Goal: Task Accomplishment & Management: Manage account settings

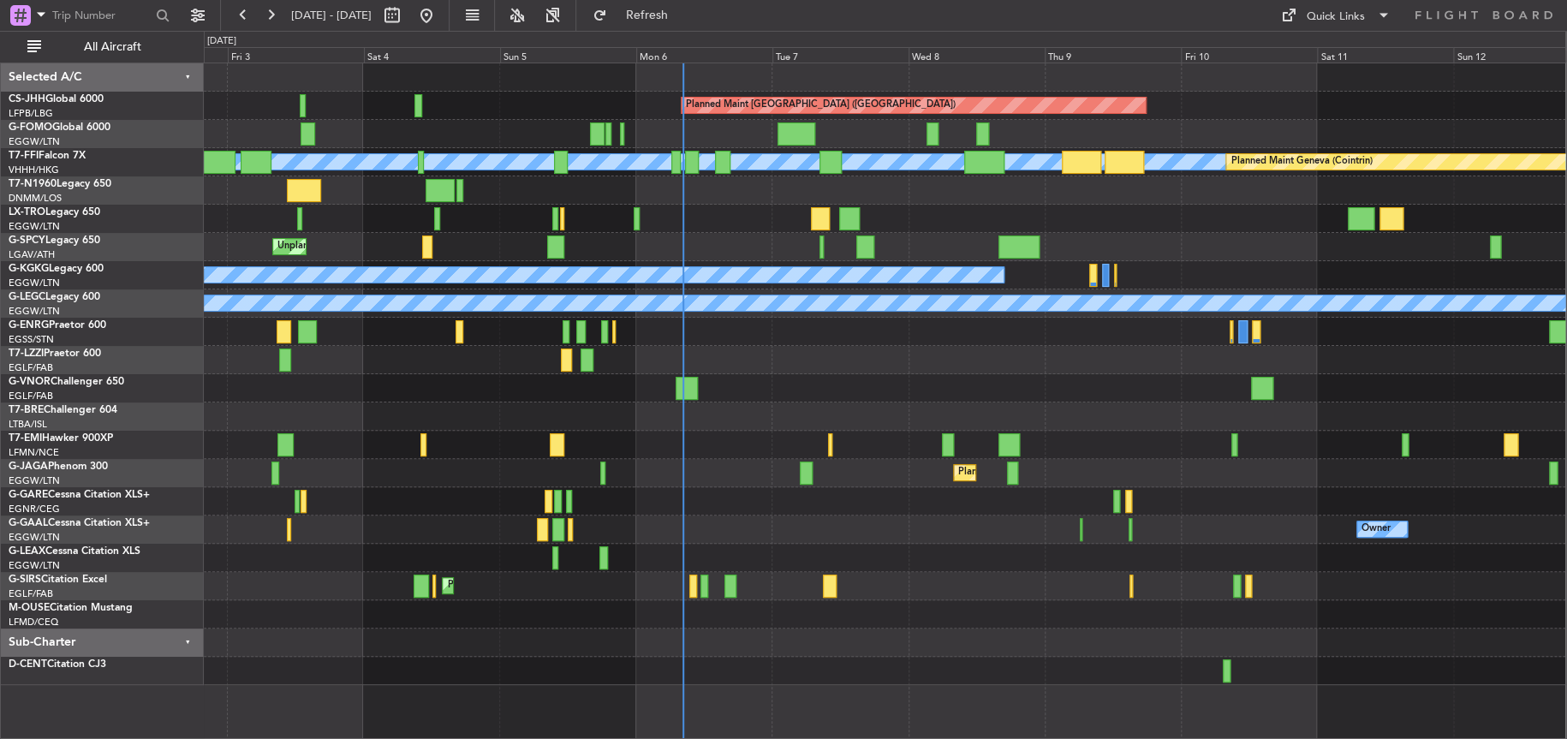
click at [667, 428] on div "Planned Maint [GEOGRAPHIC_DATA] ([GEOGRAPHIC_DATA]) [PERSON_NAME] [PERSON_NAME]…" at bounding box center [884, 373] width 1361 height 621
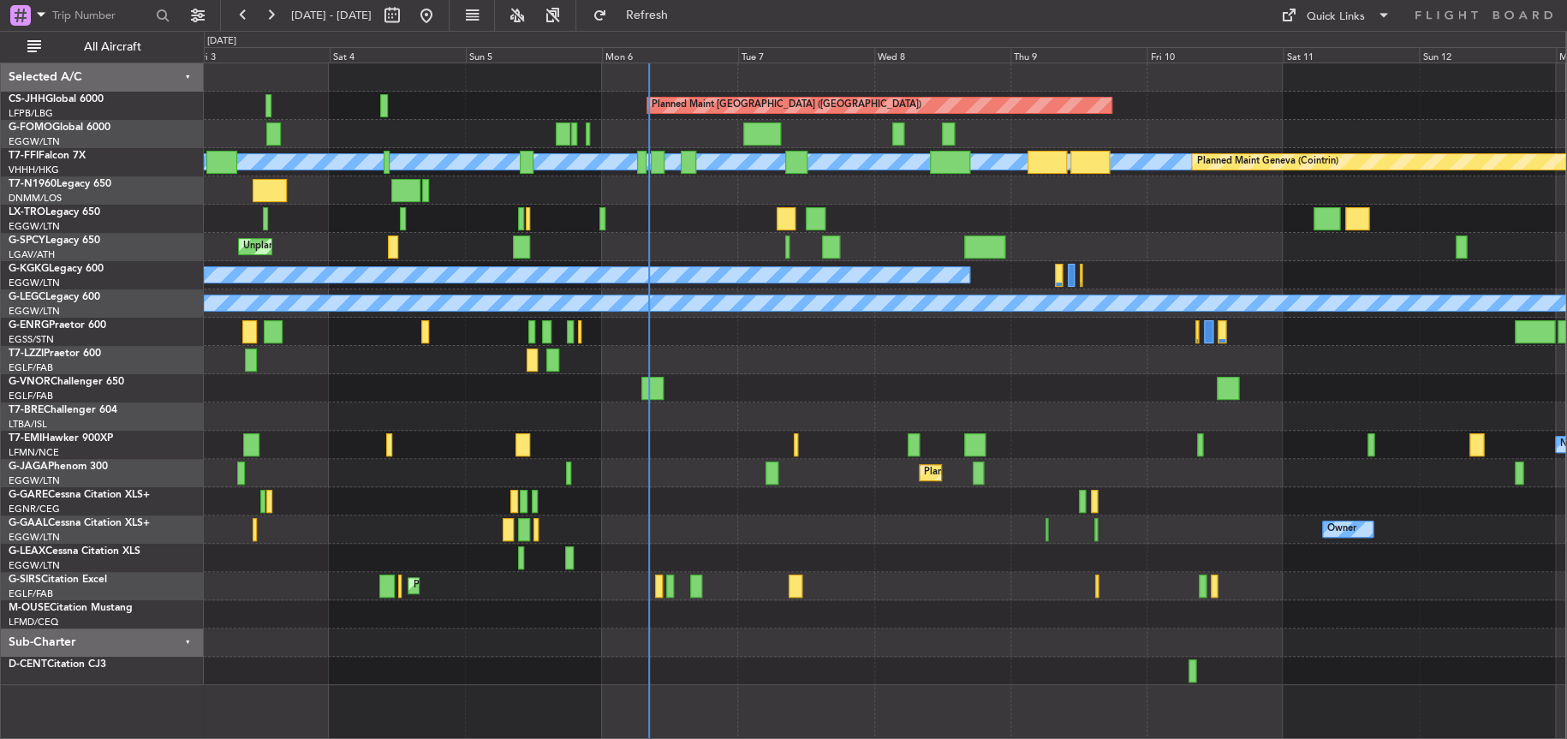
click at [726, 612] on div at bounding box center [884, 614] width 1361 height 28
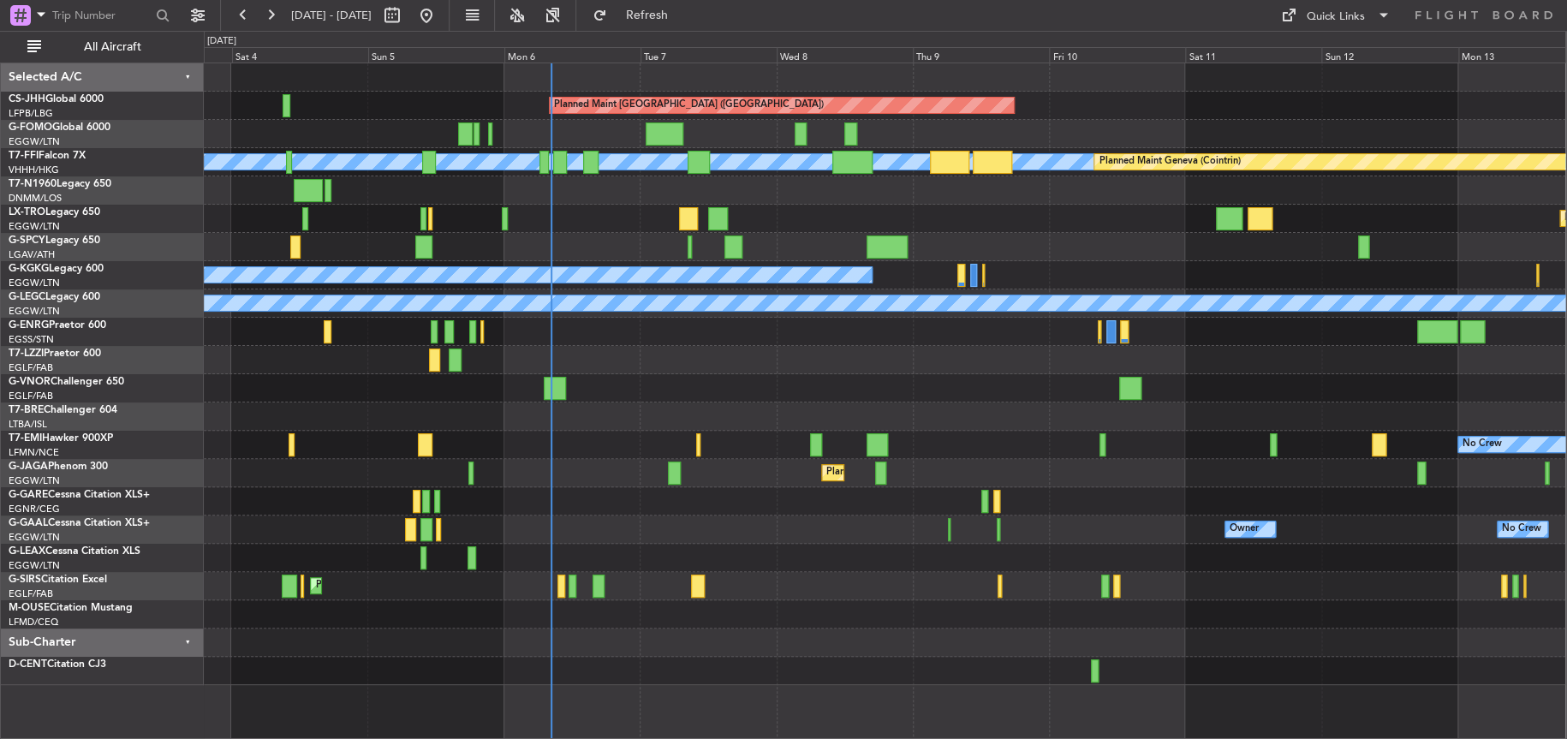
click at [785, 352] on div at bounding box center [884, 360] width 1361 height 28
click at [428, 415] on div at bounding box center [885, 416] width 1362 height 28
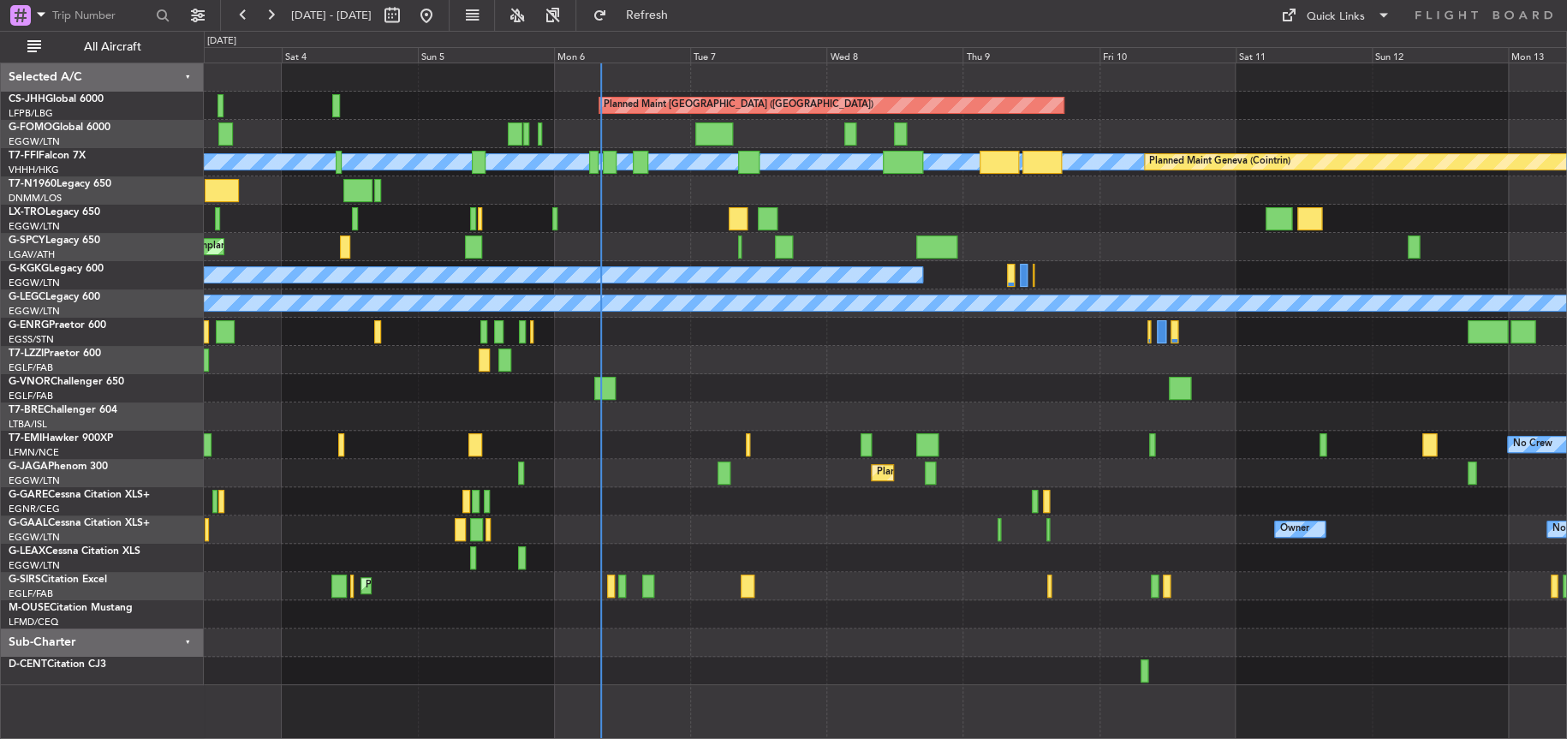
click at [477, 407] on div "Planned Maint [GEOGRAPHIC_DATA] ([GEOGRAPHIC_DATA]) [PERSON_NAME] [PERSON_NAME]…" at bounding box center [885, 373] width 1362 height 621
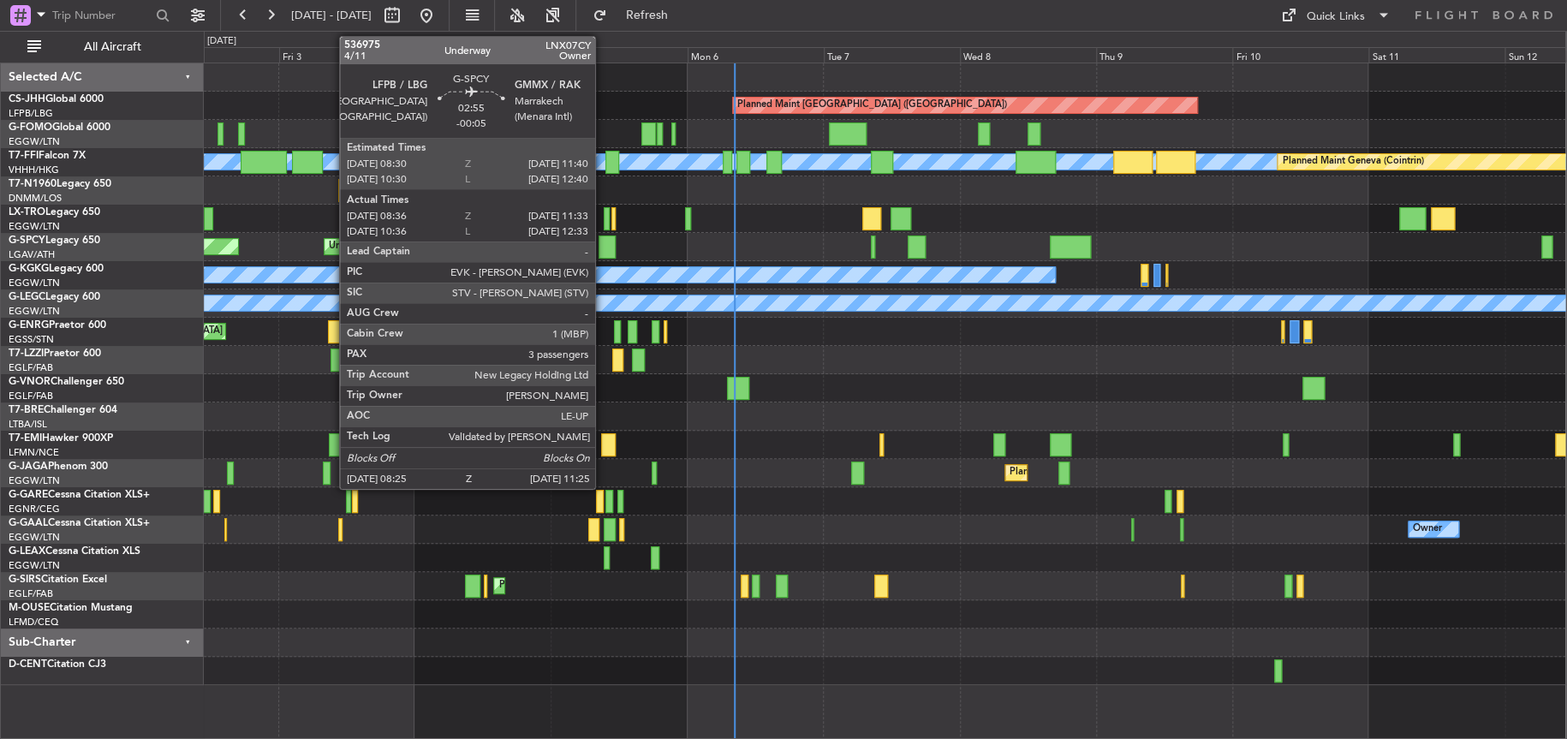
click at [603, 243] on div at bounding box center [606, 246] width 17 height 23
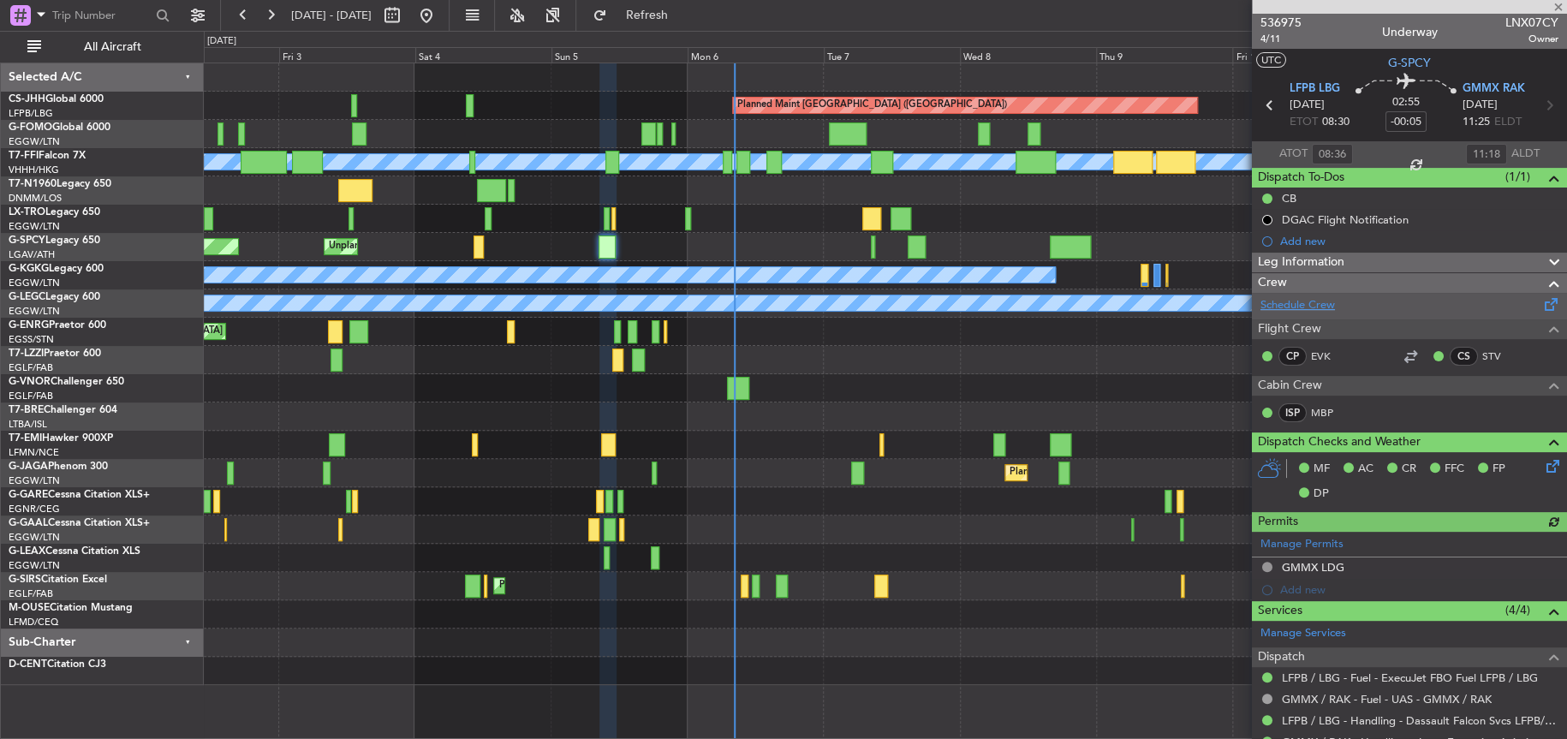
click at [1322, 301] on link "Schedule Crew" at bounding box center [1297, 305] width 74 height 17
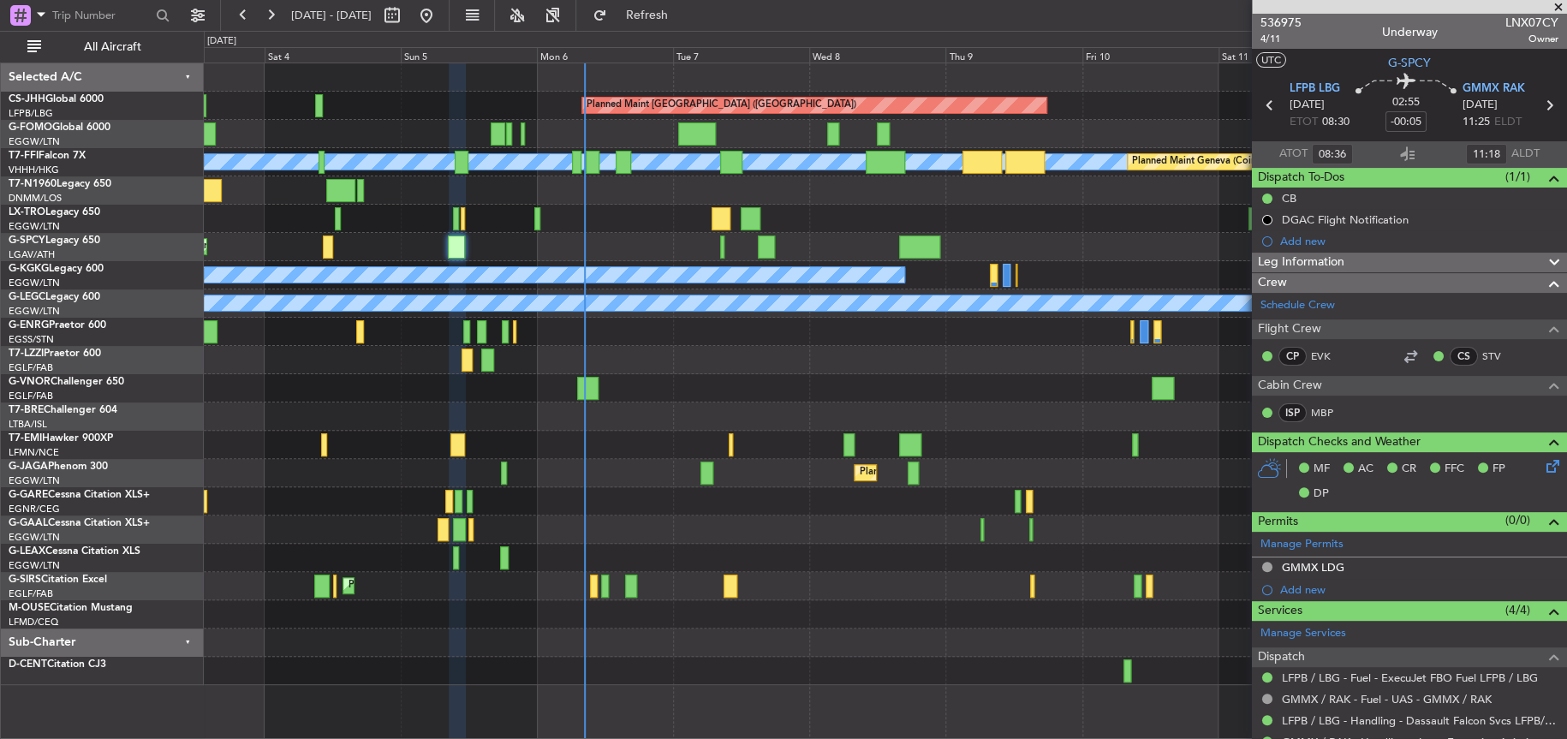
click at [723, 622] on div at bounding box center [885, 614] width 1362 height 28
click at [1293, 21] on span "536975" at bounding box center [1280, 23] width 41 height 18
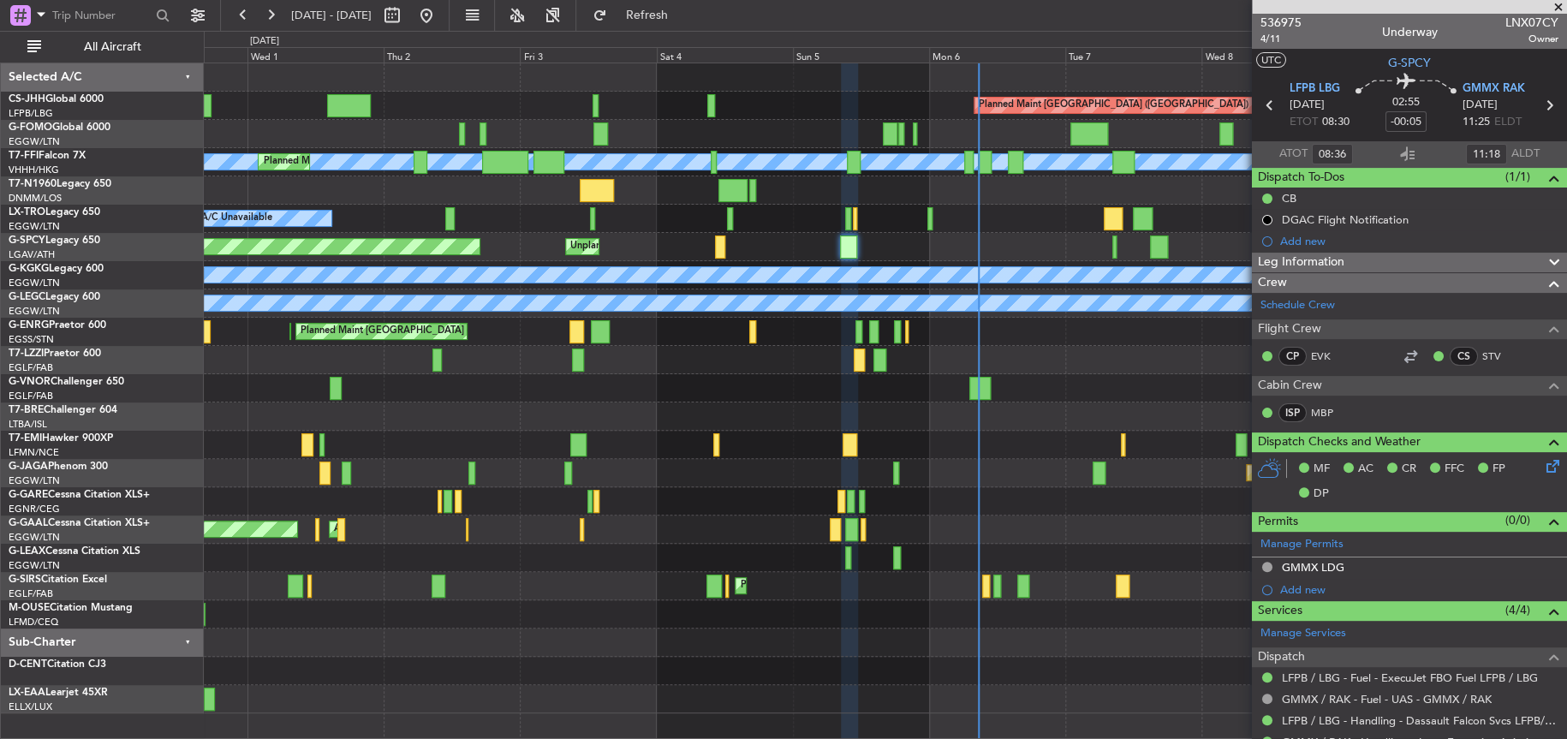
click at [787, 233] on div "Unplanned Maint [GEOGRAPHIC_DATA] Planned Maint [GEOGRAPHIC_DATA]" at bounding box center [885, 247] width 1362 height 28
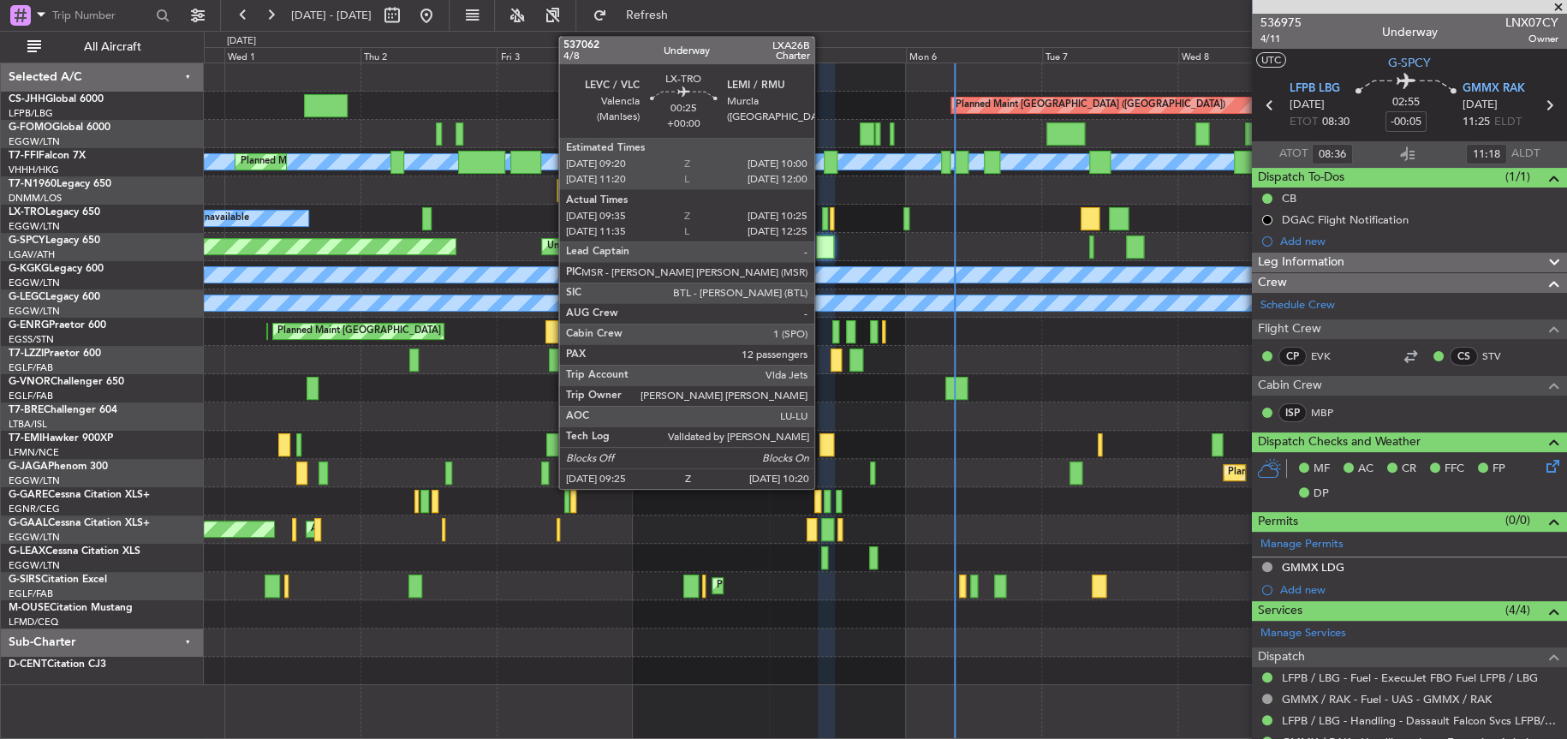
click at [822, 219] on div at bounding box center [825, 218] width 6 height 23
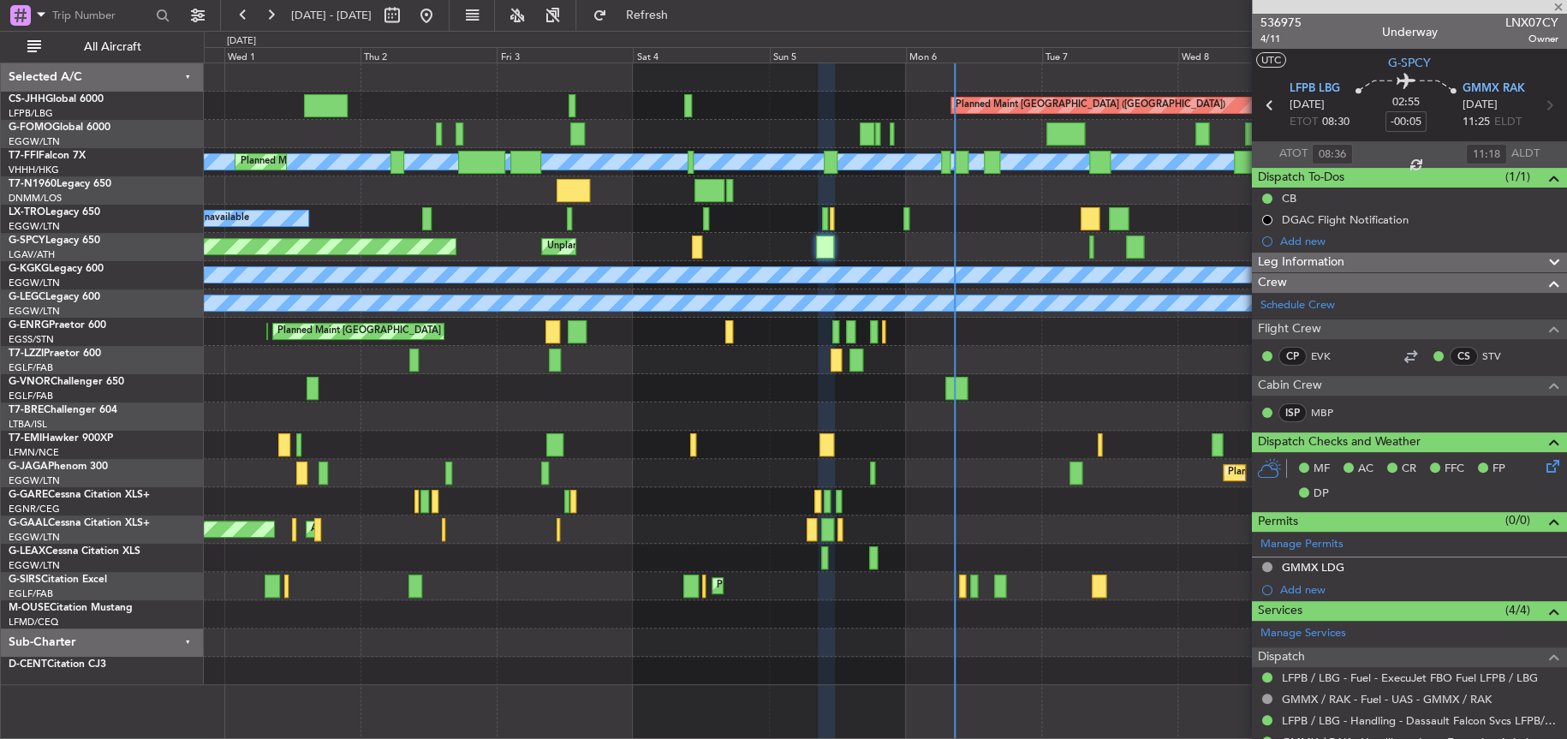
type input "09:35"
type input "10:10"
type input "12"
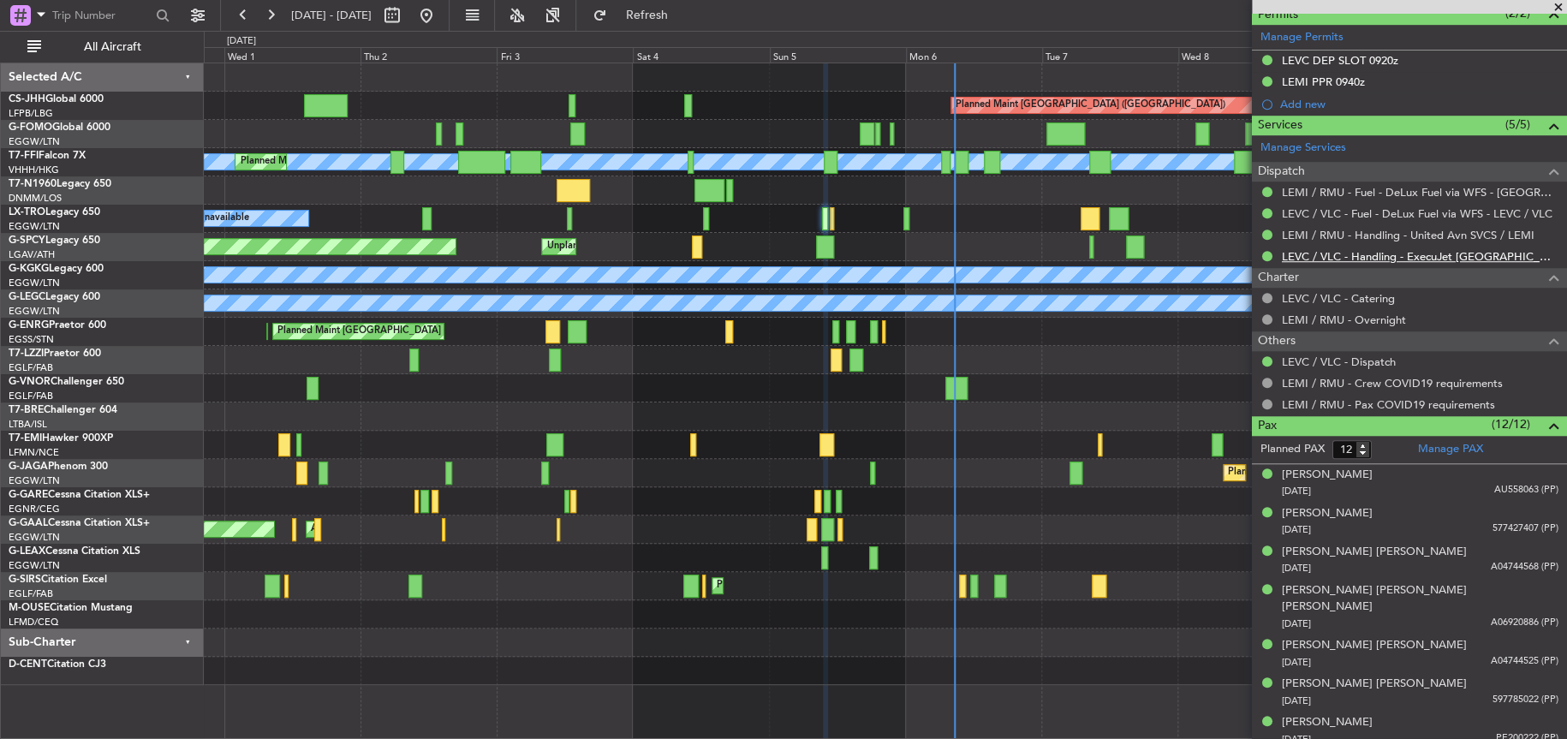
scroll to position [692, 0]
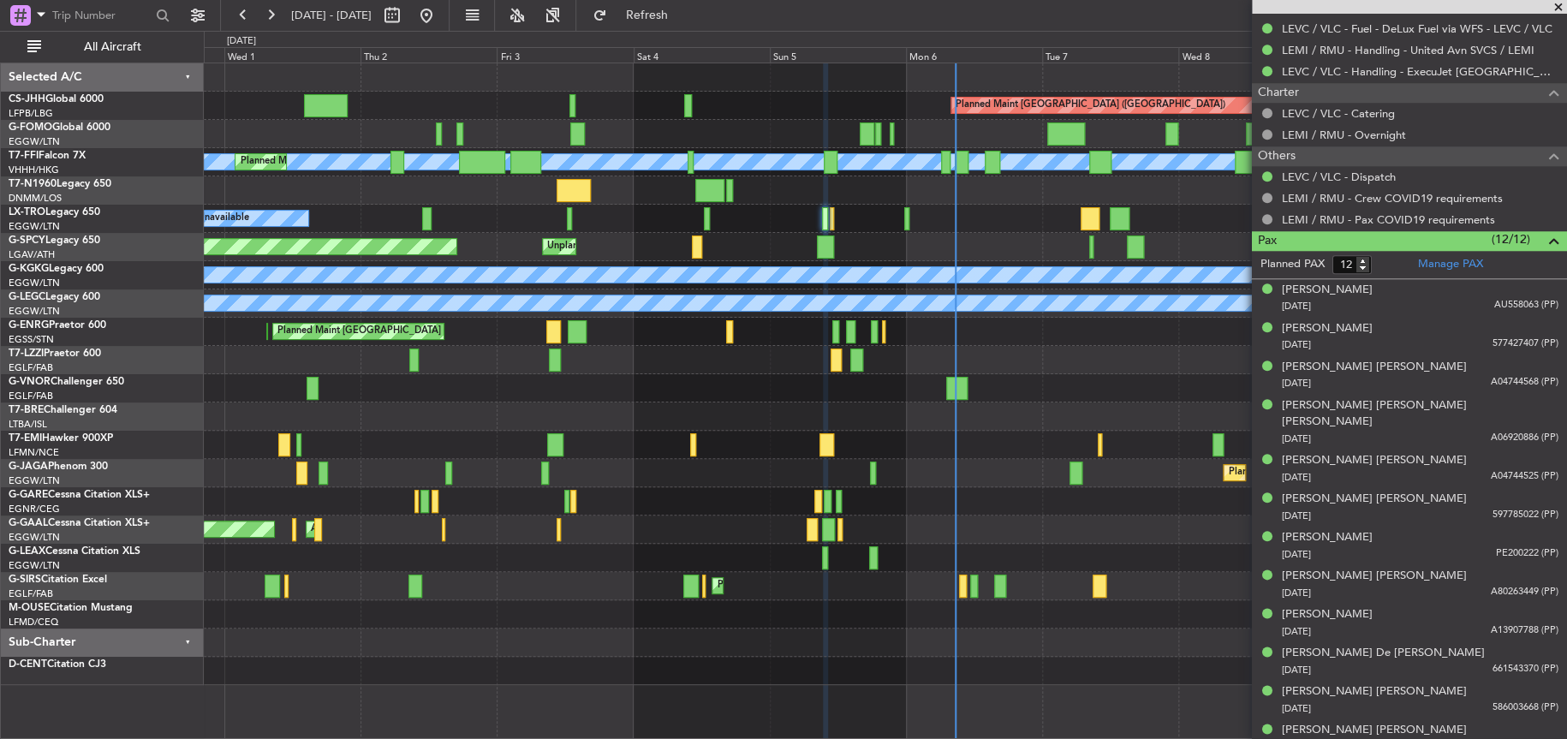
click at [715, 419] on div at bounding box center [885, 416] width 1362 height 28
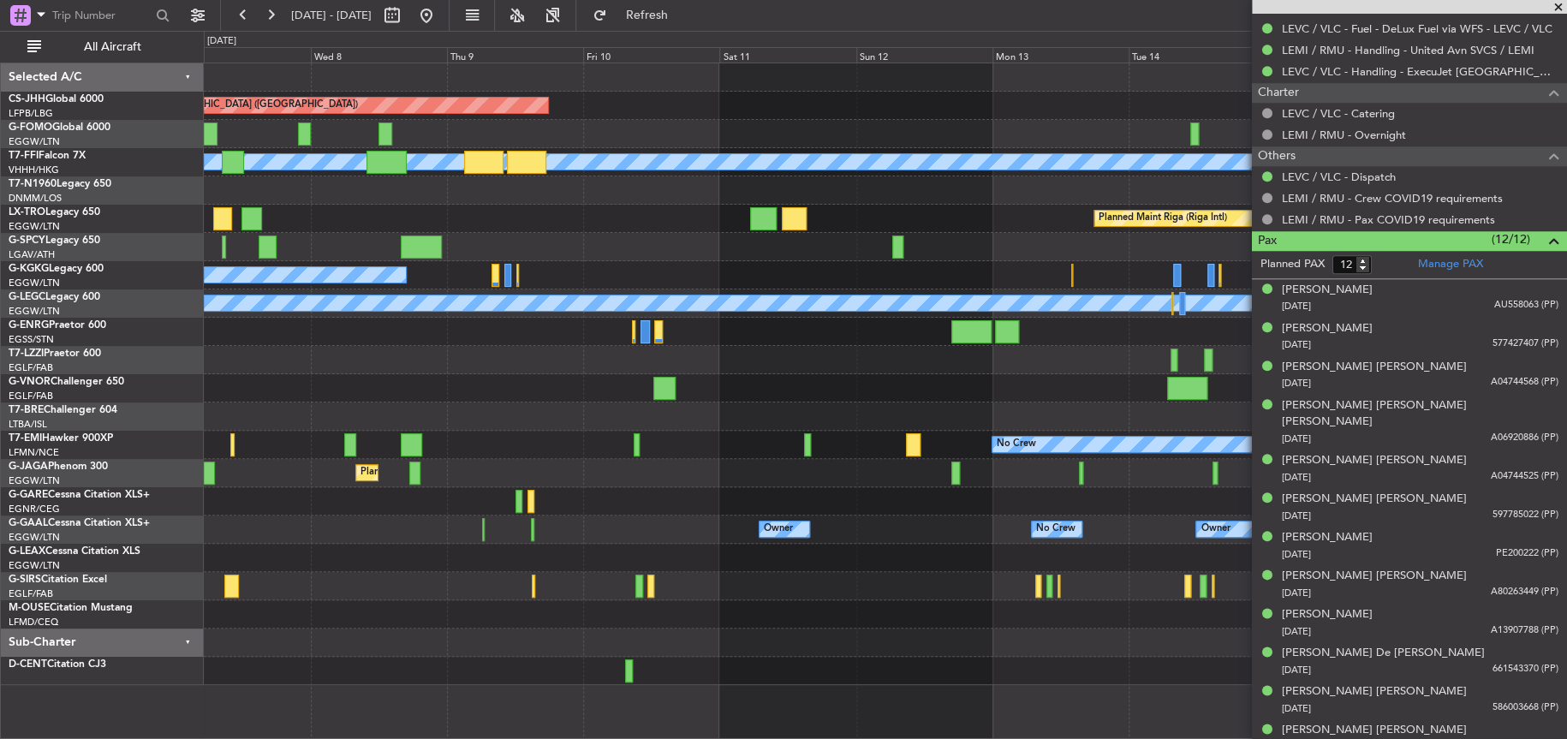
click at [247, 402] on div at bounding box center [885, 416] width 1362 height 28
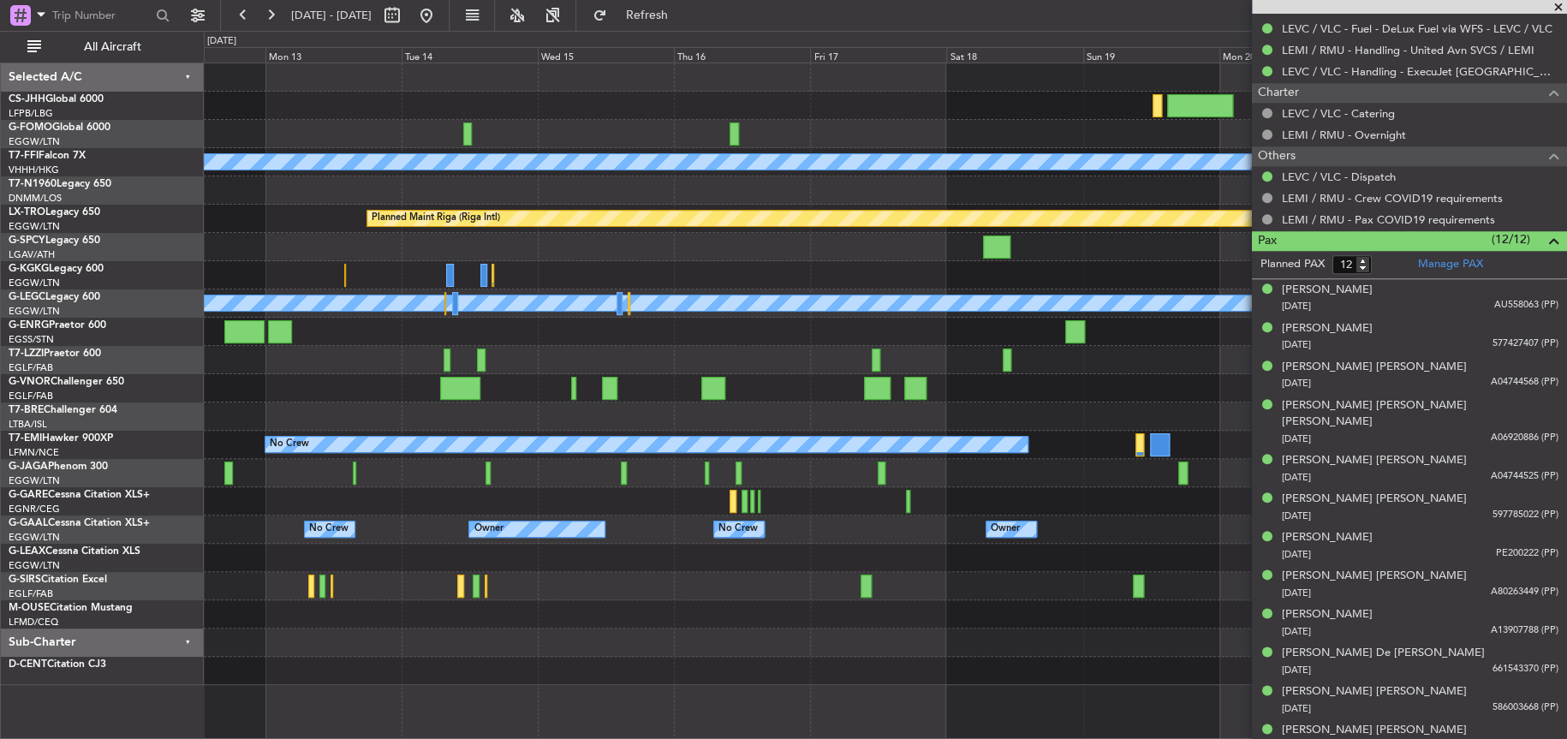
click at [238, 530] on div "Planned Maint Geneva (Cointrin) [PERSON_NAME] [PERSON_NAME] Planned Maint [GEOG…" at bounding box center [885, 373] width 1362 height 621
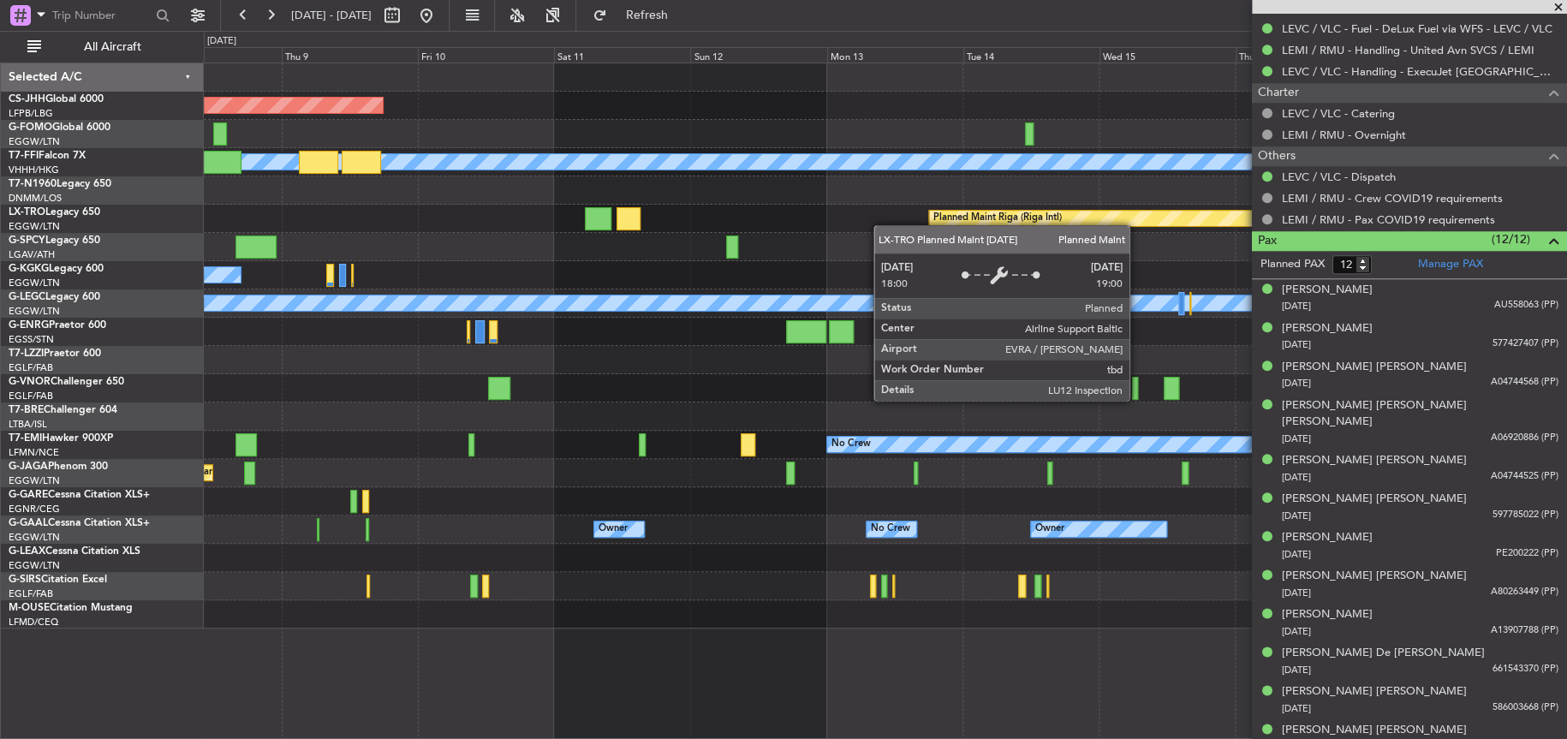
click at [950, 215] on div "Planned Maint [GEOGRAPHIC_DATA] ([GEOGRAPHIC_DATA]) Planned Maint Geneva ([GEOG…" at bounding box center [884, 345] width 1361 height 565
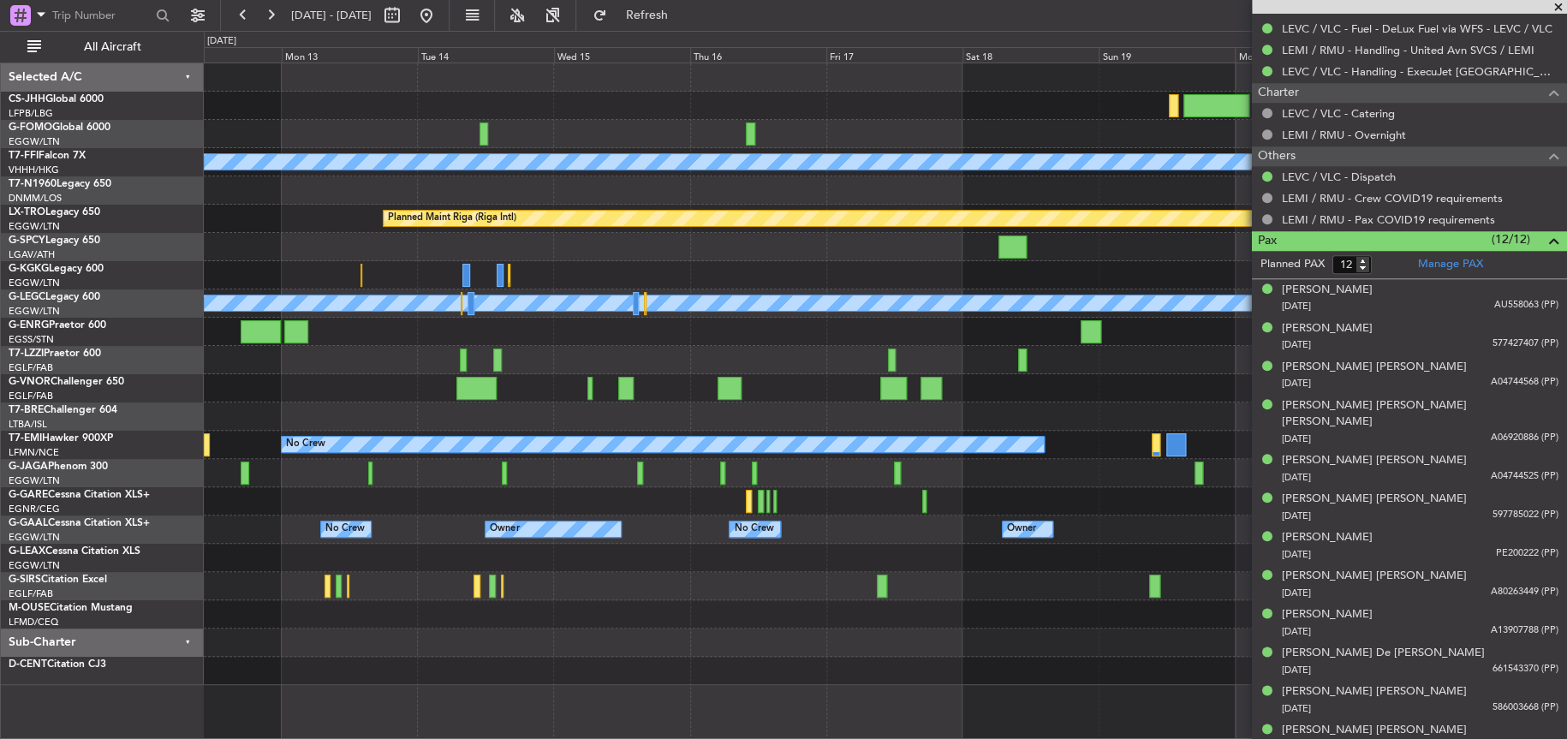
click at [240, 286] on div "Planned Maint Geneva (Cointrin) [PERSON_NAME] [PERSON_NAME] Planned Maint [GEOG…" at bounding box center [884, 373] width 1361 height 621
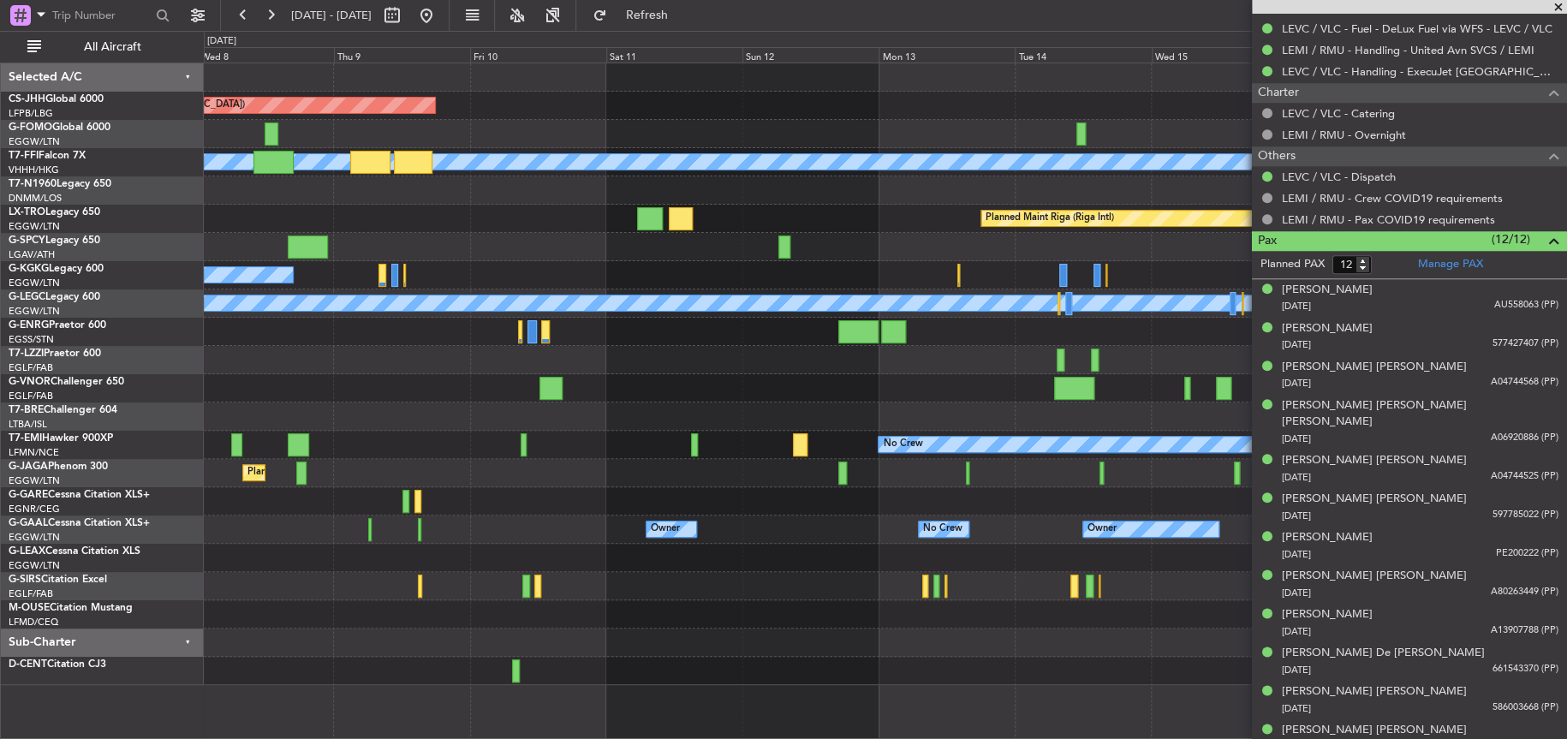
click at [975, 271] on div "A/C Unavailable [GEOGRAPHIC_DATA] (Ataturk)" at bounding box center [884, 275] width 1361 height 28
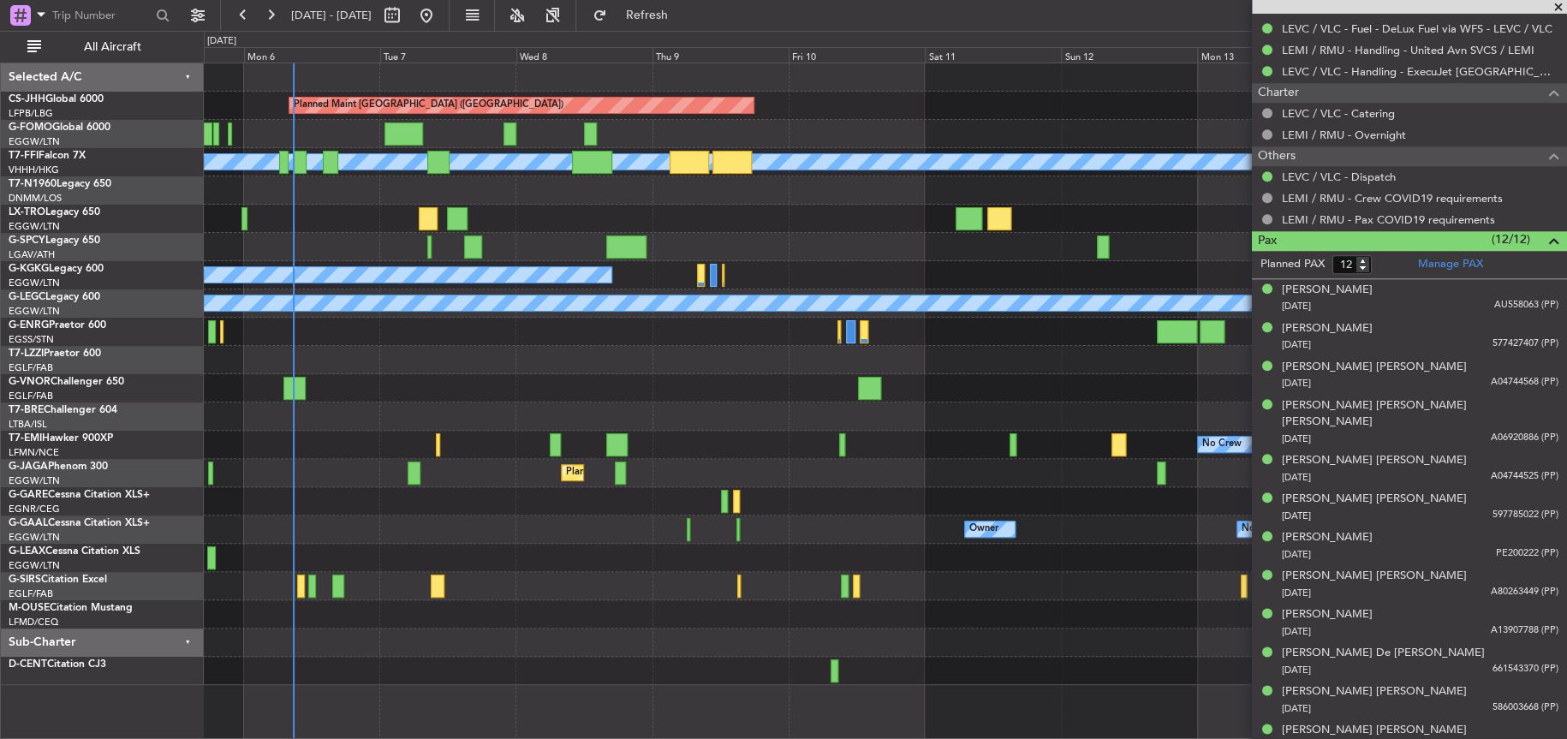
click at [835, 212] on div "Planned Maint [GEOGRAPHIC_DATA] ([GEOGRAPHIC_DATA]) Planned Maint Geneva ([GEOG…" at bounding box center [884, 373] width 1361 height 621
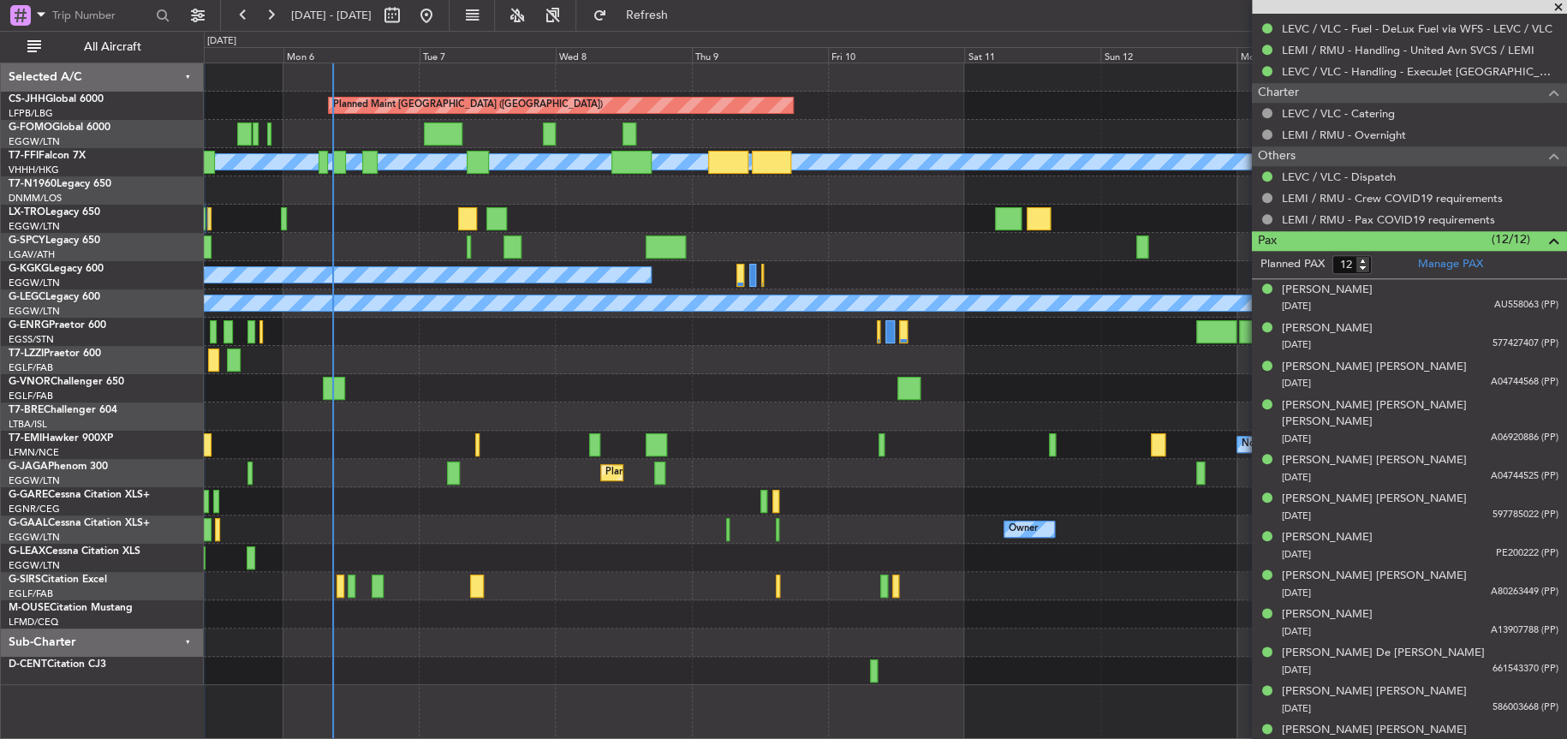
click at [241, 237] on div "Planned Maint [GEOGRAPHIC_DATA] ([GEOGRAPHIC_DATA]) Planned Maint Geneva ([GEOG…" at bounding box center [884, 373] width 1361 height 621
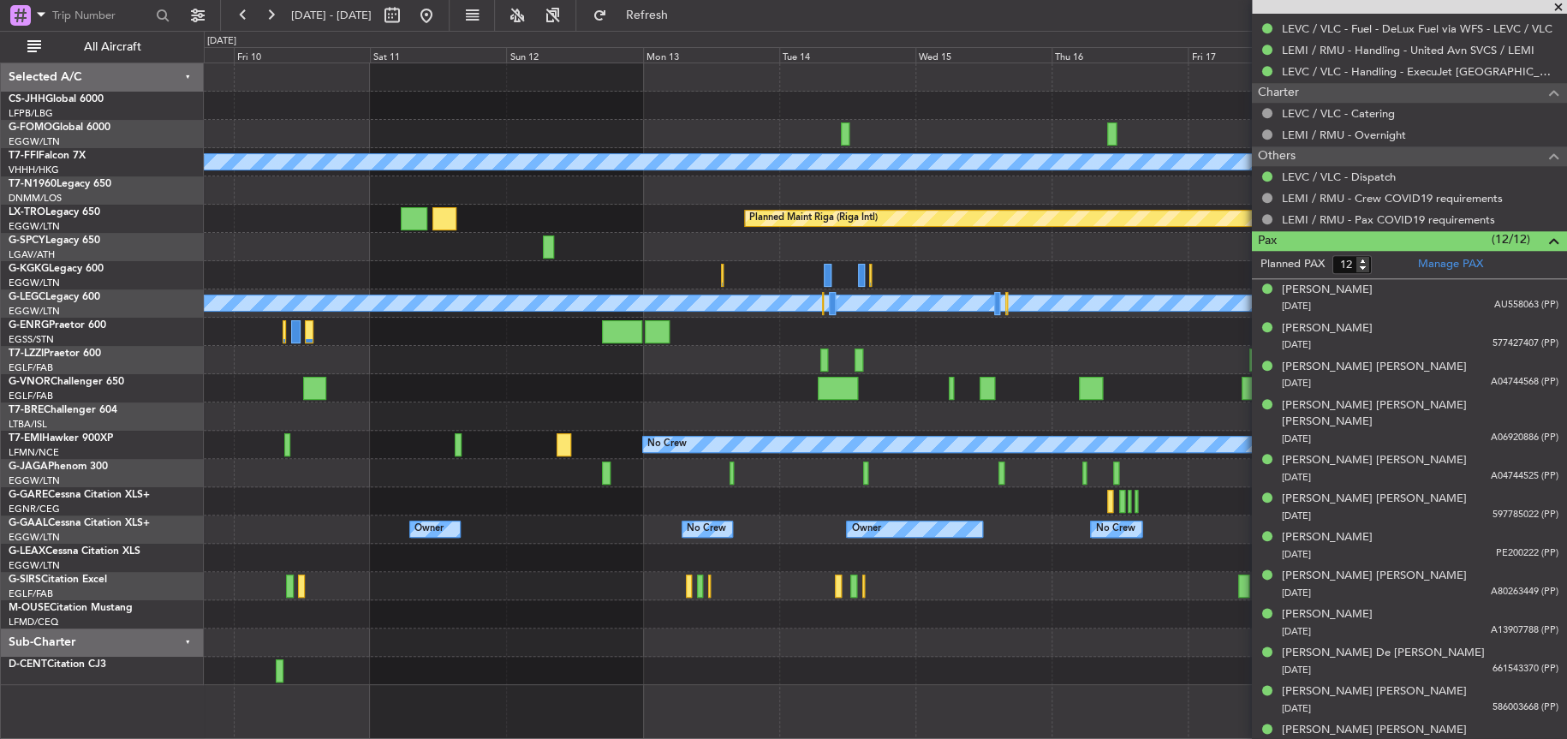
click at [290, 258] on div at bounding box center [885, 247] width 1362 height 28
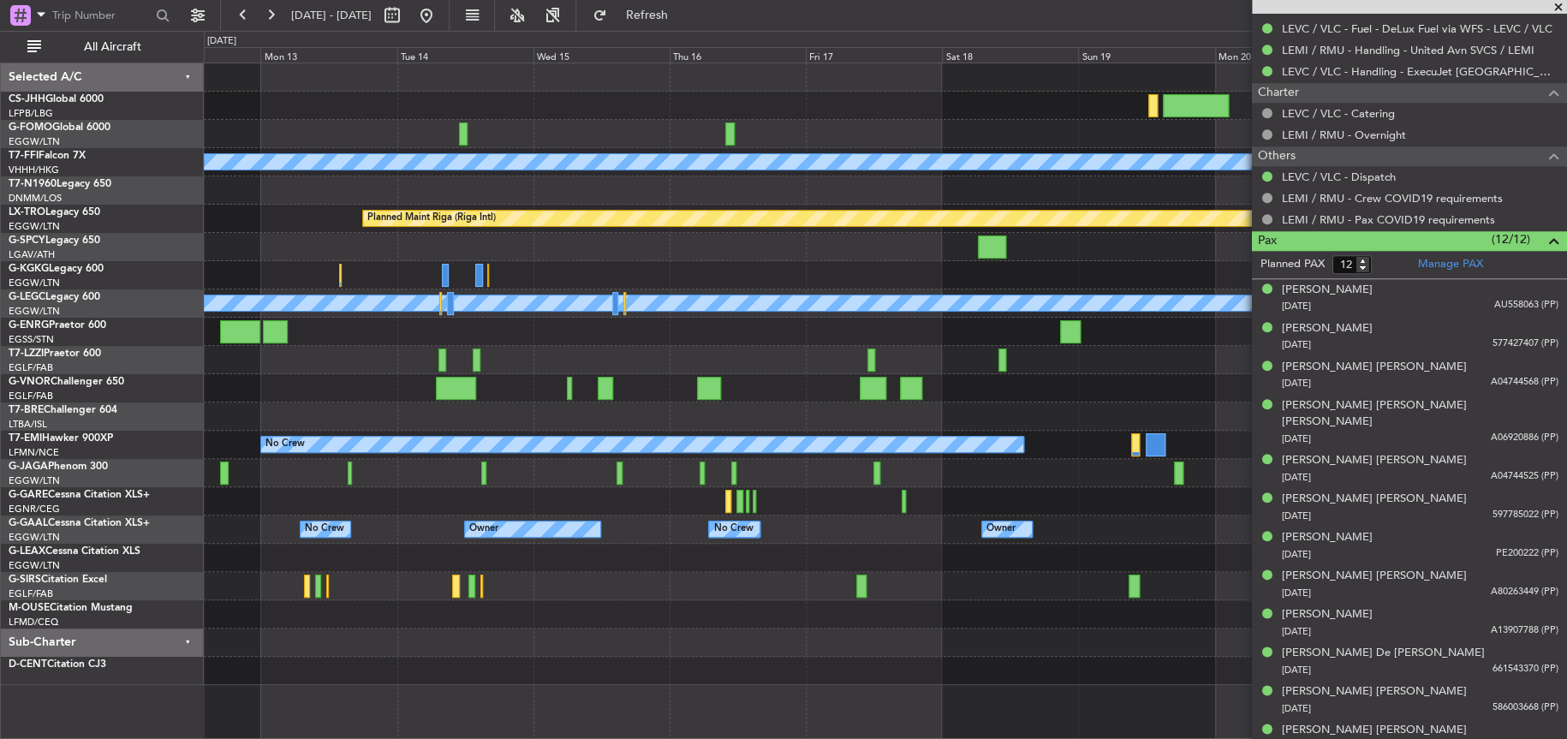
click at [758, 279] on div at bounding box center [885, 275] width 1362 height 28
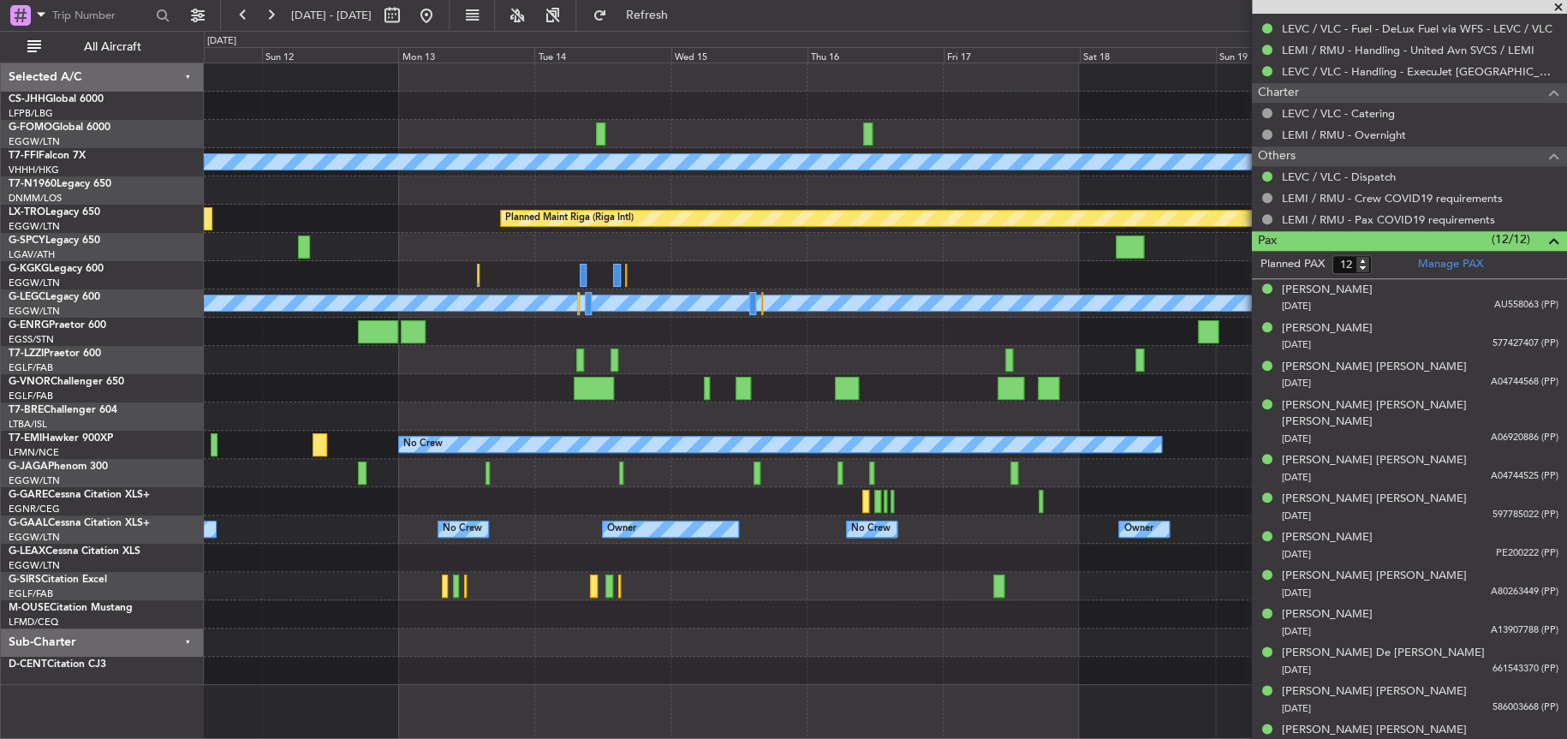
click at [820, 265] on div at bounding box center [884, 275] width 1361 height 28
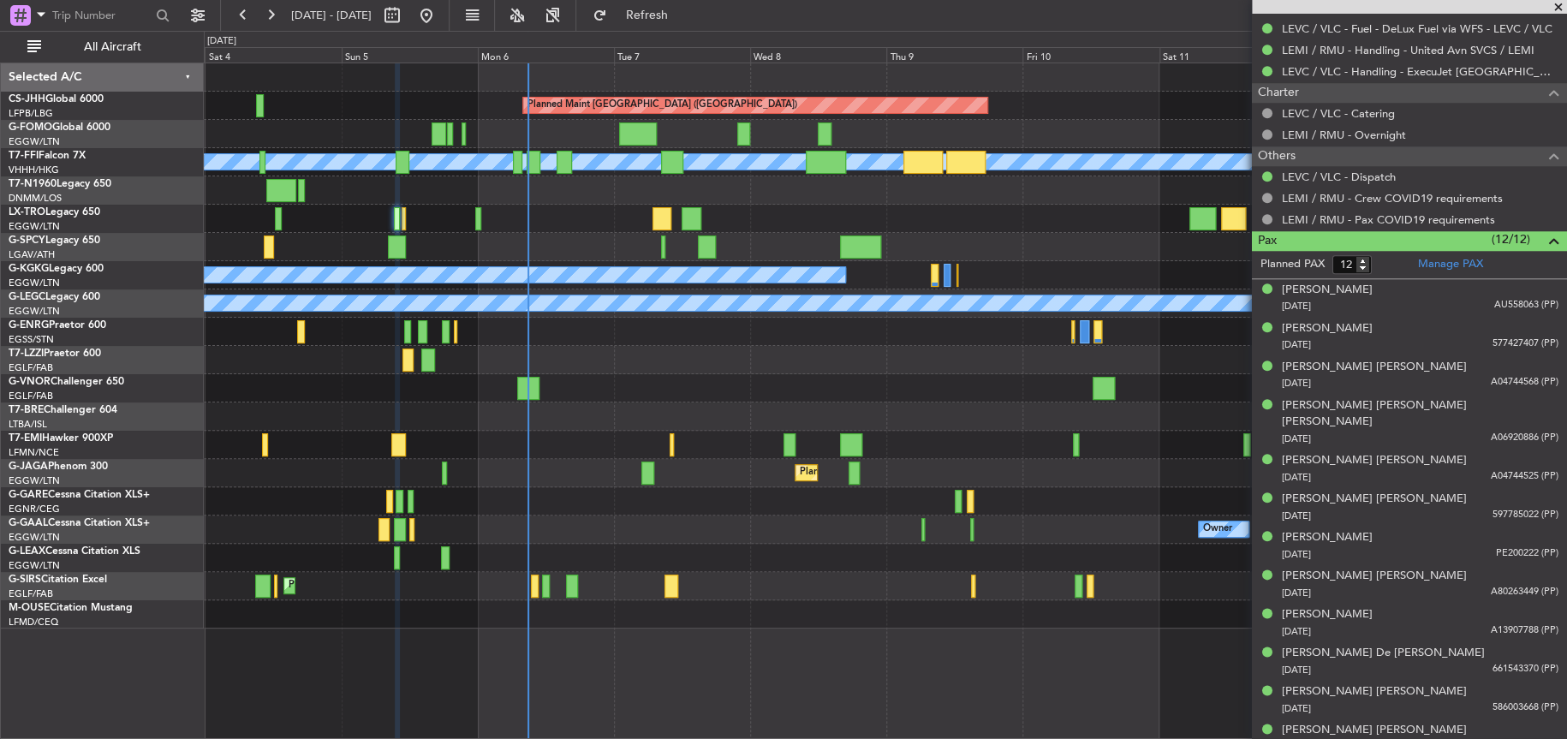
click at [1226, 265] on div "A/C Unavailable [GEOGRAPHIC_DATA] (Ataturk)" at bounding box center [885, 275] width 1362 height 28
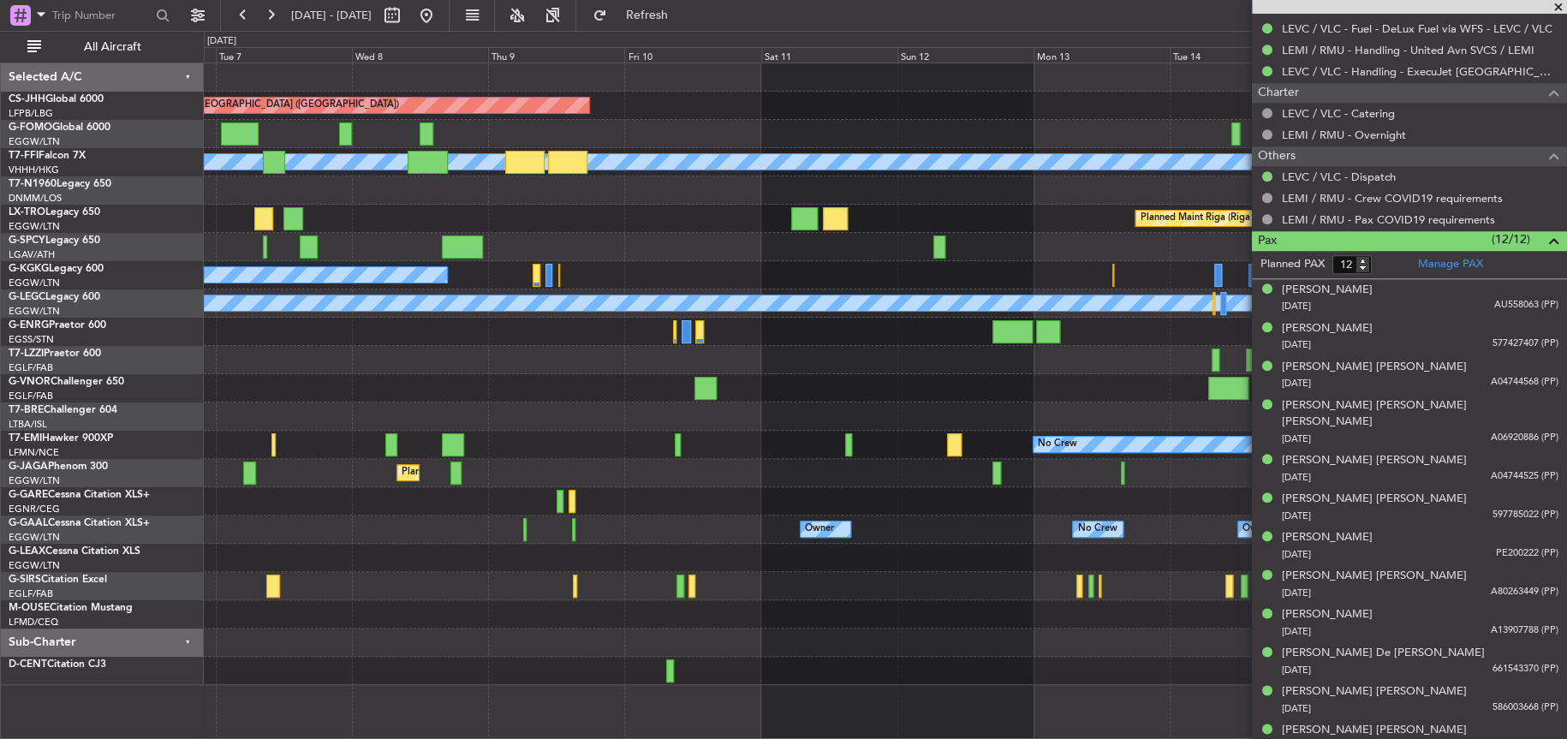
click at [531, 265] on div "A/C Unavailable [GEOGRAPHIC_DATA] (Ataturk)" at bounding box center [885, 275] width 1362 height 28
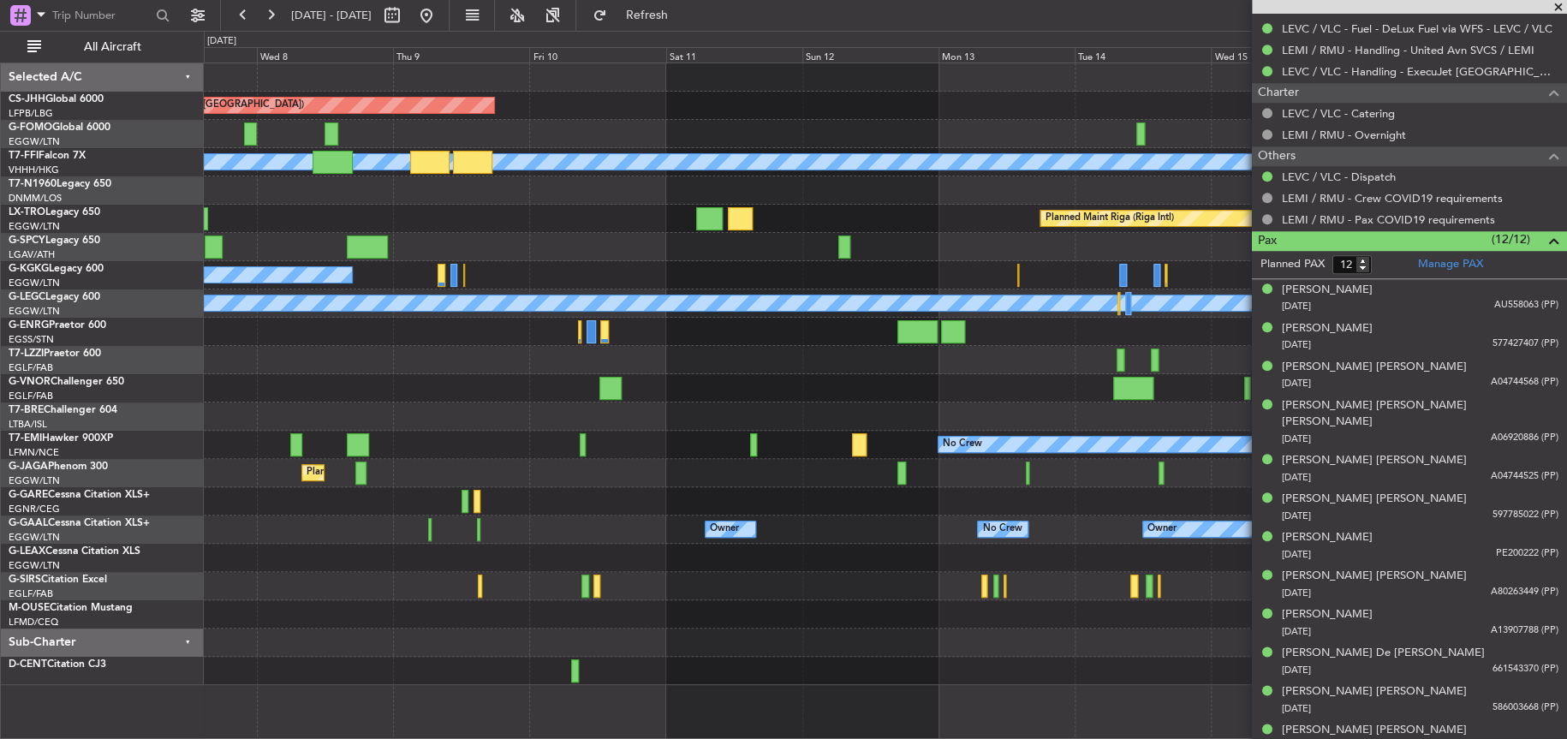
click at [407, 254] on div "Planned Maint [GEOGRAPHIC_DATA] ([GEOGRAPHIC_DATA]) Planned Maint Geneva ([GEOG…" at bounding box center [885, 373] width 1362 height 621
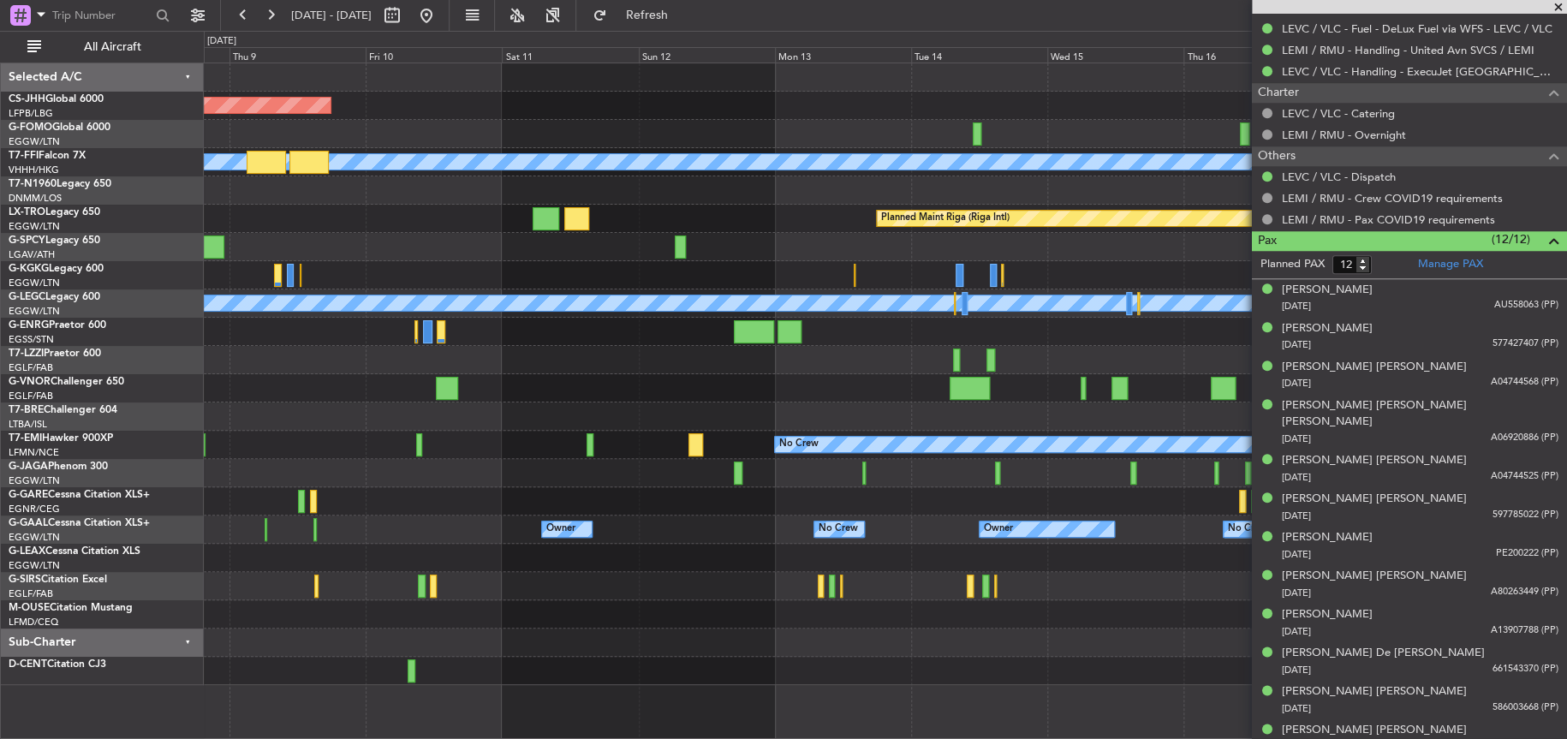
click at [274, 249] on div at bounding box center [885, 247] width 1362 height 28
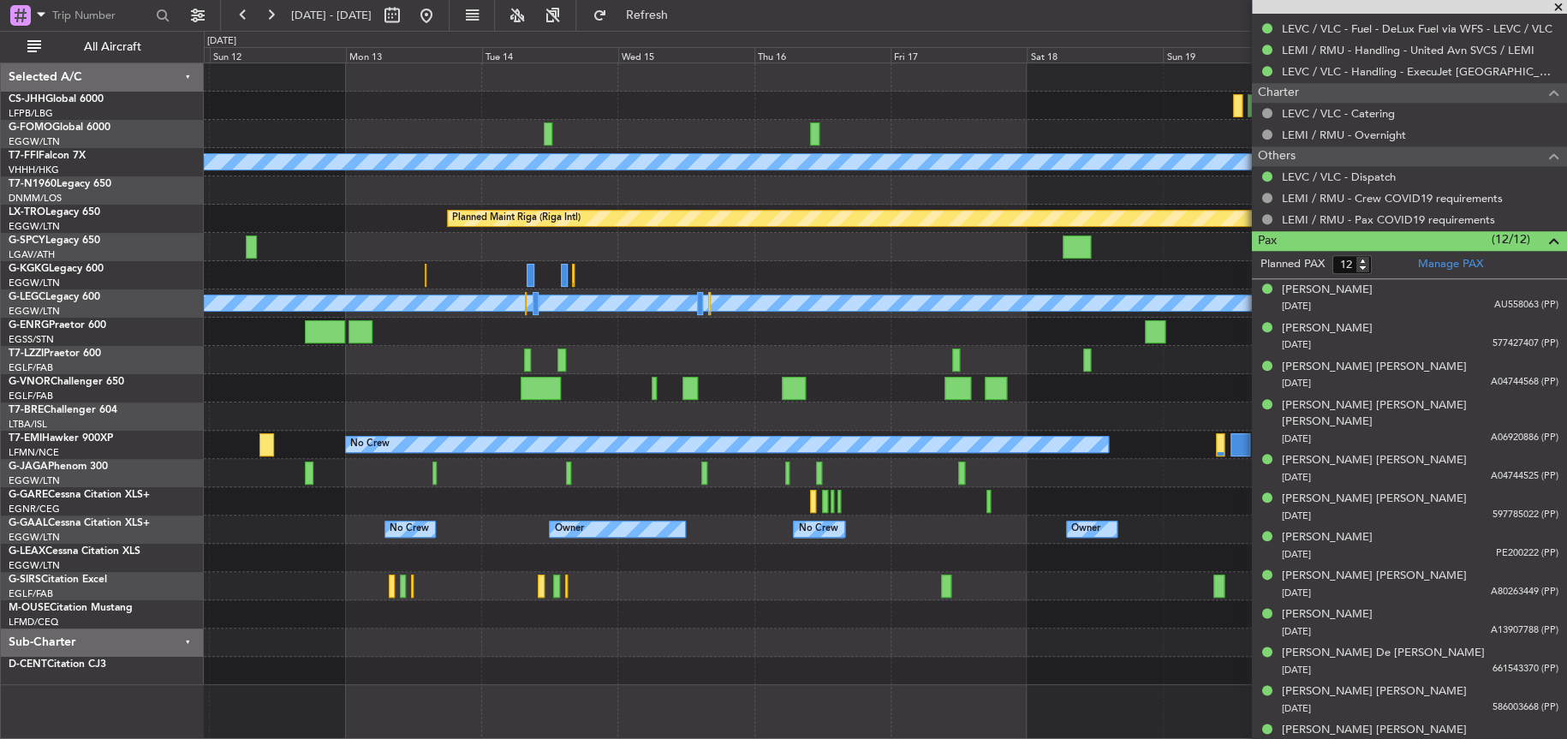
click at [320, 282] on div at bounding box center [884, 275] width 1361 height 28
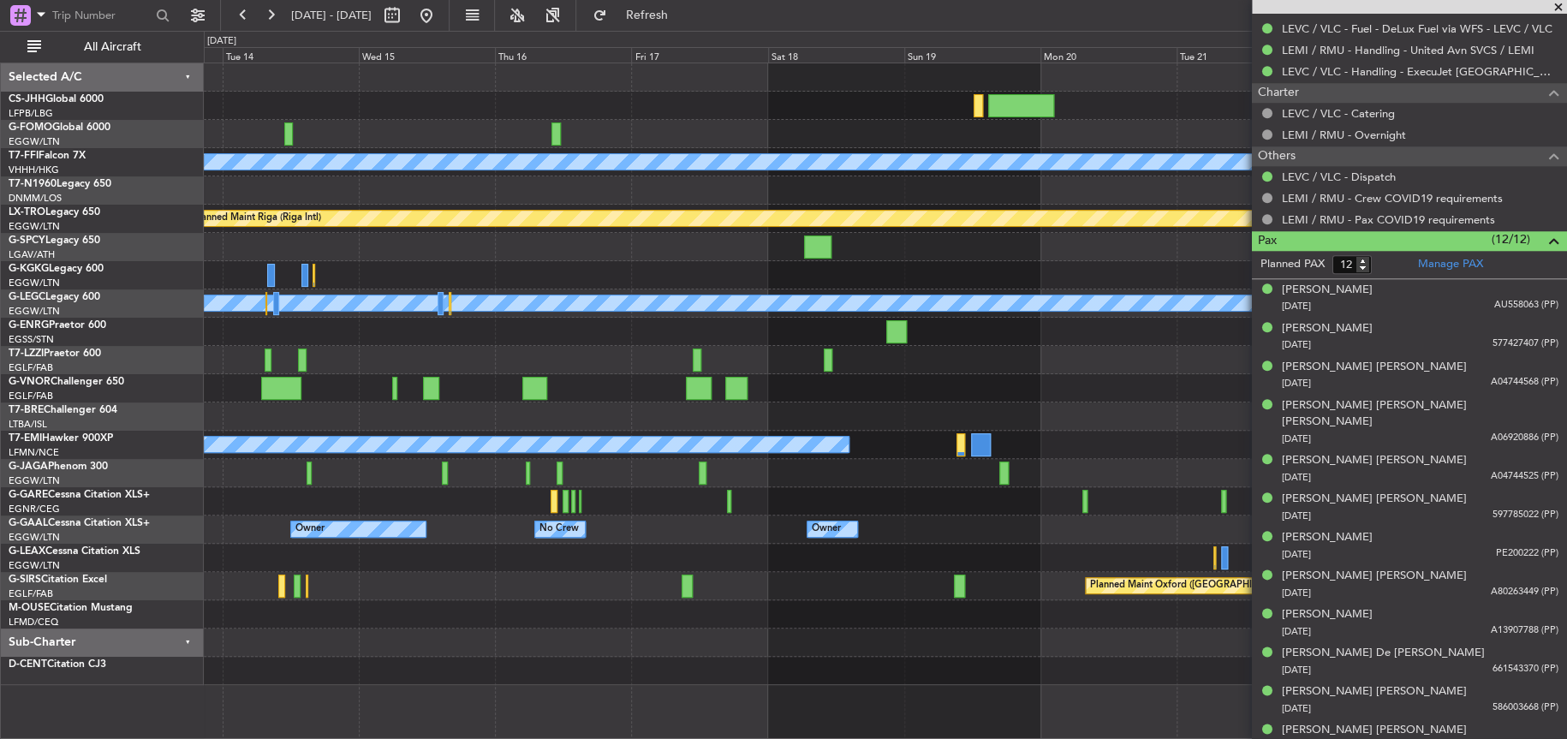
click at [663, 278] on div "Planned Maint Geneva (Cointrin) [PERSON_NAME] [PERSON_NAME] Planned Maint [GEOG…" at bounding box center [885, 373] width 1362 height 621
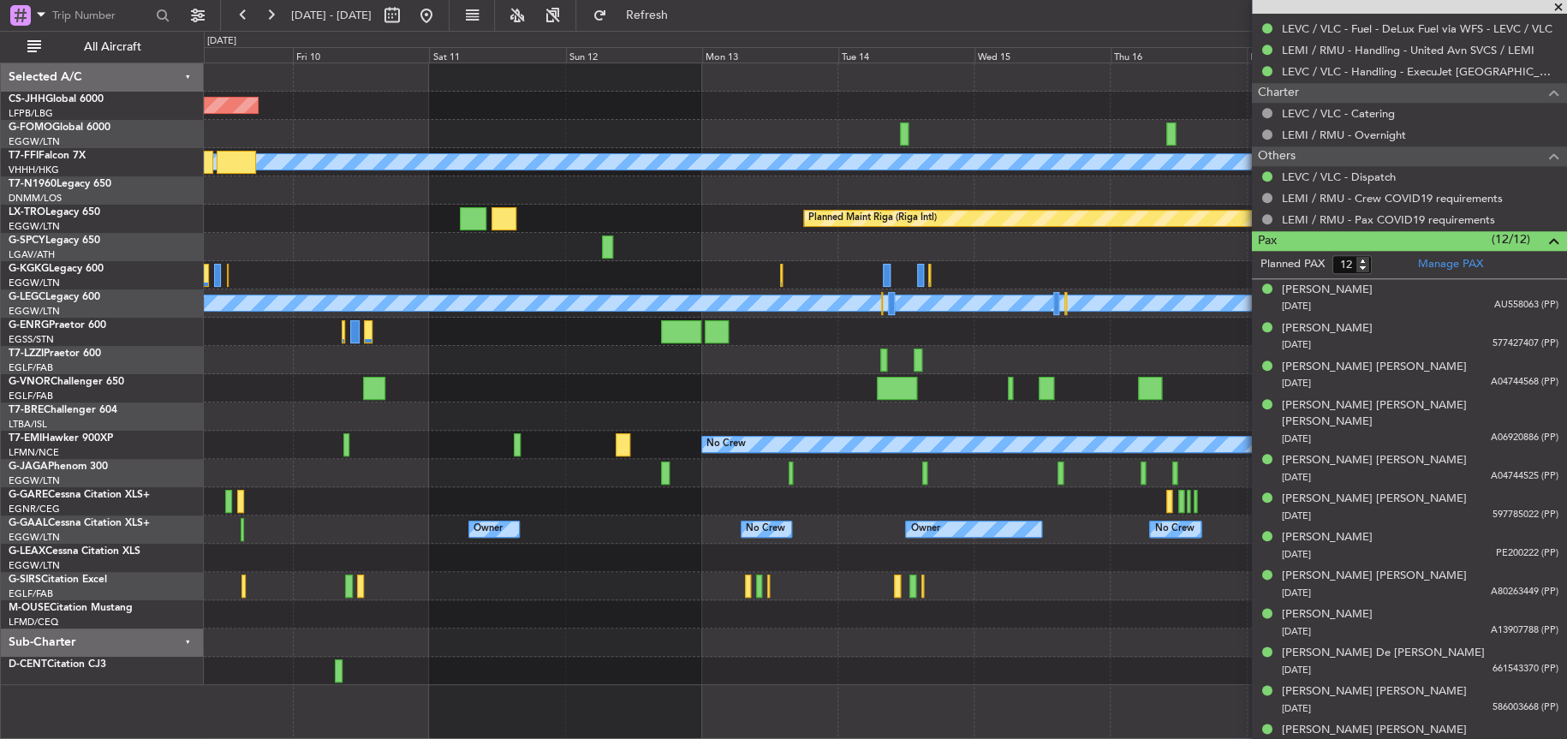
click at [1172, 313] on div "Planned Maint [GEOGRAPHIC_DATA] ([GEOGRAPHIC_DATA]) Planned Maint Geneva ([GEOG…" at bounding box center [884, 373] width 1361 height 621
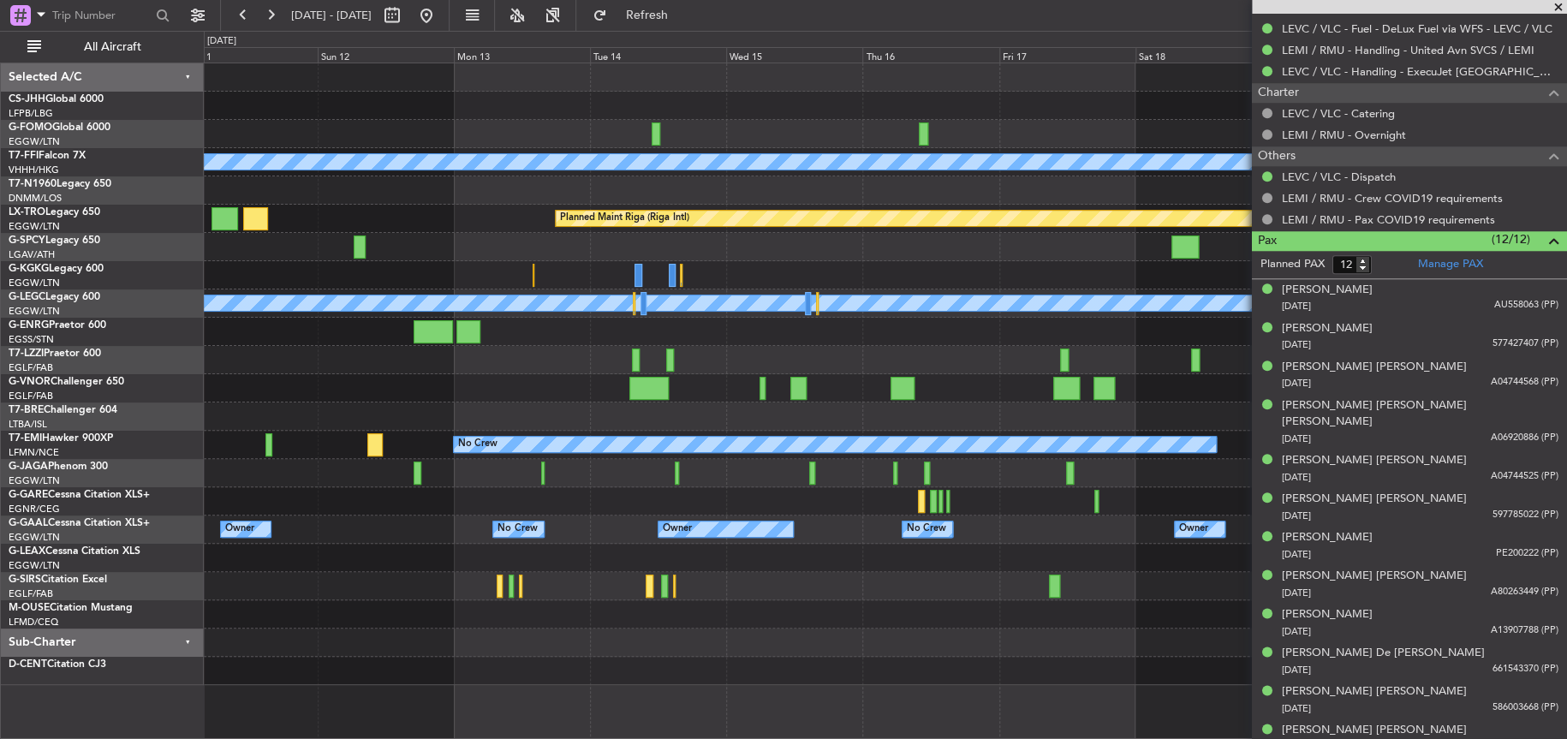
click at [586, 370] on div at bounding box center [885, 360] width 1362 height 28
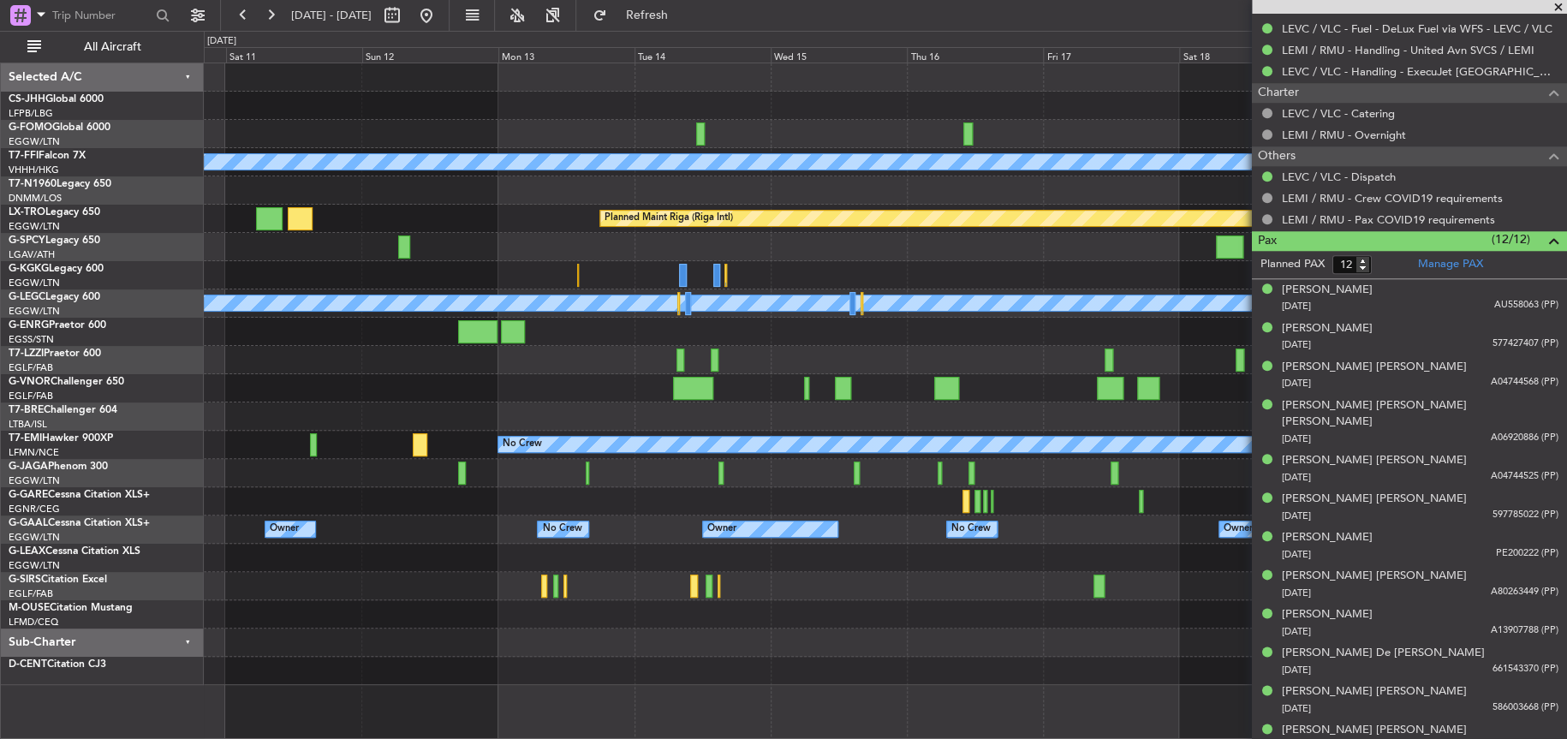
click at [844, 250] on div "Planned Maint [GEOGRAPHIC_DATA] ([GEOGRAPHIC_DATA]) Planned Maint Geneva ([GEOG…" at bounding box center [884, 373] width 1361 height 621
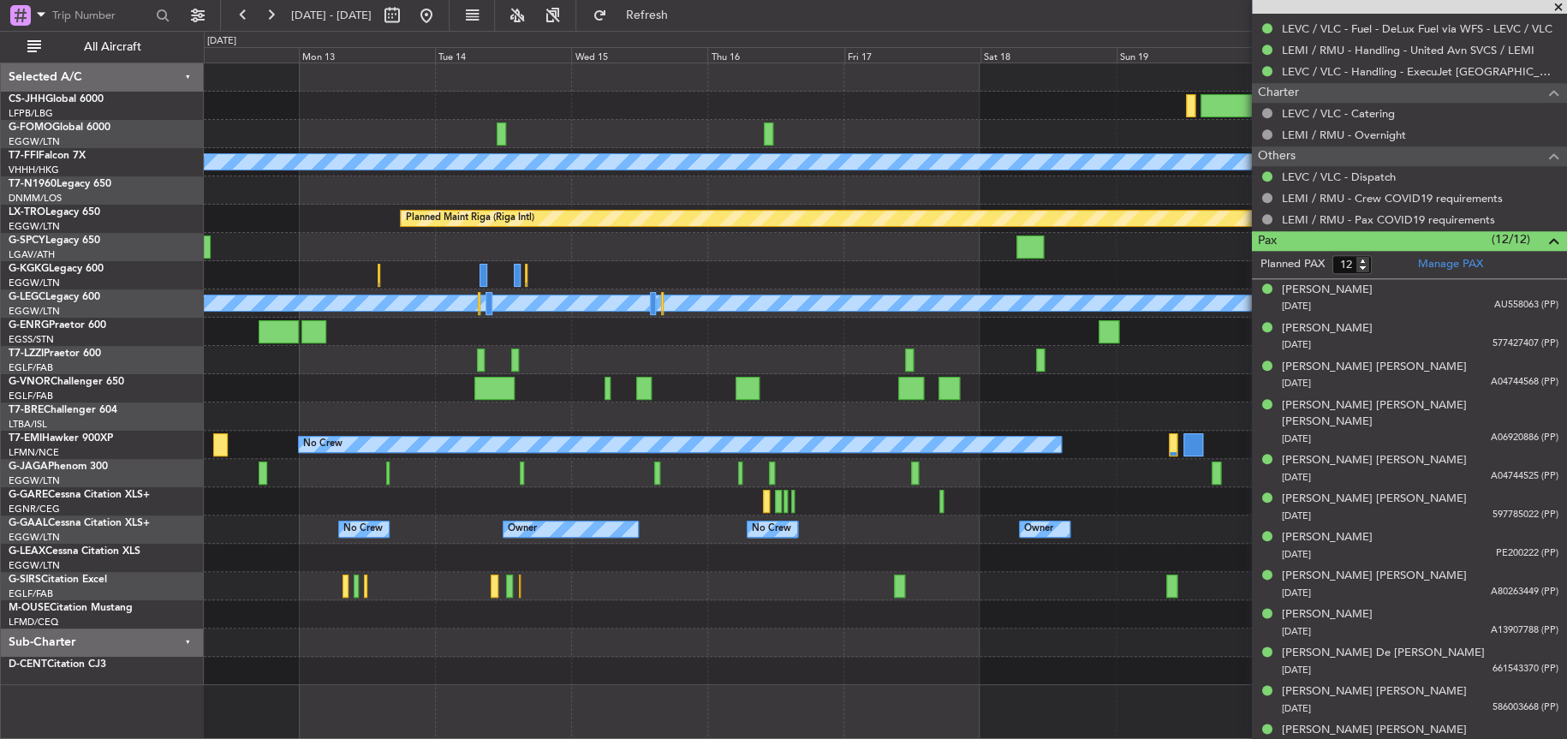
click at [594, 336] on div at bounding box center [884, 332] width 1361 height 28
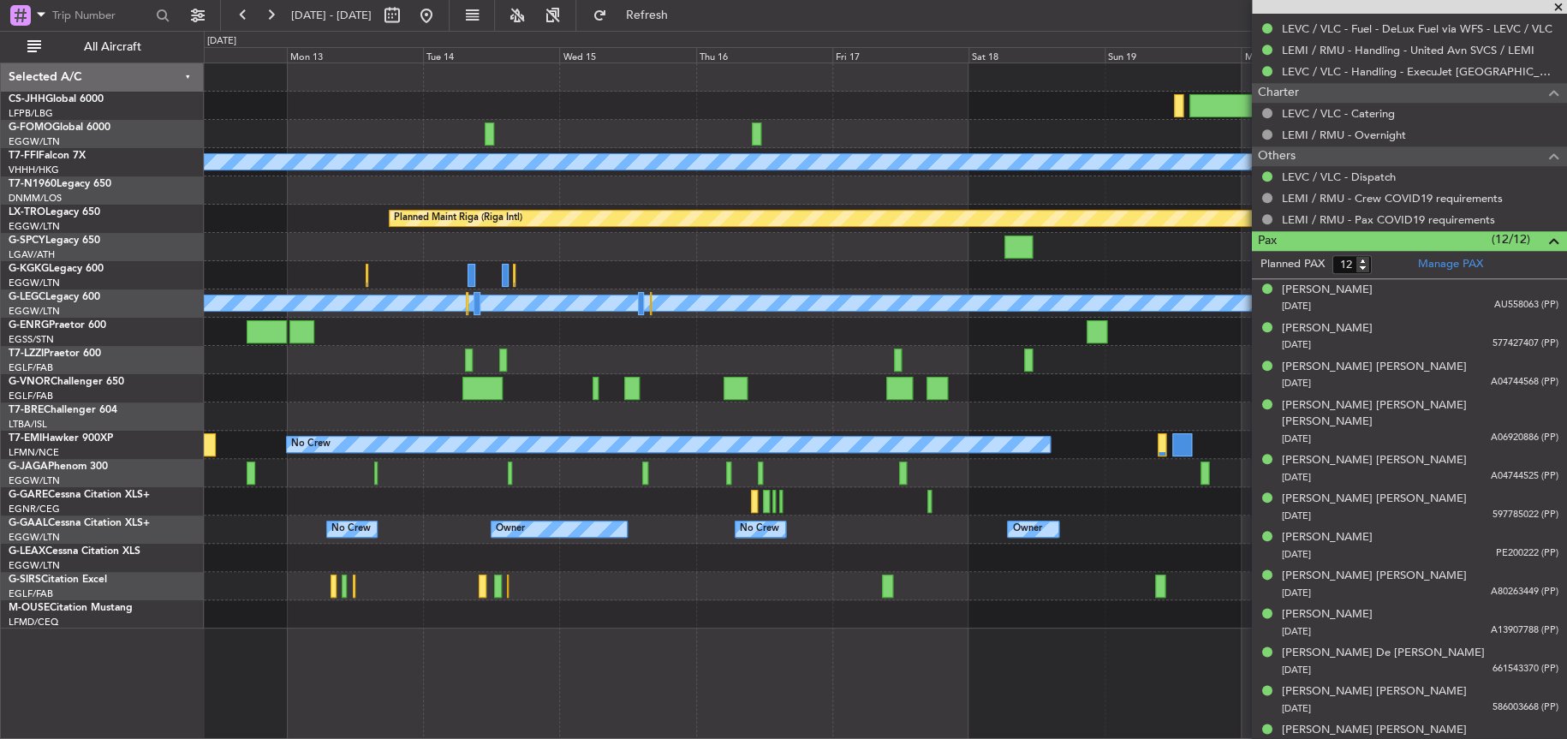
click at [734, 338] on div at bounding box center [885, 332] width 1362 height 28
click at [566, 278] on div at bounding box center [885, 275] width 1362 height 28
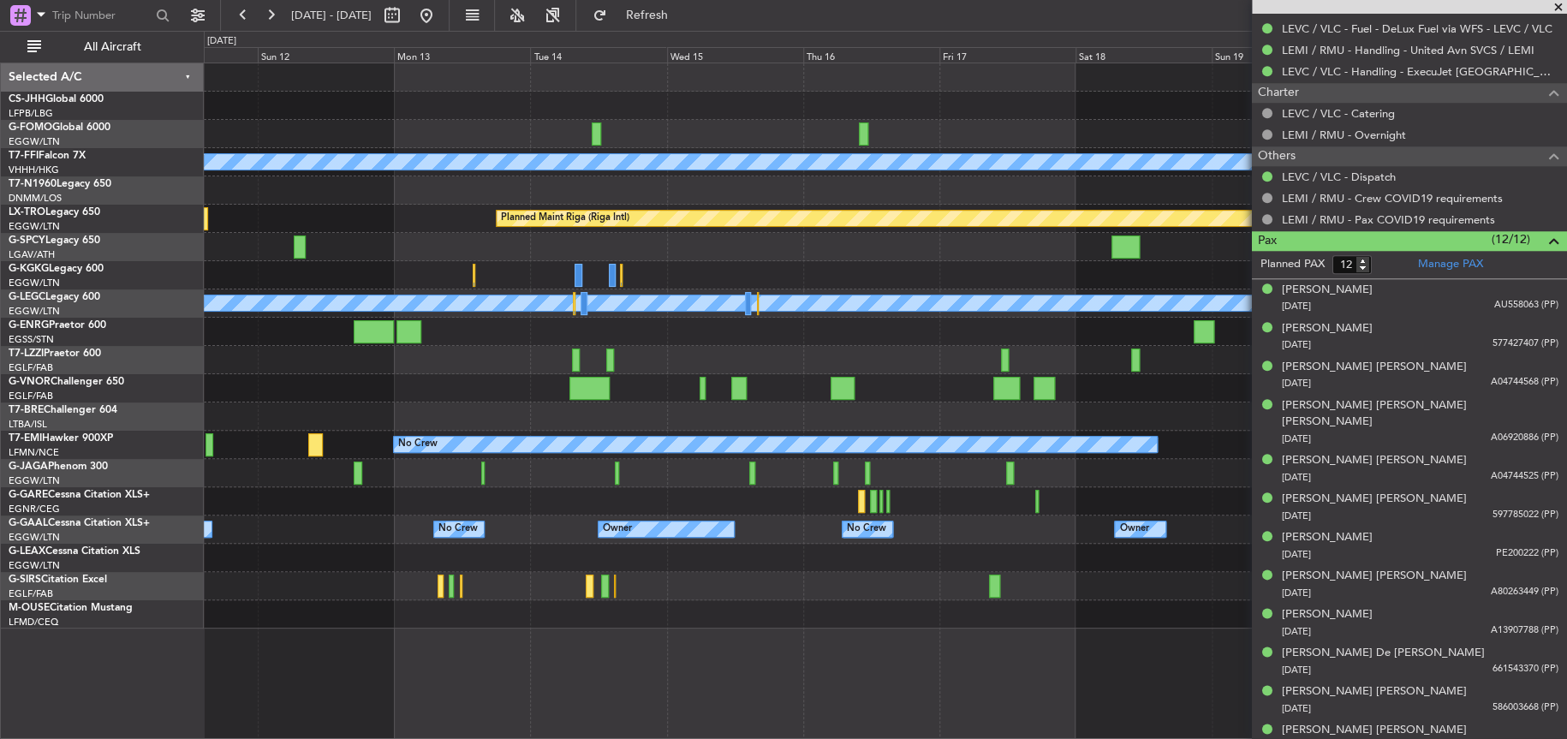
click at [654, 247] on div "Planned Maint [GEOGRAPHIC_DATA] ([GEOGRAPHIC_DATA]) Planned Maint Geneva ([GEOG…" at bounding box center [885, 345] width 1362 height 565
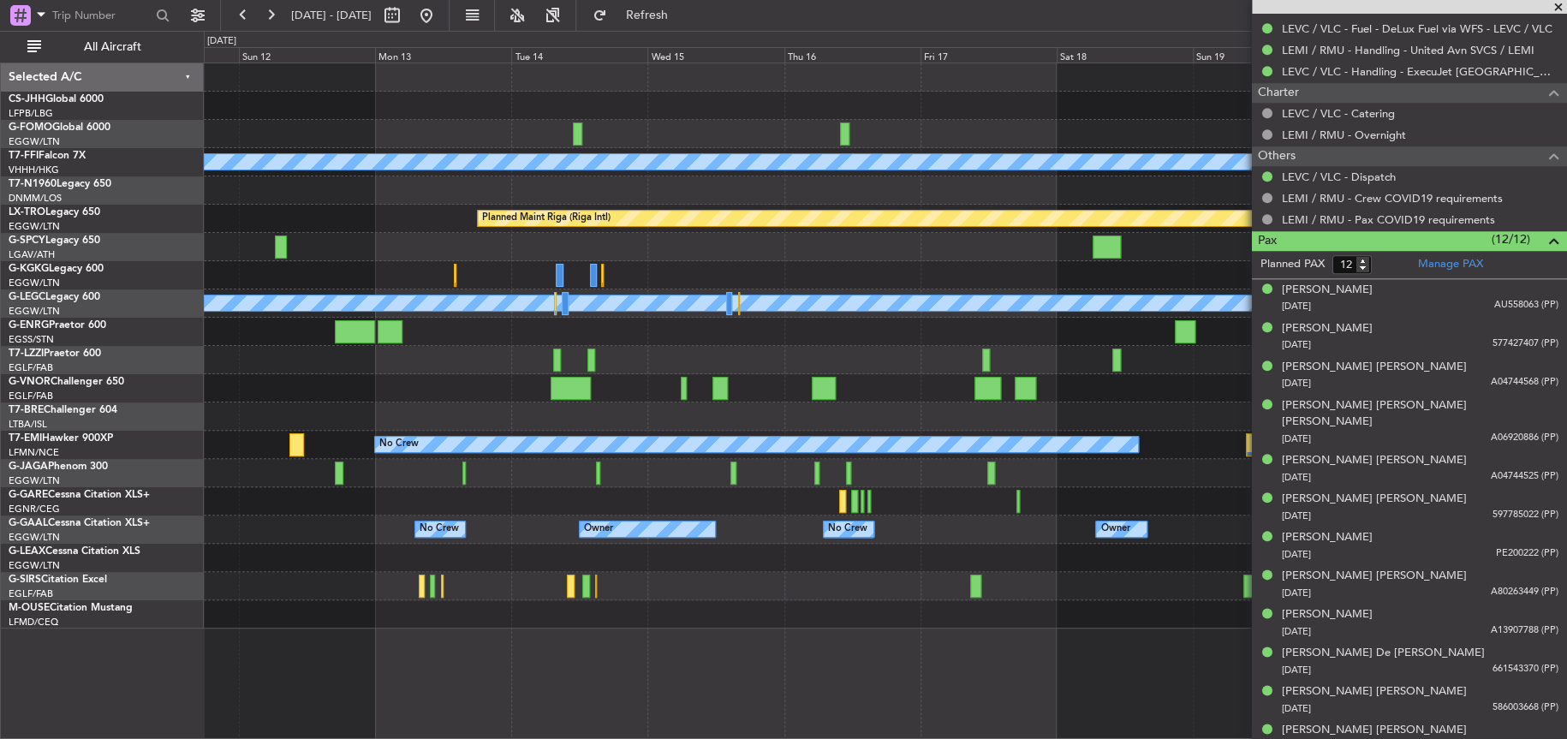
click at [580, 400] on div "Planned Maint [GEOGRAPHIC_DATA] ([GEOGRAPHIC_DATA]) Planned Maint Geneva ([GEOG…" at bounding box center [885, 345] width 1362 height 565
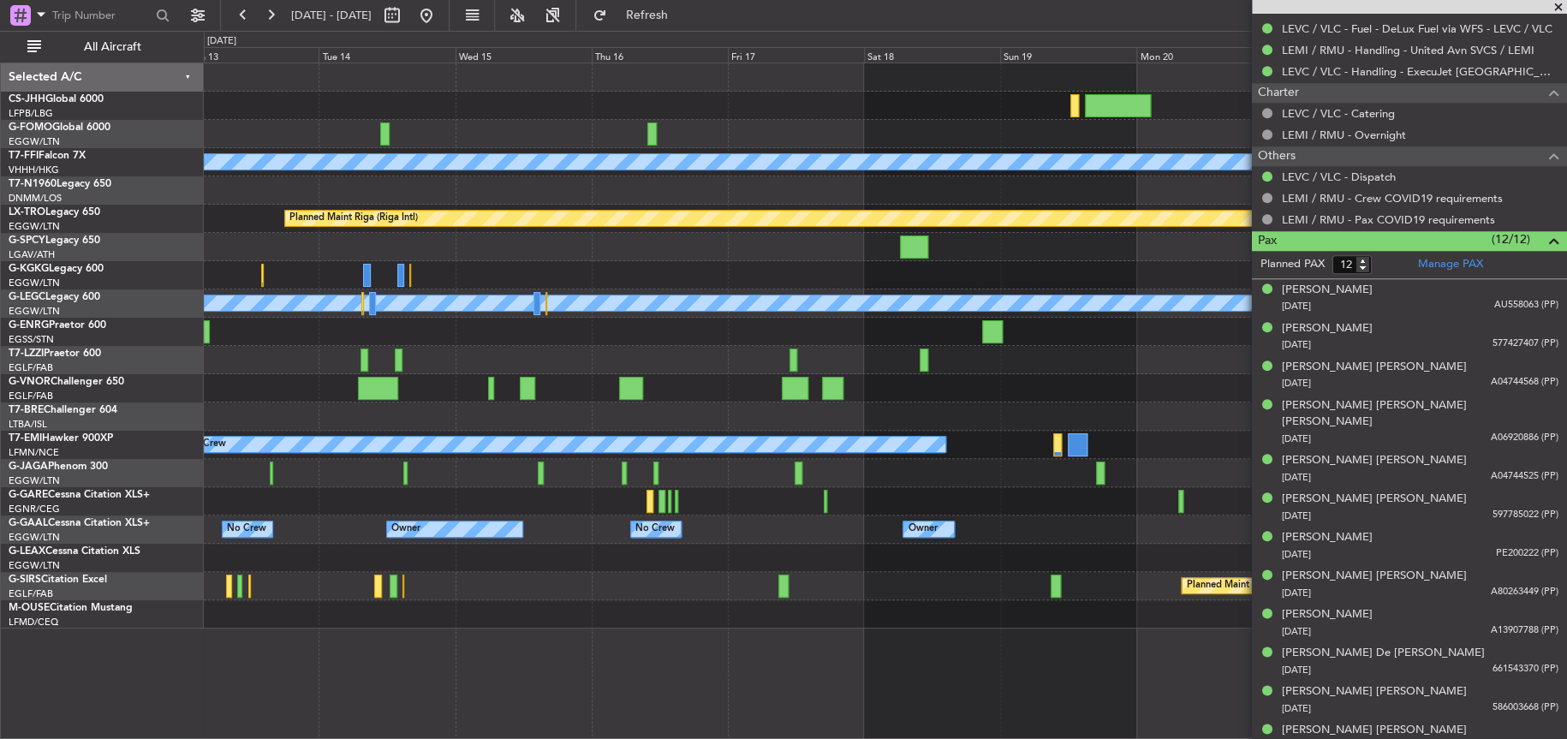
click at [597, 363] on div "A/C Unavailable [GEOGRAPHIC_DATA] ([GEOGRAPHIC_DATA])" at bounding box center [885, 360] width 1362 height 28
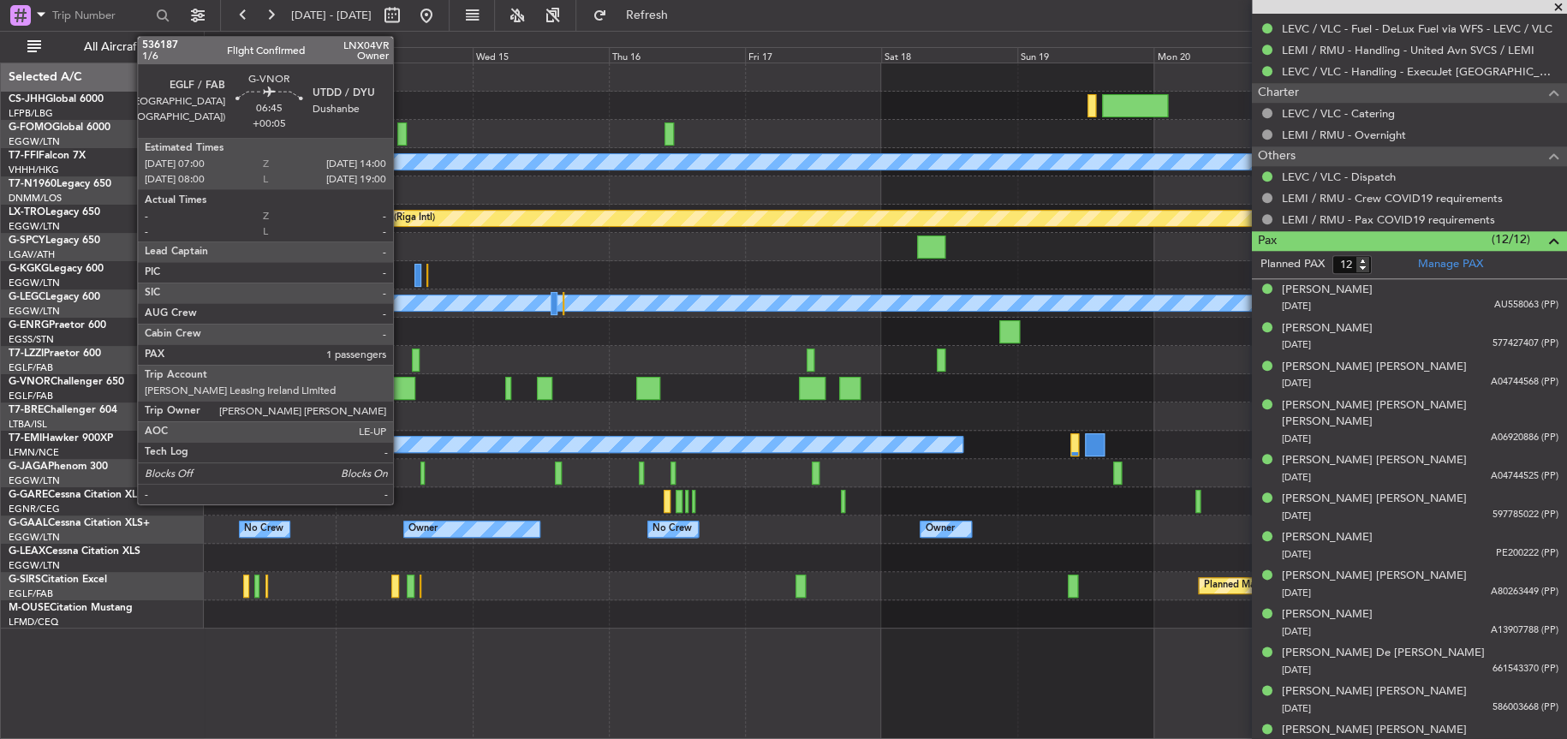
click at [401, 386] on div at bounding box center [395, 388] width 40 height 23
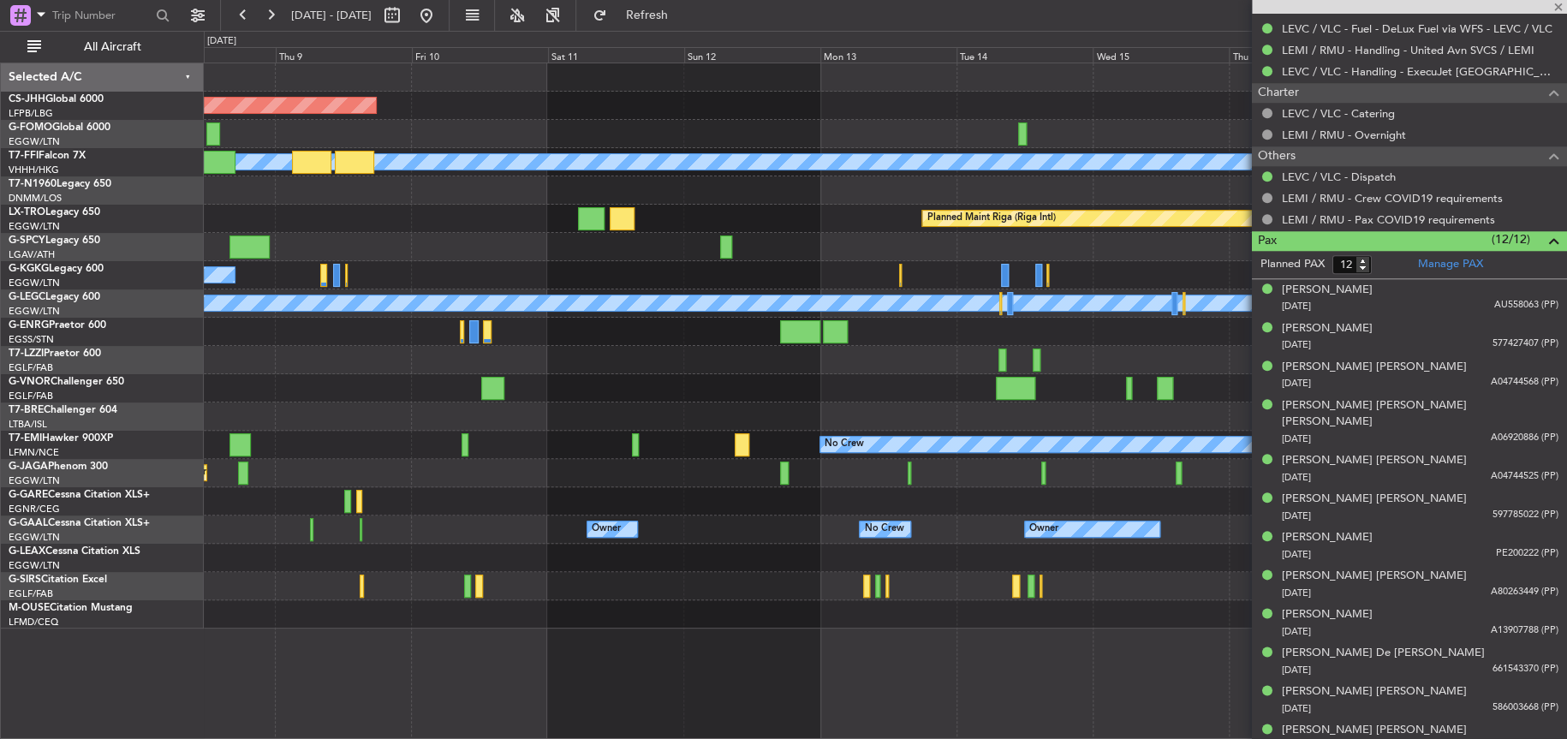
click at [1511, 330] on fb-app "[DATE] - [DATE] Refresh Quick Links All Aircraft Planned Maint [GEOGRAPHIC_DATA…" at bounding box center [783, 376] width 1567 height 726
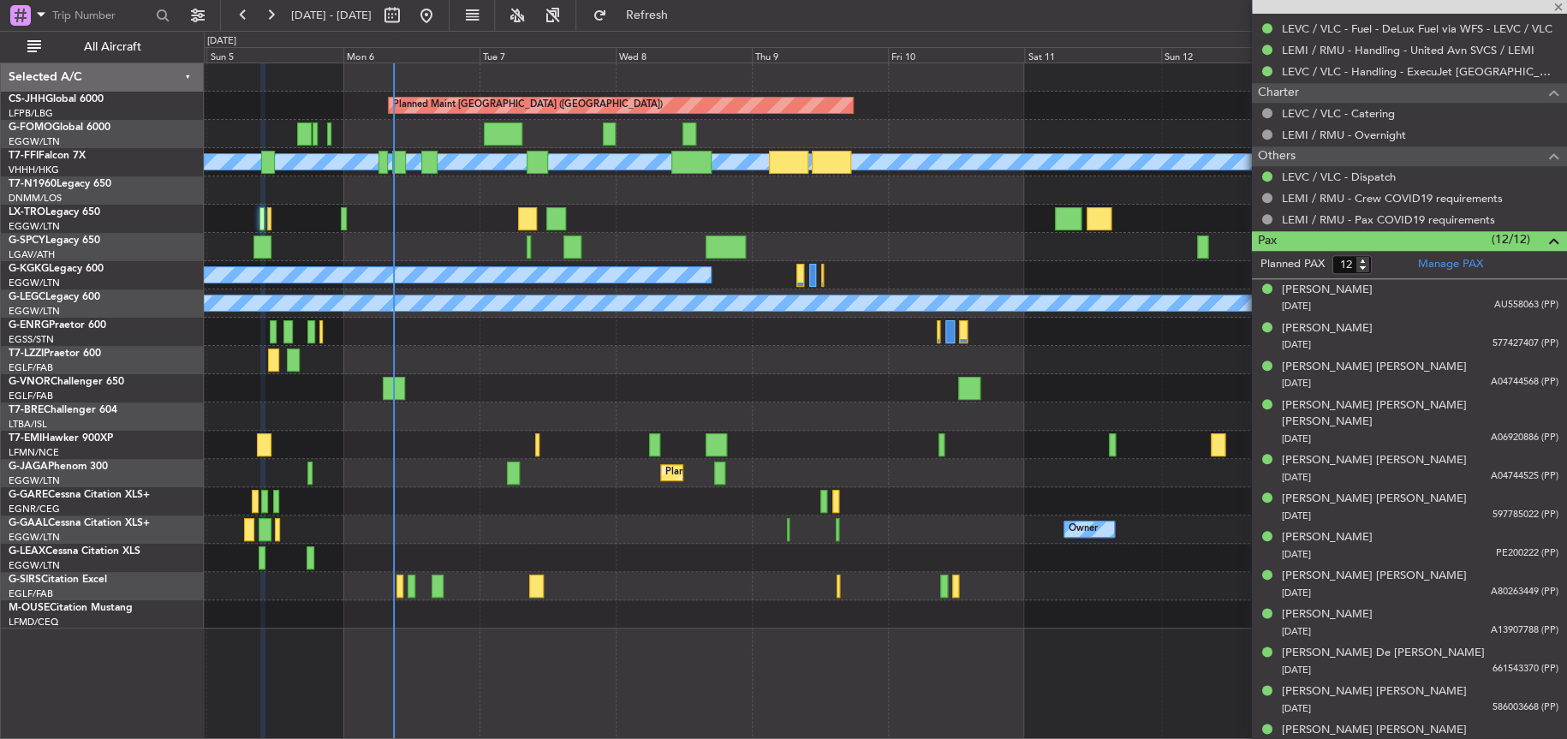
type input "+00:05"
type input "1"
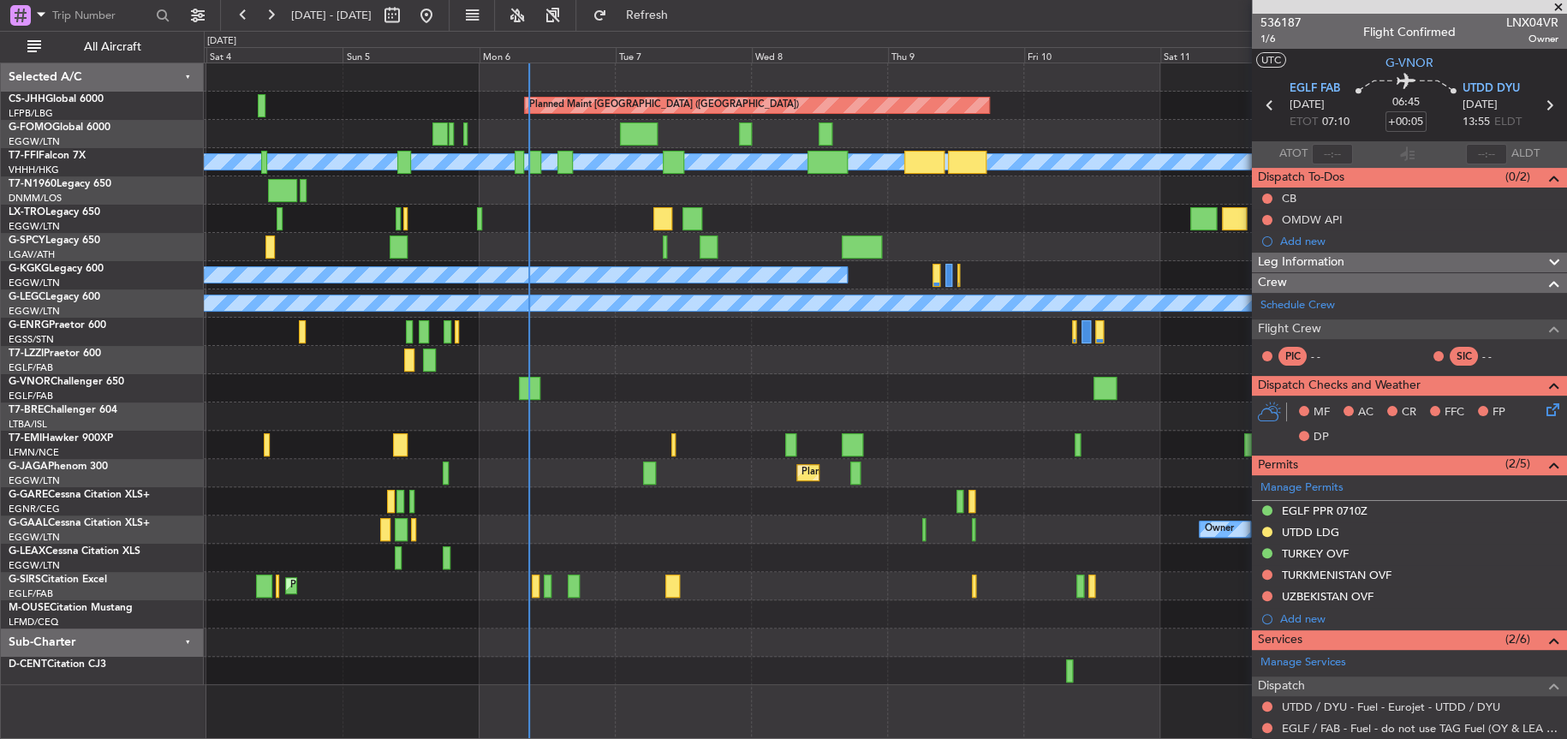
click at [964, 229] on div "Planned Maint Riga (Riga Intl) A/C Unavailable" at bounding box center [884, 219] width 1361 height 28
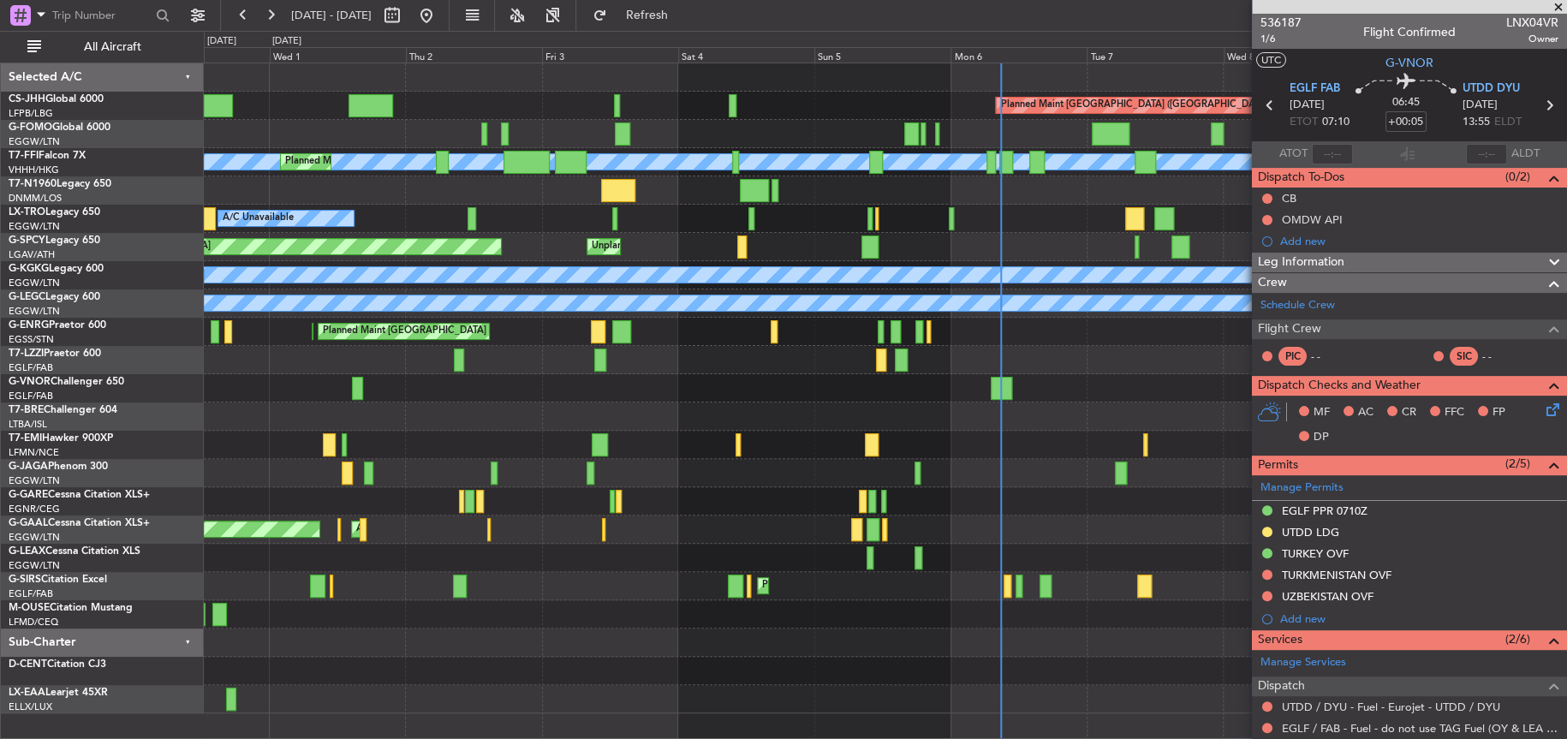
click at [746, 217] on div "A/C Unavailable Planned Maint [GEOGRAPHIC_DATA] ([GEOGRAPHIC_DATA])" at bounding box center [884, 219] width 1361 height 28
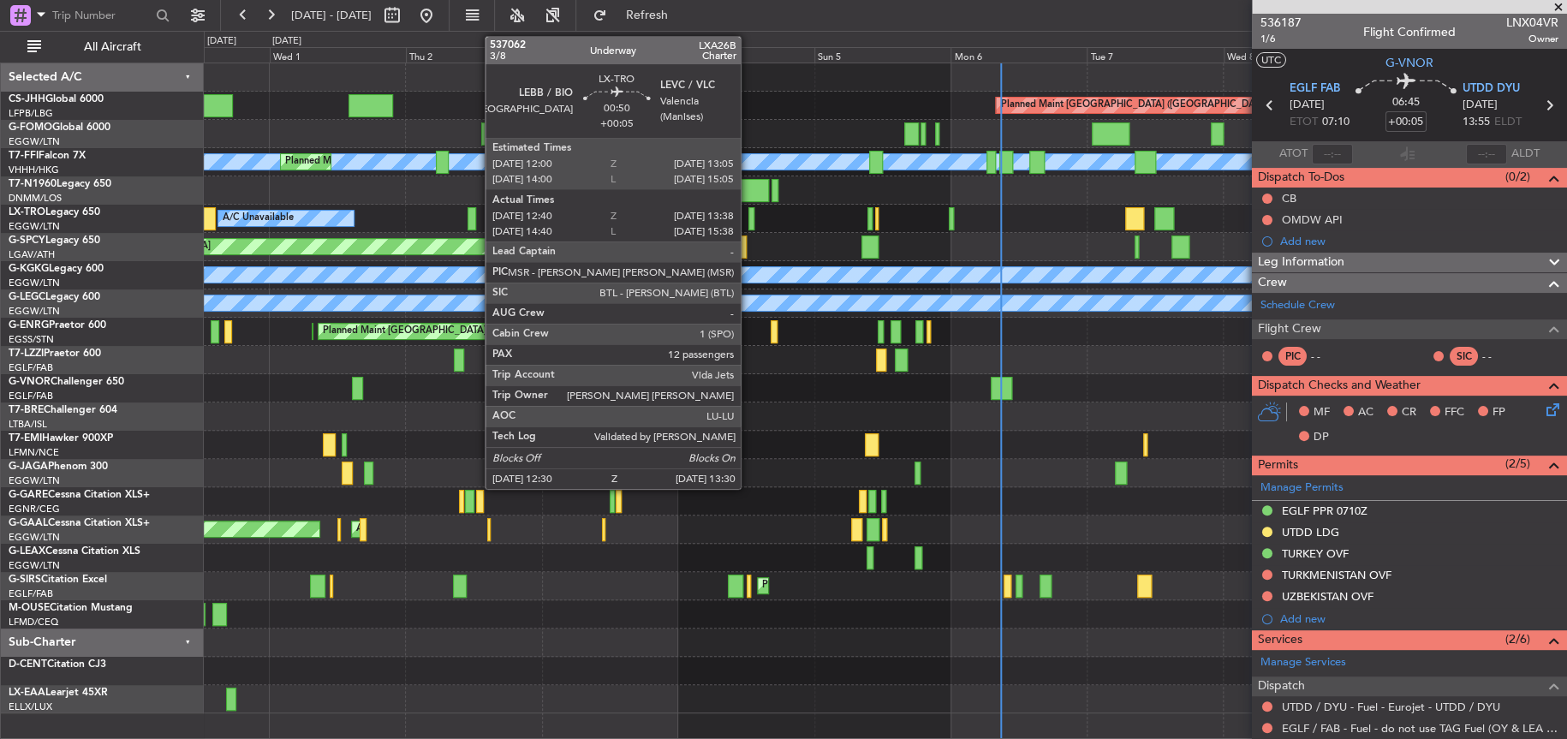
click at [748, 217] on div at bounding box center [751, 218] width 6 height 23
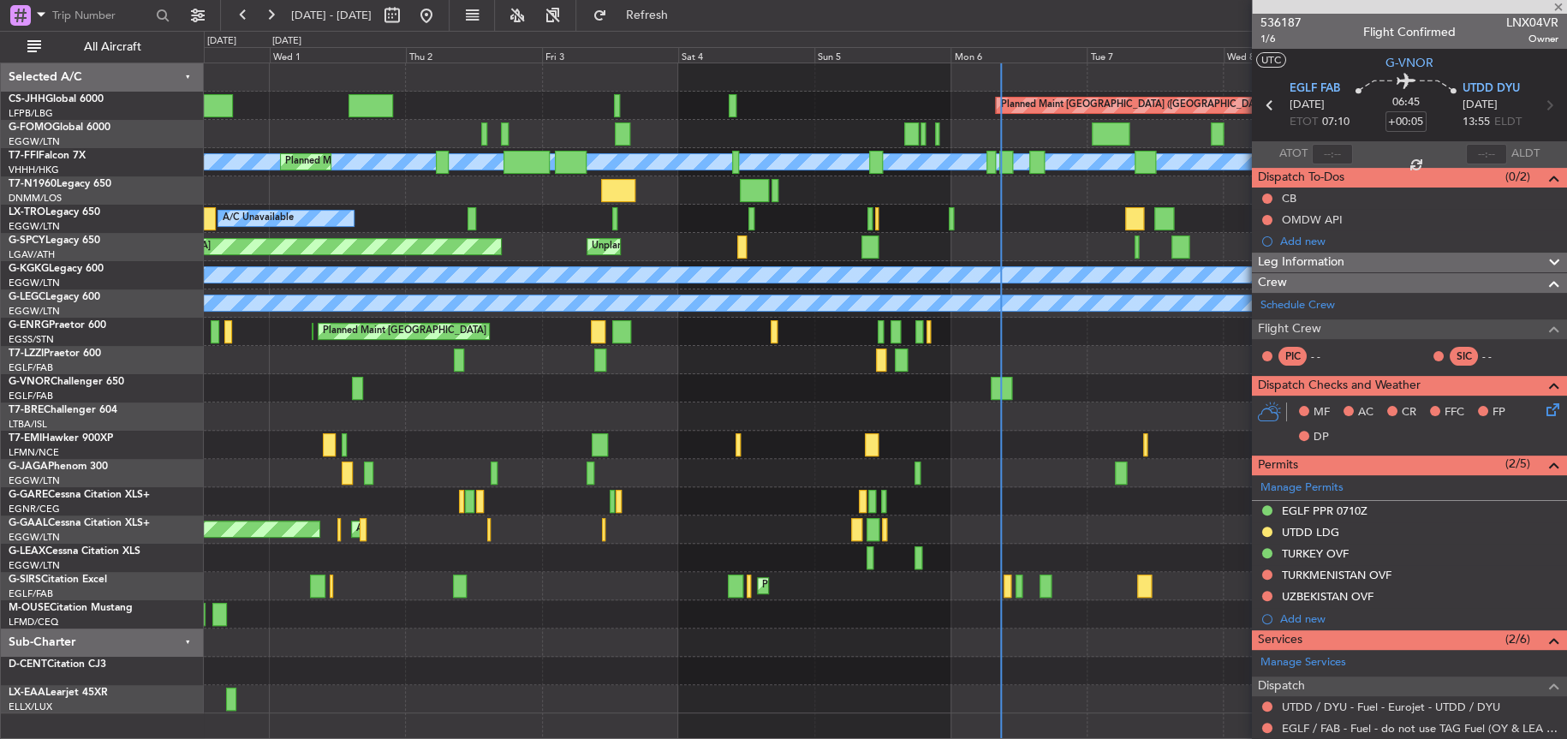
type input "12:40"
type input "13:23"
type input "12"
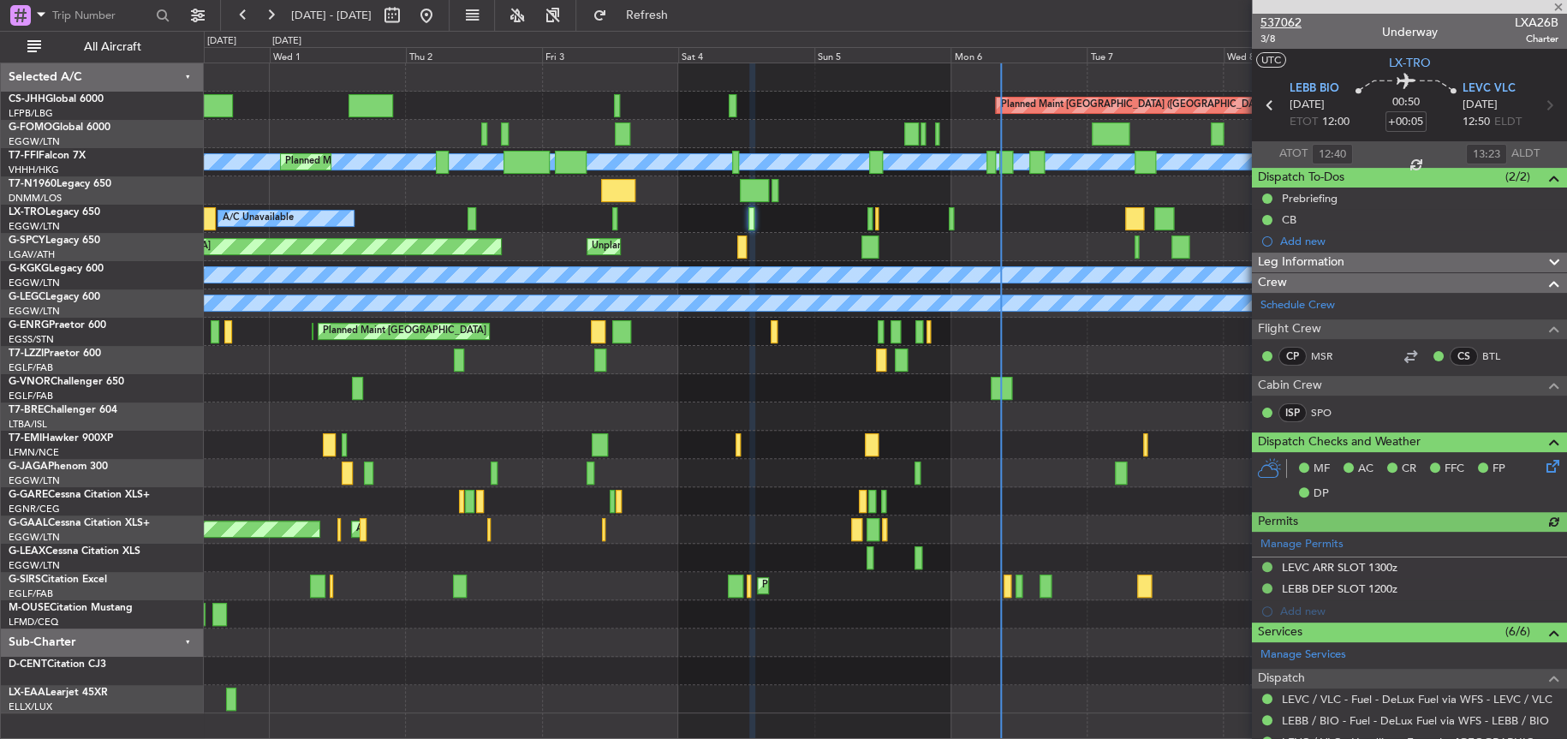
click at [1286, 21] on span "537062" at bounding box center [1280, 23] width 41 height 18
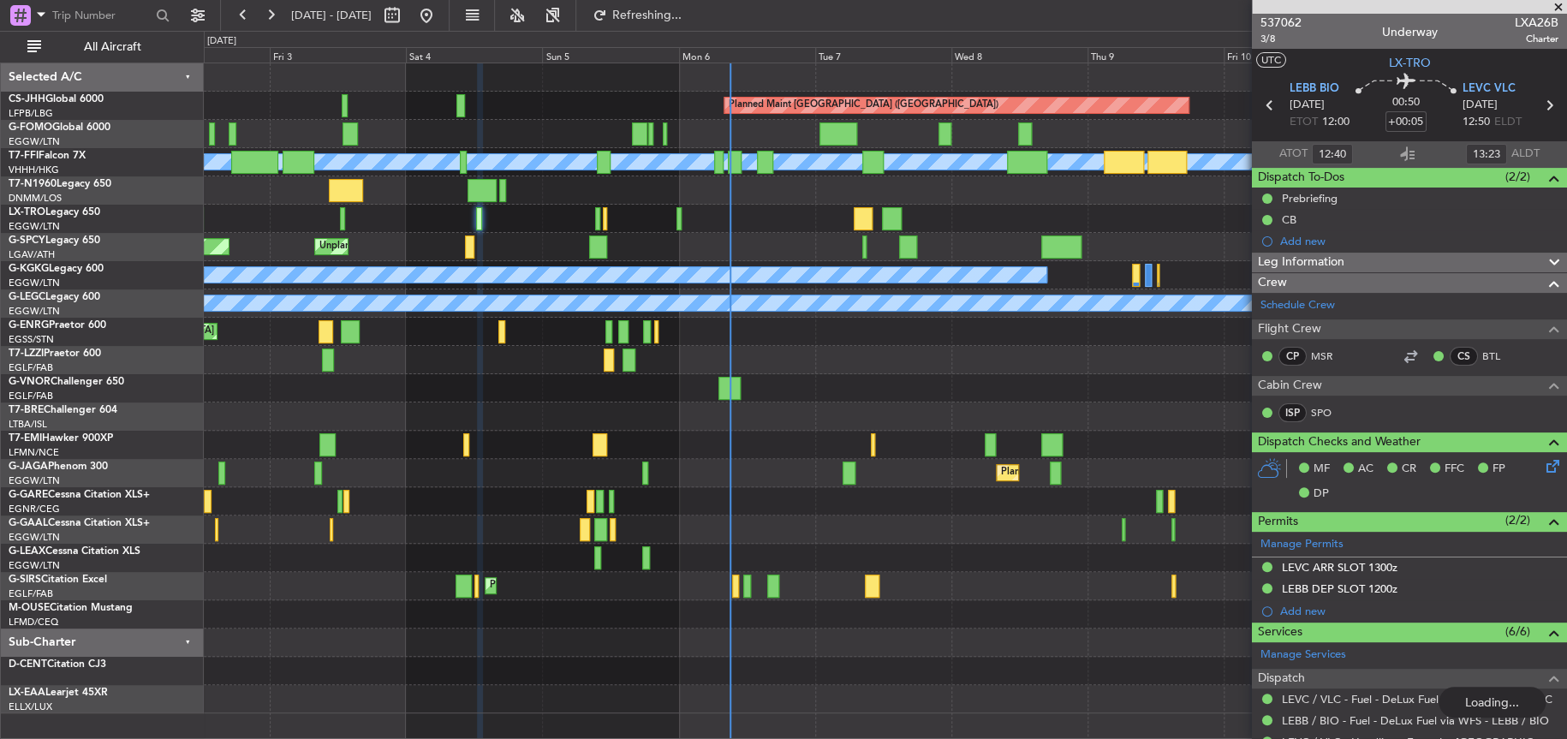
click at [372, 404] on div "Planned Maint [GEOGRAPHIC_DATA] ([GEOGRAPHIC_DATA]) Planned Maint Geneva ([GEOG…" at bounding box center [885, 388] width 1362 height 650
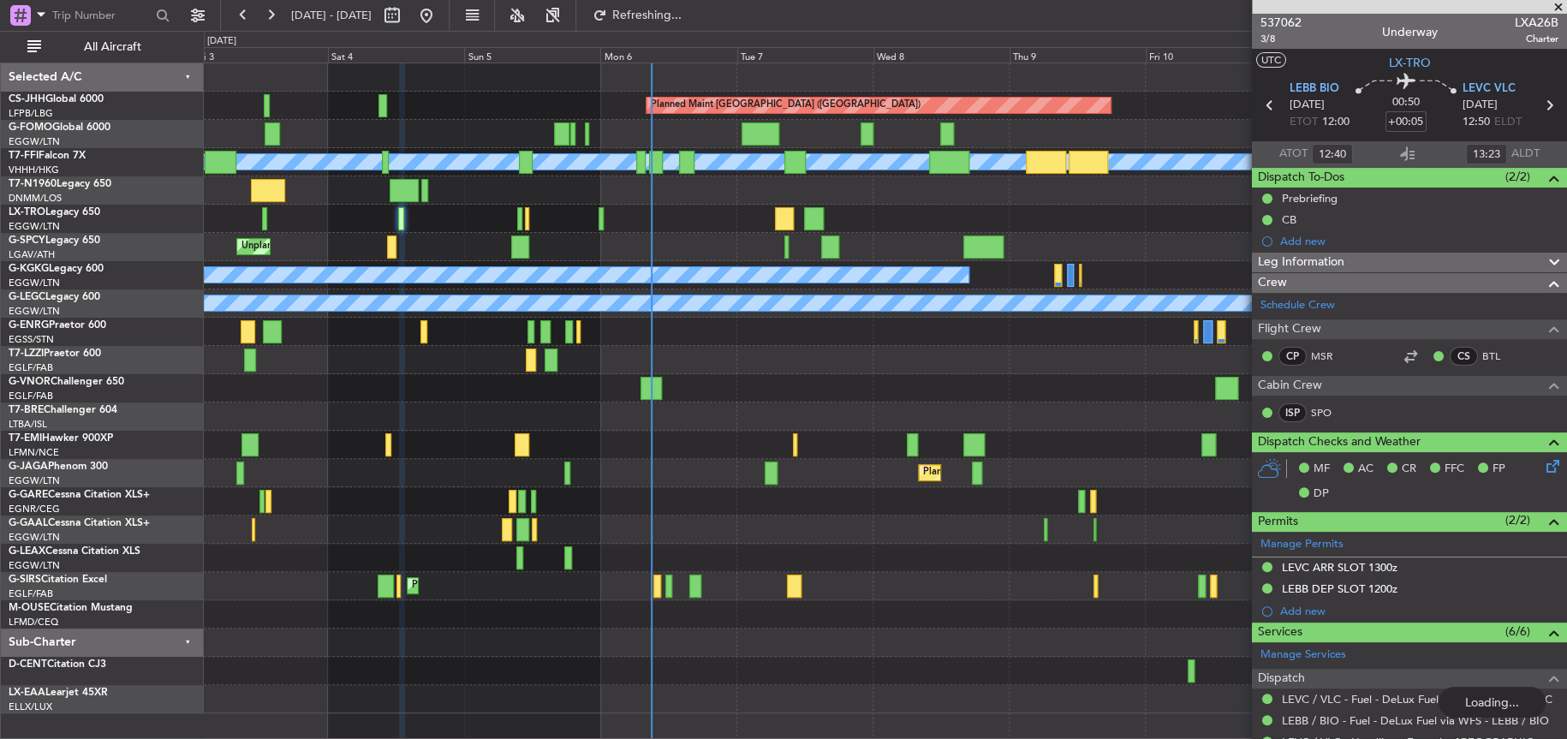
click at [564, 414] on div at bounding box center [884, 416] width 1361 height 28
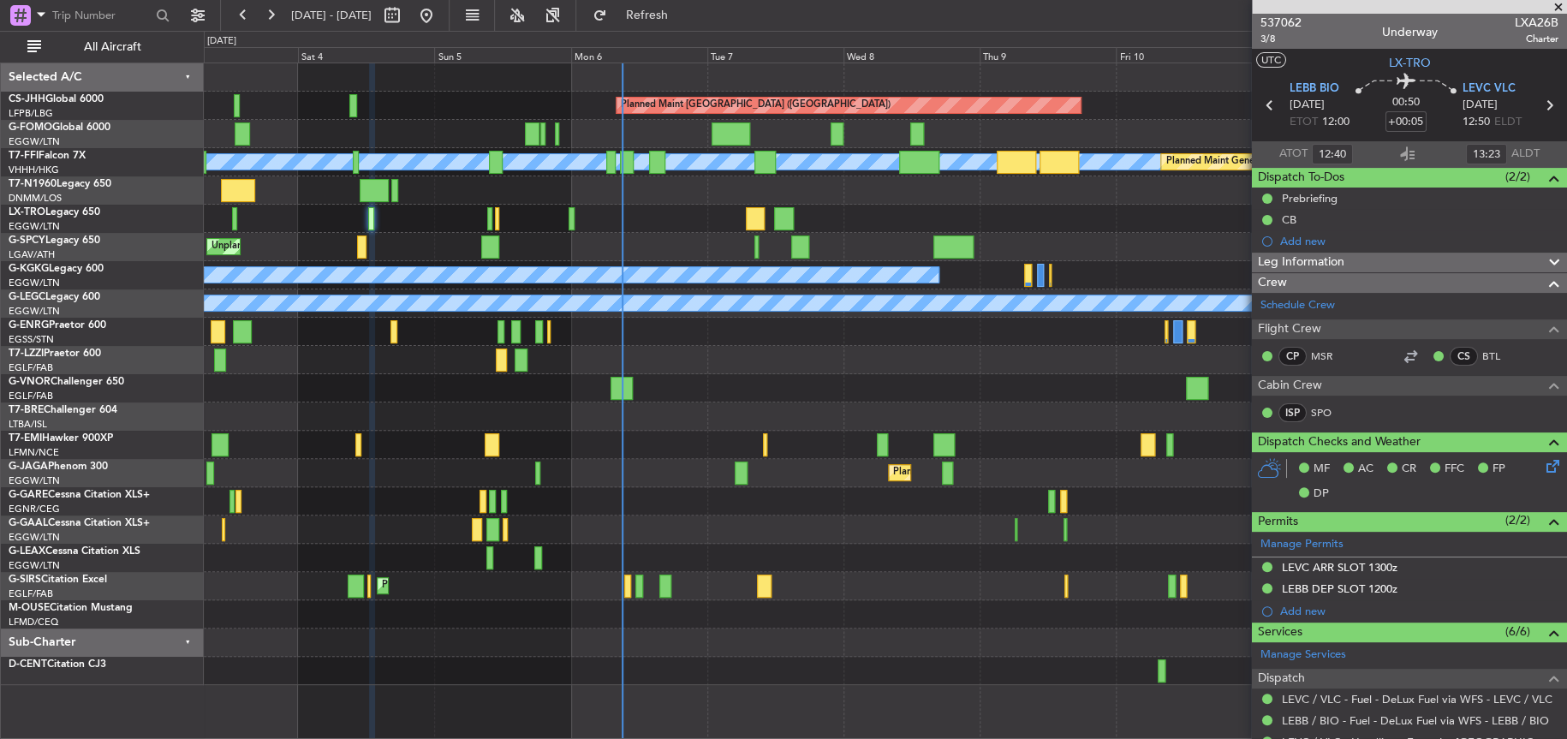
click at [779, 364] on div at bounding box center [885, 360] width 1362 height 28
click at [781, 364] on div at bounding box center [885, 360] width 1362 height 28
click at [719, 490] on div at bounding box center [885, 501] width 1362 height 28
click at [562, 432] on div "No Crew" at bounding box center [884, 445] width 1361 height 28
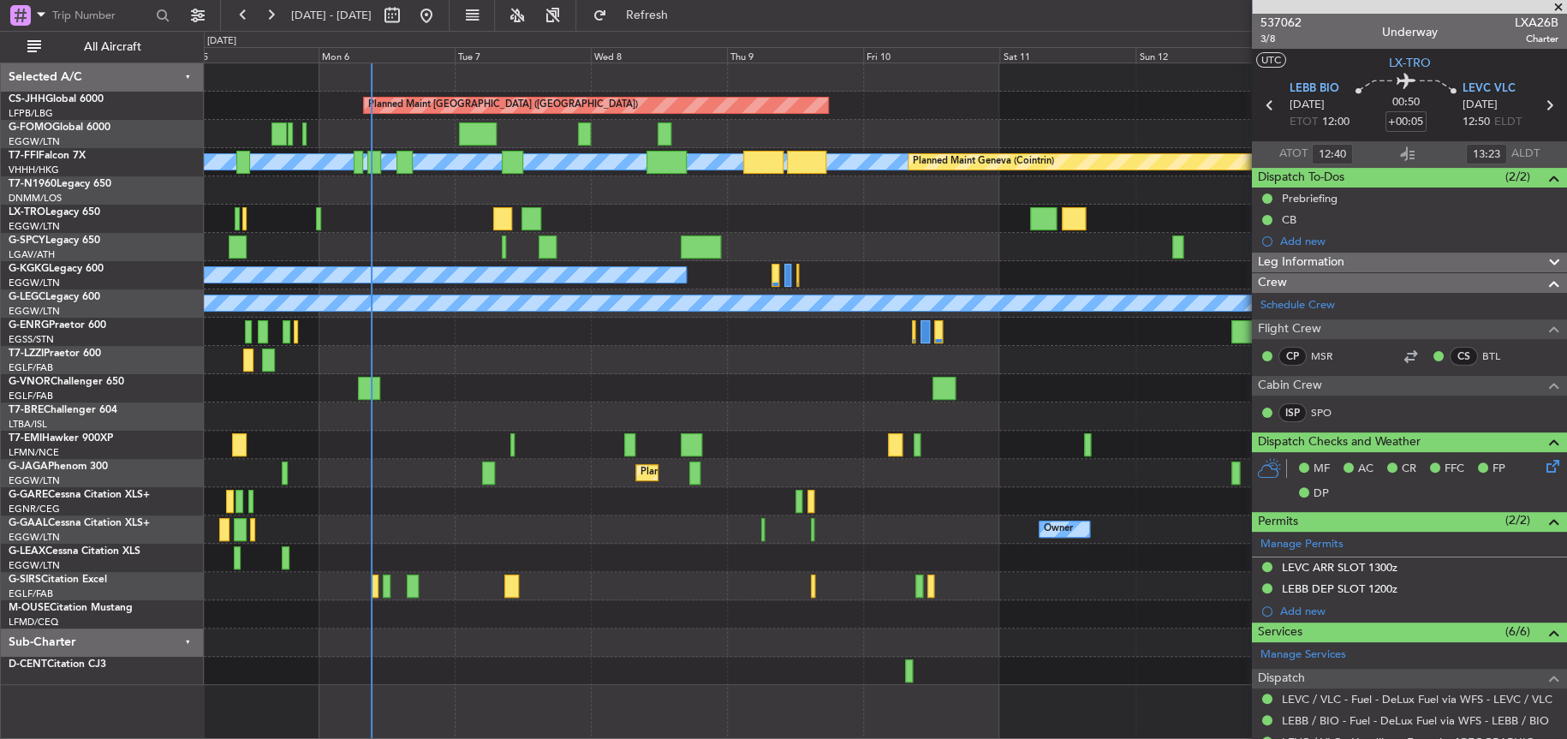
click at [569, 393] on div at bounding box center [885, 388] width 1362 height 28
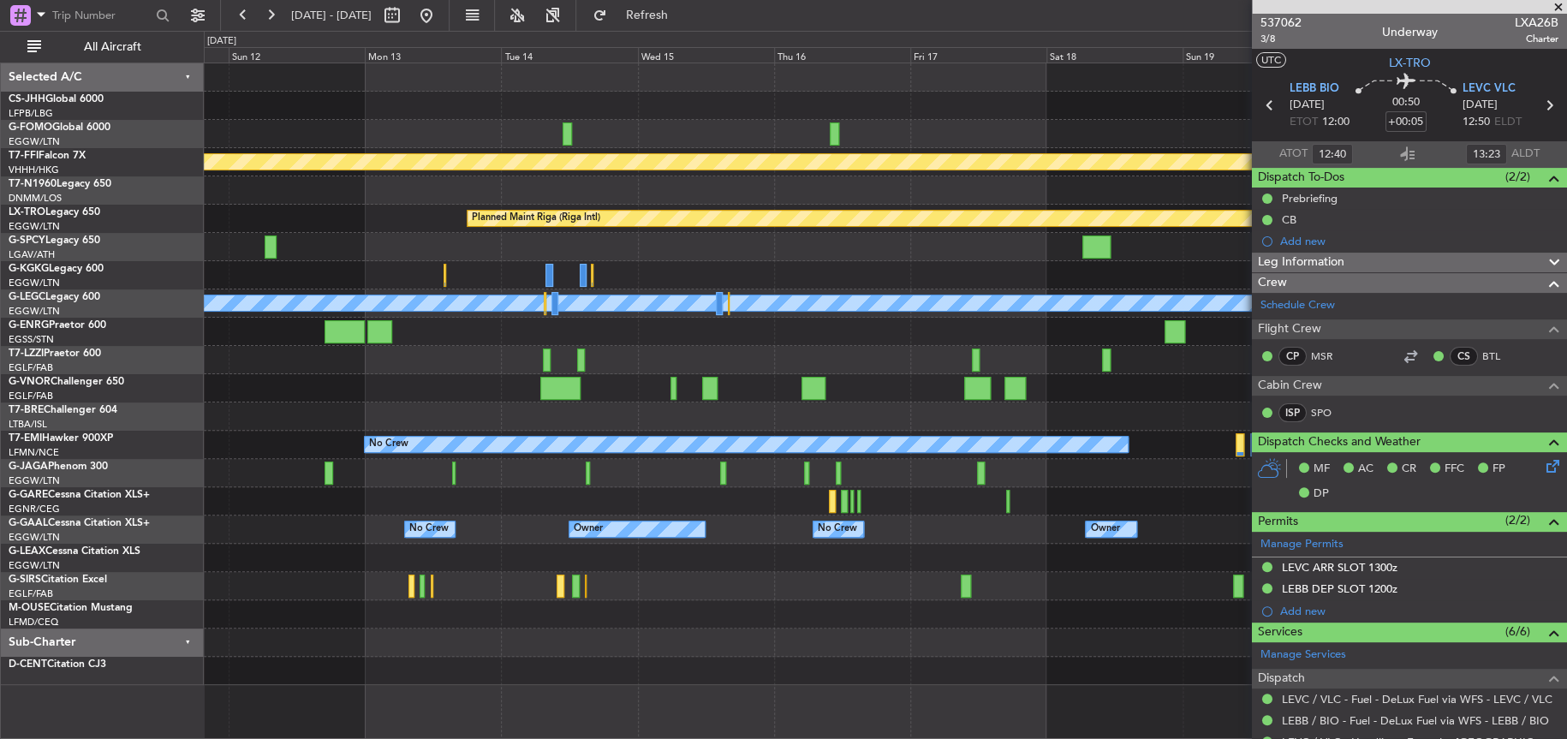
click at [249, 437] on div "Planned Maint [GEOGRAPHIC_DATA] ([GEOGRAPHIC_DATA]) [PERSON_NAME] [PERSON_NAME]…" at bounding box center [885, 373] width 1362 height 621
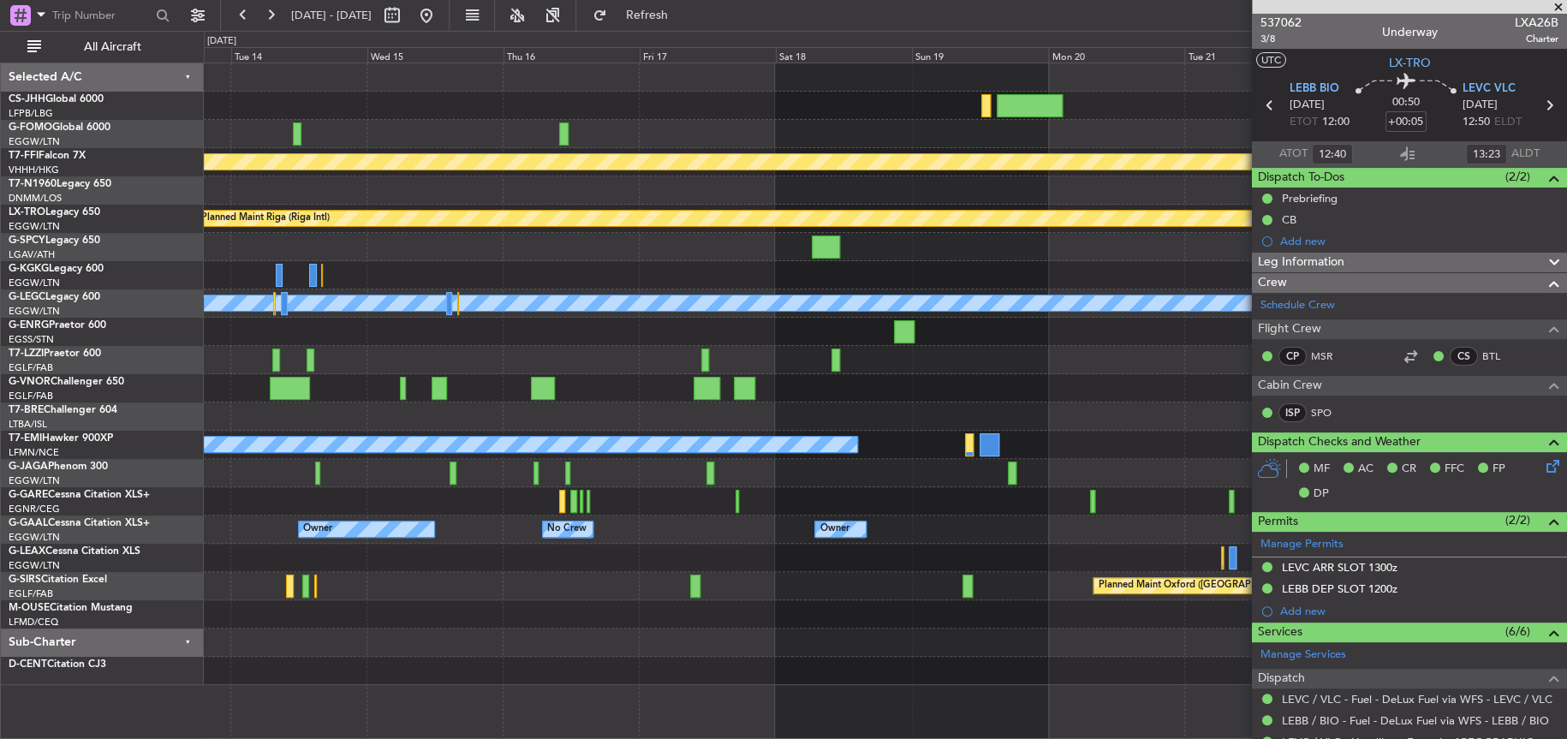
click at [187, 462] on div "[PERSON_NAME] [PERSON_NAME] Planned Maint Geneva ([GEOGRAPHIC_DATA]) Planned Ma…" at bounding box center [783, 385] width 1567 height 708
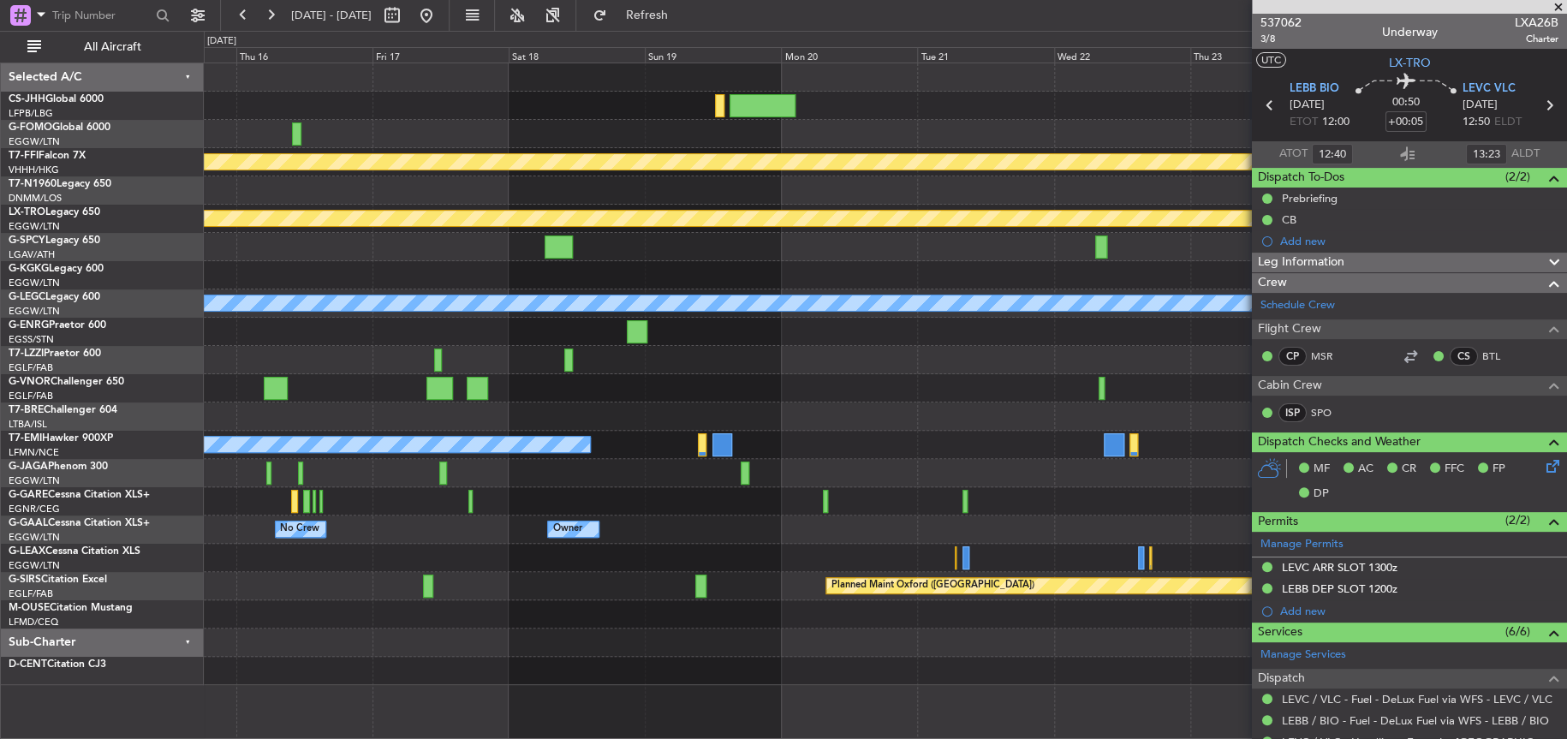
click at [259, 477] on div "[PERSON_NAME] [PERSON_NAME] Planned Maint Geneva ([GEOGRAPHIC_DATA]) Planned Ma…" at bounding box center [885, 373] width 1362 height 621
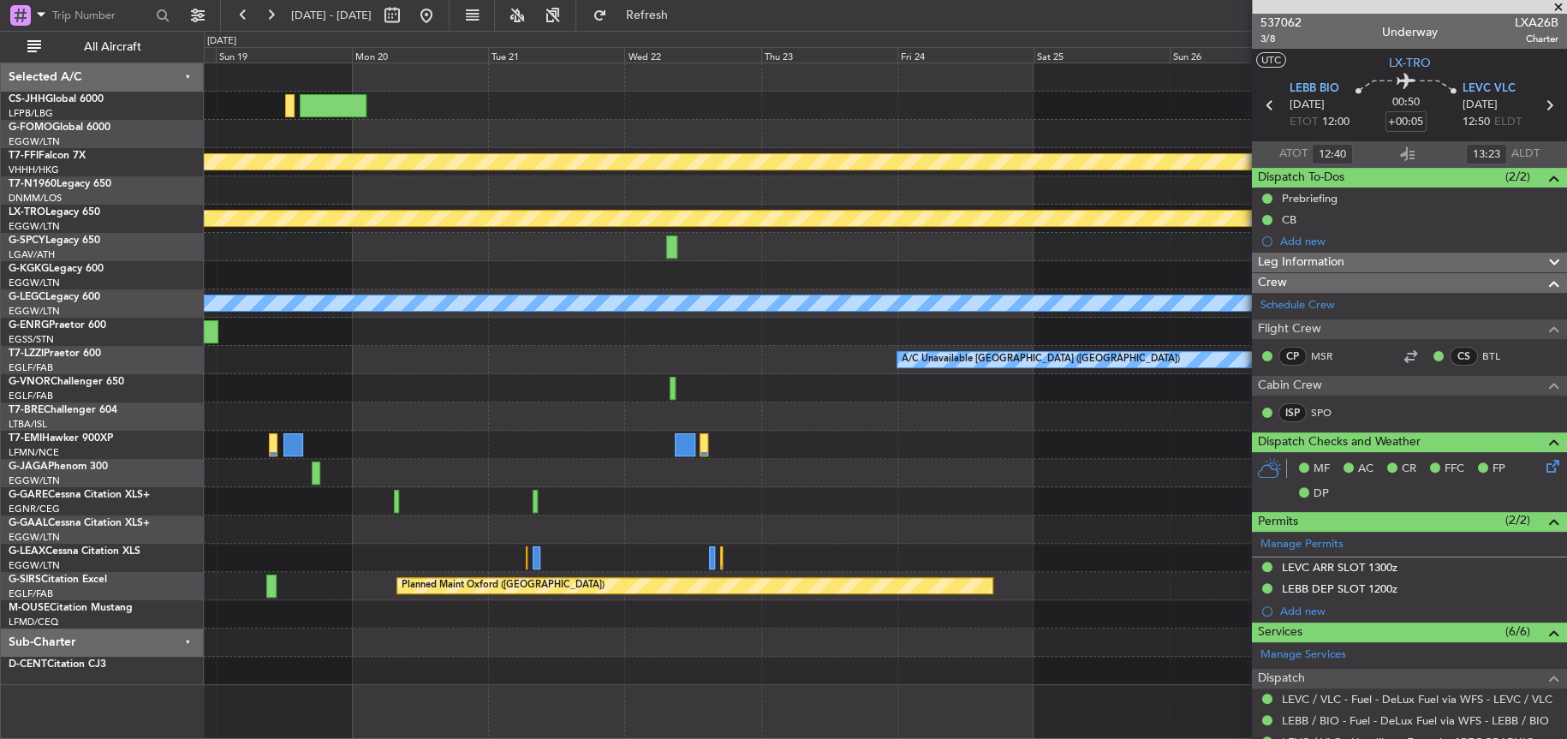
click at [210, 468] on div "[PERSON_NAME] [PERSON_NAME] Planned Maint Geneva ([GEOGRAPHIC_DATA]) Planned Ma…" at bounding box center [885, 373] width 1362 height 621
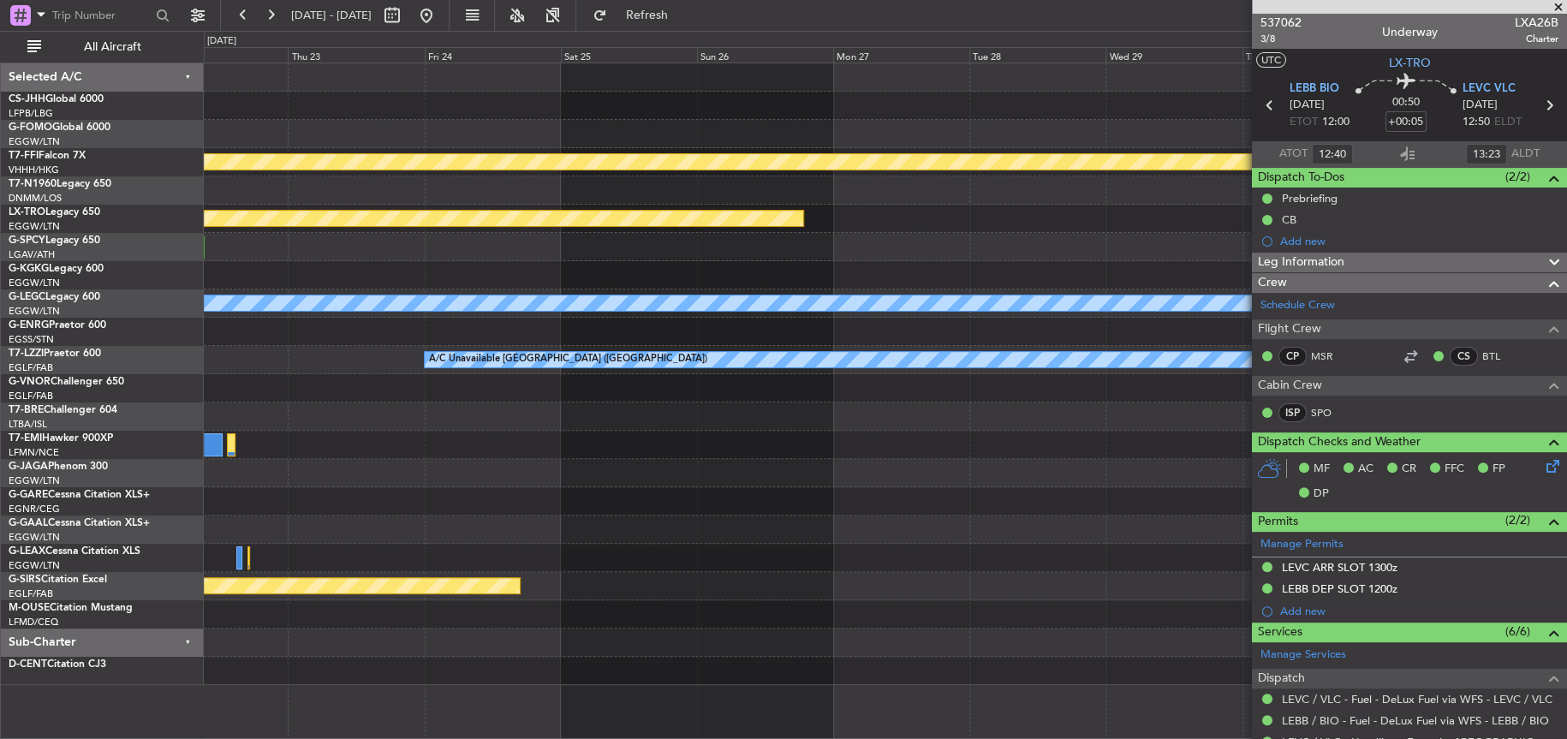
click at [179, 492] on div "[PERSON_NAME] [PERSON_NAME] Planned Maint Geneva ([GEOGRAPHIC_DATA]) Planned Ma…" at bounding box center [783, 385] width 1567 height 708
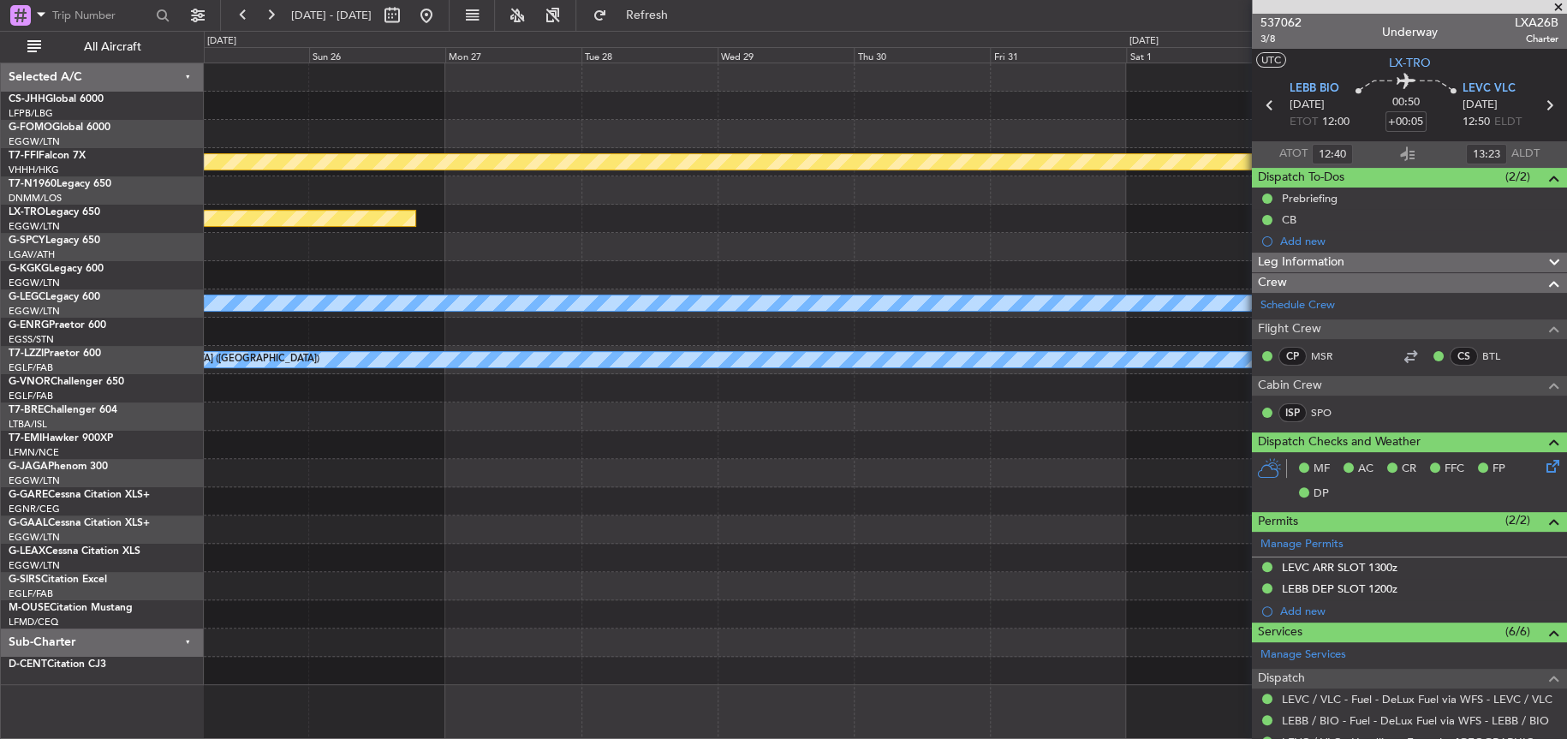
click at [405, 492] on div "[PERSON_NAME] [PERSON_NAME] Planned Maint Geneva ([GEOGRAPHIC_DATA]) Planned Ma…" at bounding box center [884, 373] width 1361 height 621
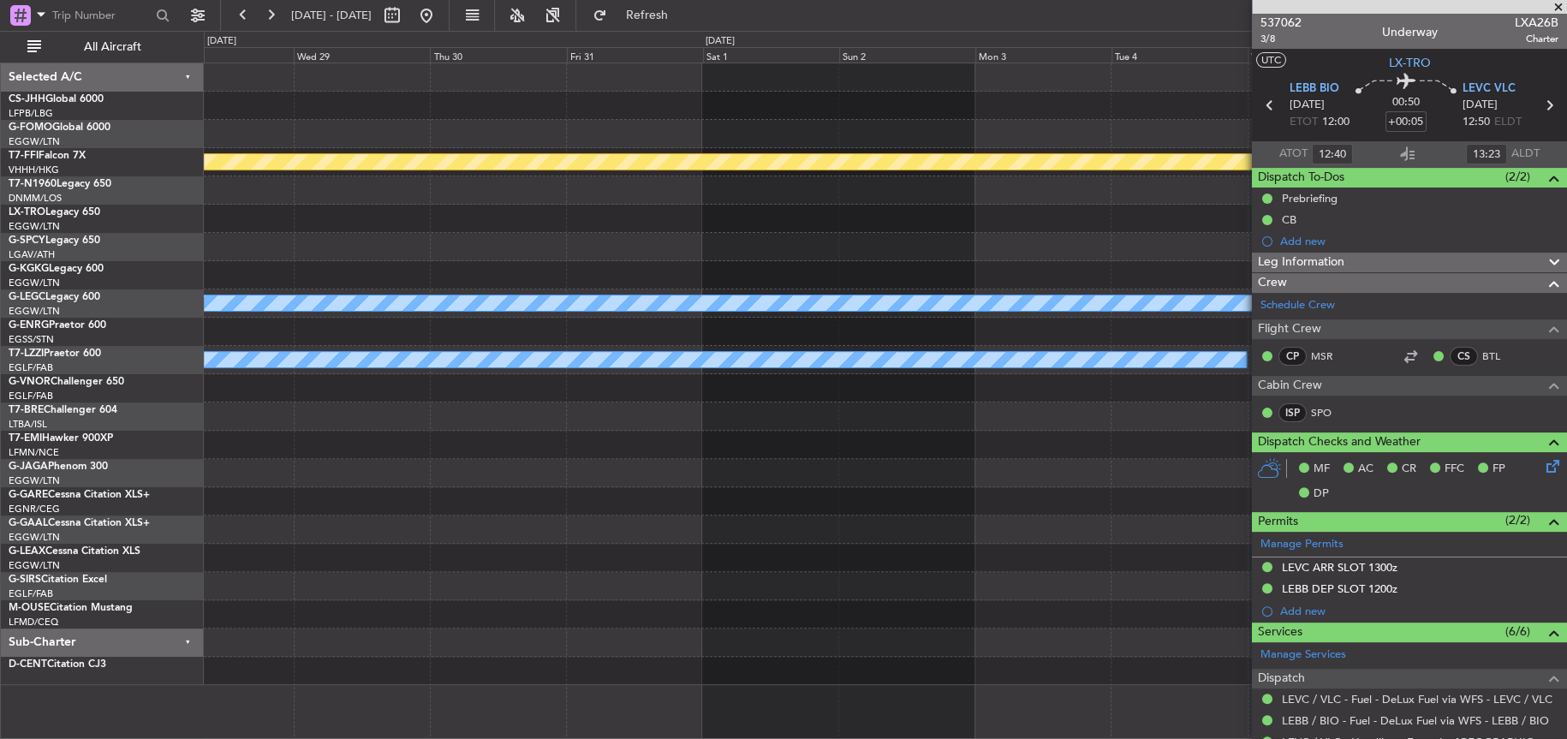
click at [640, 428] on div at bounding box center [884, 416] width 1361 height 28
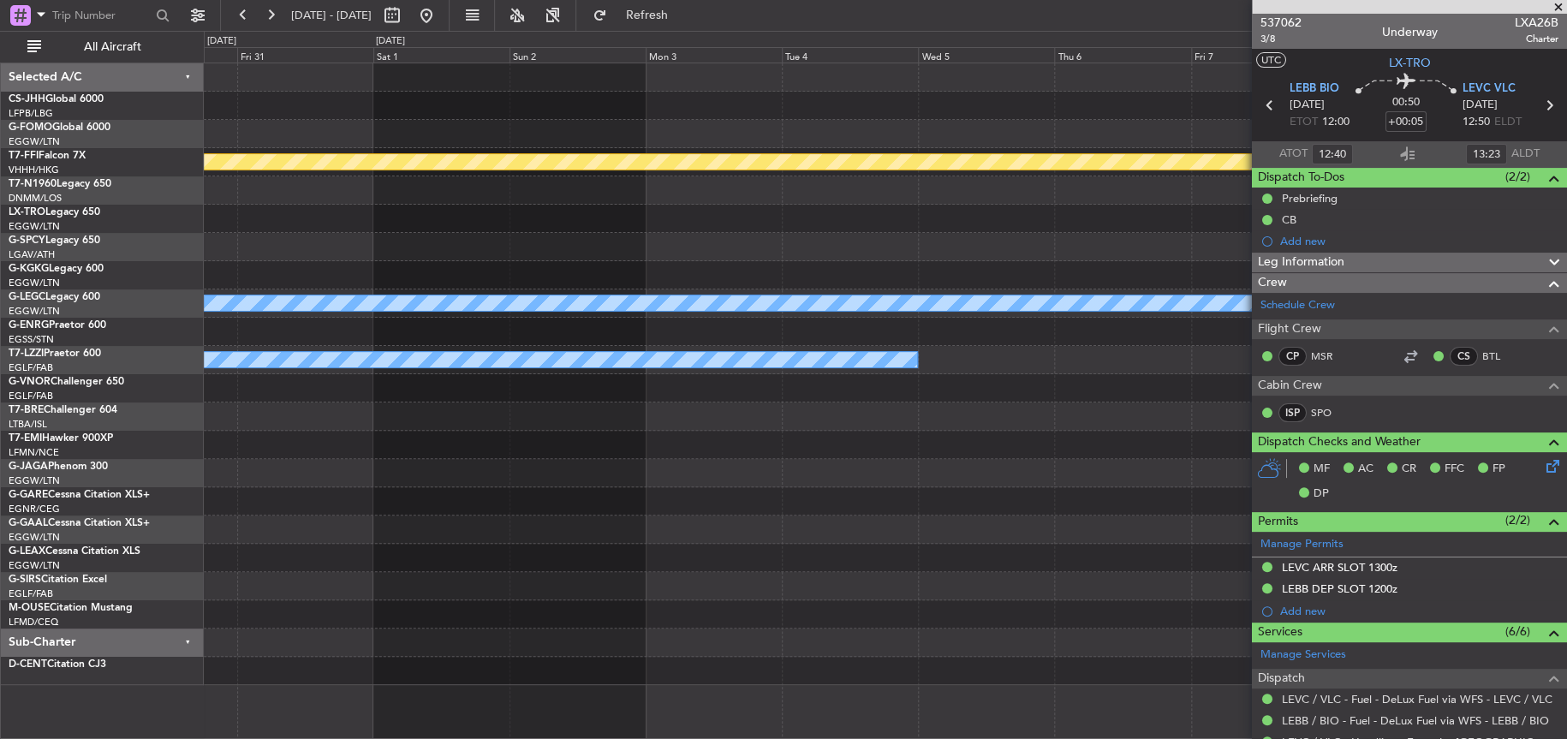
click at [484, 467] on div "[PERSON_NAME] [PERSON_NAME] Planned Maint Geneva ([GEOGRAPHIC_DATA]) A/C Unavai…" at bounding box center [885, 373] width 1362 height 621
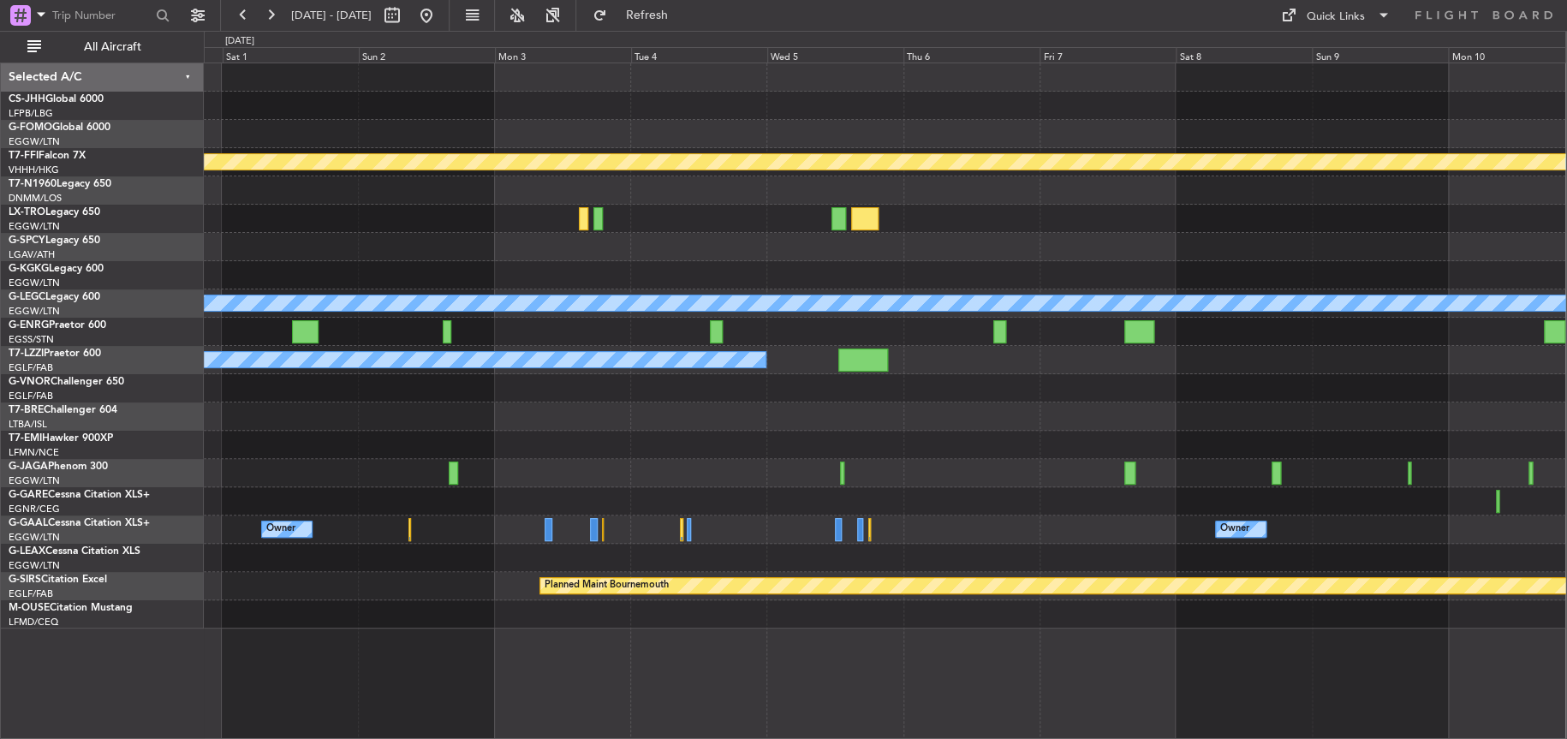
click at [595, 427] on div at bounding box center [884, 416] width 1361 height 28
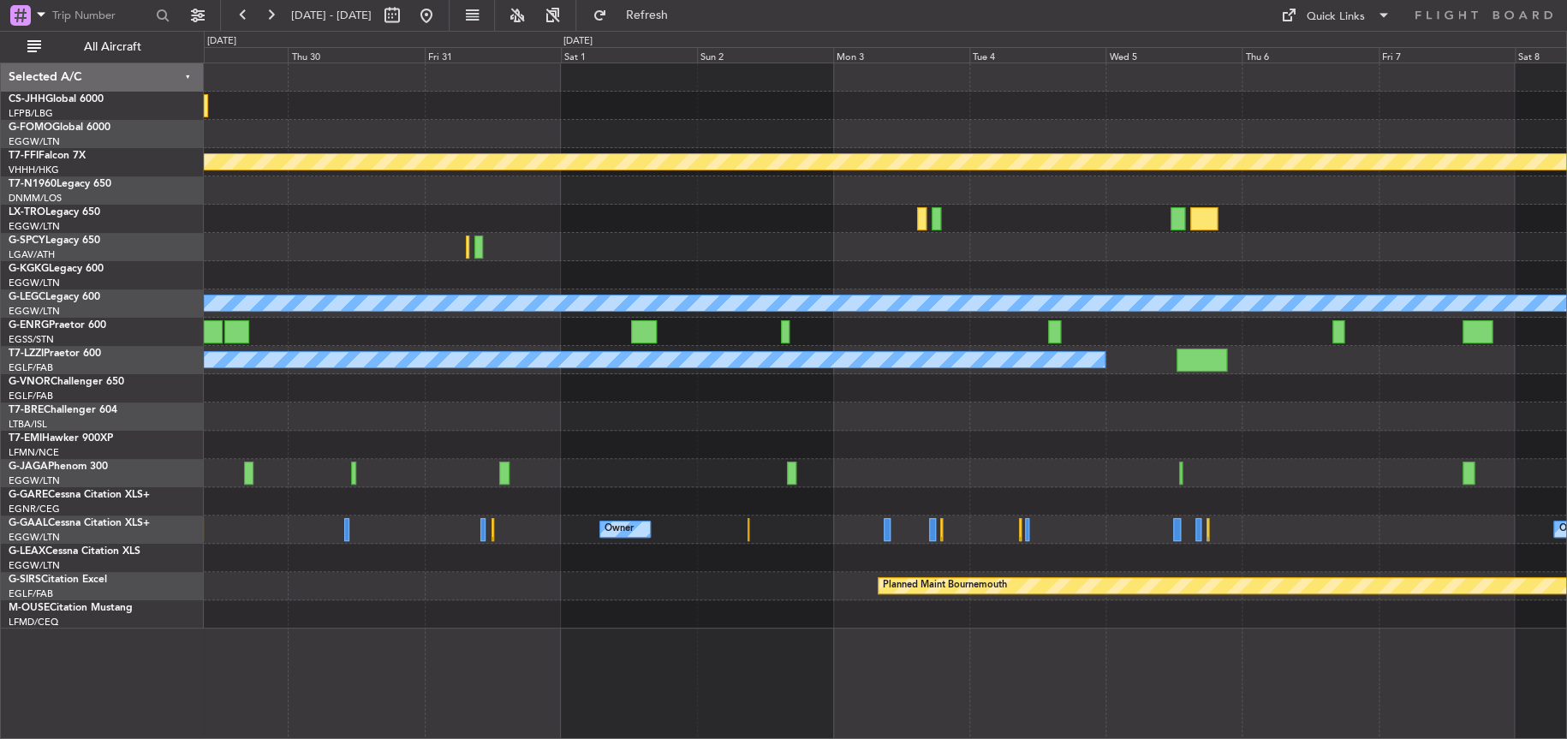
click at [449, 416] on div at bounding box center [885, 416] width 1362 height 28
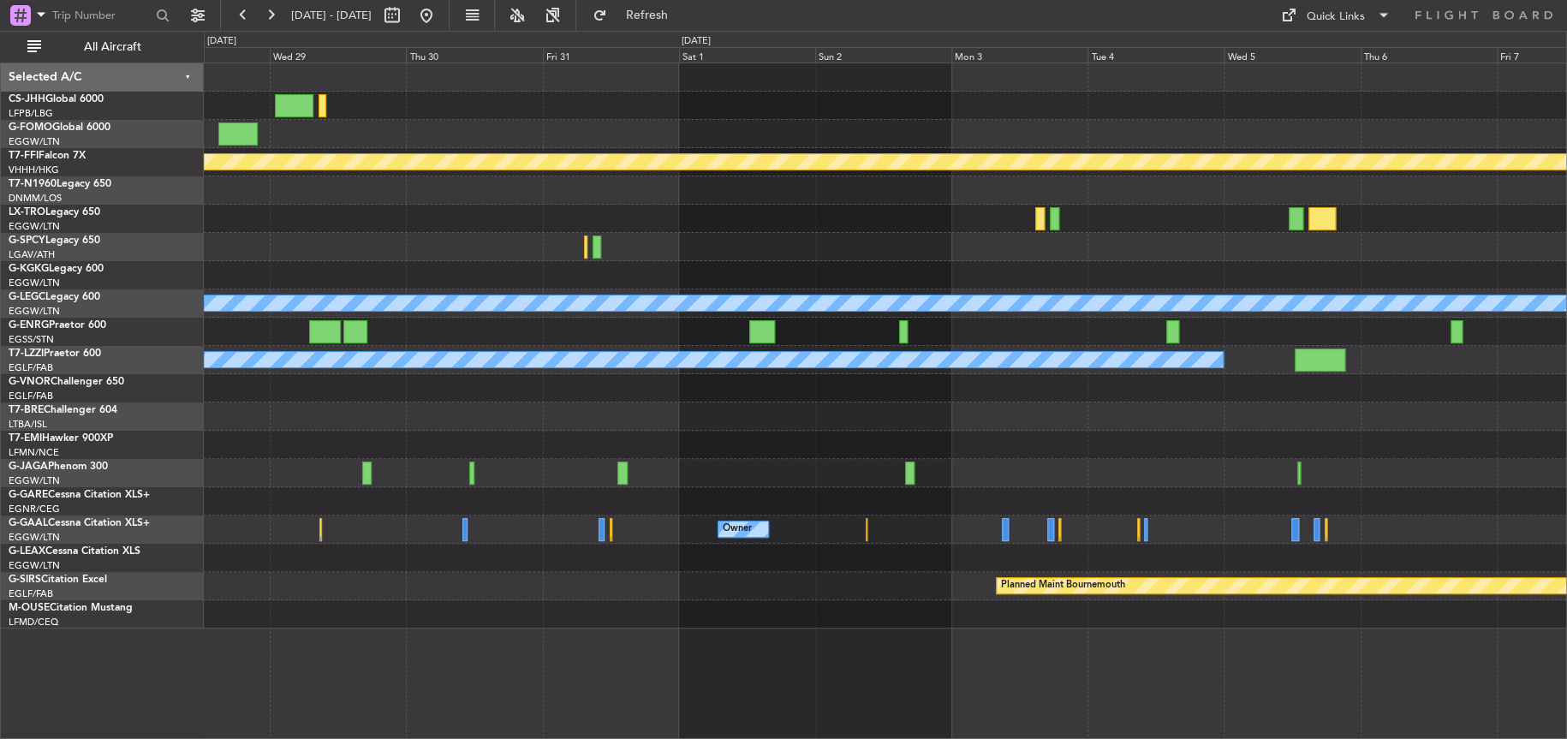
click at [749, 443] on div at bounding box center [885, 445] width 1362 height 28
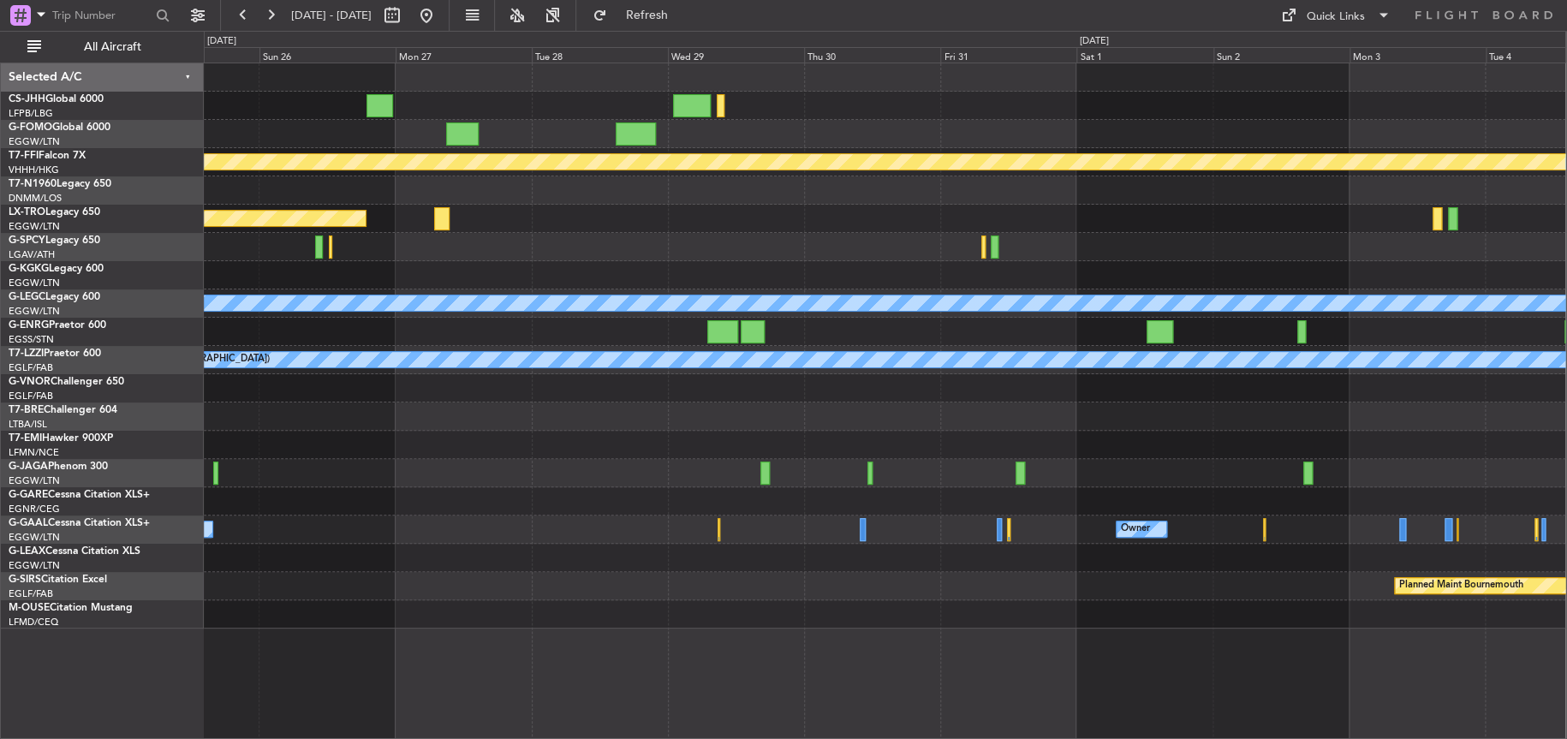
click at [916, 386] on div "[PERSON_NAME] [PERSON_NAME] Planned Maint Geneva ([GEOGRAPHIC_DATA]) Planned Ma…" at bounding box center [884, 345] width 1361 height 565
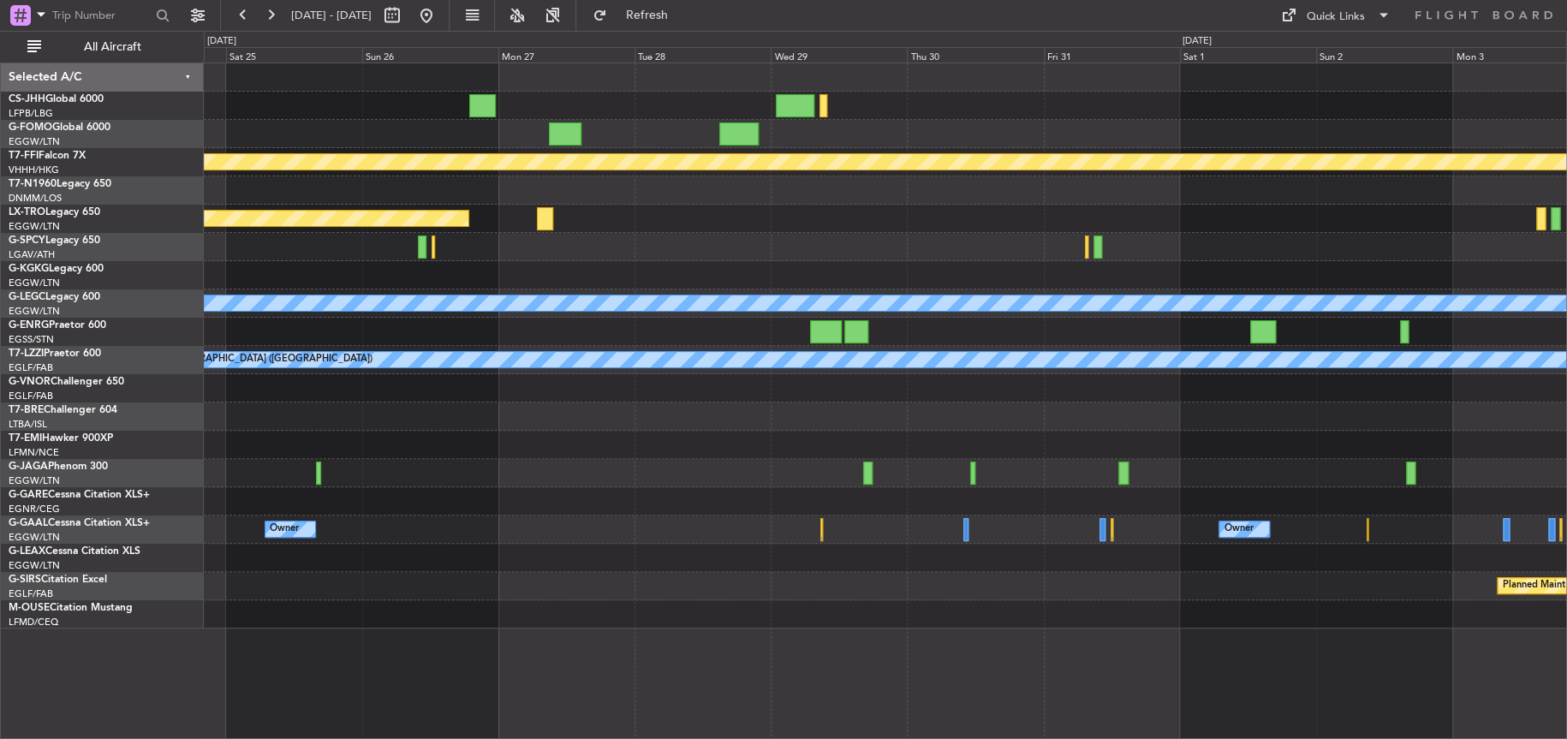
click at [0, 388] on html "[DATE] - [DATE] Refresh Quick Links All Aircraft [PERSON_NAME] [PERSON_NAME] Pl…" at bounding box center [783, 369] width 1567 height 739
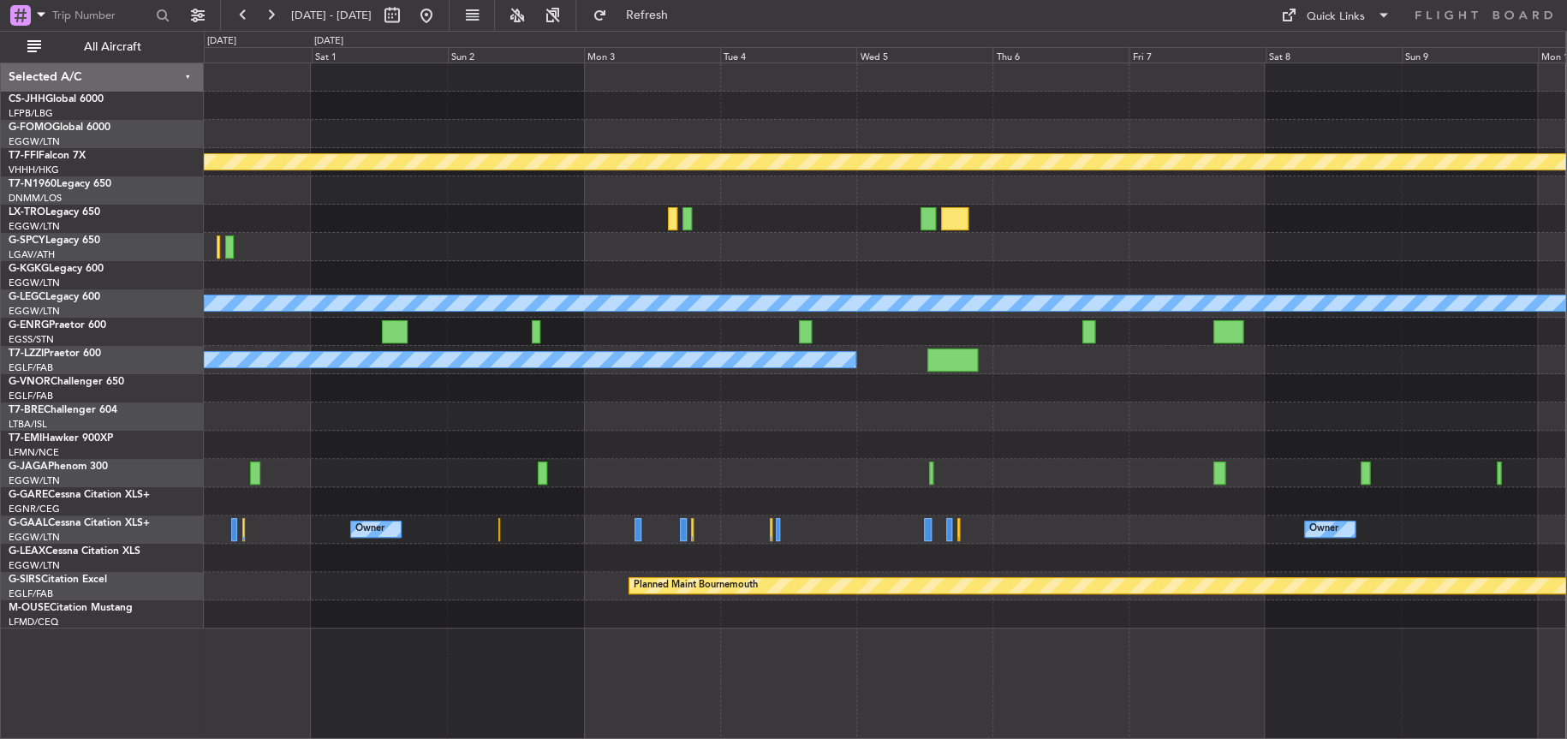
click at [663, 426] on div at bounding box center [884, 416] width 1361 height 28
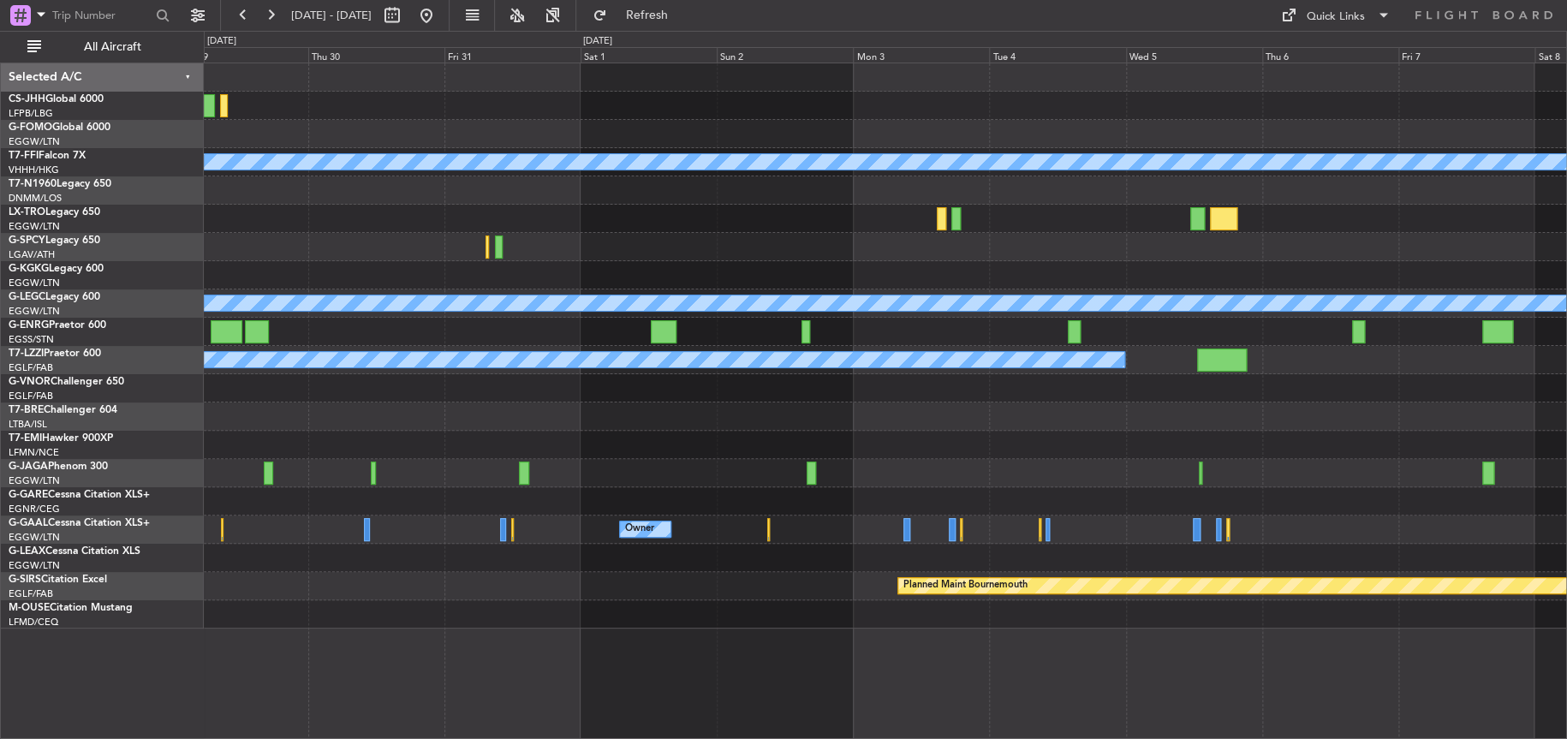
click at [962, 460] on div at bounding box center [885, 473] width 1362 height 28
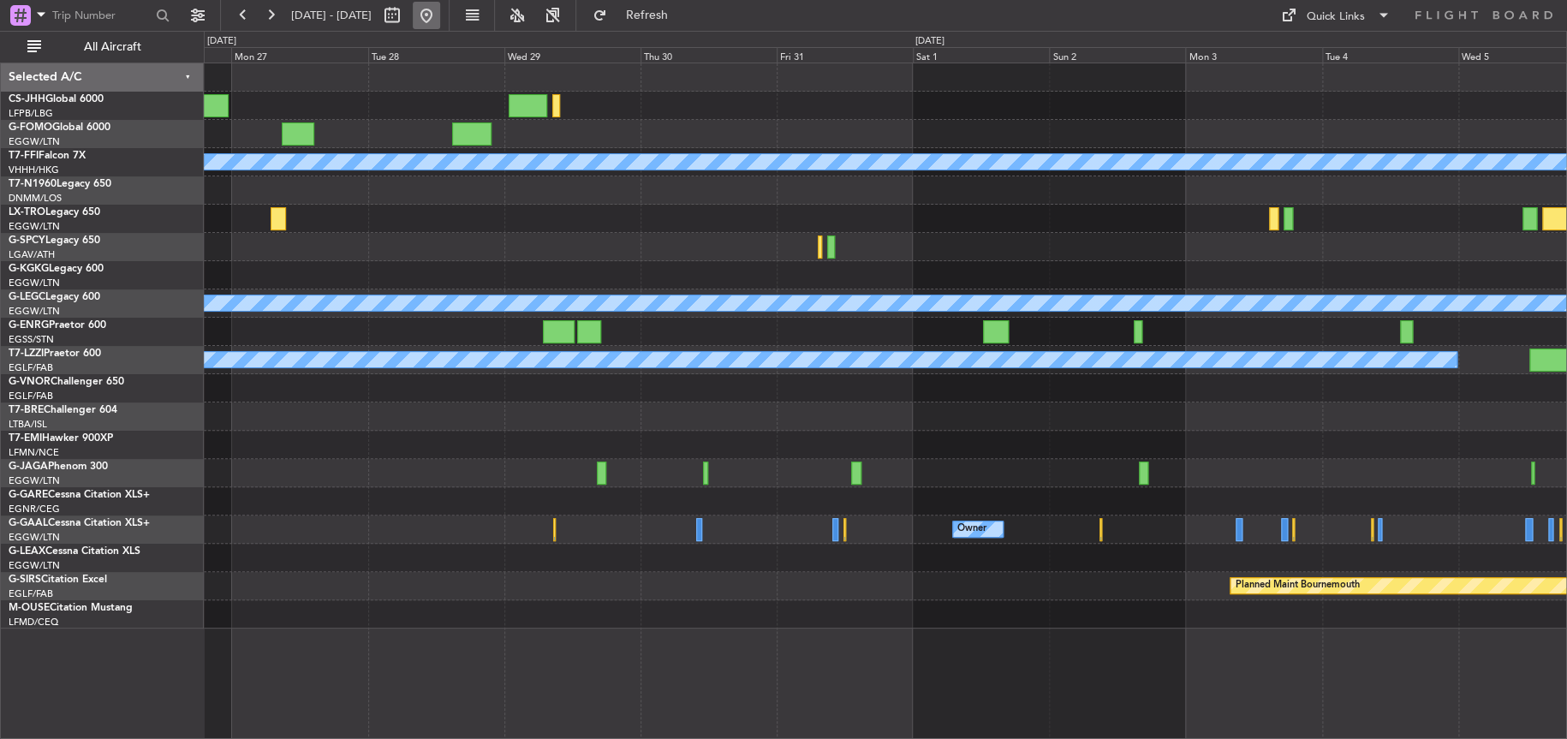
click at [440, 14] on button at bounding box center [426, 15] width 27 height 27
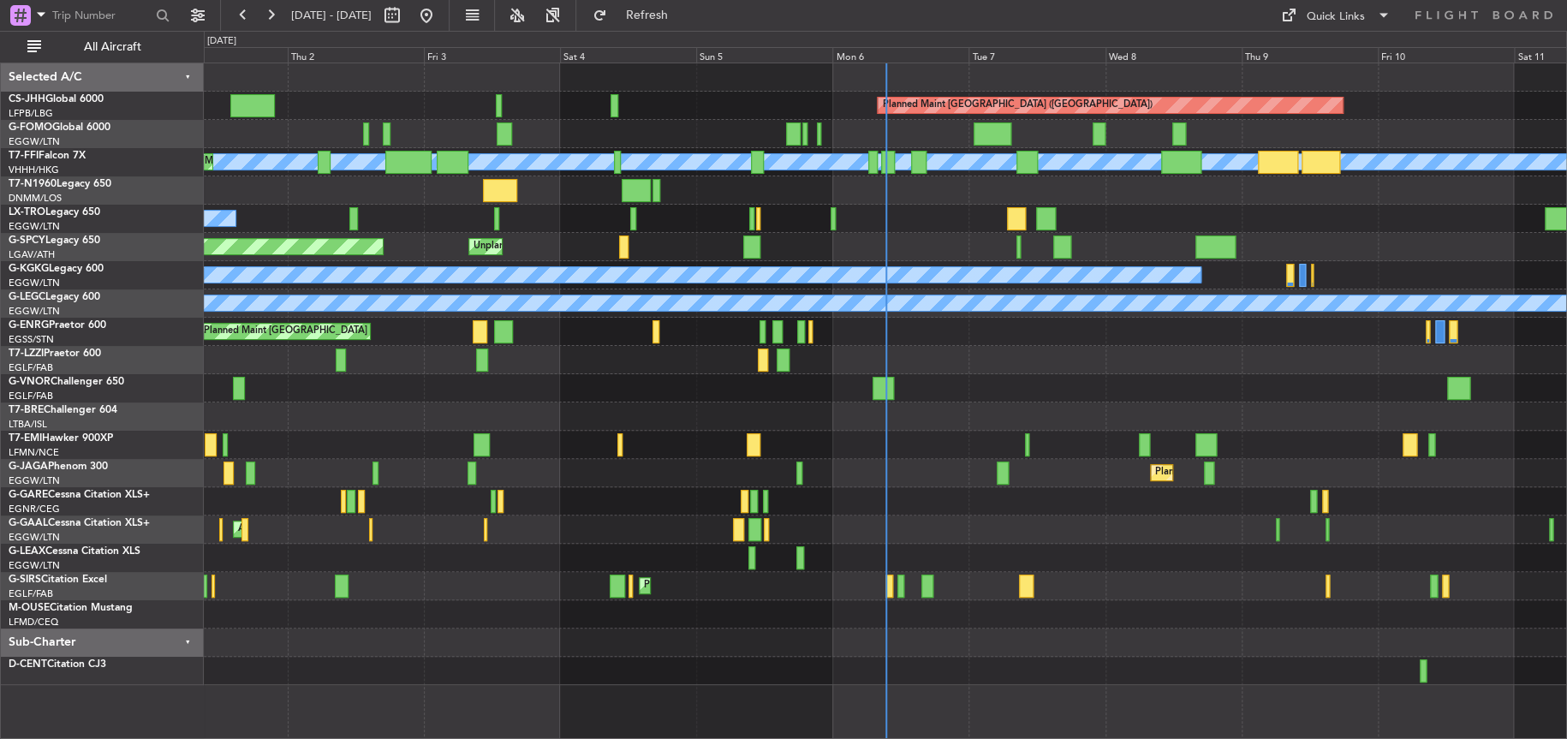
click at [755, 637] on div "Planned Maint [GEOGRAPHIC_DATA] ([GEOGRAPHIC_DATA]) Planned Maint Geneva ([GEOG…" at bounding box center [885, 373] width 1362 height 621
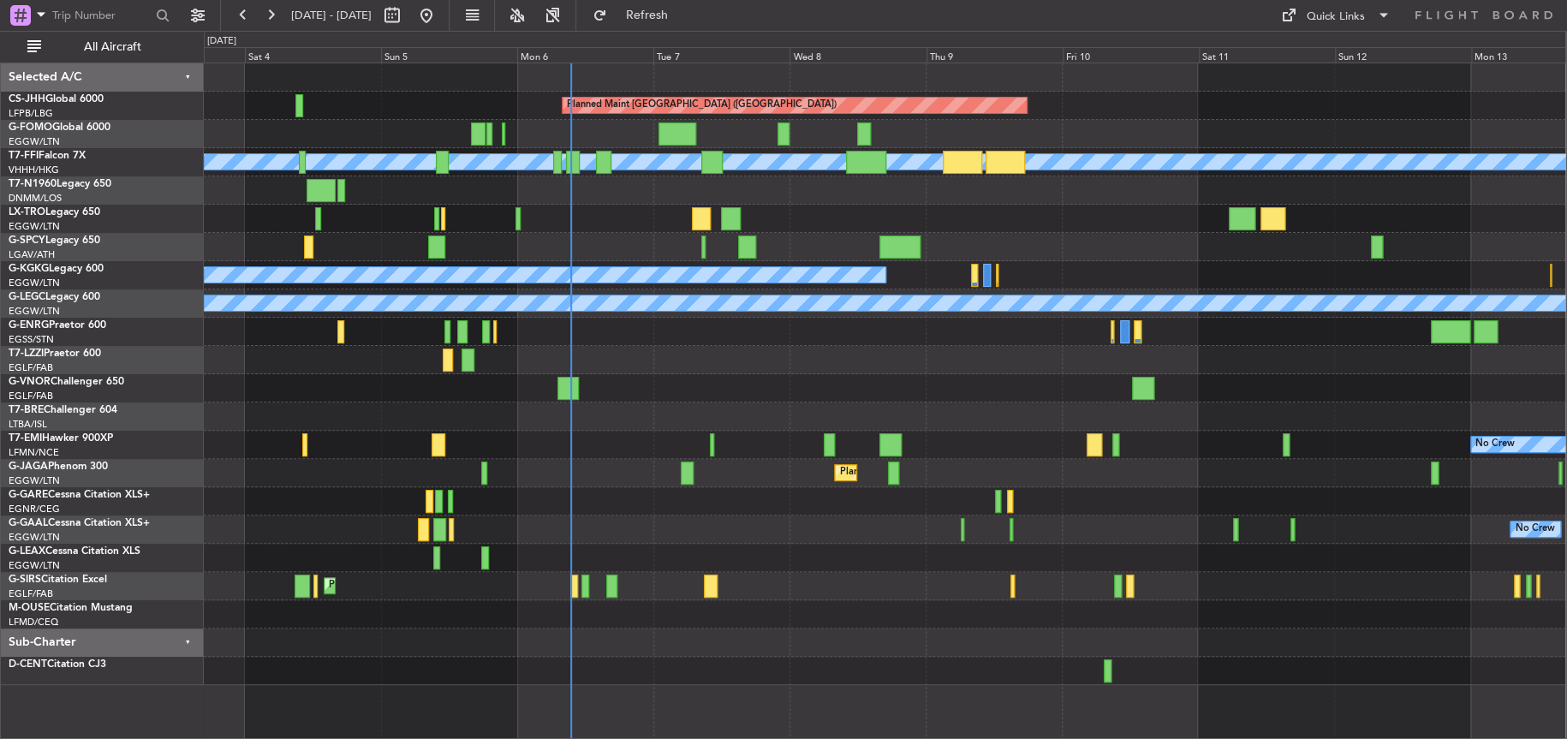
click at [695, 574] on div "Planned Maint [GEOGRAPHIC_DATA] ([GEOGRAPHIC_DATA]) Planned Maint Geneva ([GEOG…" at bounding box center [884, 373] width 1361 height 621
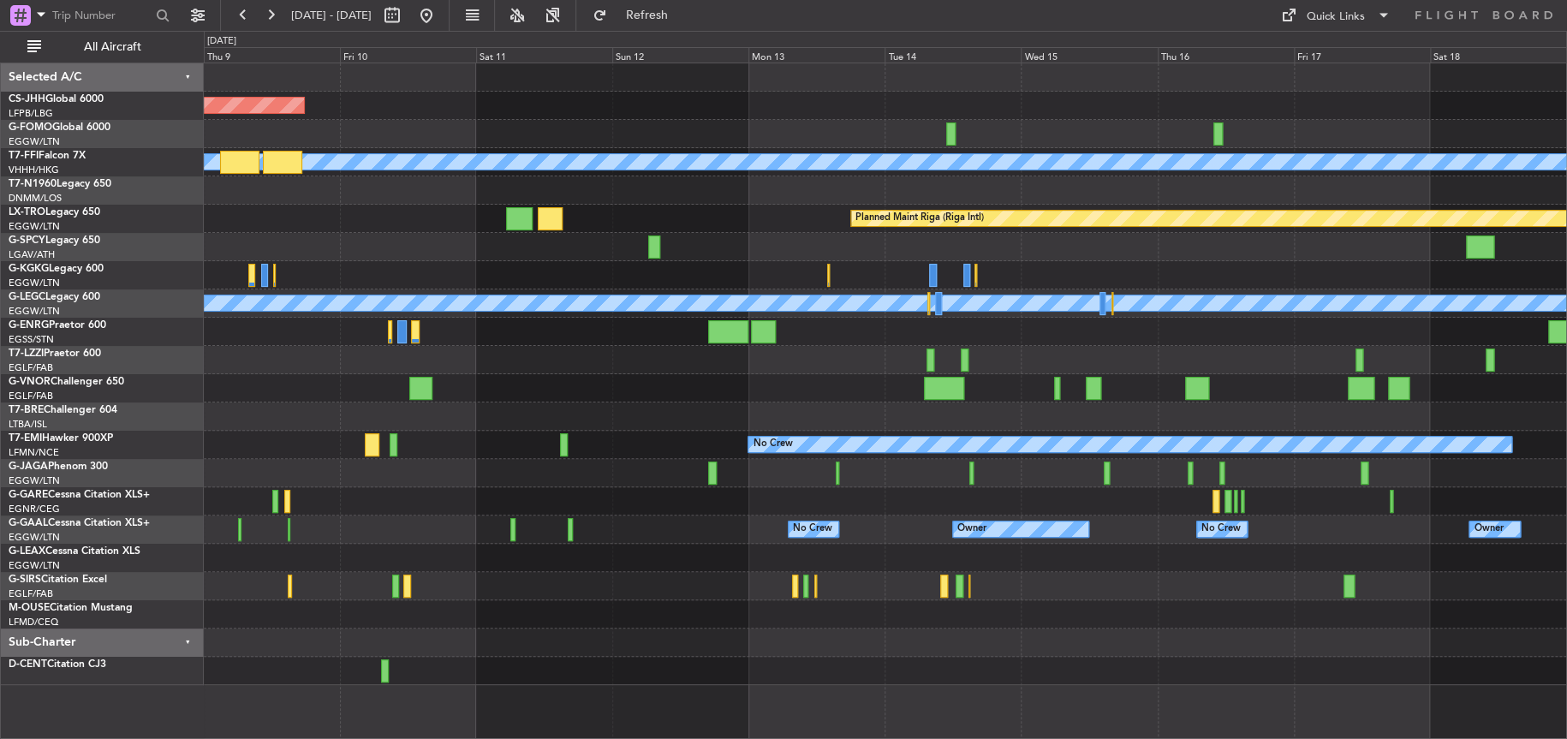
click at [1498, 585] on div "Planned Maint [GEOGRAPHIC_DATA] ([GEOGRAPHIC_DATA]) Planned Maint Geneva ([GEOG…" at bounding box center [885, 373] width 1362 height 621
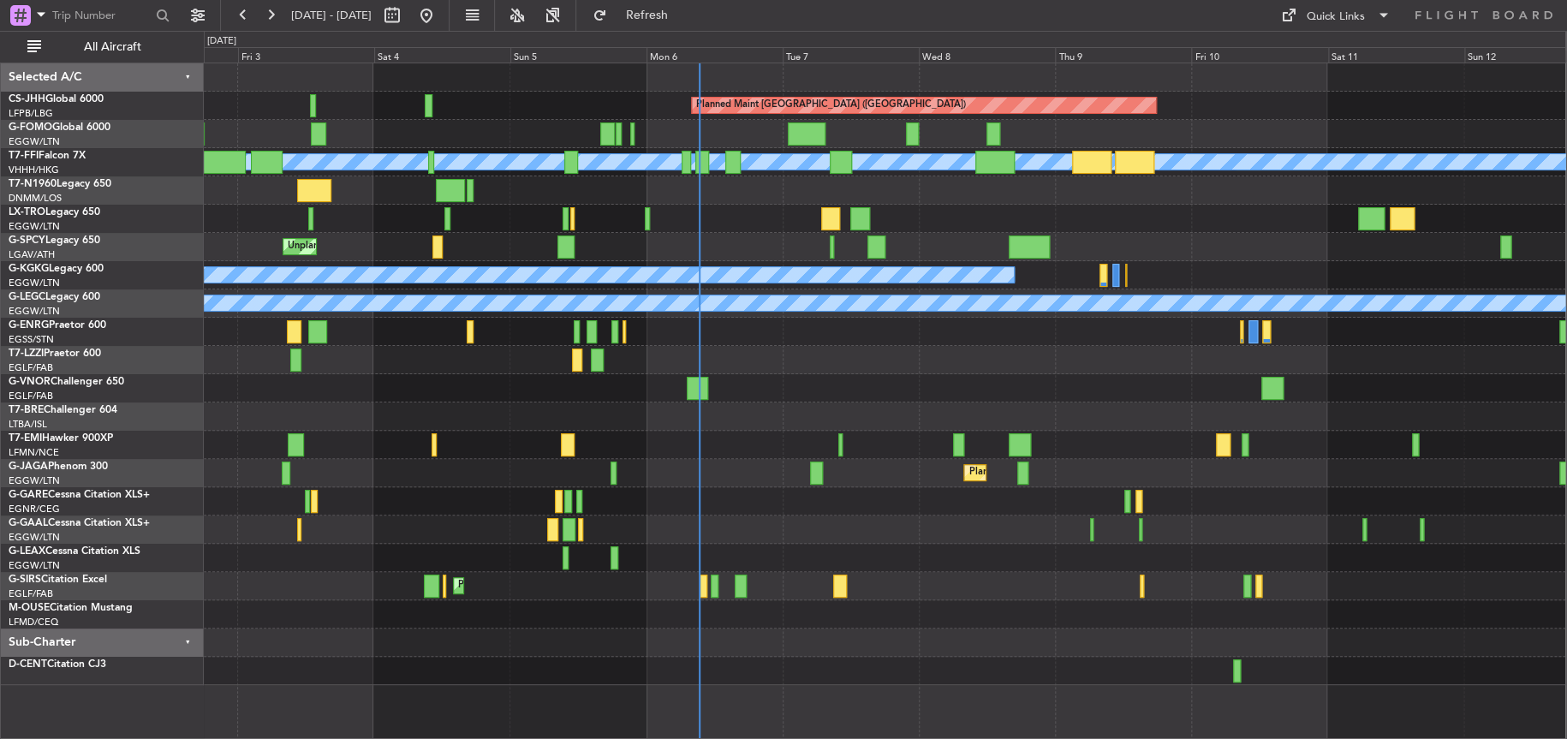
click at [682, 517] on div "AOG Maint Dusseldorf No Crew Owner Planned [GEOGRAPHIC_DATA]" at bounding box center [884, 529] width 1361 height 28
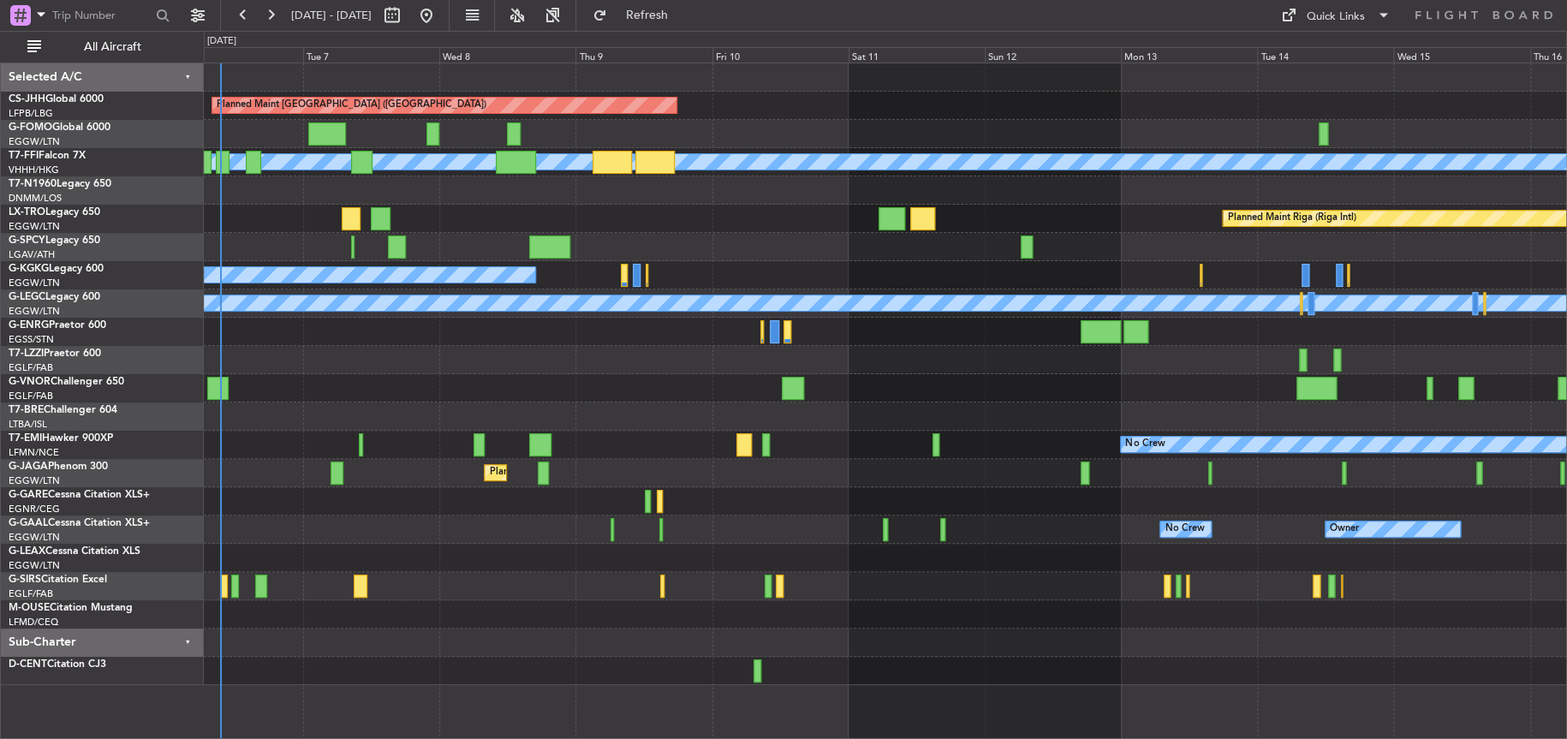
click at [465, 449] on div "Planned Maint [GEOGRAPHIC_DATA] ([GEOGRAPHIC_DATA]) Planned Maint Geneva ([GEOG…" at bounding box center [885, 373] width 1362 height 621
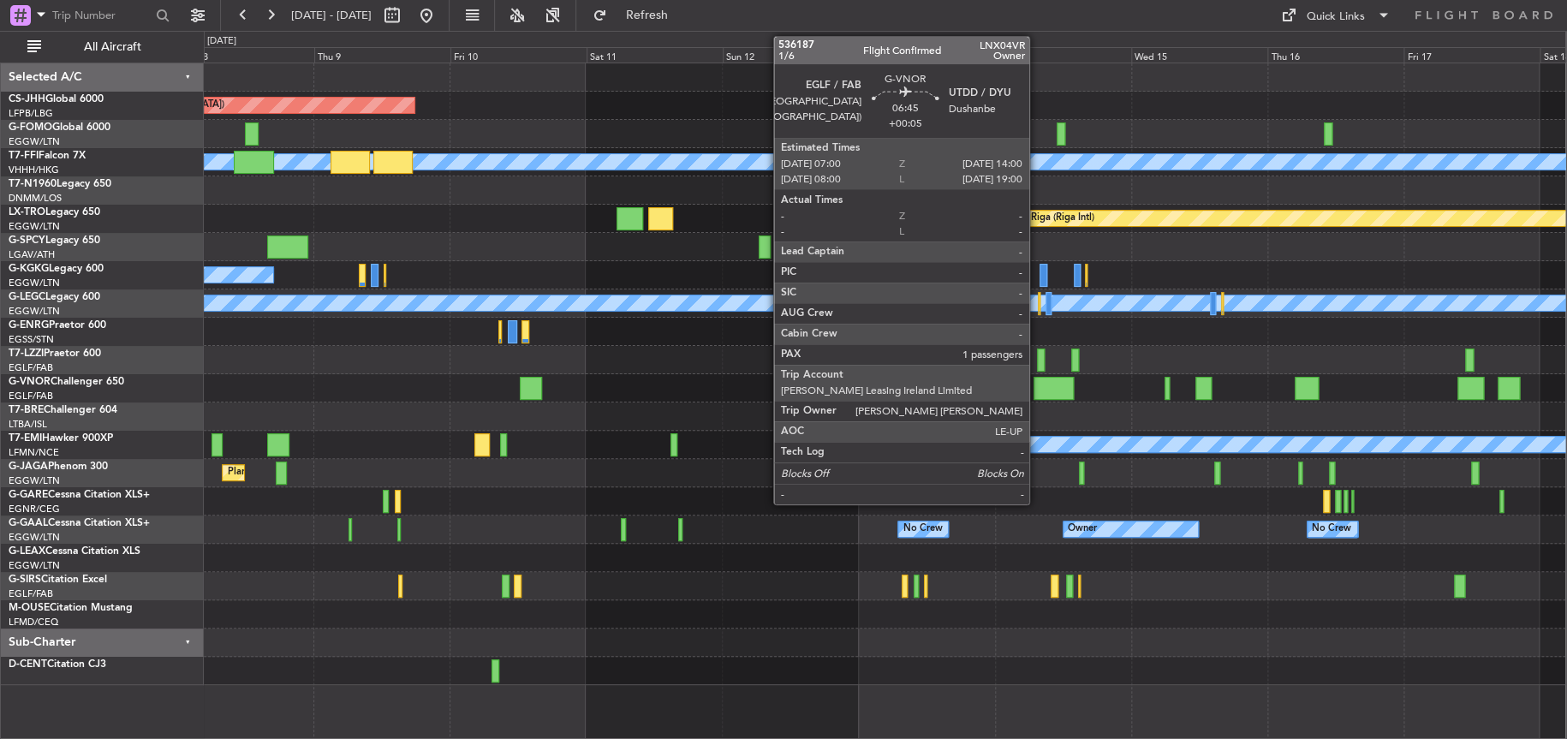
click at [1042, 379] on div at bounding box center [1053, 388] width 40 height 23
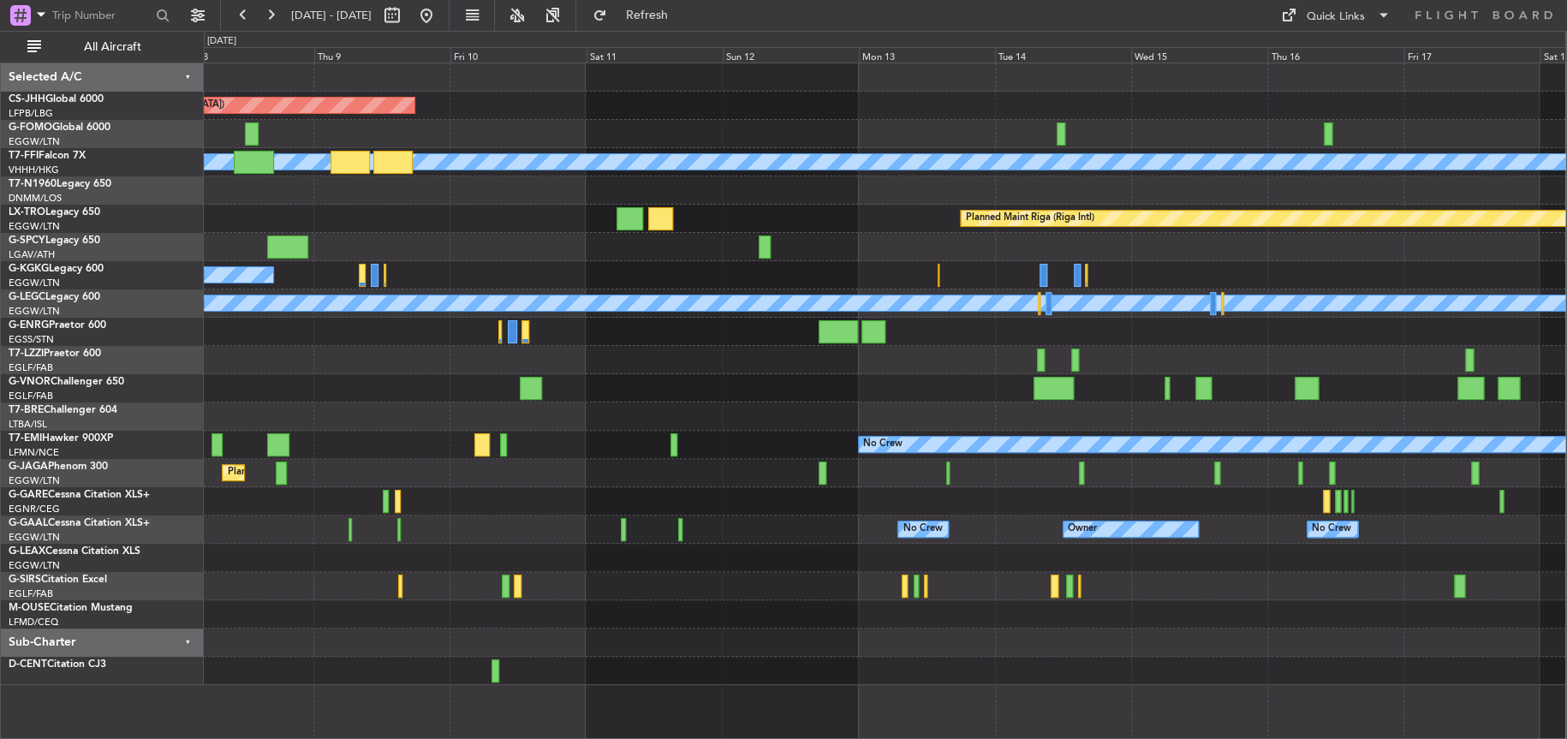
click at [663, 261] on div "Planned Maint [GEOGRAPHIC_DATA] ([GEOGRAPHIC_DATA]) Planned Maint Geneva ([GEOG…" at bounding box center [884, 373] width 1361 height 621
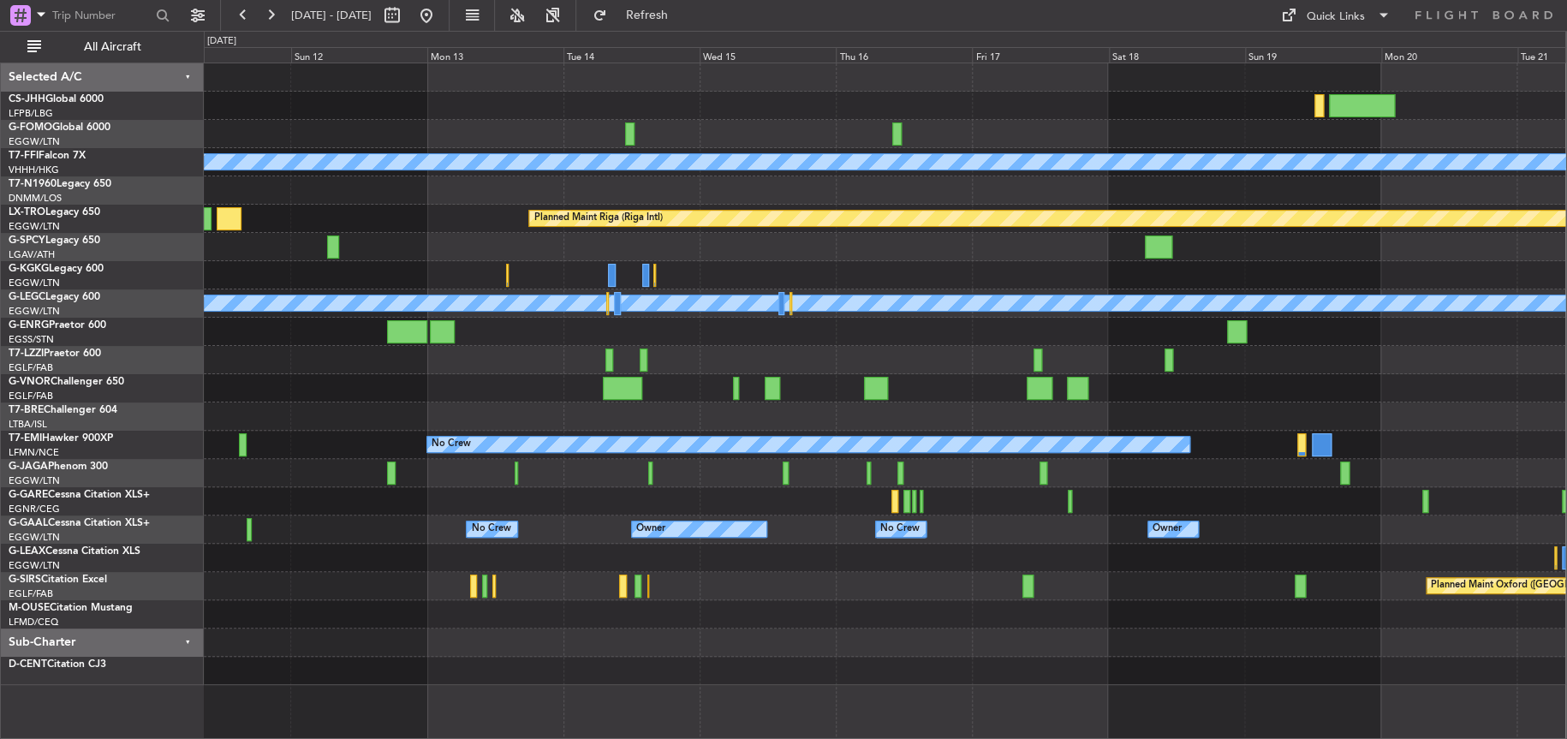
click at [402, 256] on div "Planned Maint [GEOGRAPHIC_DATA] ([GEOGRAPHIC_DATA]) Planned Maint Geneva ([GEOG…" at bounding box center [884, 373] width 1361 height 621
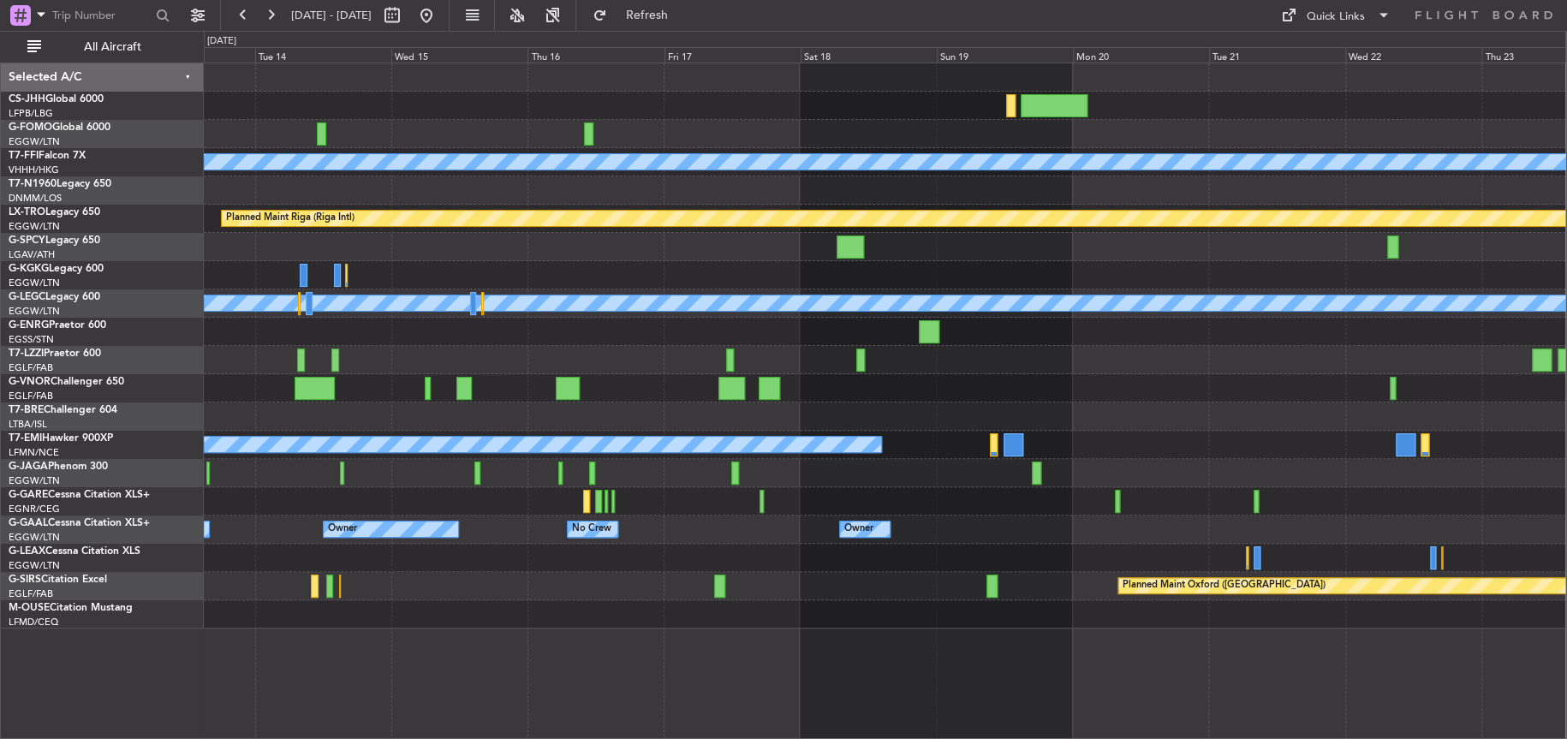
click at [830, 256] on div at bounding box center [884, 247] width 1361 height 28
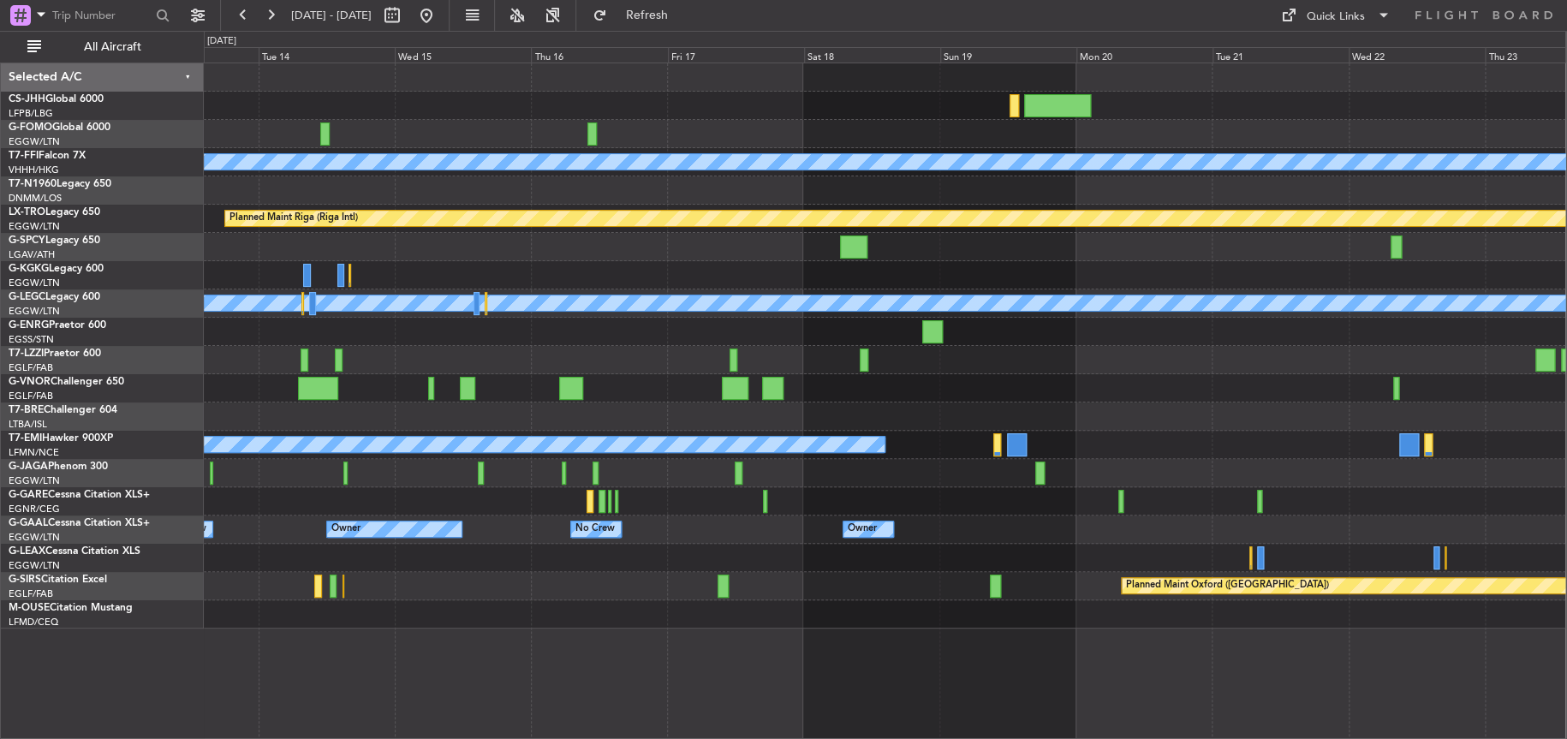
click at [712, 140] on div at bounding box center [884, 134] width 1361 height 28
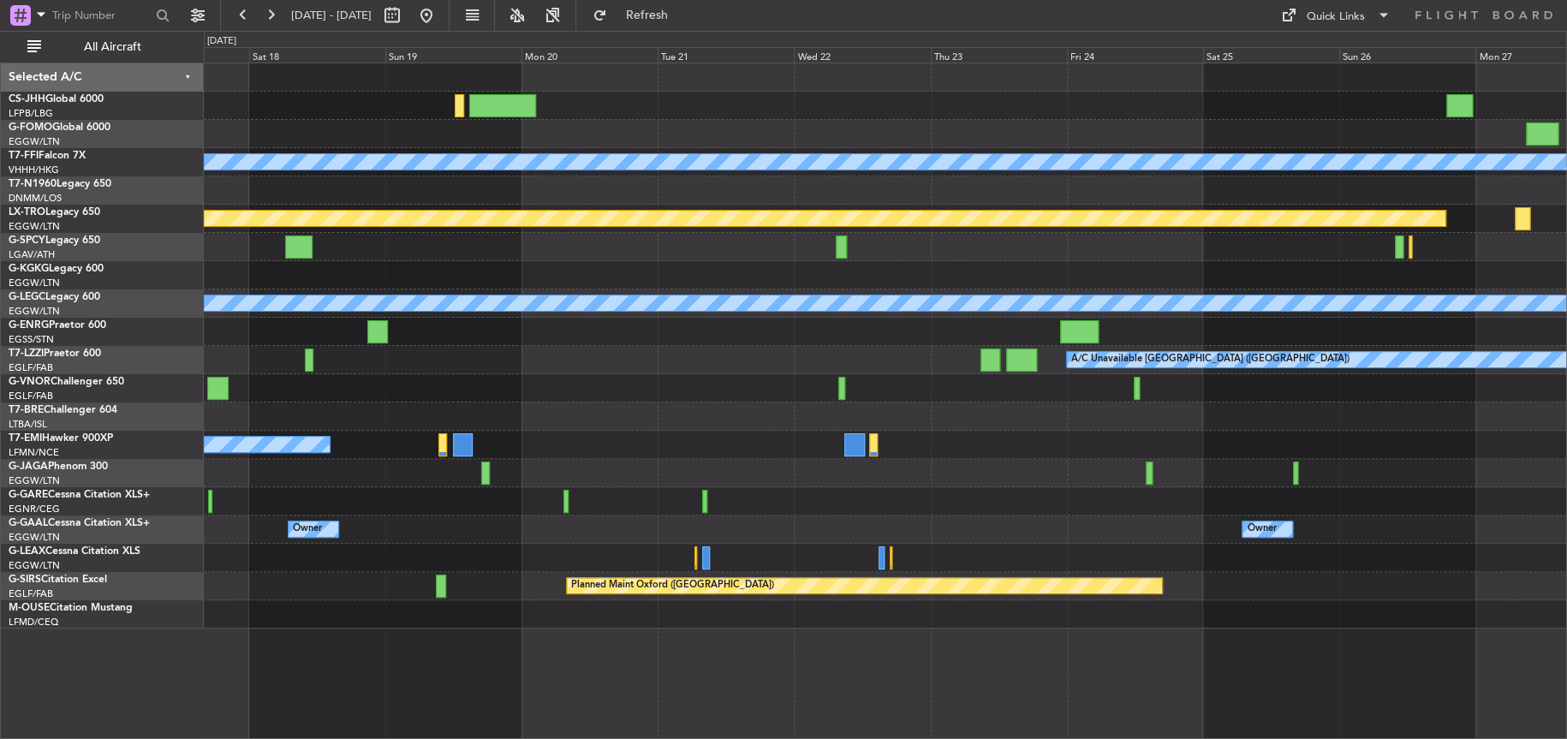
click at [774, 443] on div "No Crew" at bounding box center [885, 445] width 1362 height 28
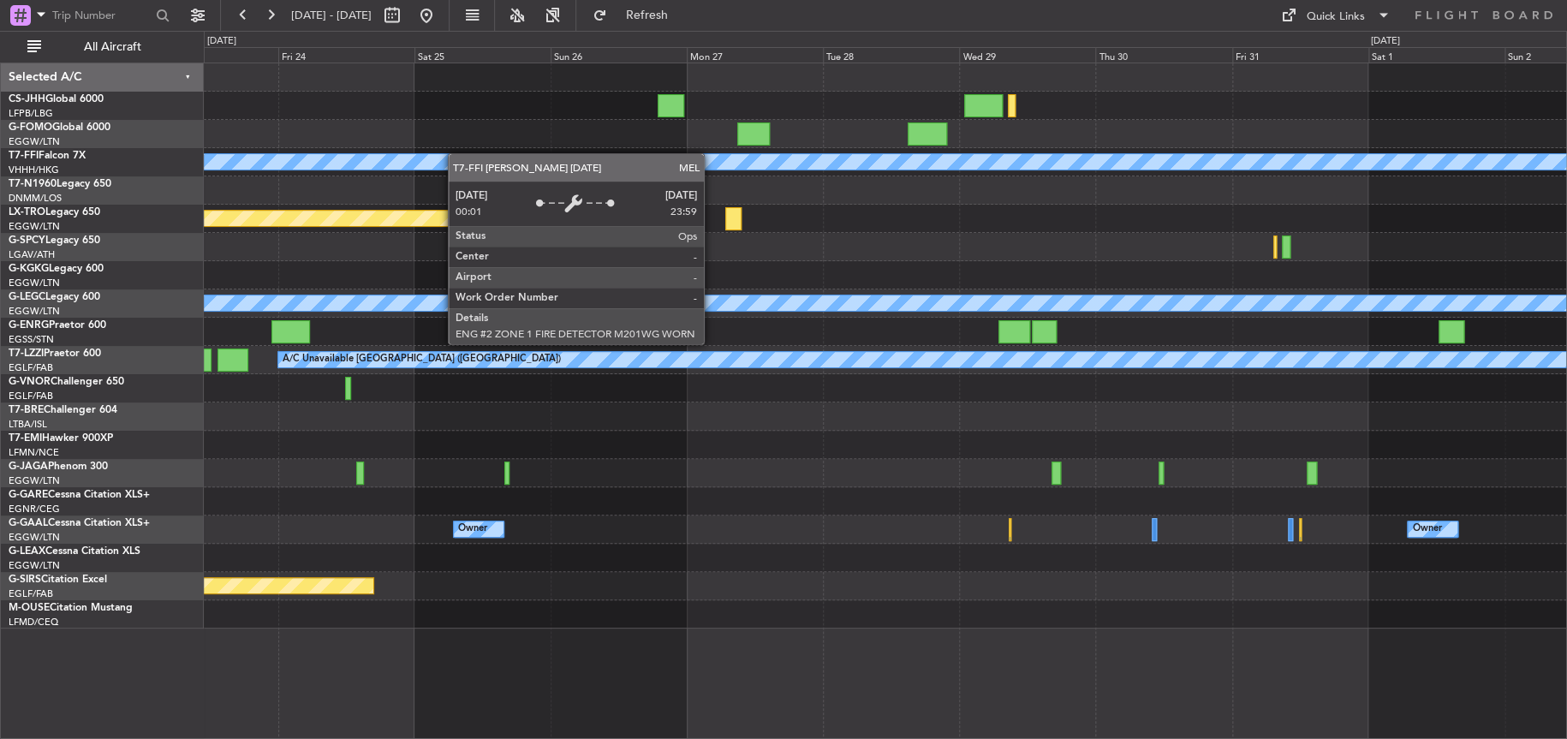
click at [212, 170] on div "Planned Maint Geneva (Cointrin) [PERSON_NAME] [PERSON_NAME] Planned Maint [GEOG…" at bounding box center [885, 345] width 1362 height 565
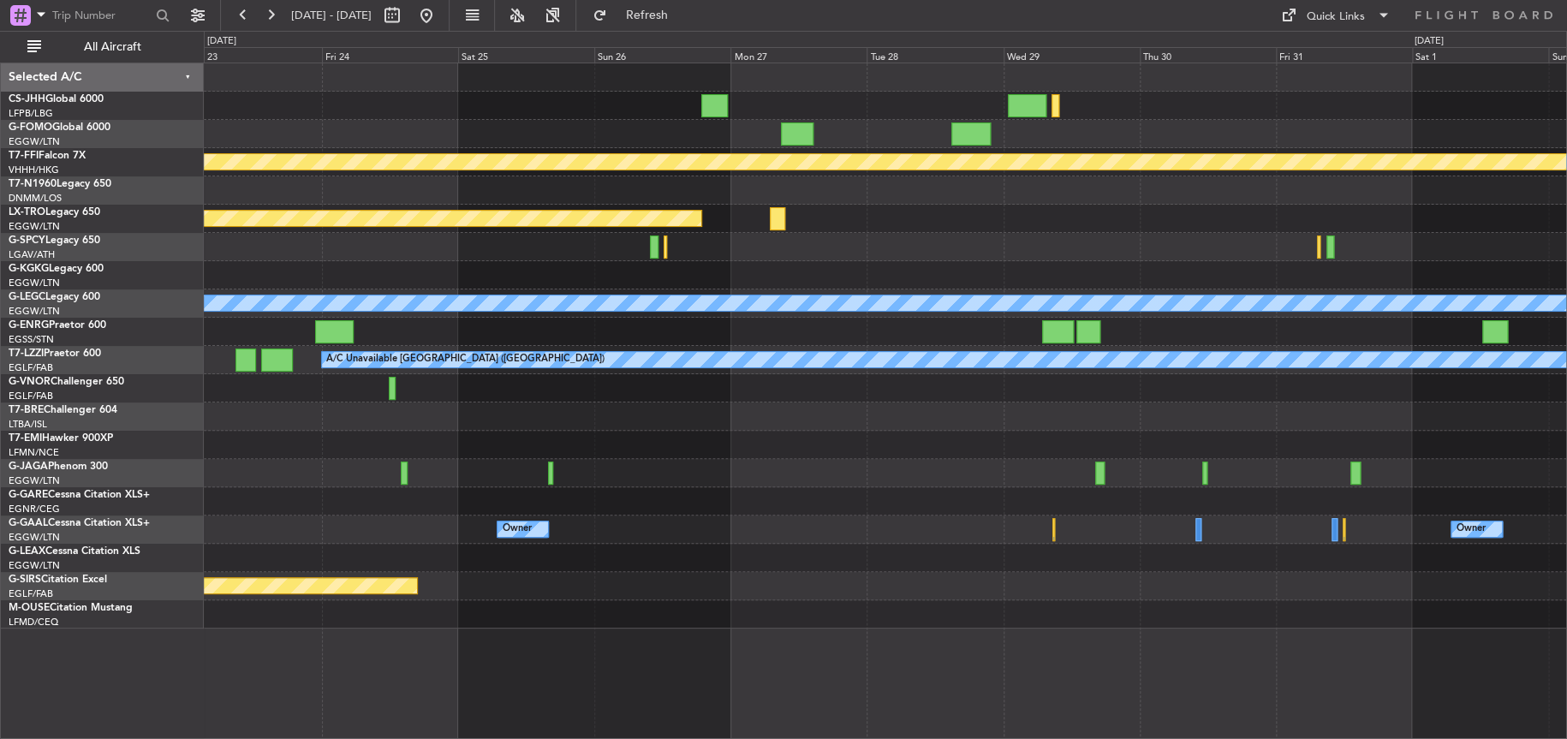
click at [1010, 62] on div "[PERSON_NAME] [PERSON_NAME] Planned Maint Geneva ([GEOGRAPHIC_DATA]) Planned Ma…" at bounding box center [783, 385] width 1567 height 708
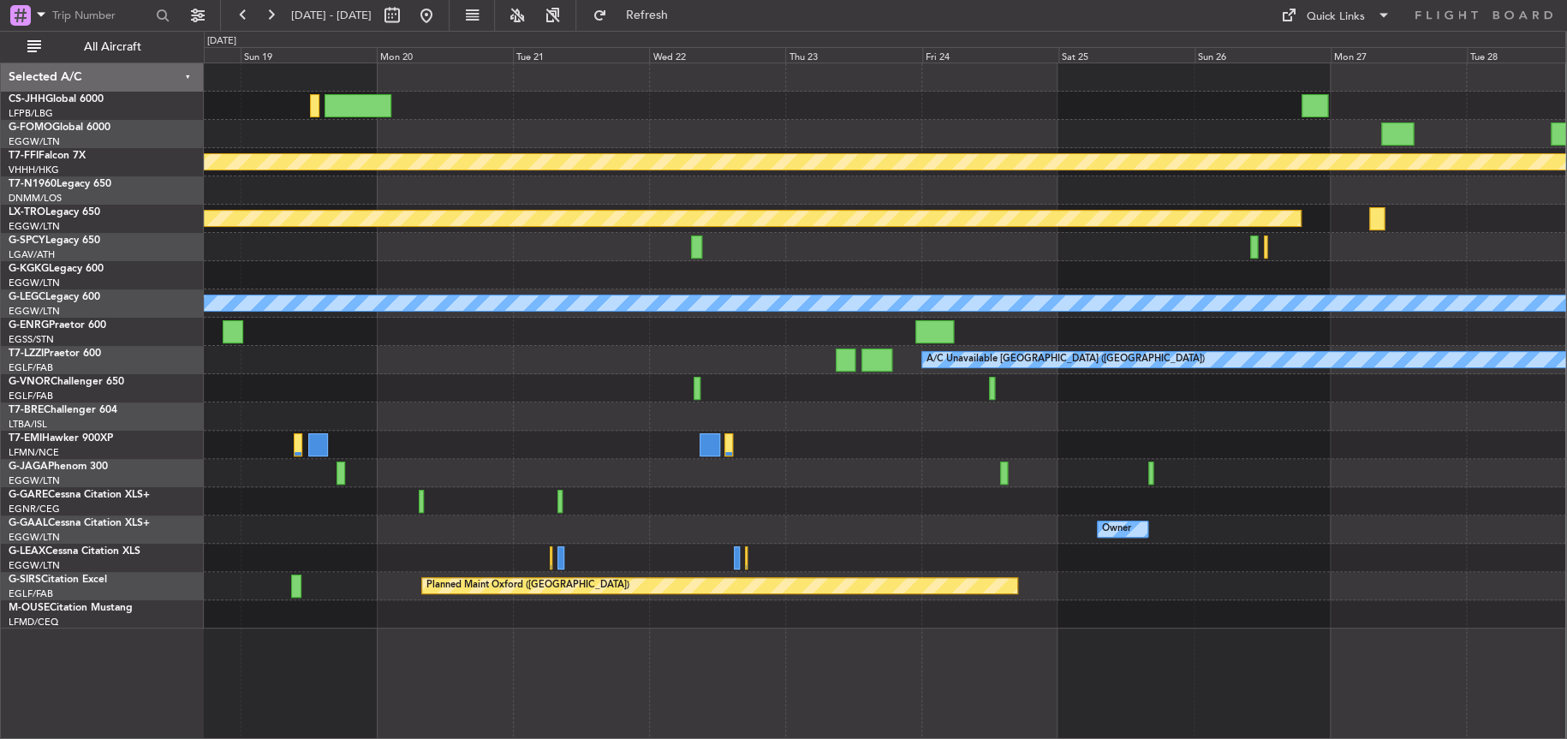
click at [1138, 378] on div at bounding box center [884, 388] width 1361 height 28
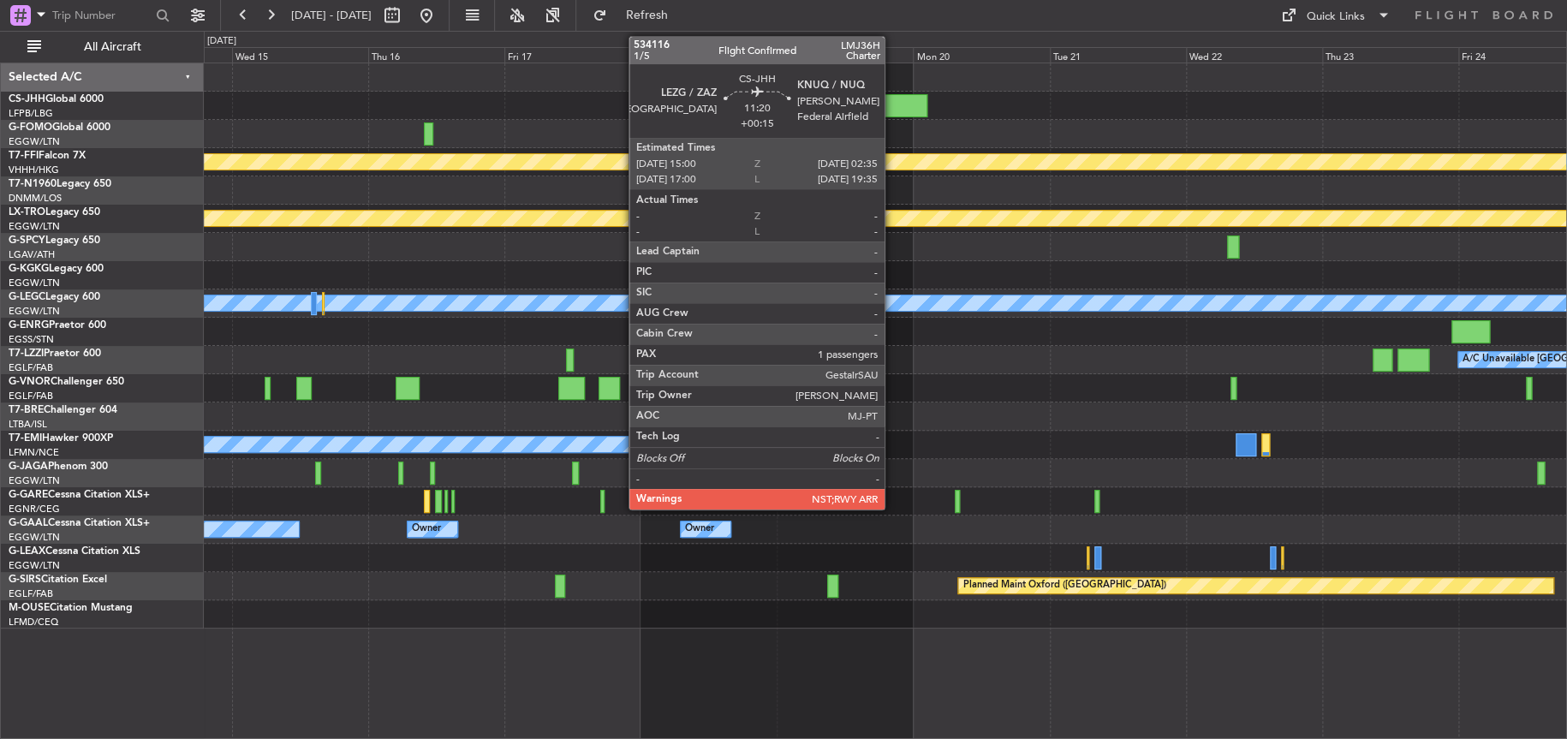
click at [892, 95] on div at bounding box center [894, 105] width 66 height 23
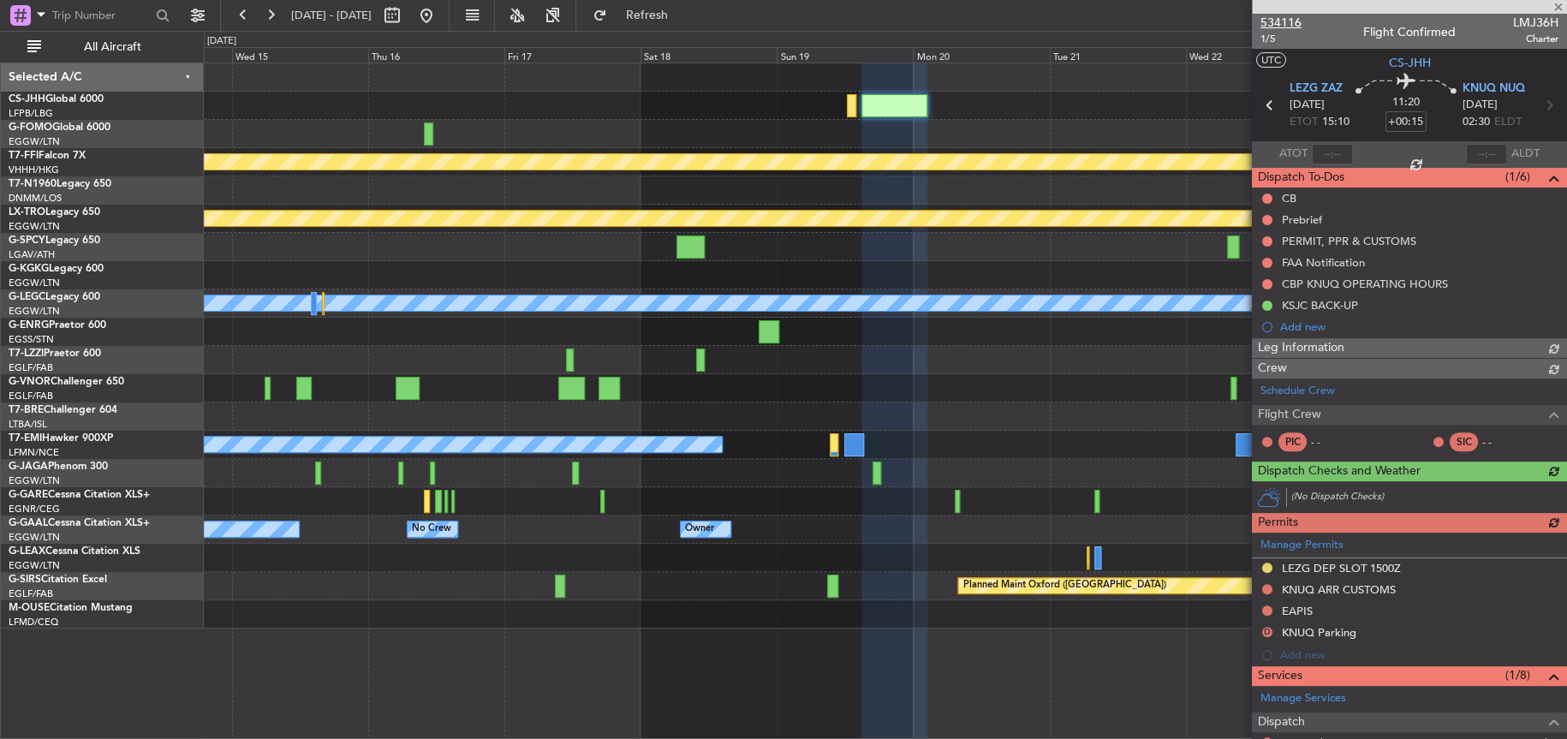
click at [1279, 18] on span "534116" at bounding box center [1280, 23] width 41 height 18
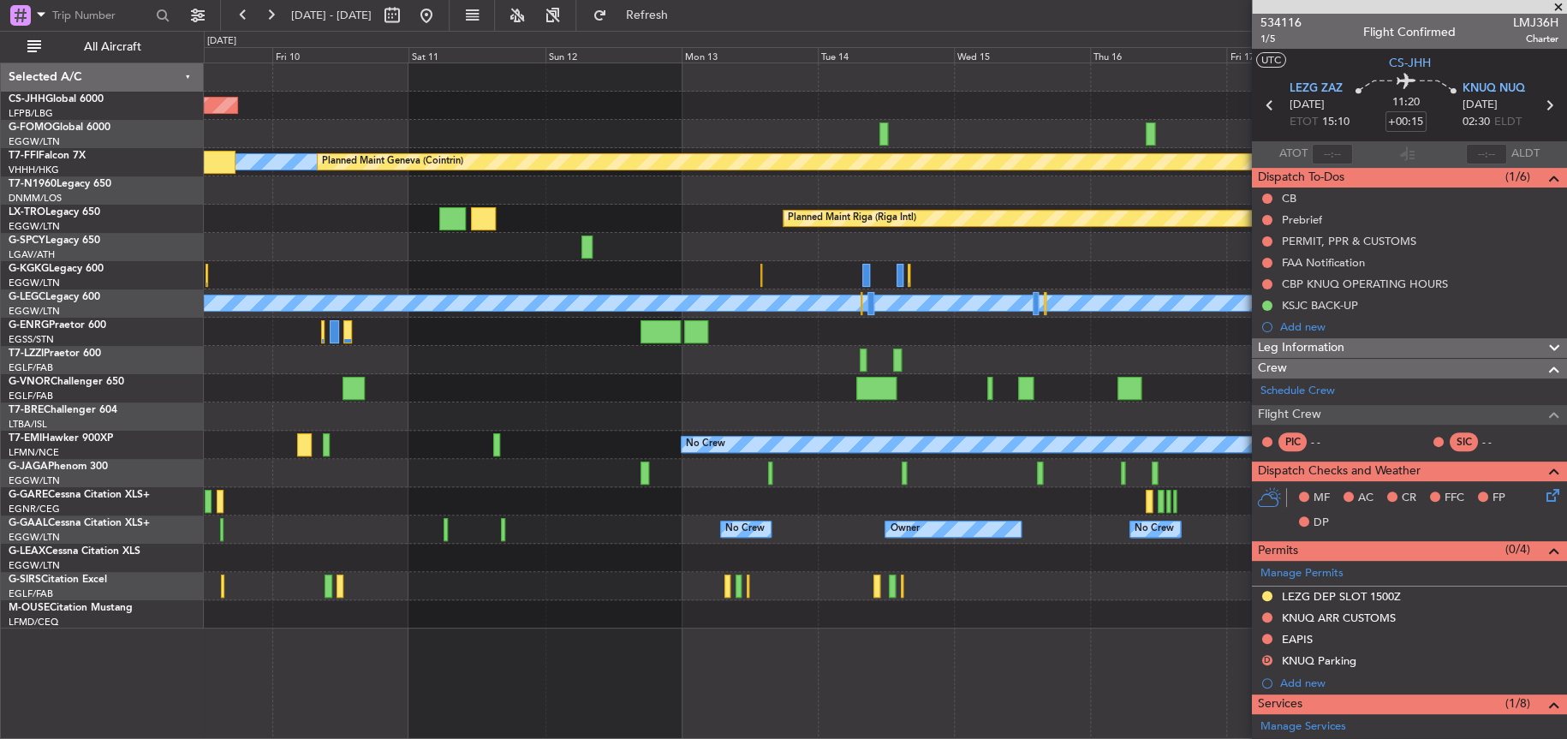
click at [1109, 204] on div "Planned Maint [GEOGRAPHIC_DATA] ([GEOGRAPHIC_DATA]) [PERSON_NAME] [PERSON_NAME]…" at bounding box center [885, 345] width 1362 height 565
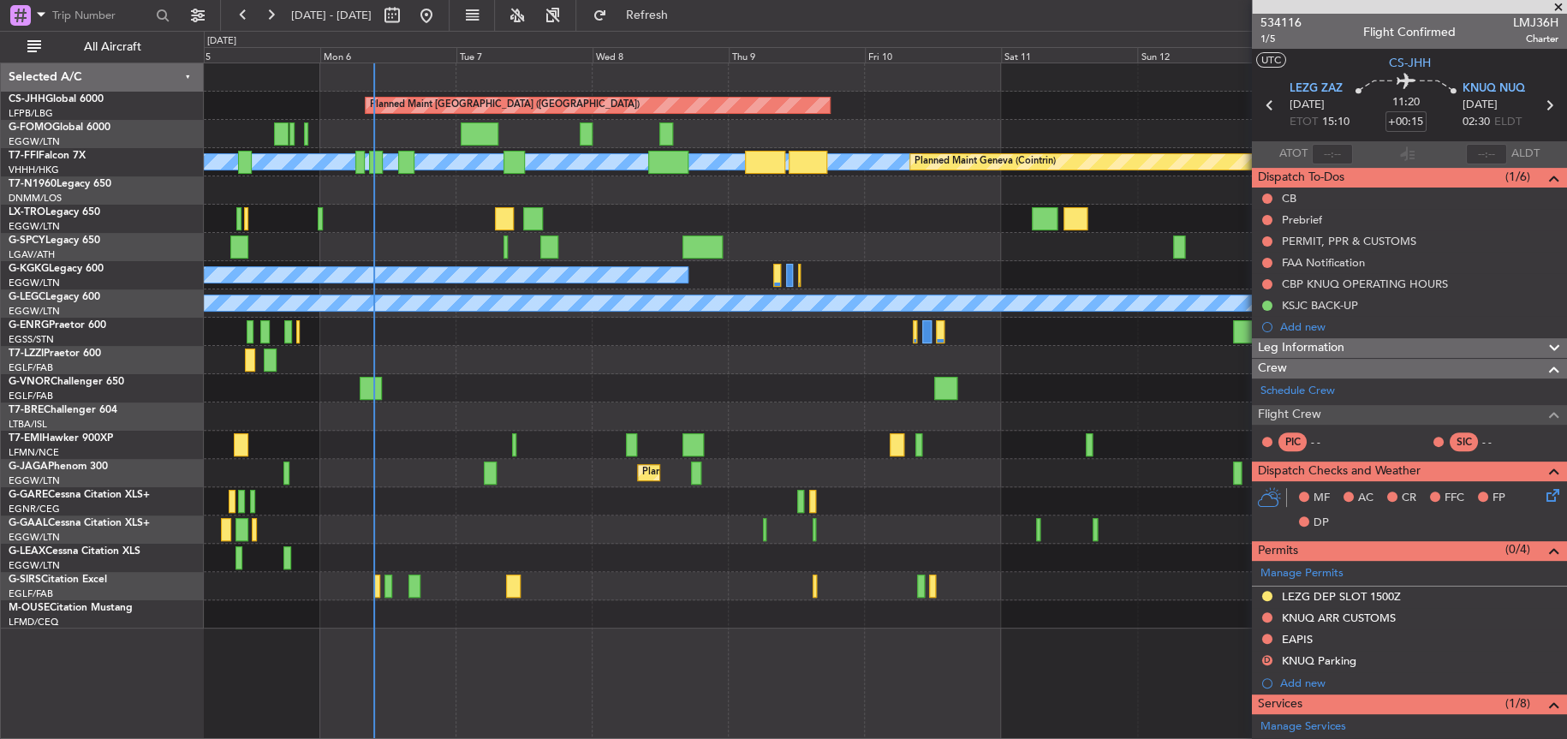
click at [1057, 253] on div "Unplanned Maint [GEOGRAPHIC_DATA]" at bounding box center [884, 247] width 1361 height 28
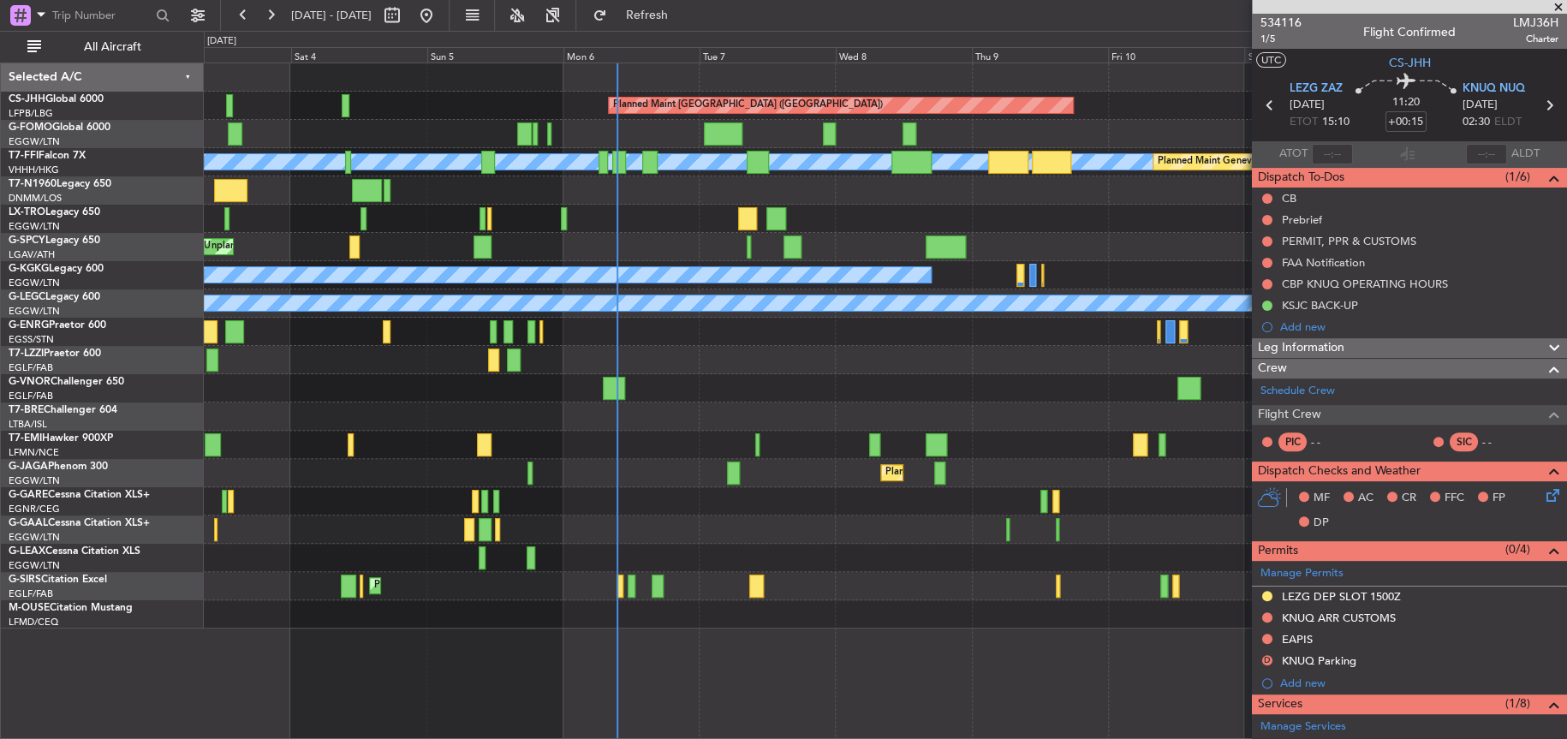
click at [428, 355] on div "Planned Maint [GEOGRAPHIC_DATA] ([GEOGRAPHIC_DATA]) [PERSON_NAME] [PERSON_NAME]…" at bounding box center [884, 345] width 1361 height 565
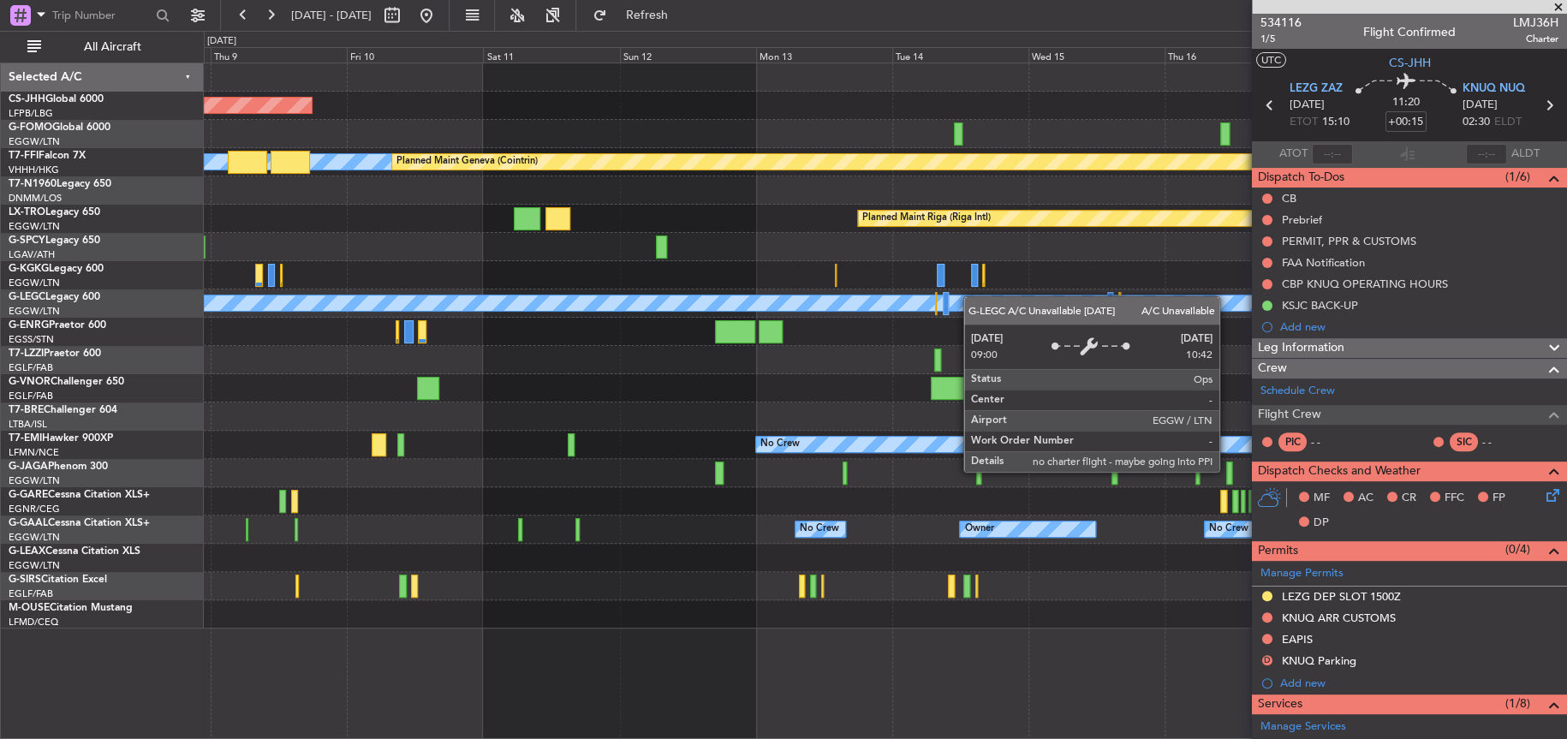
click at [497, 301] on div "A/C Unavailable [GEOGRAPHIC_DATA] ([GEOGRAPHIC_DATA])" at bounding box center [885, 303] width 1362 height 28
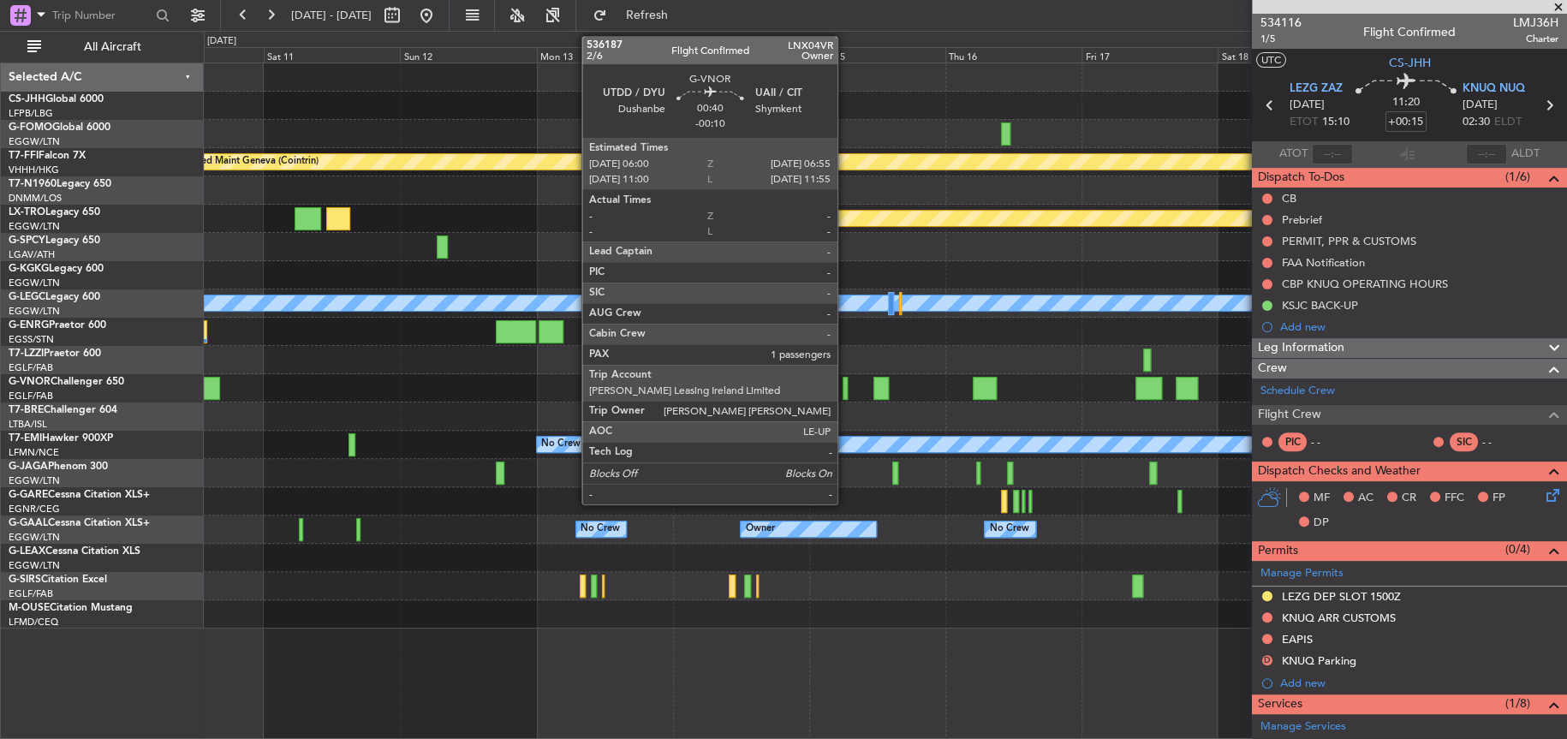
click at [845, 381] on div at bounding box center [845, 388] width 6 height 23
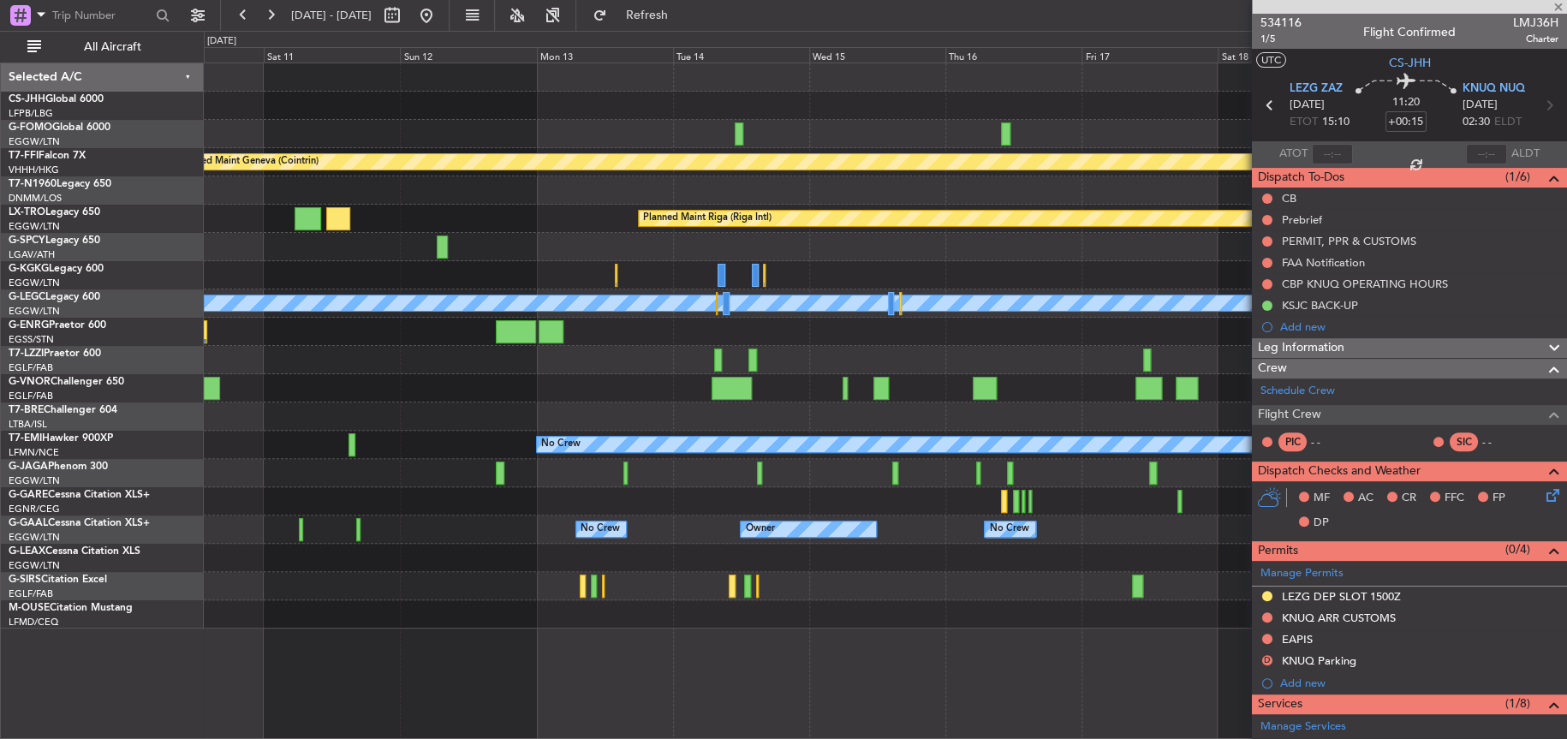
type input "-00:10"
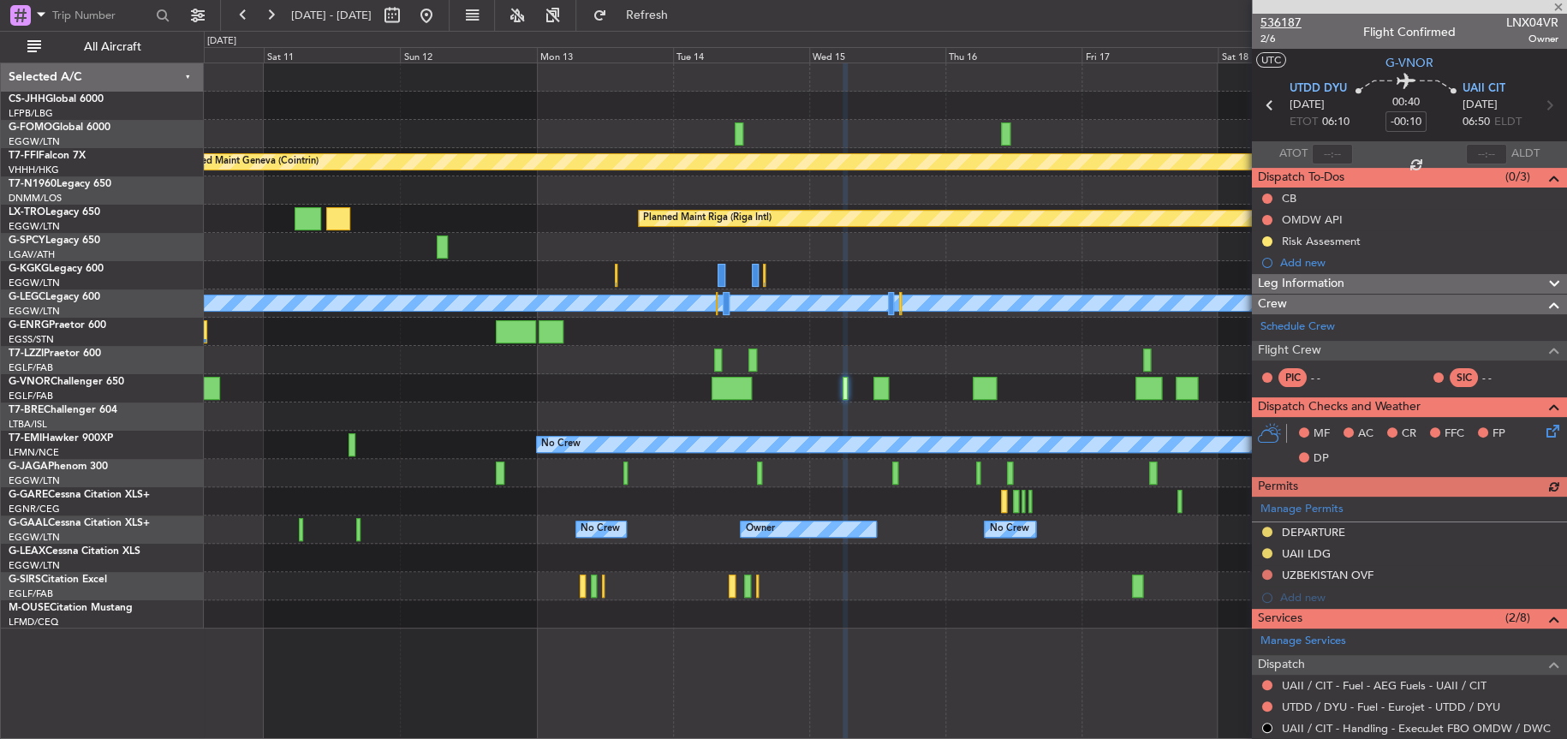
click at [1284, 21] on span "536187" at bounding box center [1280, 23] width 41 height 18
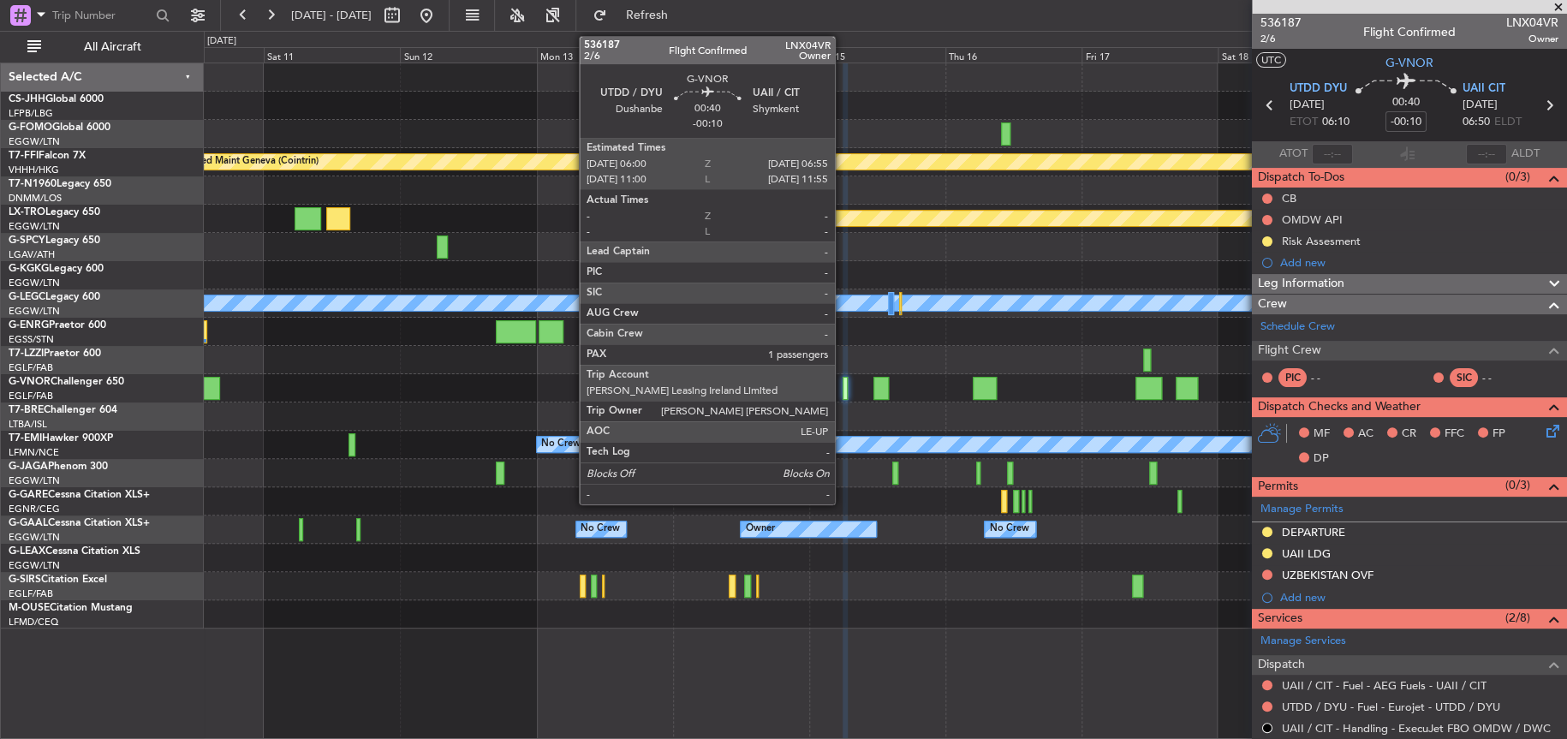
click at [842, 388] on div at bounding box center [845, 388] width 6 height 23
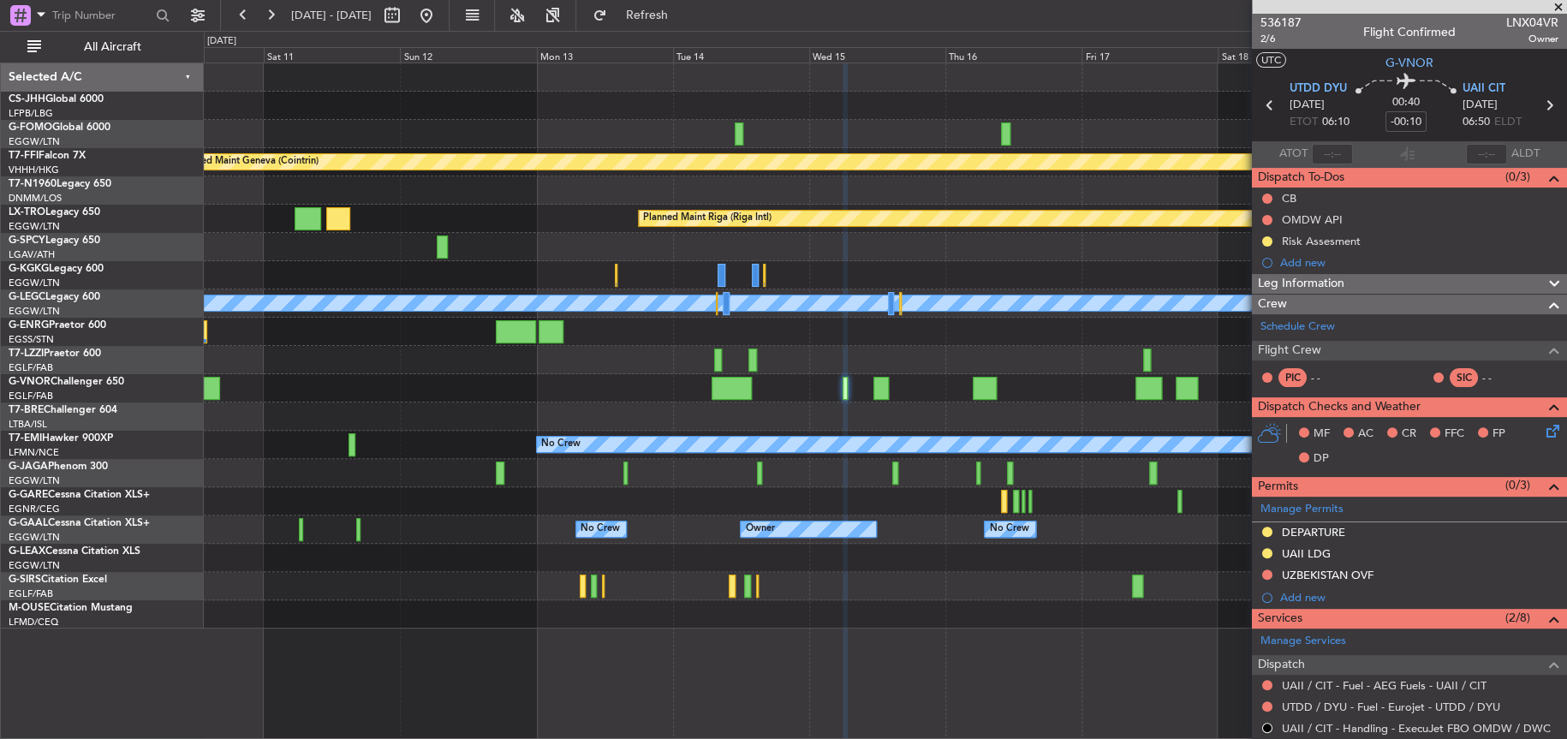
click at [578, 326] on div at bounding box center [885, 332] width 1362 height 28
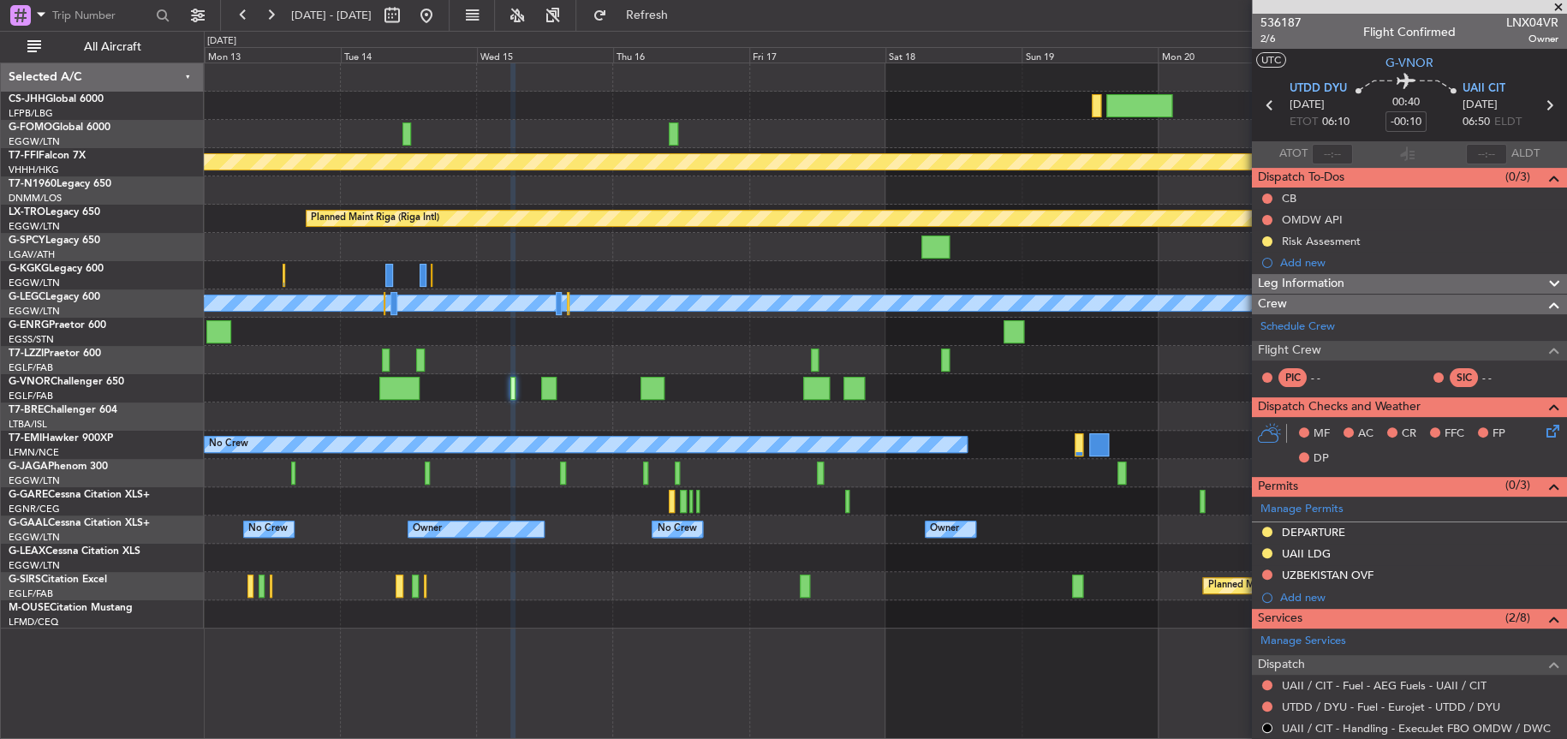
click at [649, 360] on div "A/C Unavailable [GEOGRAPHIC_DATA] ([GEOGRAPHIC_DATA])" at bounding box center [884, 360] width 1361 height 28
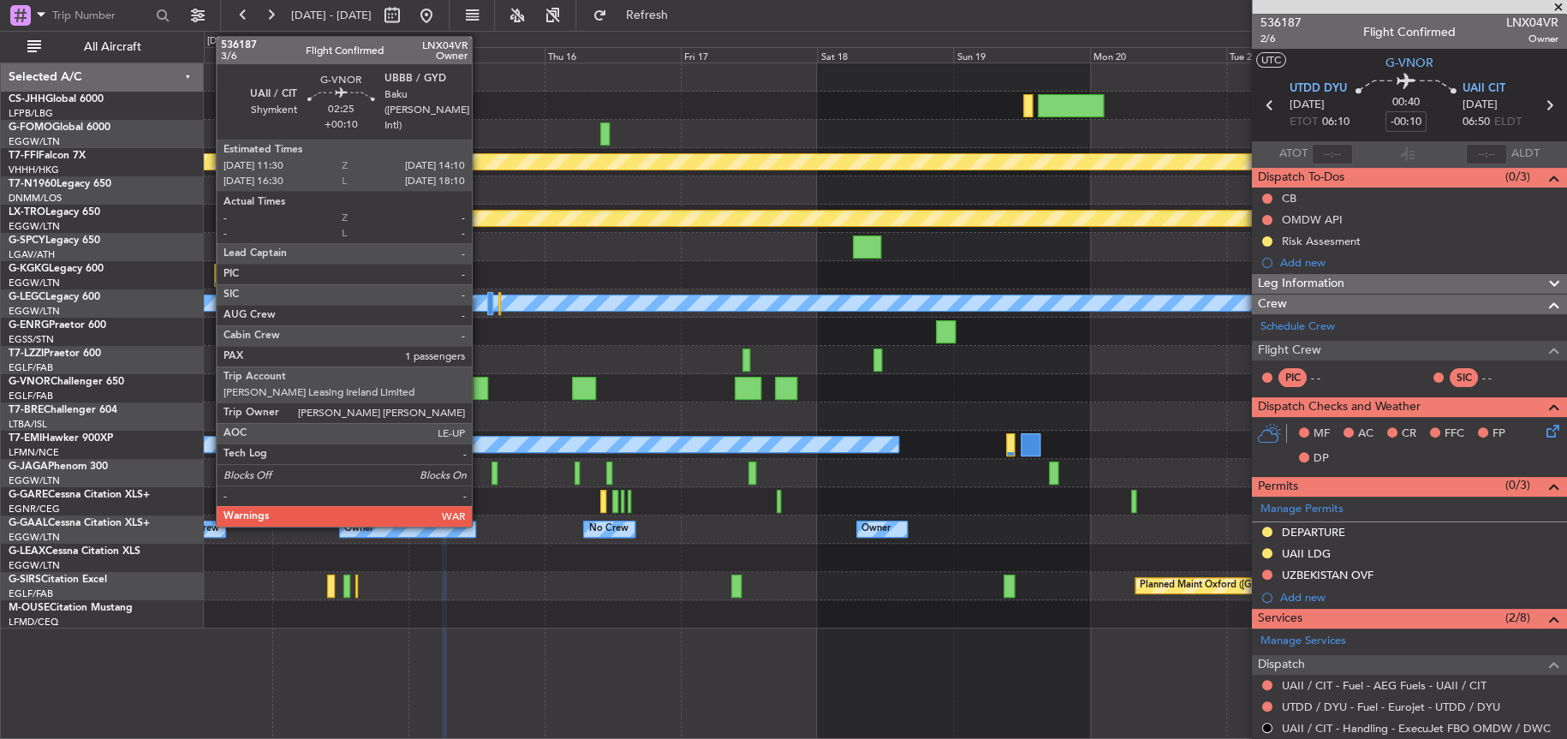
click at [479, 390] on div at bounding box center [480, 388] width 15 height 23
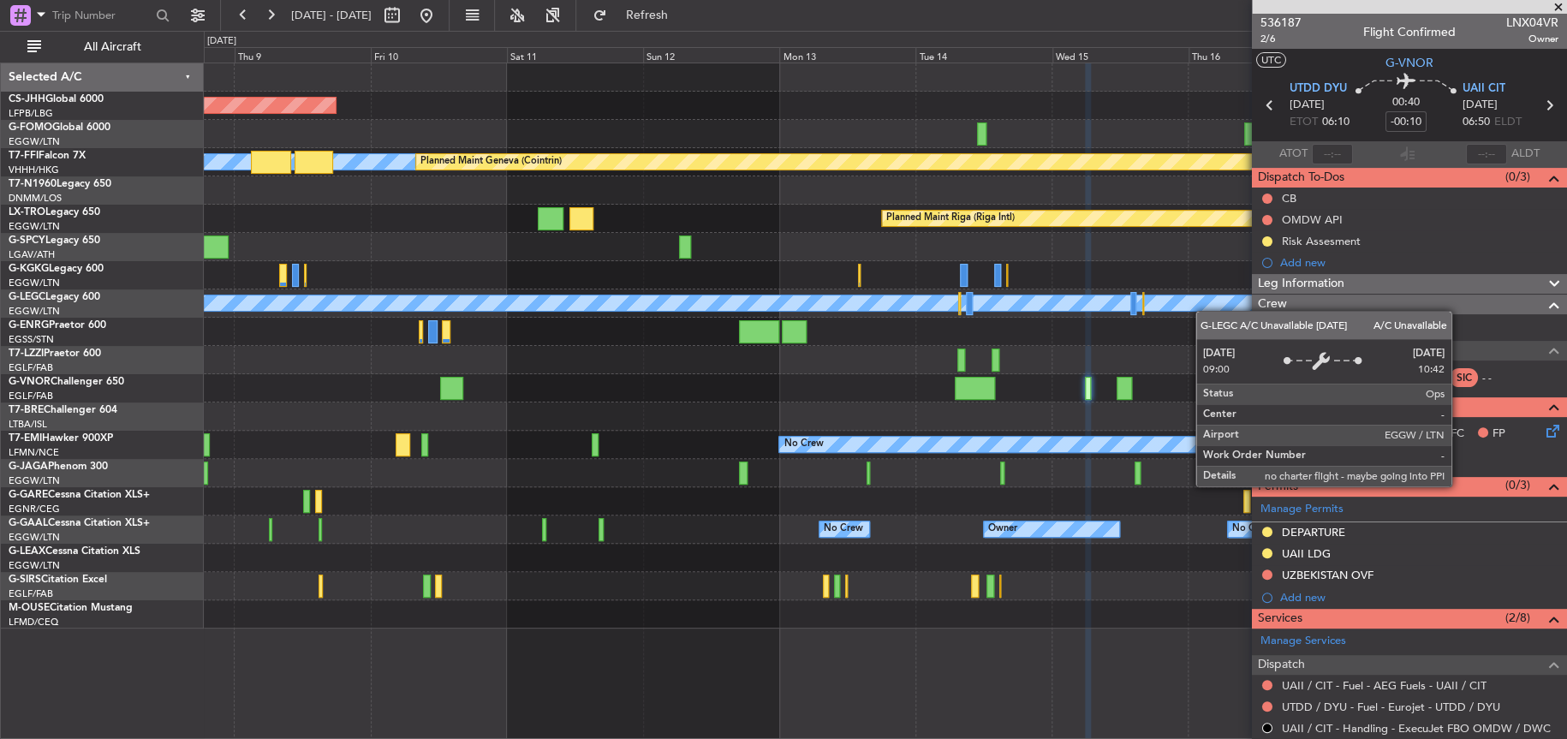
click at [1216, 307] on div "Planned Maint Paris (Le Bourget) MEL MEL Planned Maint Geneva (Cointrin) Planne…" at bounding box center [884, 345] width 1361 height 565
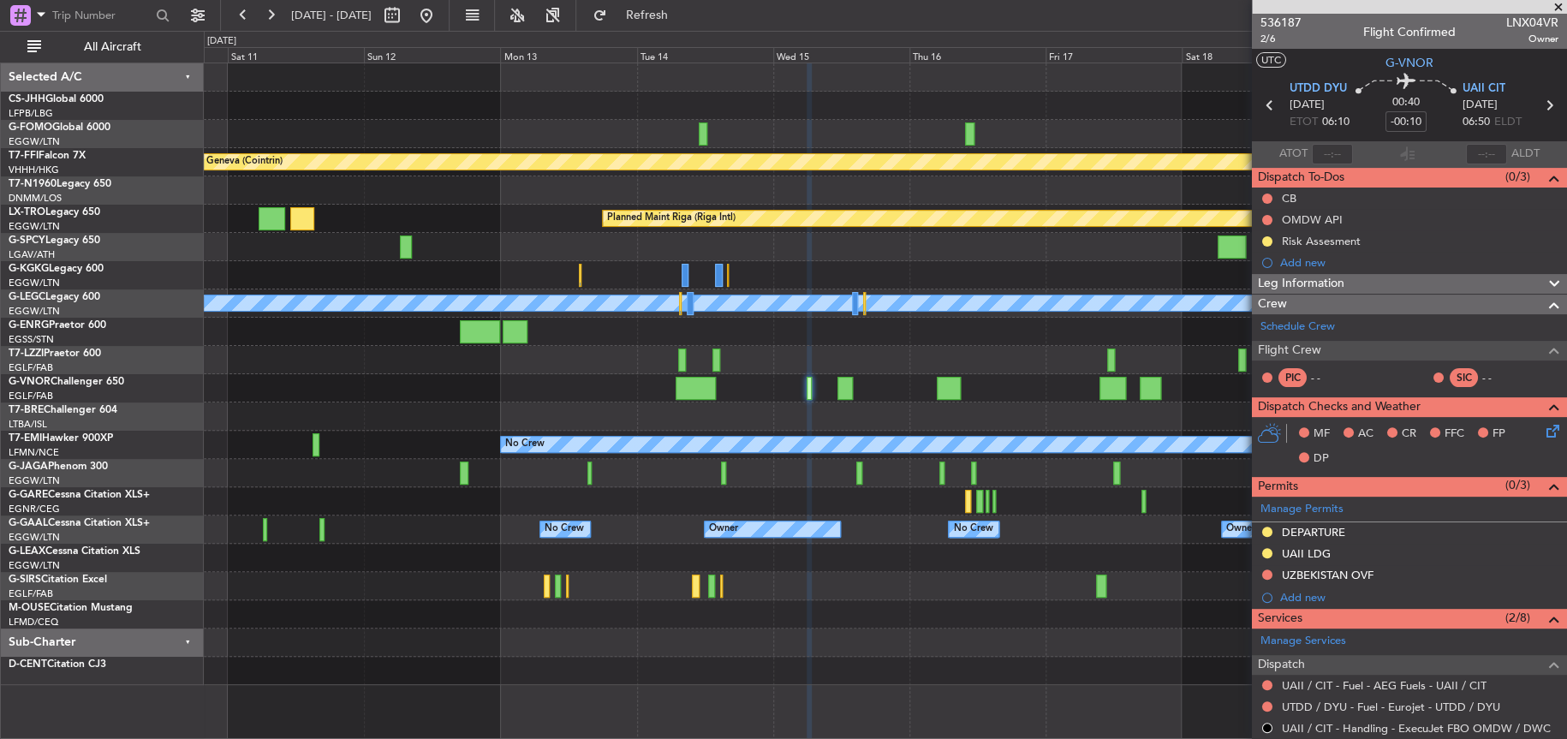
click at [265, 392] on div at bounding box center [885, 388] width 1362 height 28
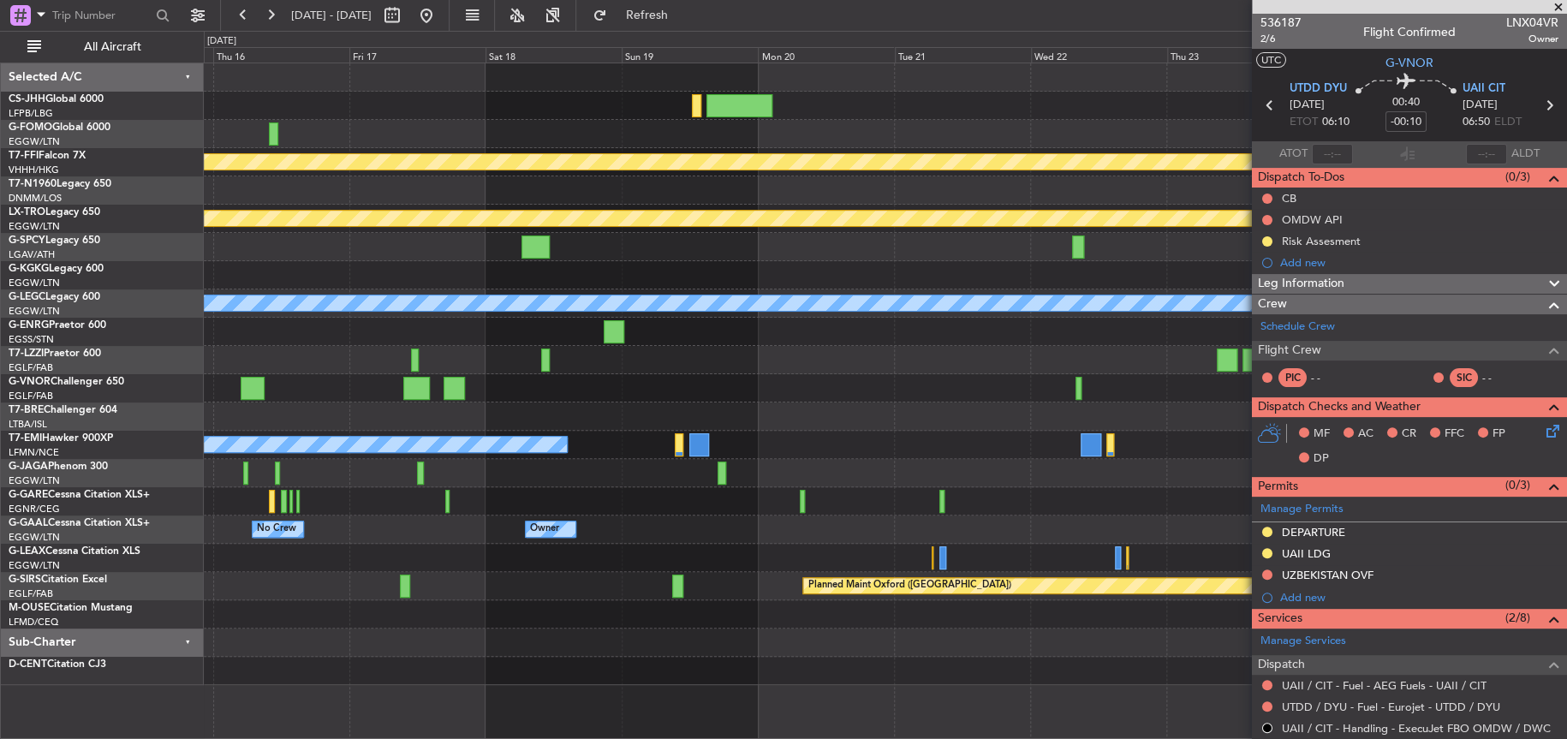
click at [85, 455] on div "MEL MEL Planned Maint Geneva (Cointrin) Planned Maint Riga (Riga Intl) A/C Unav…" at bounding box center [783, 385] width 1567 height 708
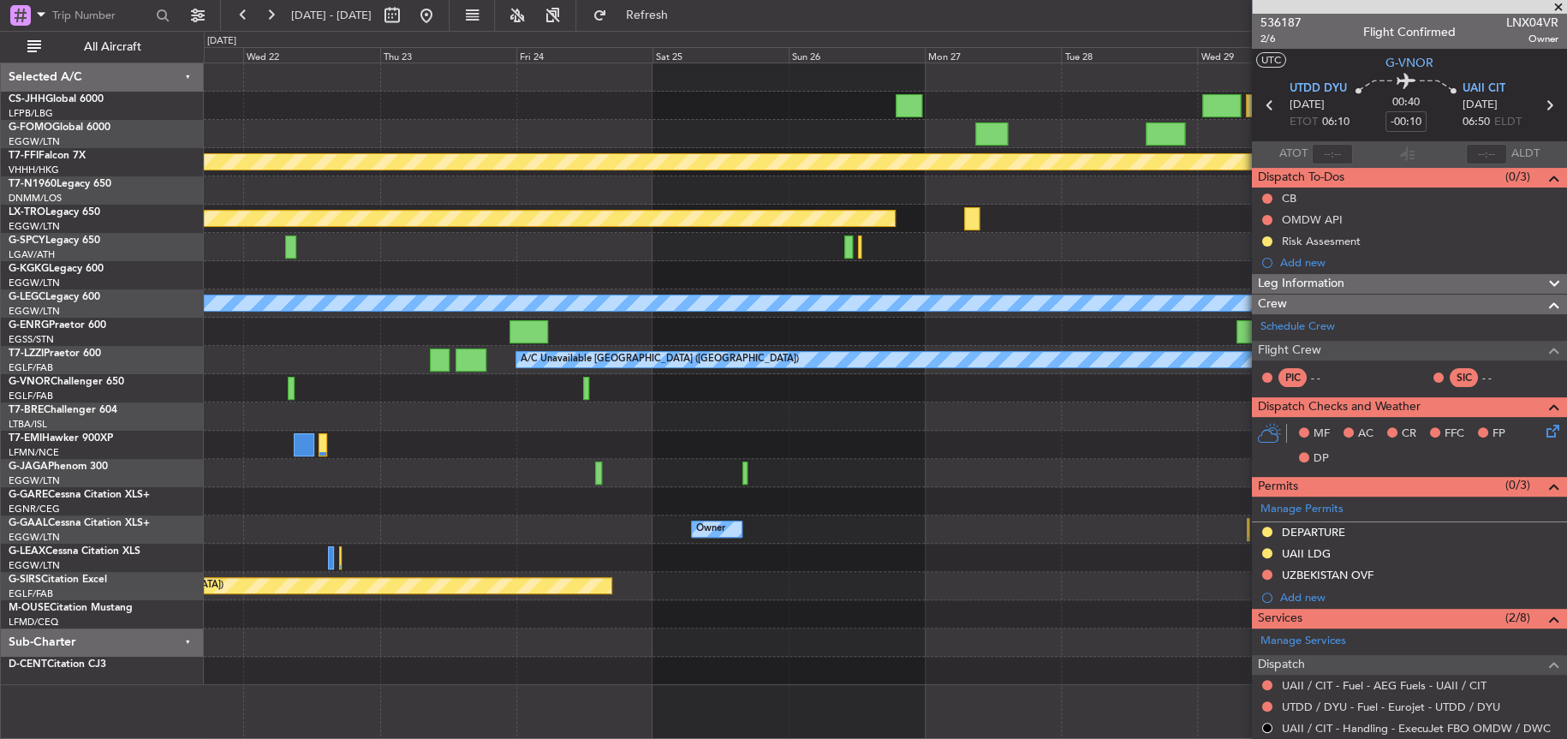
click at [34, 497] on div "MEL MEL Planned Maint Geneva (Cointrin) Planned Maint Riga (Riga Intl) A/C Unav…" at bounding box center [783, 385] width 1567 height 708
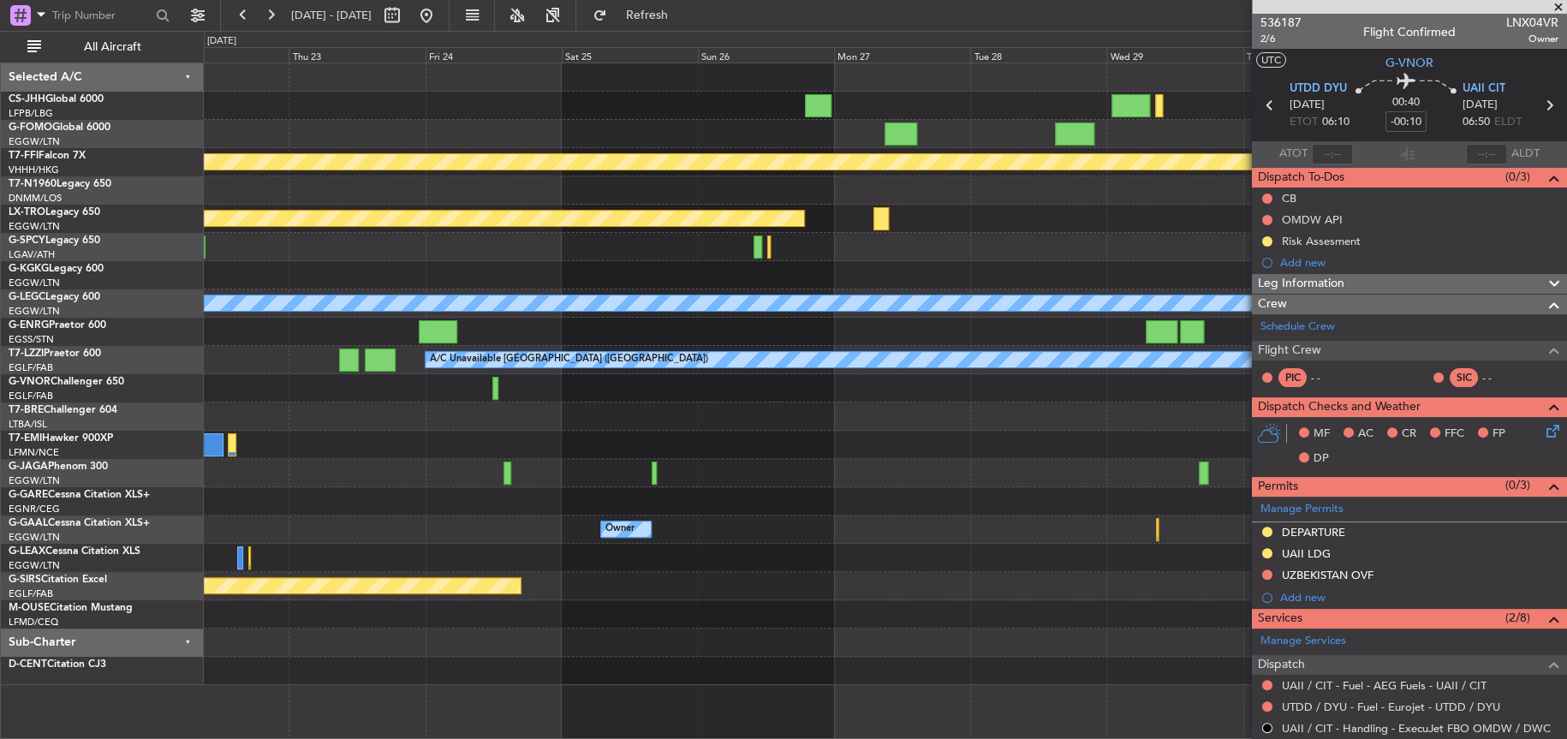
click at [990, 455] on div "[PERSON_NAME] [PERSON_NAME] Planned Maint Geneva ([GEOGRAPHIC_DATA]) Planned Ma…" at bounding box center [783, 385] width 1567 height 708
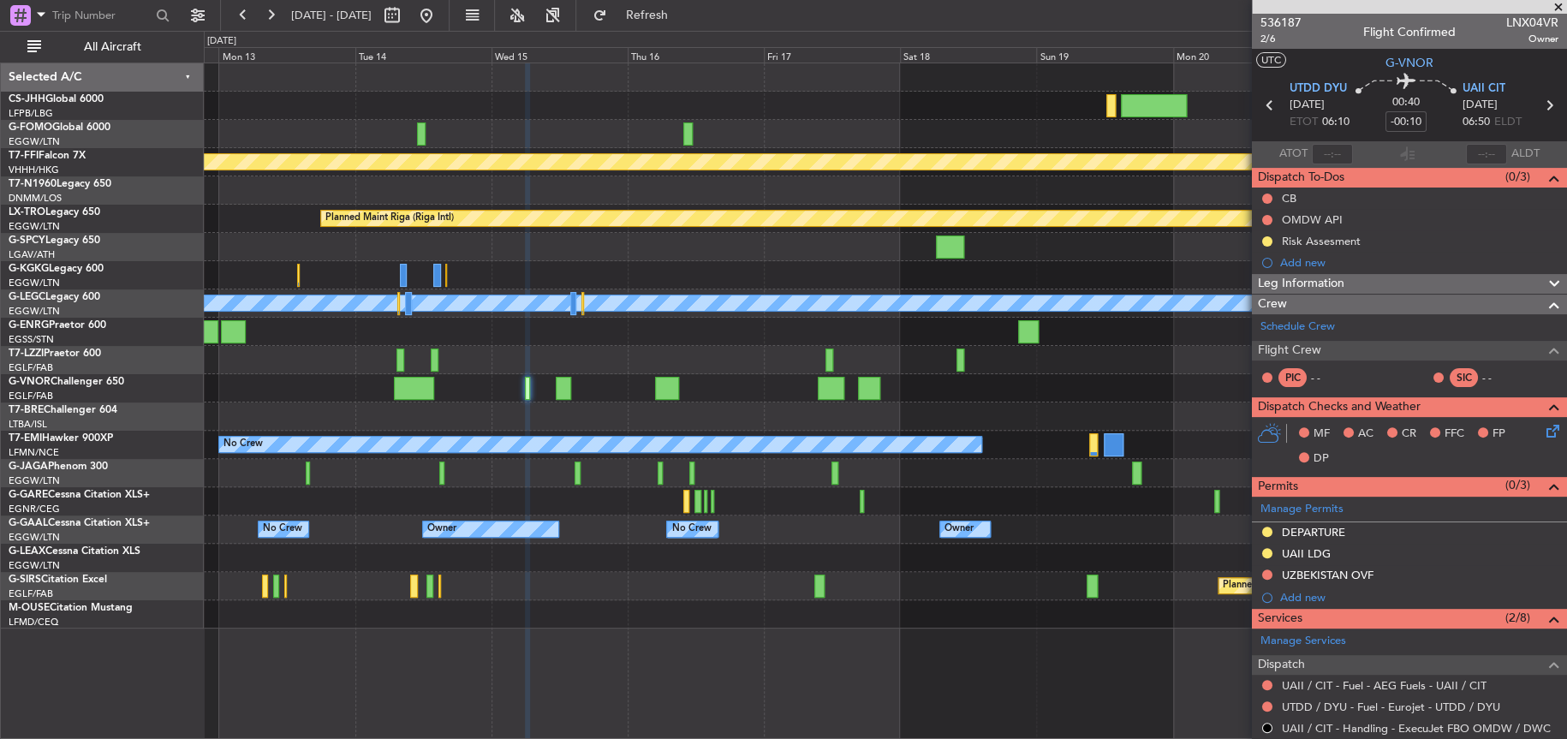
click at [1218, 346] on div "MEL MEL Planned Maint Geneva (Cointrin) Planned Maint Riga (Riga Intl) A/C Unav…" at bounding box center [885, 345] width 1362 height 565
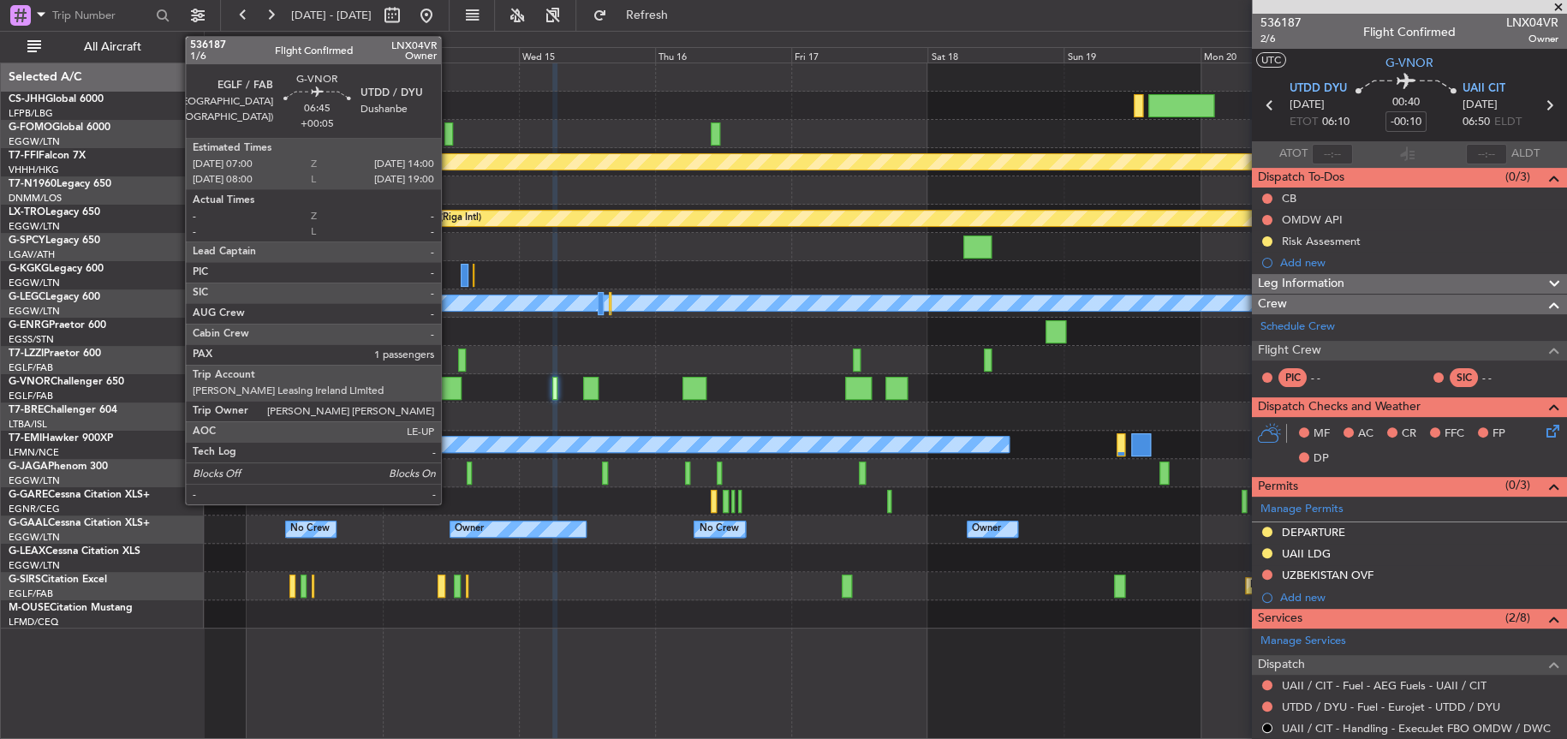
click at [449, 381] on div at bounding box center [441, 388] width 40 height 23
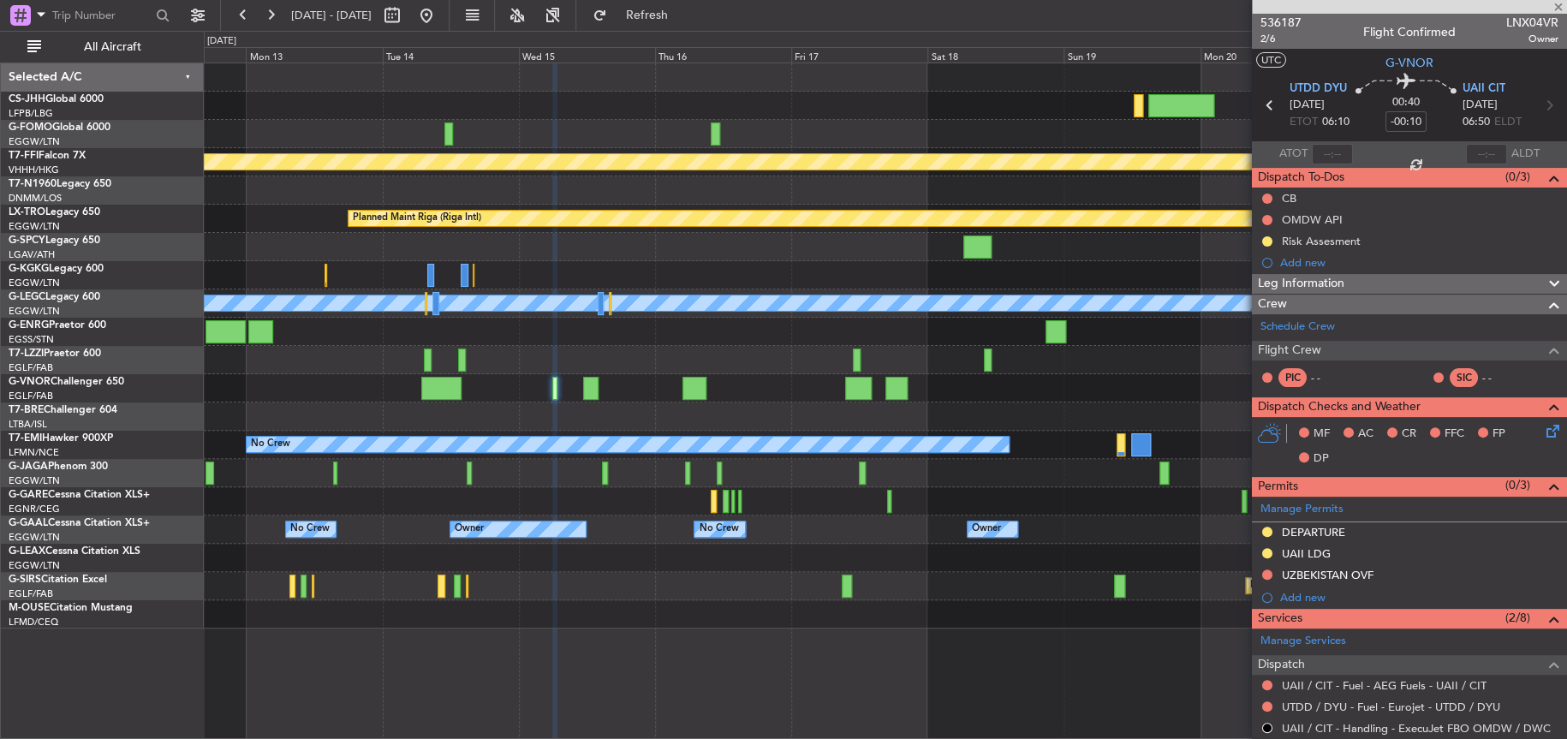
type input "+00:05"
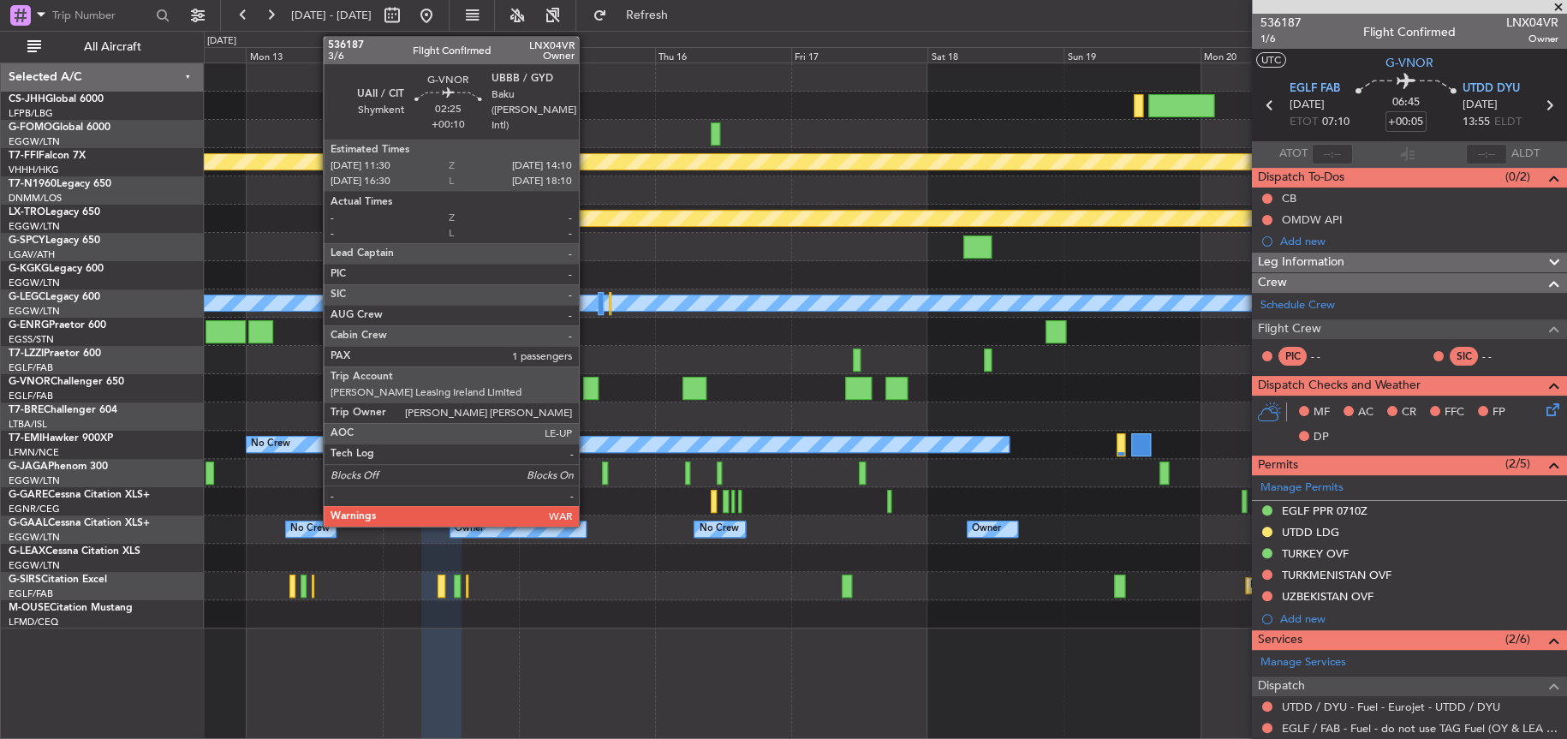
click at [586, 391] on div at bounding box center [590, 388] width 15 height 23
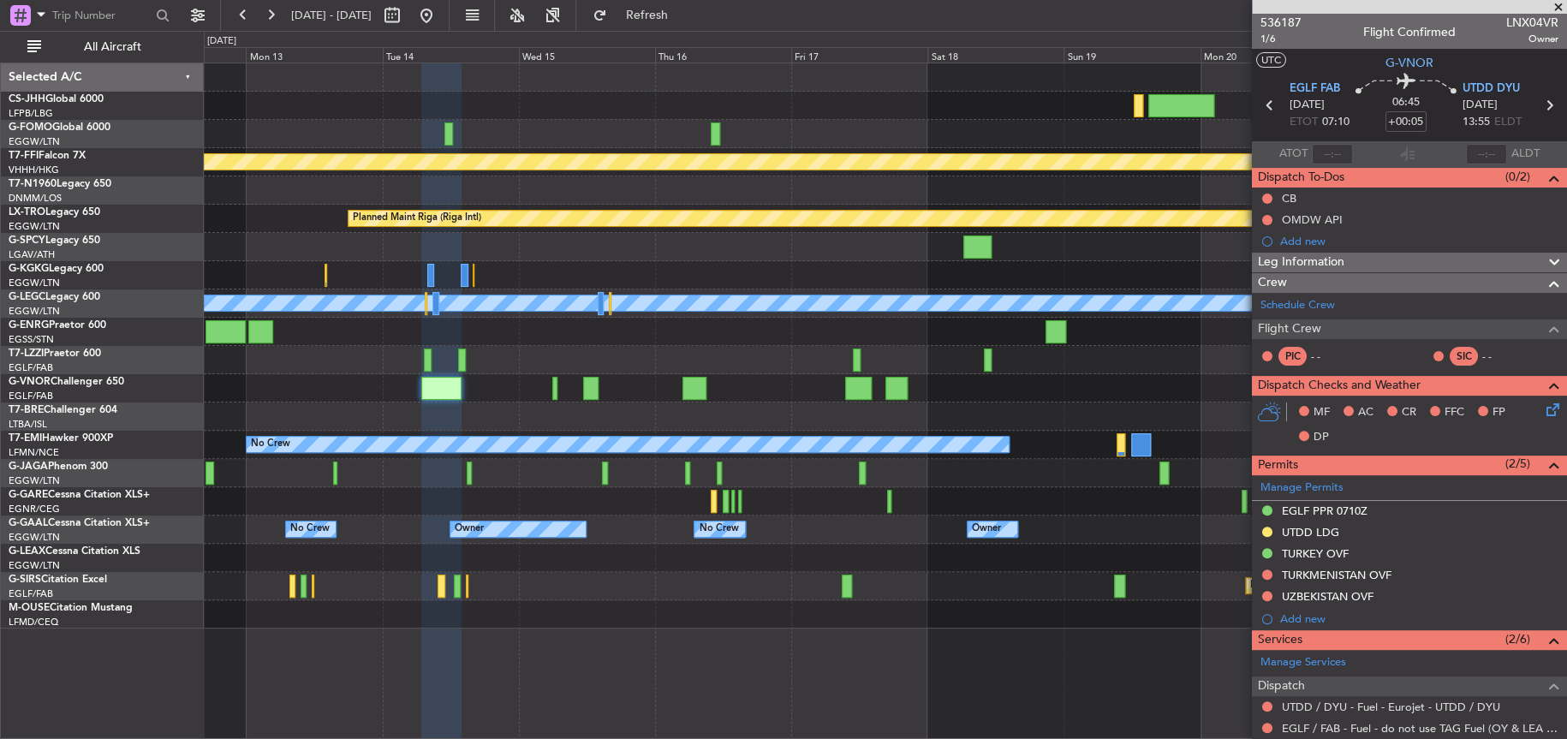
click at [449, 391] on div at bounding box center [885, 388] width 1362 height 28
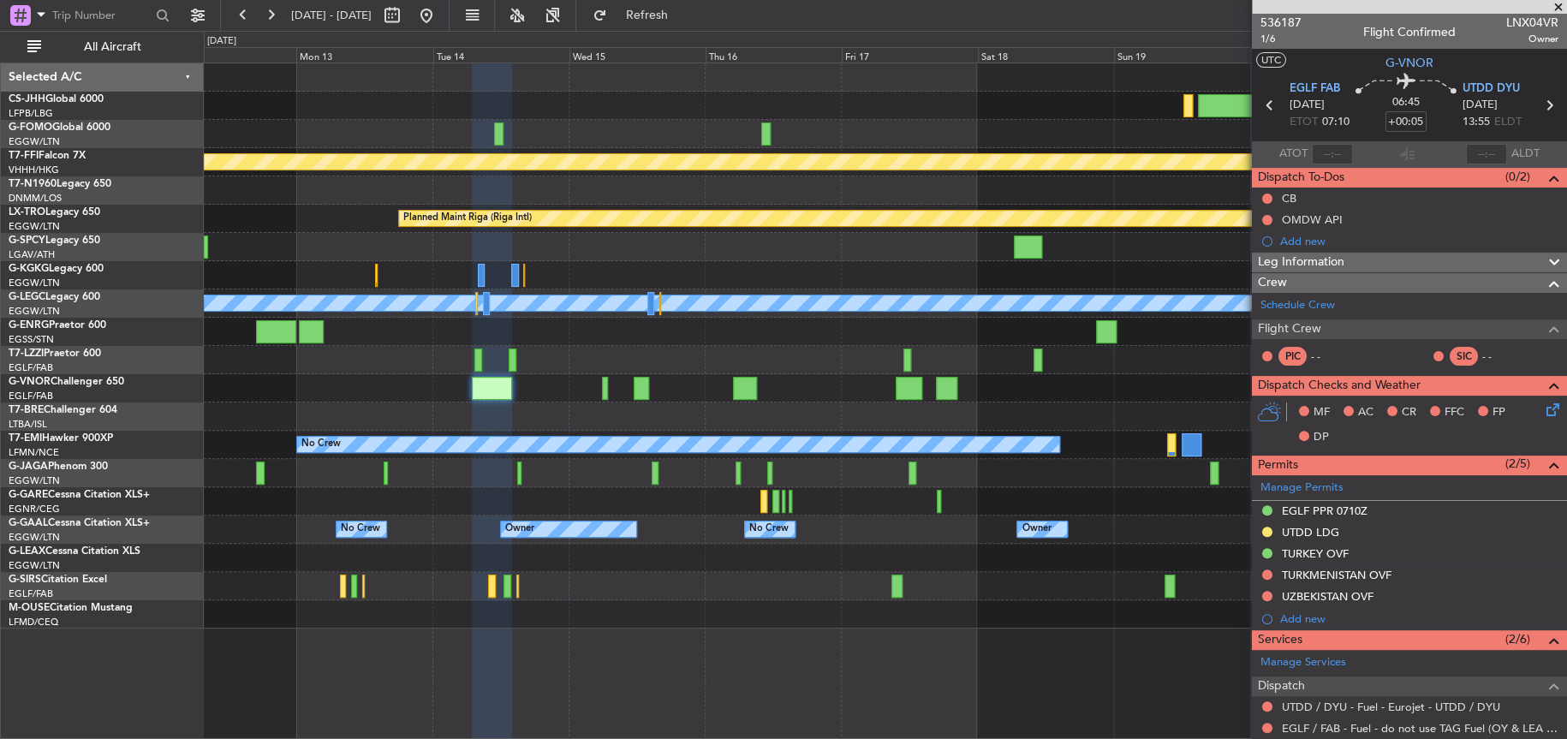
click at [564, 348] on div "A/C Unavailable [GEOGRAPHIC_DATA] ([GEOGRAPHIC_DATA])" at bounding box center [884, 360] width 1361 height 28
click at [751, 346] on div "MEL MEL Planned Maint Geneva (Cointrin) Planned Maint Riga (Riga Intl) A/C Unav…" at bounding box center [884, 345] width 1361 height 565
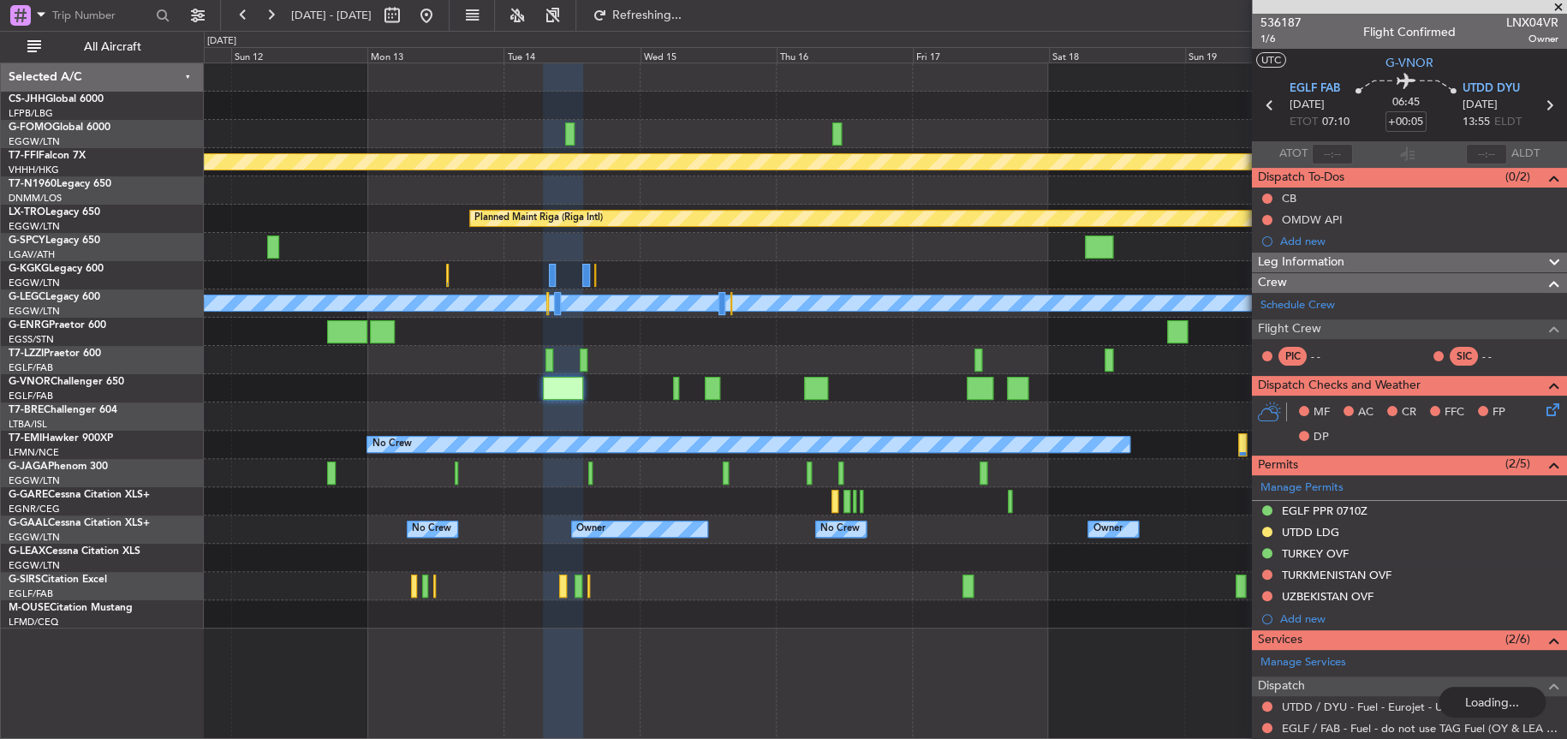
type input "2"
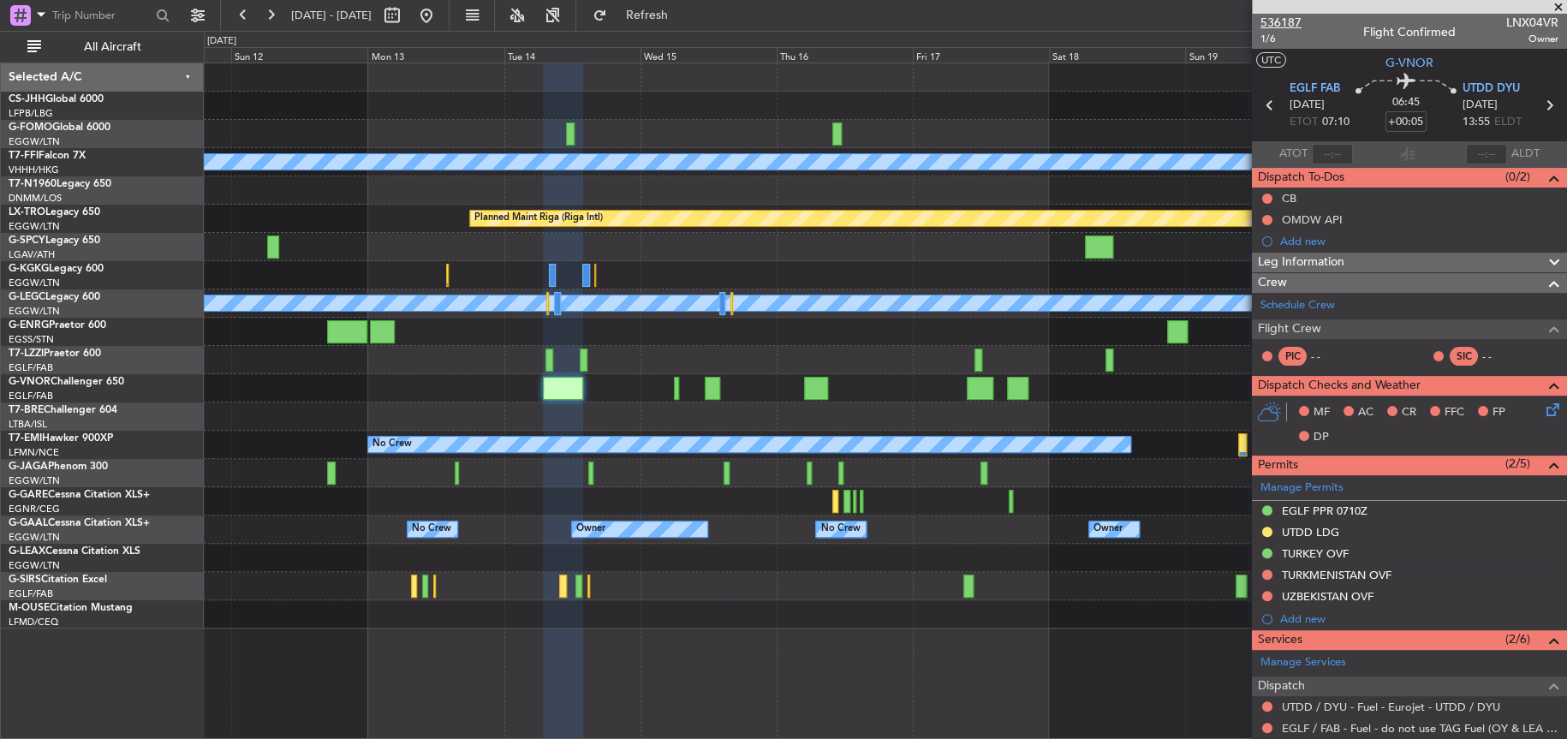
click at [1272, 21] on span "536187" at bounding box center [1280, 23] width 41 height 18
click at [1285, 22] on span "536187" at bounding box center [1280, 23] width 41 height 18
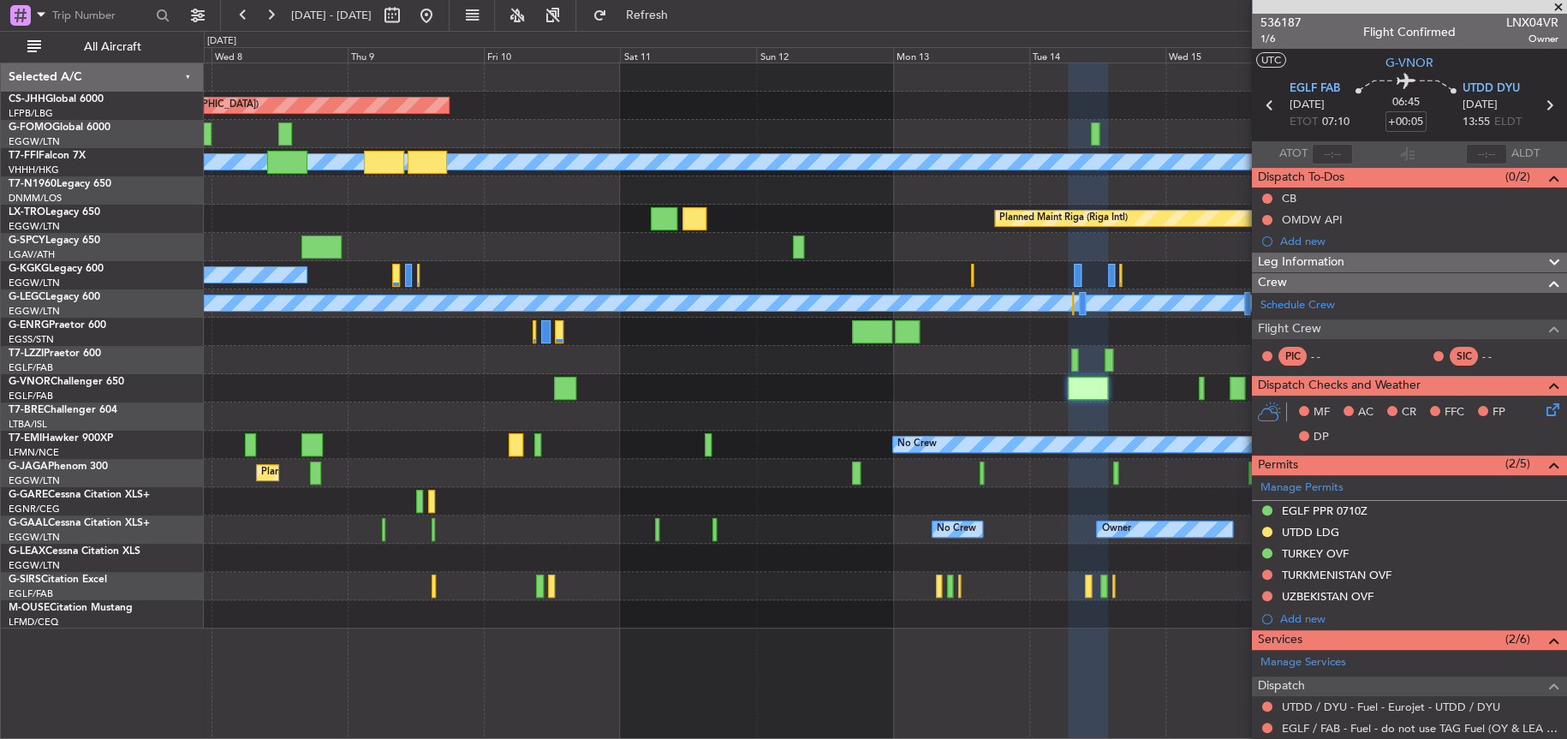
click at [1283, 524] on fb-app "11 Oct 2025 - 21 Oct 2025 Refresh Quick Links All Aircraft Planned Maint Paris …" at bounding box center [783, 376] width 1567 height 726
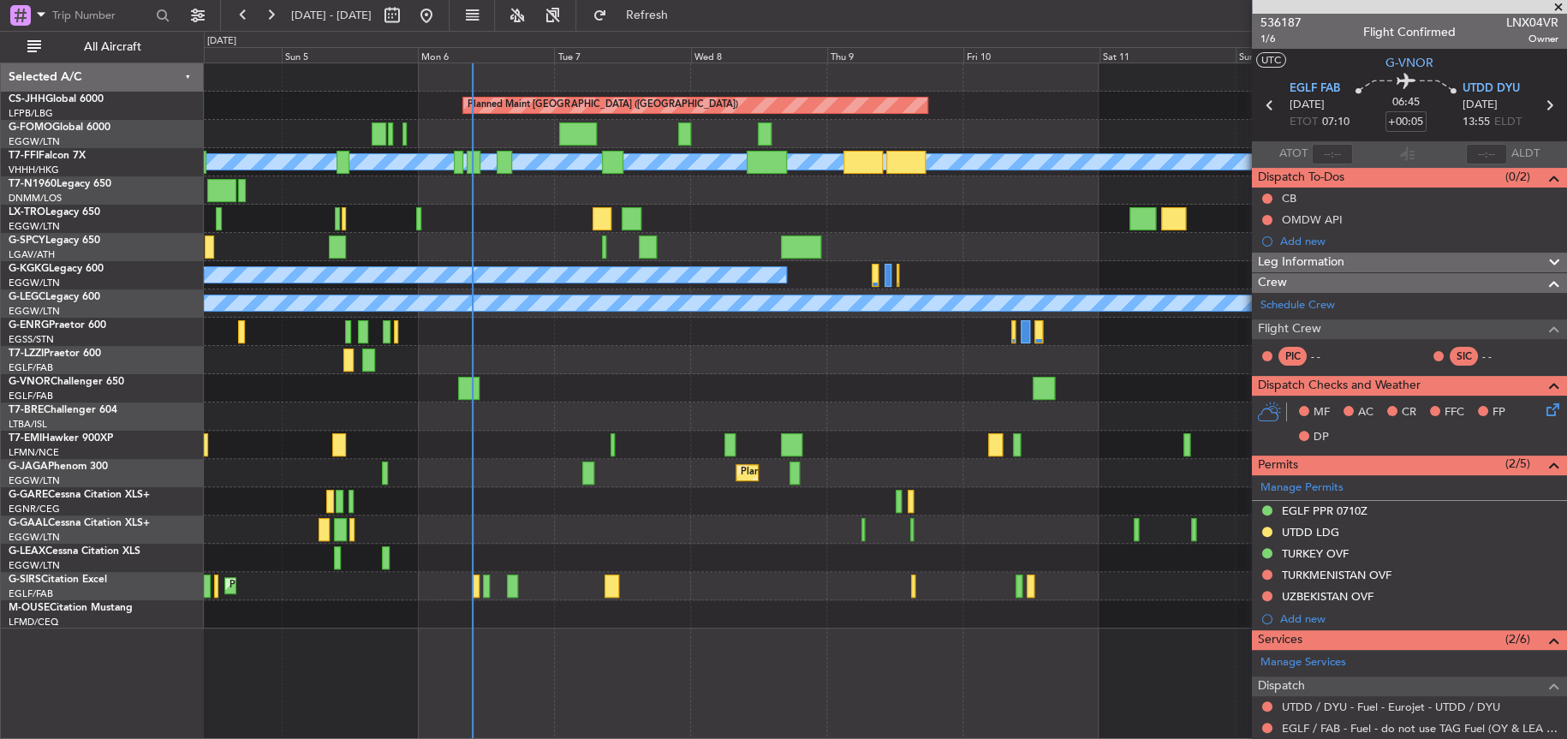
click at [759, 581] on div "Planned Maint [GEOGRAPHIC_DATA] ([GEOGRAPHIC_DATA])" at bounding box center [884, 586] width 1361 height 28
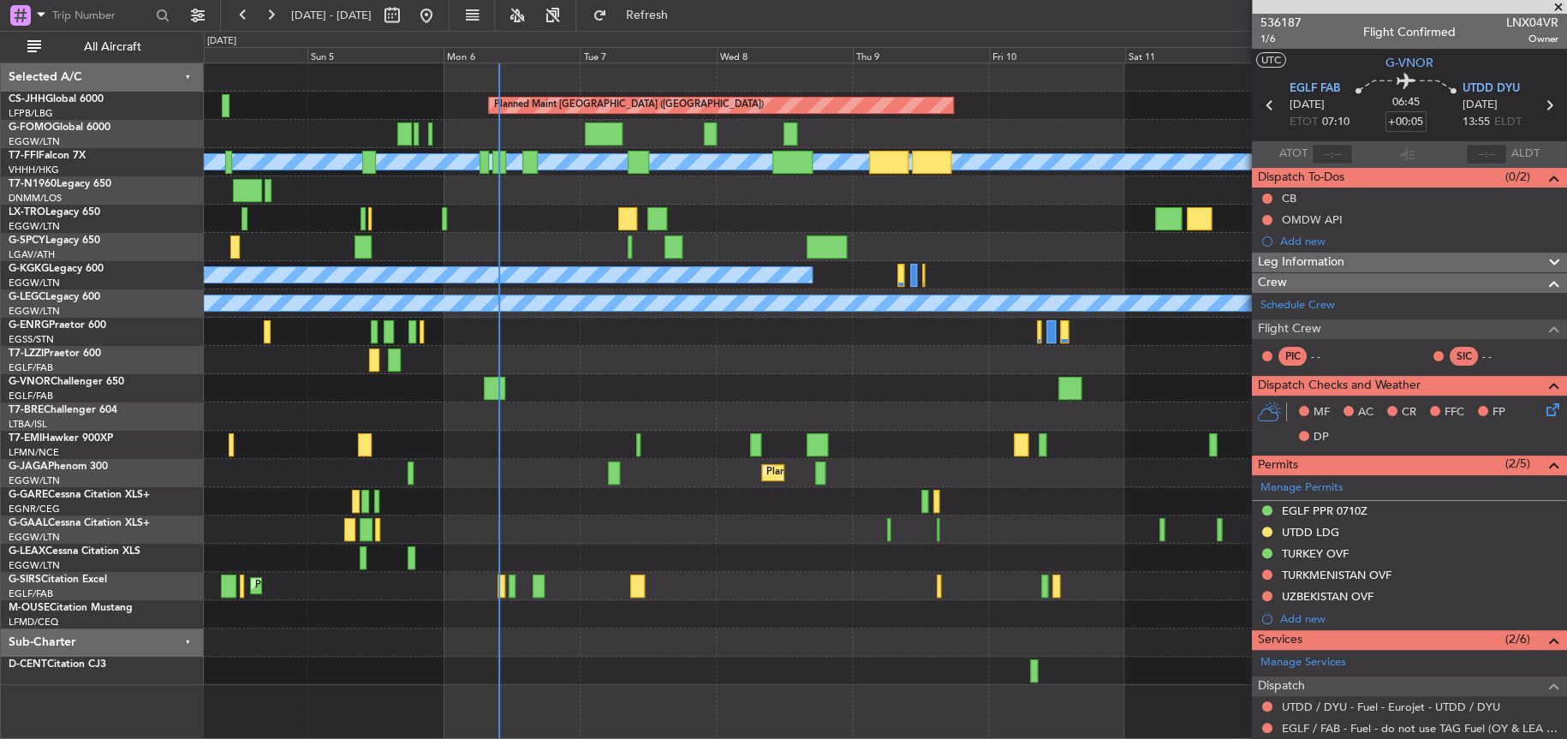
click at [580, 434] on div "No Crew" at bounding box center [884, 445] width 1361 height 28
click at [226, 359] on div "Planned Maint Paris (Le Bourget) MEL MEL Planned Maint Geneva (Cointrin) Planne…" at bounding box center [885, 373] width 1362 height 621
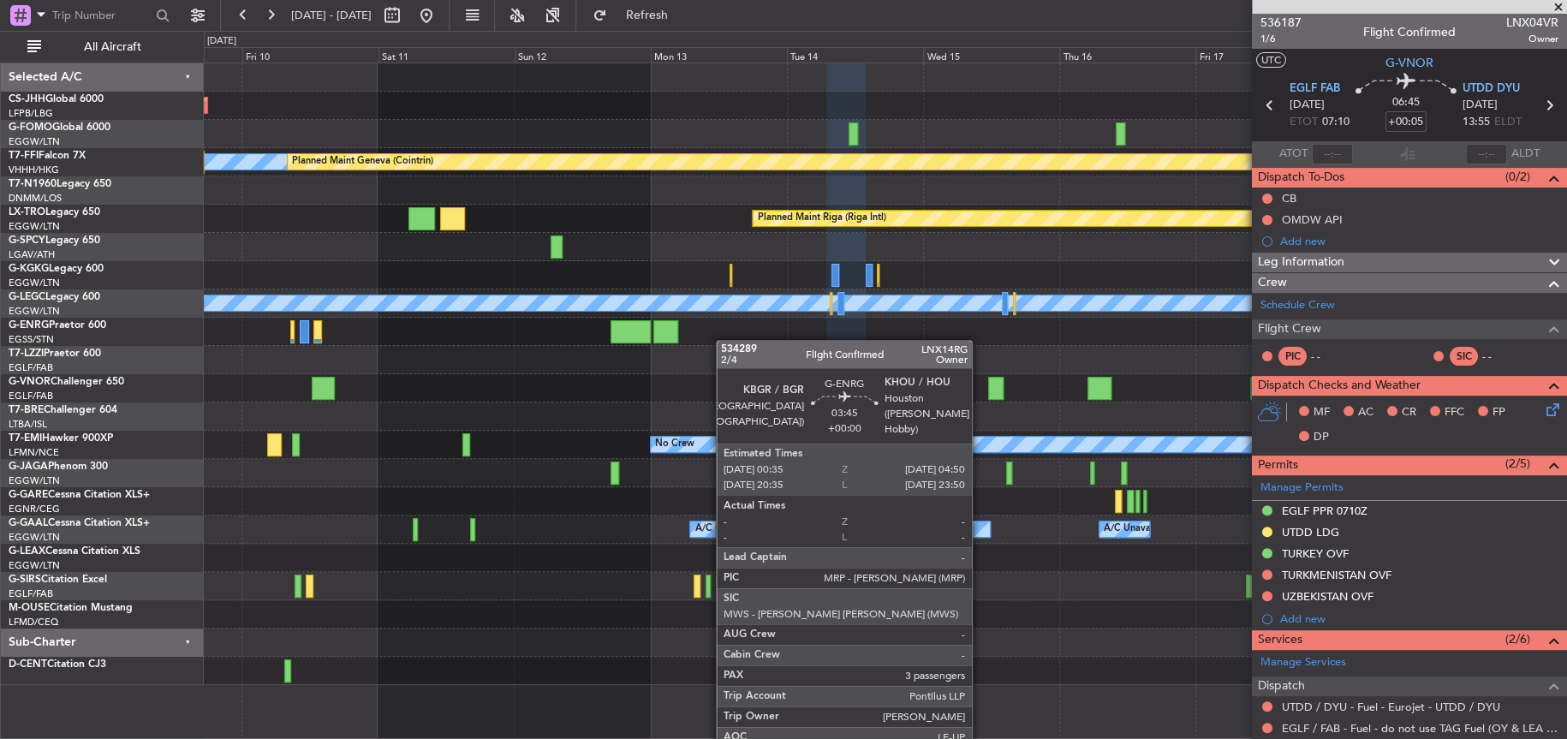
click at [181, 395] on div "Planned Maint Paris (Le Bourget) MEL MEL Planned Maint Geneva (Cointrin) Planne…" at bounding box center [783, 385] width 1567 height 708
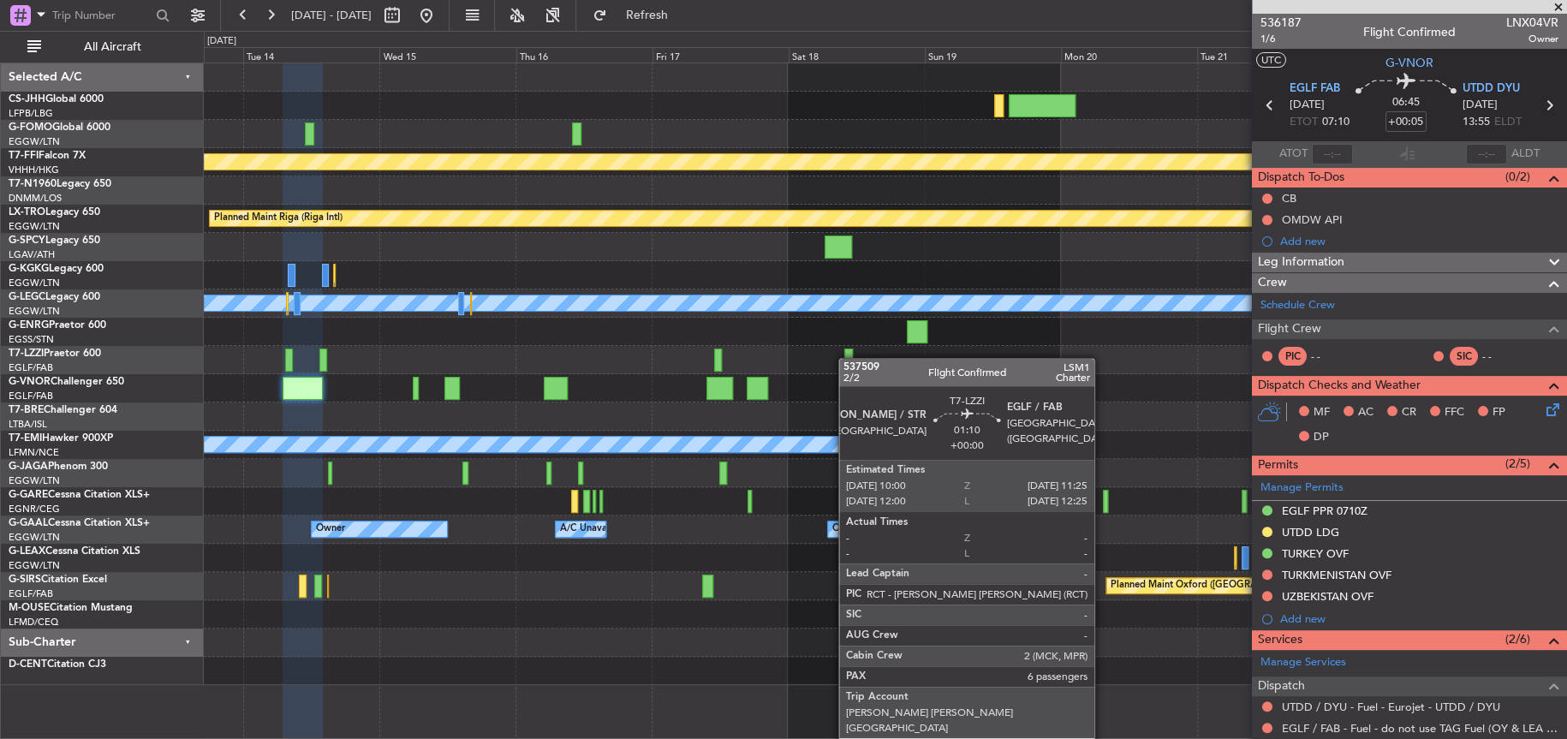
click at [26, 451] on div "MEL MEL Planned Maint Geneva (Cointrin) Planned Maint Riga (Riga Intl) A/C Unav…" at bounding box center [783, 385] width 1567 height 708
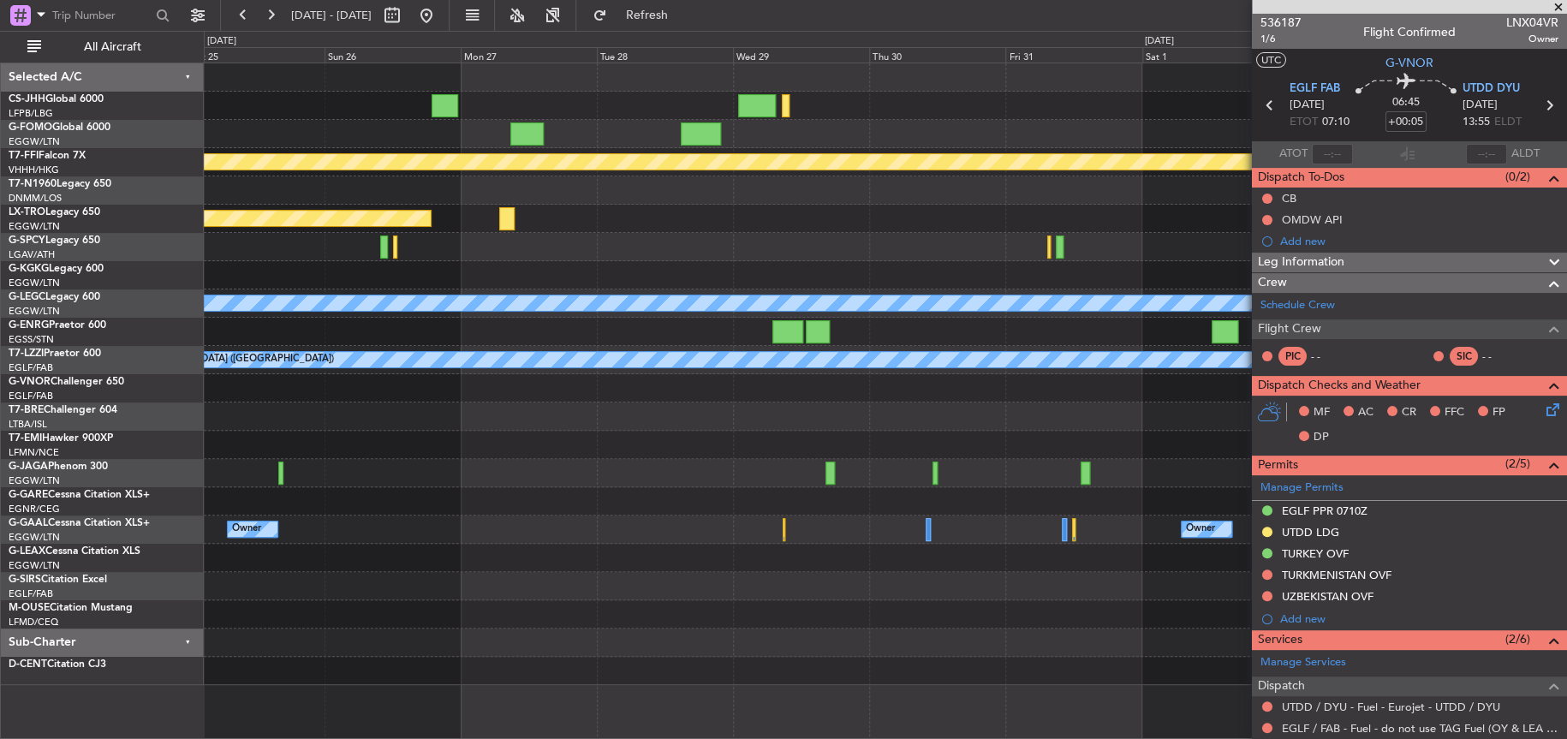
click at [132, 437] on div "MEL MEL Planned Maint Geneva (Cointrin) Planned Maint Riga (Riga Intl) A/C Unav…" at bounding box center [783, 385] width 1567 height 708
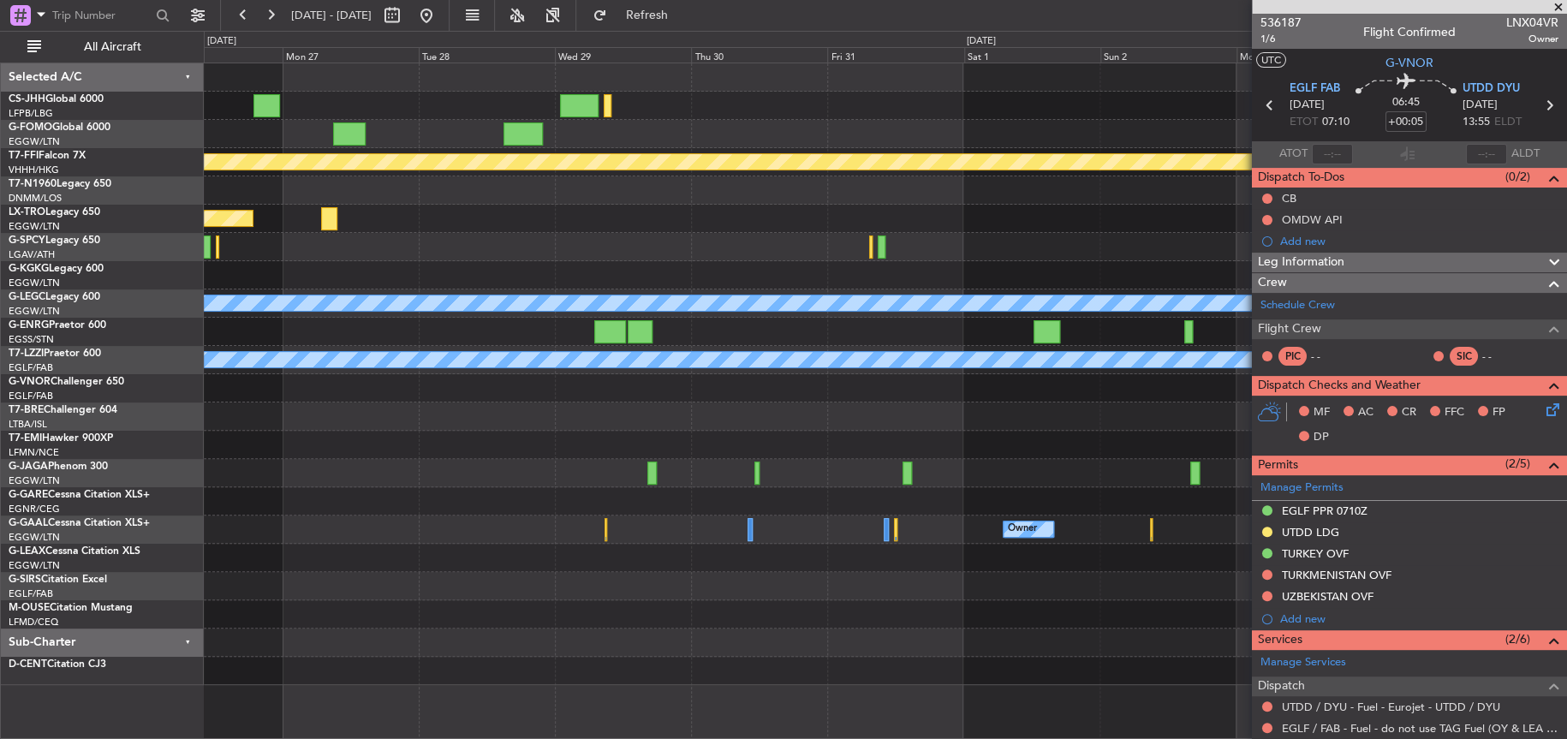
click at [25, 497] on div "MEL MEL Planned Maint Geneva (Cointrin) Planned Maint Riga (Riga Intl) A/C Unav…" at bounding box center [783, 385] width 1567 height 708
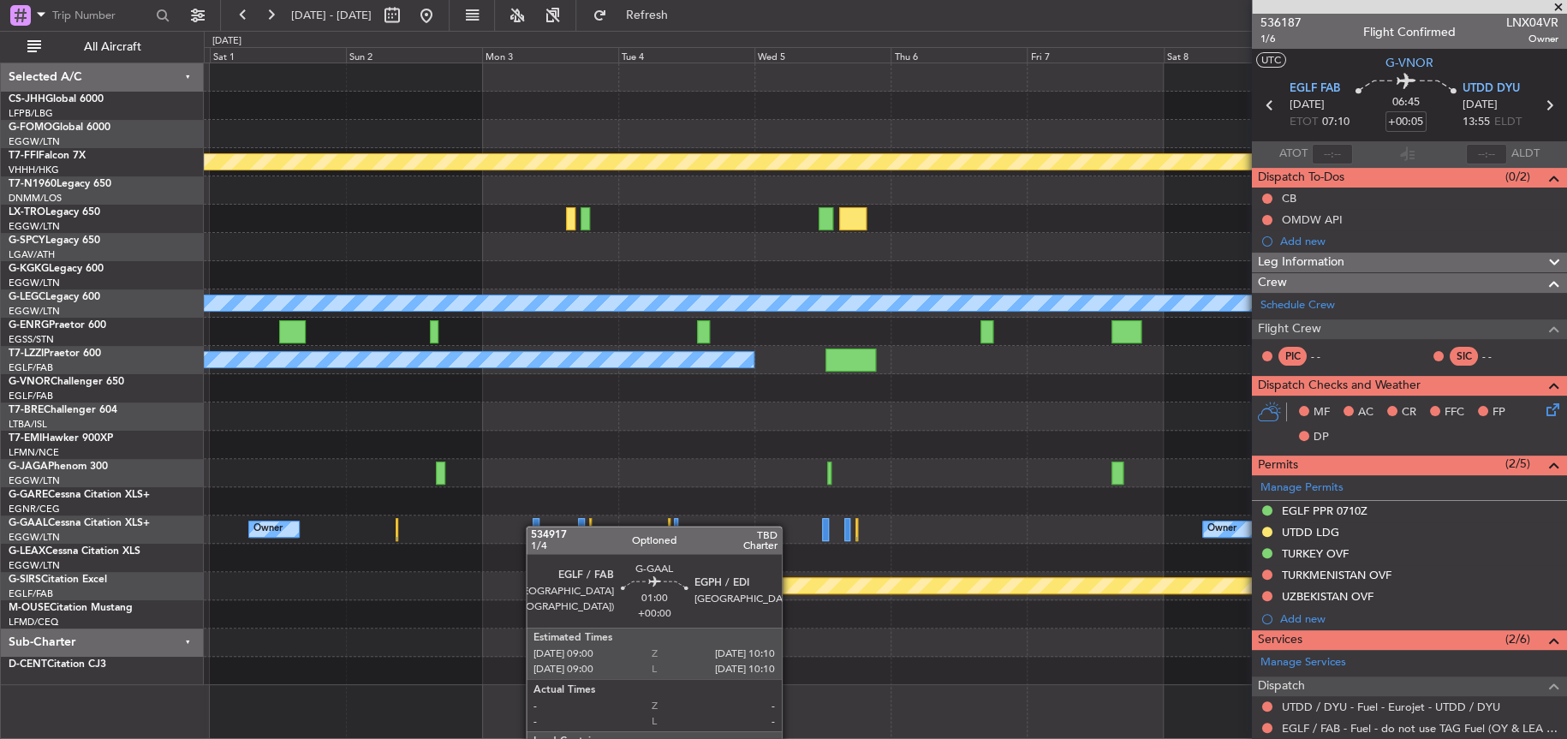
click at [534, 526] on div at bounding box center [535, 529] width 7 height 23
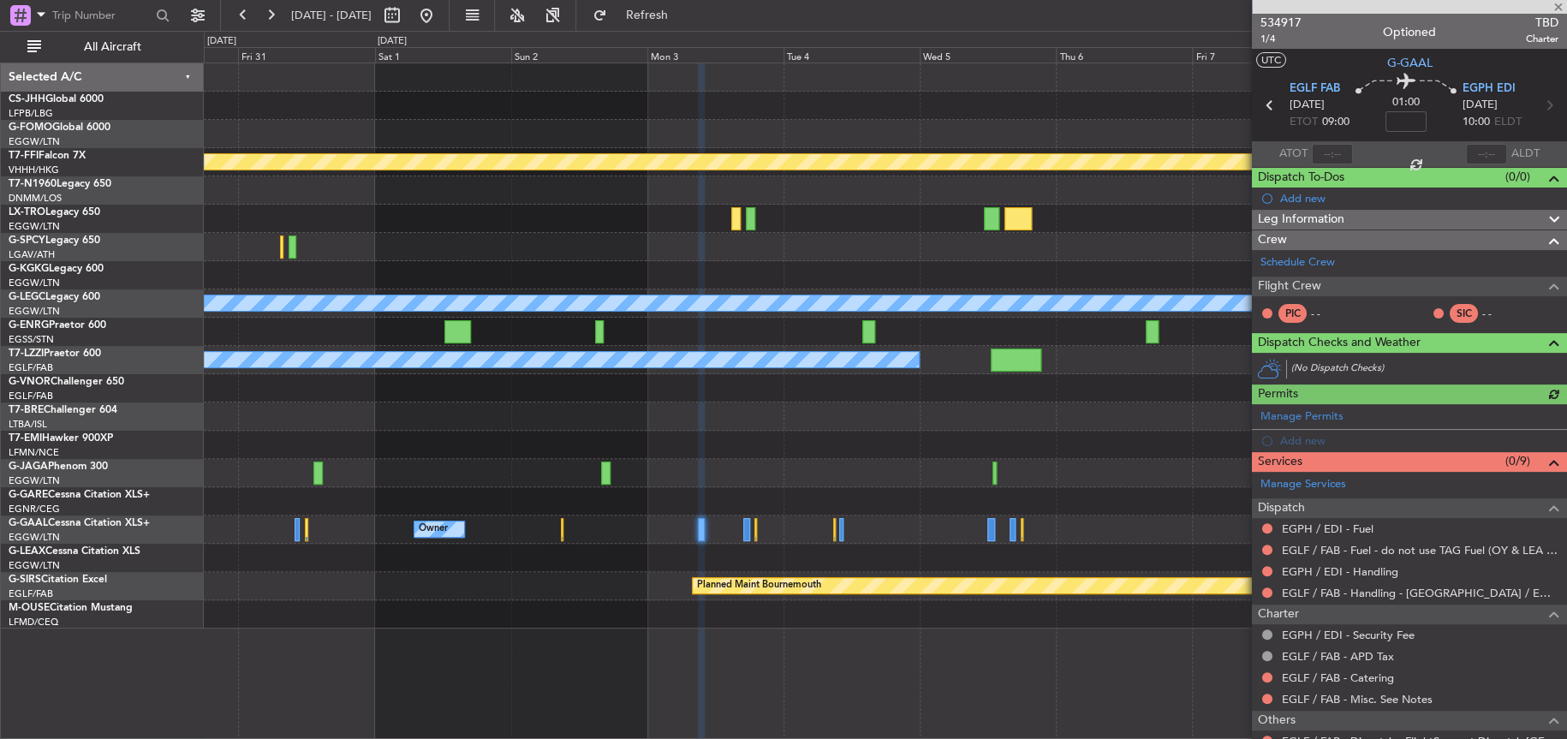
click at [634, 247] on div "MEL MEL Planned Maint Geneva (Cointrin) A/C Unavailable London (Luton) A/C Unav…" at bounding box center [885, 345] width 1362 height 565
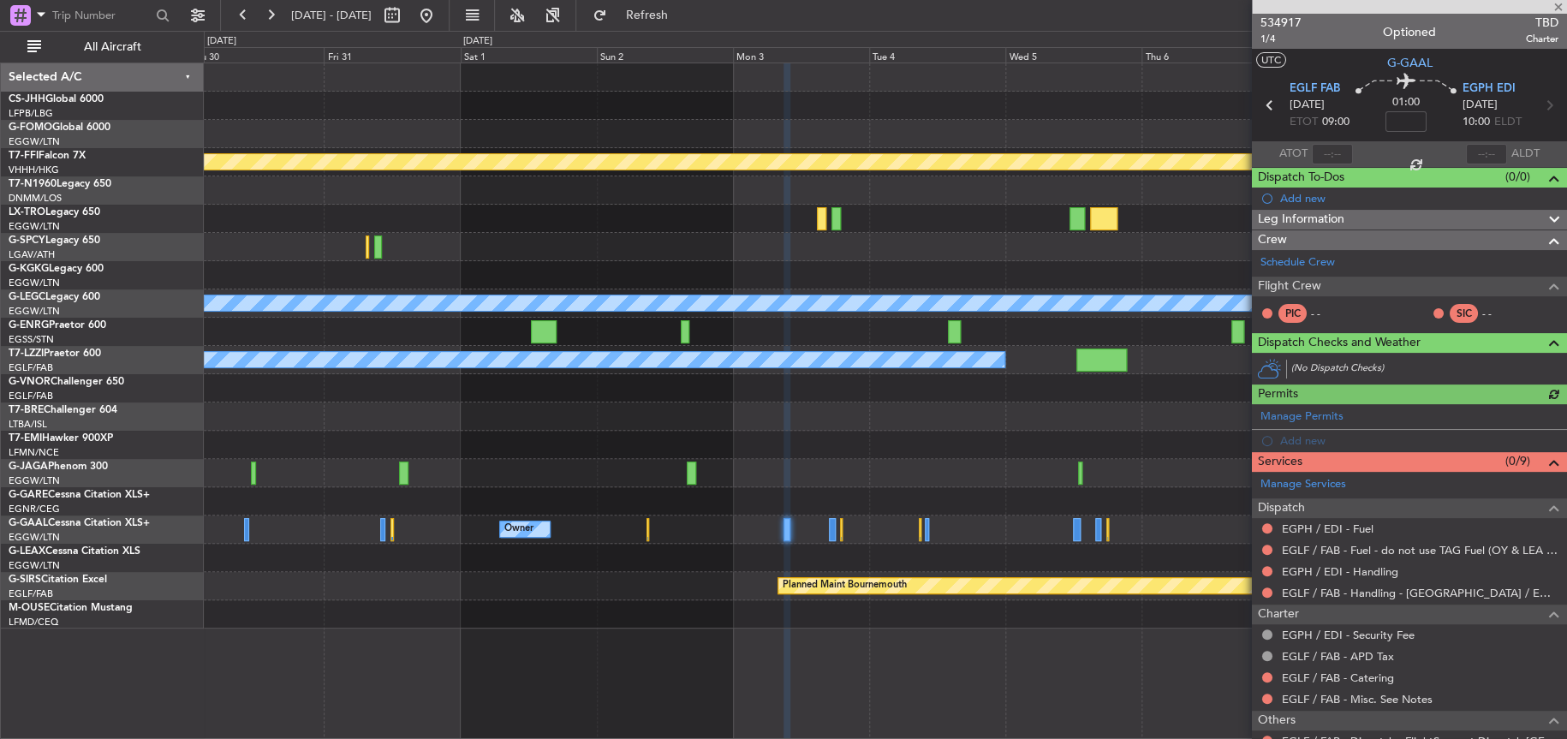
click at [1535, 369] on fb-app "31 Oct 2025 - 10 Nov 2025 Refresh Quick Links All Aircraft MEL MEL Planned Main…" at bounding box center [783, 376] width 1567 height 726
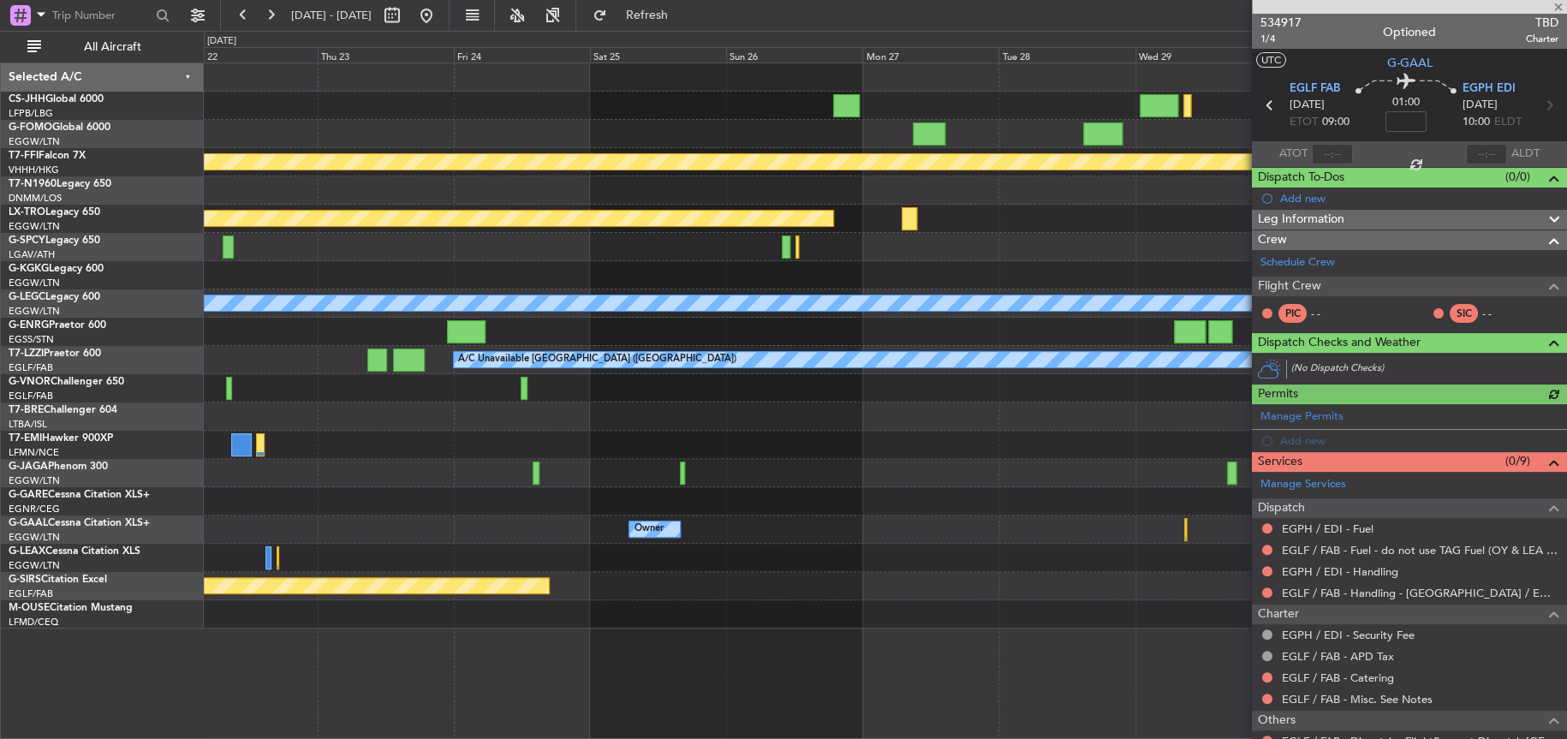
click at [75, 334] on div "[PERSON_NAME] [PERSON_NAME] Planned Maint Geneva ([GEOGRAPHIC_DATA]) Planned Ma…" at bounding box center [783, 385] width 1567 height 708
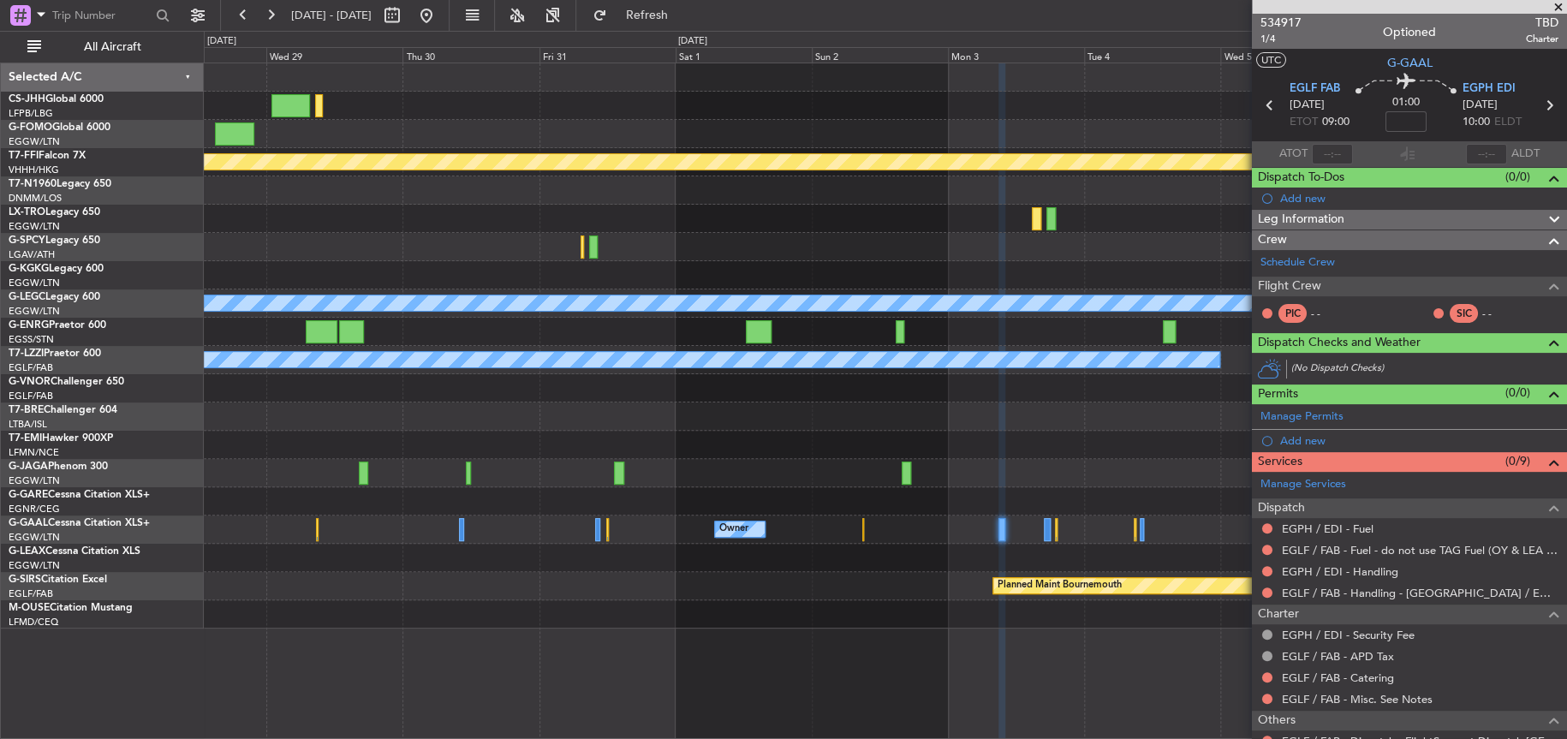
click at [717, 196] on div at bounding box center [885, 190] width 1362 height 28
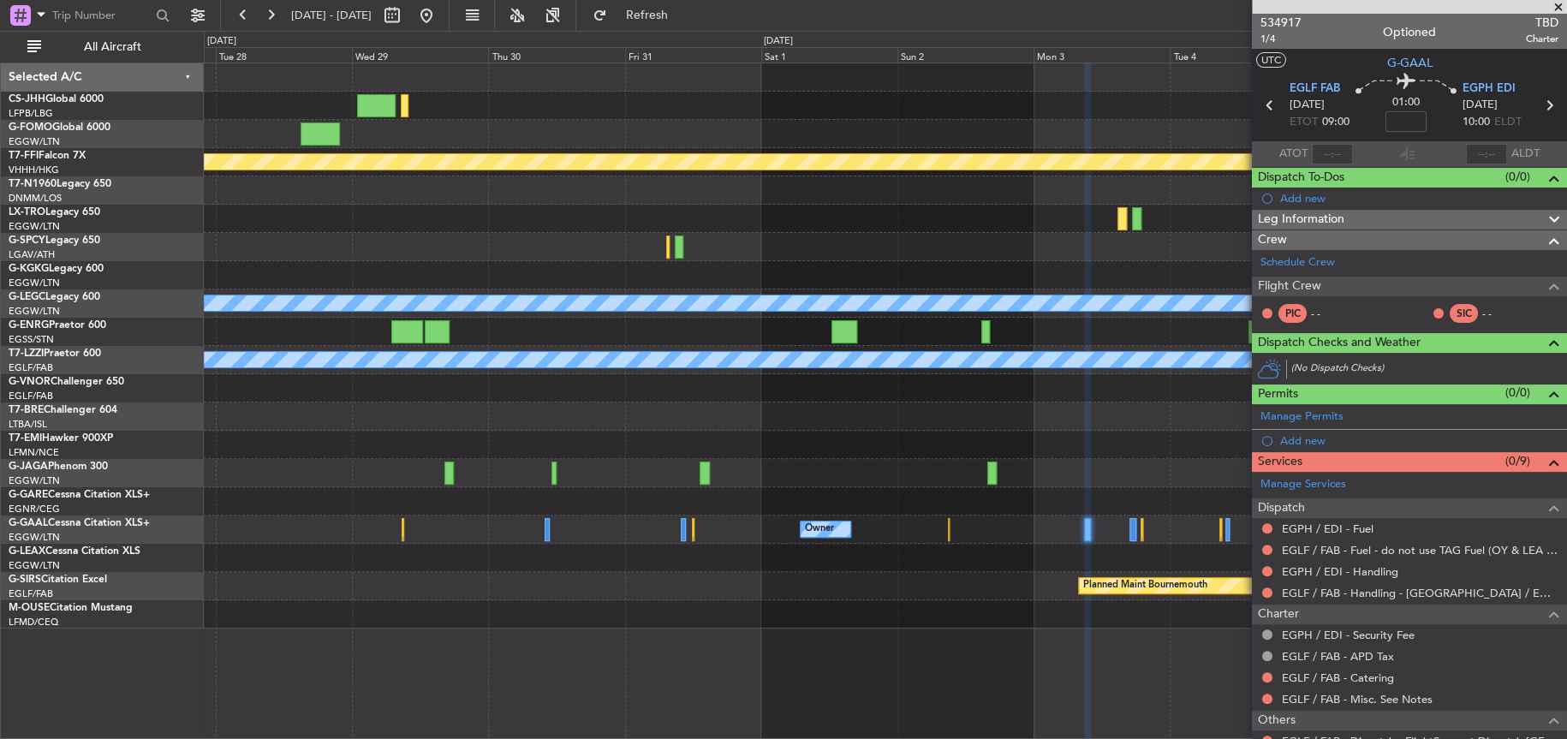
click at [645, 257] on div at bounding box center [885, 247] width 1362 height 28
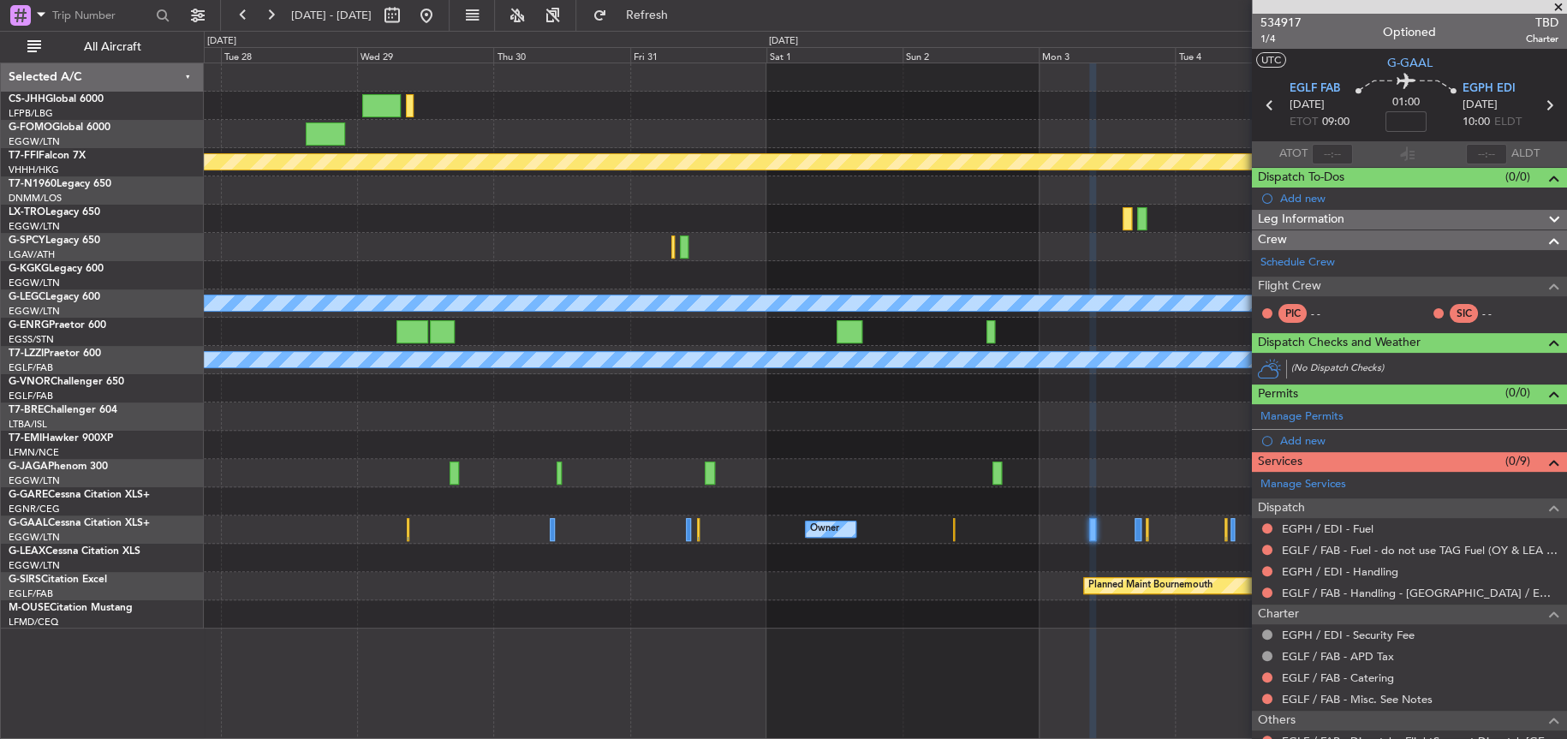
click at [526, 204] on div "MEL MEL Planned Maint Geneva (Cointrin) Planned Maint Riga (Riga Intl) A/C Unav…" at bounding box center [885, 345] width 1362 height 565
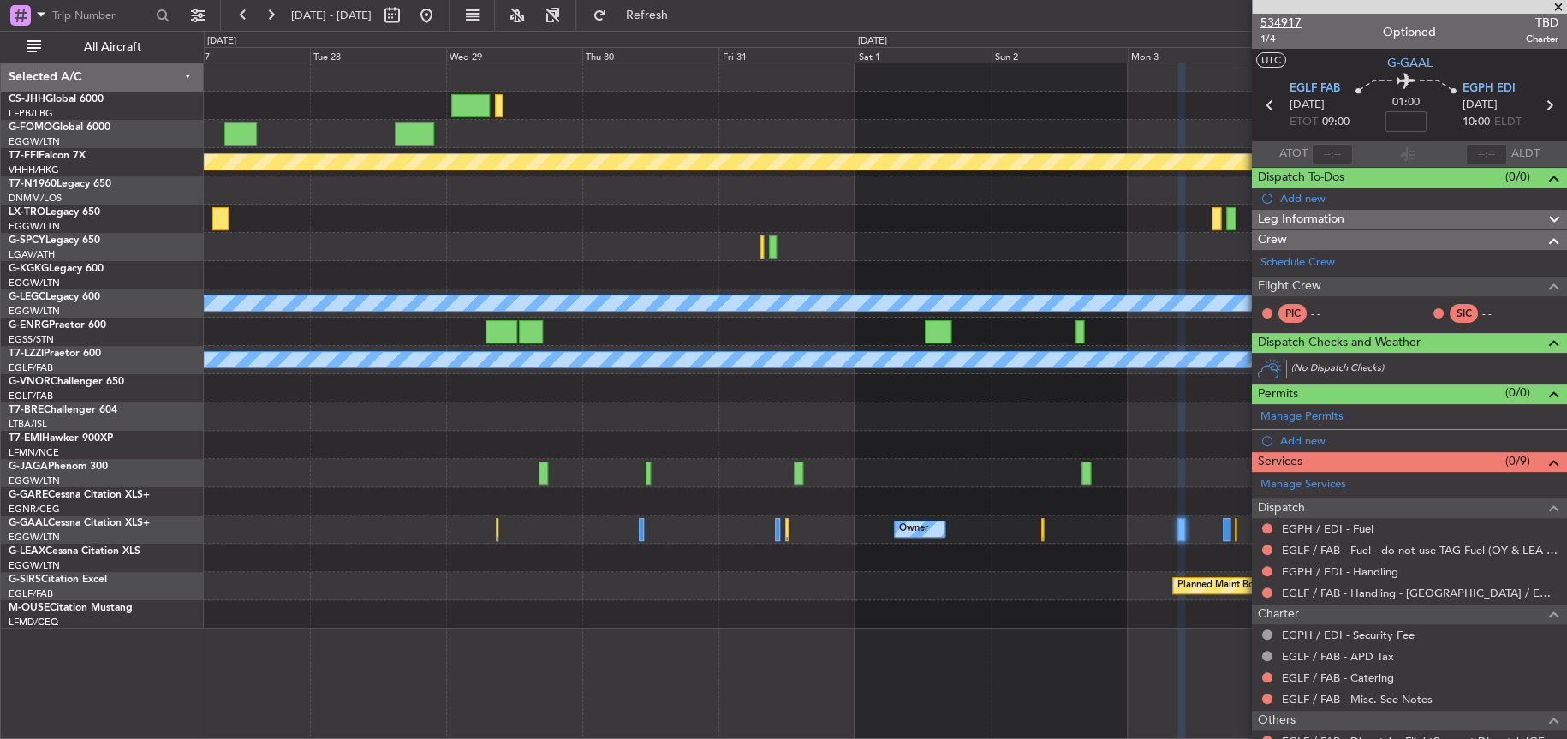
click at [1271, 21] on span "534917" at bounding box center [1280, 23] width 41 height 18
click at [54, 123] on link "G-FOMO Global 6000" at bounding box center [60, 127] width 102 height 10
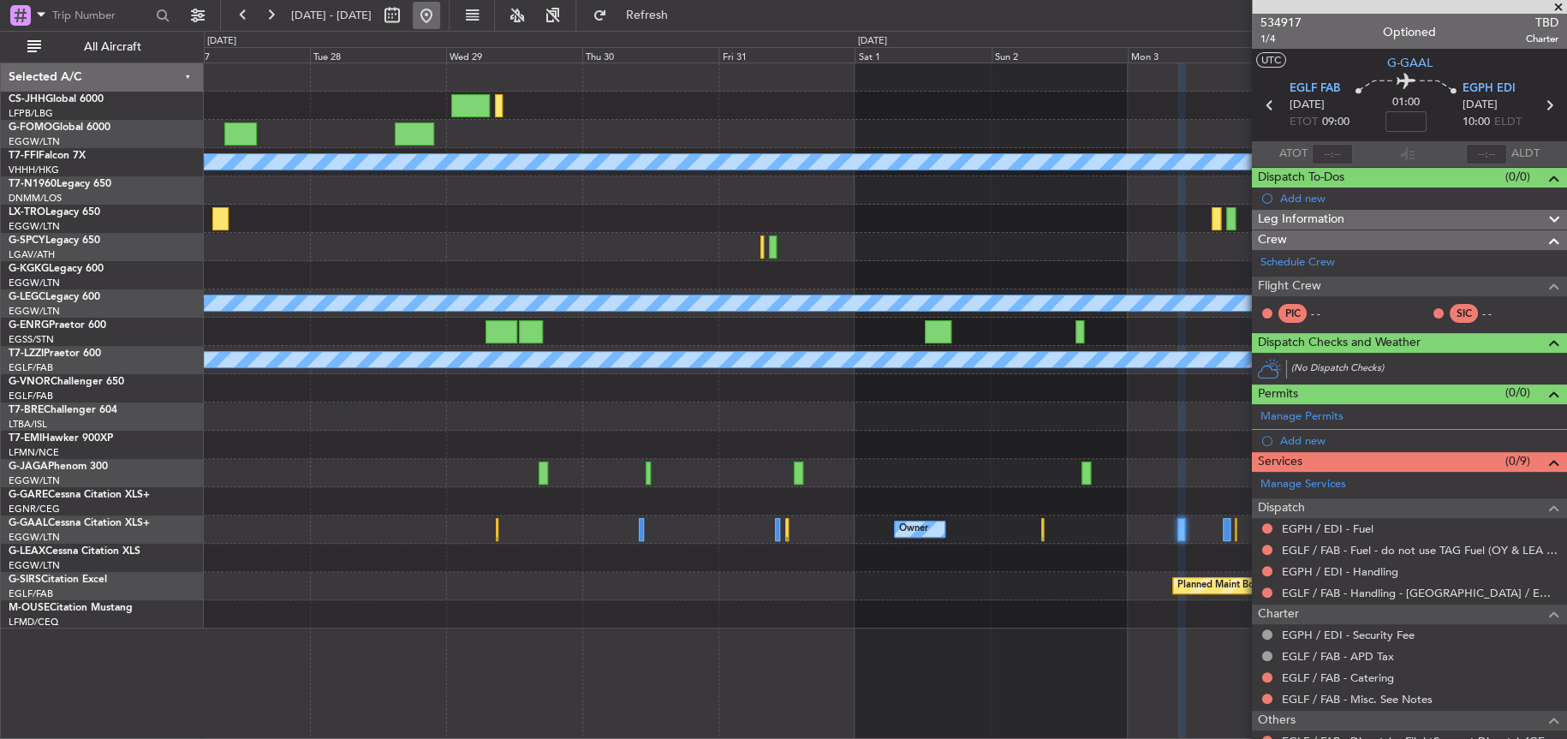
click at [440, 17] on button at bounding box center [426, 15] width 27 height 27
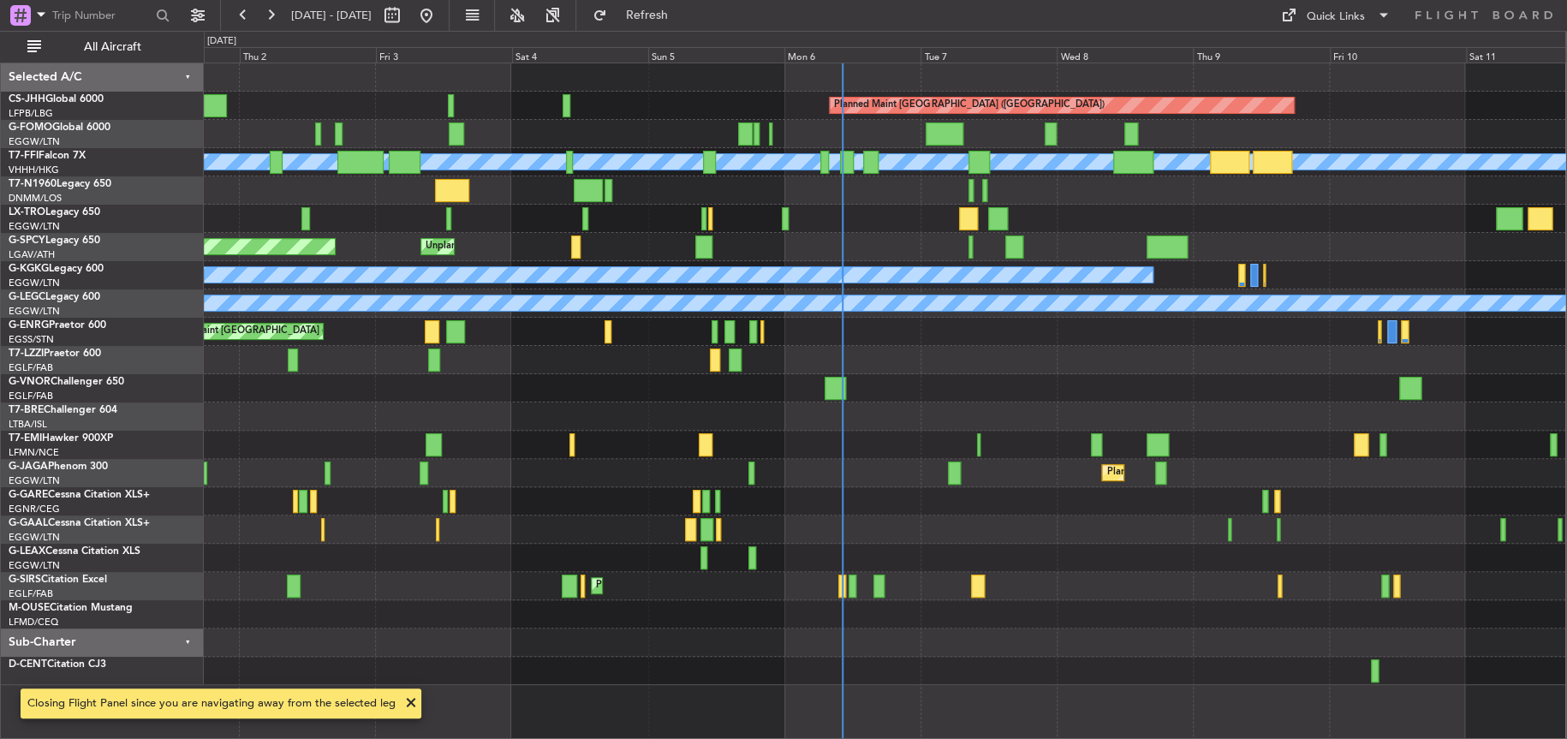
click at [853, 556] on div at bounding box center [884, 558] width 1361 height 28
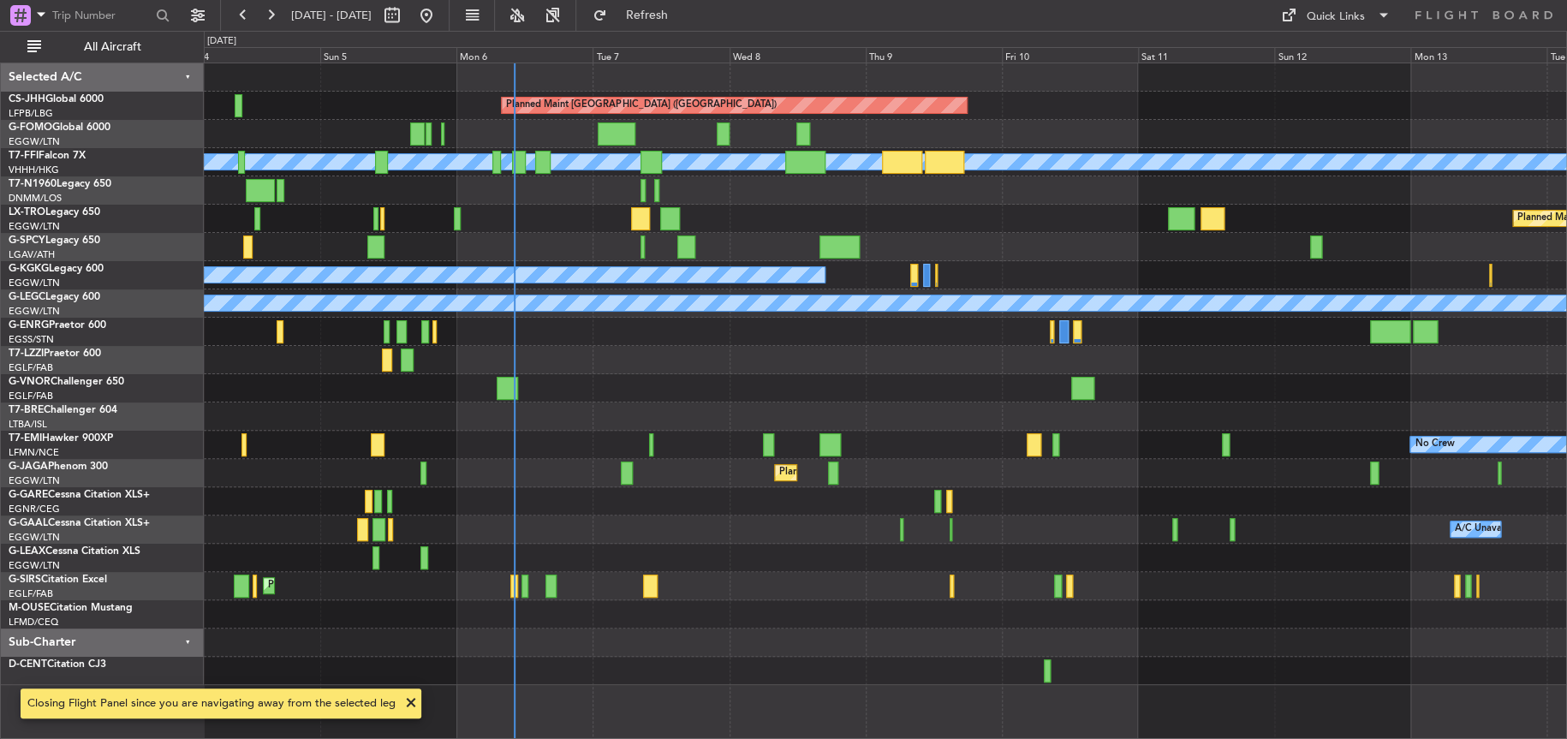
click at [1003, 532] on div "Planned Maint Paris (Le Bourget) Planned Maint Geneva (Cointrin) MEL MEL Planne…" at bounding box center [885, 373] width 1362 height 621
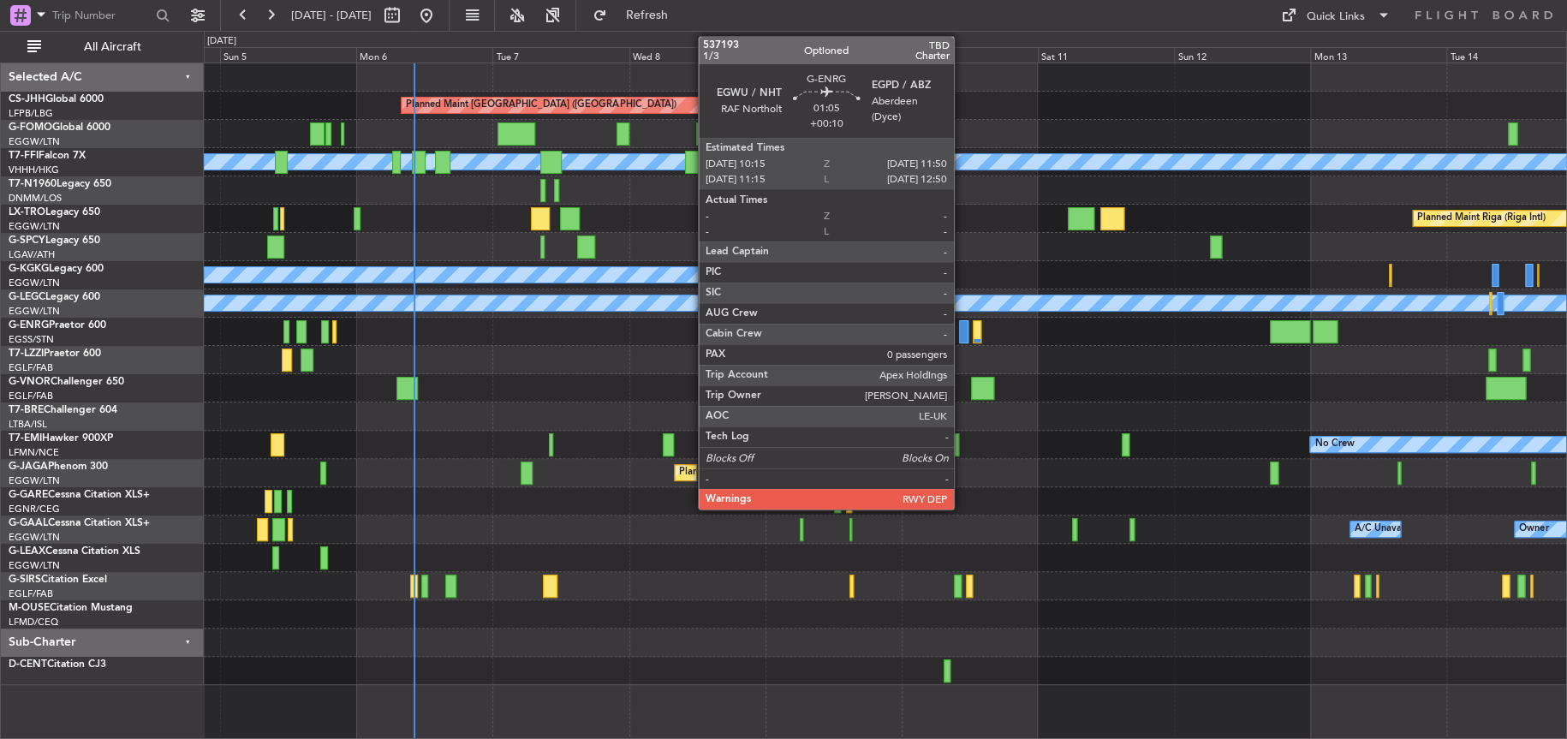
click at [961, 328] on div at bounding box center [963, 331] width 9 height 23
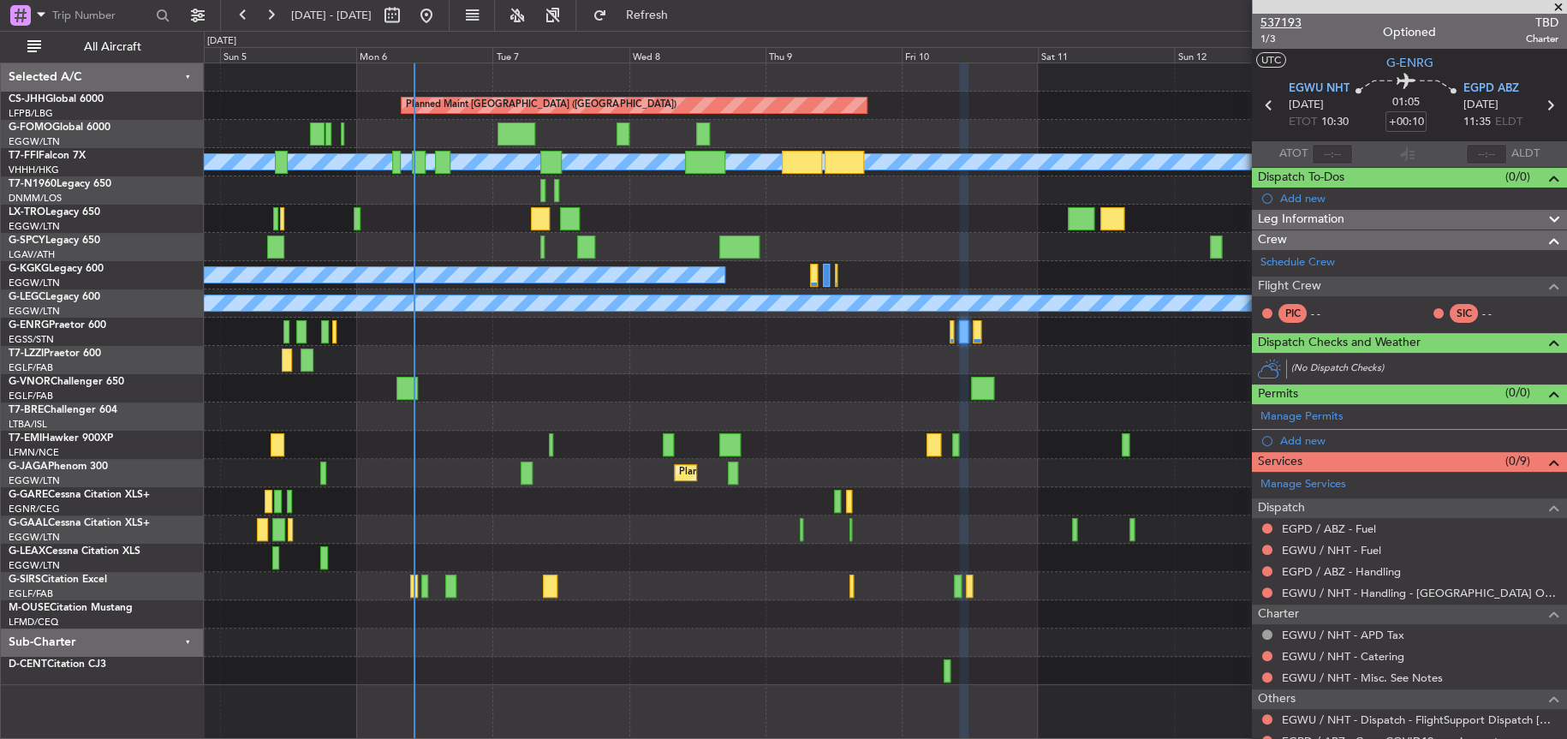
click at [1269, 17] on span "537193" at bounding box center [1280, 23] width 41 height 18
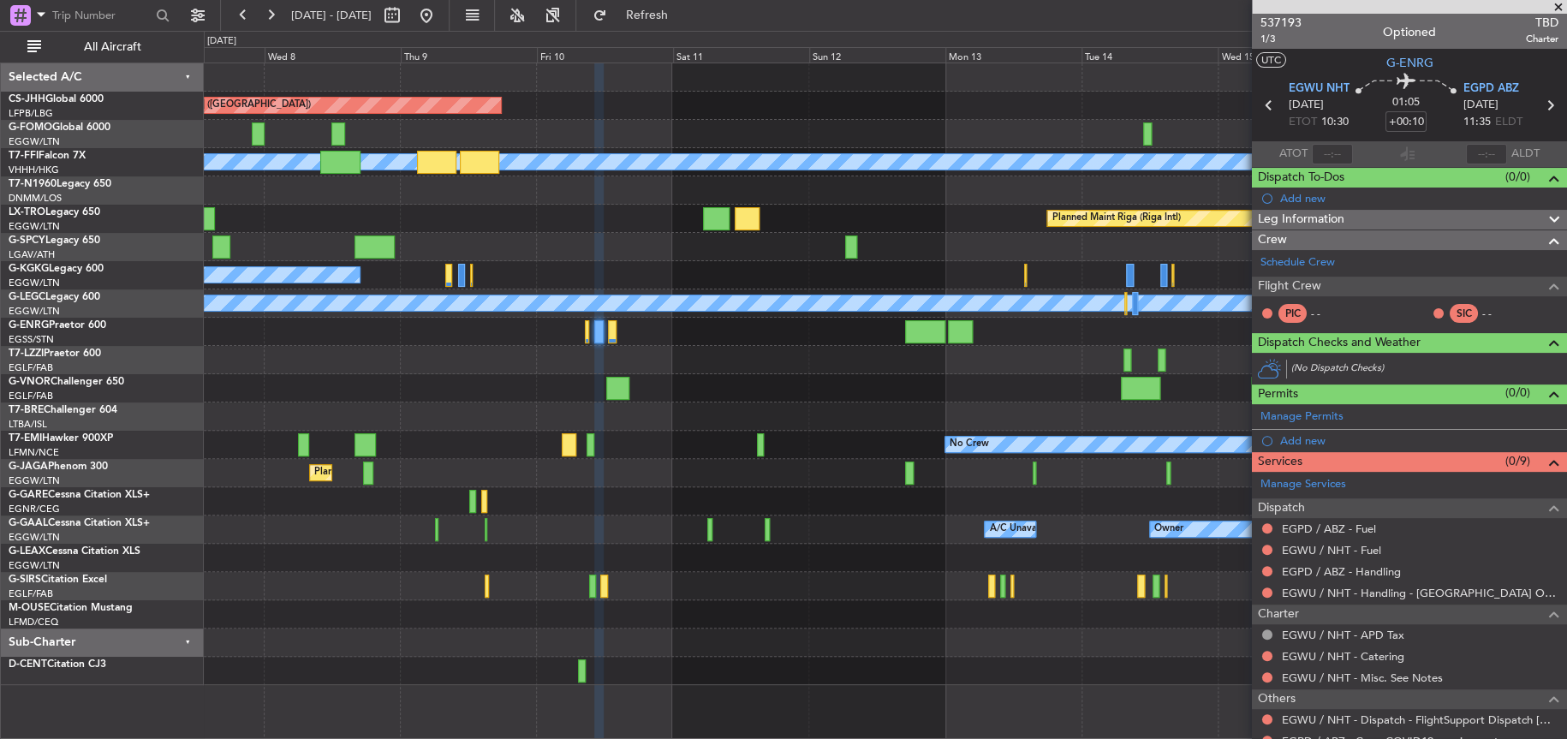
click at [656, 465] on div "Planned Maint Paris (Le Bourget) Planned Maint Geneva (Cointrin) MEL MEL Planne…" at bounding box center [884, 373] width 1361 height 621
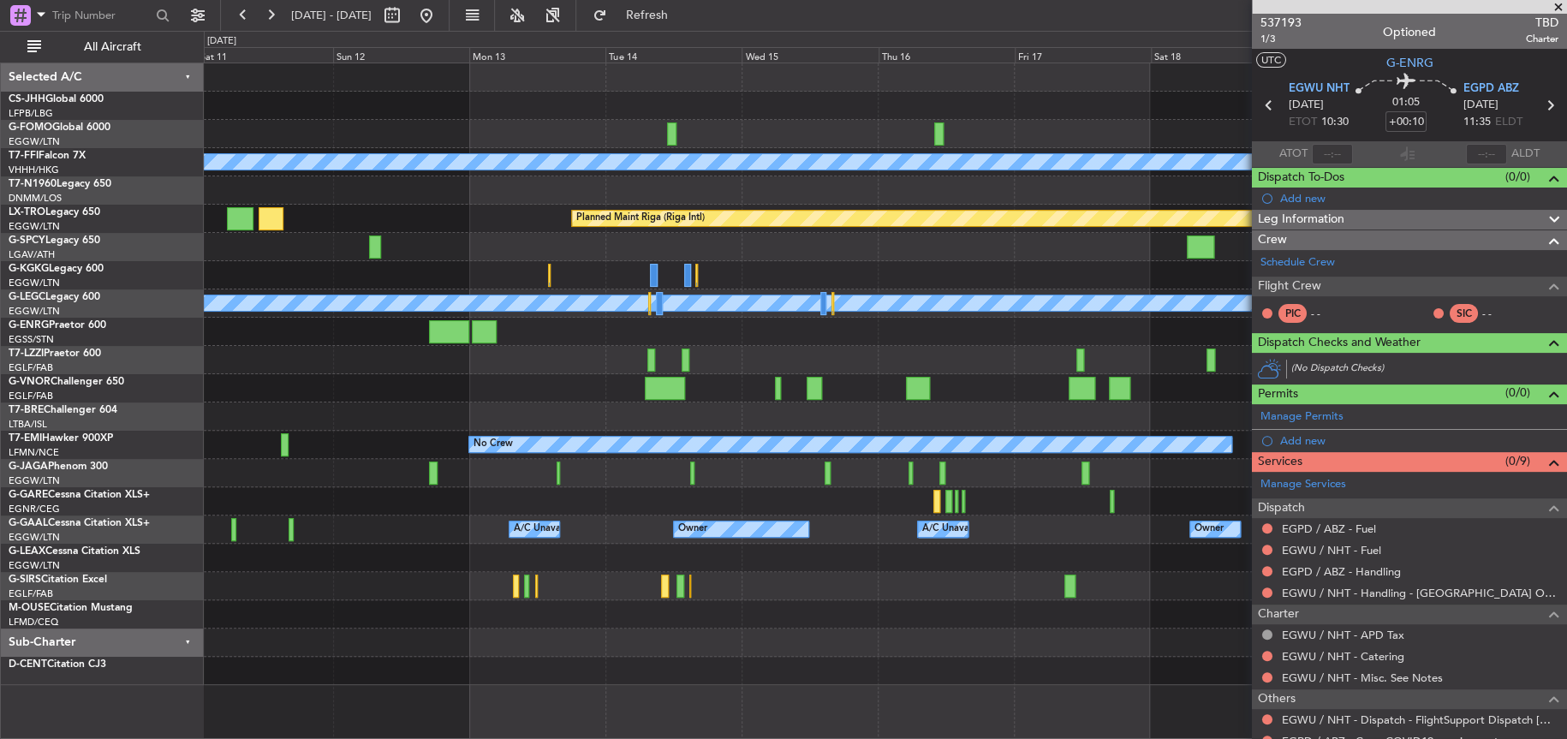
click at [366, 604] on div "Planned Maint Paris (Le Bourget) Planned Maint Geneva (Cointrin) MEL MEL Planne…" at bounding box center [884, 373] width 1361 height 621
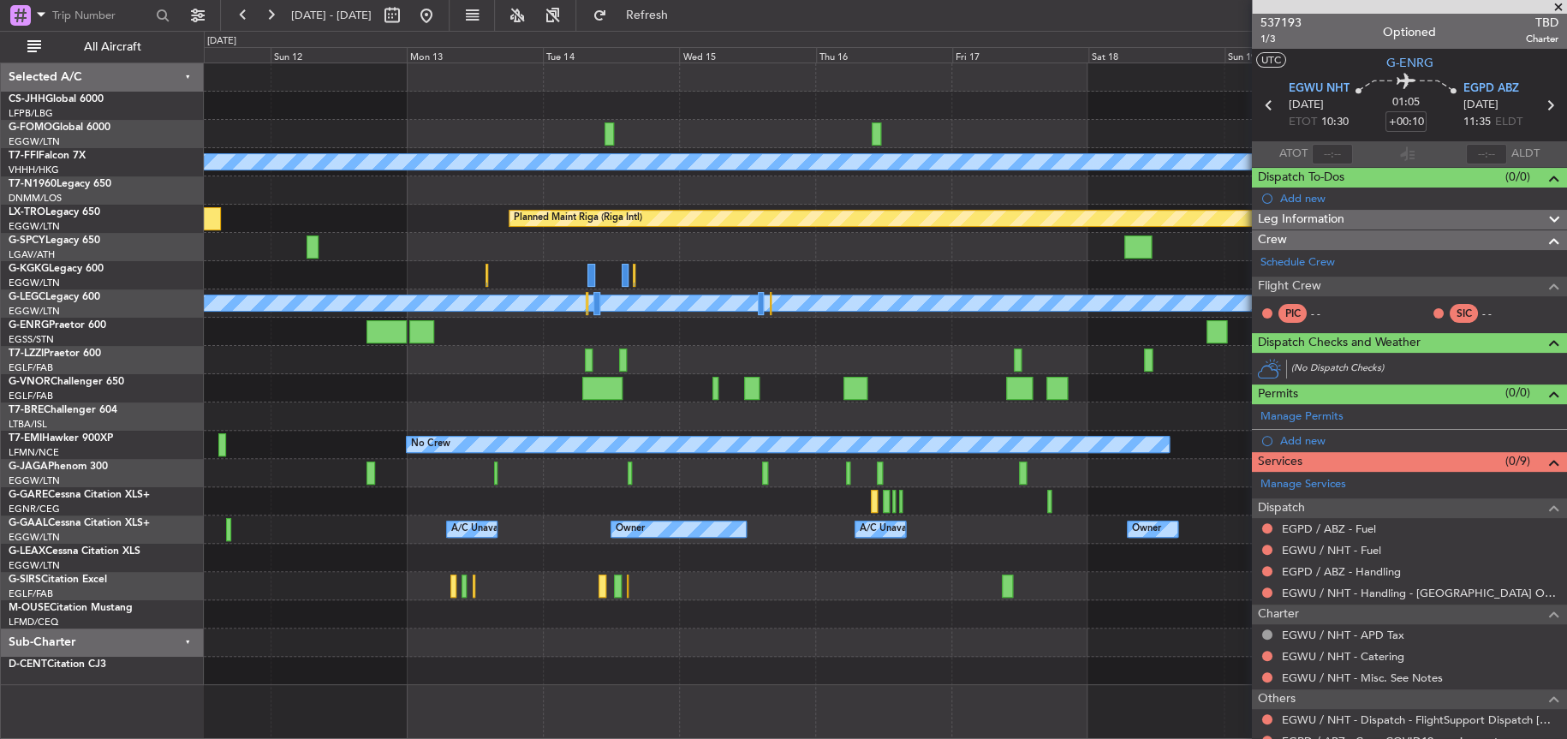
click at [398, 629] on div "Planned Maint Paris (Le Bourget) Planned Maint Geneva (Cointrin) MEL MEL Planne…" at bounding box center [884, 373] width 1361 height 621
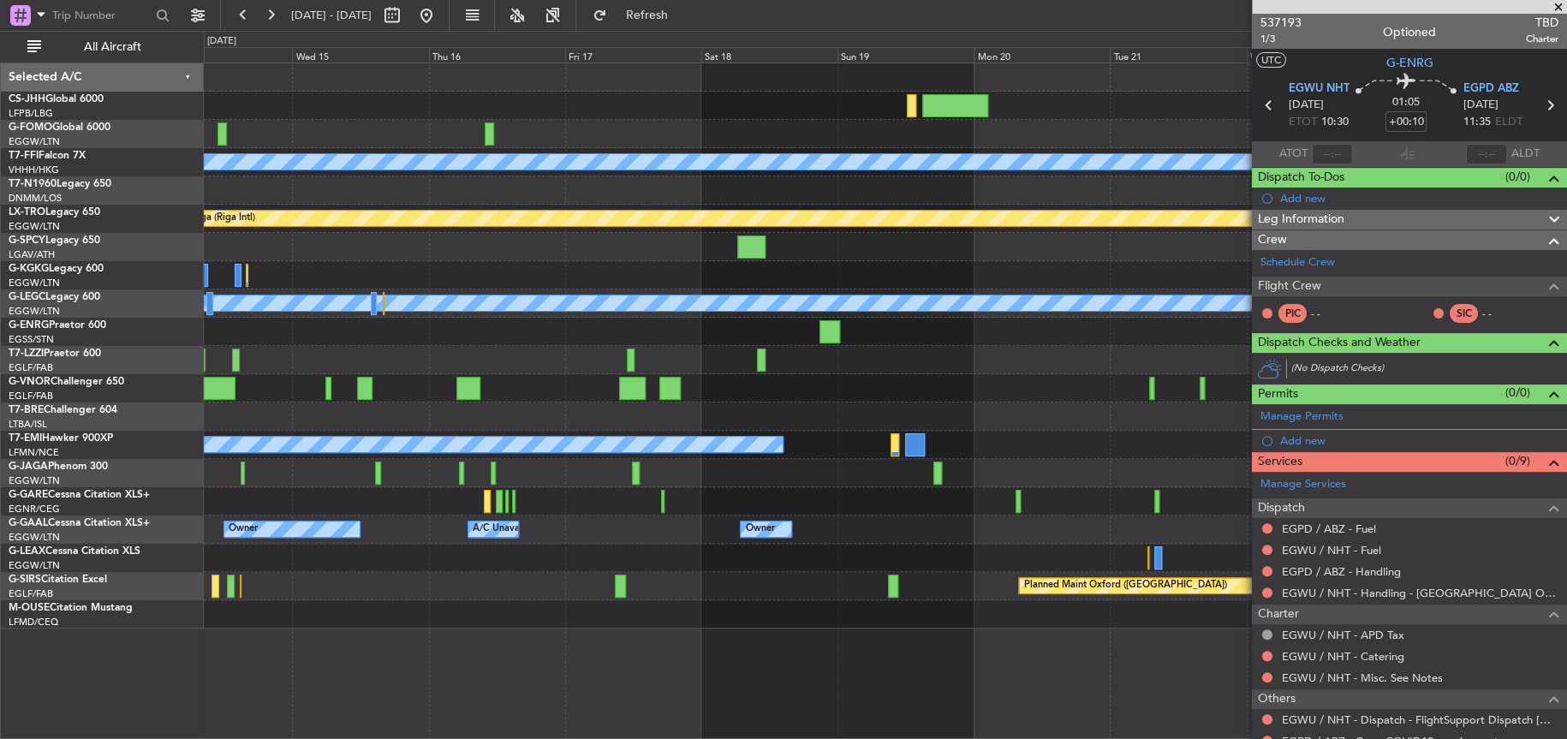
click at [724, 384] on div "Planned Maint Geneva (Cointrin) MEL MEL Planned Maint Riga (Riga Intl) A/C Unav…" at bounding box center [885, 345] width 1362 height 565
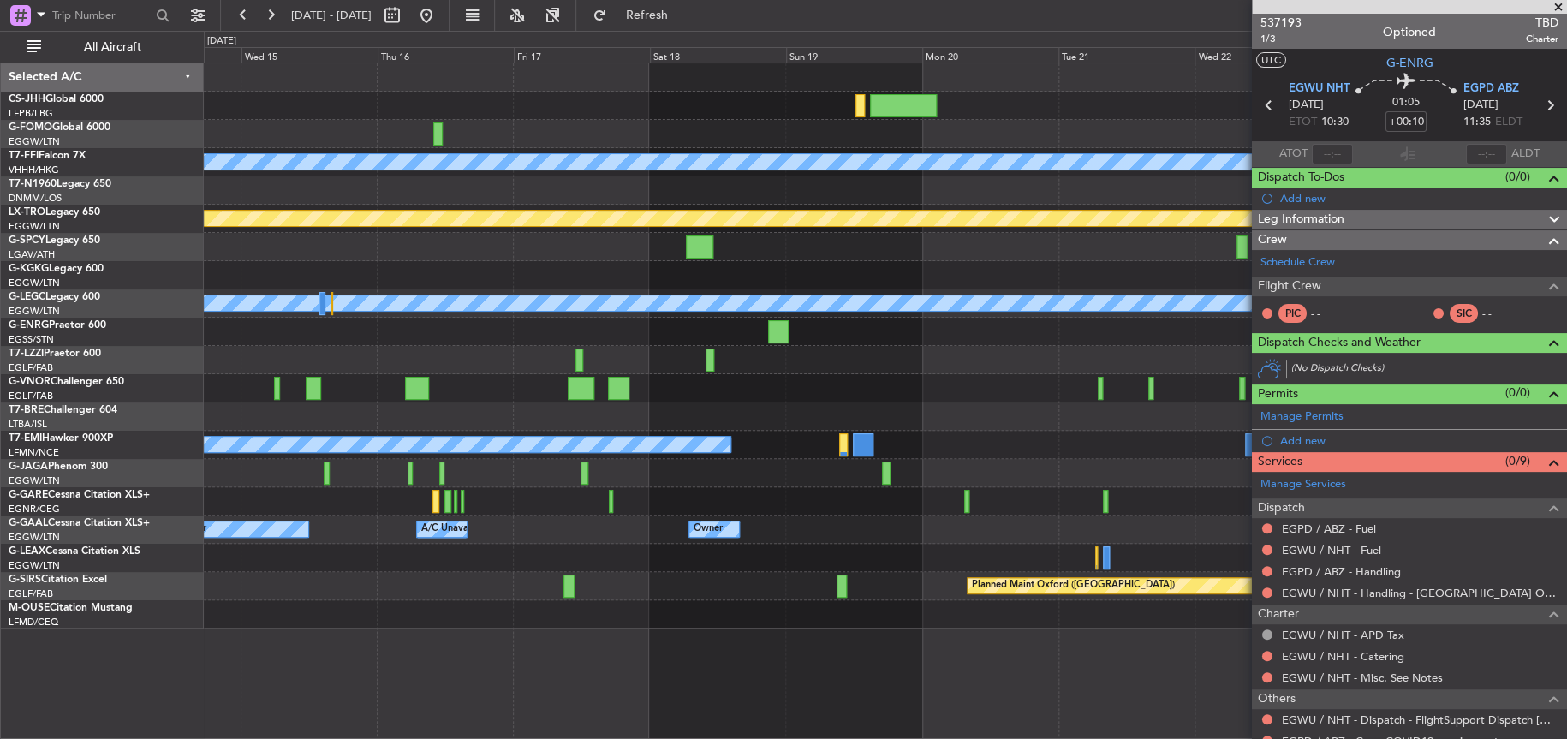
click at [553, 347] on div "A/C Unavailable [GEOGRAPHIC_DATA] ([GEOGRAPHIC_DATA])" at bounding box center [884, 360] width 1361 height 28
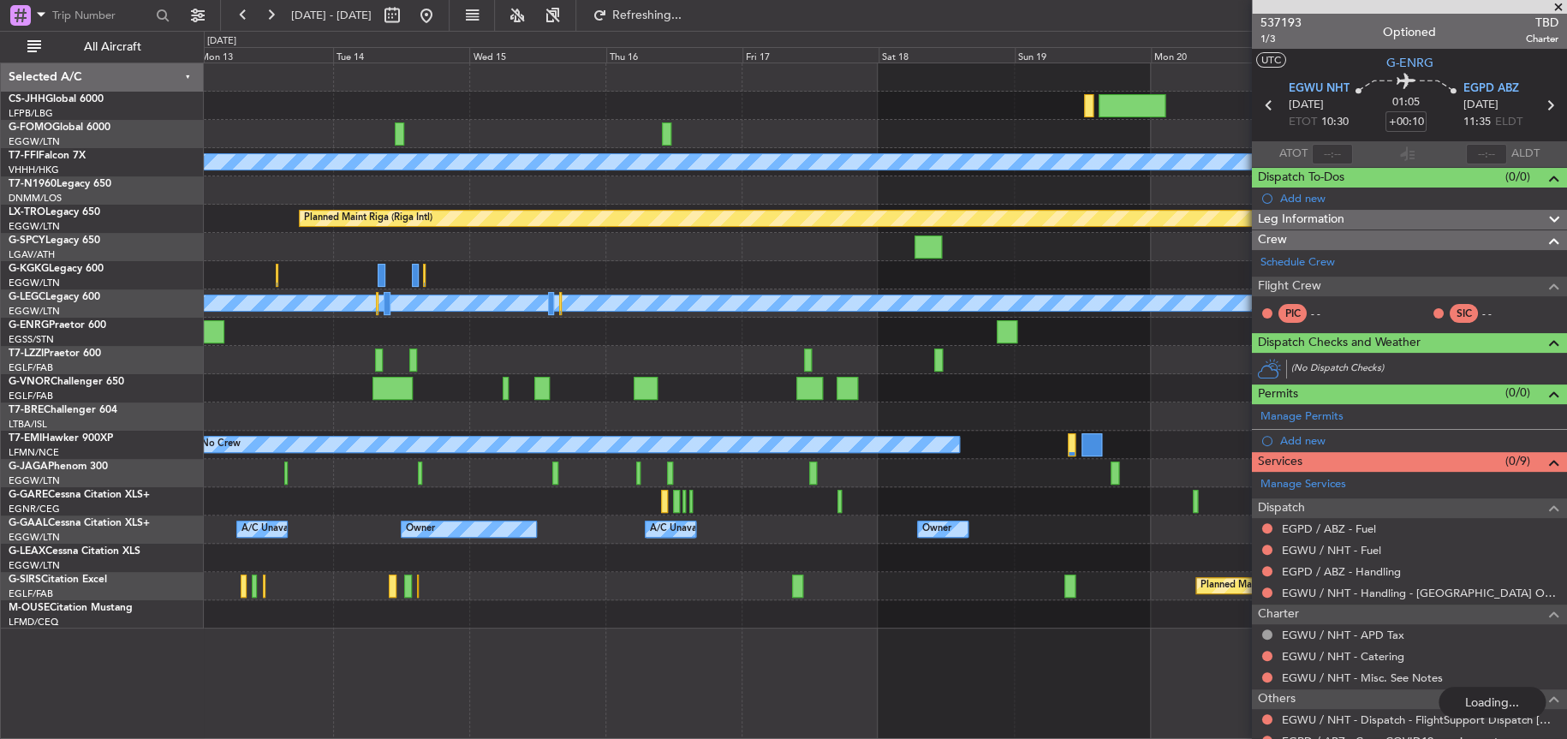
click at [701, 320] on div "Planned Maint Geneva (Cointrin) MEL MEL Planned Maint Riga (Riga Intl) A/C Unav…" at bounding box center [884, 345] width 1361 height 565
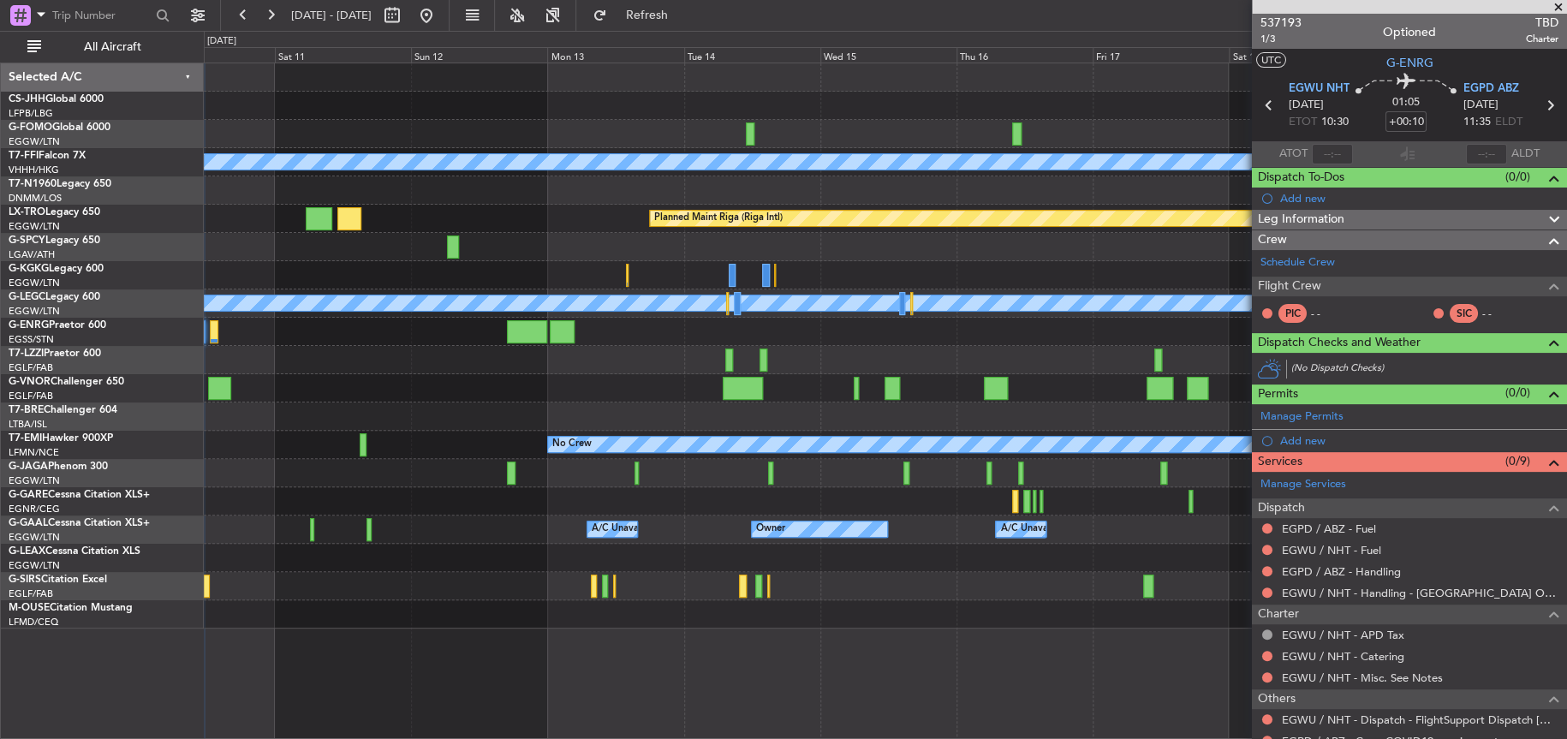
click at [841, 338] on div at bounding box center [885, 332] width 1362 height 28
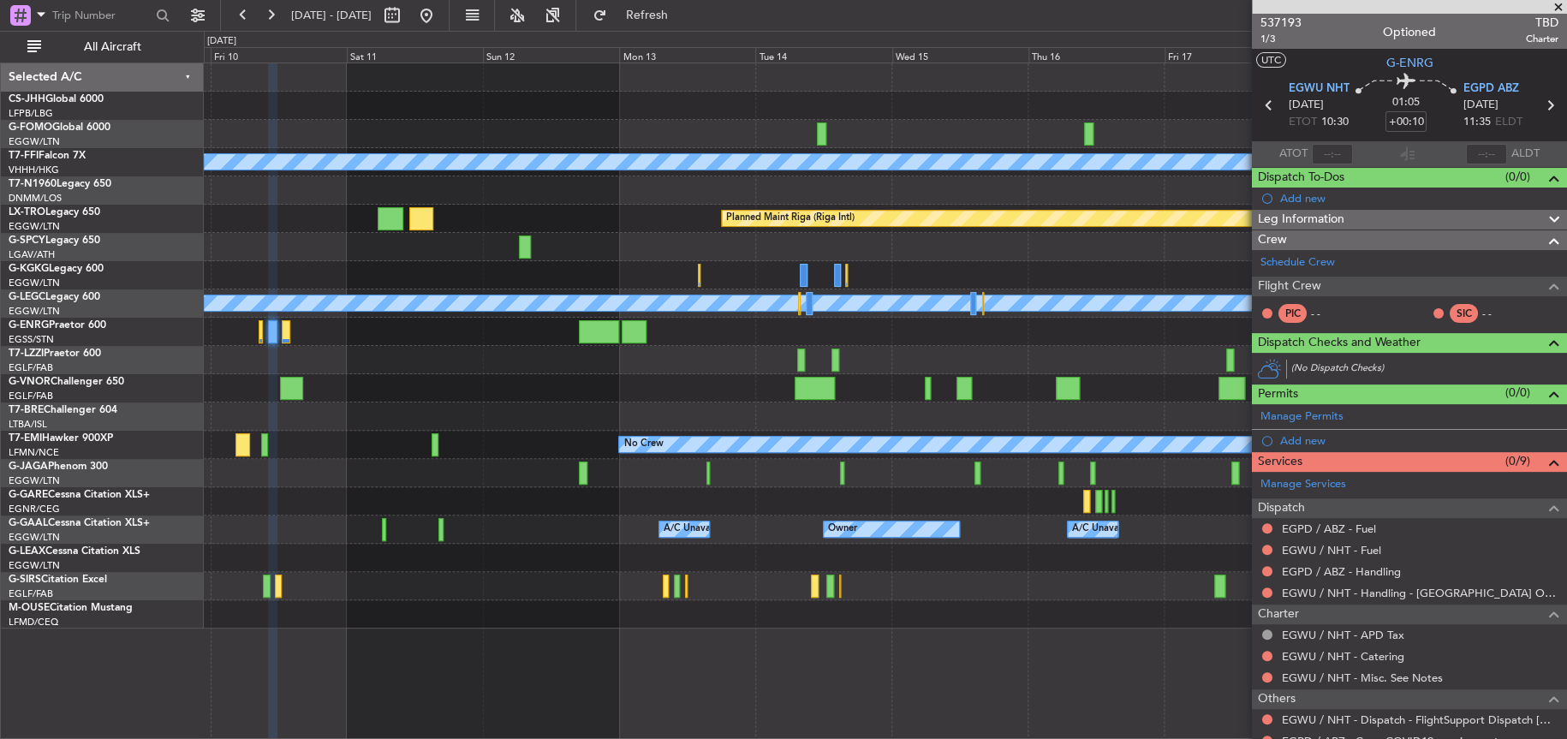
click at [861, 349] on div "Planned Maint Paris (Le Bourget) Planned Maint Geneva (Cointrin) MEL MEL Planne…" at bounding box center [884, 345] width 1361 height 565
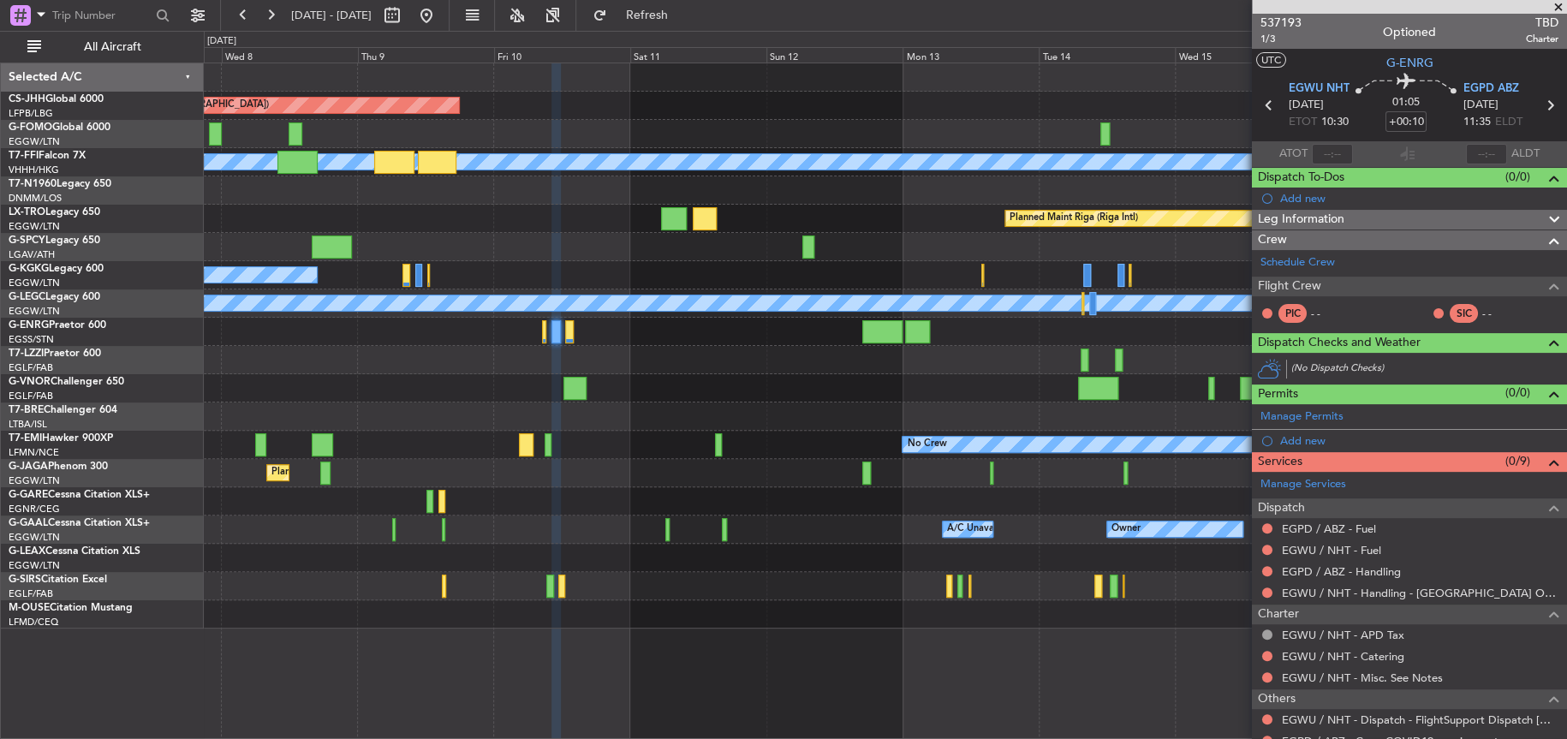
click at [835, 391] on div "Planned Maint Paris (Le Bourget) Planned Maint Geneva (Cointrin) MEL MEL Planne…" at bounding box center [884, 345] width 1361 height 565
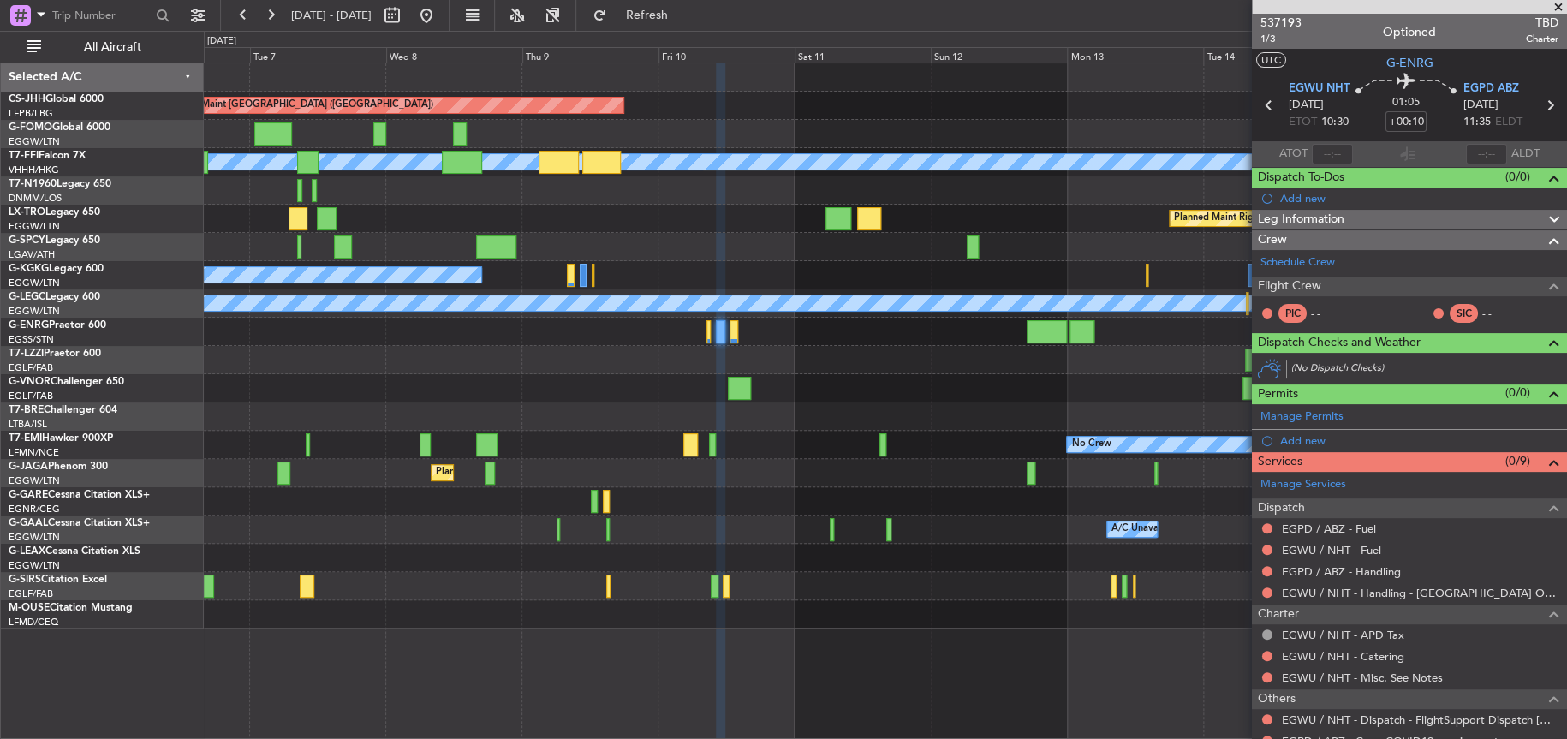
click at [922, 378] on div "Planned Maint Paris (Le Bourget) Planned Maint Geneva (Cointrin) MEL MEL Planne…" at bounding box center [884, 345] width 1361 height 565
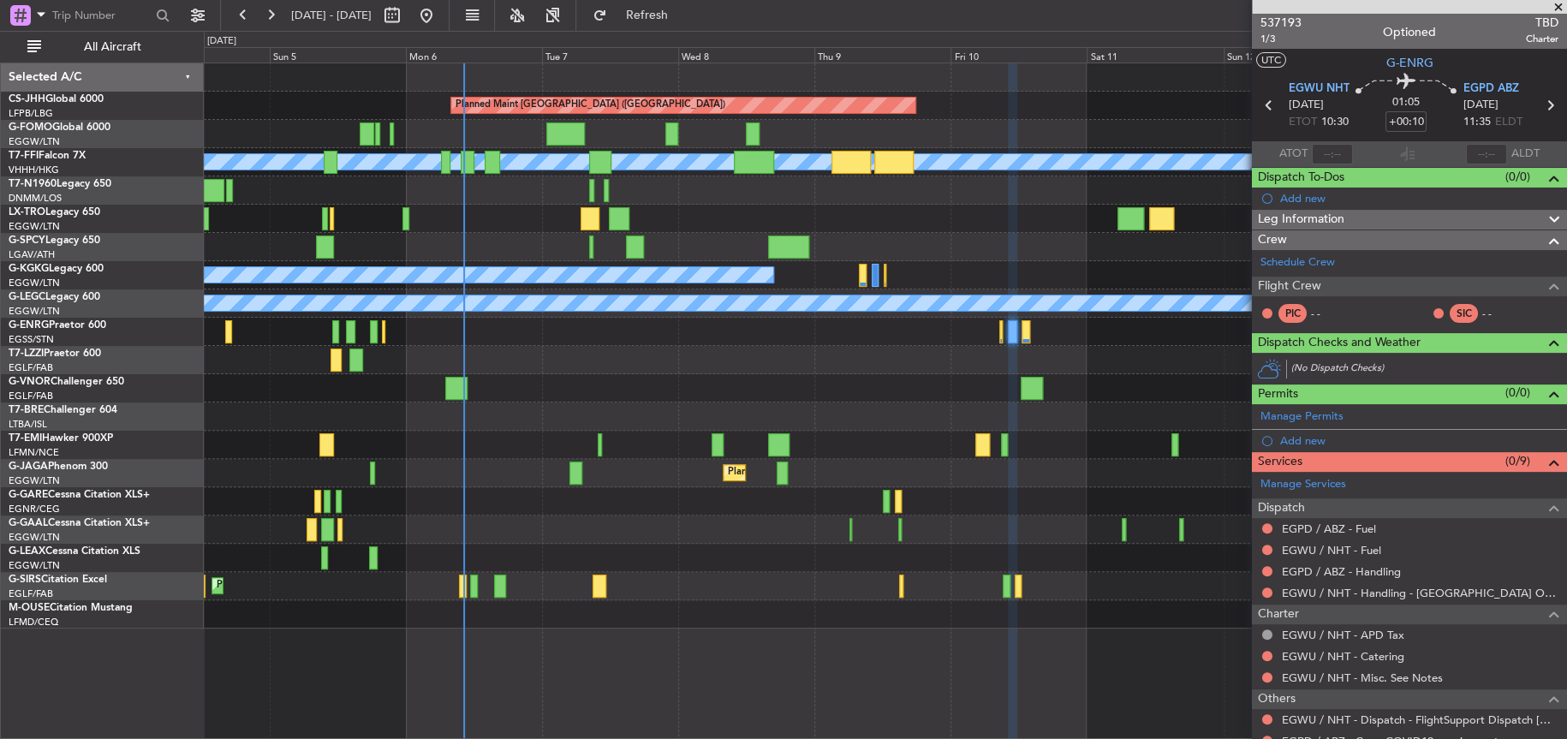
click at [833, 328] on div "Planned Maint Paris (Le Bourget) Planned Maint Geneva (Cointrin) MEL MEL Planne…" at bounding box center [885, 345] width 1362 height 565
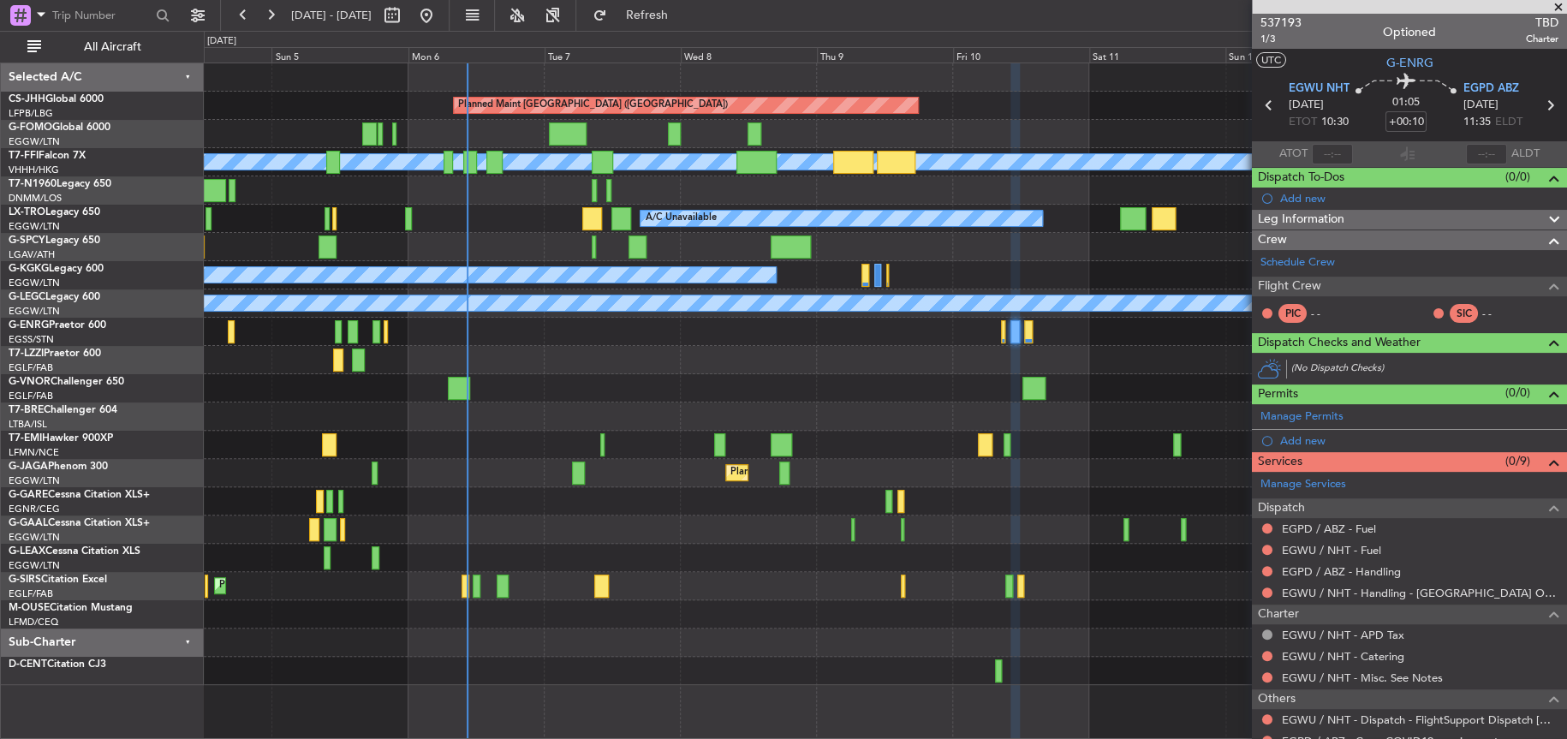
click at [536, 436] on div "Planned Maint Paris (Le Bourget) Planned Maint Geneva (Cointrin) MEL MEL Planne…" at bounding box center [884, 373] width 1361 height 621
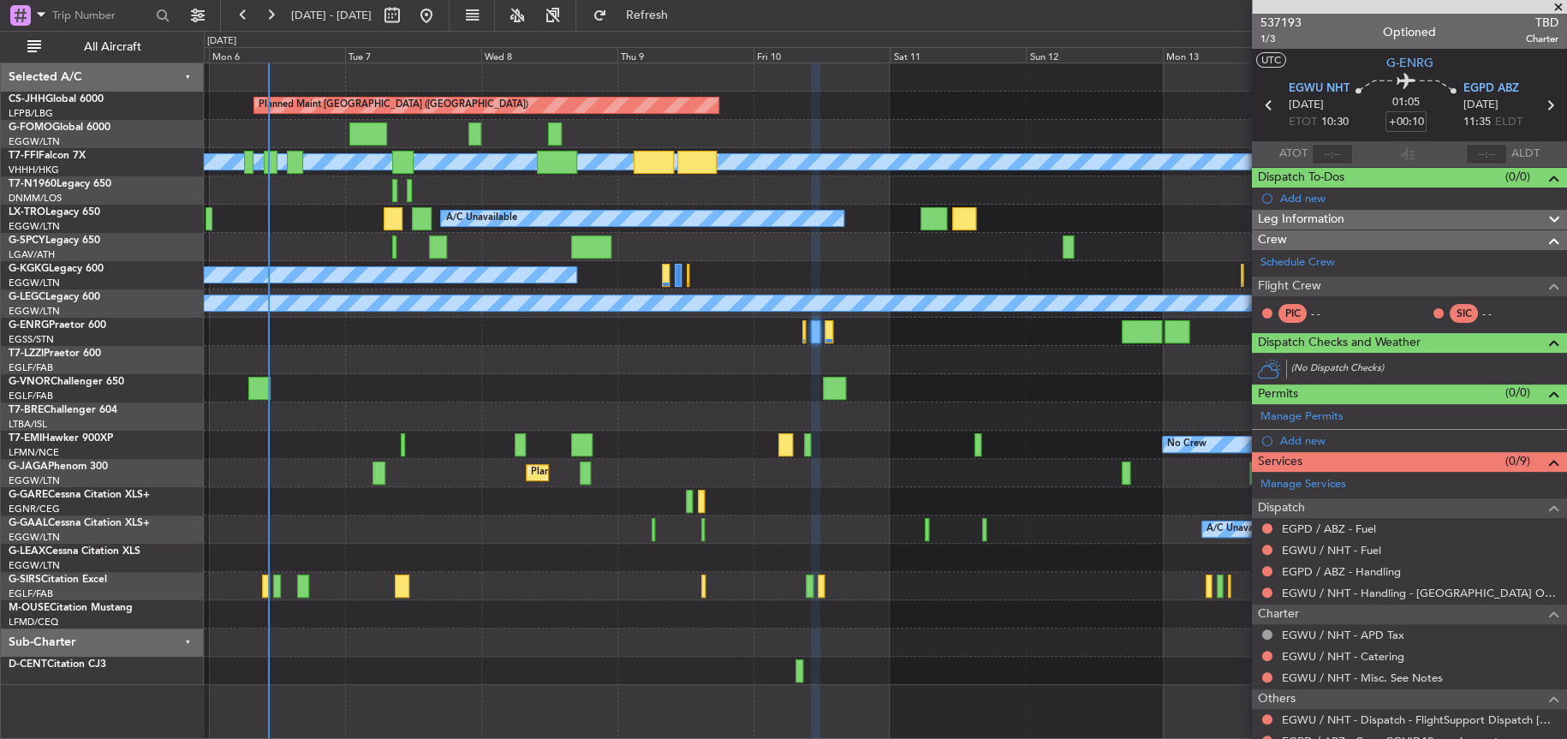
click at [348, 381] on div at bounding box center [885, 388] width 1362 height 28
click at [517, 376] on div at bounding box center [885, 388] width 1362 height 28
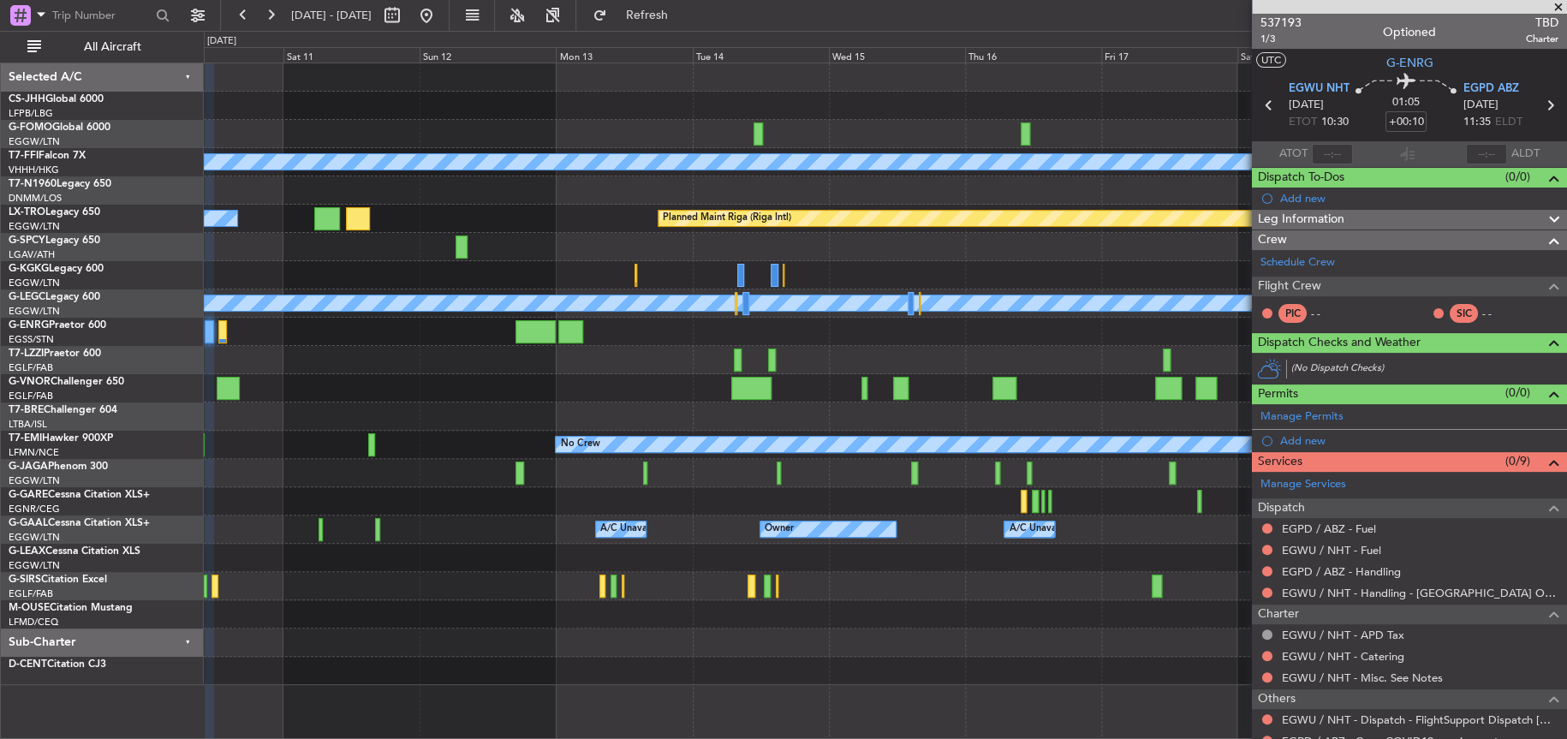
click at [410, 207] on div "Planned Maint Paris (Le Bourget) Planned Maint Geneva (Cointrin) MEL MEL Planne…" at bounding box center [885, 373] width 1362 height 621
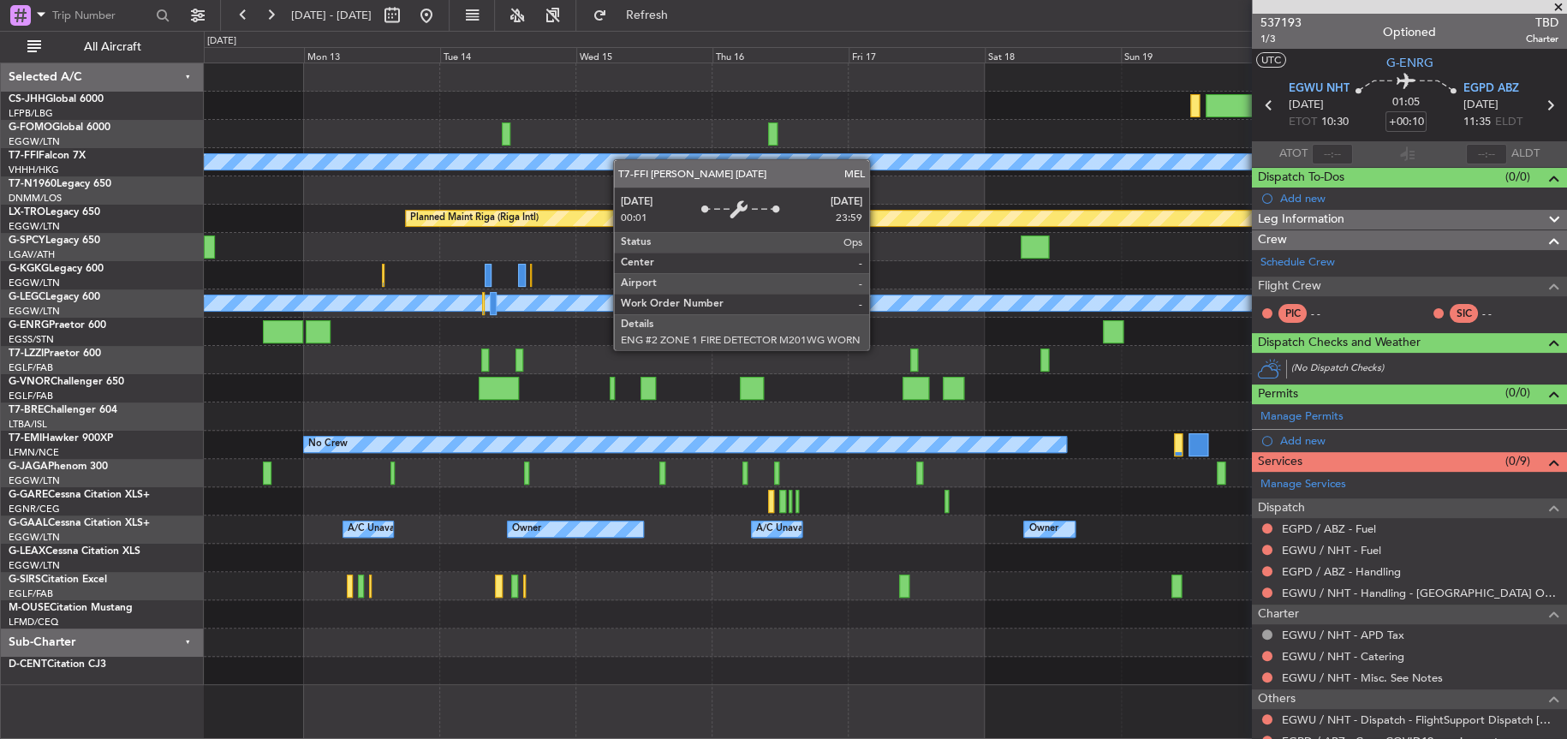
click at [119, 214] on div "Planned Maint Geneva (Cointrin) MEL MEL Planned Maint Riga (Riga Intl) A/C Unav…" at bounding box center [783, 385] width 1567 height 708
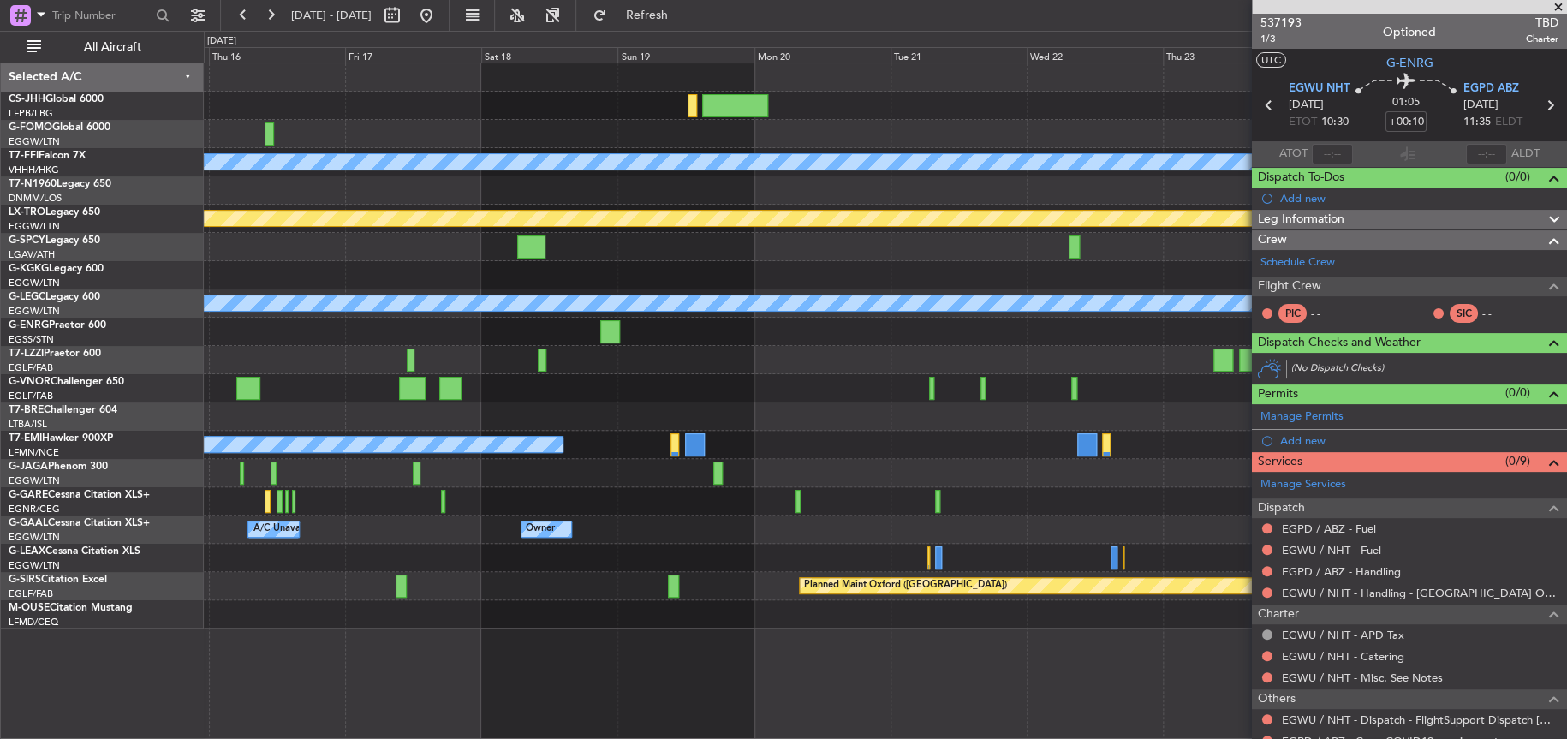
click at [606, 141] on div at bounding box center [885, 134] width 1362 height 28
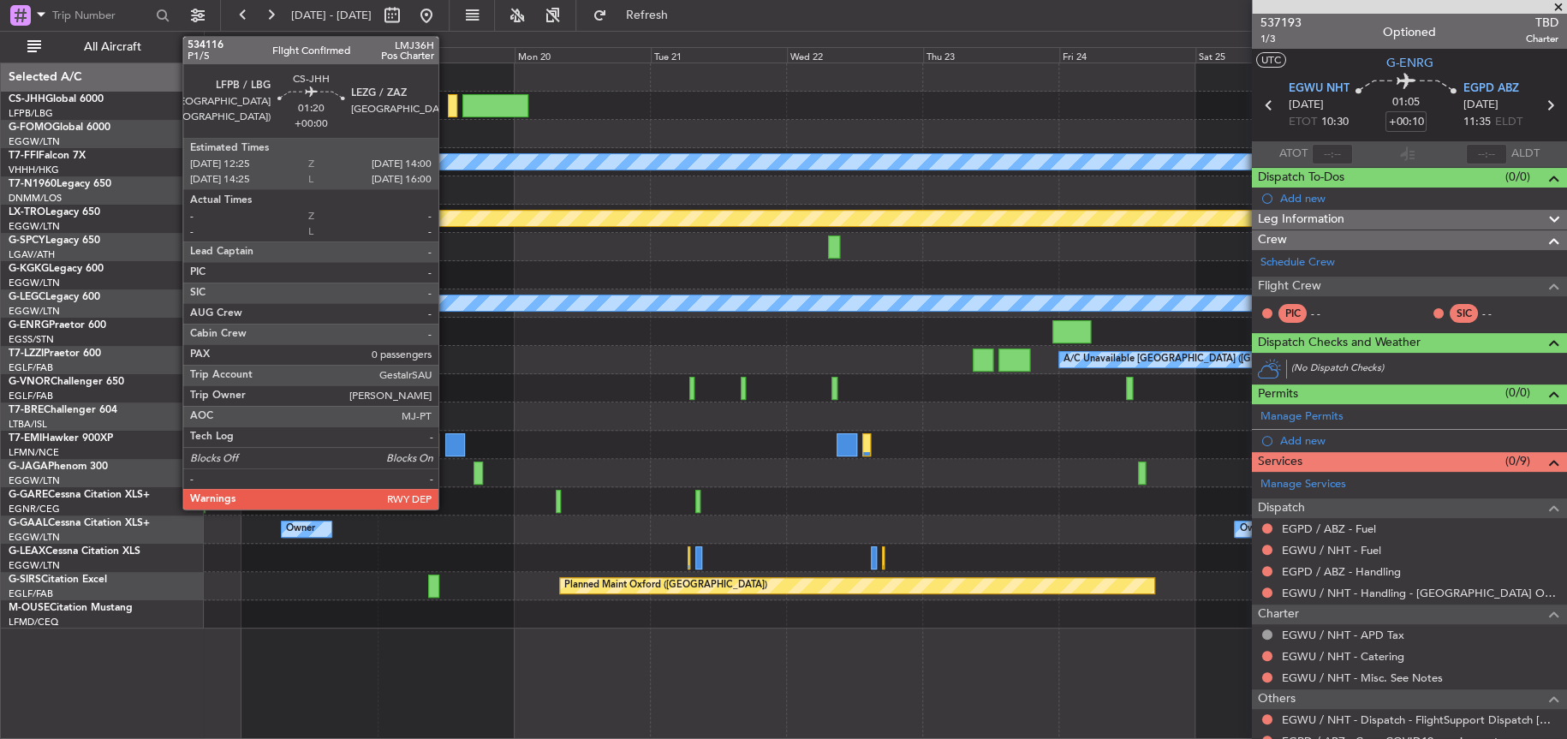
click at [448, 106] on div at bounding box center [452, 105] width 9 height 23
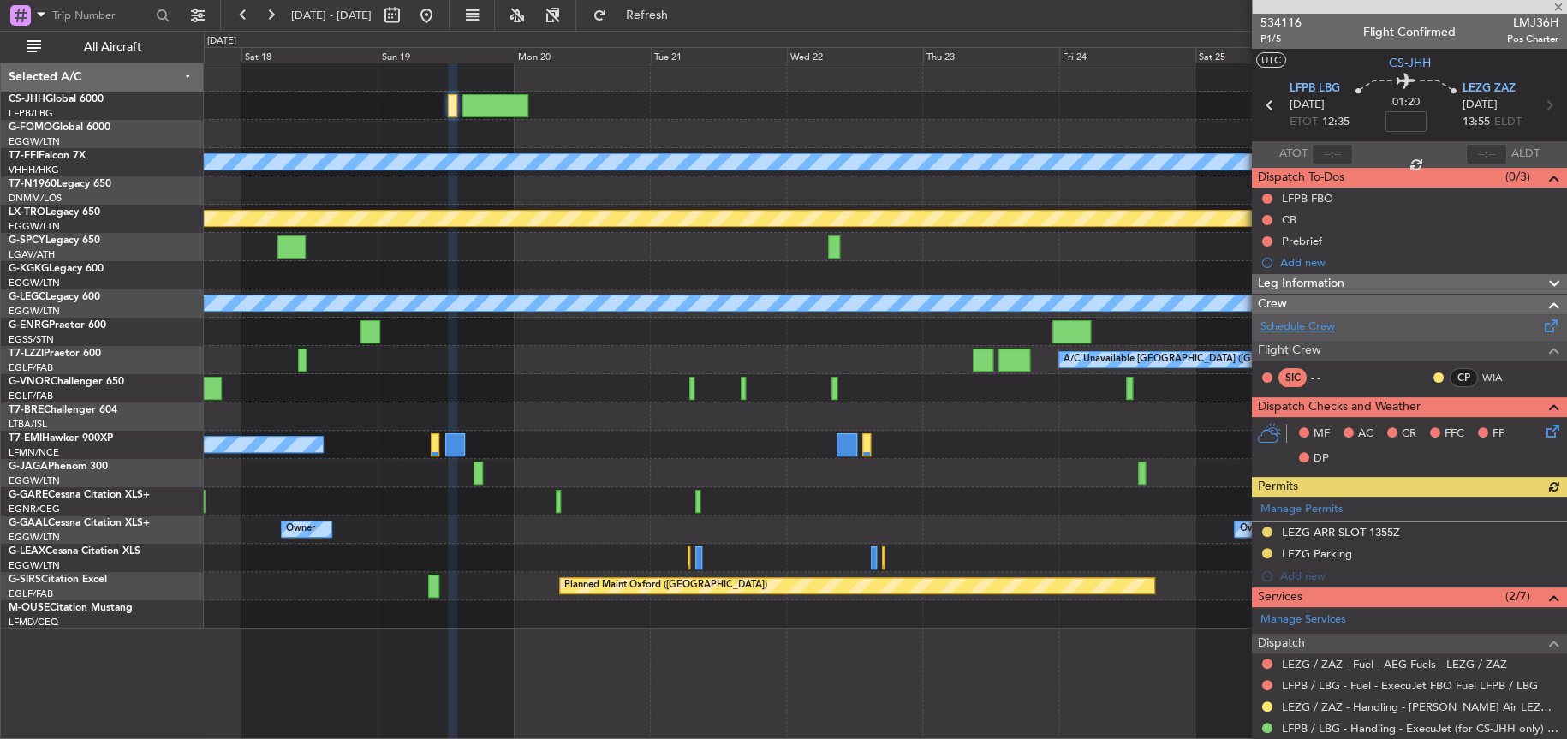
click at [1300, 326] on link "Schedule Crew" at bounding box center [1297, 326] width 74 height 17
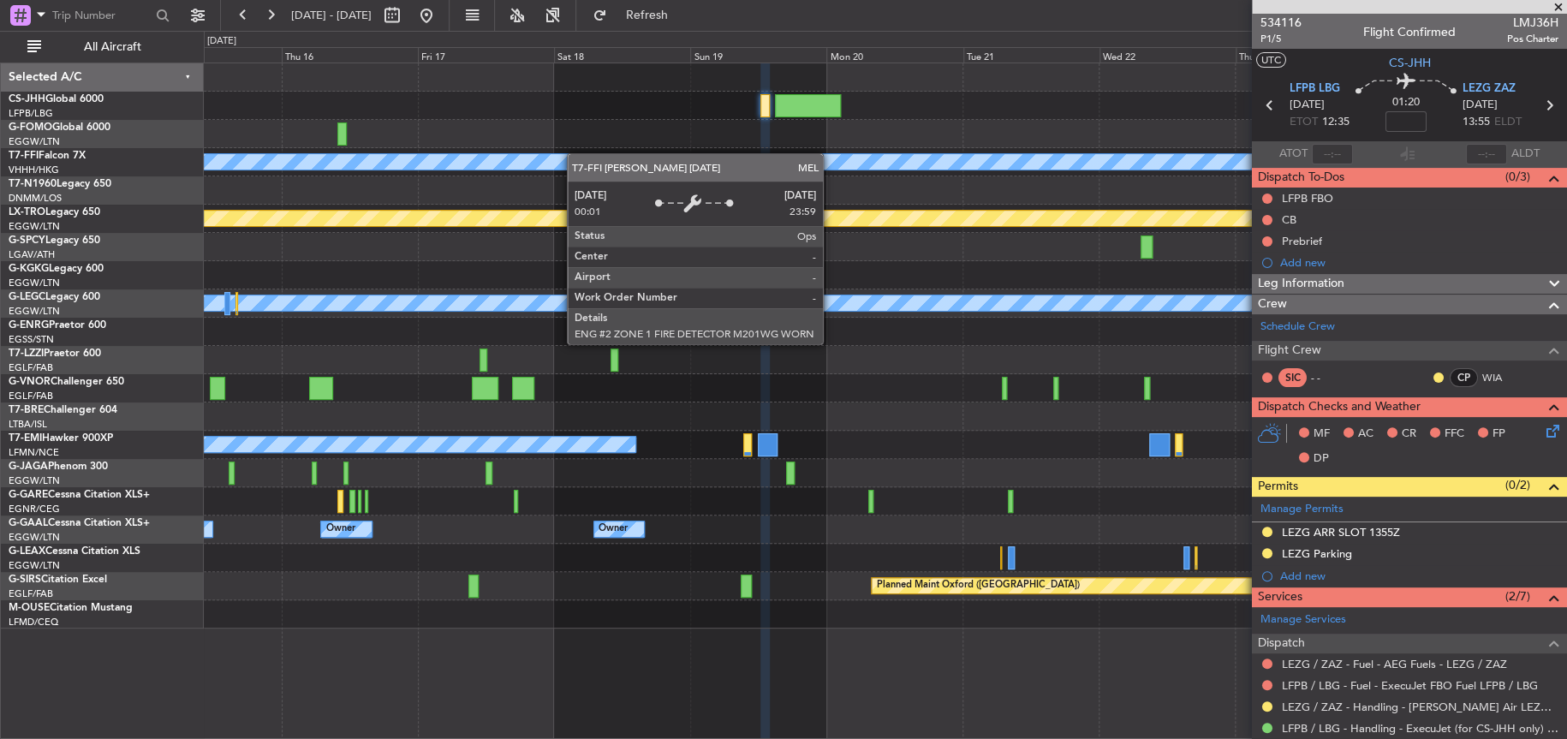
click at [792, 167] on div "Planned Maint Geneva (Cointrin) MEL MEL Planned Maint Riga (Riga Intl) A/C Unav…" at bounding box center [884, 345] width 1361 height 565
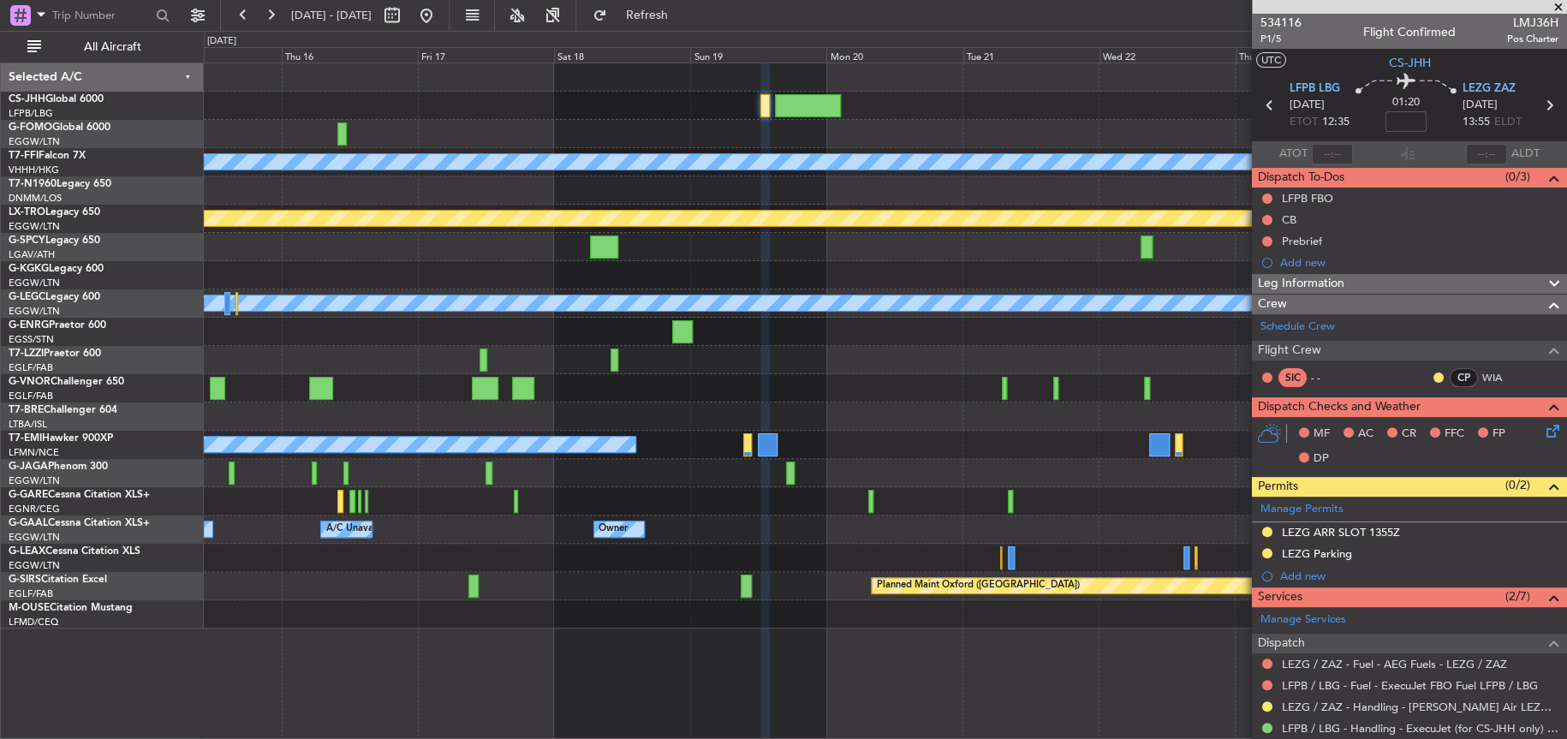
click at [703, 521] on div "Owner Owner Owner A/C Unavailable Owner A/C Unavailable" at bounding box center [884, 529] width 1361 height 28
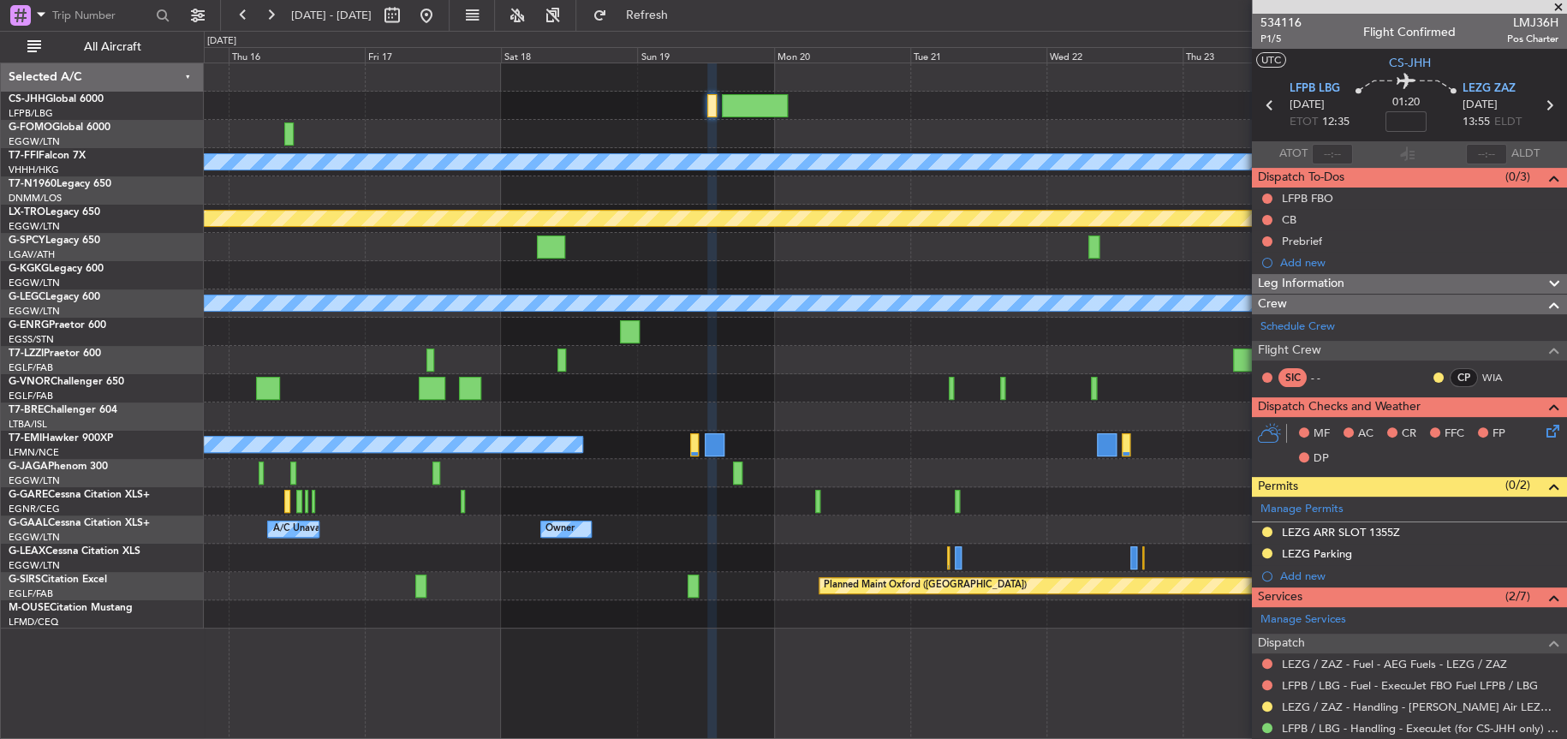
click at [663, 526] on div "Owner Owner A/C Unavailable Owner Owner A/C Unavailable" at bounding box center [885, 529] width 1362 height 28
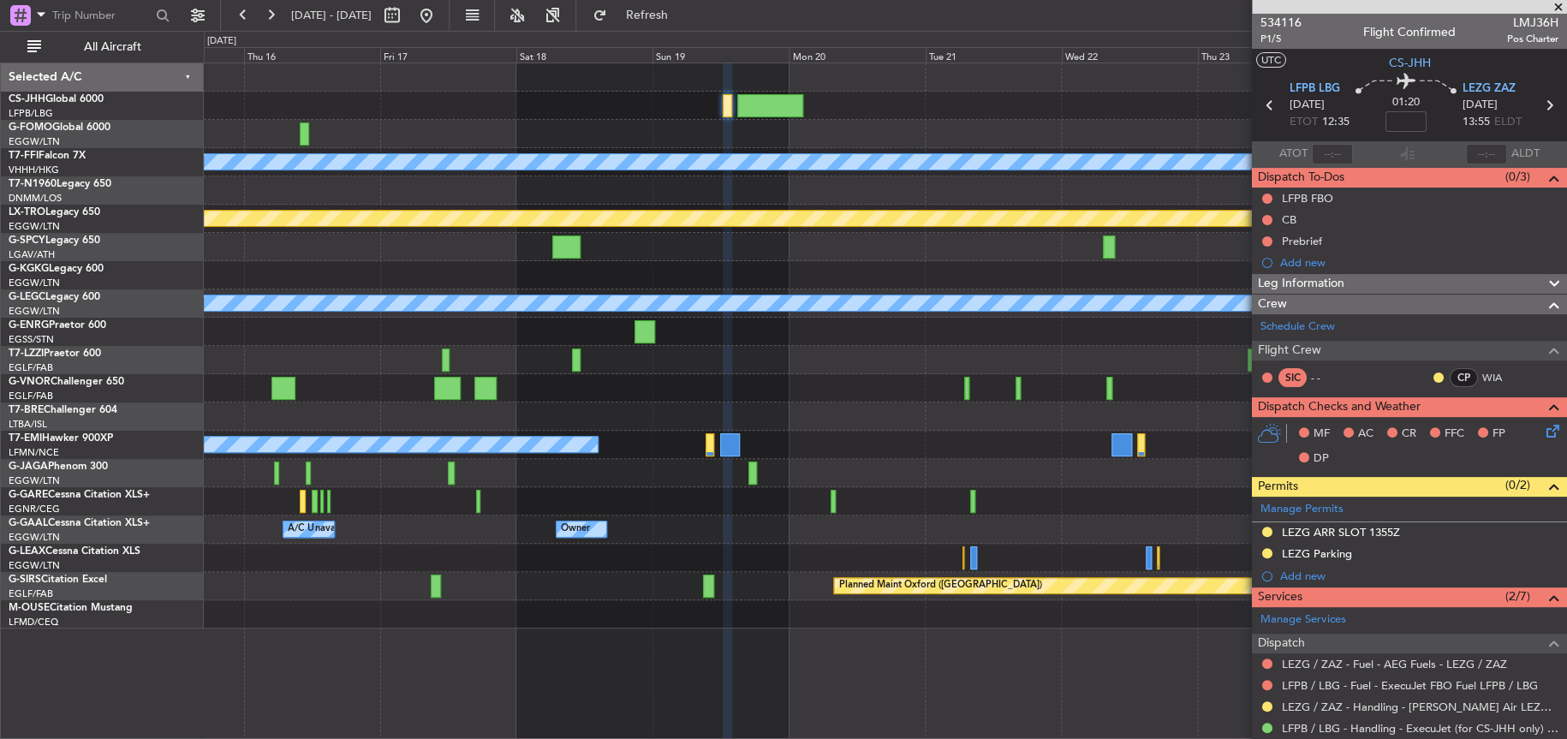
click at [716, 531] on div "Owner Owner A/C Unavailable Owner Owner A/C Unavailable" at bounding box center [884, 529] width 1361 height 28
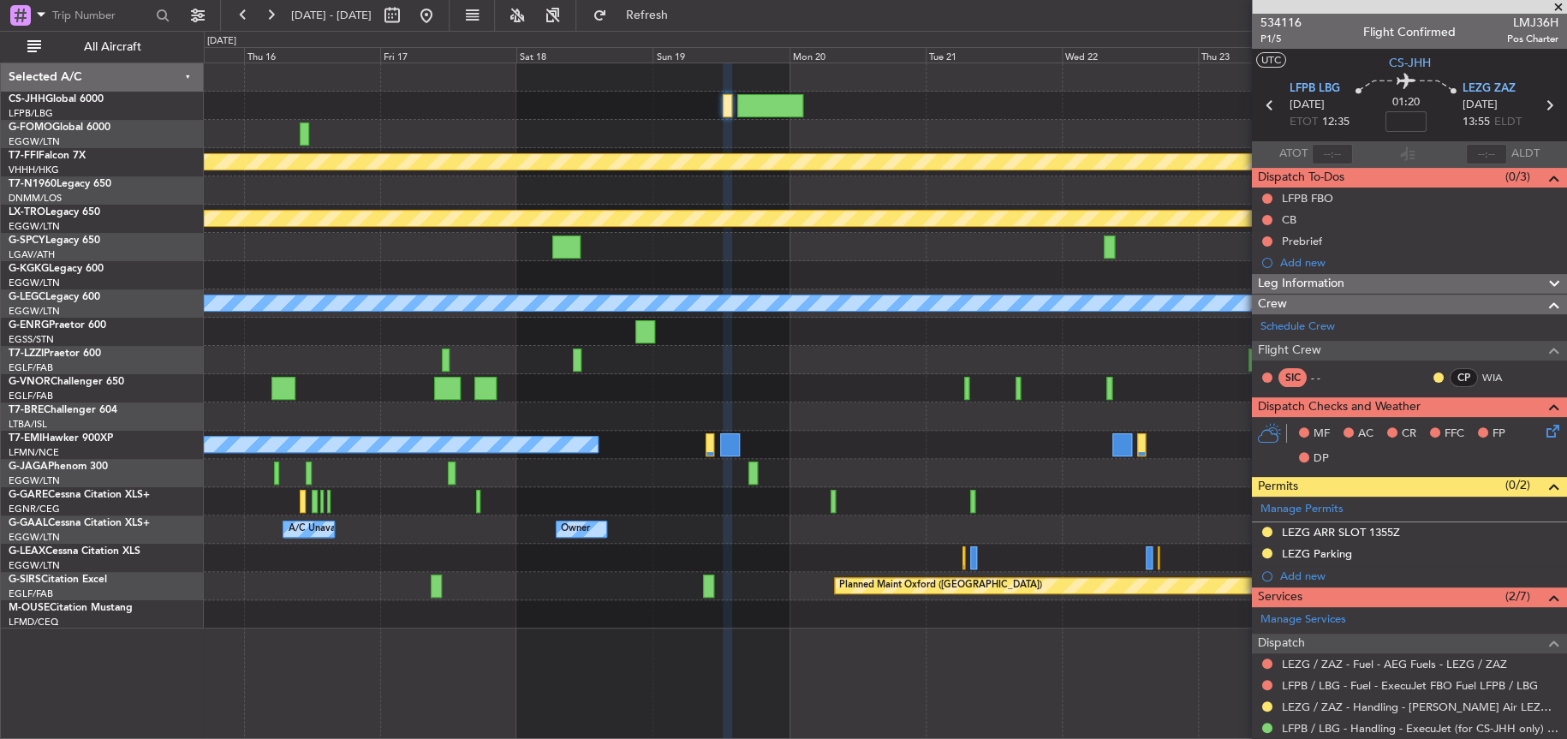
click at [804, 598] on div "MEL MEL Planned Maint Geneva (Cointrin) Planned Maint Riga (Riga Intl) A/C Unav…" at bounding box center [885, 345] width 1362 height 565
click at [768, 551] on div at bounding box center [885, 558] width 1362 height 28
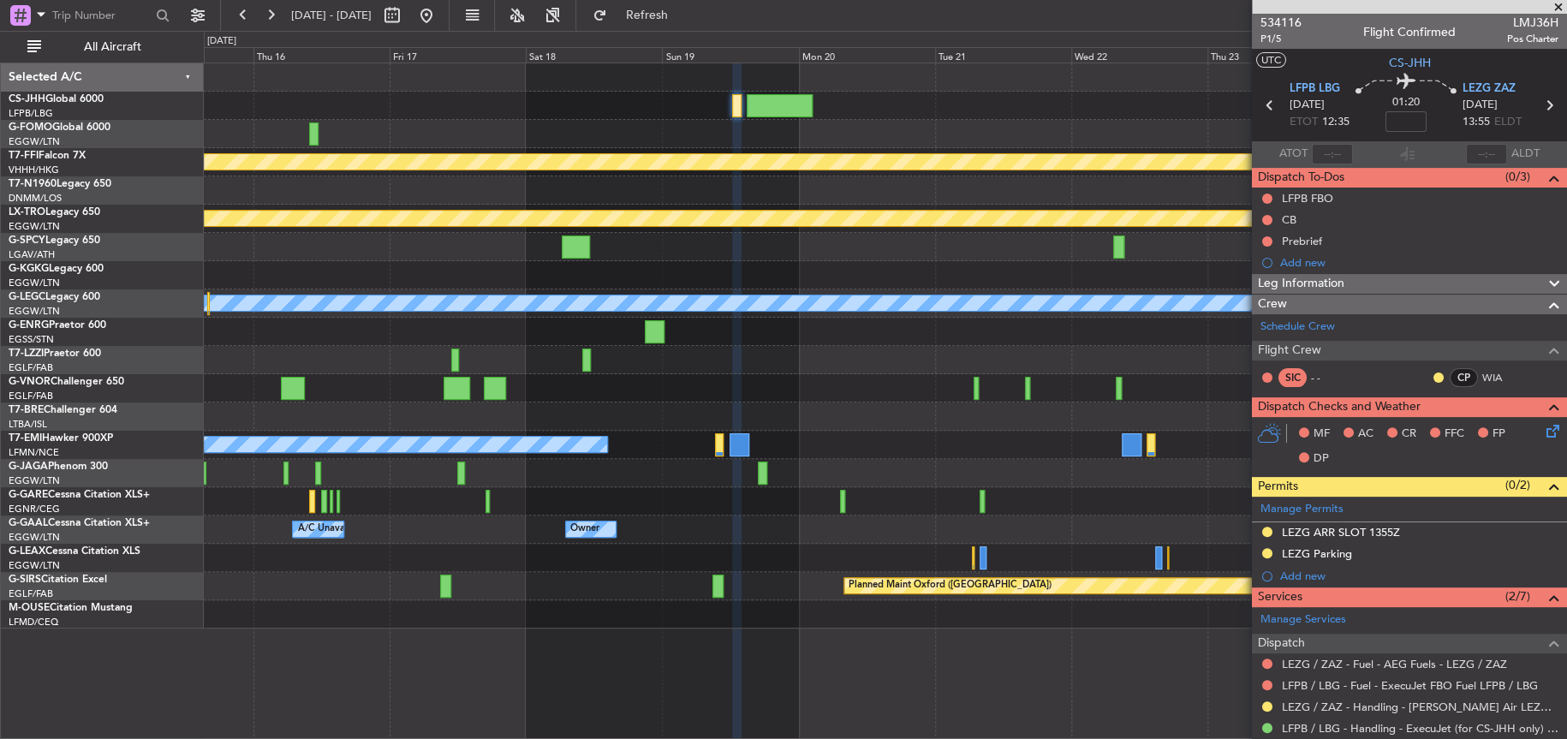
click at [507, 107] on div at bounding box center [885, 106] width 1362 height 28
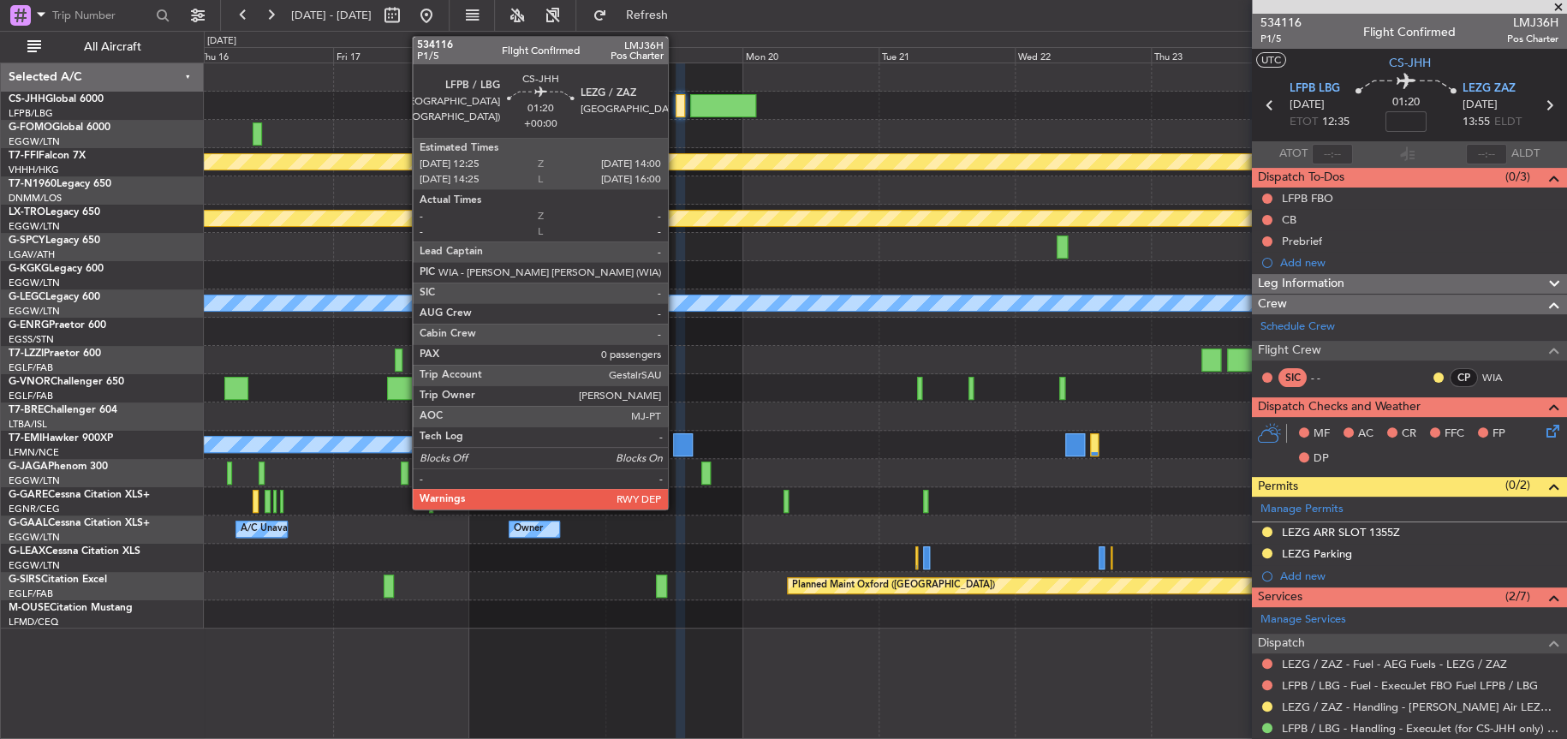
click at [678, 110] on div at bounding box center [679, 105] width 9 height 23
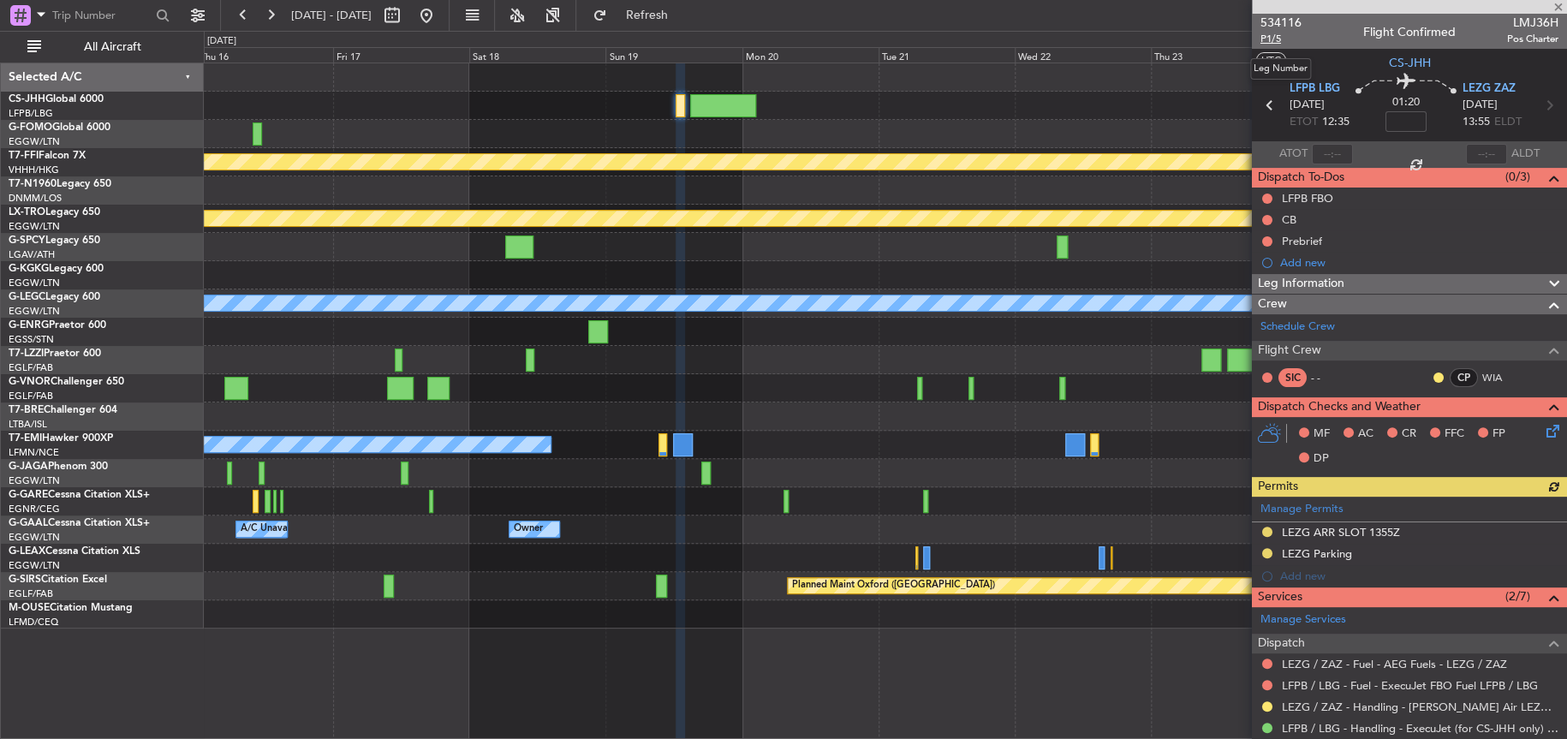
click at [1273, 34] on span "P1/5" at bounding box center [1280, 39] width 41 height 15
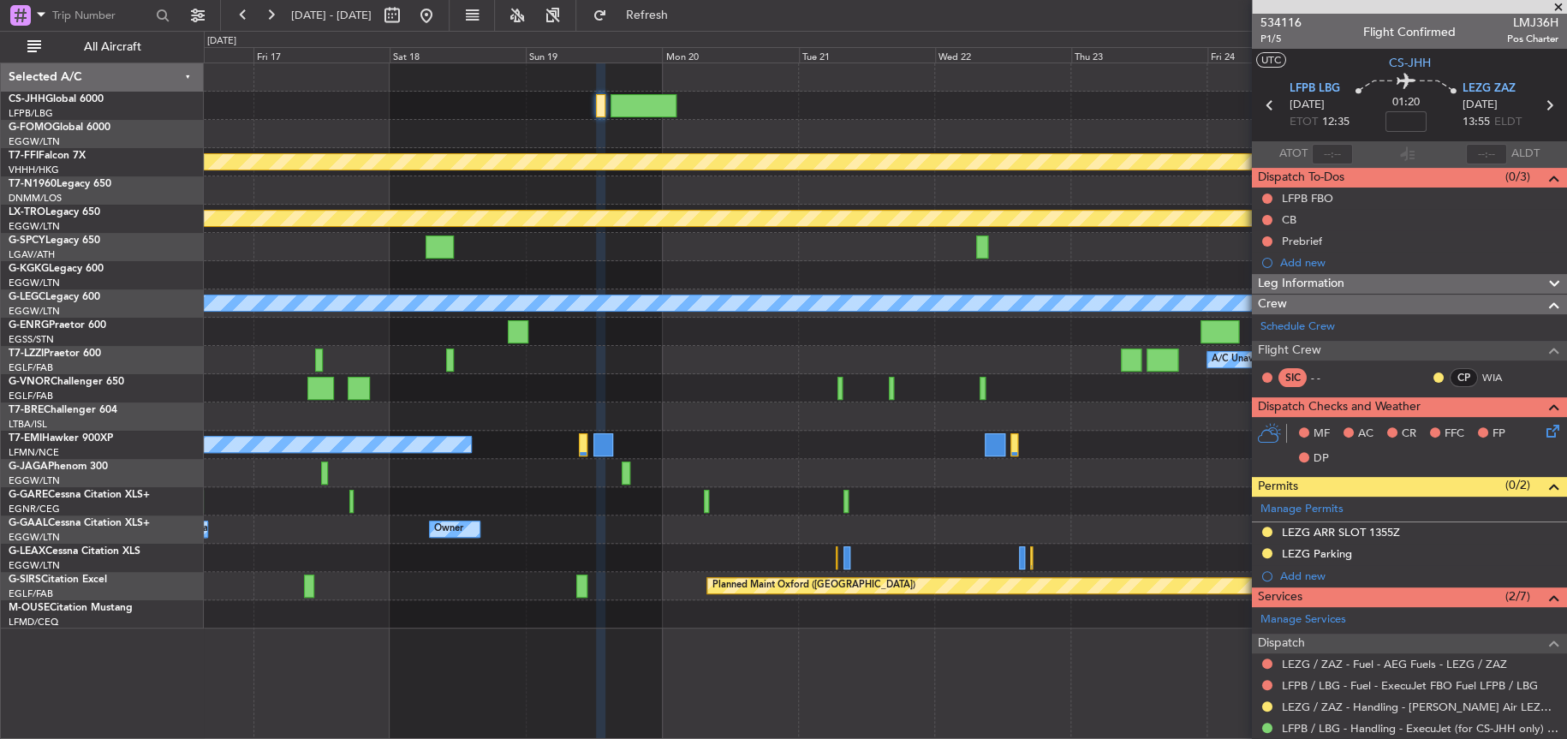
click at [696, 481] on div at bounding box center [884, 473] width 1361 height 28
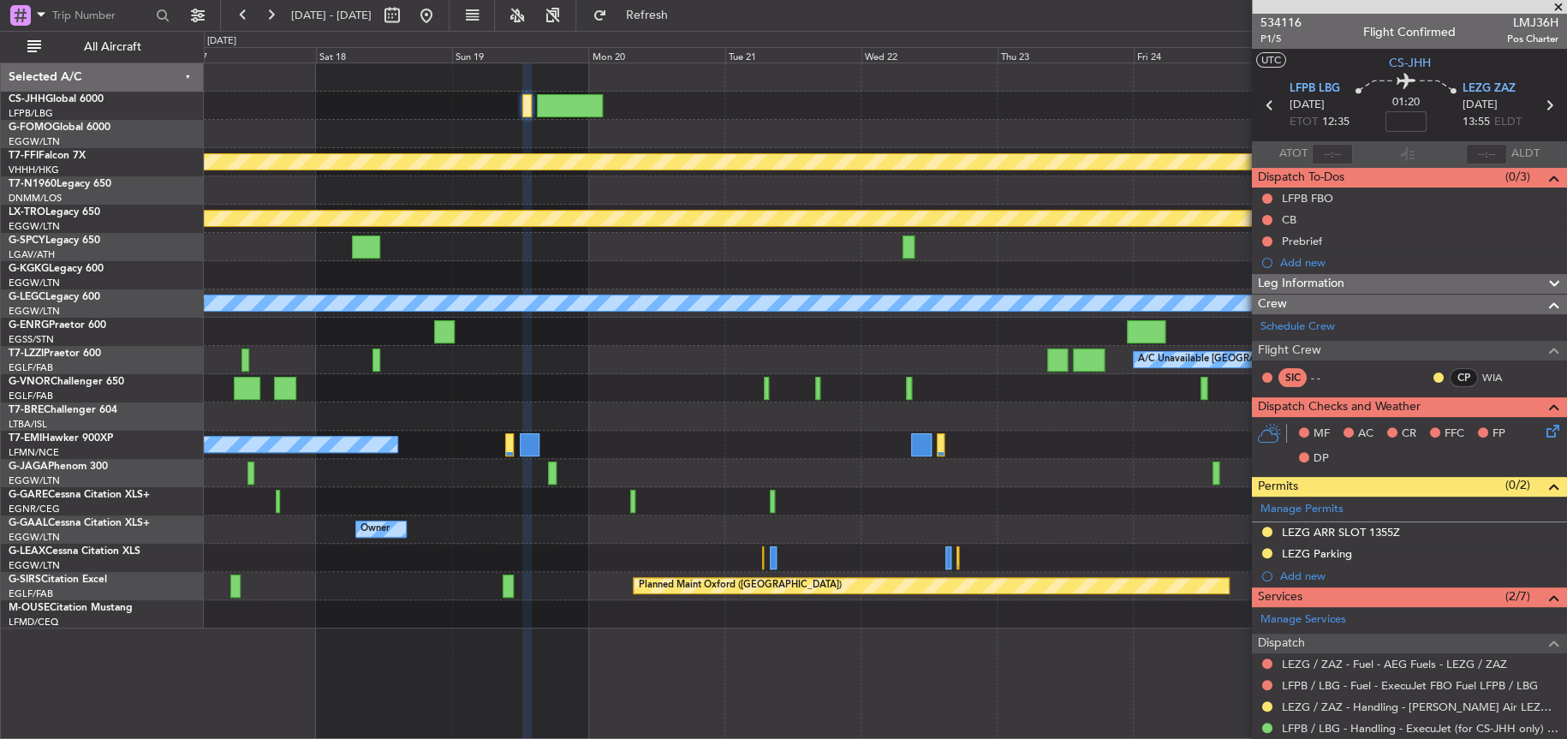
click at [594, 384] on div at bounding box center [884, 388] width 1361 height 28
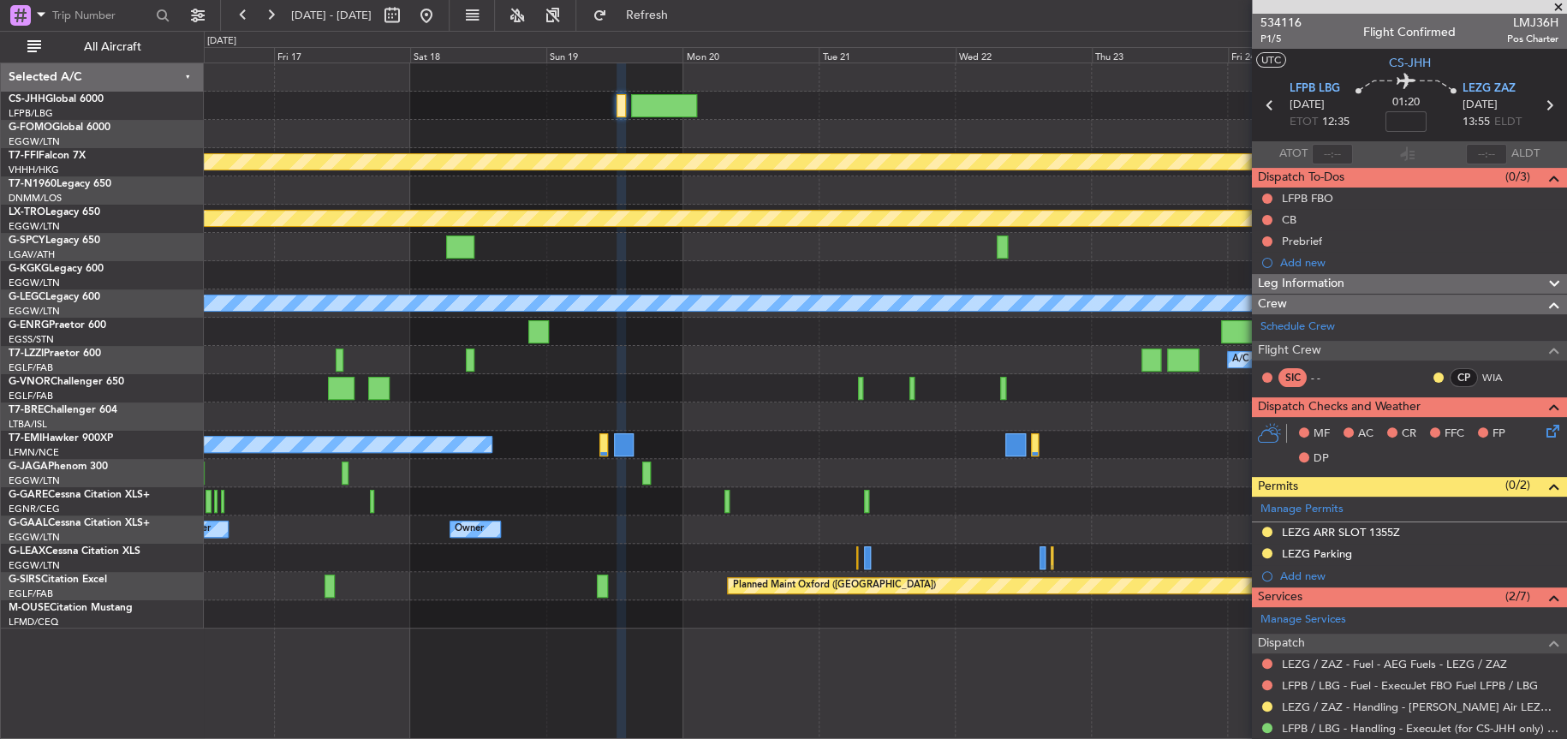
click at [667, 261] on div at bounding box center [884, 275] width 1361 height 28
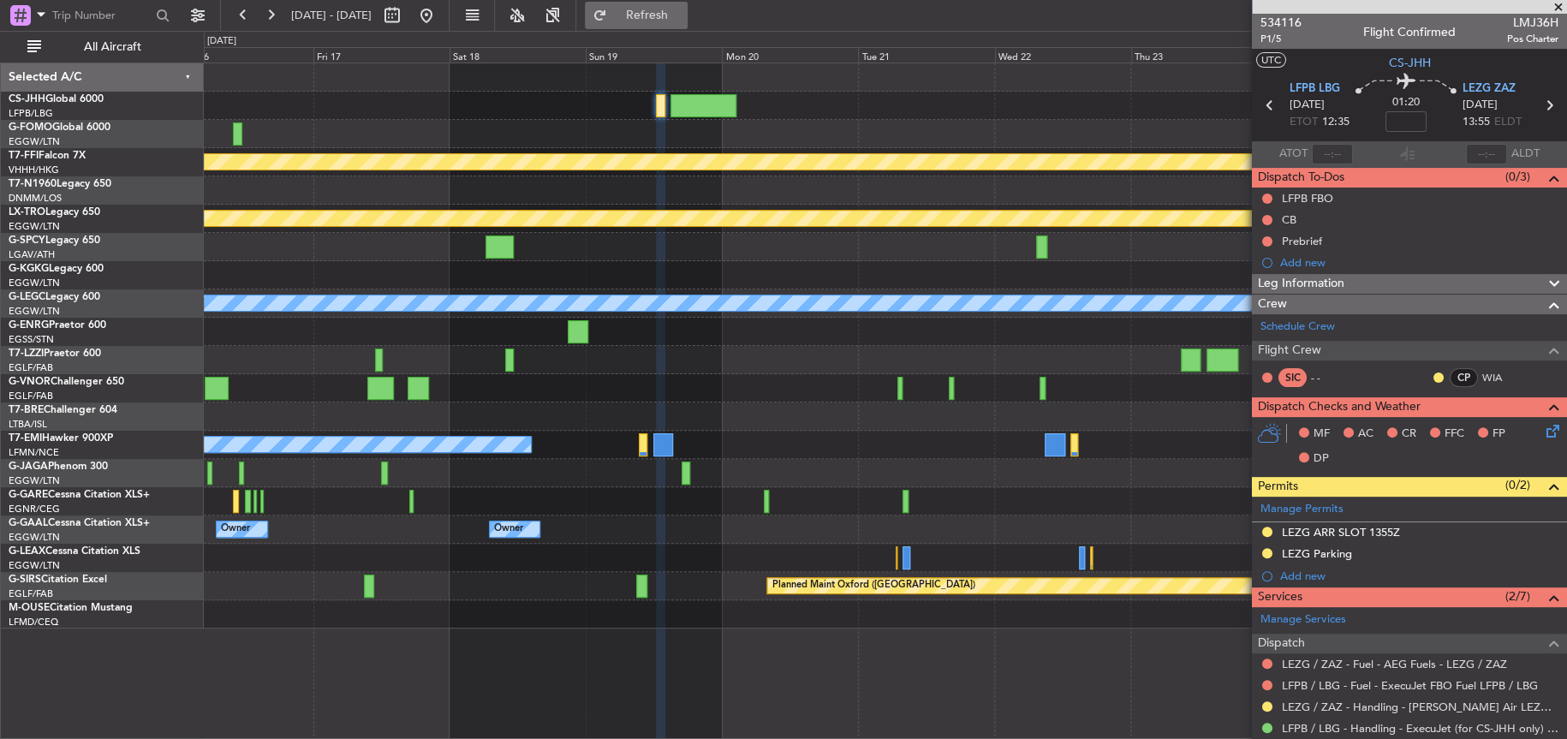
click at [640, 21] on button "Refresh" at bounding box center [636, 15] width 103 height 27
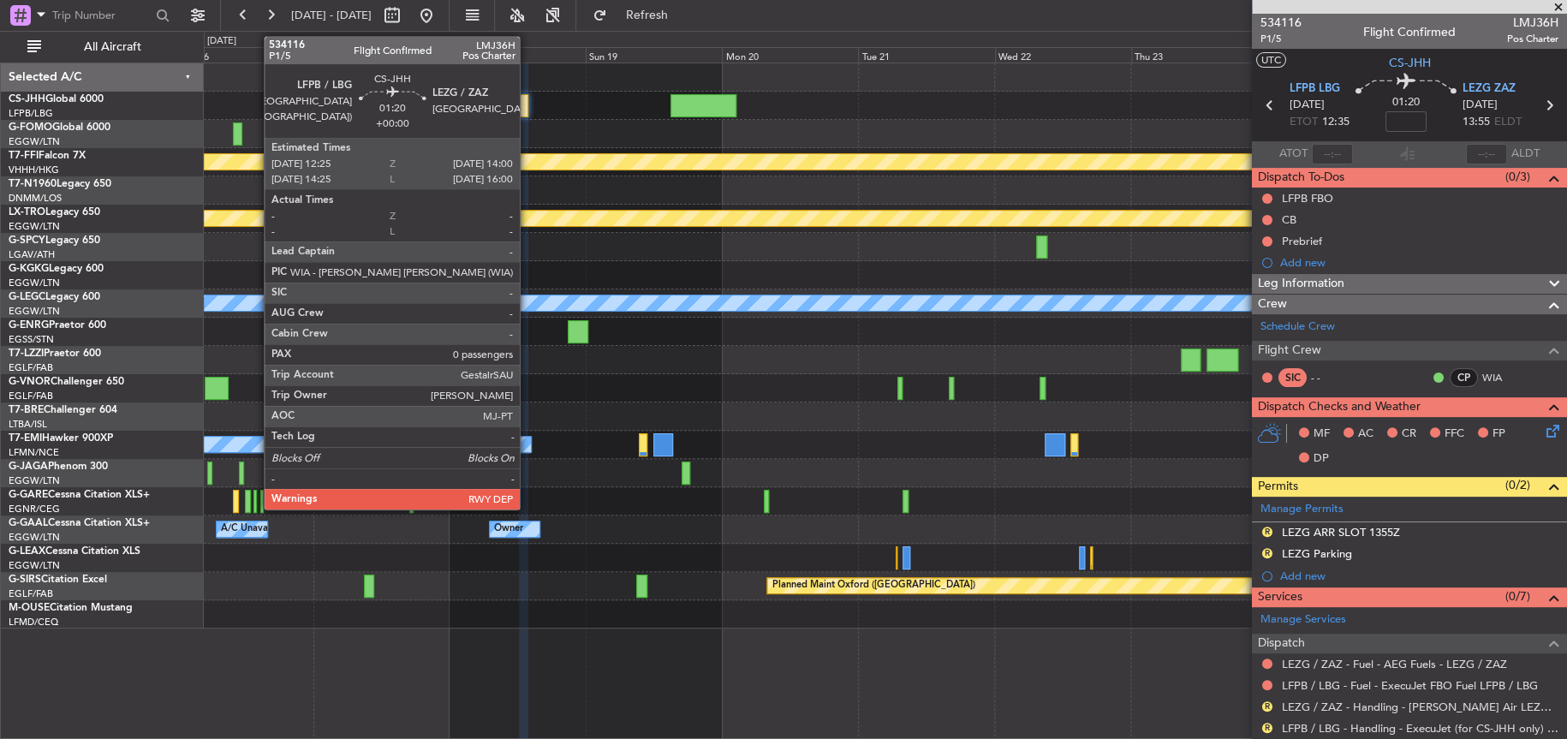
click at [527, 104] on div at bounding box center [523, 105] width 9 height 23
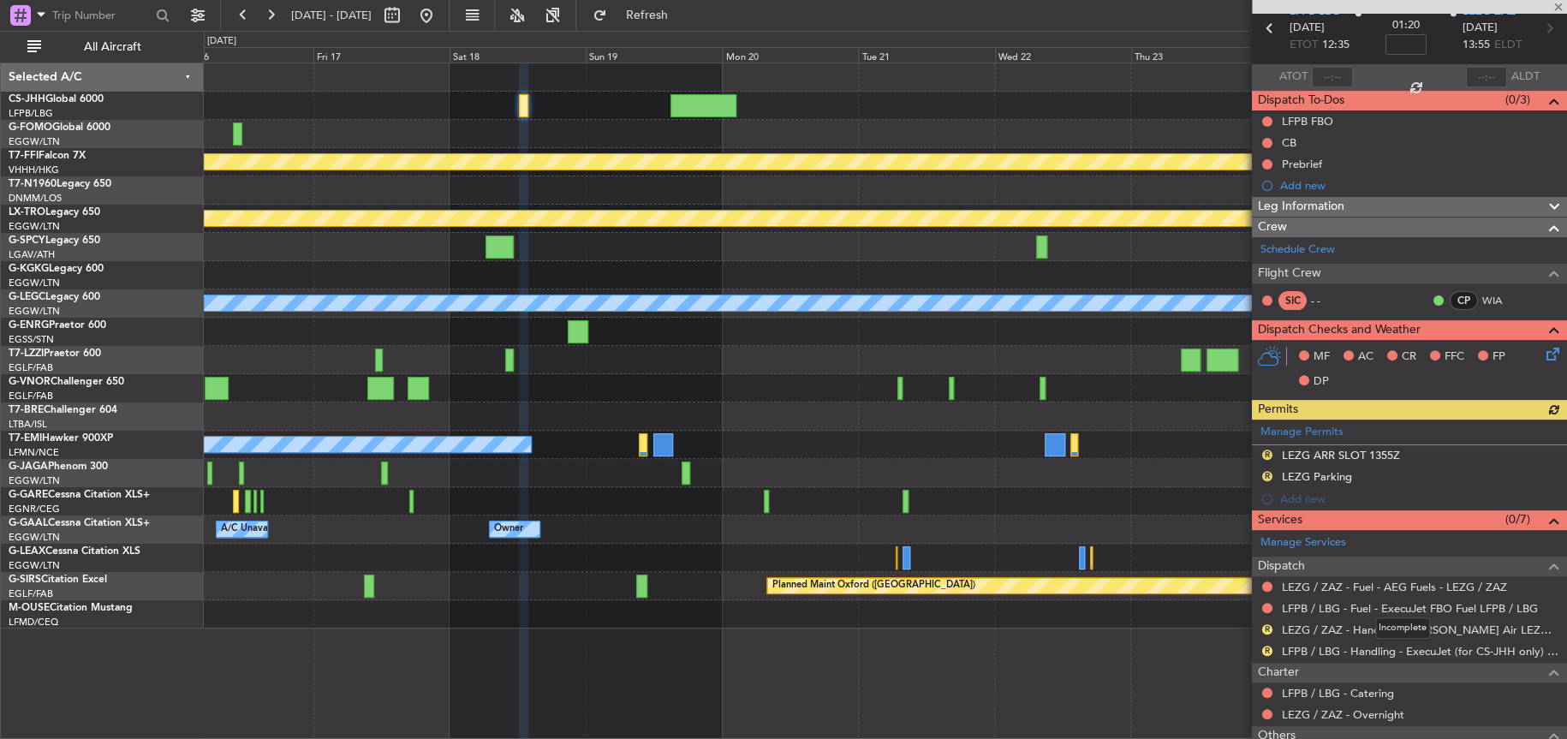
scroll to position [194, 0]
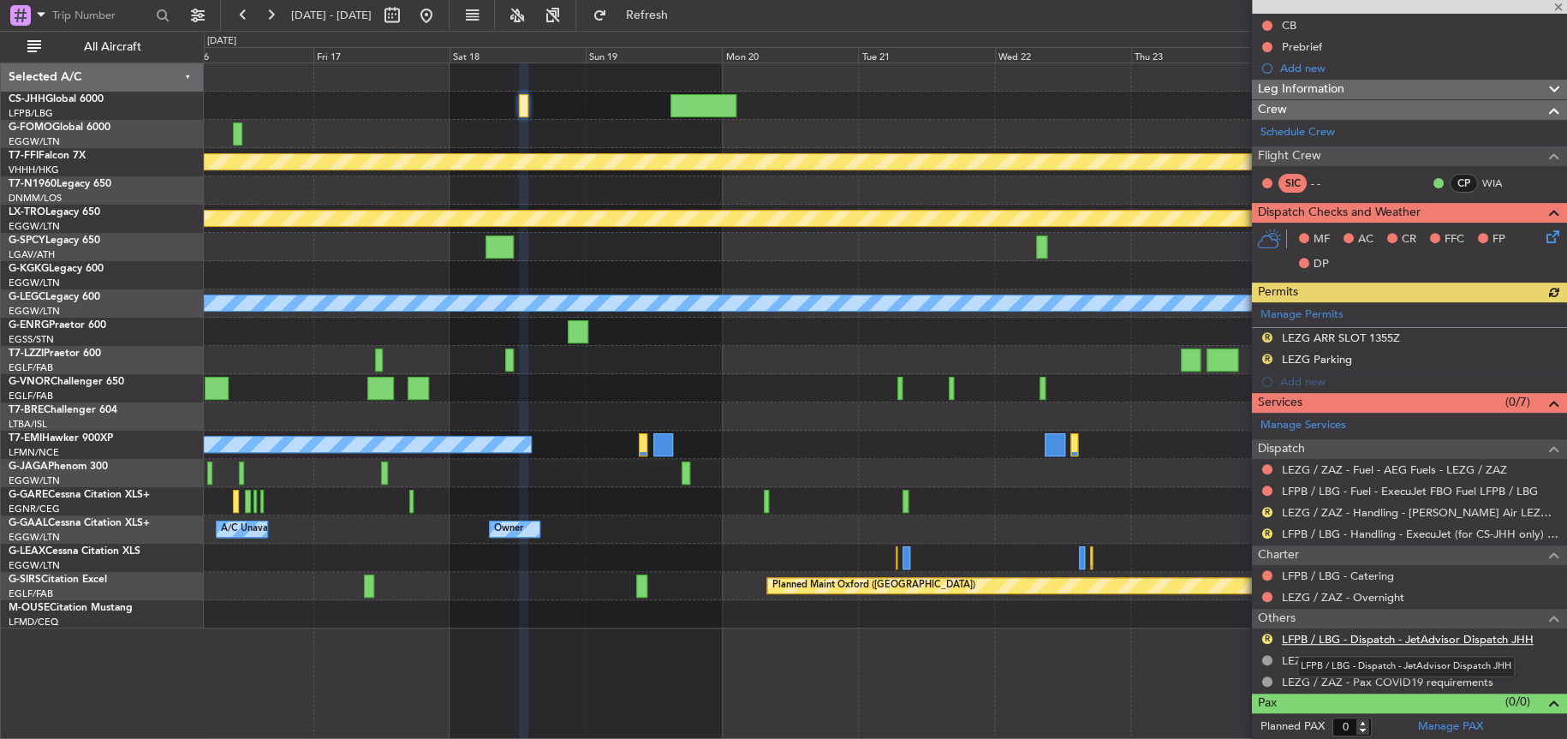
click at [1387, 635] on link "LFPB / LBG - Dispatch - JetAdvisor Dispatch JHH" at bounding box center [1408, 639] width 252 height 15
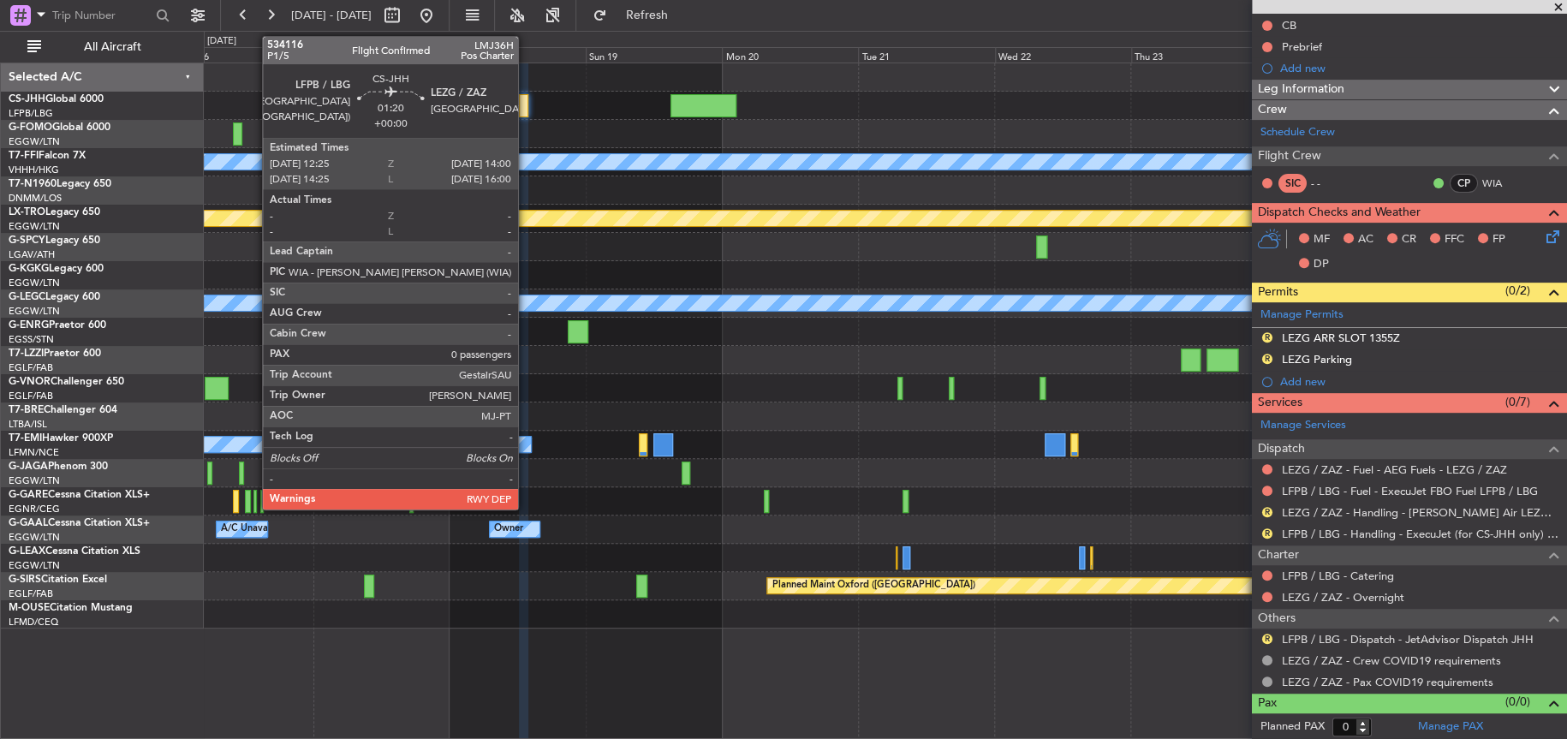
click at [526, 98] on div at bounding box center [523, 105] width 9 height 23
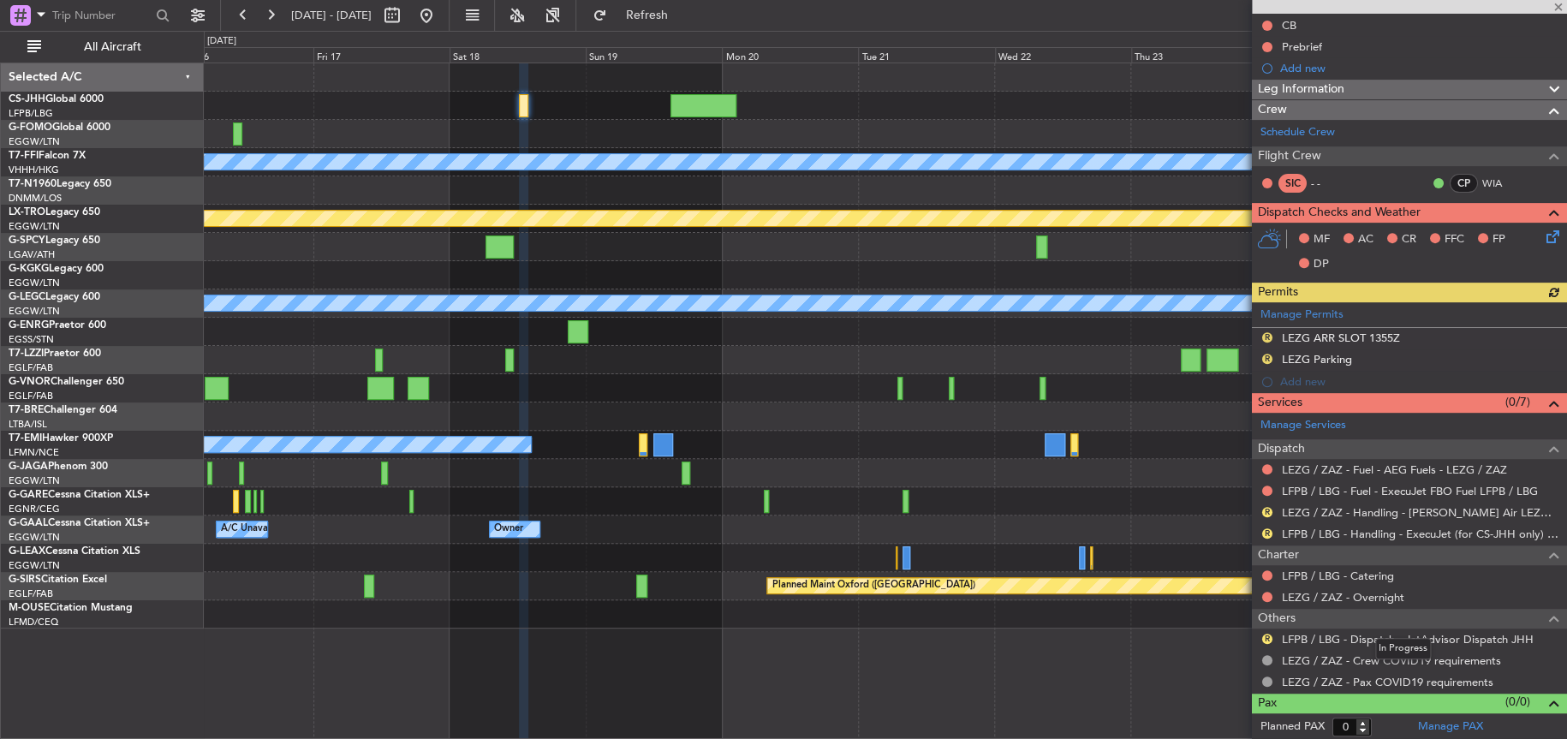
click at [1376, 641] on div "In Progress" at bounding box center [1403, 648] width 56 height 21
click at [1318, 644] on mat-tooltip-component "LFPB / LBG - Dispatch - JetAdvisor Dispatch JHH" at bounding box center [1405, 666] width 241 height 45
click at [1305, 638] on link "LFPB / LBG - Dispatch - JetAdvisor Dispatch JHH" at bounding box center [1408, 639] width 252 height 15
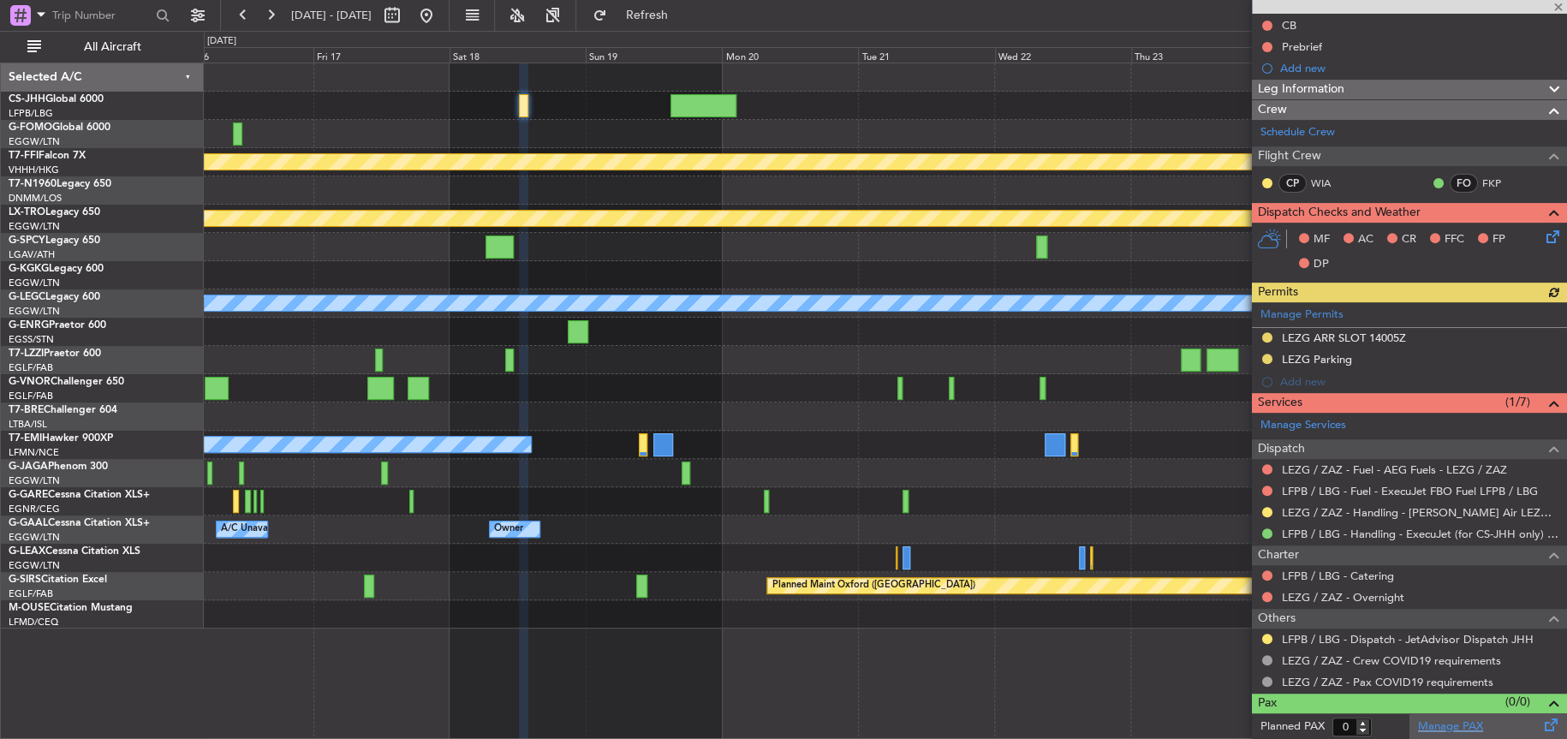
click at [1432, 722] on link "Manage PAX" at bounding box center [1450, 726] width 65 height 17
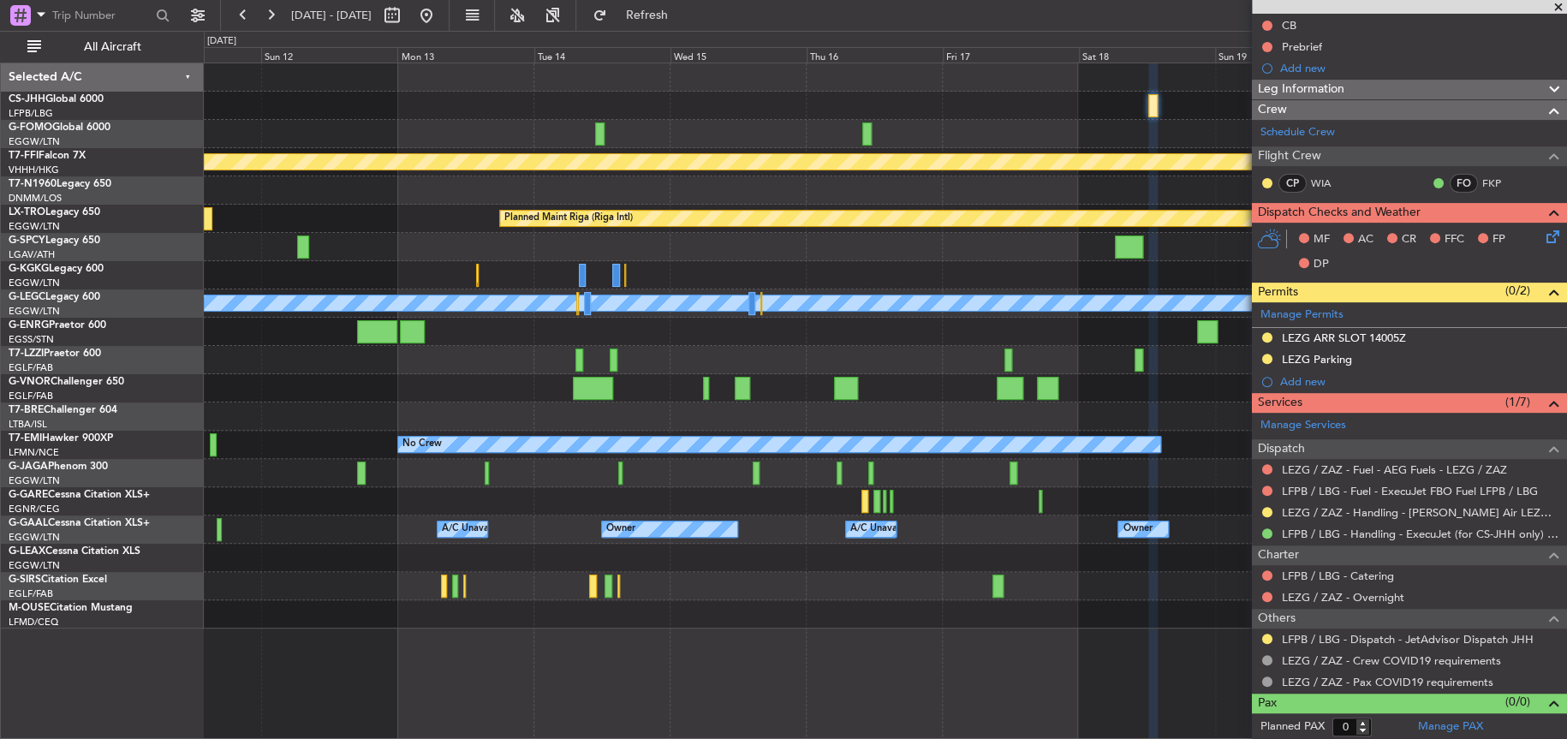
click at [1073, 300] on div "Planned Maint Paris (Le Bourget) MEL MEL Planned Maint Geneva (Cointrin) Planne…" at bounding box center [884, 345] width 1361 height 565
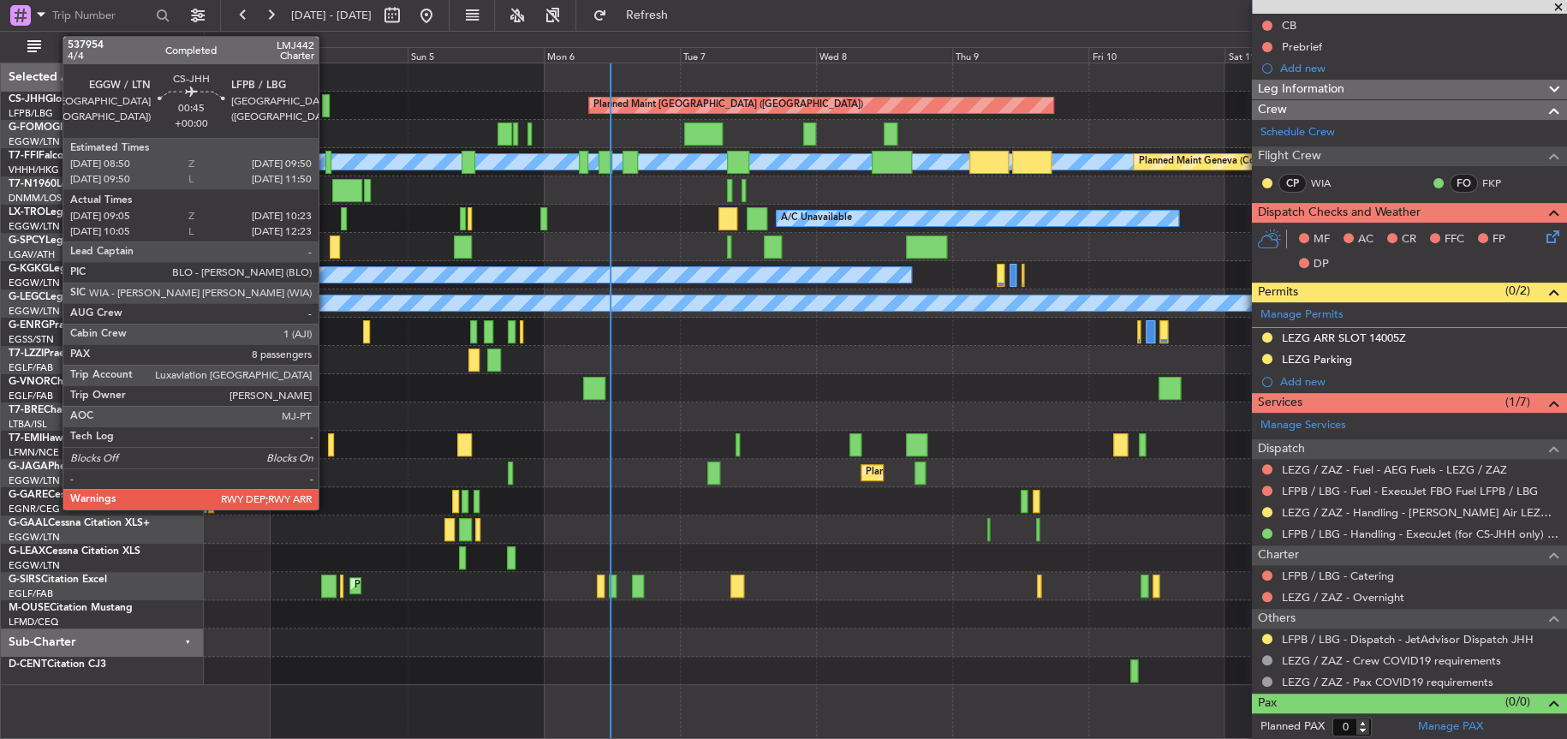
click at [326, 104] on div at bounding box center [326, 105] width 8 height 23
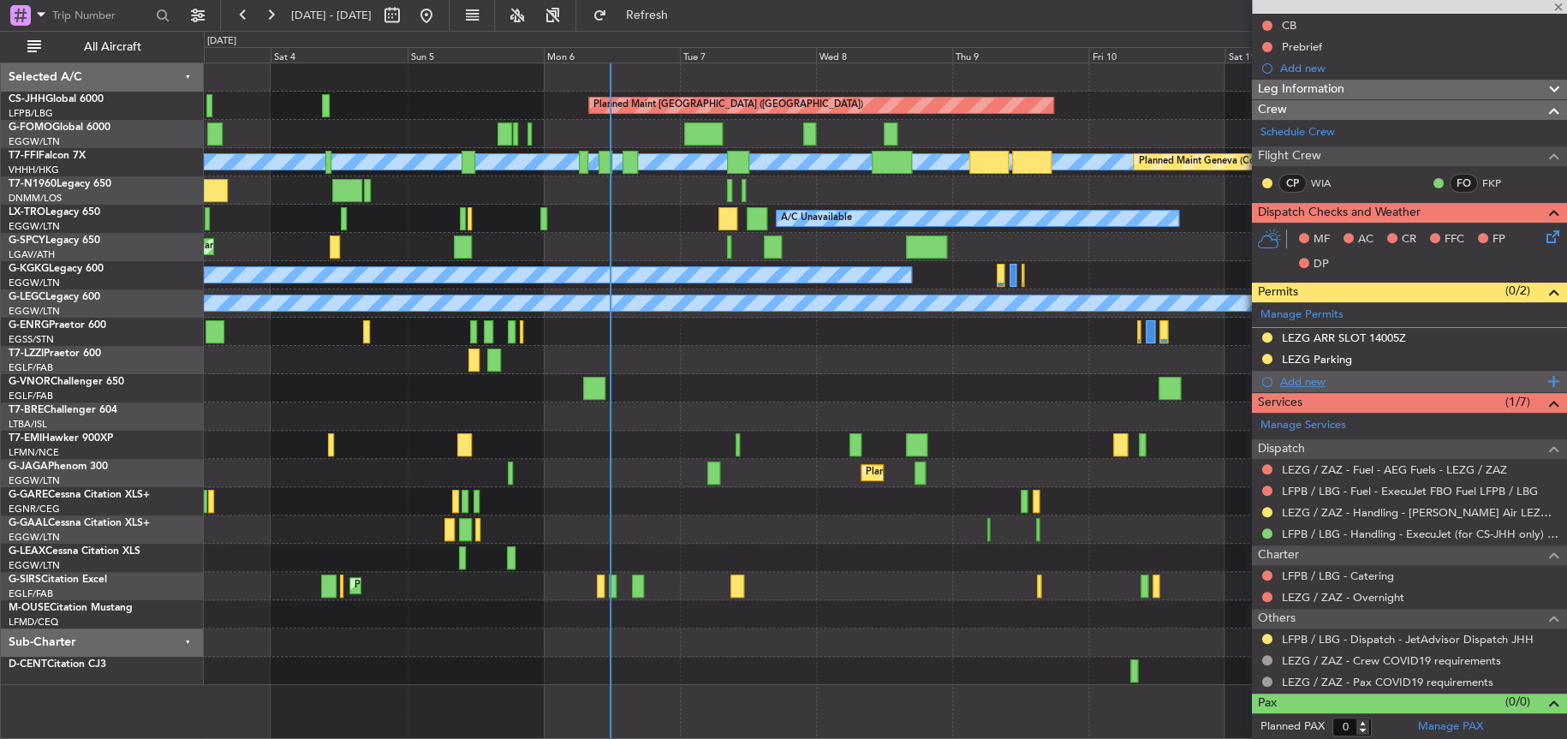
type input "09:15"
type input "10:18"
type input "8"
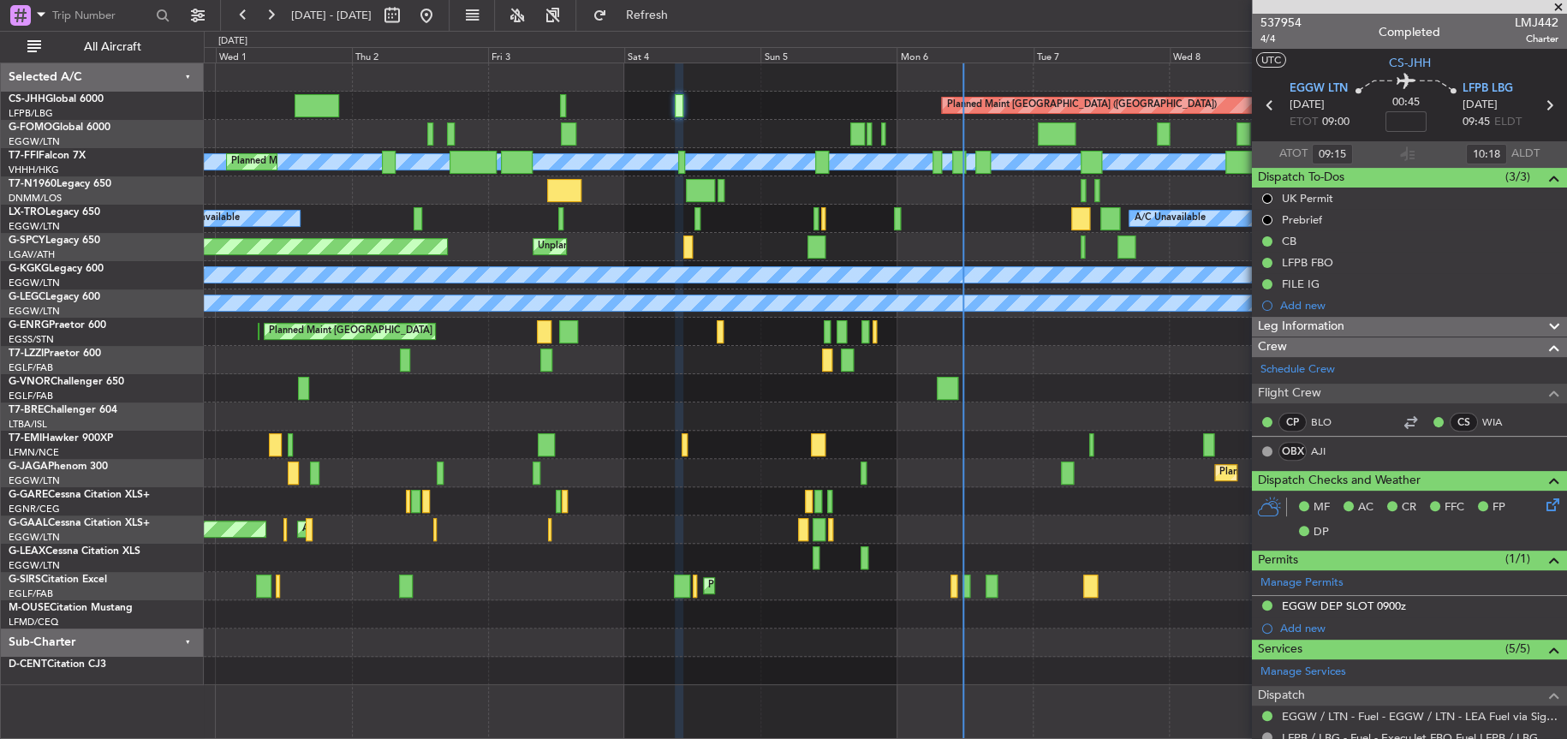
click at [1069, 134] on div at bounding box center [884, 134] width 1361 height 28
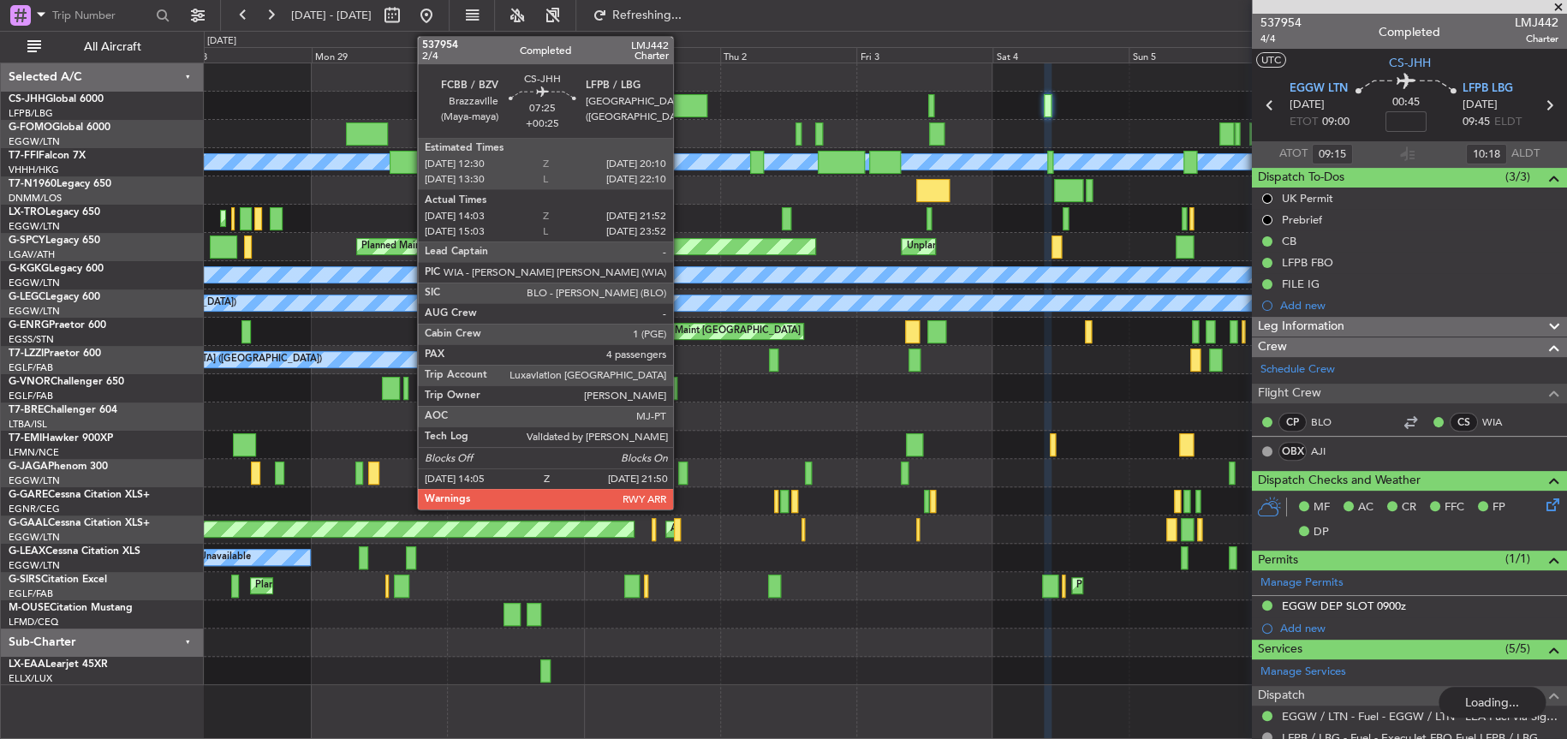
click at [681, 107] on div at bounding box center [685, 105] width 45 height 23
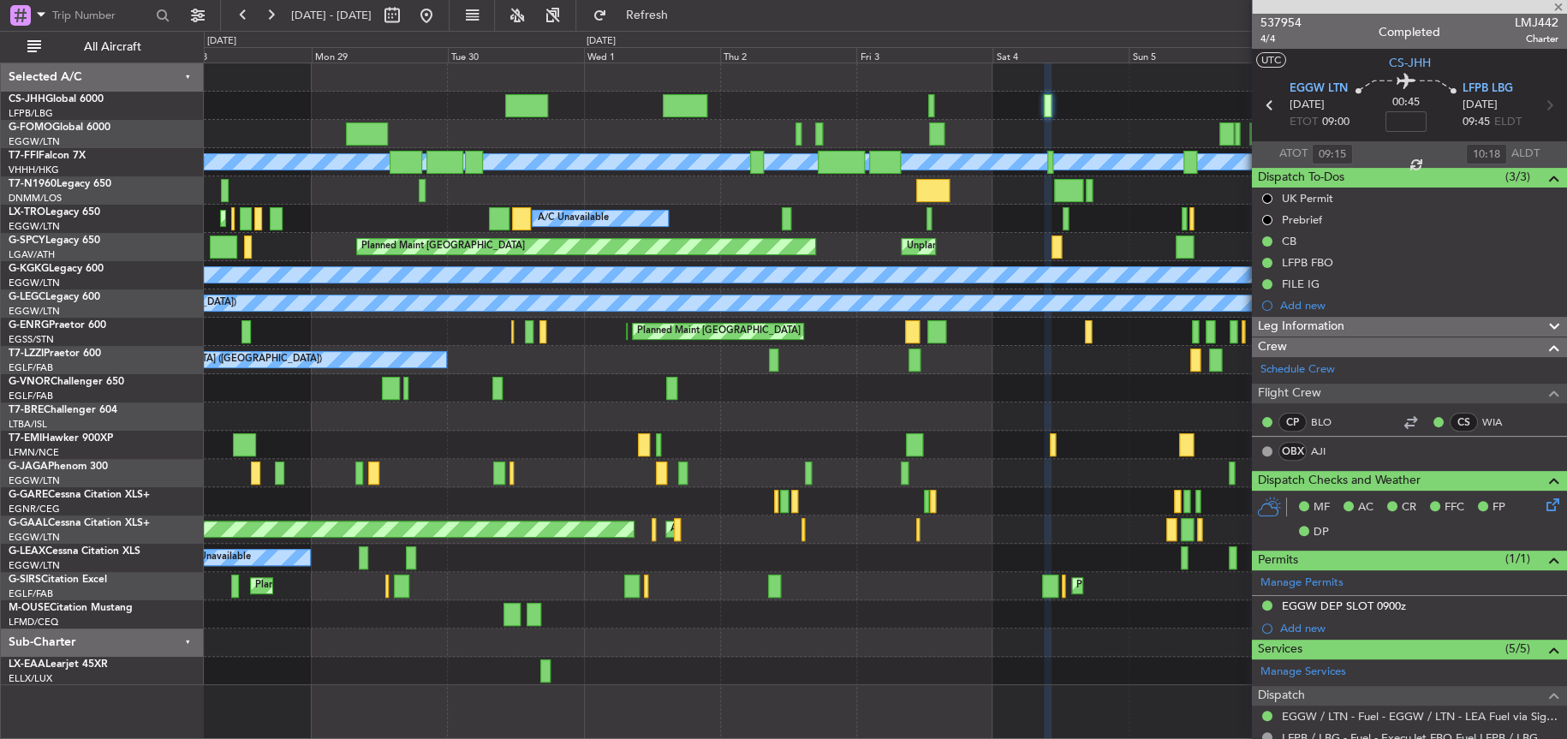
type input "+00:25"
type input "14:13"
type input "21:47"
type input "4"
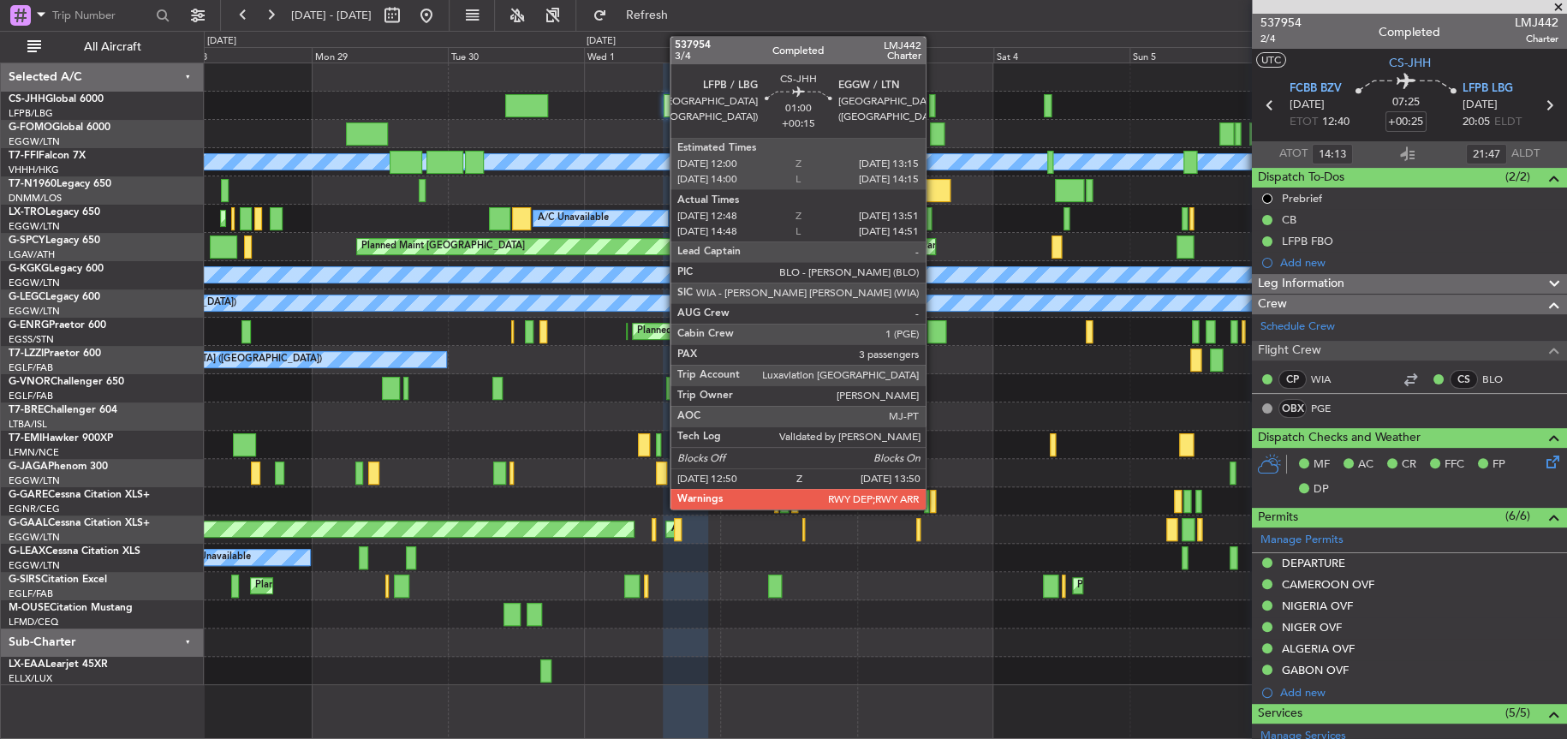
click at [933, 108] on div at bounding box center [932, 105] width 6 height 23
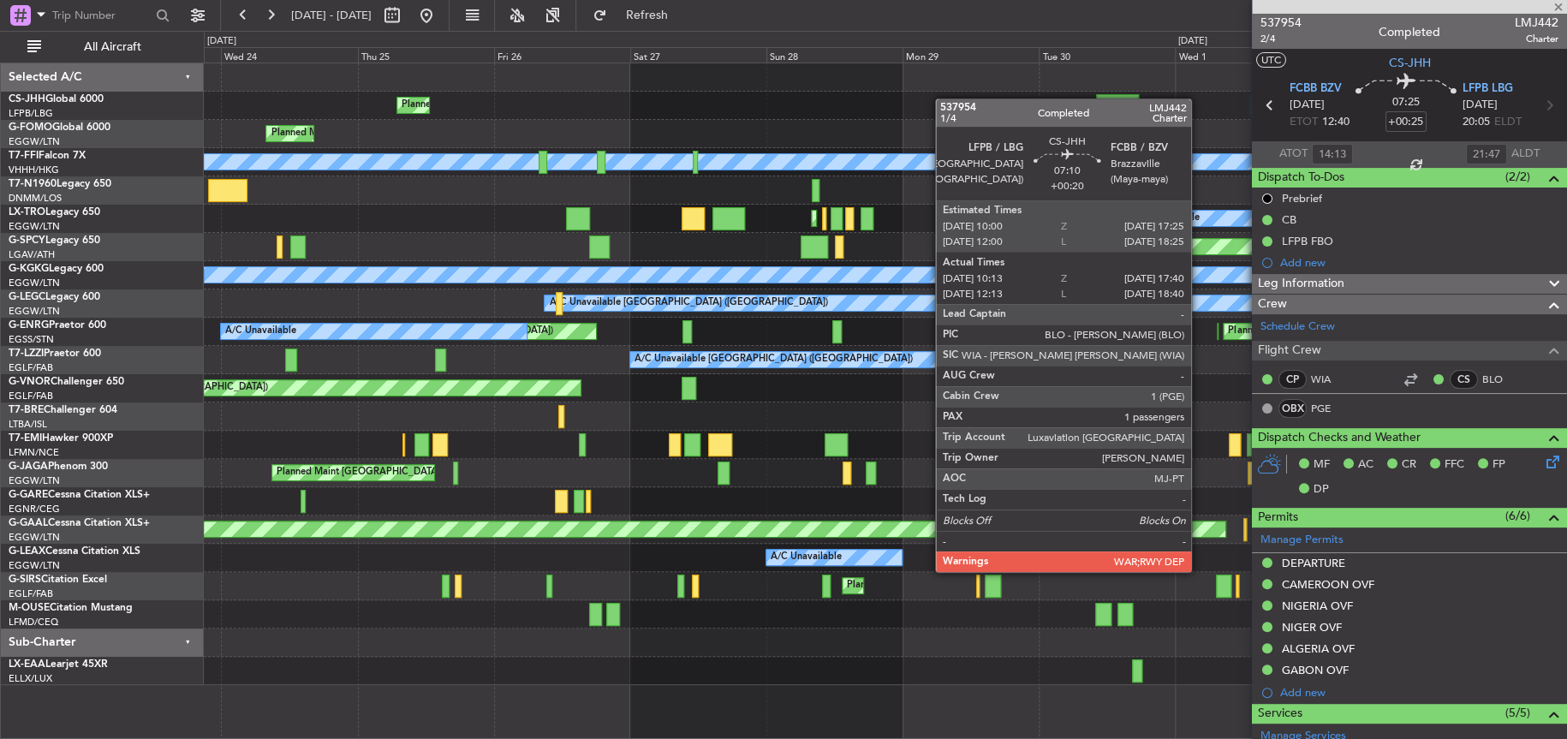
click at [1408, 98] on fb-app "28 Sep 2025 - 08 Oct 2025 Refresh Quick Links All Aircraft Planned Maint Paris …" at bounding box center [783, 376] width 1567 height 726
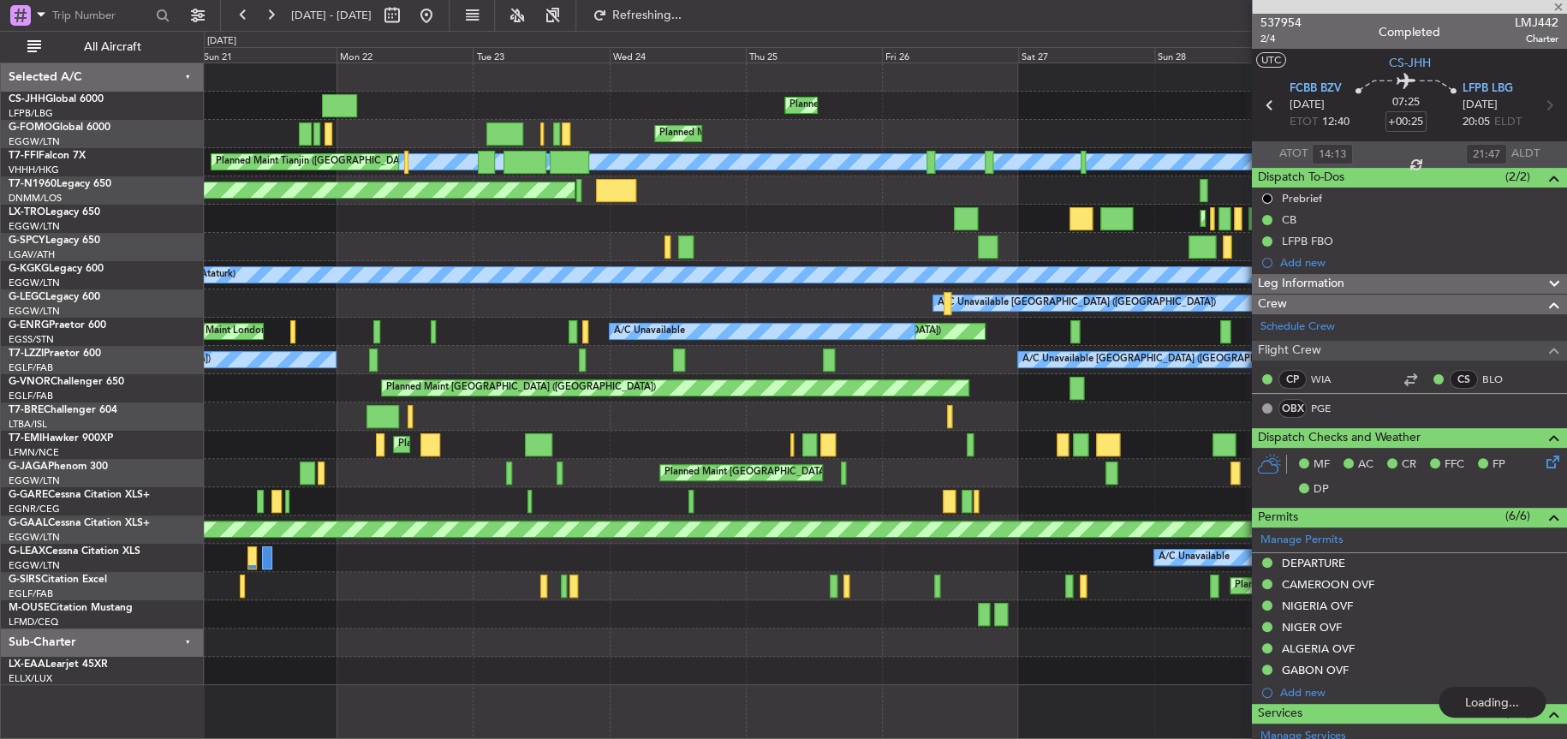
type input "+00:15"
type input "12:58"
type input "13:46"
type input "3"
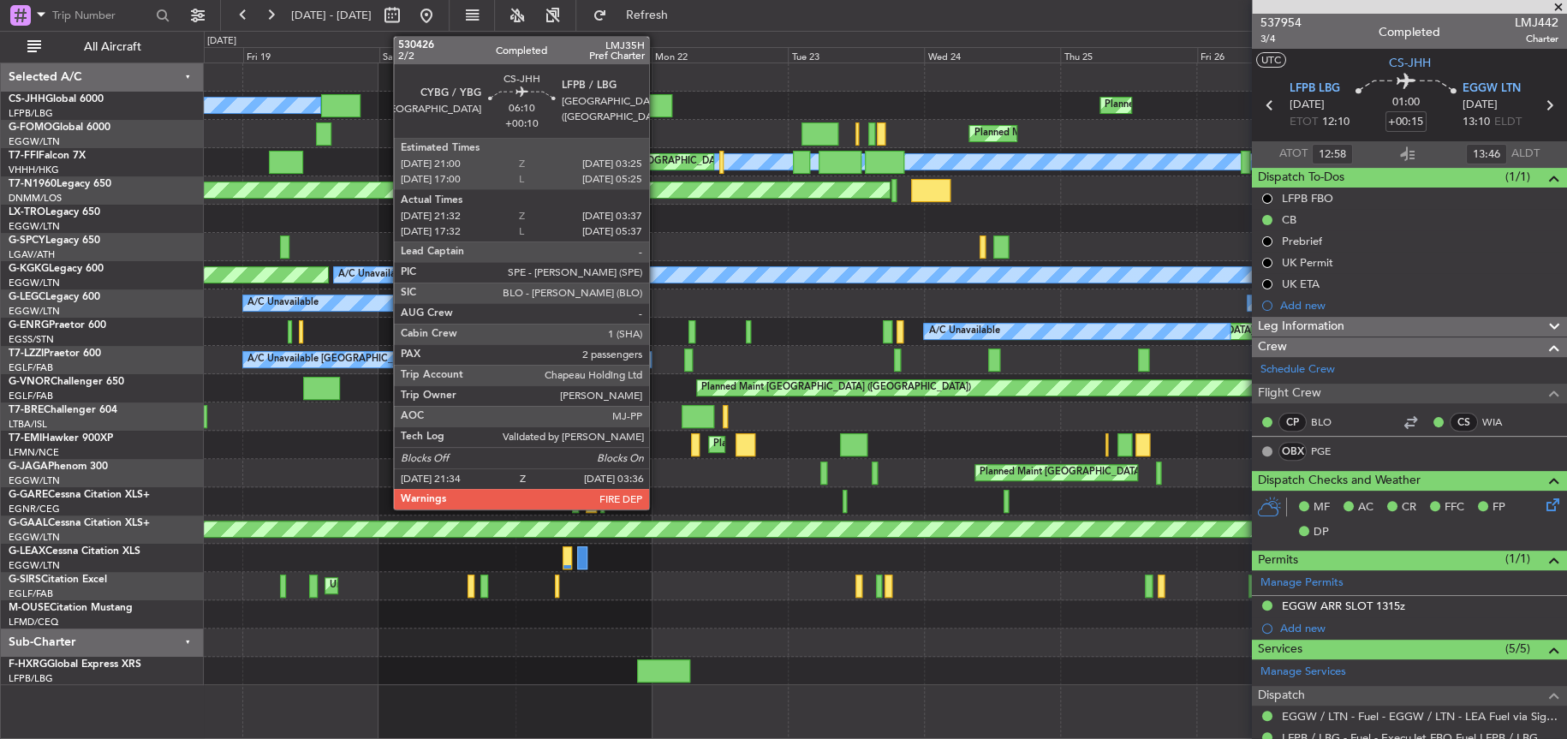
click at [656, 98] on div at bounding box center [654, 105] width 34 height 23
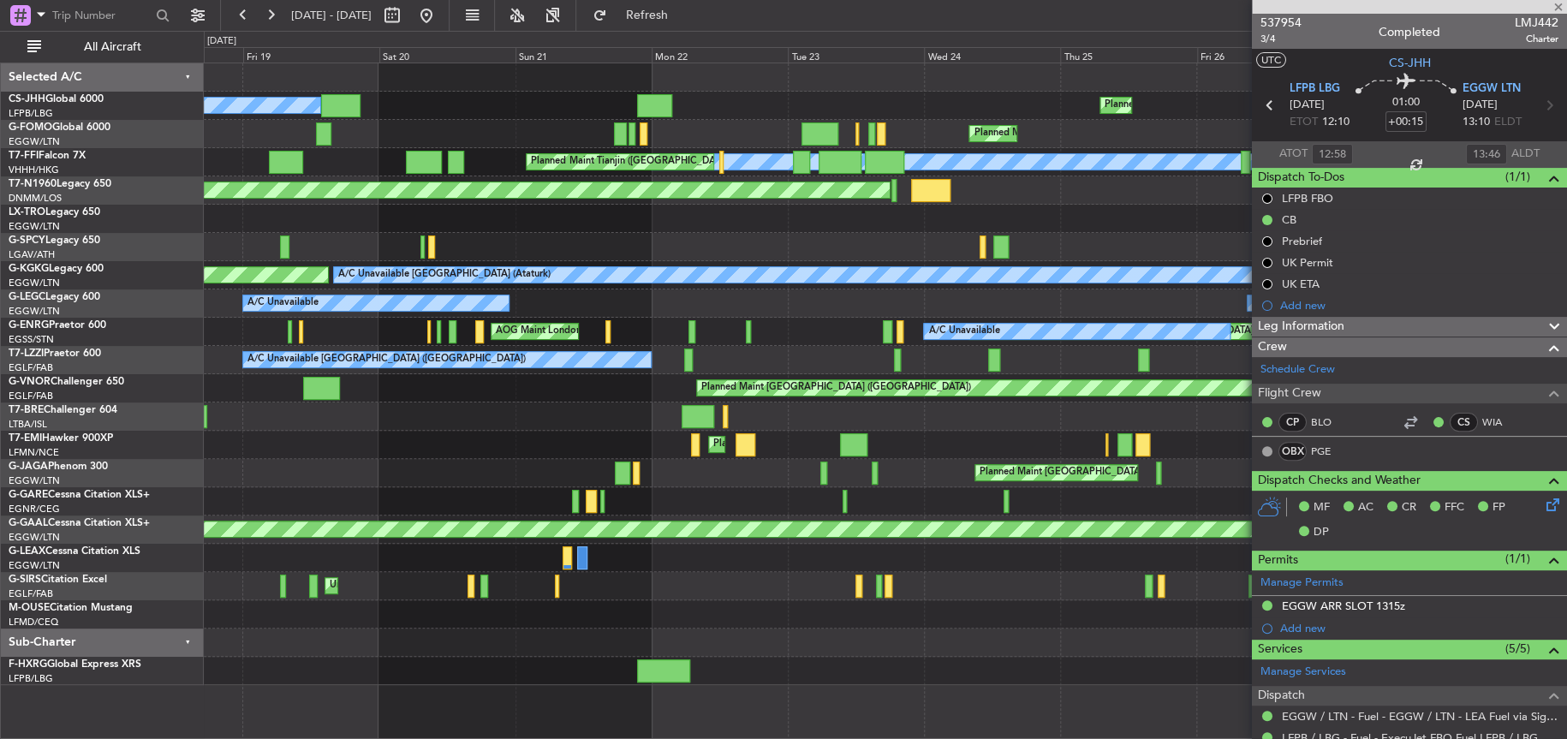
type input "+00:10"
type input "21:42"
type input "03:32"
type input "2"
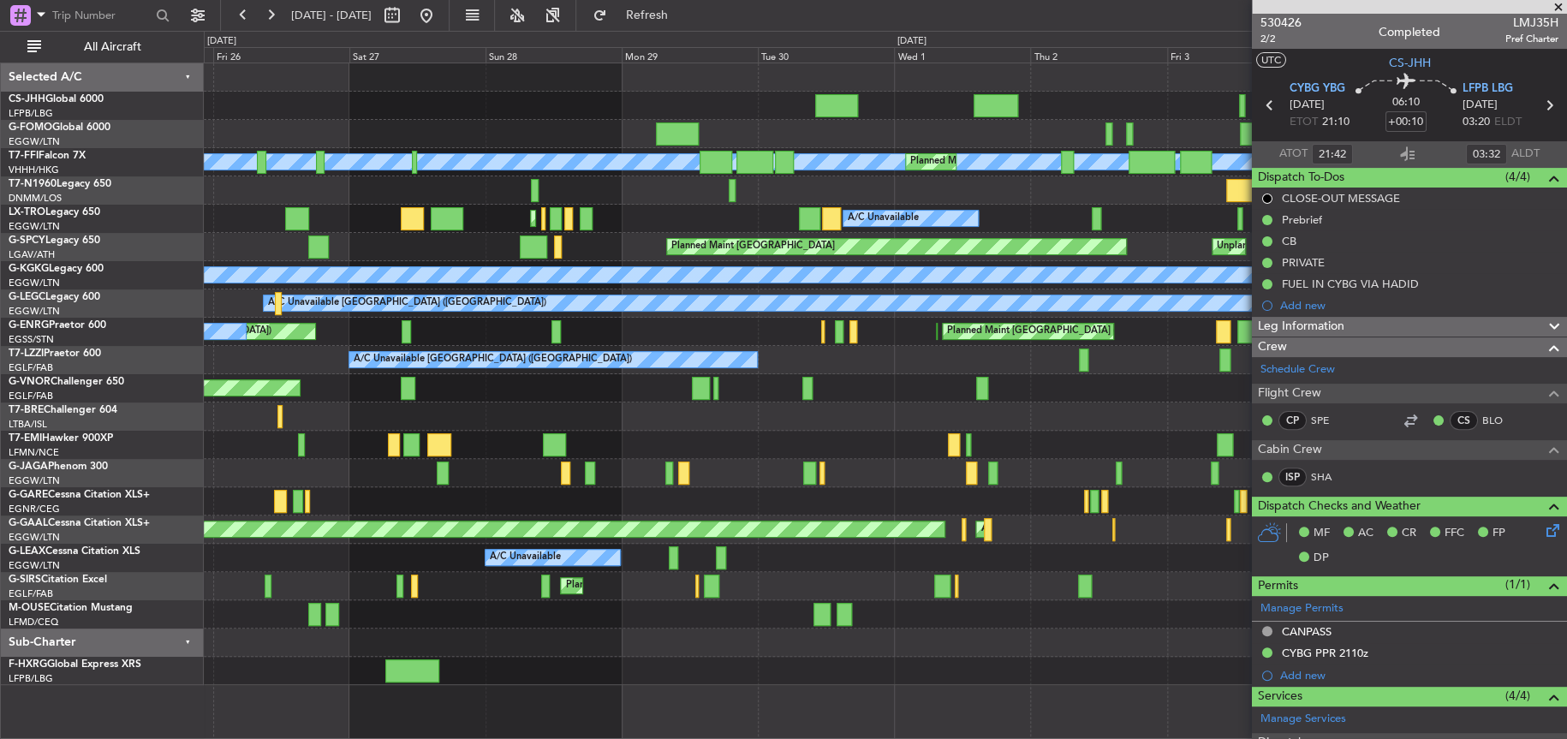
click at [55, 233] on div "Planned Maint Paris (Le Bourget) Planned Maint Paris (Le Bourget) Planned Maint…" at bounding box center [783, 385] width 1567 height 708
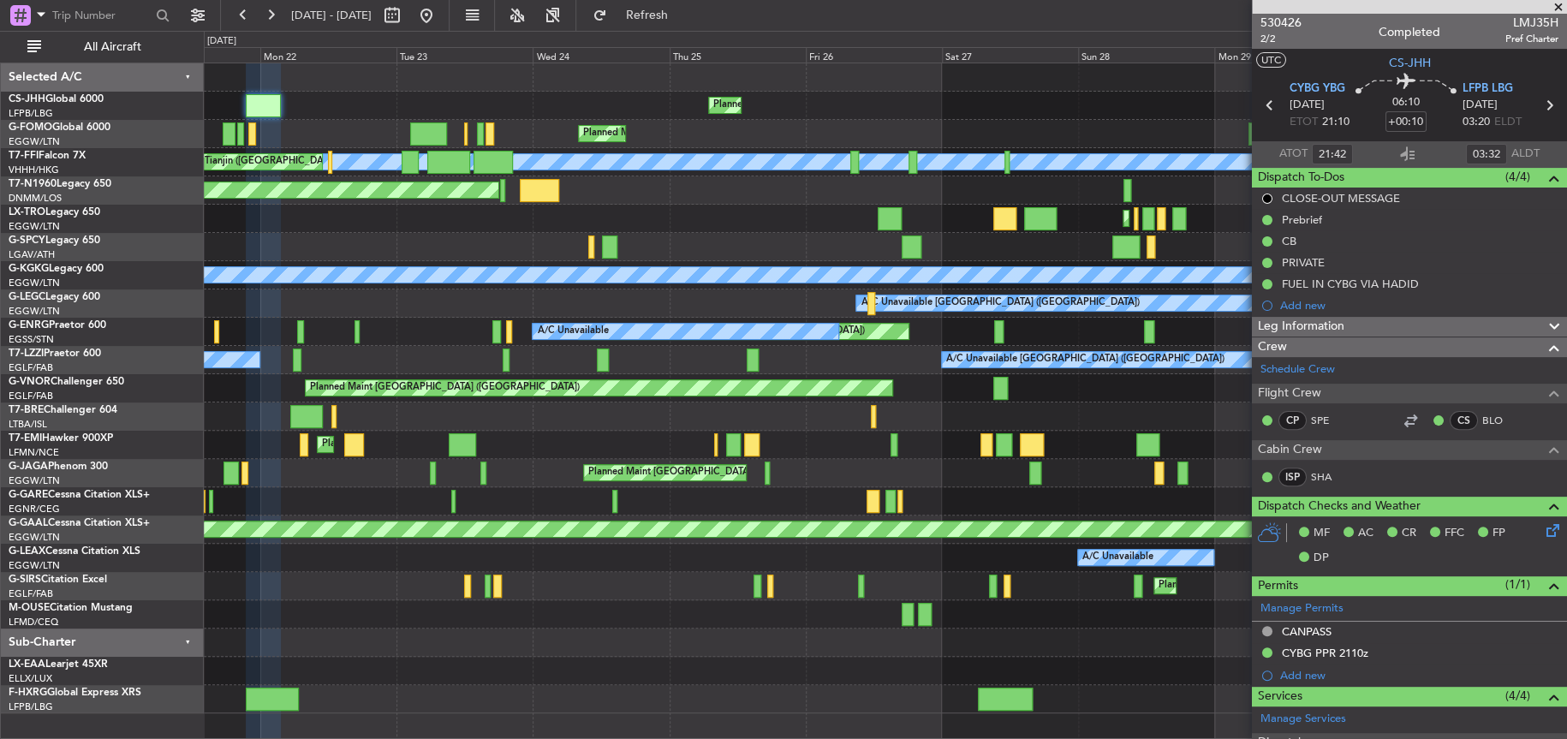
click at [1210, 427] on div at bounding box center [885, 416] width 1362 height 28
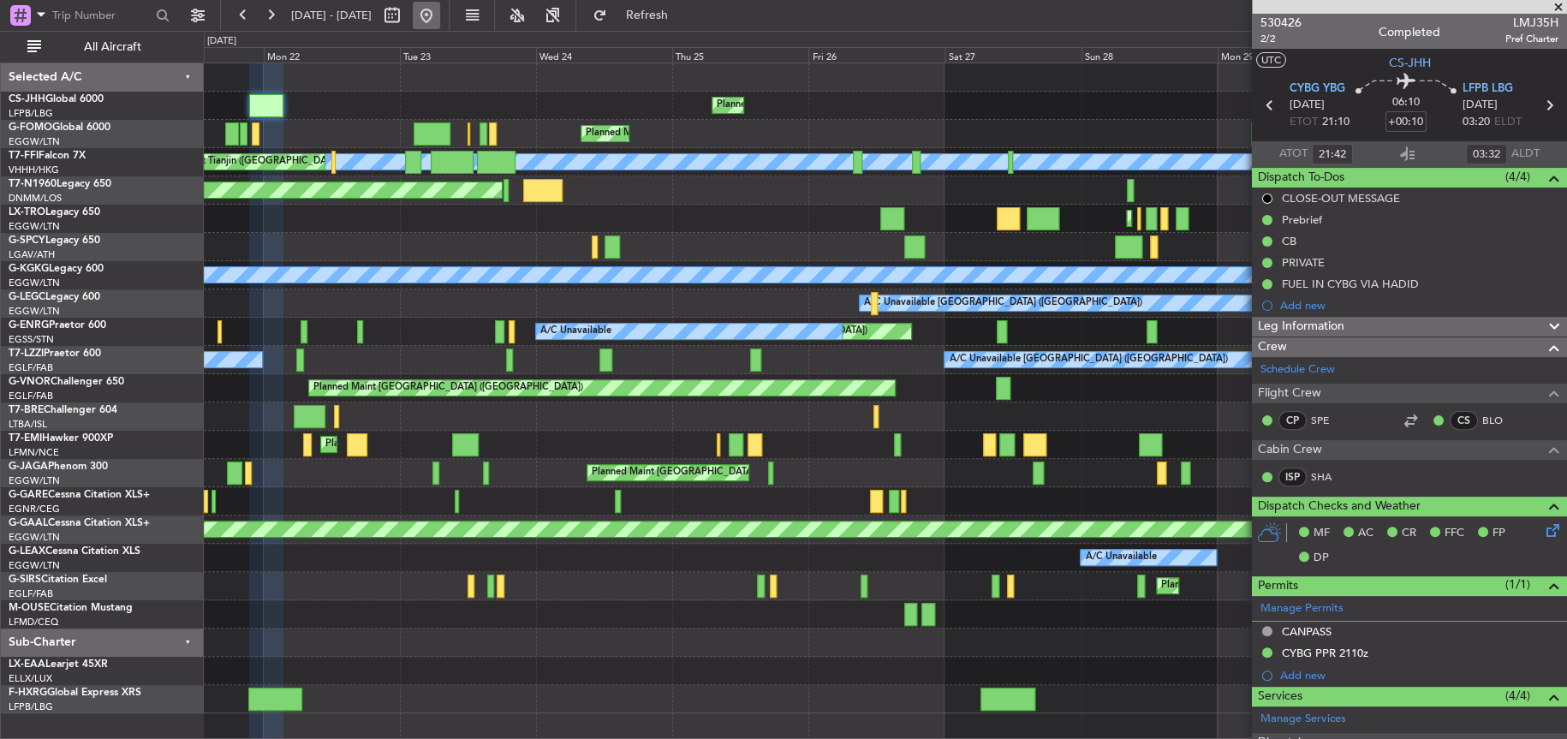
click at [440, 9] on button at bounding box center [426, 15] width 27 height 27
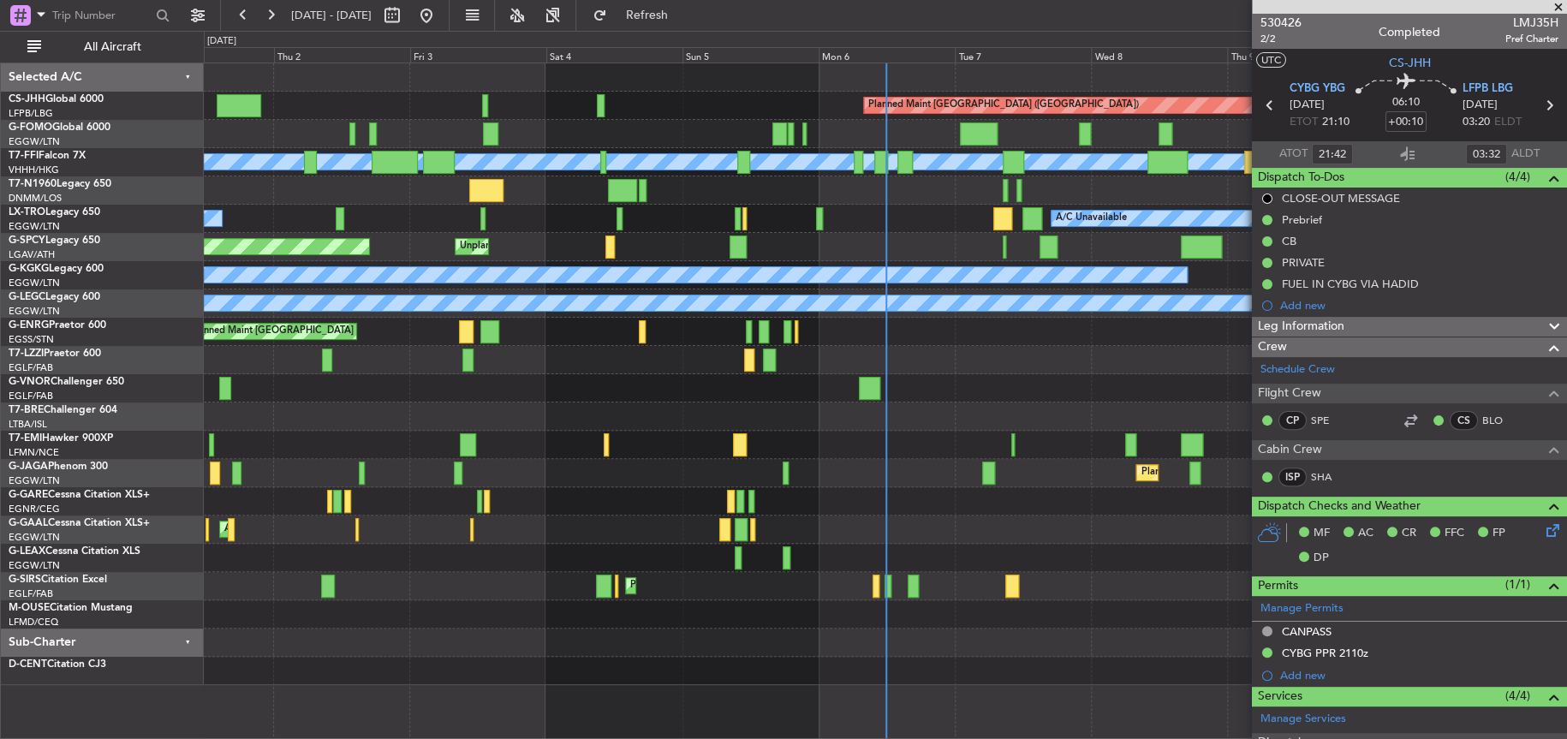
click at [0, 416] on html "01 Oct 2025 - 11 Oct 2025 Refresh Quick Links All Aircraft Planned Maint Paris …" at bounding box center [783, 369] width 1567 height 739
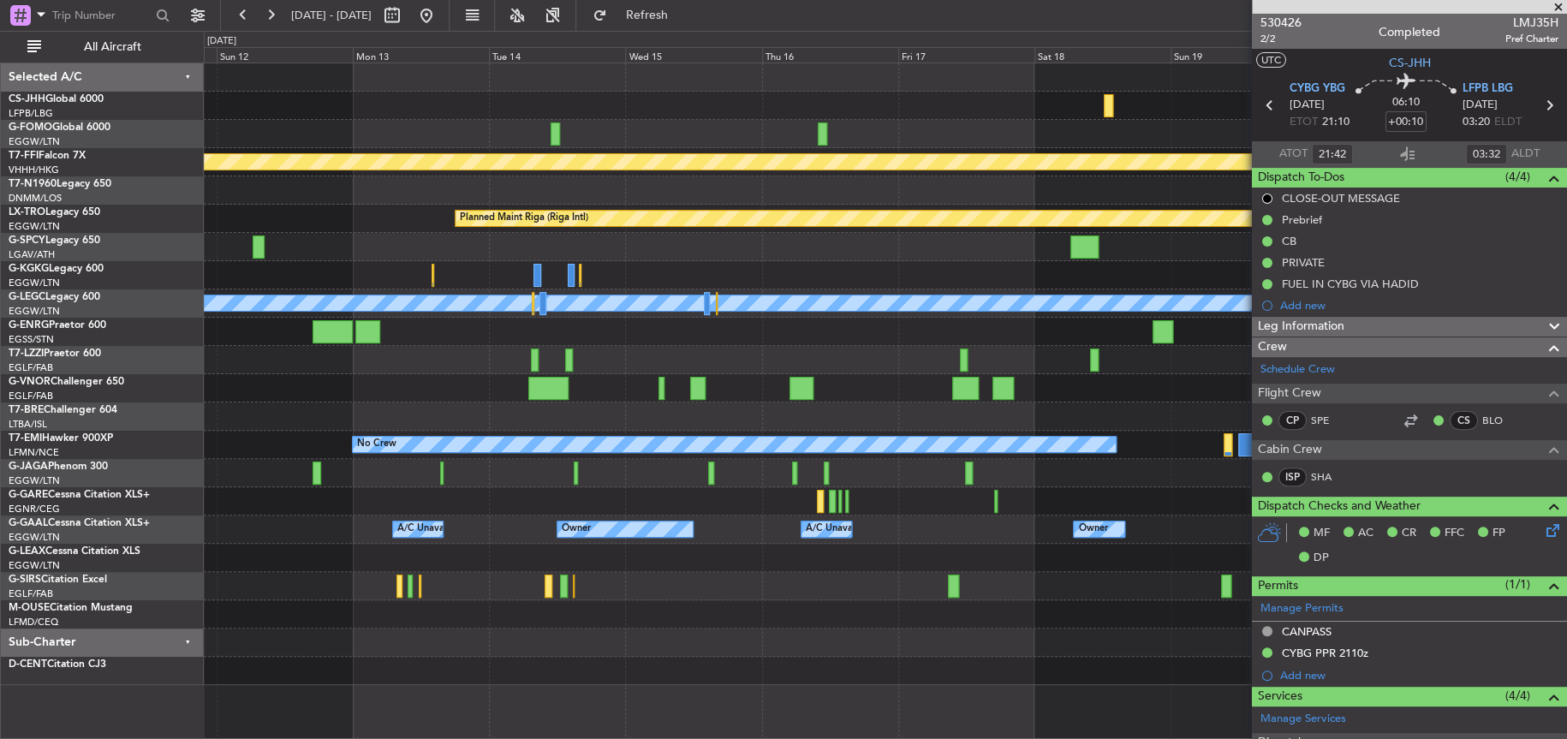
click at [104, 393] on div "Planned Maint Paris (Le Bourget) MEL MEL Planned Maint Geneva (Cointrin) Planne…" at bounding box center [783, 385] width 1567 height 708
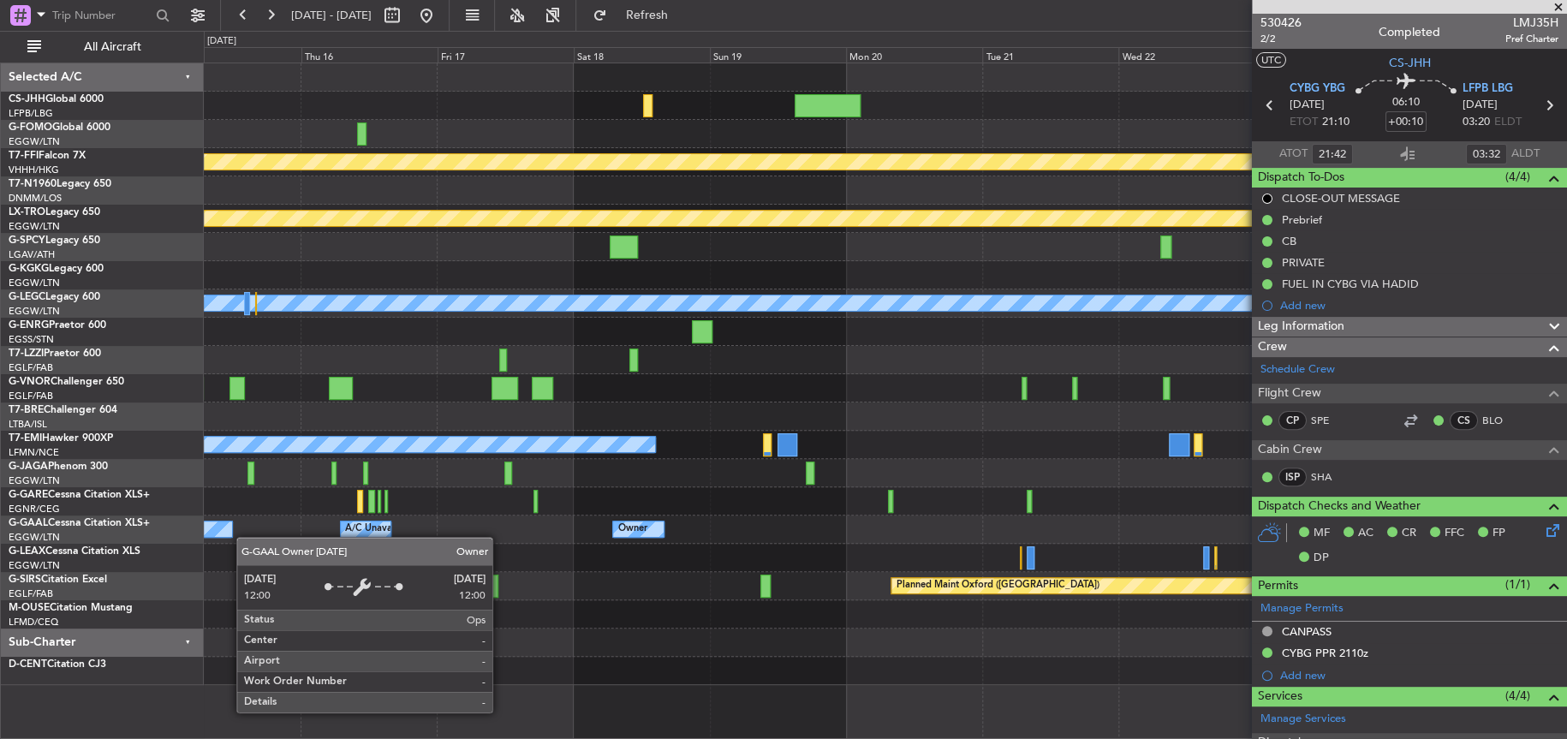
click at [211, 527] on div "MEL MEL Planned Maint Geneva (Cointrin) Planned Maint Riga (Riga Intl) A/C Unav…" at bounding box center [884, 373] width 1361 height 621
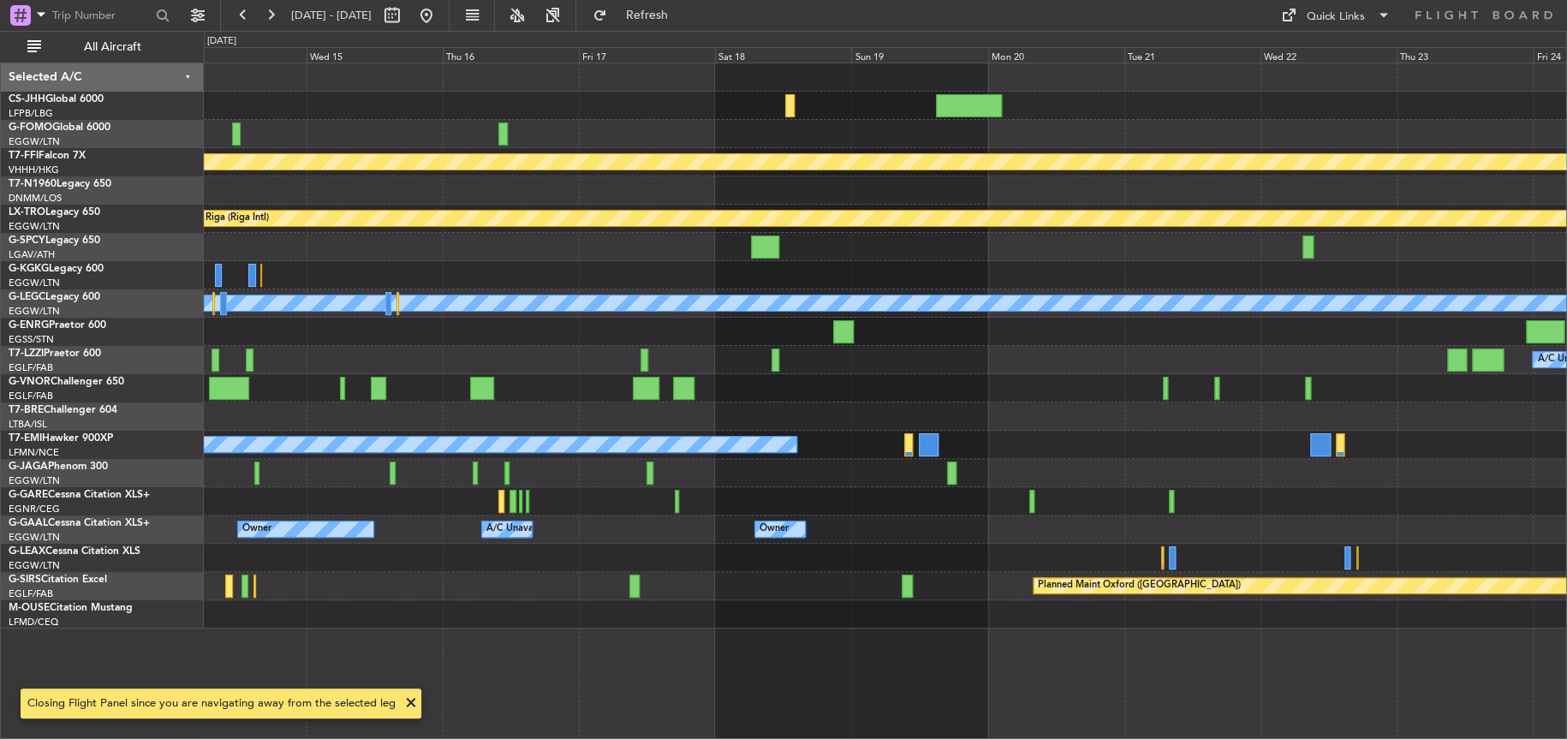
click at [797, 620] on div at bounding box center [885, 614] width 1362 height 28
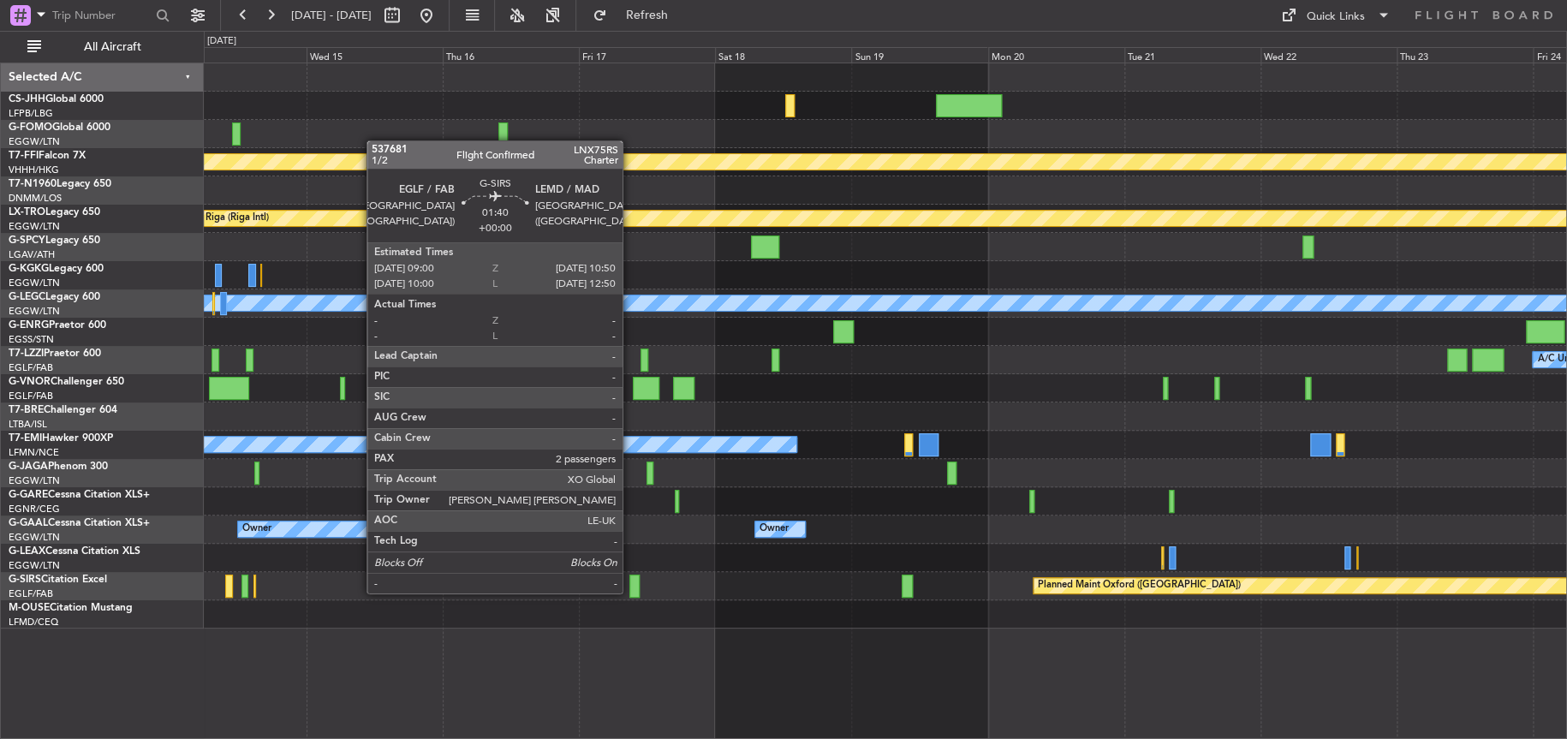
click at [630, 591] on div at bounding box center [634, 585] width 11 height 23
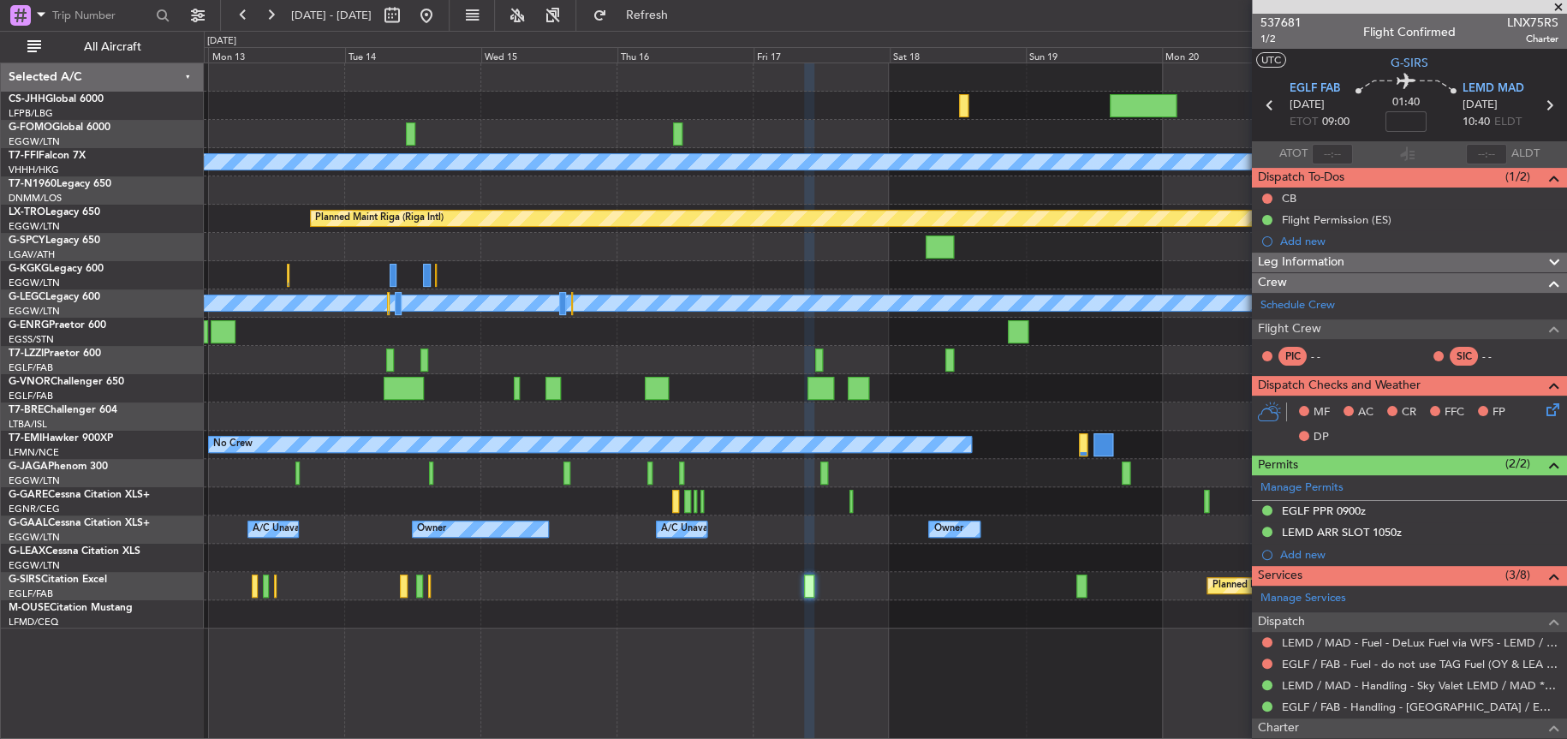
click at [1163, 595] on div "Planned Maint Geneva (Cointrin) MEL MEL Planned Maint Riga (Riga Intl) A/C Unav…" at bounding box center [884, 345] width 1361 height 565
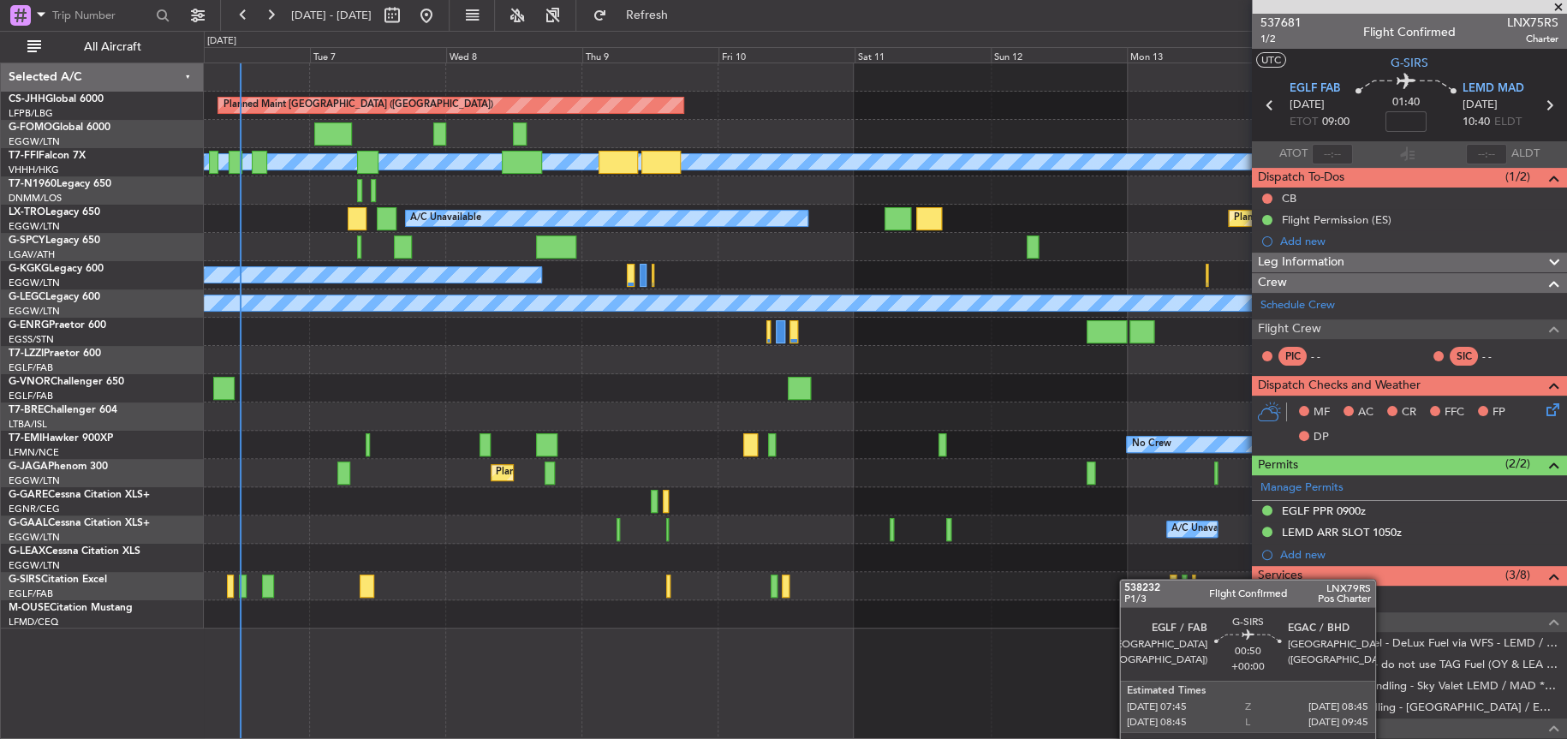
click at [1155, 574] on div "Planned Maint [GEOGRAPHIC_DATA] ([GEOGRAPHIC_DATA])" at bounding box center [884, 586] width 1361 height 28
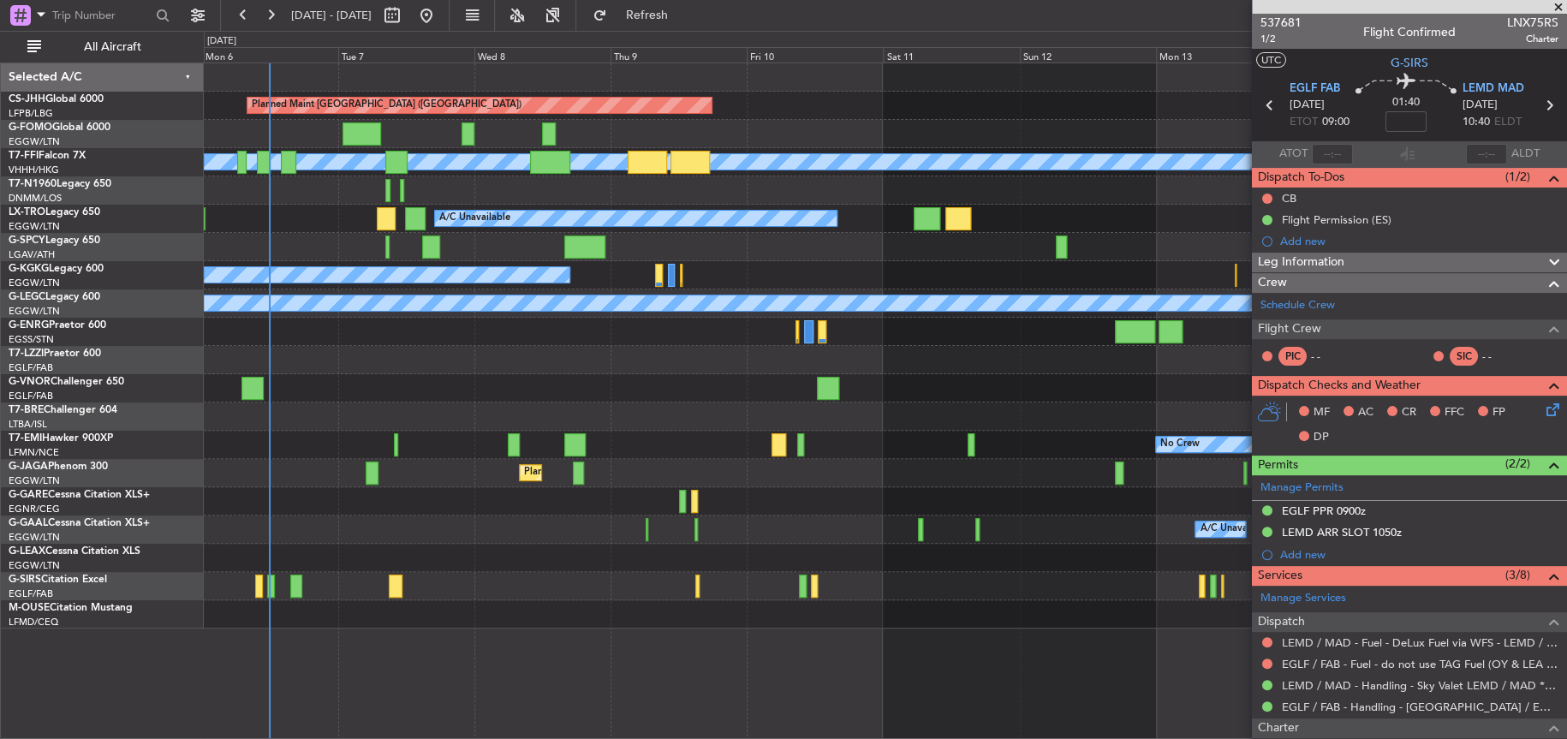
click at [1015, 424] on div at bounding box center [885, 416] width 1362 height 28
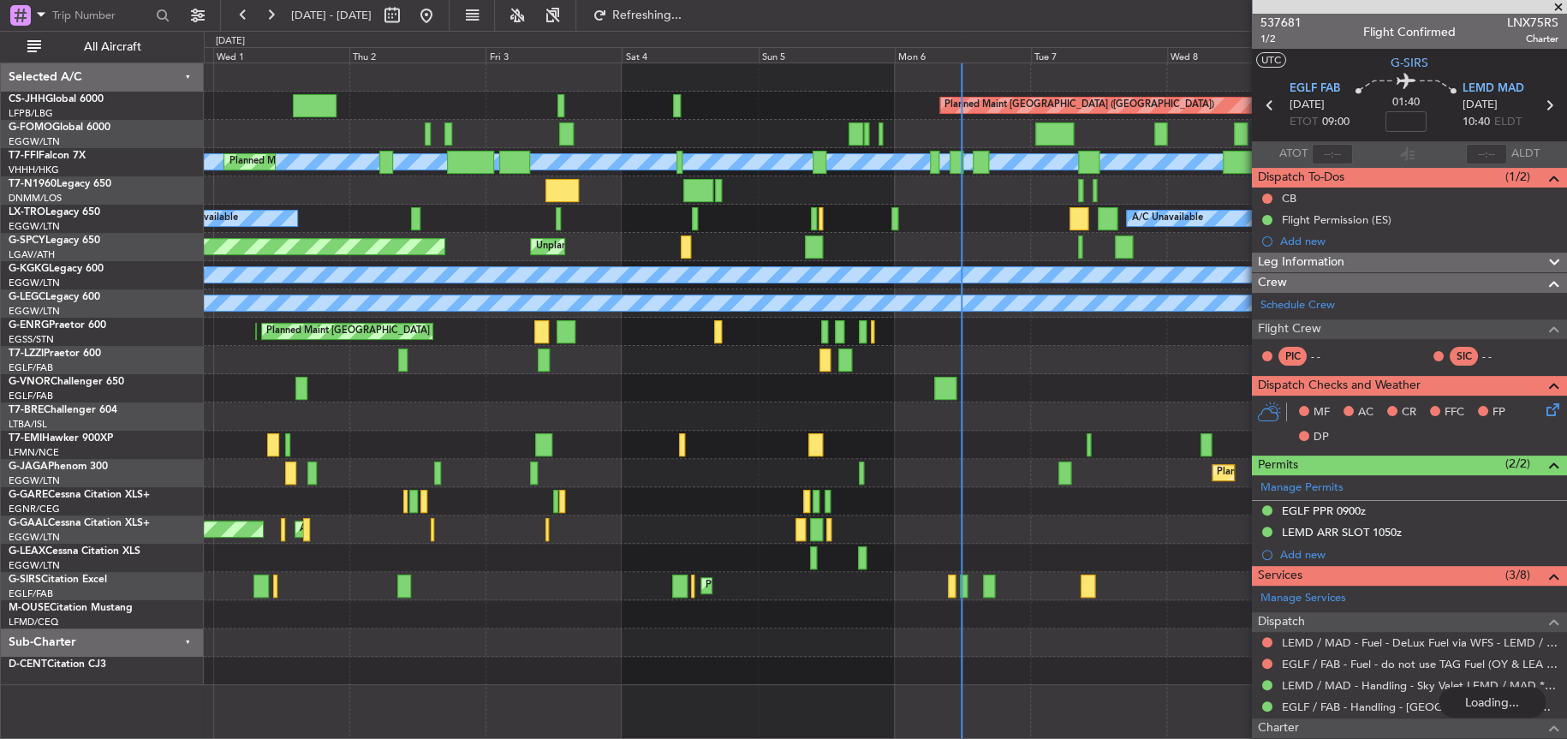
click at [6, 290] on div "Planned Maint Paris (Le Bourget) Planned Maint Geneva (Cointrin) MEL MEL Planne…" at bounding box center [783, 385] width 1567 height 708
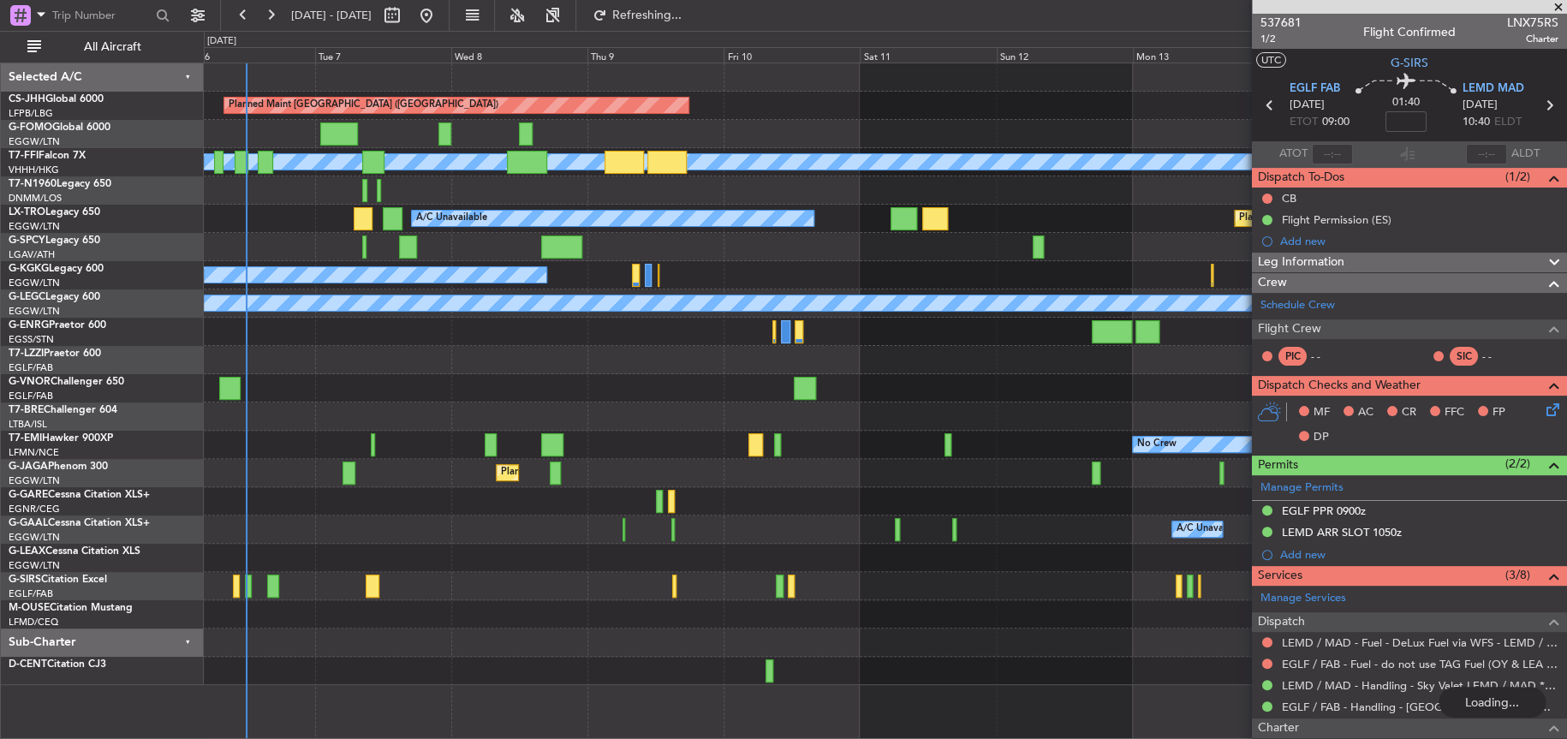
click at [107, 381] on div "Planned Maint Paris (Le Bourget) Planned Maint Geneva (Cointrin) MEL MEL A/C Un…" at bounding box center [783, 385] width 1567 height 708
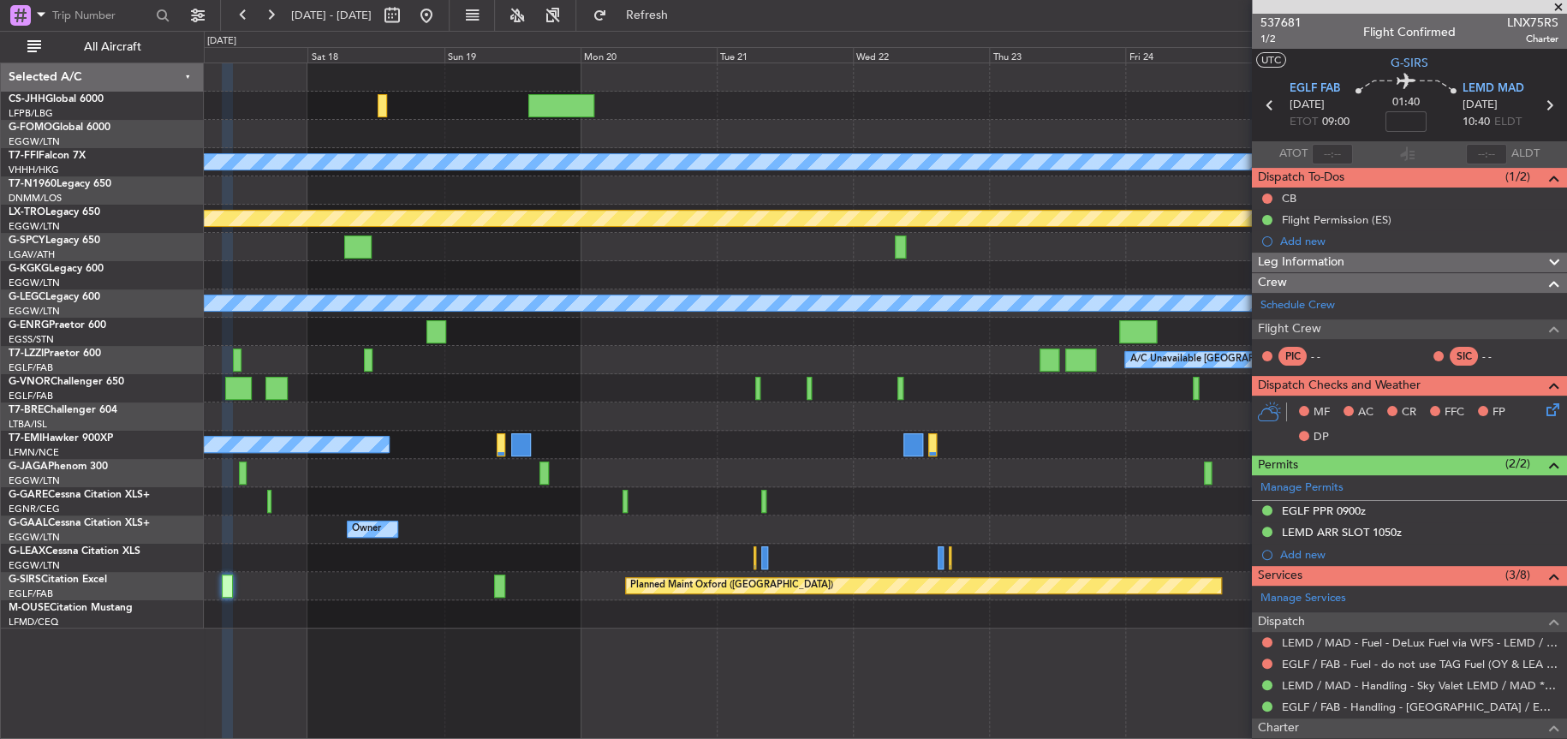
click at [389, 110] on div at bounding box center [885, 106] width 1362 height 28
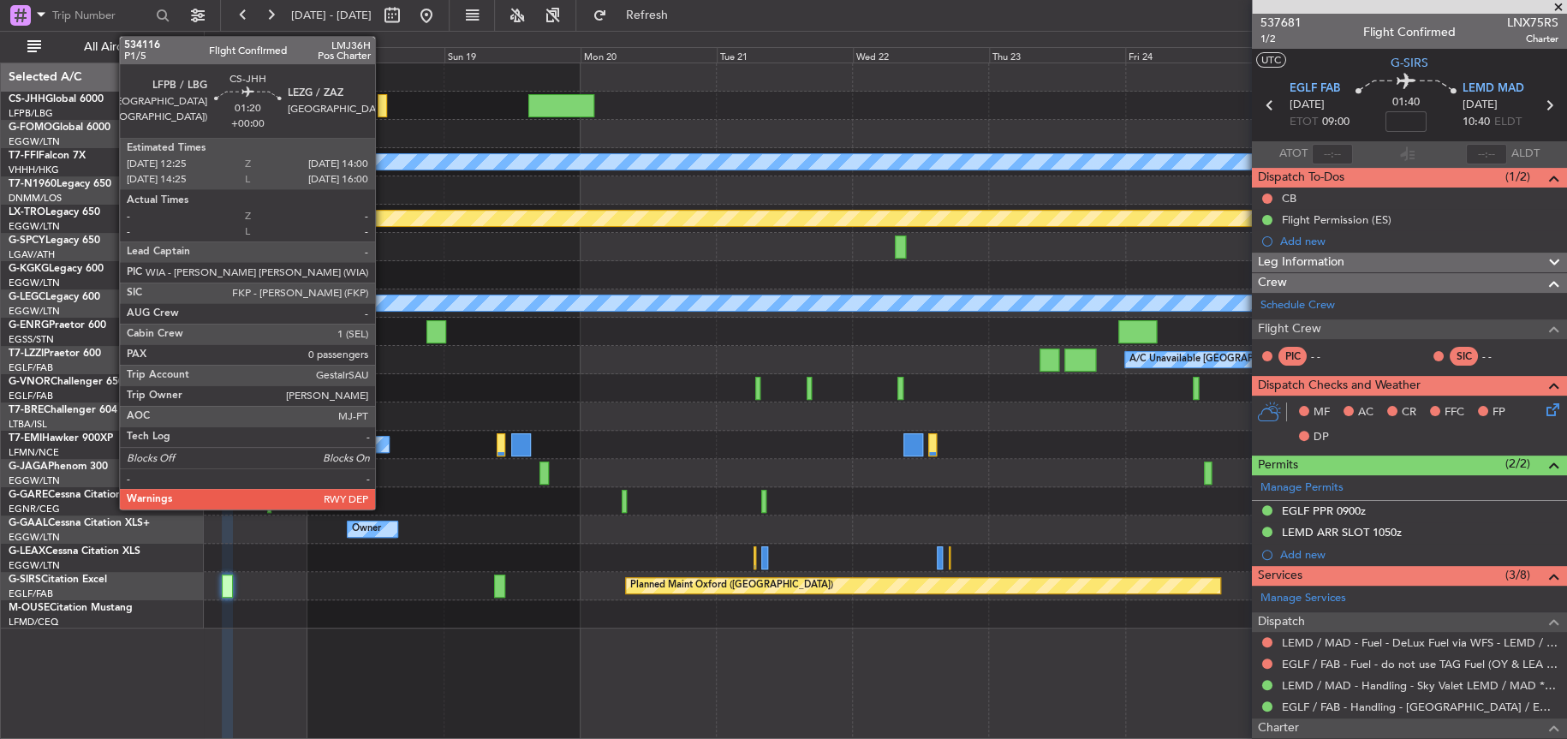
click at [381, 106] on div at bounding box center [382, 105] width 9 height 23
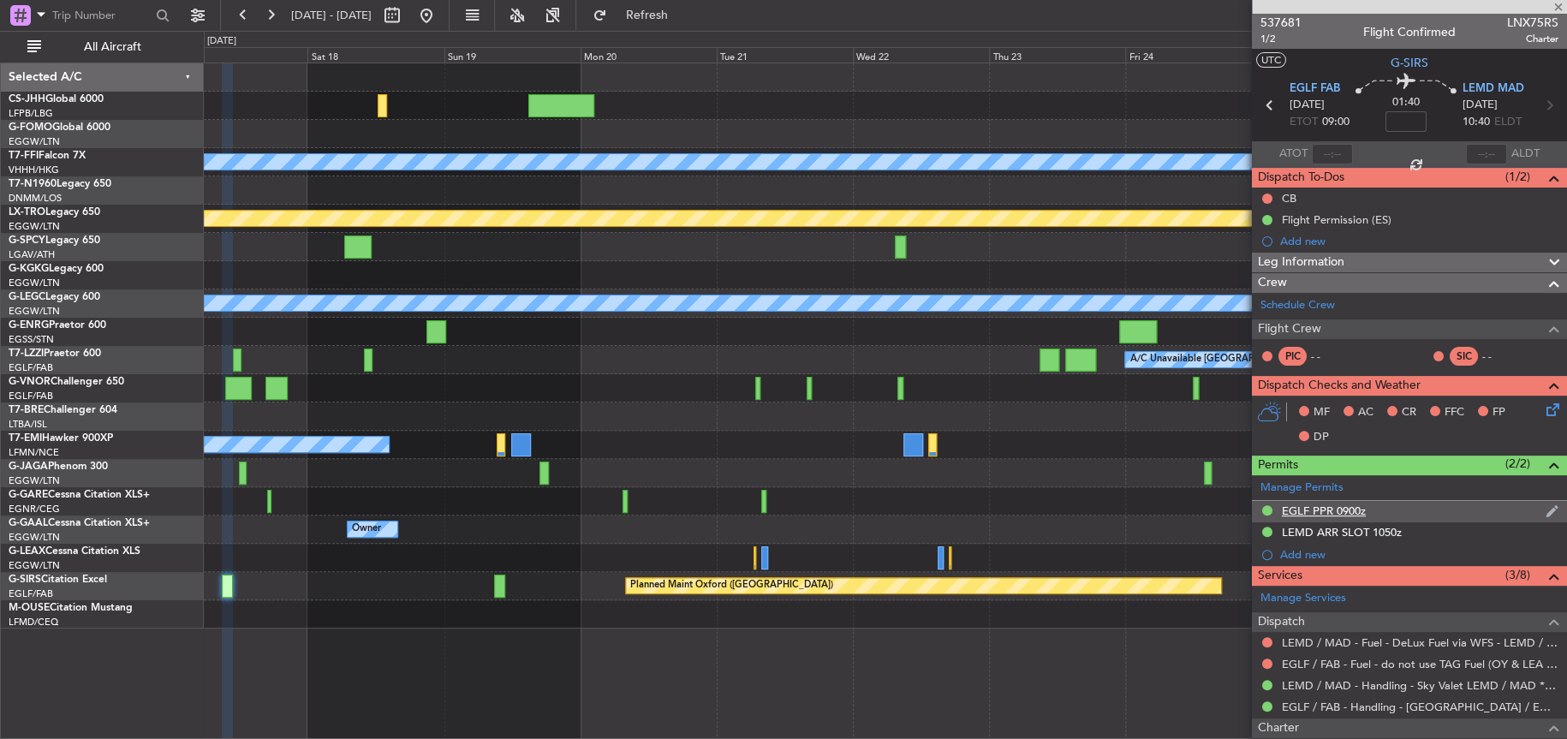
type input "0"
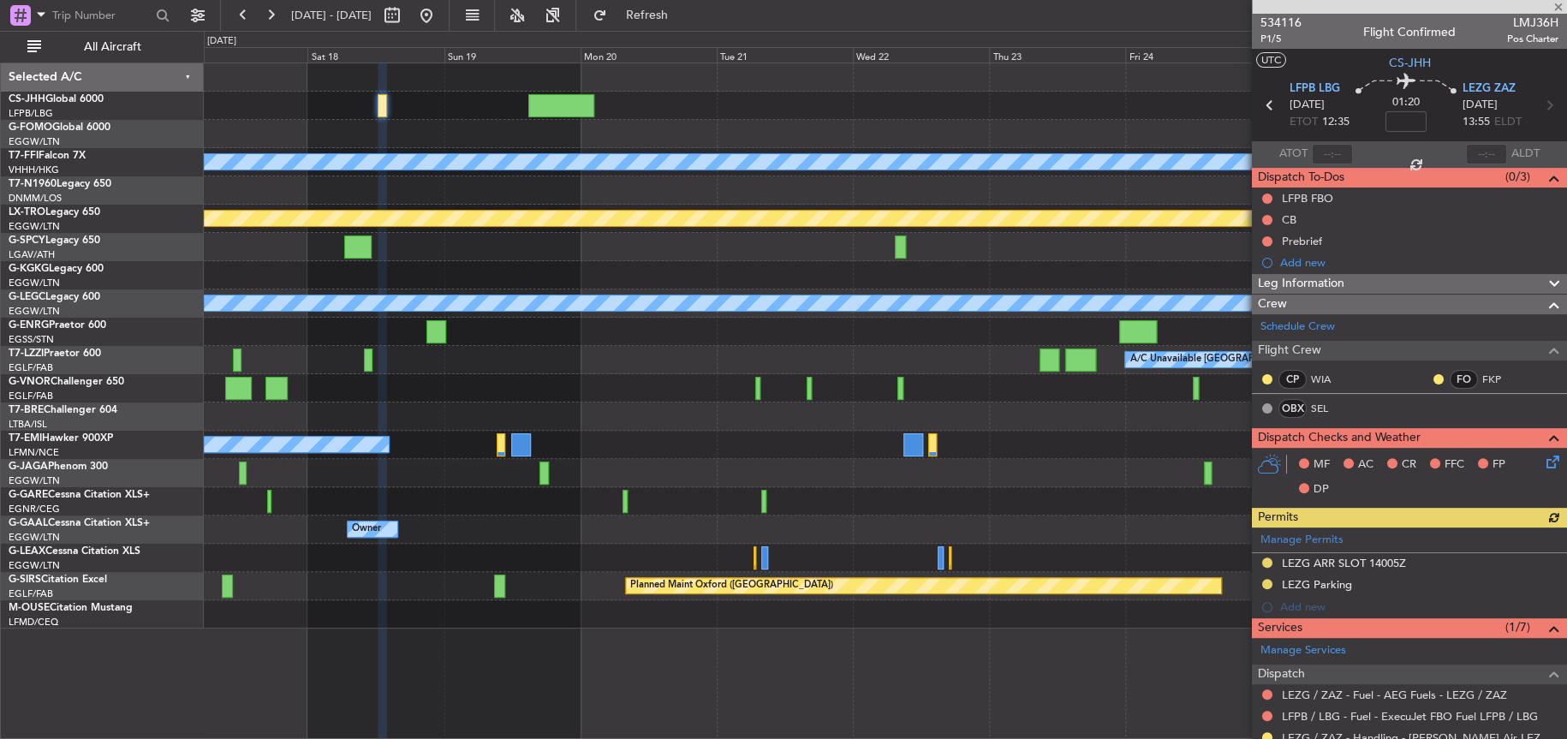
scroll to position [224, 0]
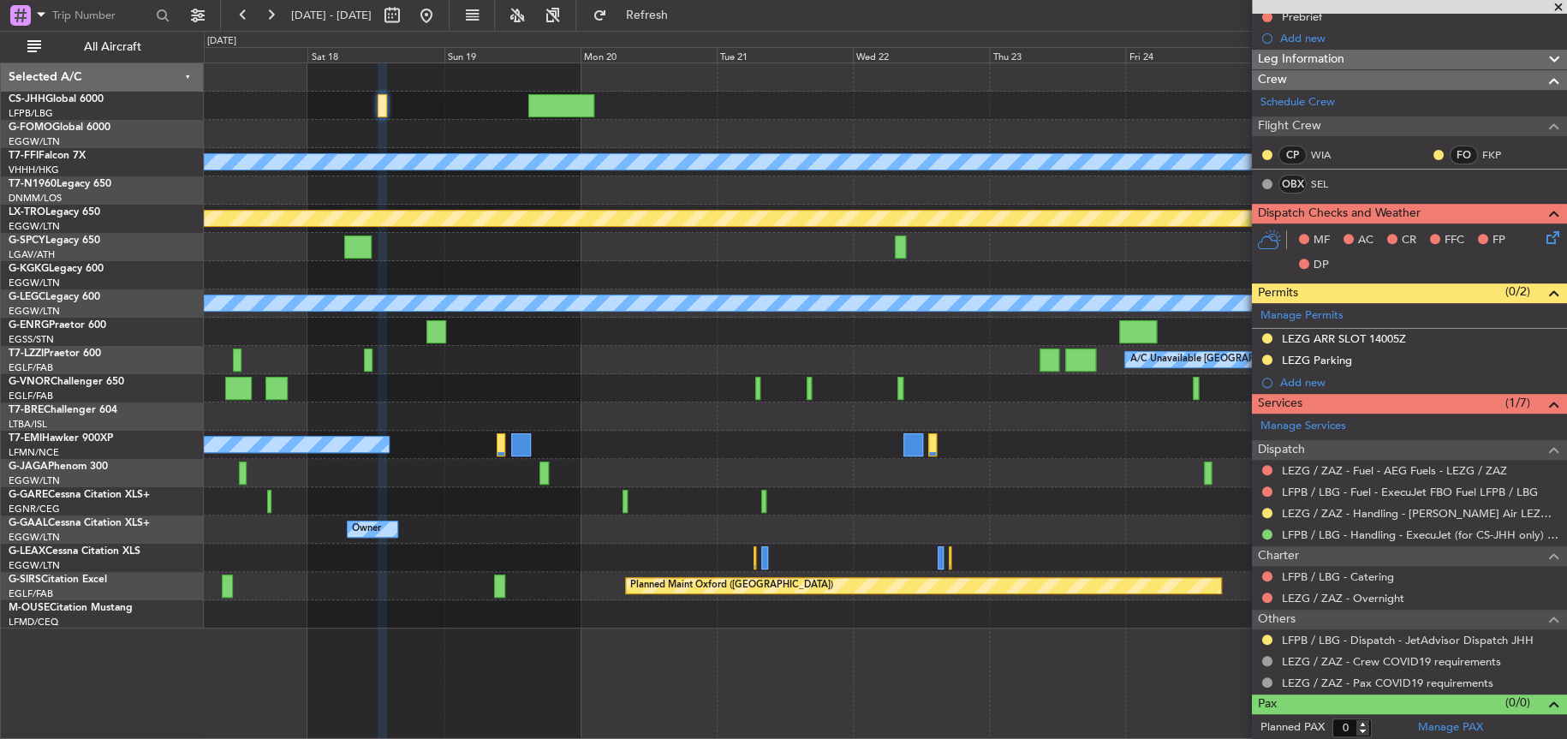
click at [1543, 233] on icon at bounding box center [1550, 235] width 14 height 14
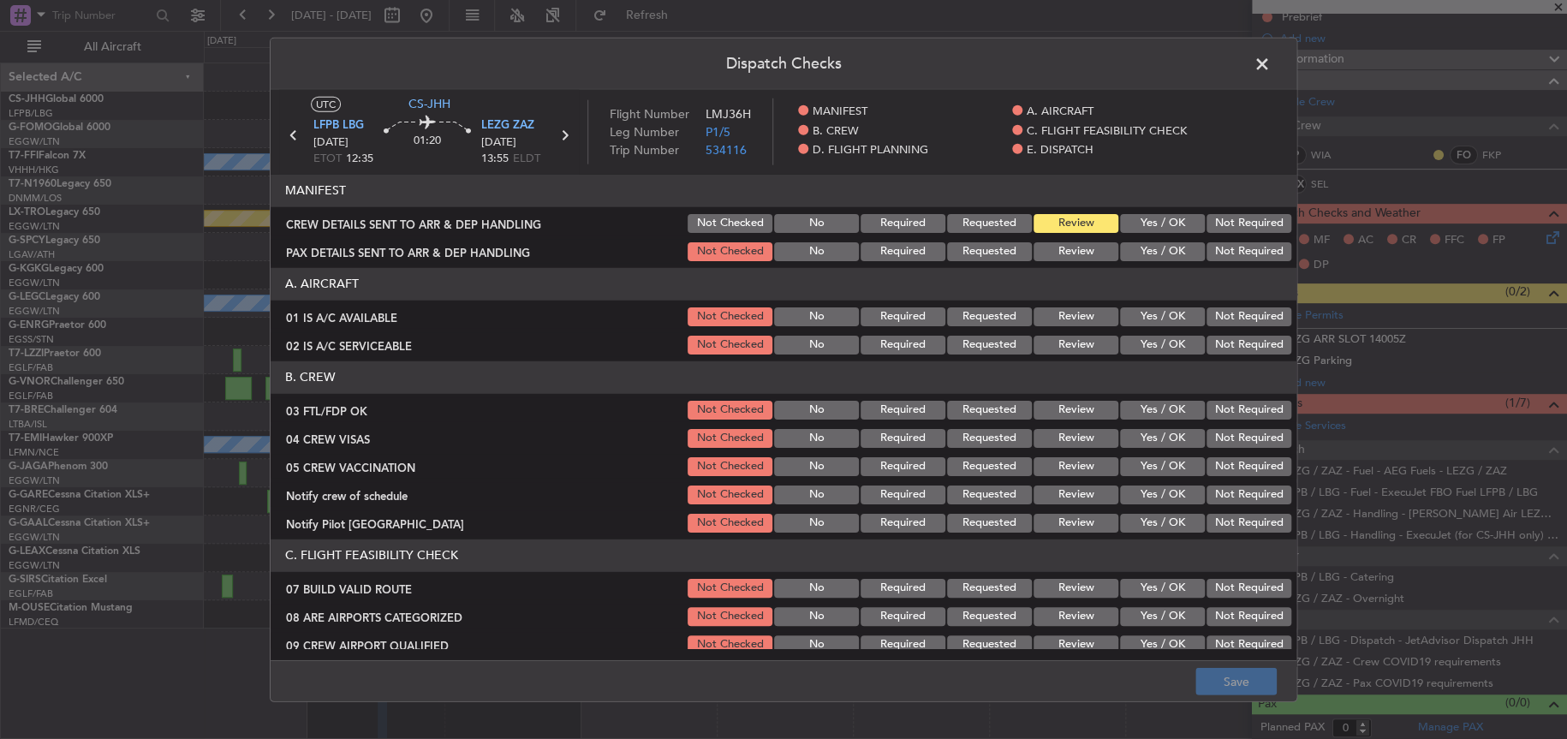
click at [1166, 488] on button "Yes / OK" at bounding box center [1162, 494] width 85 height 19
click at [1255, 674] on button "Save" at bounding box center [1235, 681] width 81 height 27
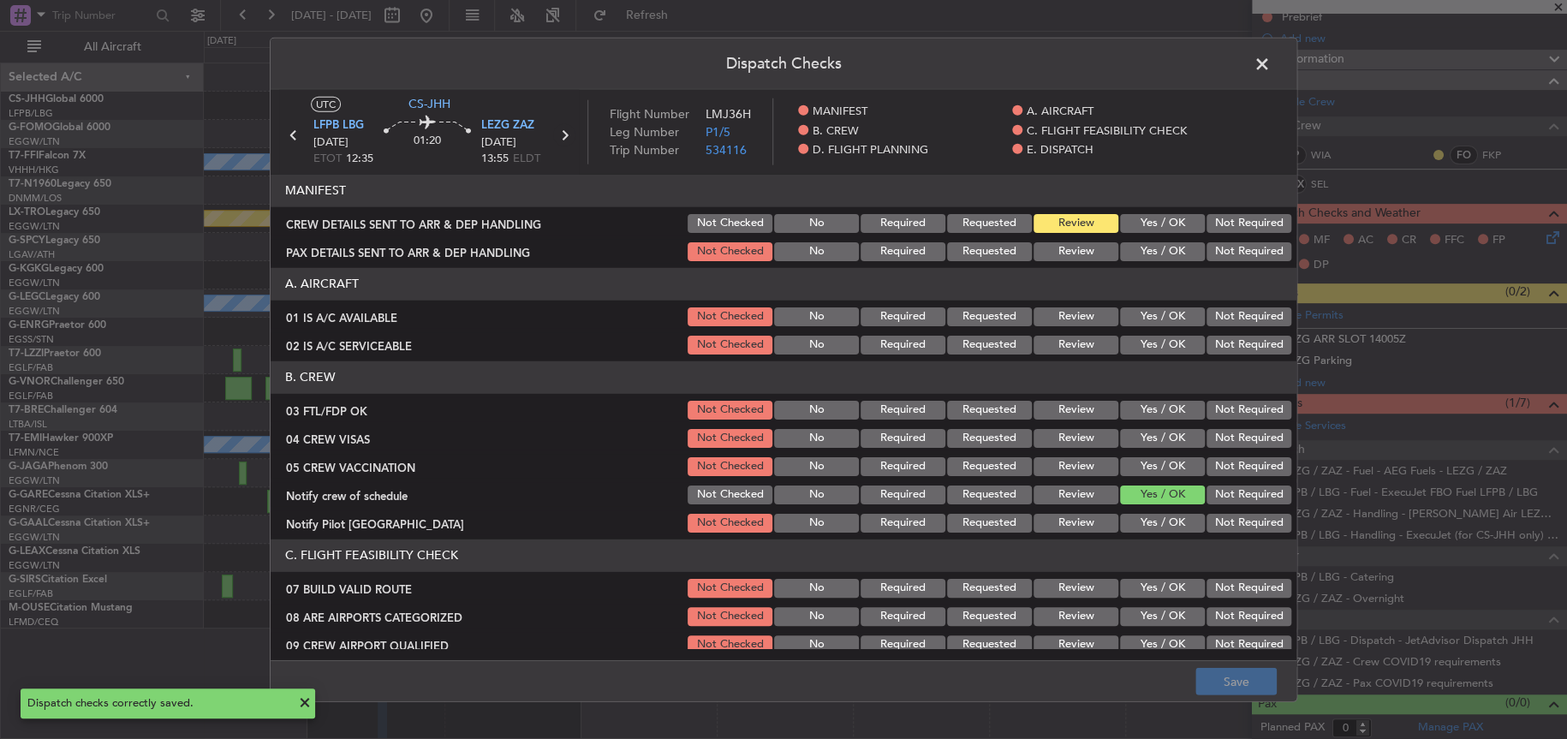
click at [568, 131] on icon at bounding box center [564, 134] width 22 height 22
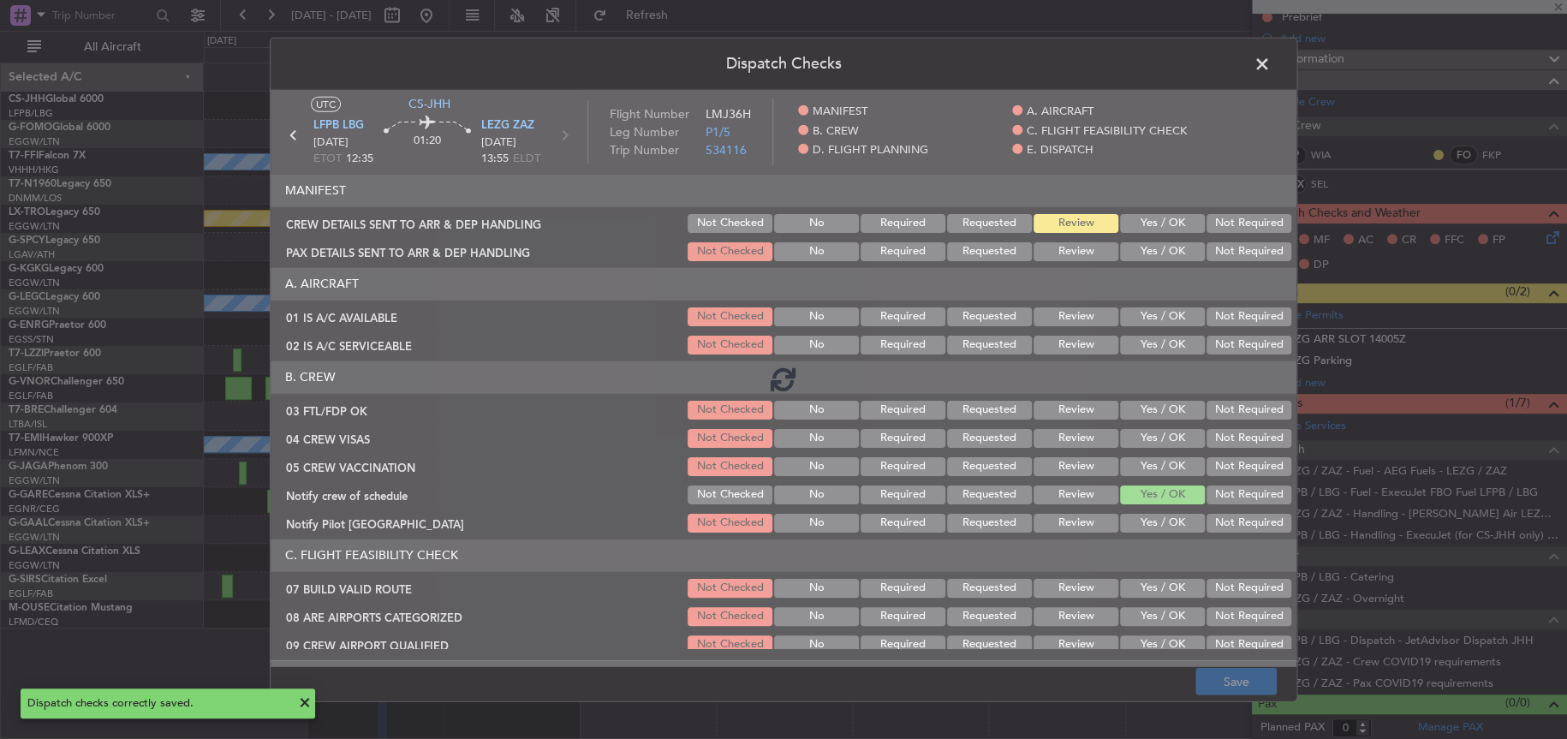
type input "+00:15"
type input "1"
type input "+00:15"
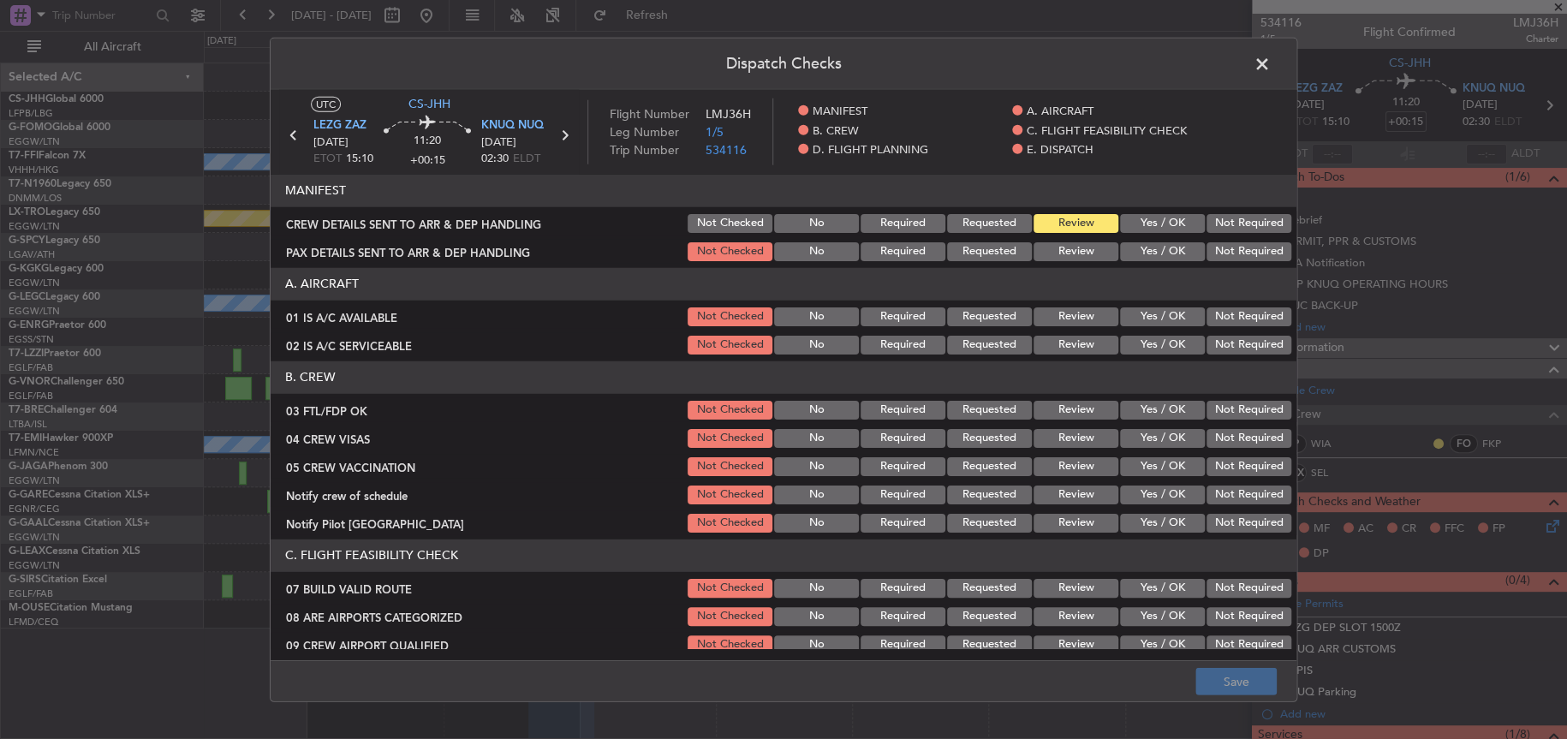
click at [1154, 497] on button "Yes / OK" at bounding box center [1162, 494] width 85 height 19
click at [1226, 682] on button "Save" at bounding box center [1235, 681] width 81 height 27
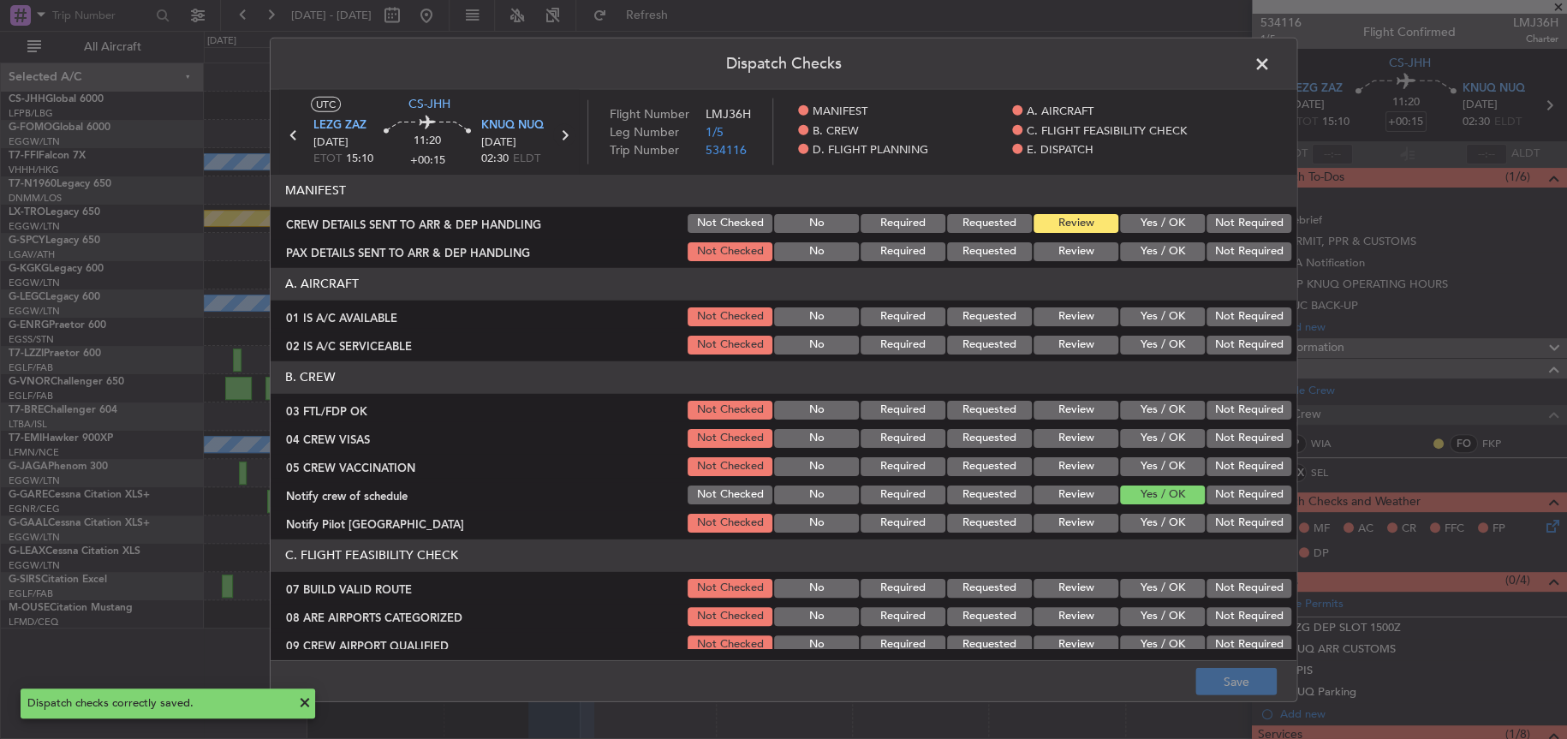
click at [562, 131] on icon at bounding box center [564, 134] width 22 height 22
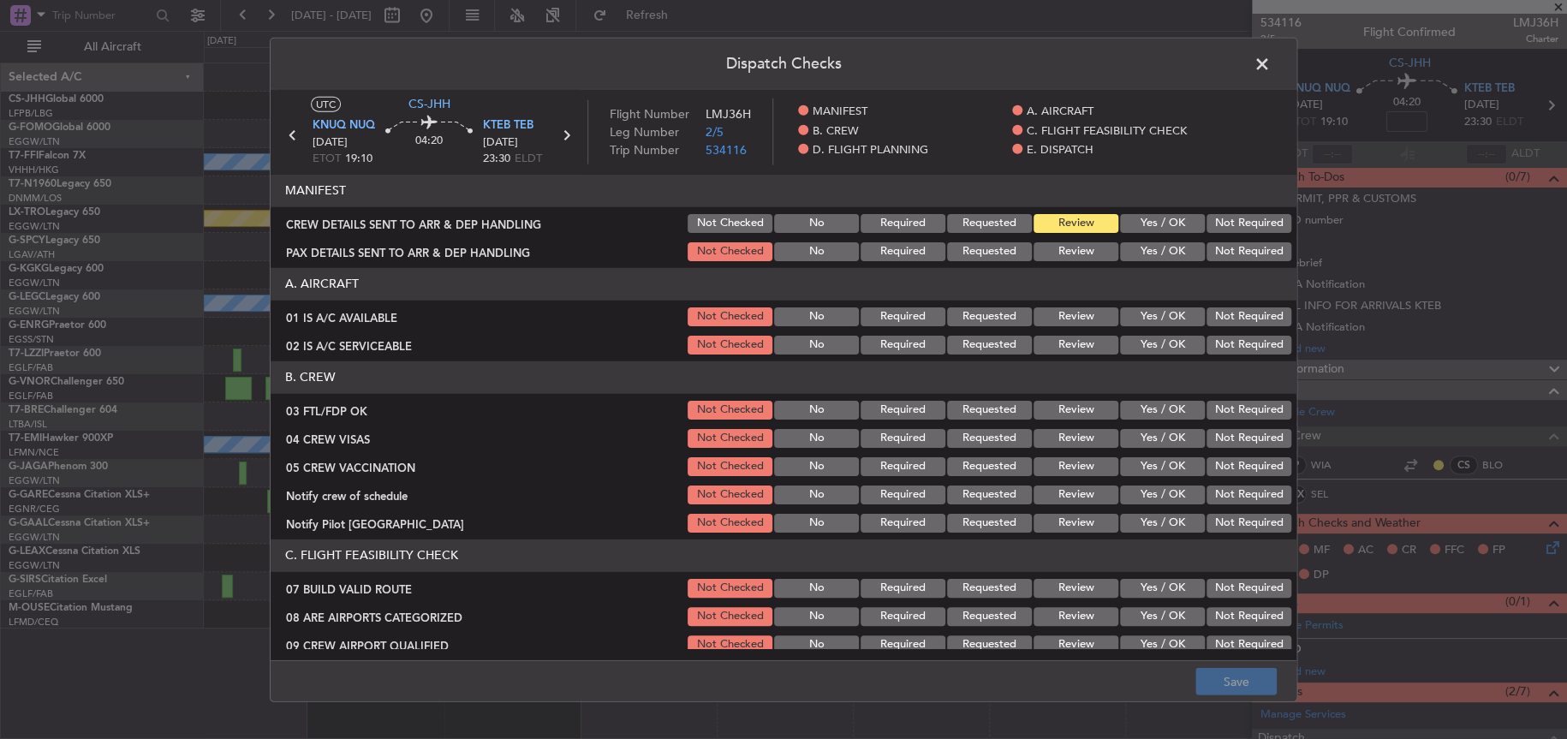
click at [1156, 495] on button "Yes / OK" at bounding box center [1162, 494] width 85 height 19
click at [1243, 693] on button "Save" at bounding box center [1235, 681] width 81 height 27
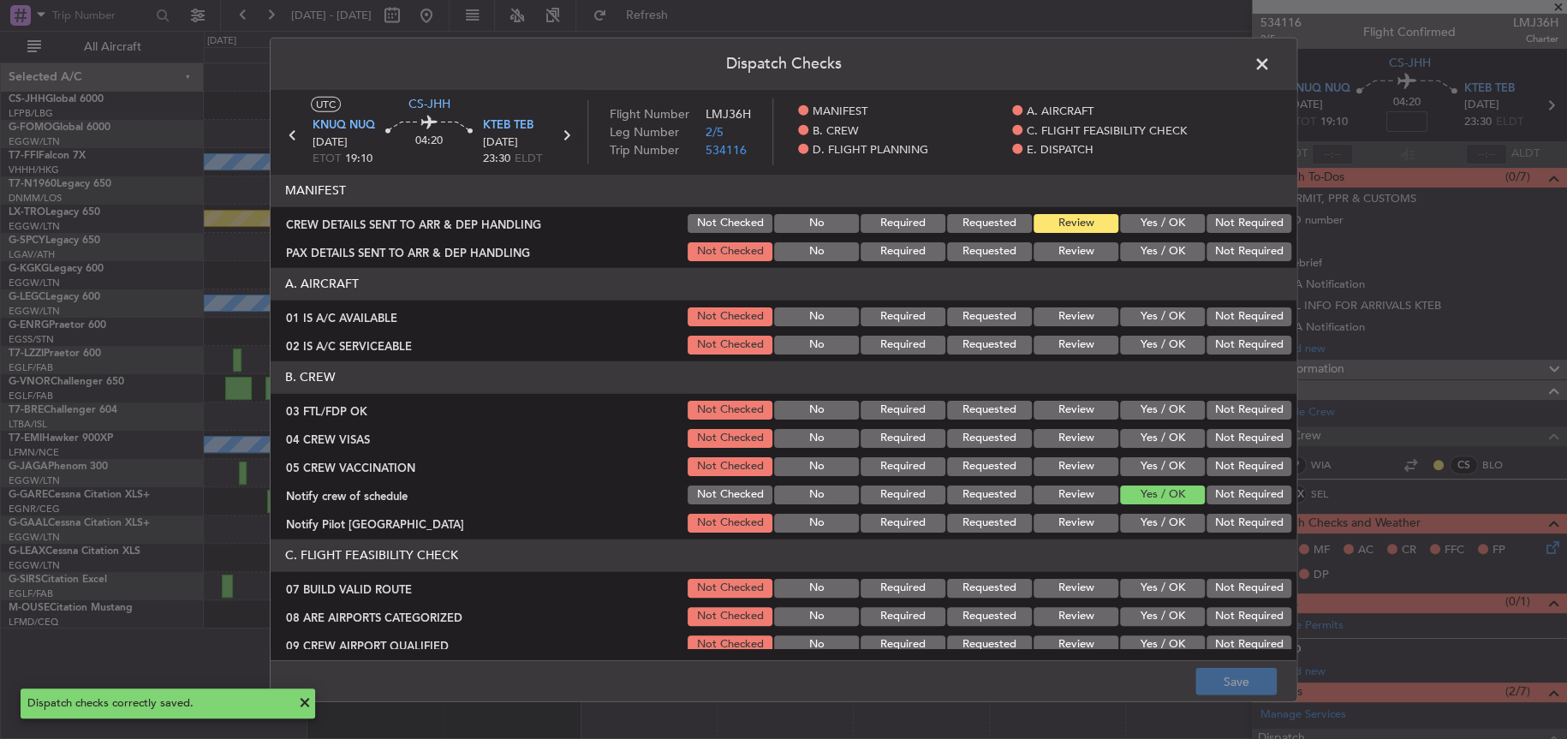
click at [569, 134] on icon at bounding box center [566, 134] width 22 height 22
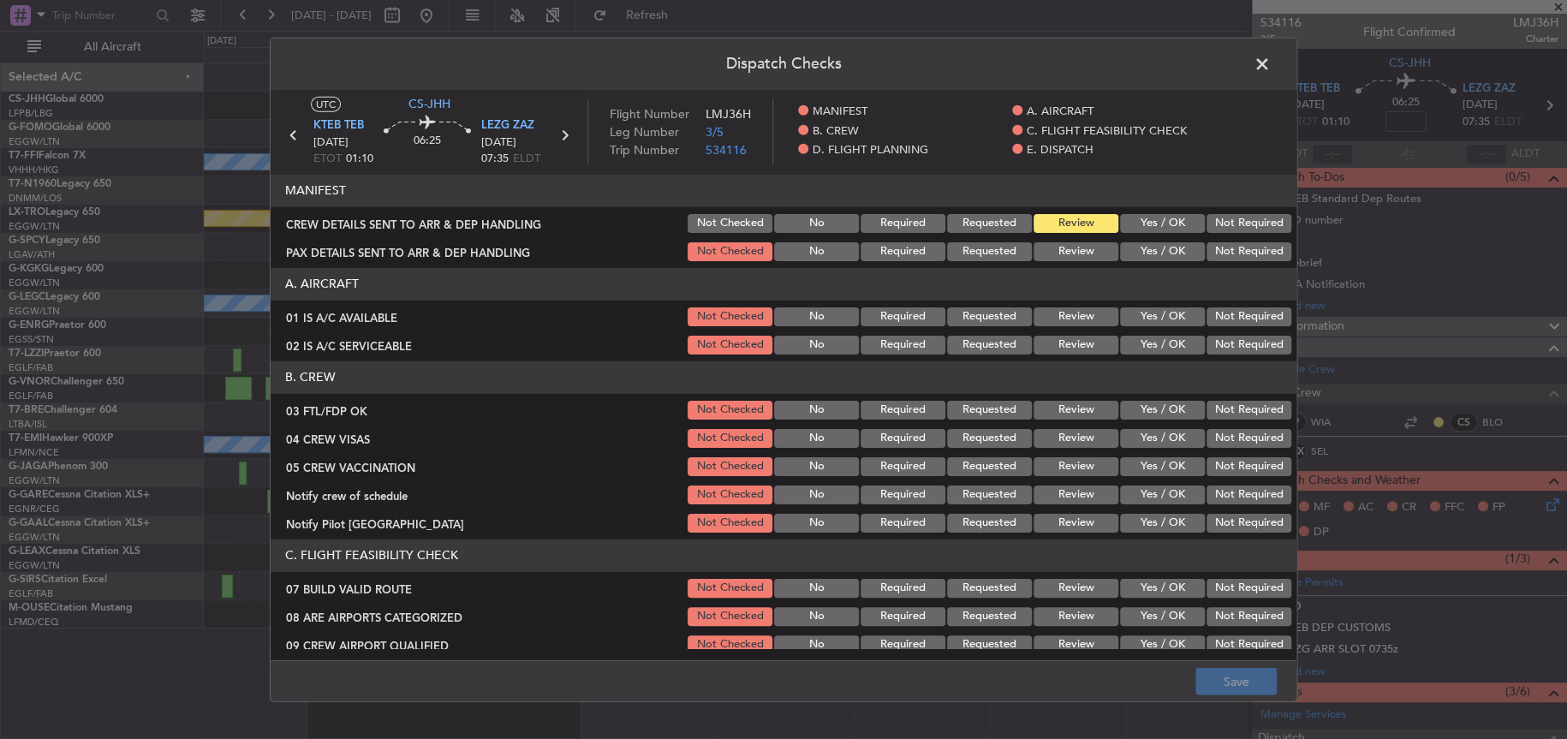
click at [1145, 486] on button "Yes / OK" at bounding box center [1162, 494] width 85 height 19
click at [1227, 669] on button "Save" at bounding box center [1235, 681] width 81 height 27
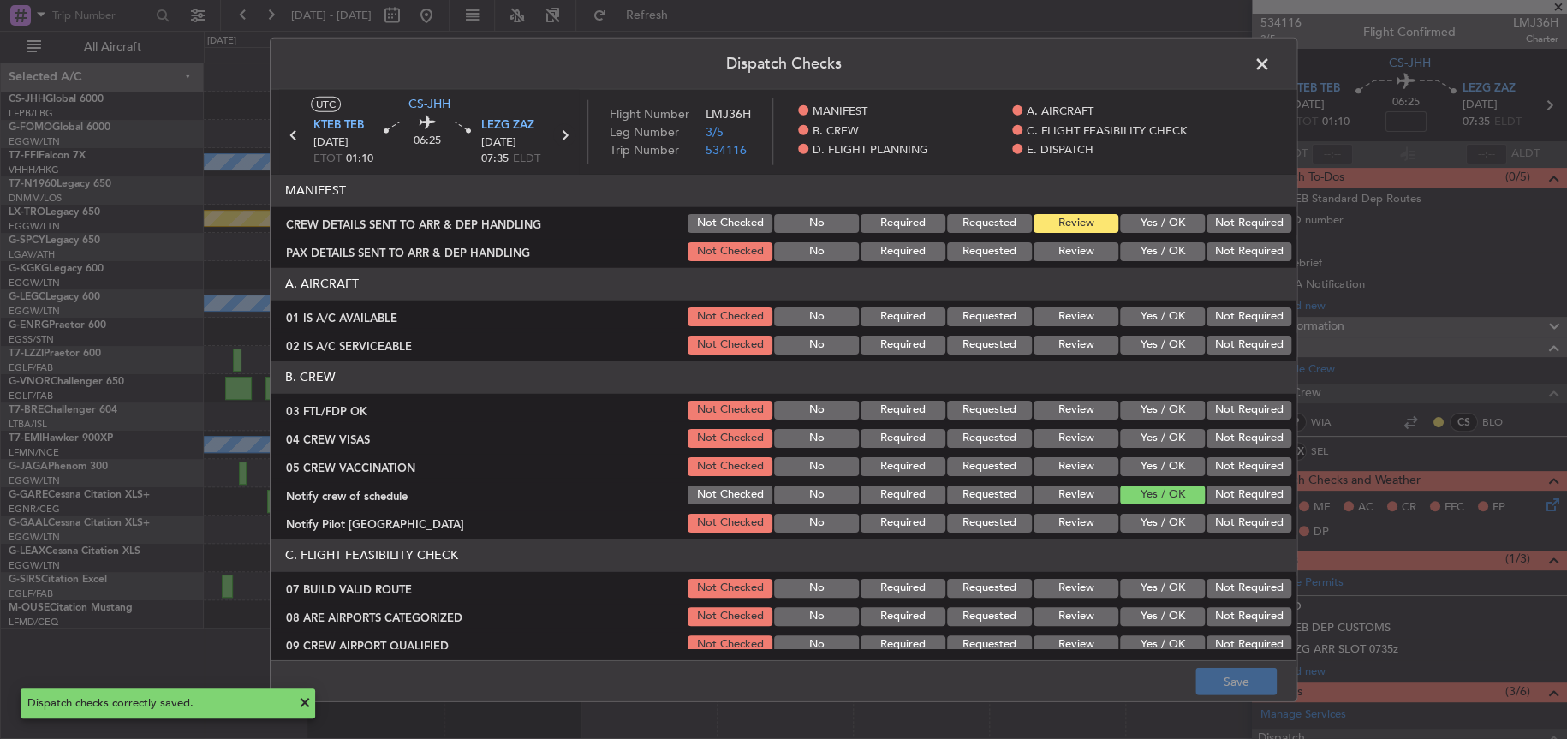
click at [568, 131] on icon at bounding box center [564, 134] width 22 height 22
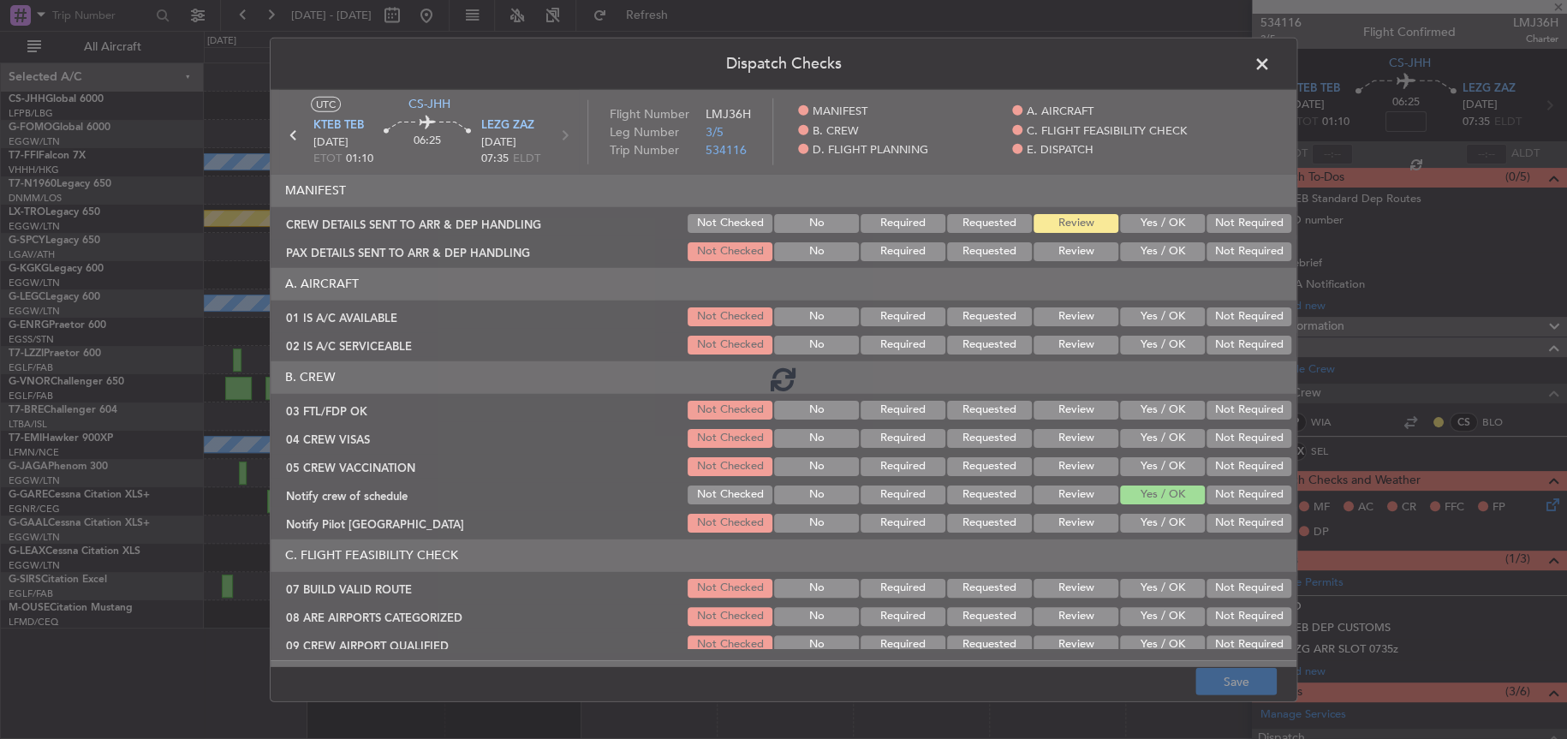
type input "0"
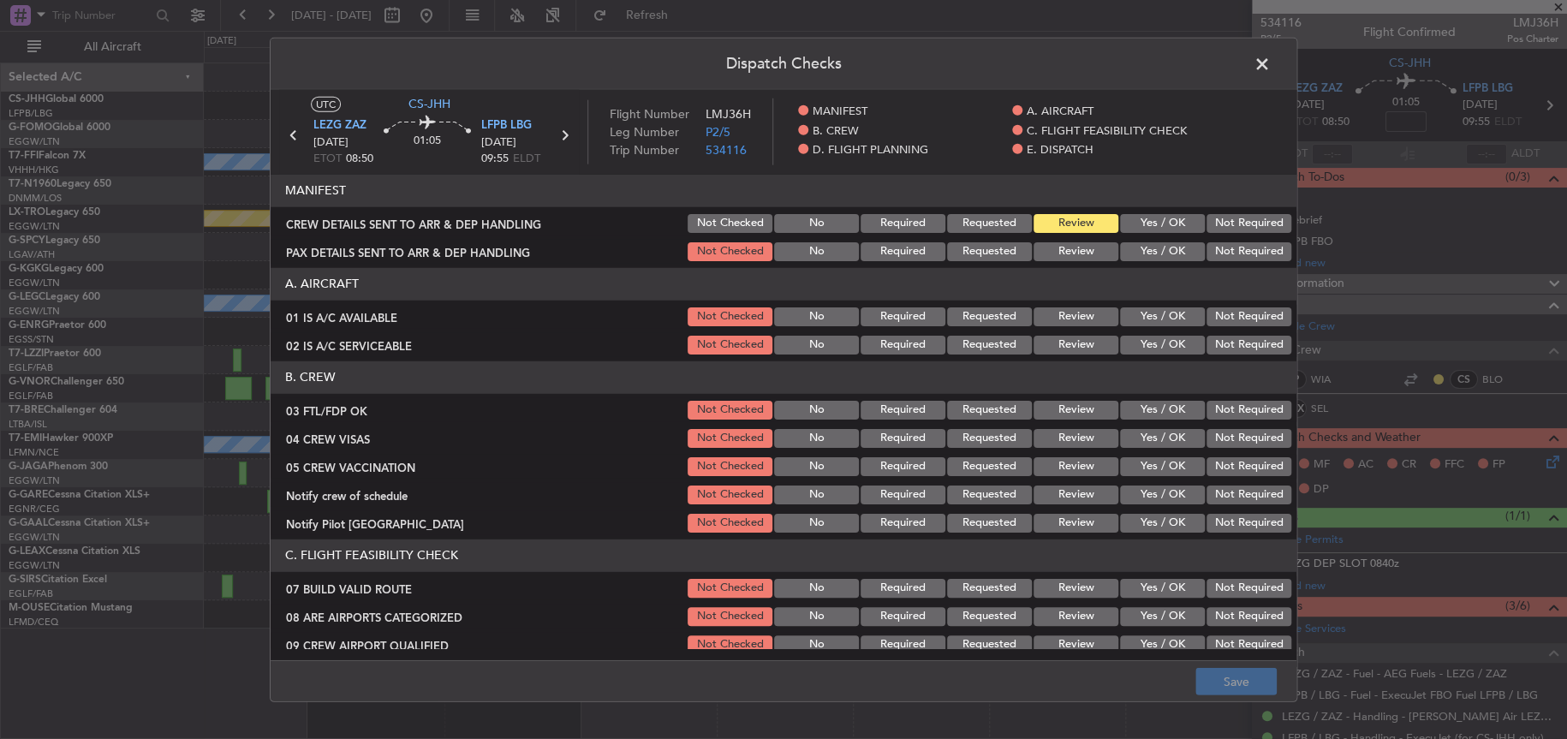
click at [1156, 494] on button "Yes / OK" at bounding box center [1162, 494] width 85 height 19
click at [1252, 679] on button "Save" at bounding box center [1235, 681] width 81 height 27
click at [1270, 64] on span at bounding box center [1270, 68] width 0 height 34
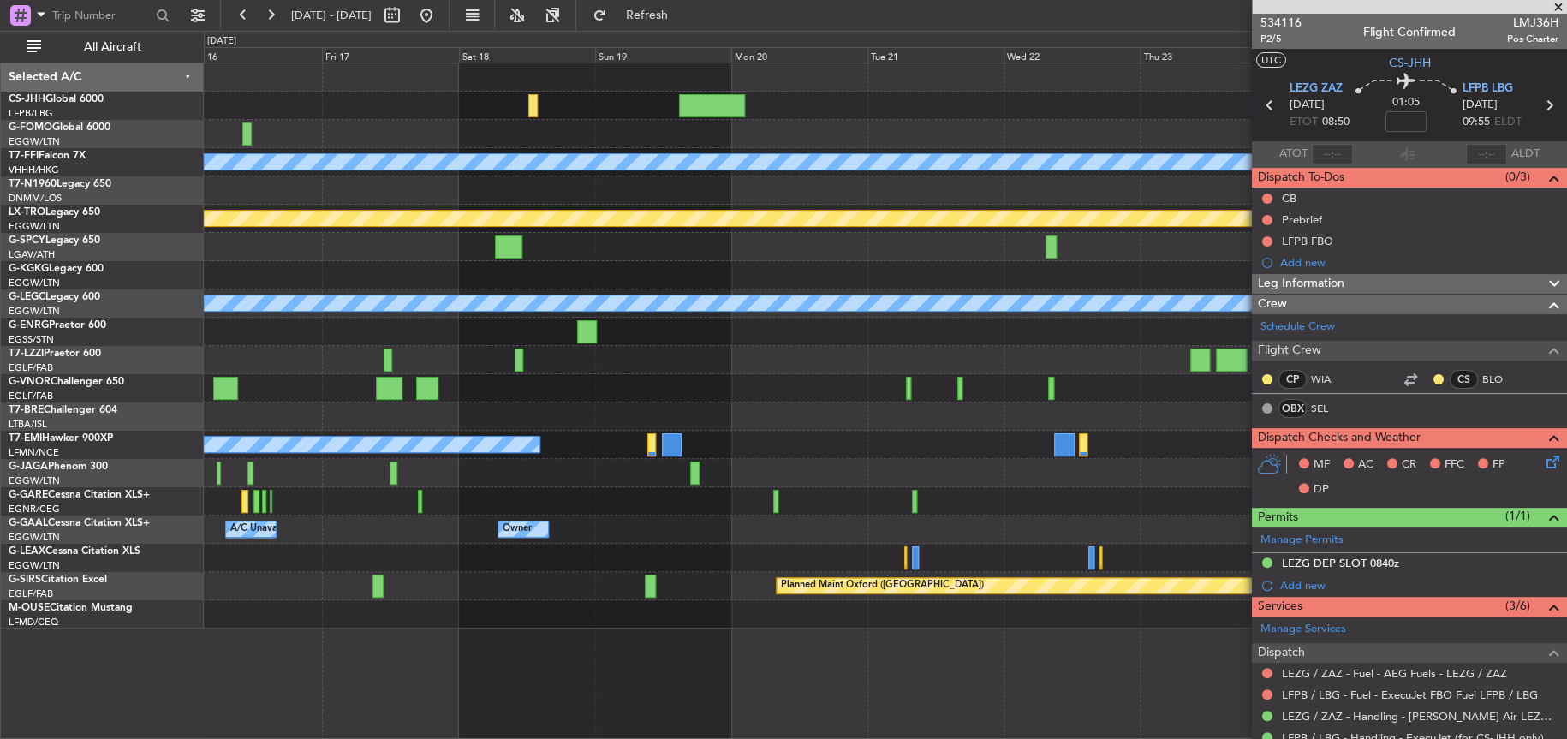
click at [636, 110] on div at bounding box center [885, 106] width 1362 height 28
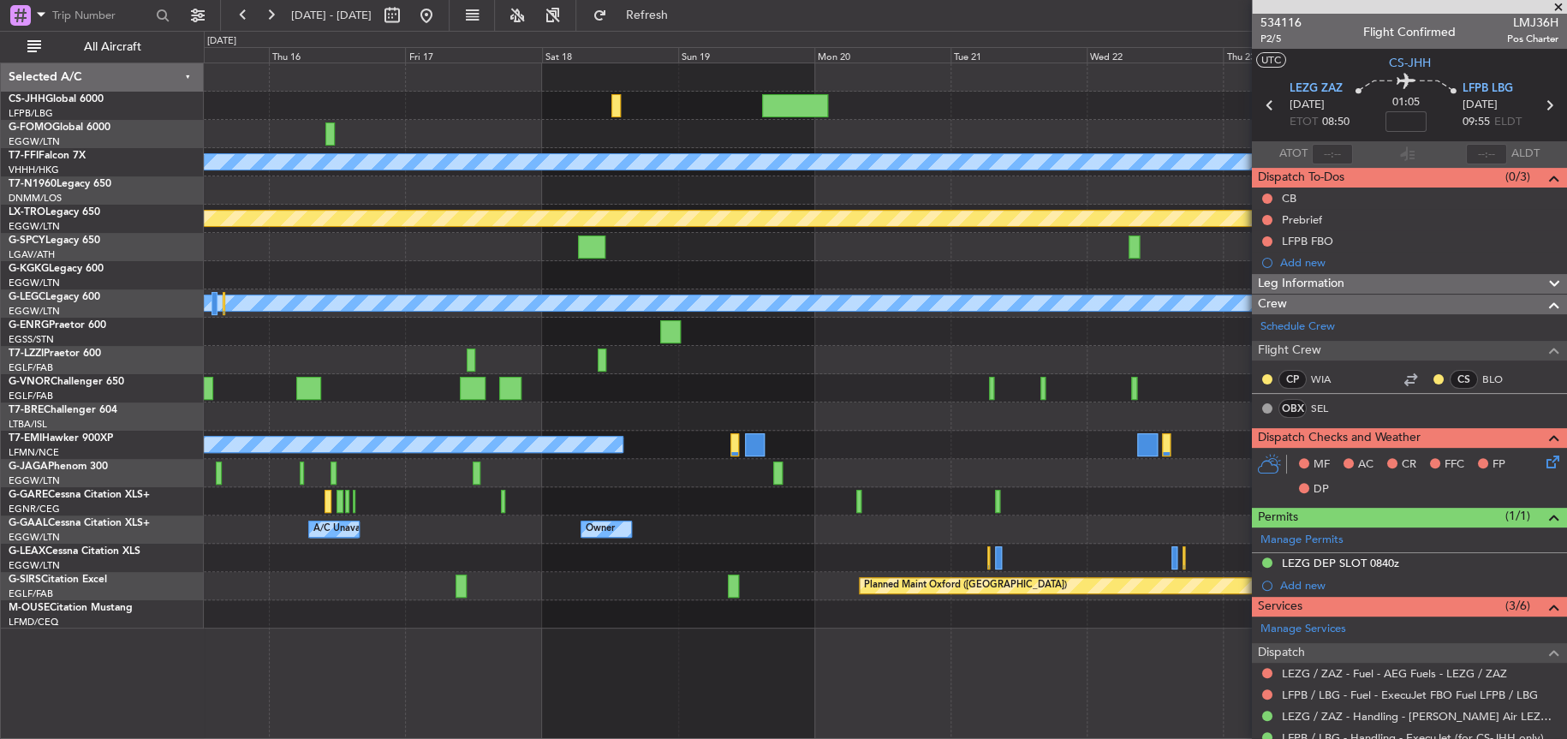
click at [1098, 116] on div "Planned Maint Geneva (Cointrin) MEL MEL Planned Maint Riga (Riga Intl) A/C Unav…" at bounding box center [885, 345] width 1362 height 565
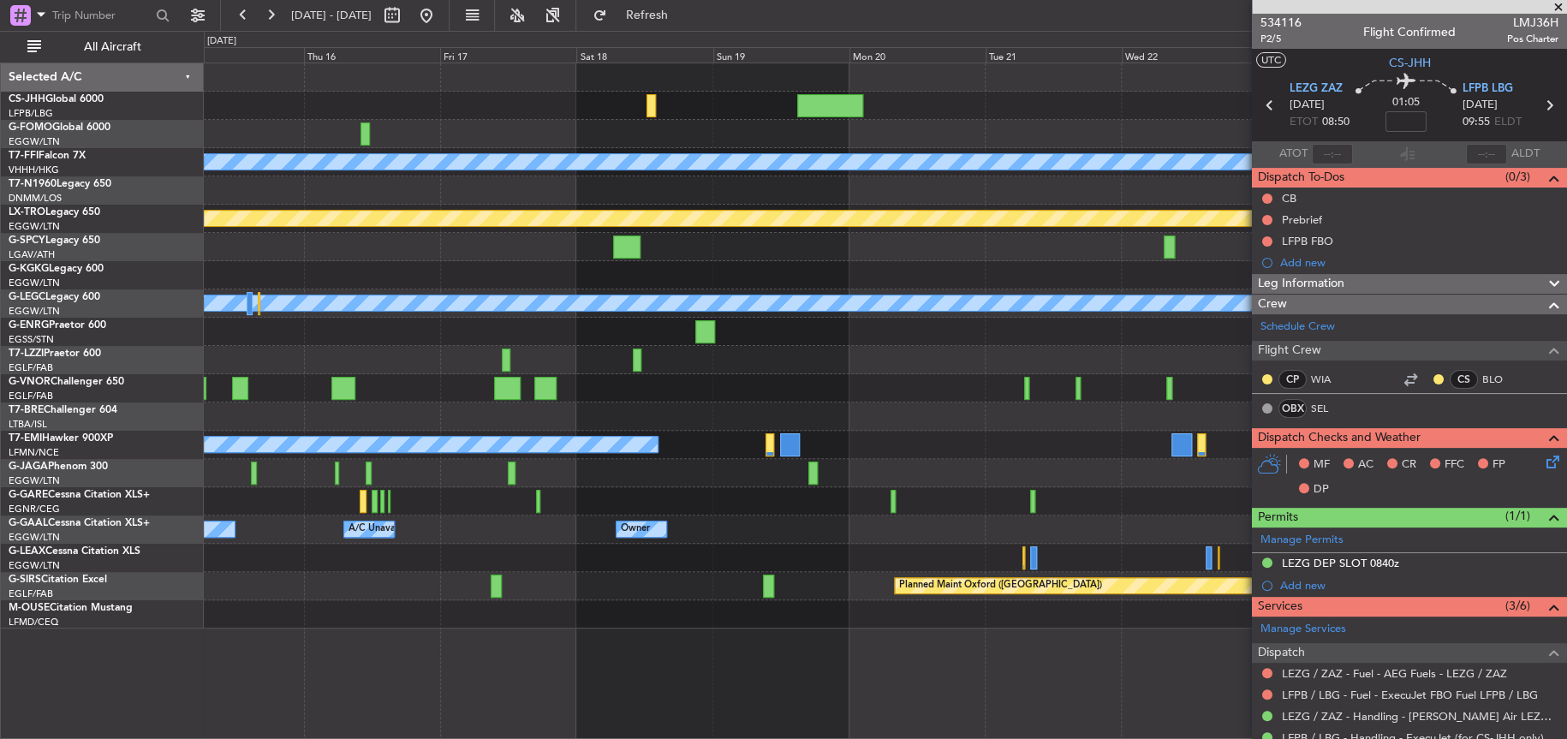
click at [435, 354] on div "Planned Maint Geneva (Cointrin) MEL MEL Planned Maint Riga (Riga Intl) A/C Unav…" at bounding box center [884, 345] width 1361 height 565
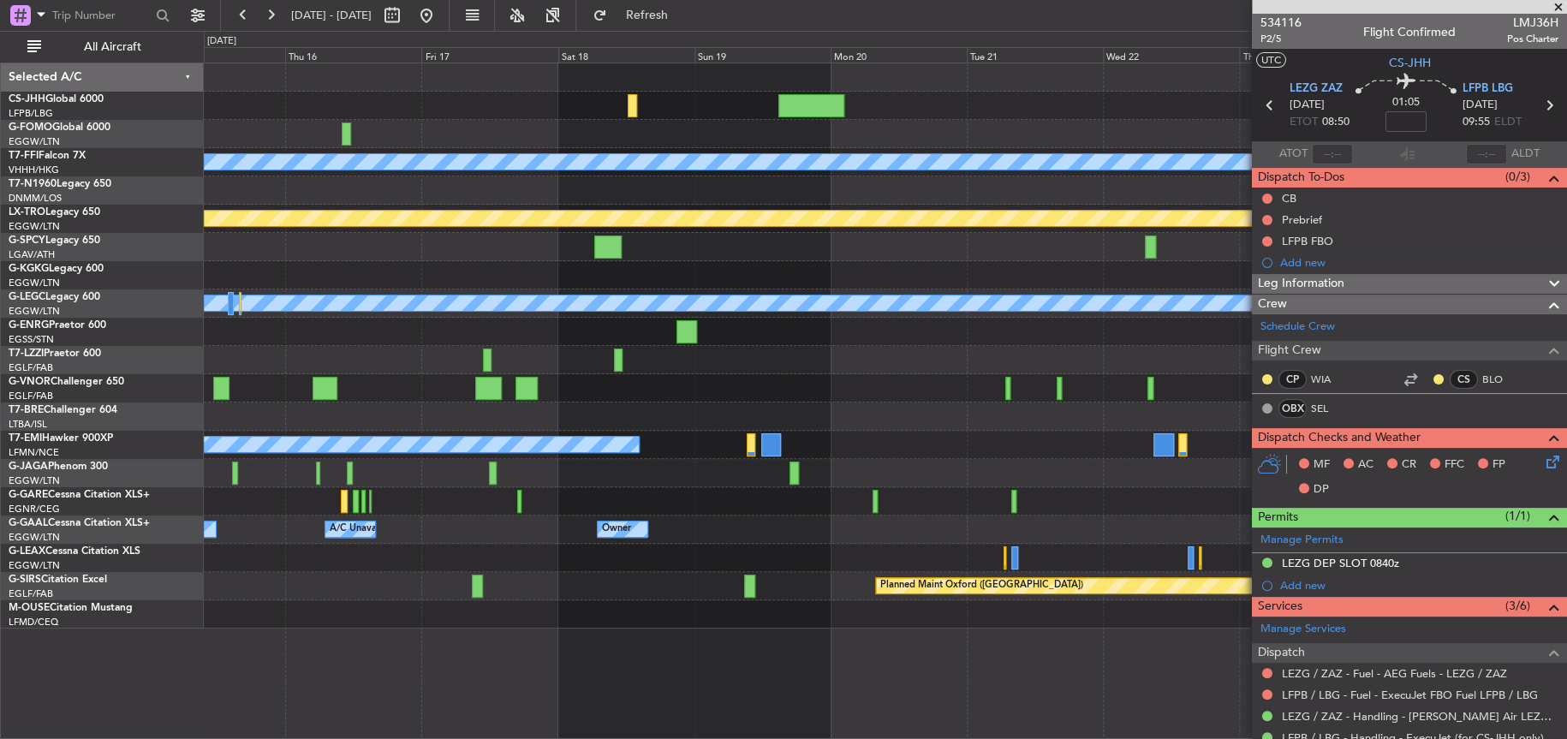
click at [344, 346] on div "A/C Unavailable [GEOGRAPHIC_DATA] ([GEOGRAPHIC_DATA])" at bounding box center [885, 360] width 1362 height 28
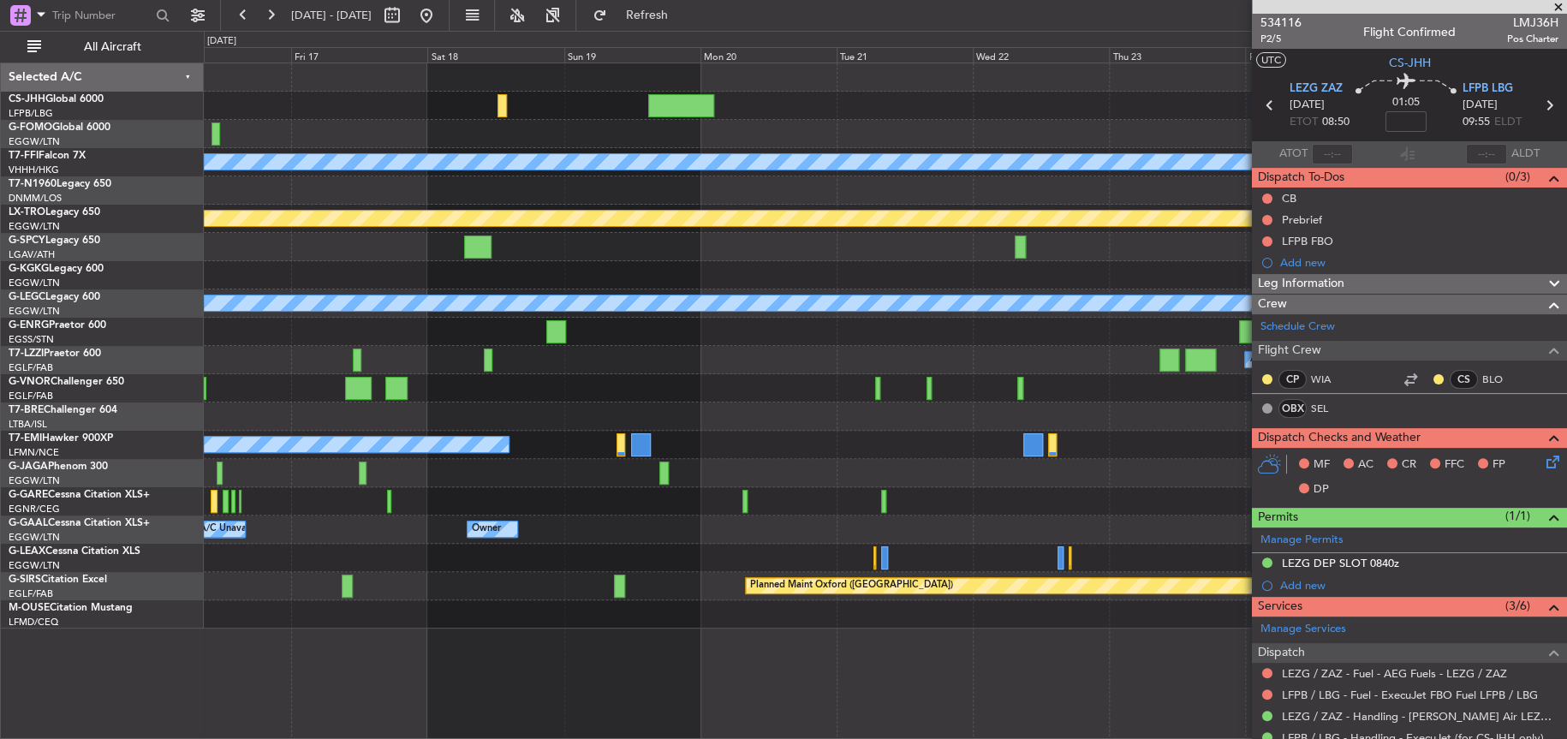
click at [677, 444] on div "No Crew" at bounding box center [885, 445] width 1362 height 28
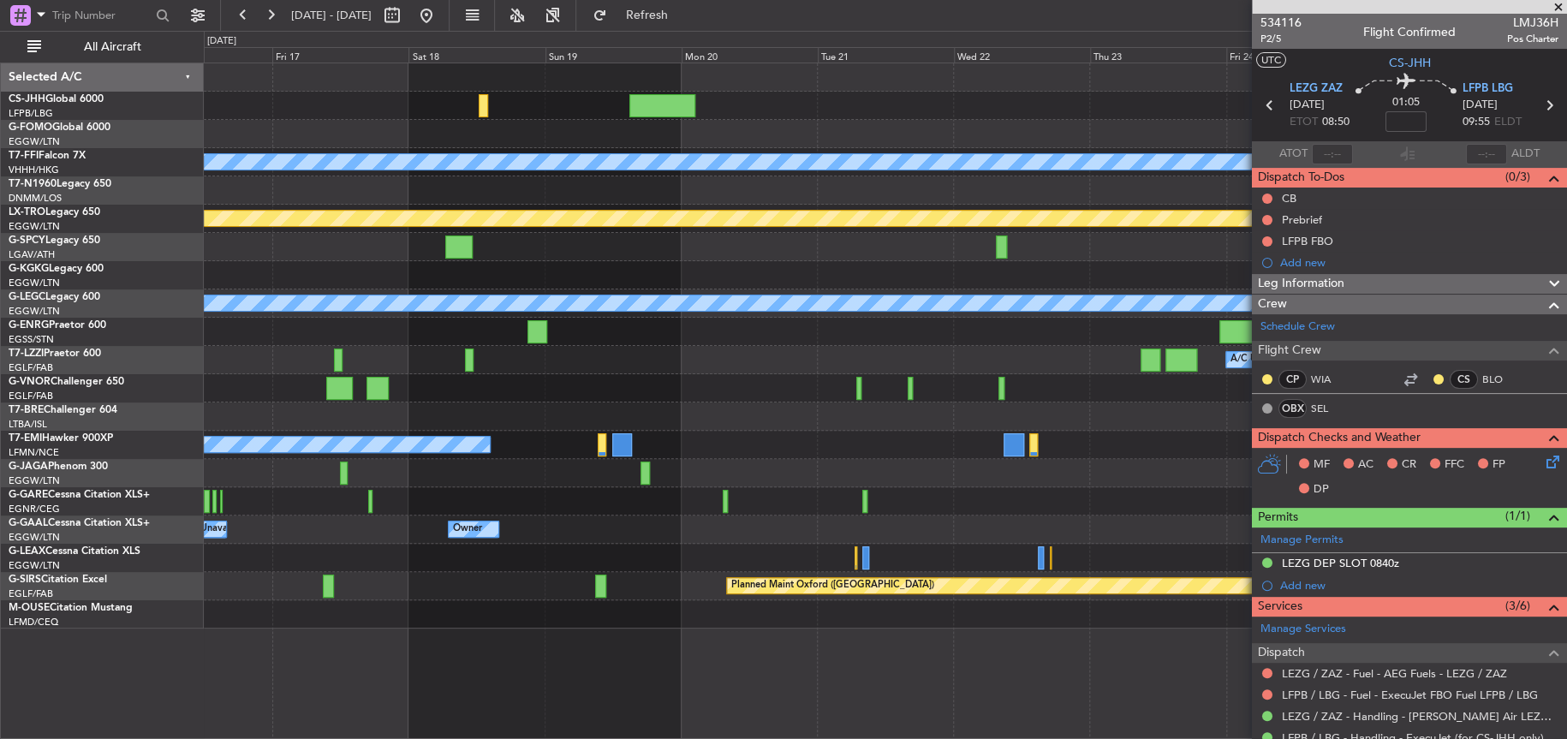
click at [734, 396] on div at bounding box center [884, 388] width 1361 height 28
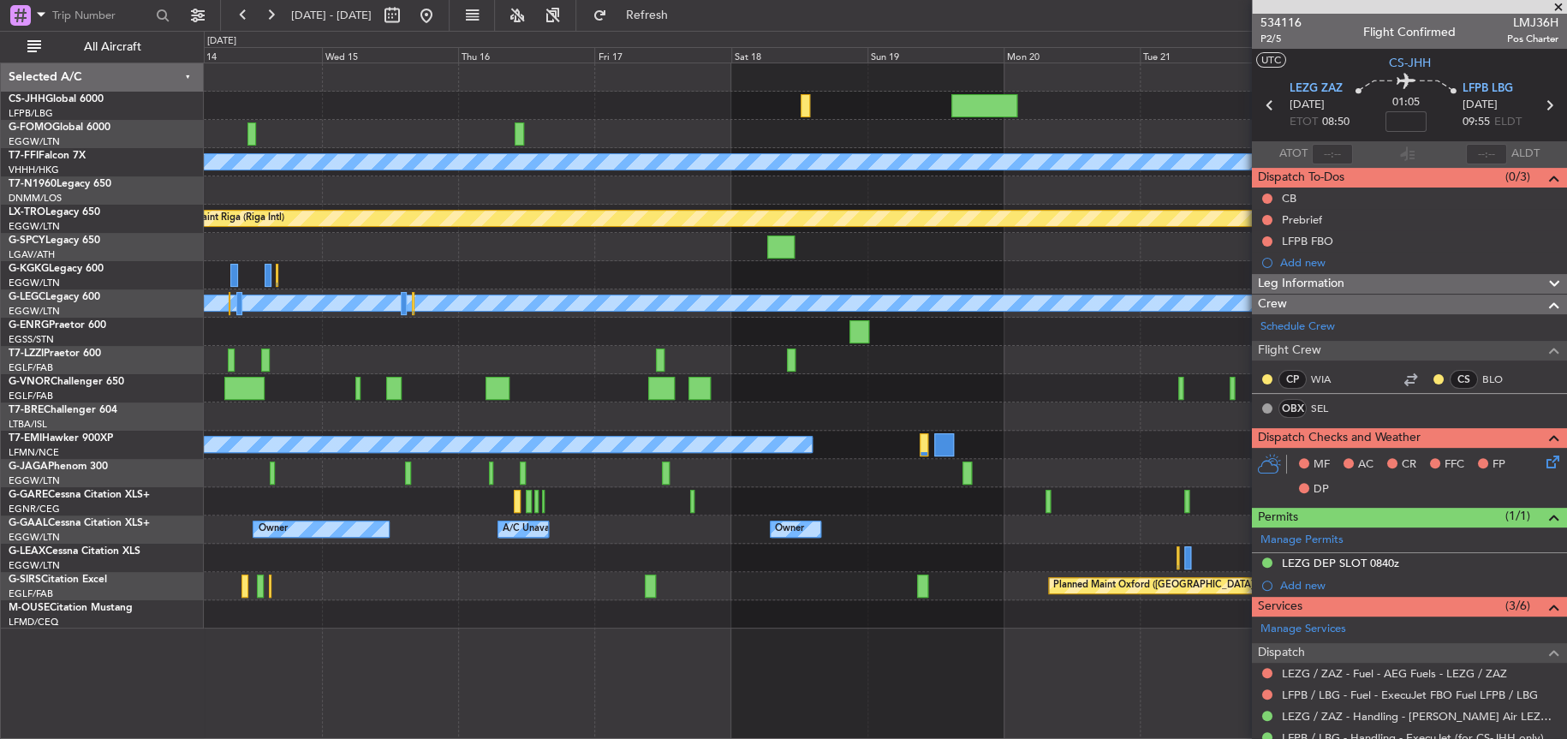
click at [907, 342] on div at bounding box center [885, 332] width 1362 height 28
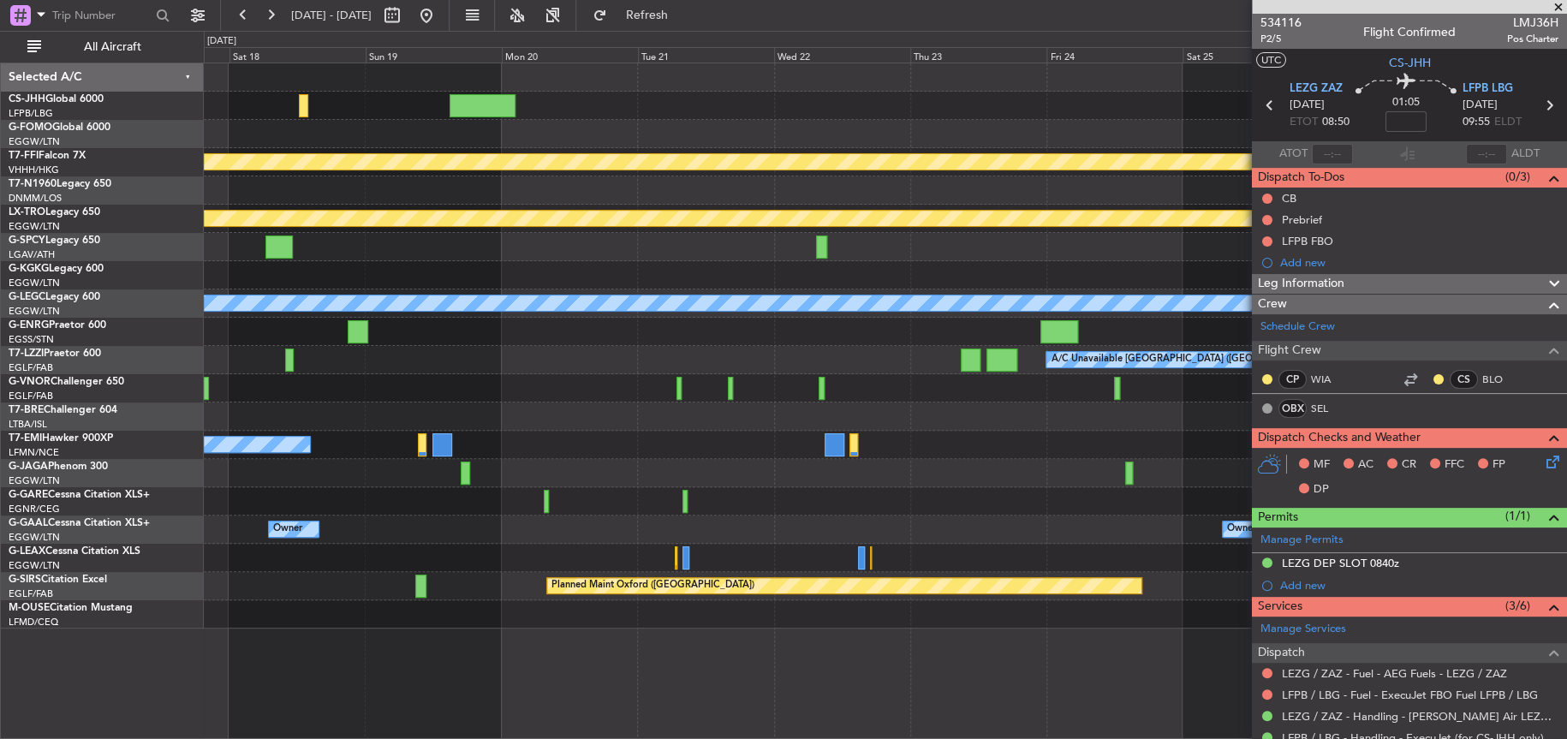
click at [244, 247] on div "MEL MEL Planned Maint Geneva (Cointrin) Planned Maint Riga (Riga Intl) A/C Unav…" at bounding box center [884, 345] width 1361 height 565
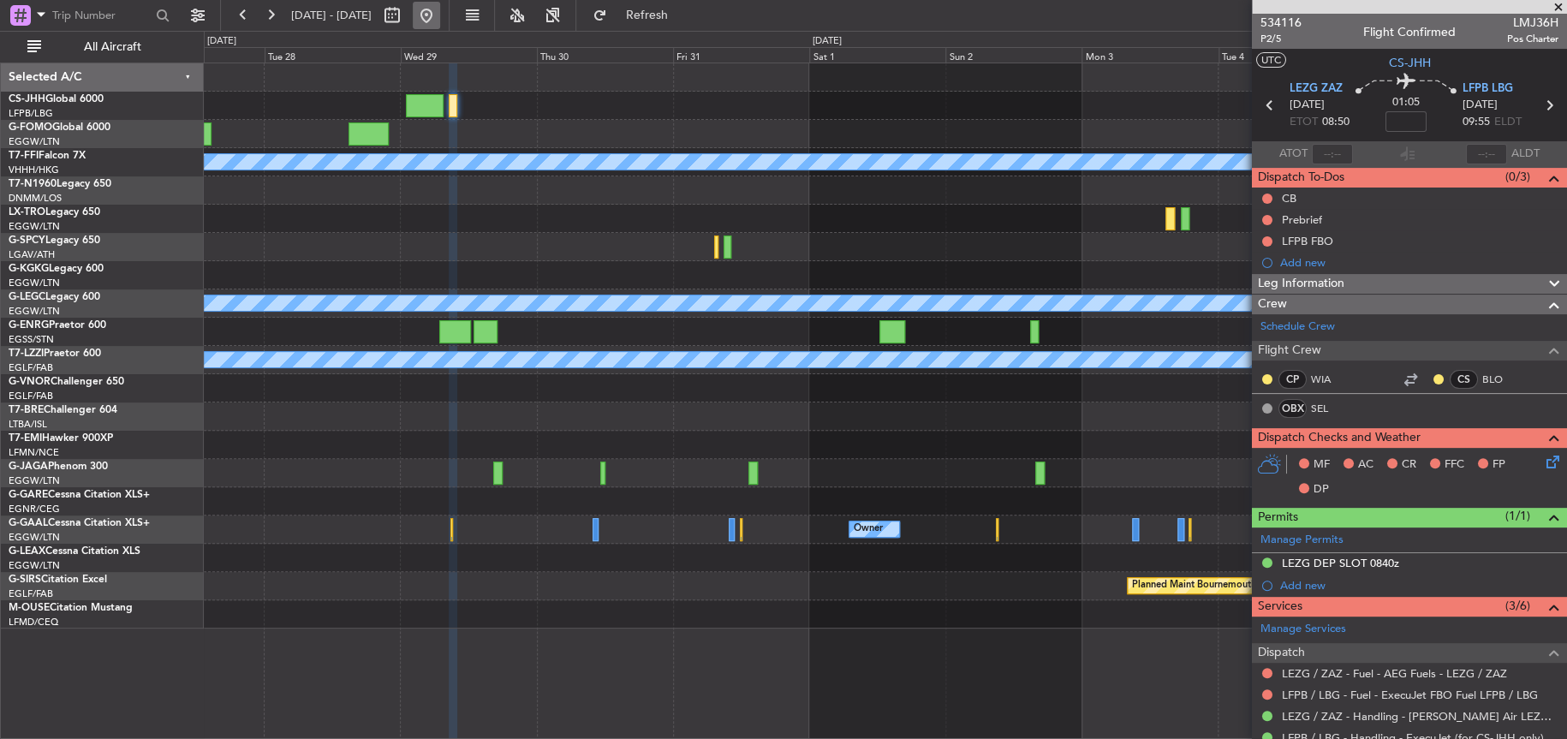
click at [440, 14] on button at bounding box center [426, 15] width 27 height 27
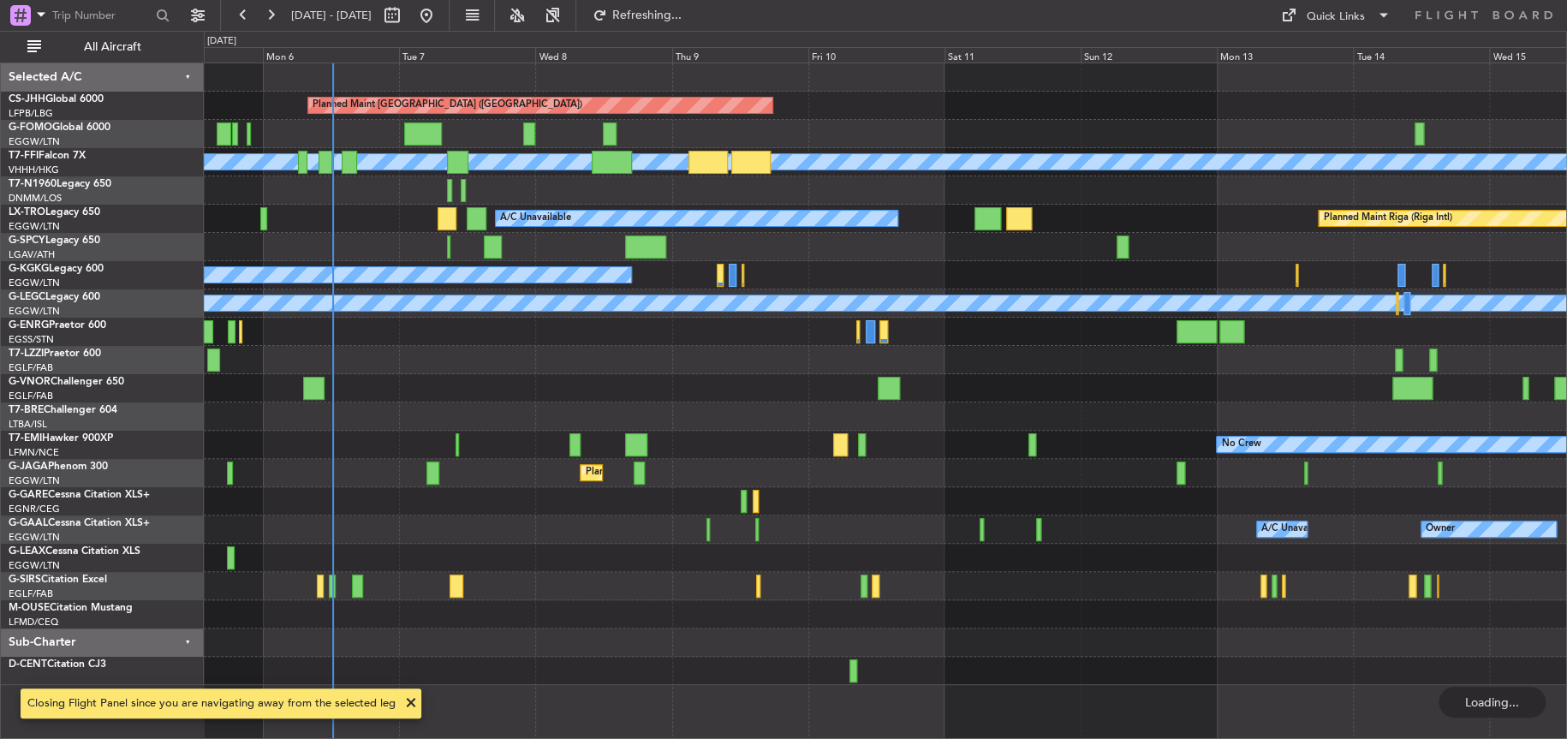
click at [792, 453] on div "Planned Maint Paris (Le Bourget) Planned Maint Geneva (Cointrin) MEL MEL A/C Un…" at bounding box center [885, 373] width 1362 height 621
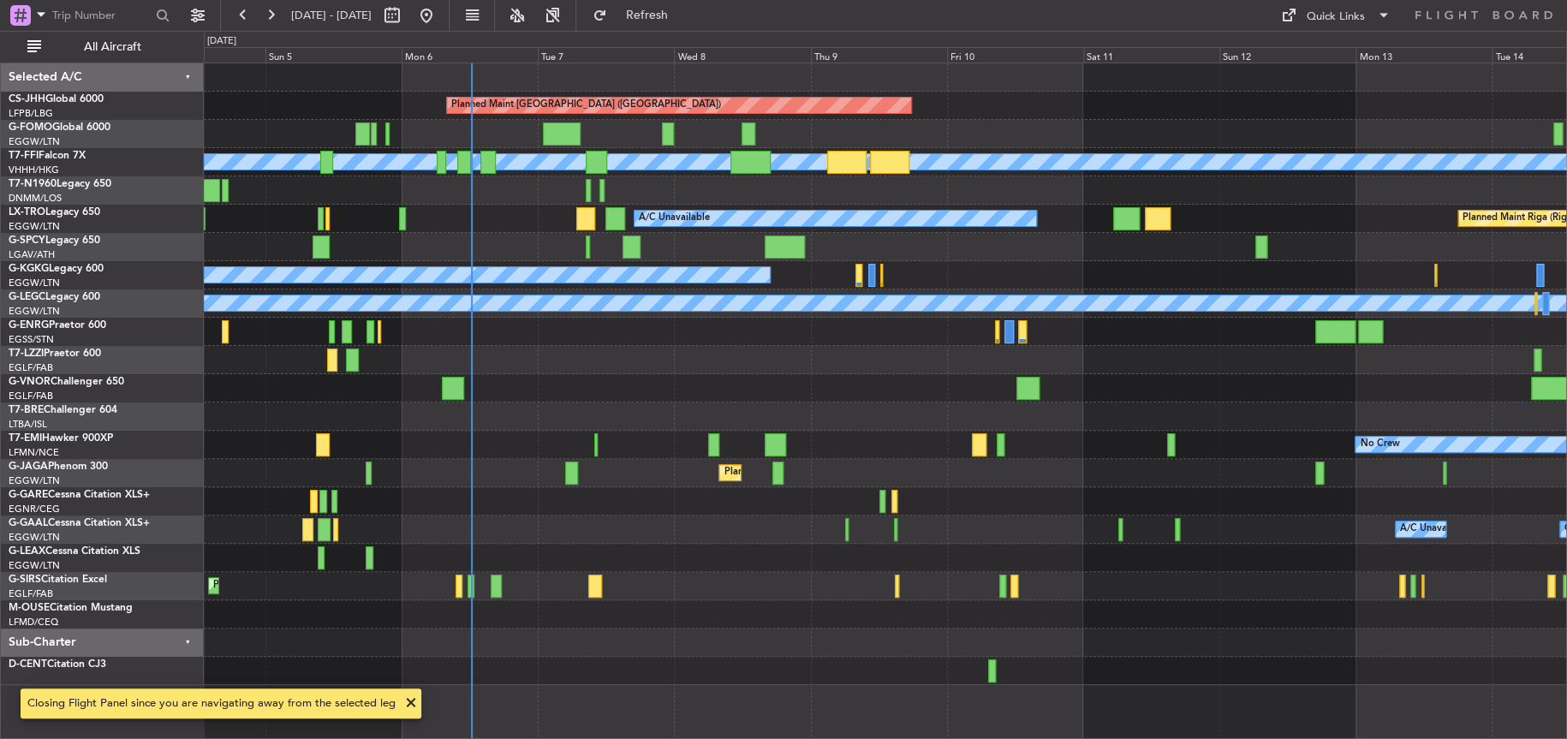
click at [836, 391] on div "Planned Maint Paris (Le Bourget) Planned Maint Geneva (Cointrin) MEL MEL A/C Un…" at bounding box center [885, 373] width 1362 height 621
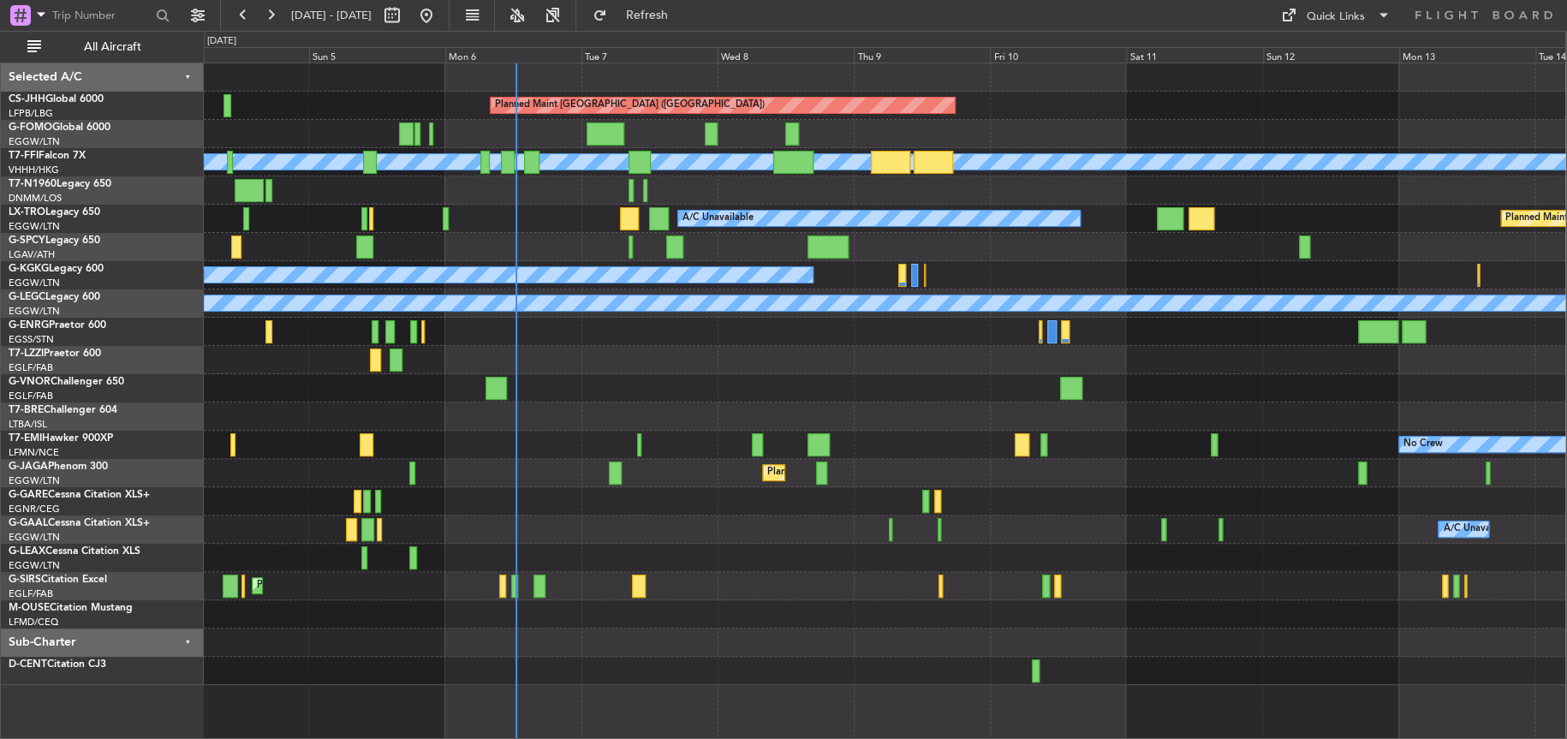
click at [711, 368] on div at bounding box center [884, 360] width 1361 height 28
click at [440, 11] on button at bounding box center [426, 15] width 27 height 27
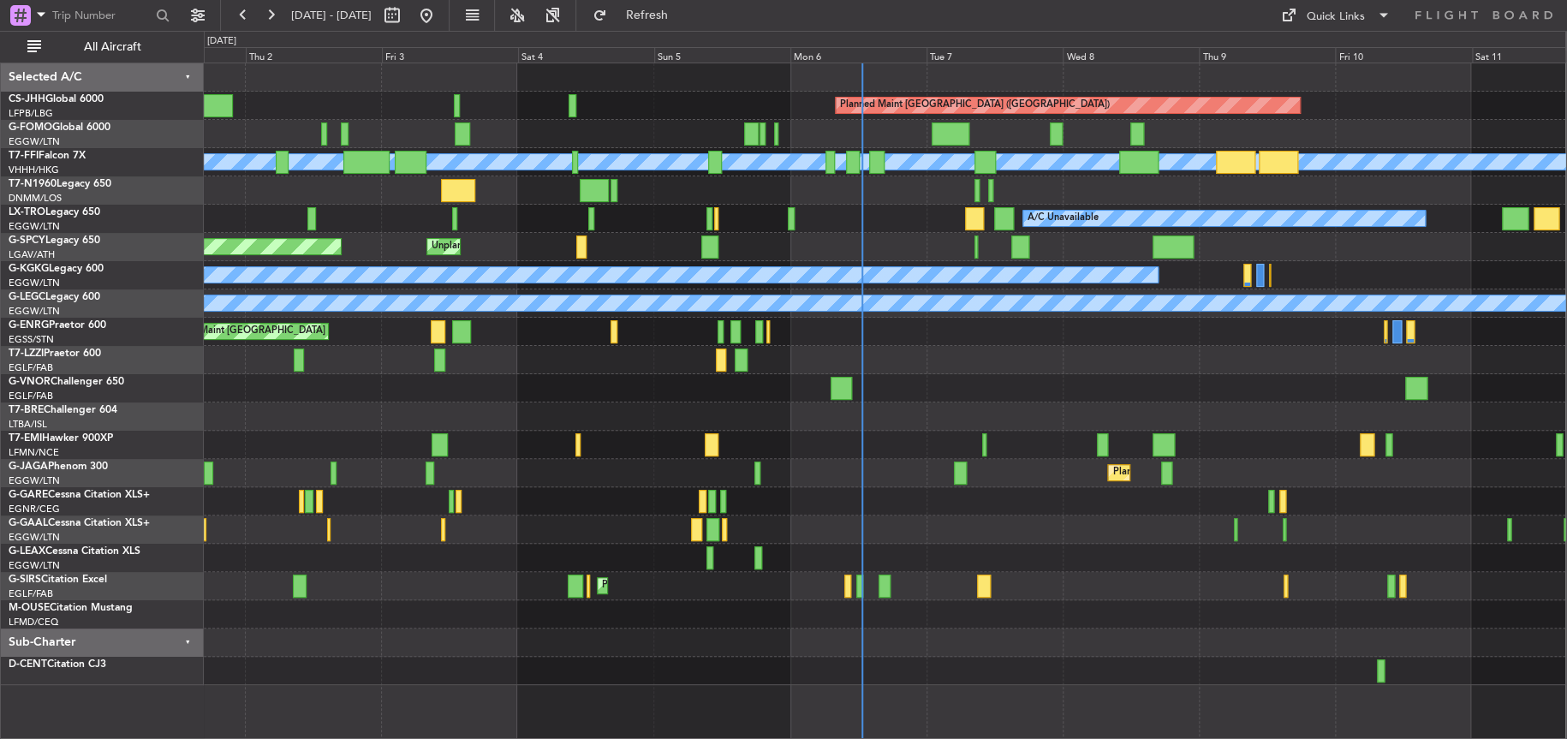
click at [870, 471] on div "Planned Maint Paris (Le Bourget) Planned Maint Geneva (Cointrin) MEL MEL Planne…" at bounding box center [884, 373] width 1361 height 621
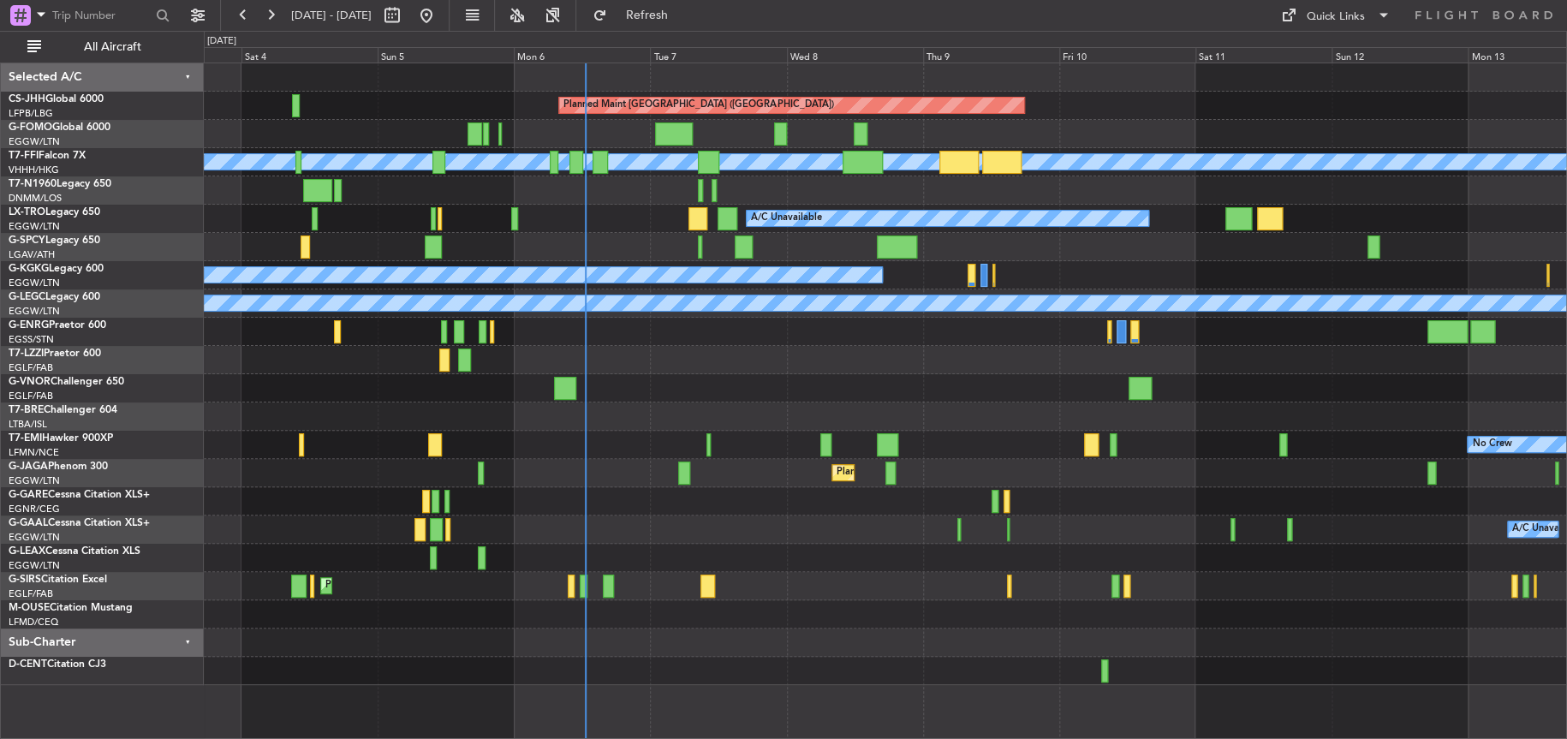
click at [706, 531] on div "Planned Maint Paris (Le Bourget) Planned Maint Geneva (Cointrin) MEL MEL Planne…" at bounding box center [885, 373] width 1362 height 621
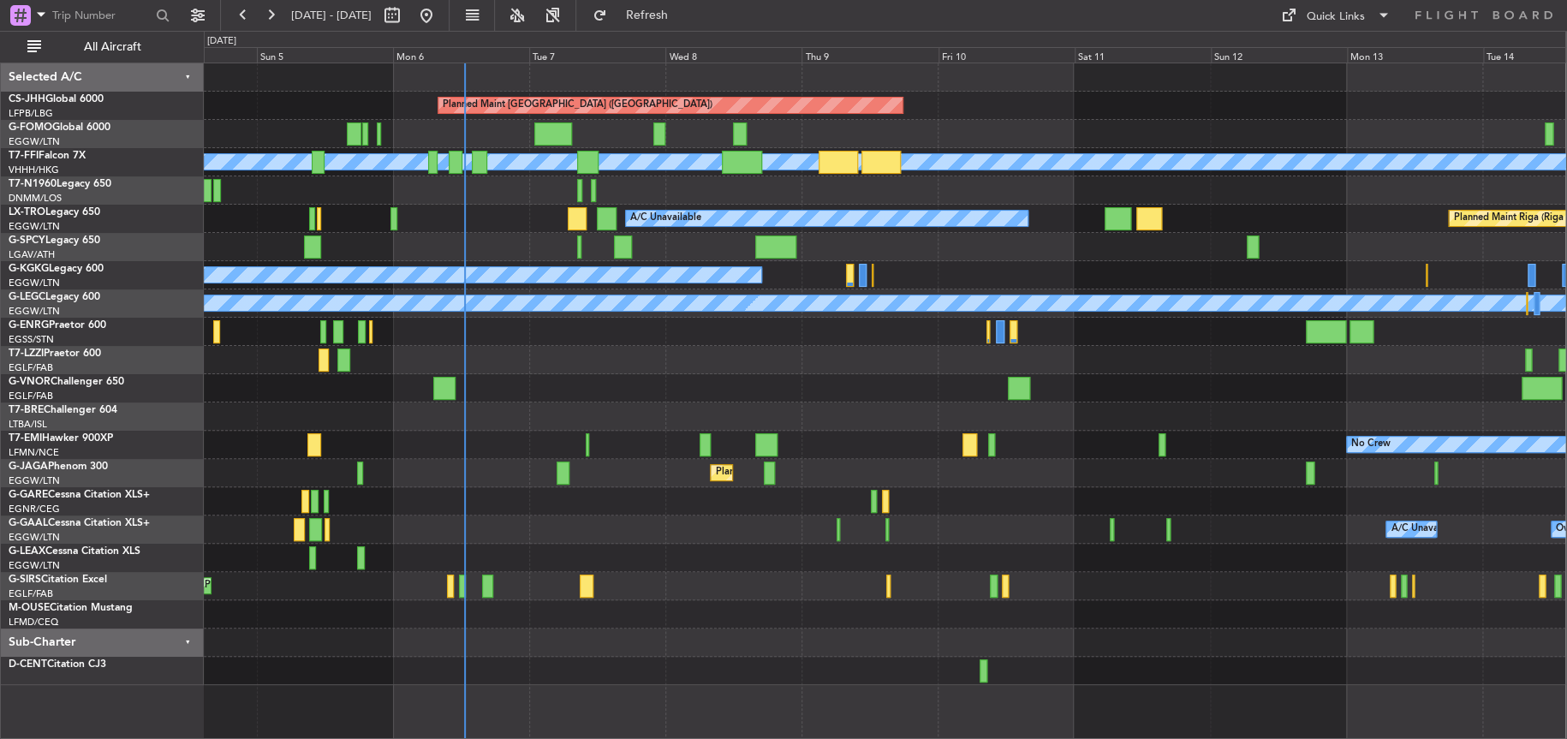
click at [572, 508] on div at bounding box center [884, 501] width 1361 height 28
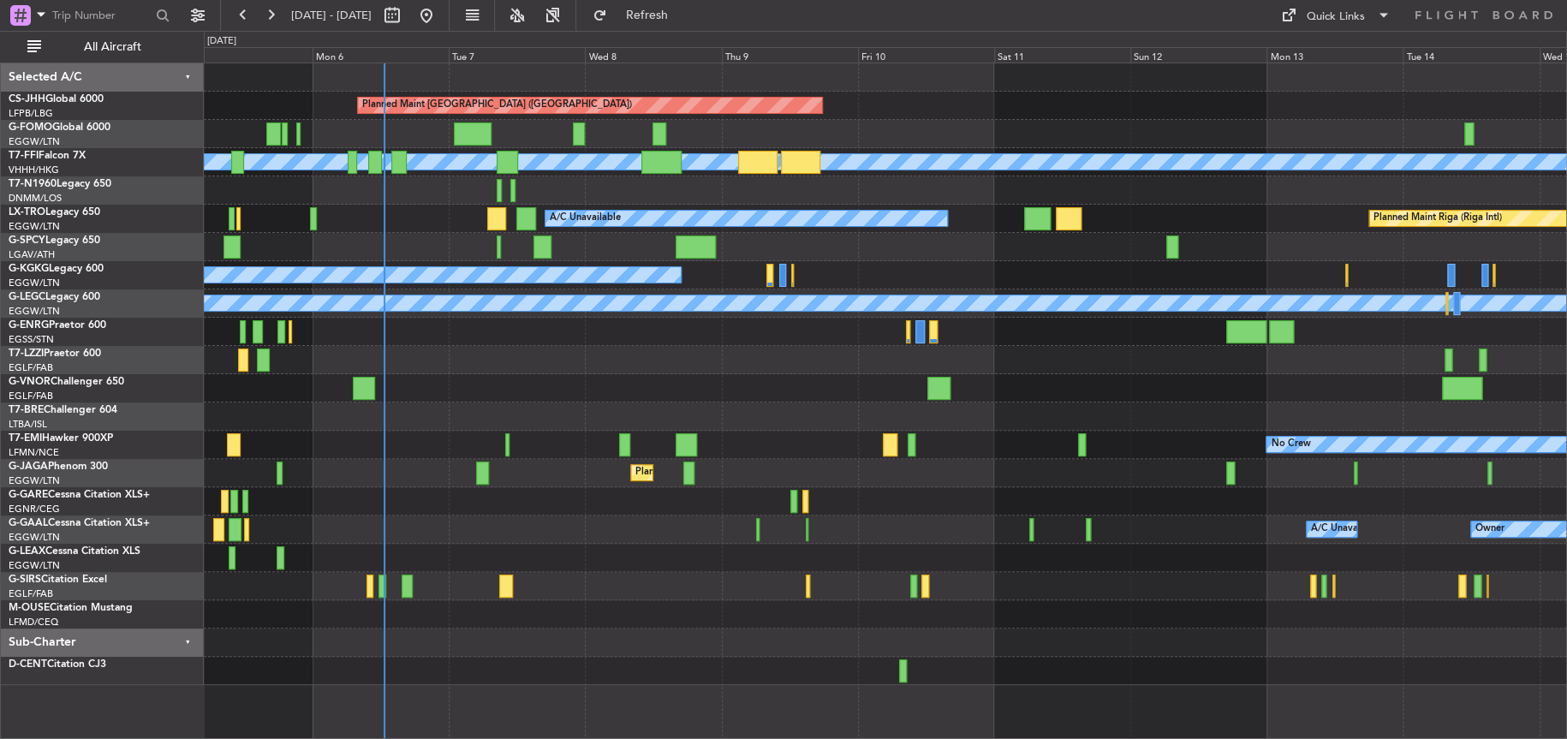
click at [589, 374] on div at bounding box center [885, 388] width 1362 height 28
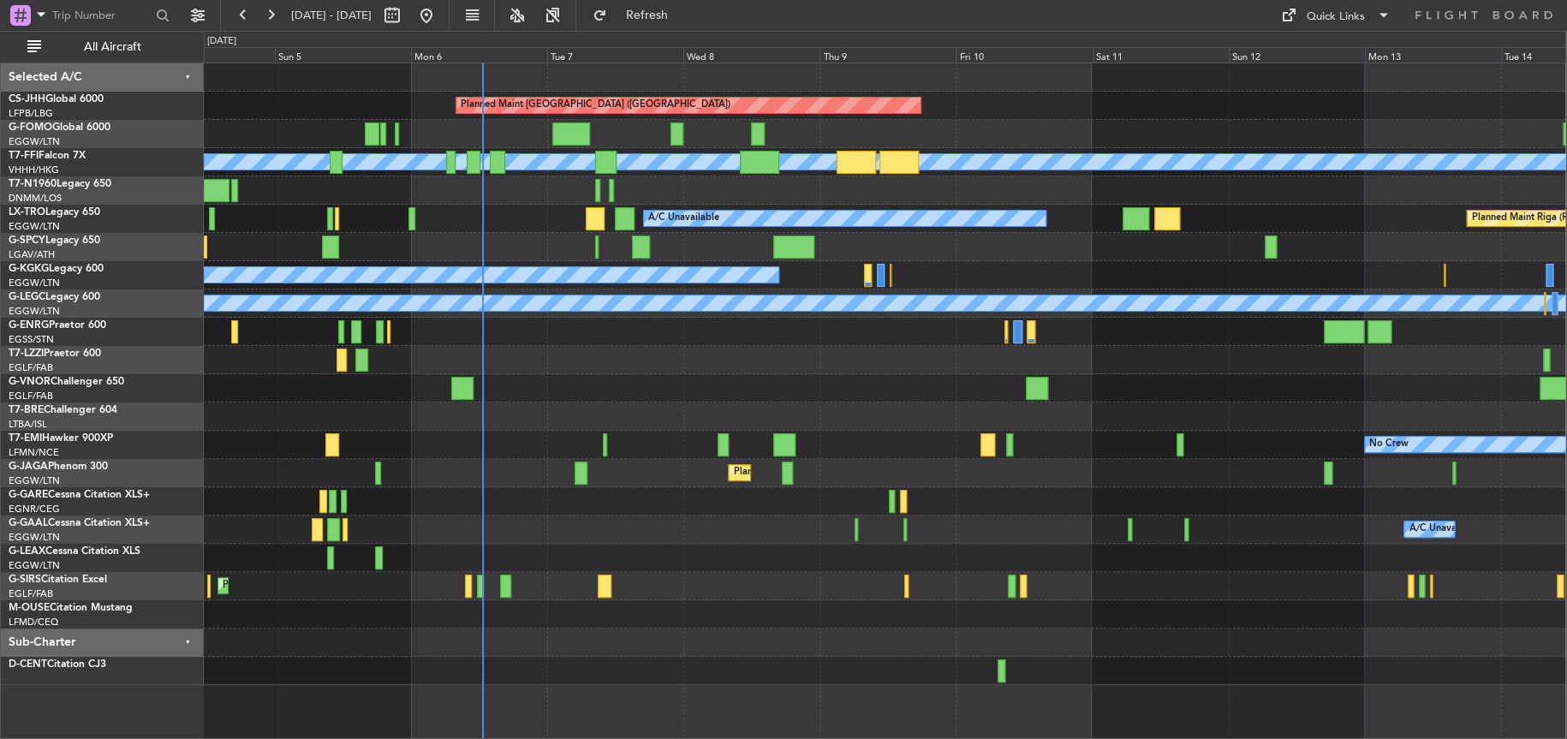
click at [629, 374] on div at bounding box center [884, 388] width 1361 height 28
click at [627, 372] on div at bounding box center [884, 360] width 1361 height 28
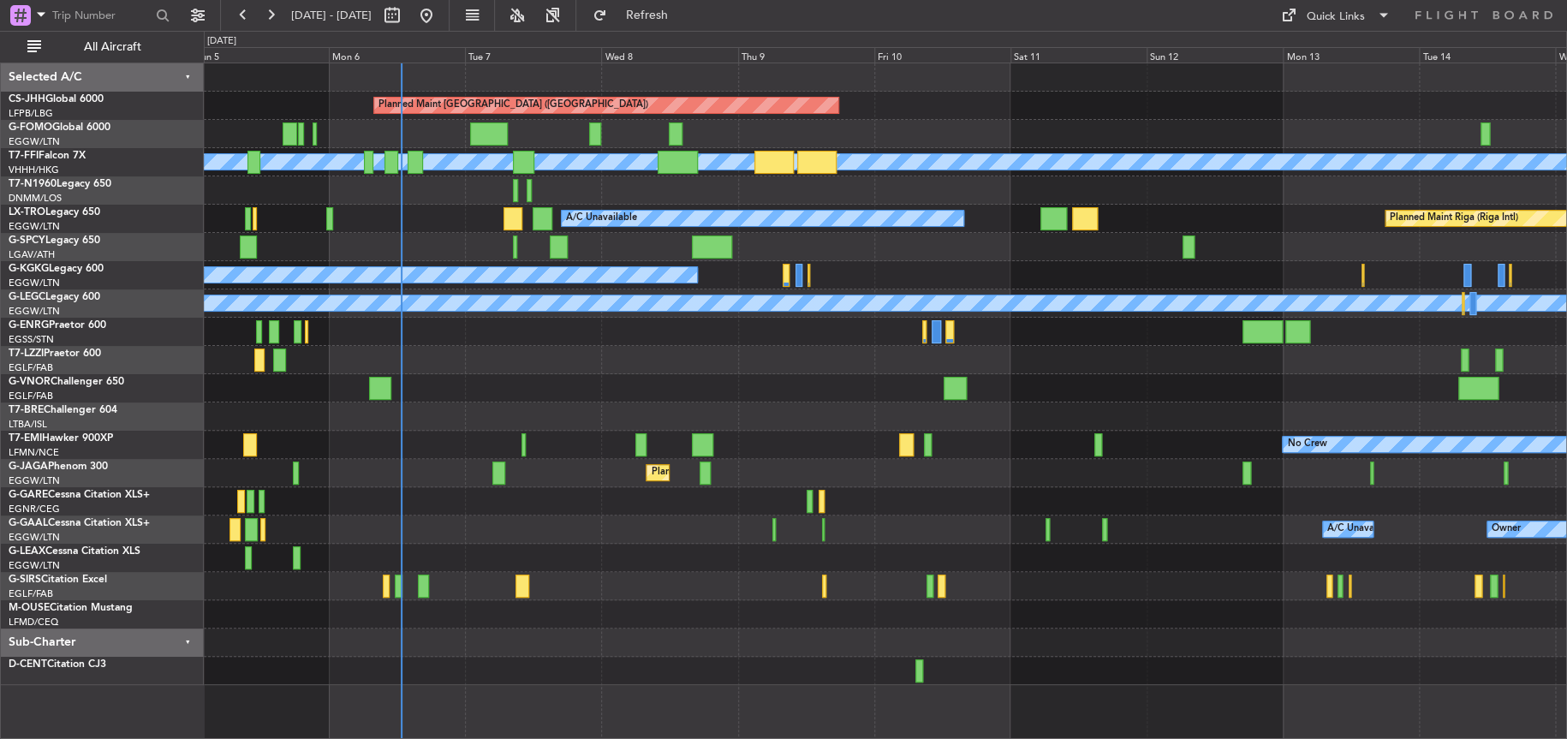
click at [497, 211] on div "A/C Unavailable Planned Maint Riga (Riga Intl)" at bounding box center [885, 219] width 1362 height 28
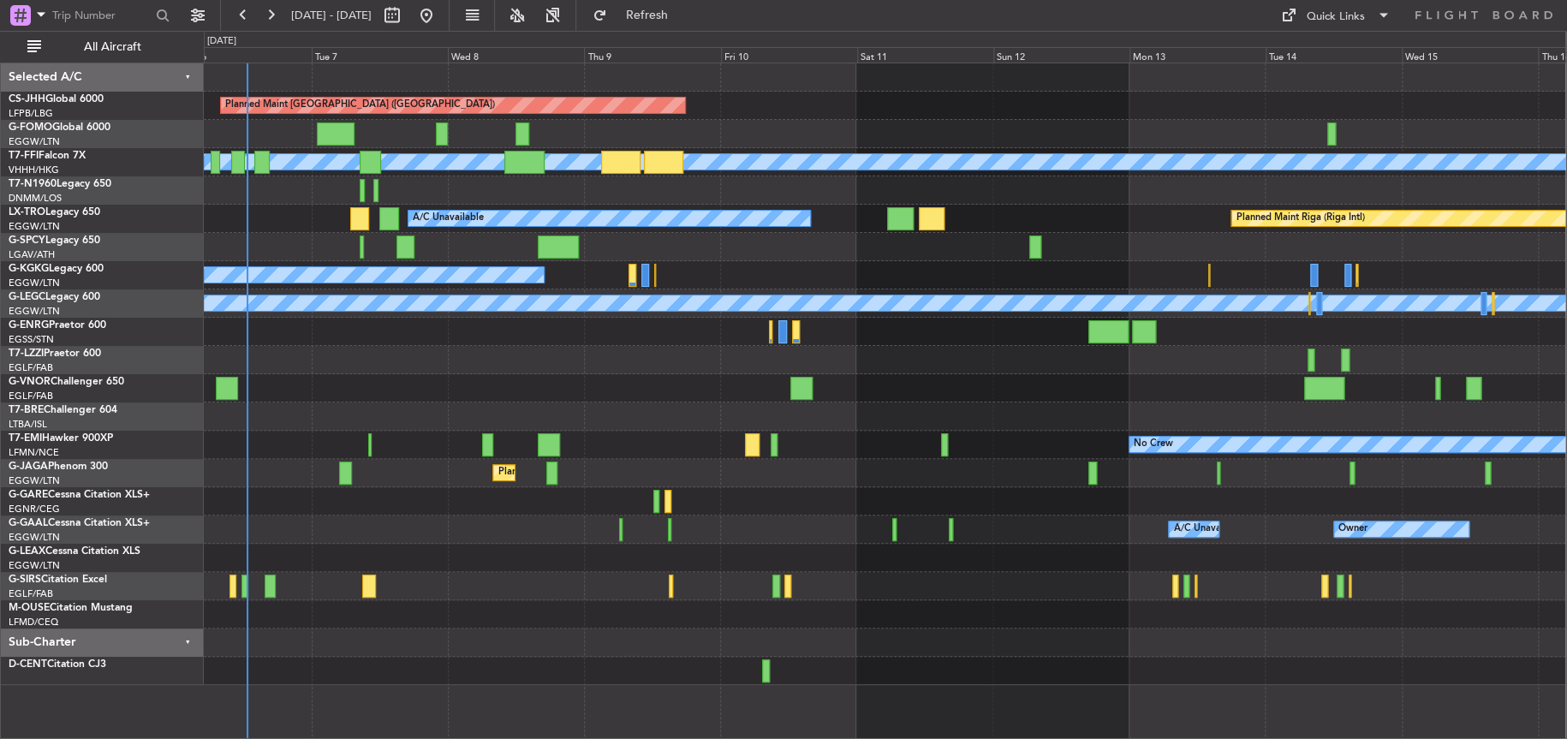
click at [377, 132] on div at bounding box center [884, 134] width 1361 height 28
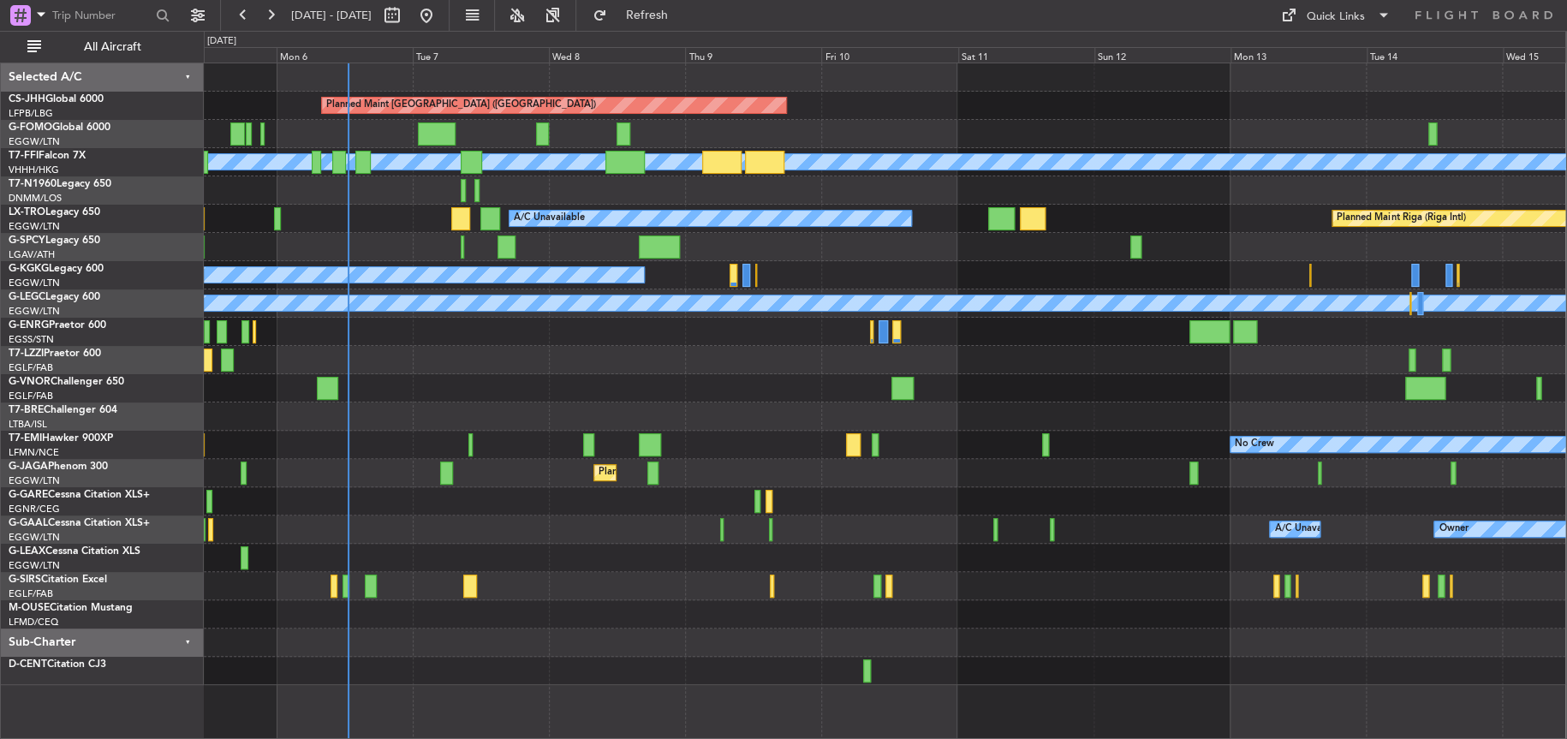
click at [574, 136] on div "Planned Maint Paris (Le Bourget) Planned Maint Geneva (Cointrin) MEL MEL A/C Un…" at bounding box center [884, 373] width 1361 height 621
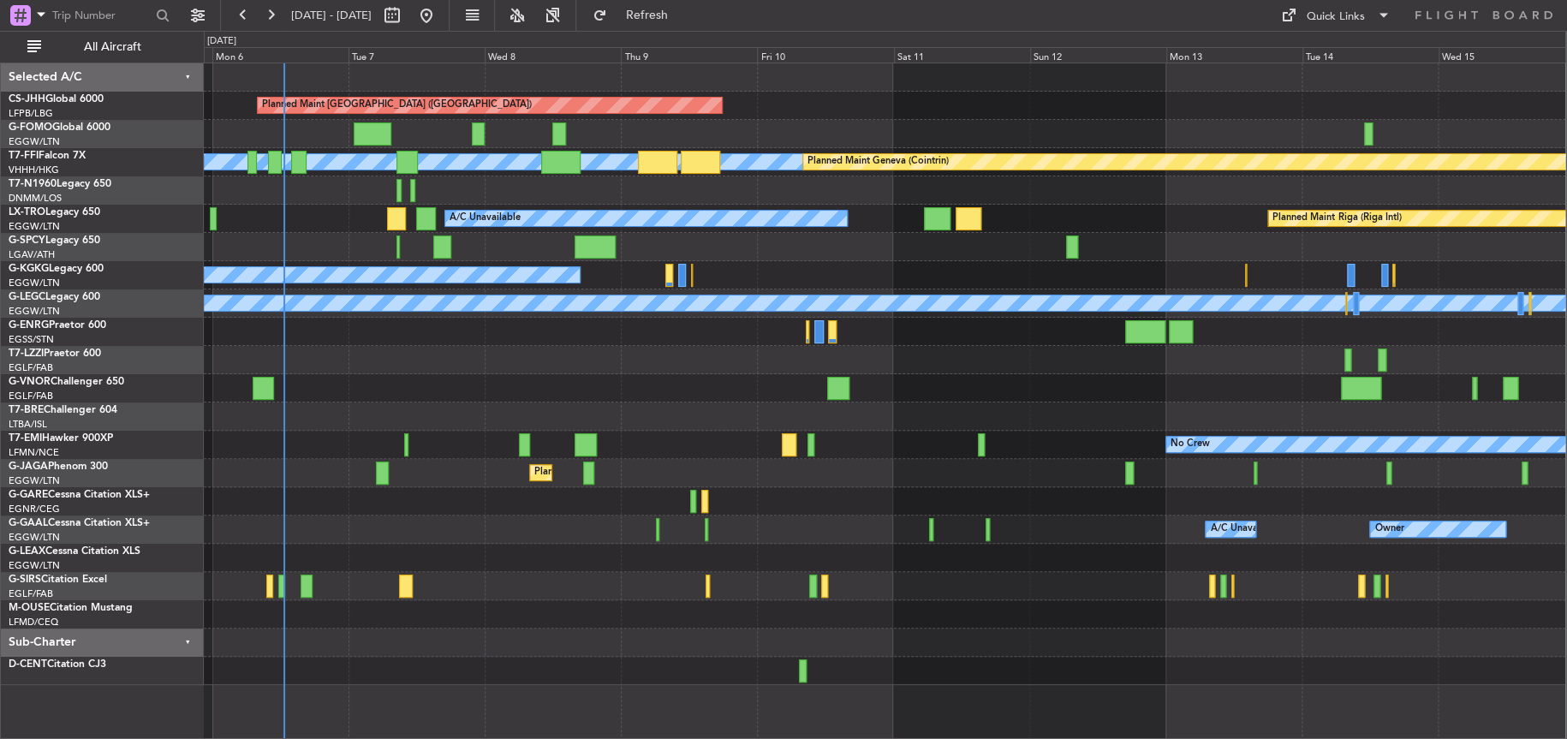
click at [437, 376] on div at bounding box center [884, 388] width 1361 height 28
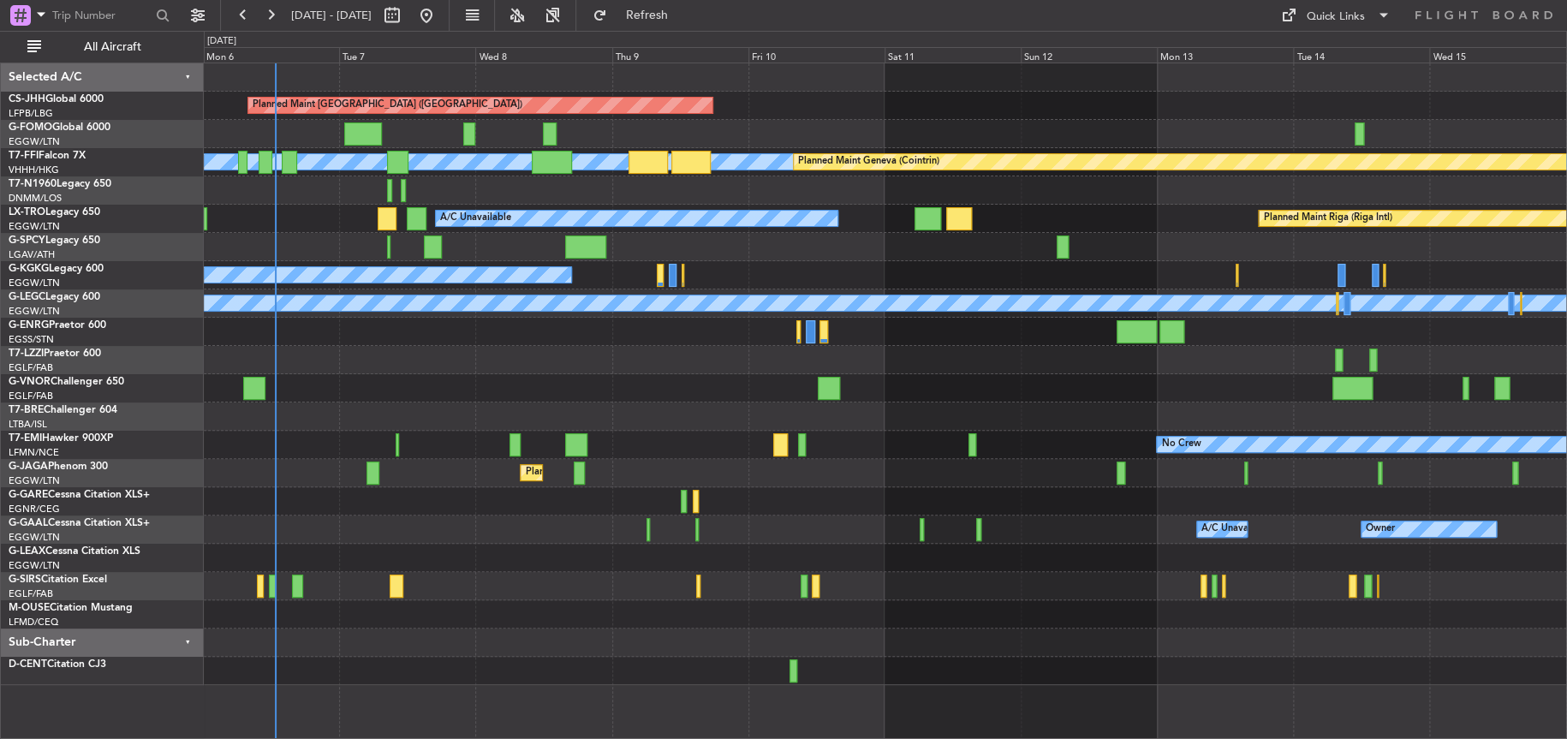
click at [417, 352] on div at bounding box center [885, 360] width 1362 height 28
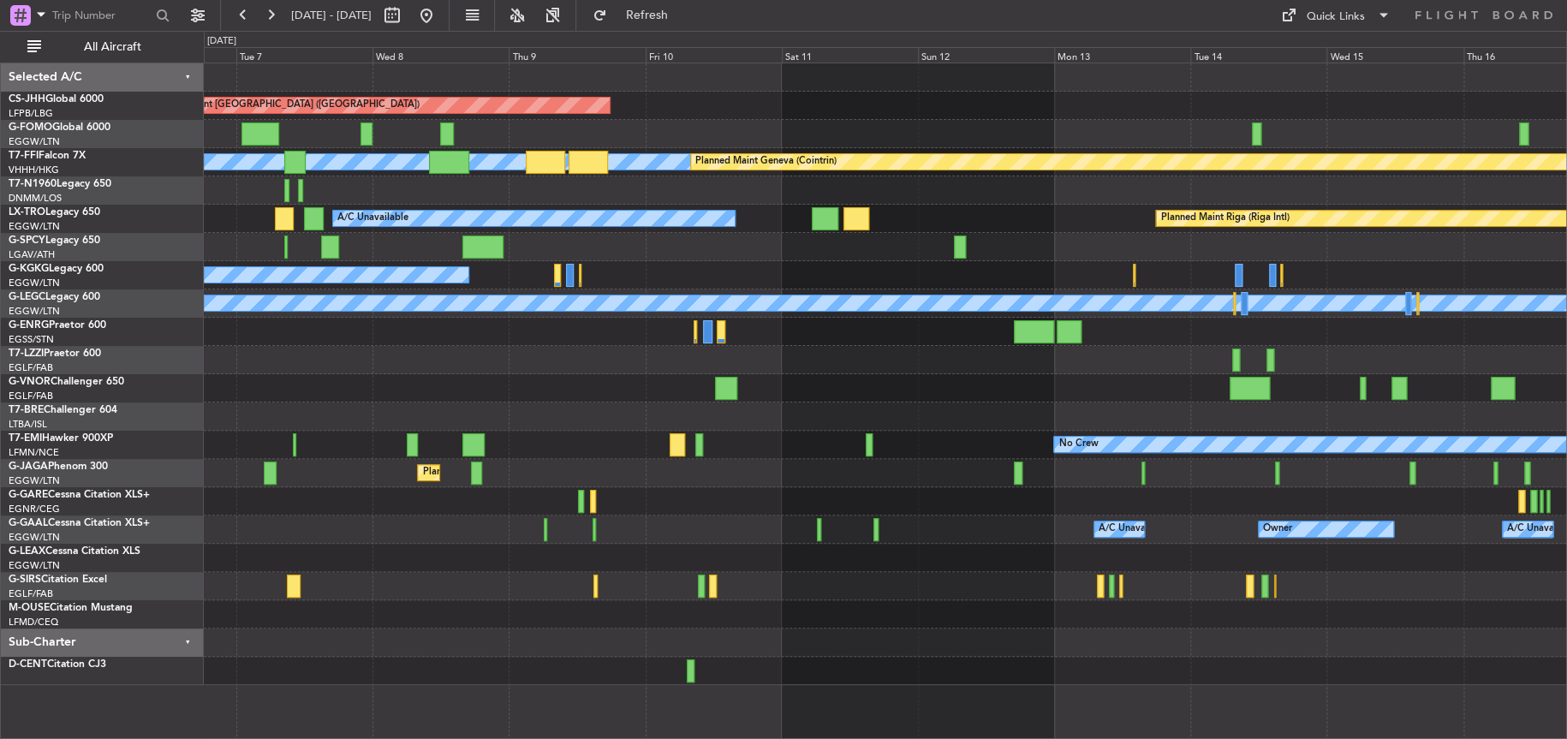
click at [318, 334] on div "Planned Maint Paris (Le Bourget) MEL MEL Planned Maint Geneva (Cointrin) A/C Un…" at bounding box center [885, 373] width 1362 height 621
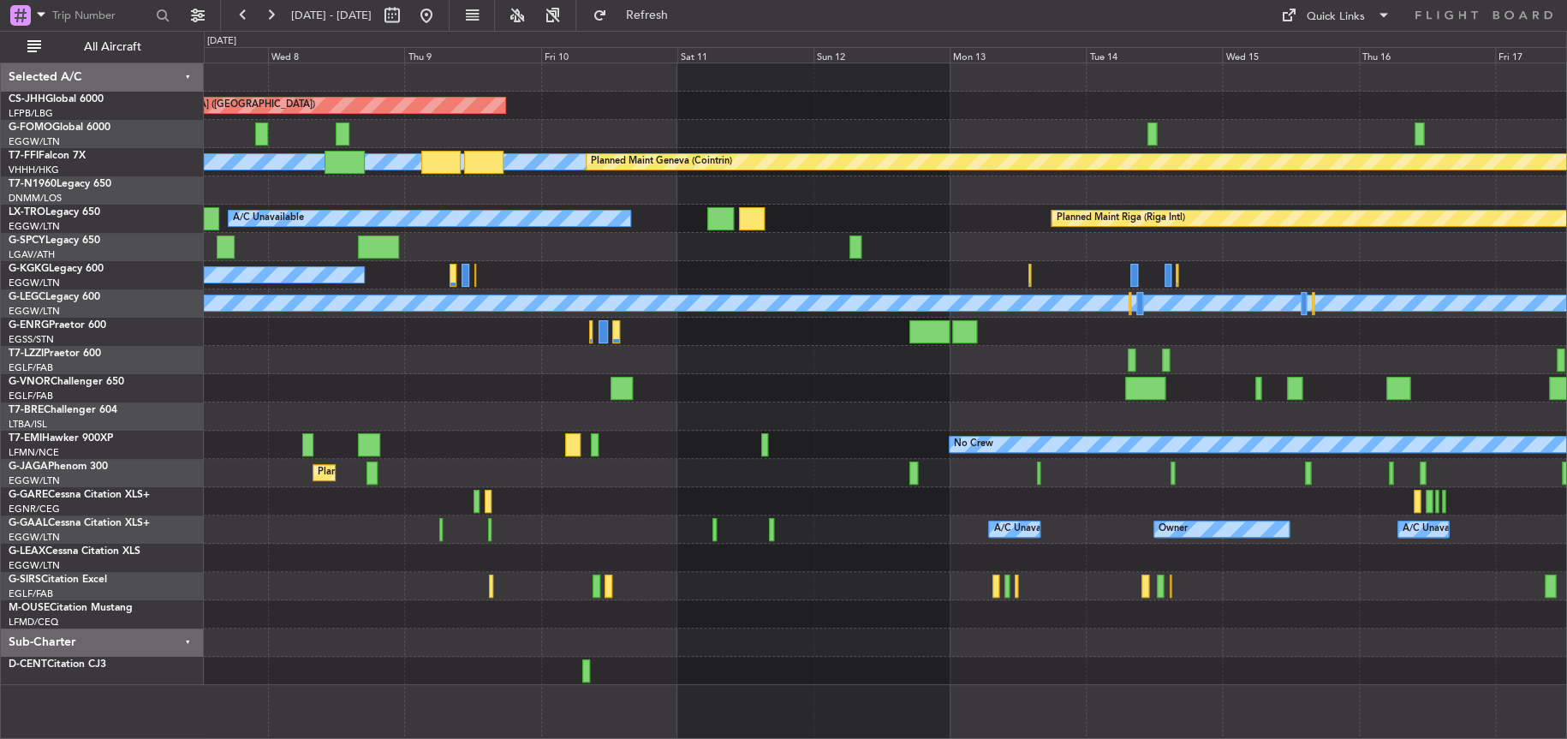
click at [336, 362] on div at bounding box center [885, 360] width 1362 height 28
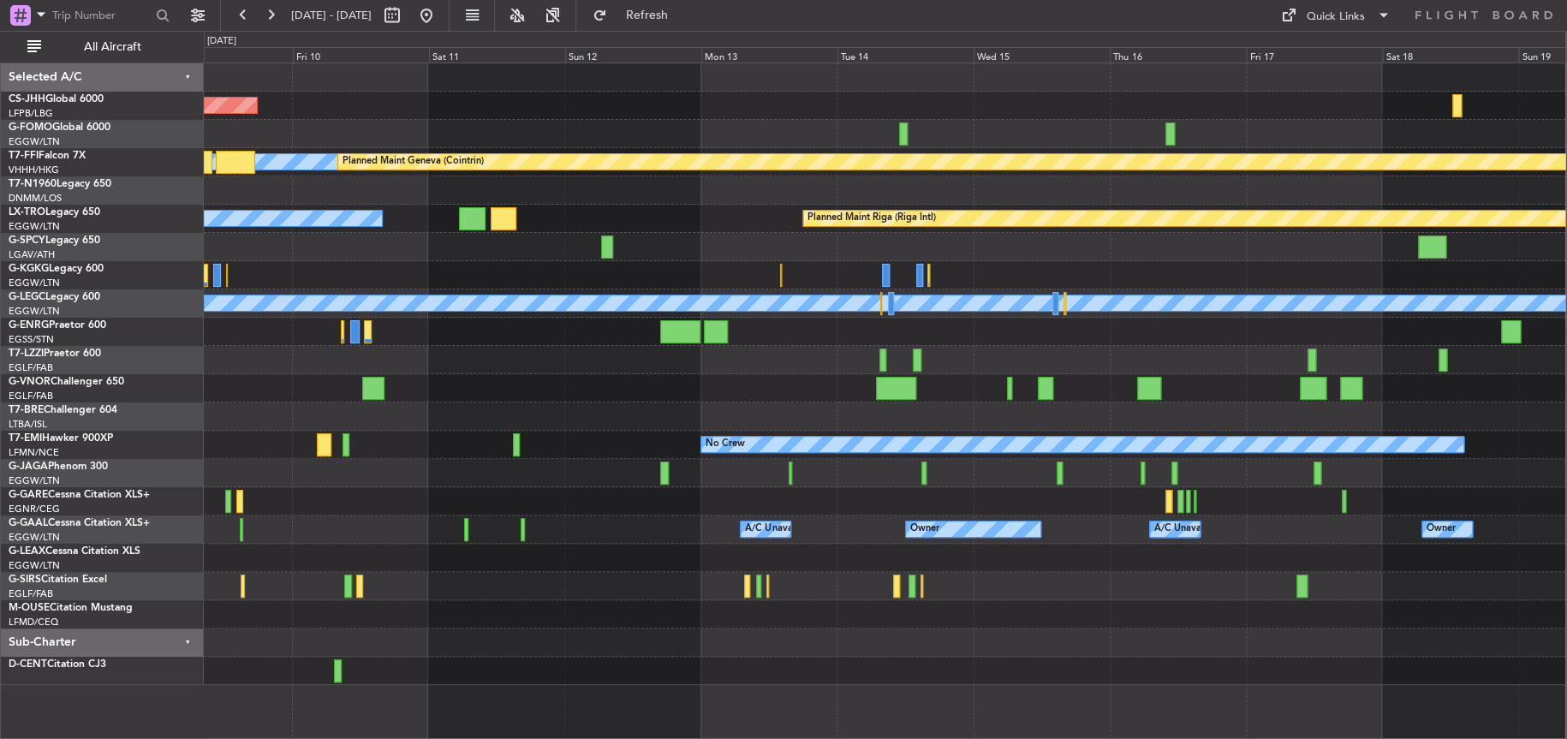
click at [162, 424] on div "Planned Maint Paris (Le Bourget) MEL MEL Planned Maint Geneva (Cointrin) A/C Un…" at bounding box center [783, 385] width 1567 height 708
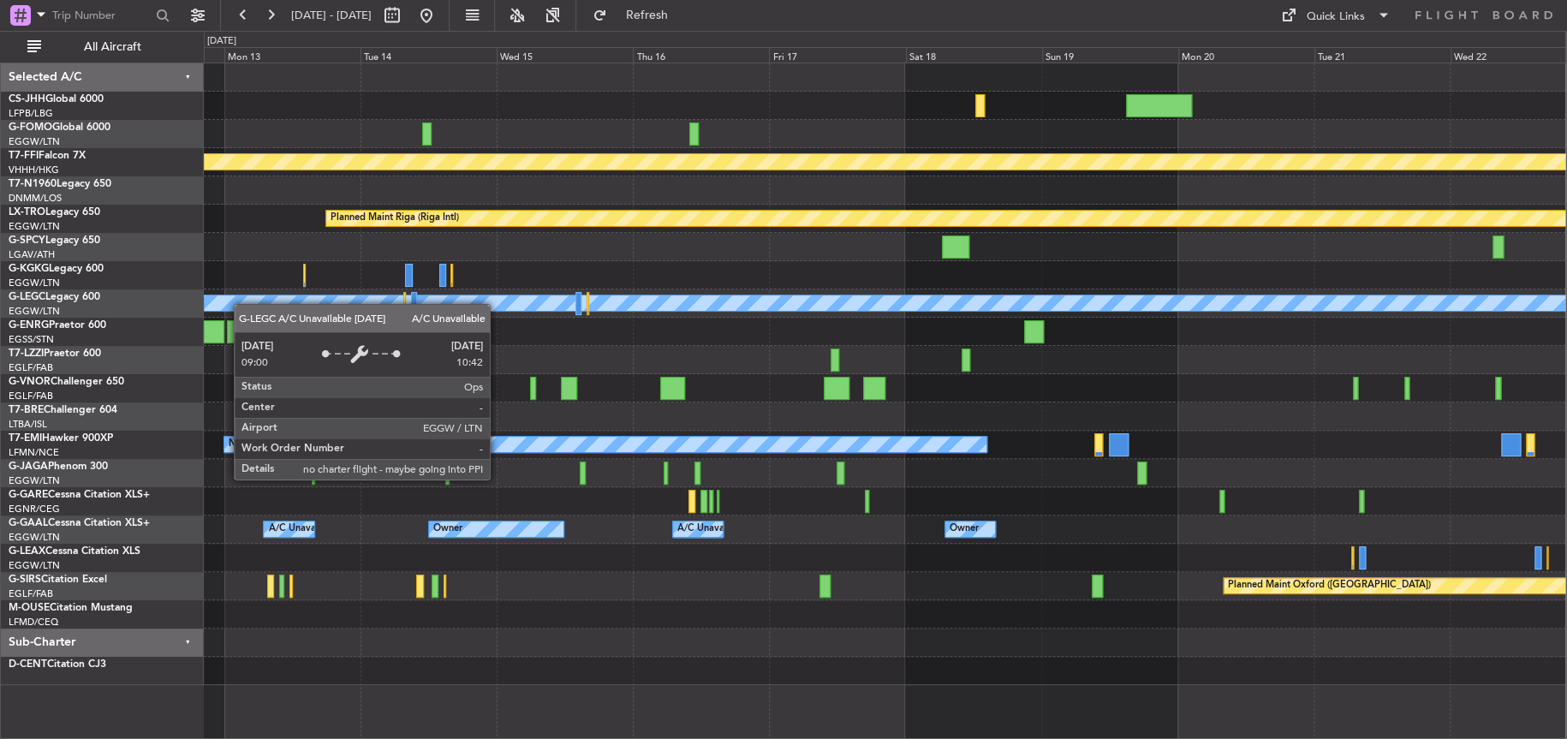
click at [0, 324] on html "09 Oct 2025 - 19 Oct 2025 Refresh Quick Links All Aircraft MEL MEL Planned Main…" at bounding box center [783, 369] width 1567 height 739
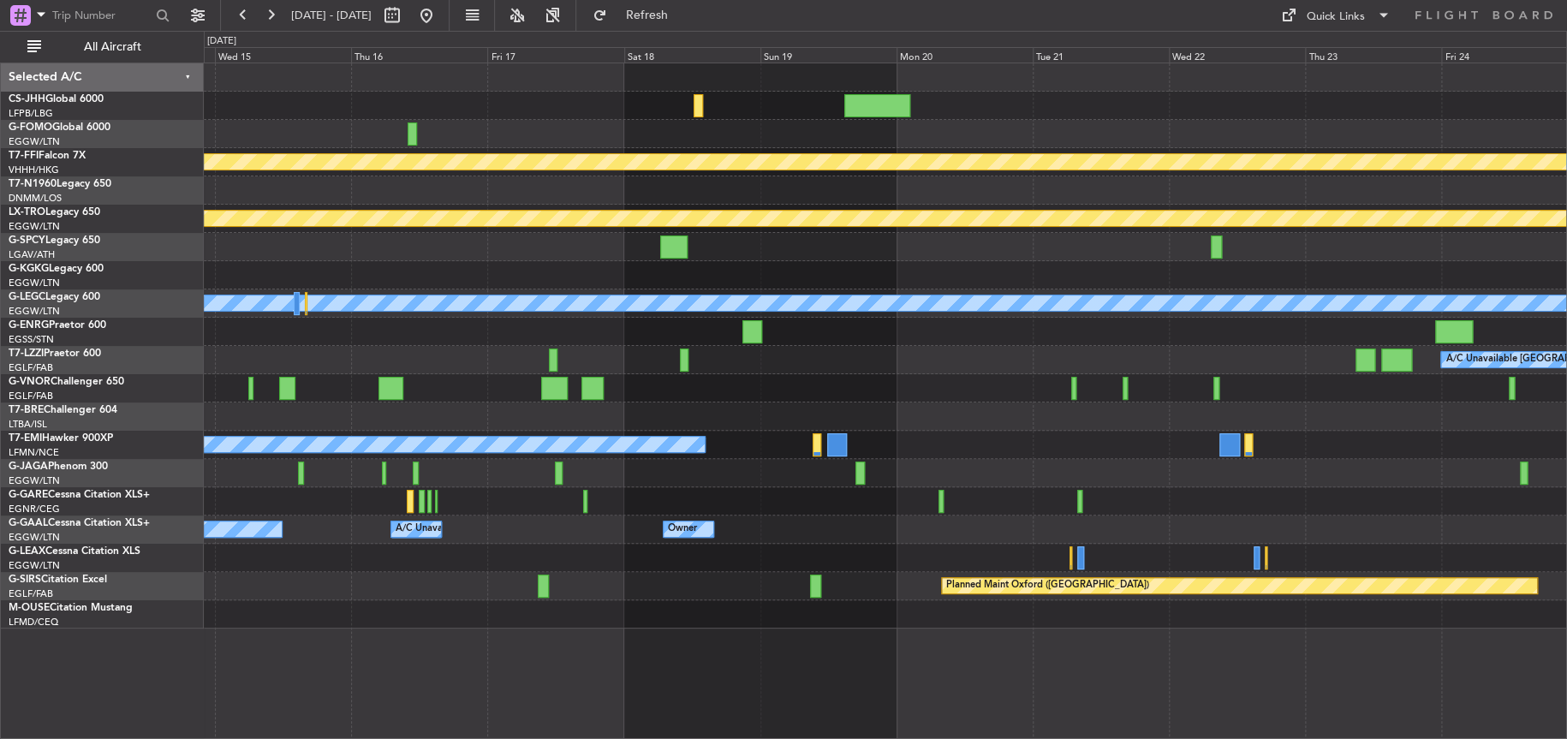
click at [578, 253] on div at bounding box center [885, 247] width 1362 height 28
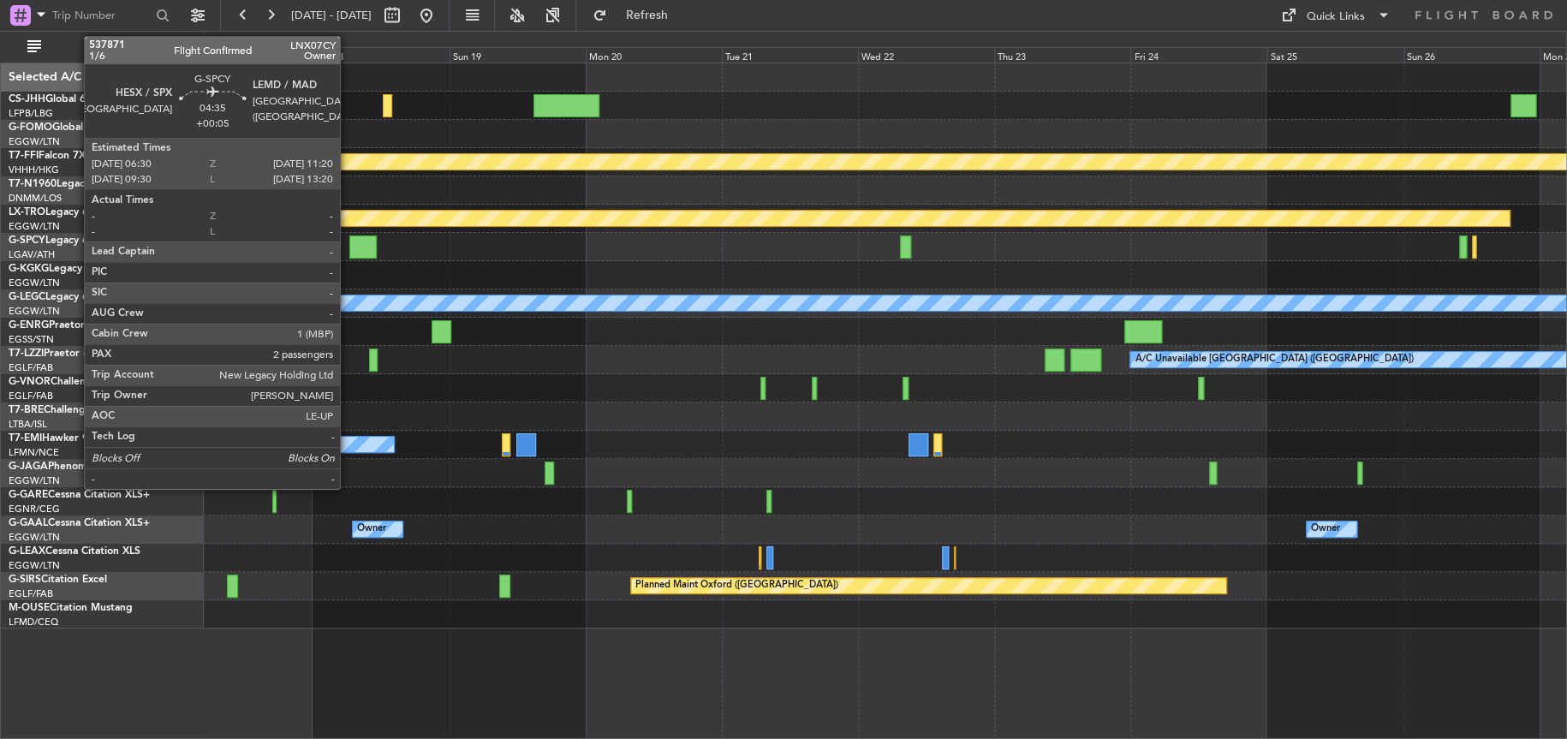
click at [658, 240] on div at bounding box center [885, 247] width 1362 height 28
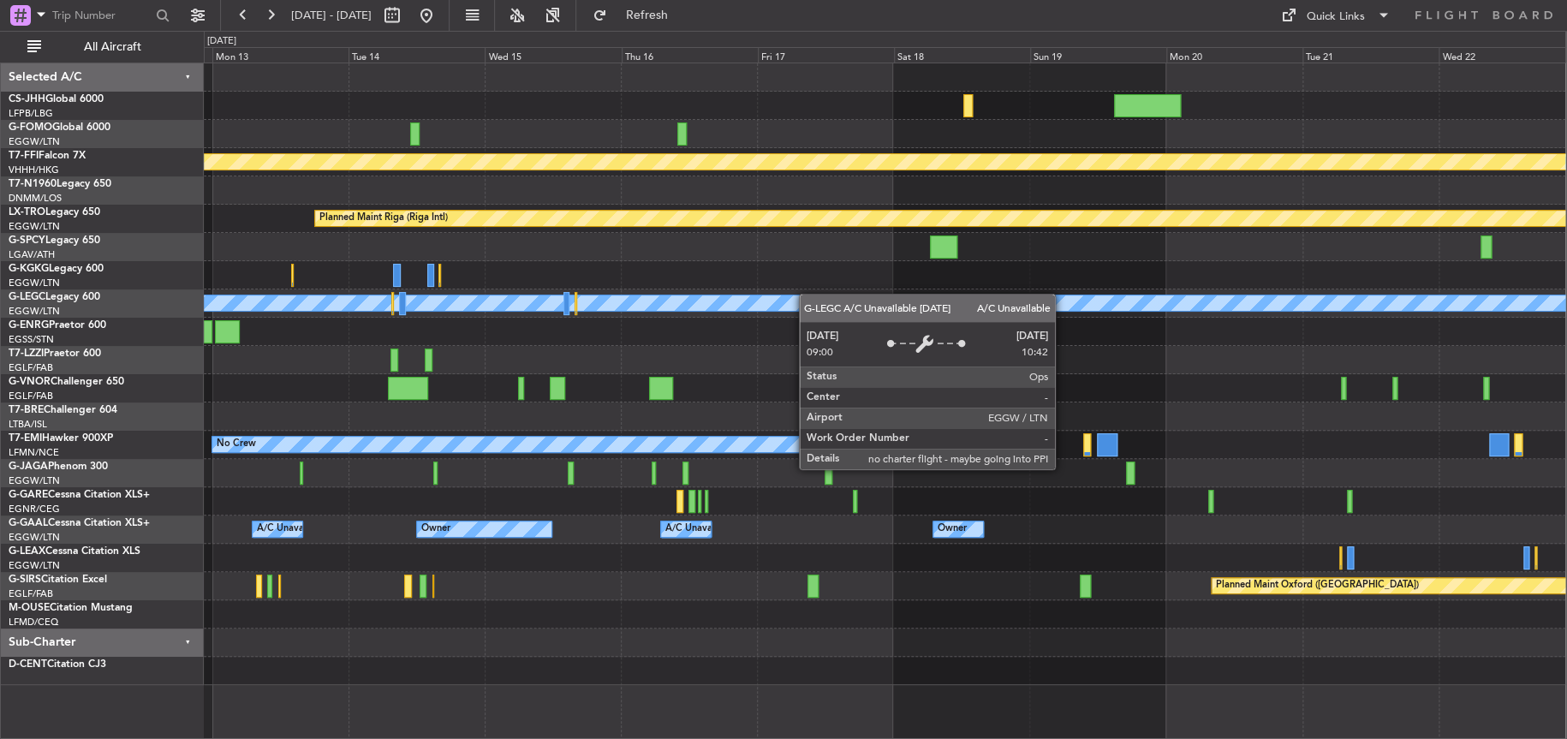
click at [557, 294] on div "MEL MEL Planned Maint Geneva (Cointrin) Planned Maint Riga (Riga Intl) A/C Unav…" at bounding box center [884, 373] width 1361 height 621
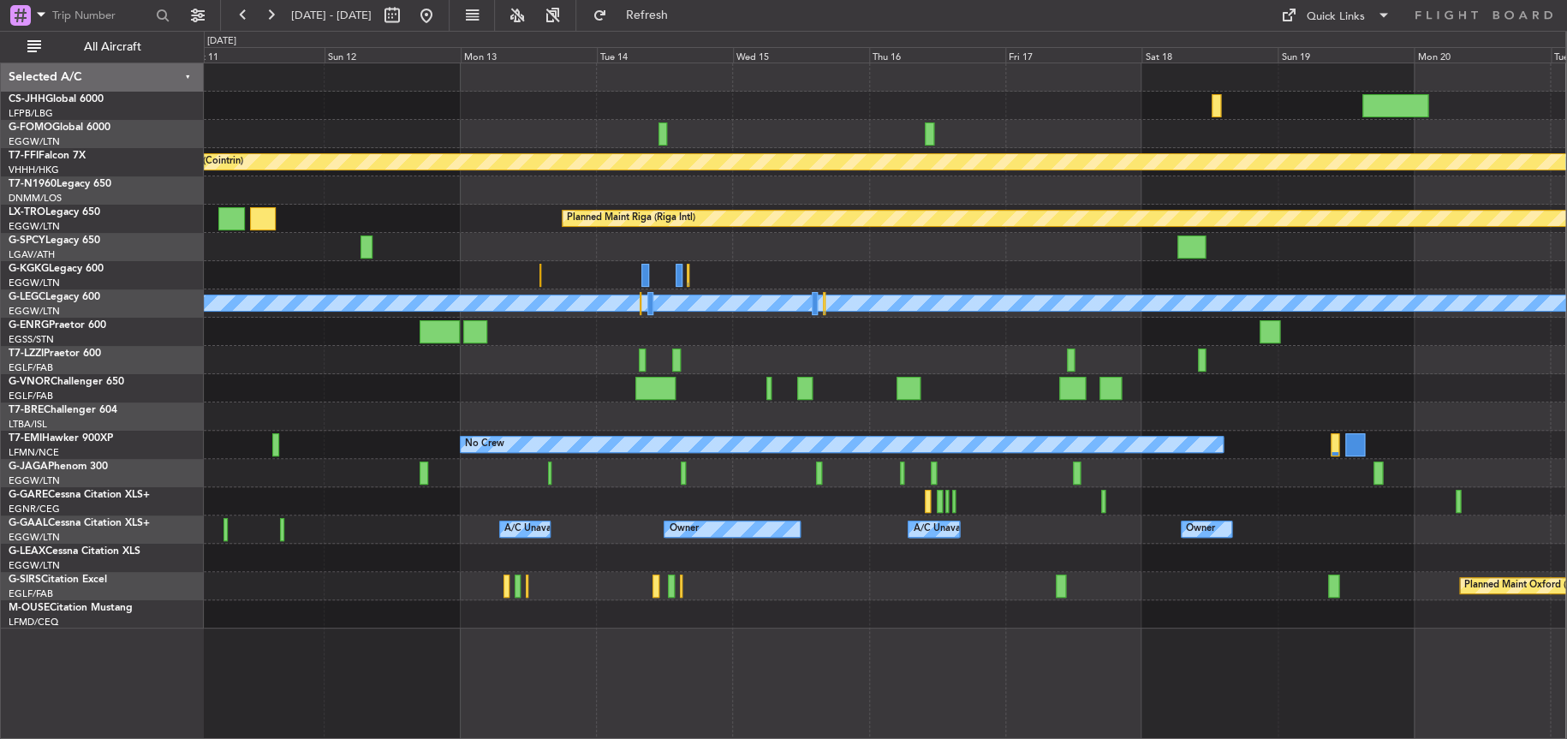
click at [684, 246] on div at bounding box center [884, 247] width 1361 height 28
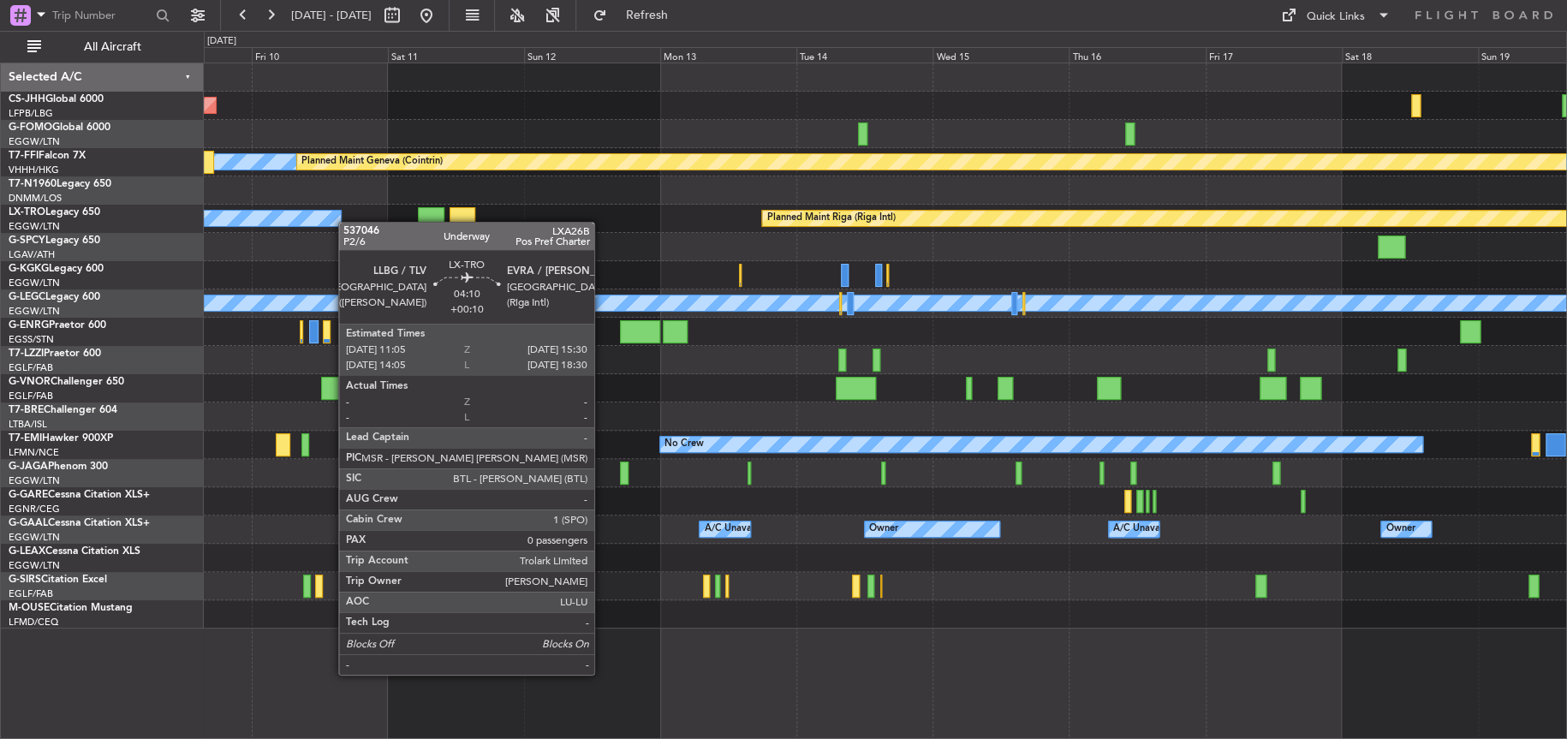
click at [703, 222] on div "Planned Maint Riga (Riga Intl) A/C Unavailable" at bounding box center [885, 219] width 1362 height 28
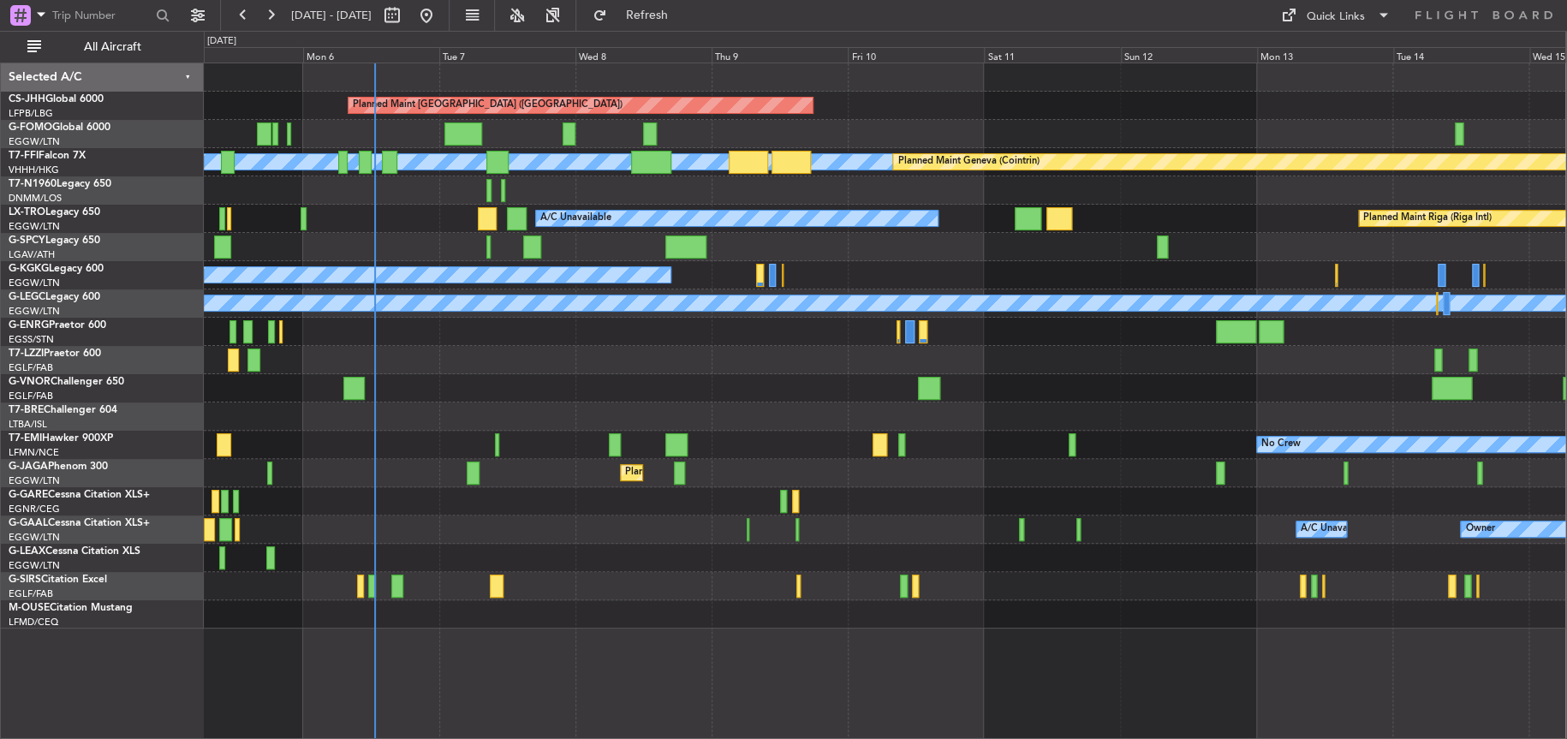
click at [820, 247] on div "Planned Maint Paris (Le Bourget) MEL MEL Planned Maint Geneva (Cointrin) Planne…" at bounding box center [884, 345] width 1361 height 565
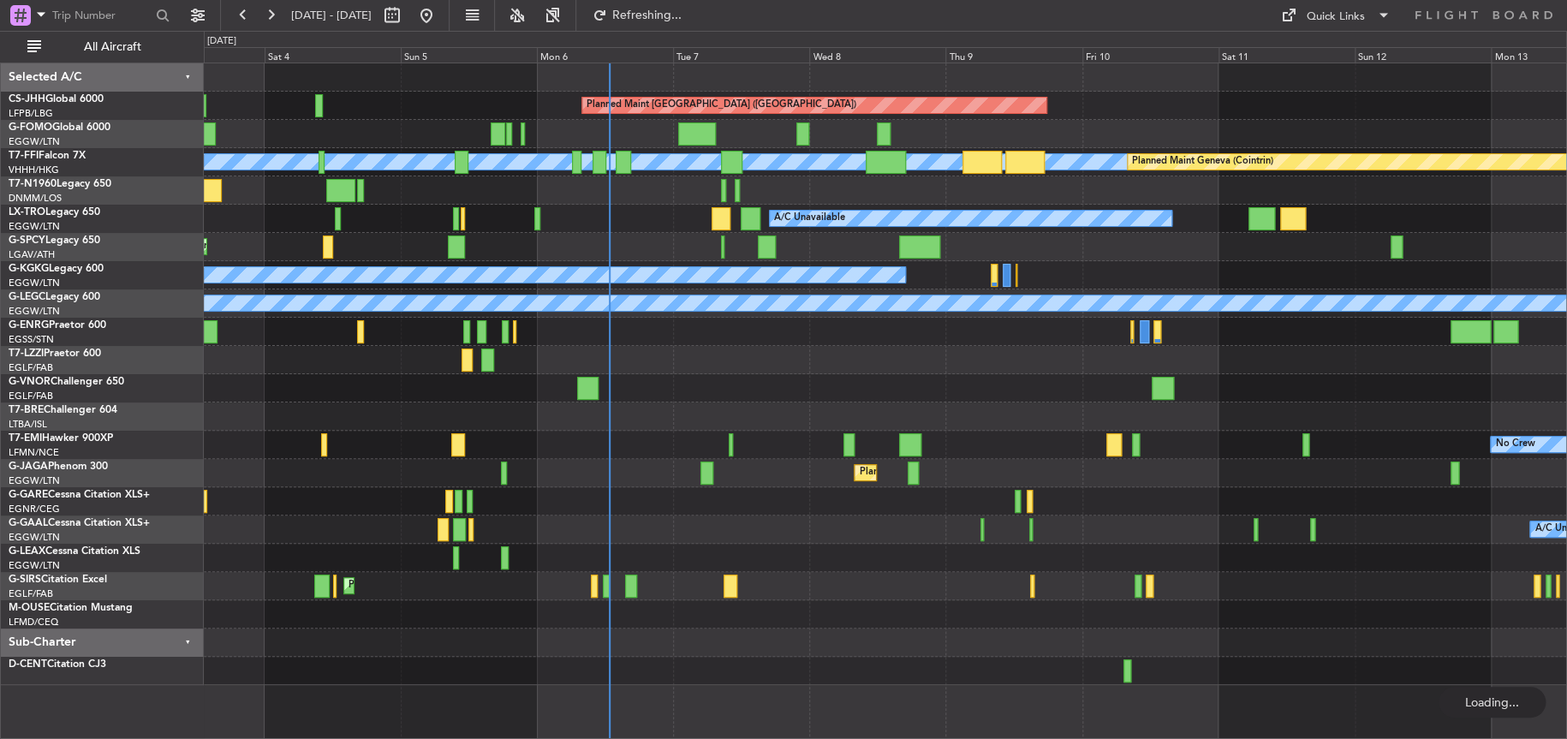
click at [690, 220] on div "A/C Unavailable Planned Maint Riga (Riga Intl) A/C Unavailable" at bounding box center [885, 219] width 1362 height 28
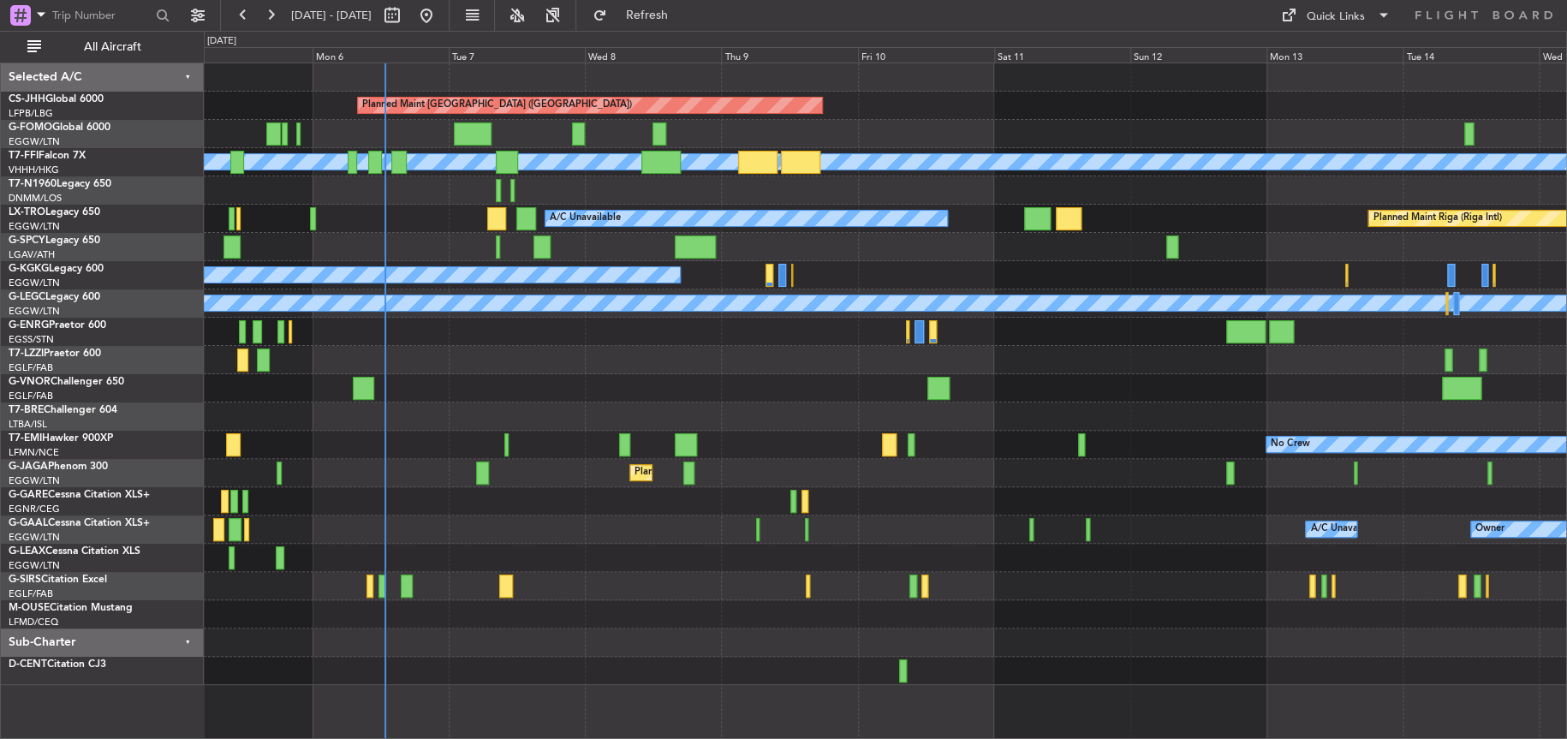
click at [622, 466] on div "Planned Maint Paris (Le Bourget) Planned Maint Geneva (Cointrin) MEL MEL A/C Un…" at bounding box center [885, 373] width 1362 height 621
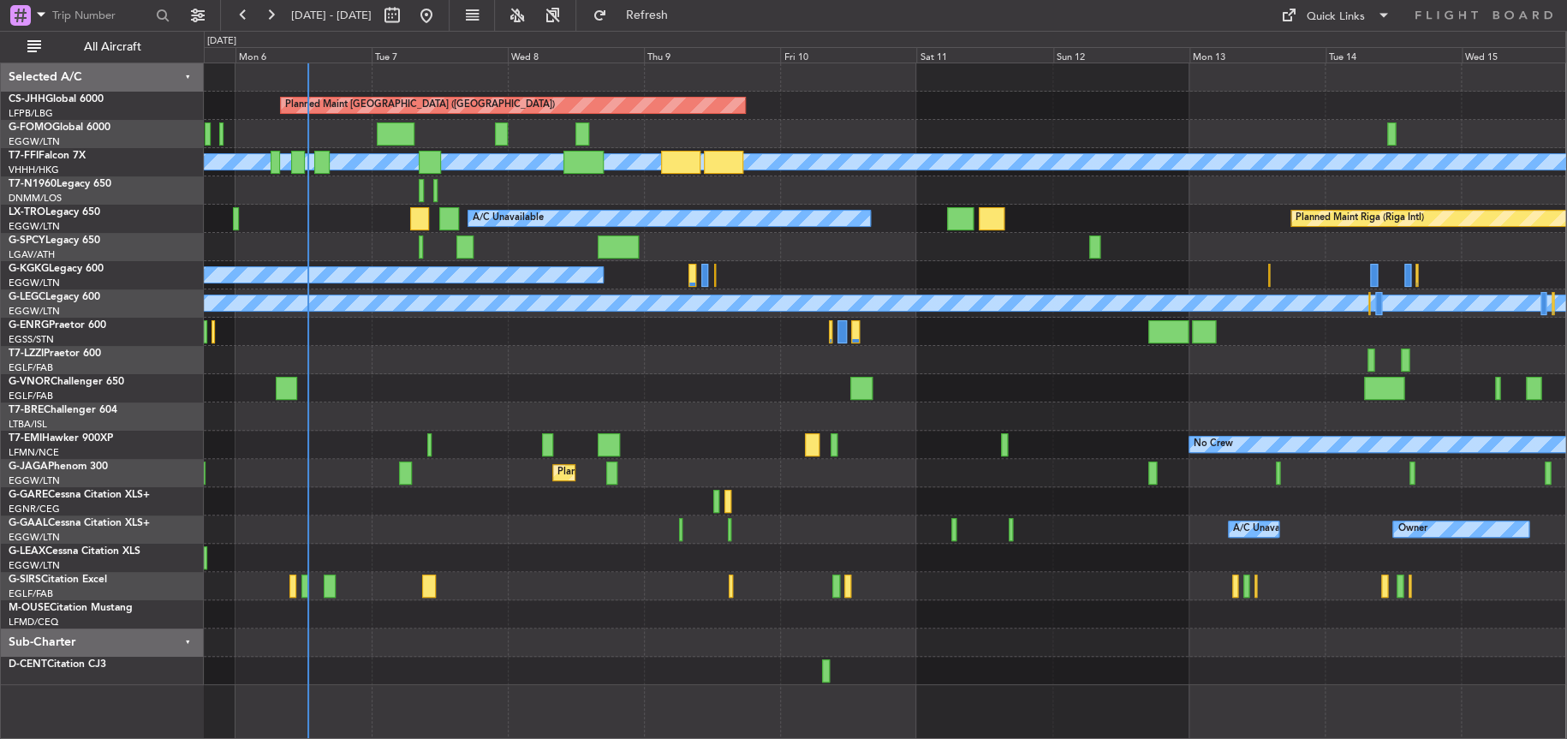
click at [615, 448] on div "No Crew" at bounding box center [884, 445] width 1361 height 28
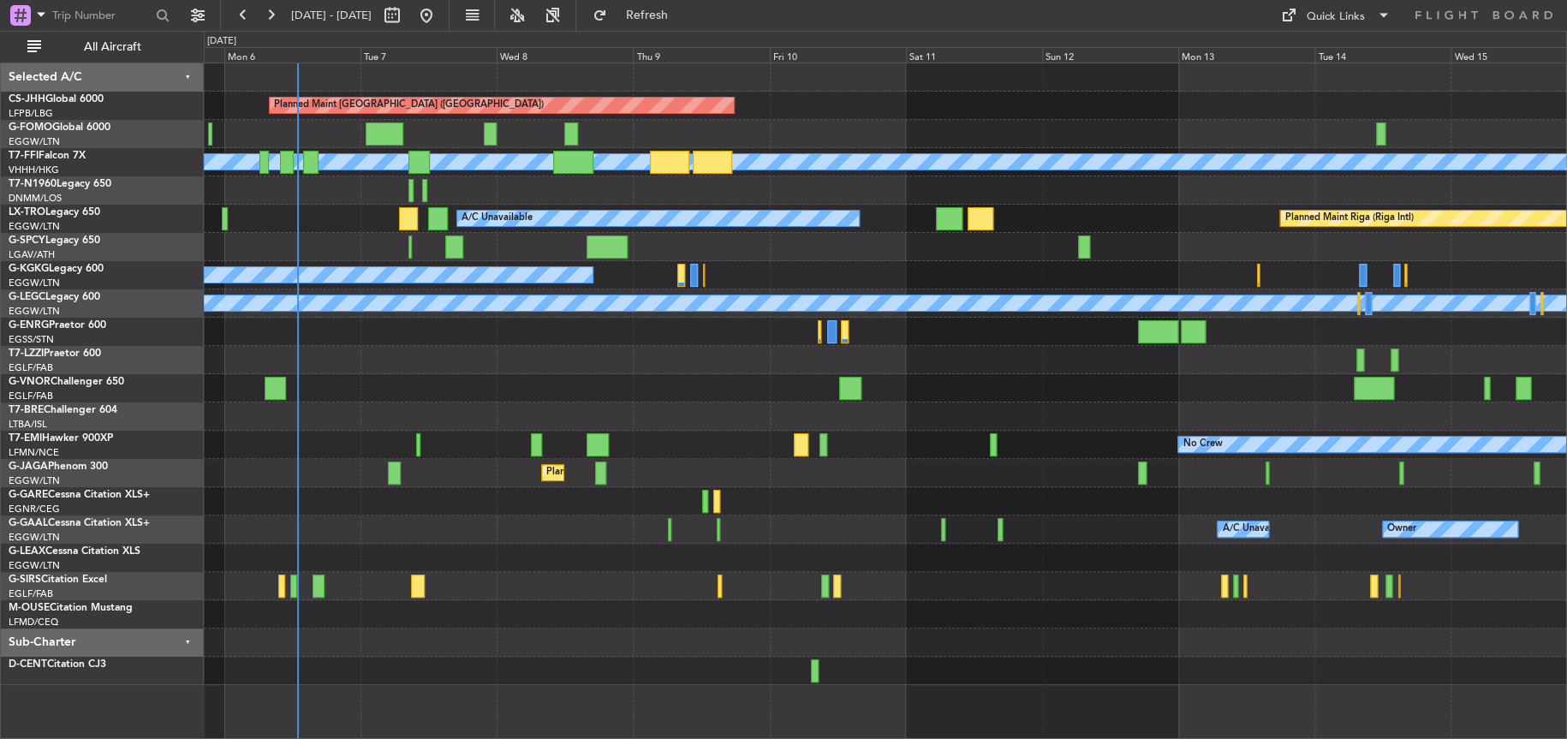
click at [826, 487] on div at bounding box center [885, 501] width 1362 height 28
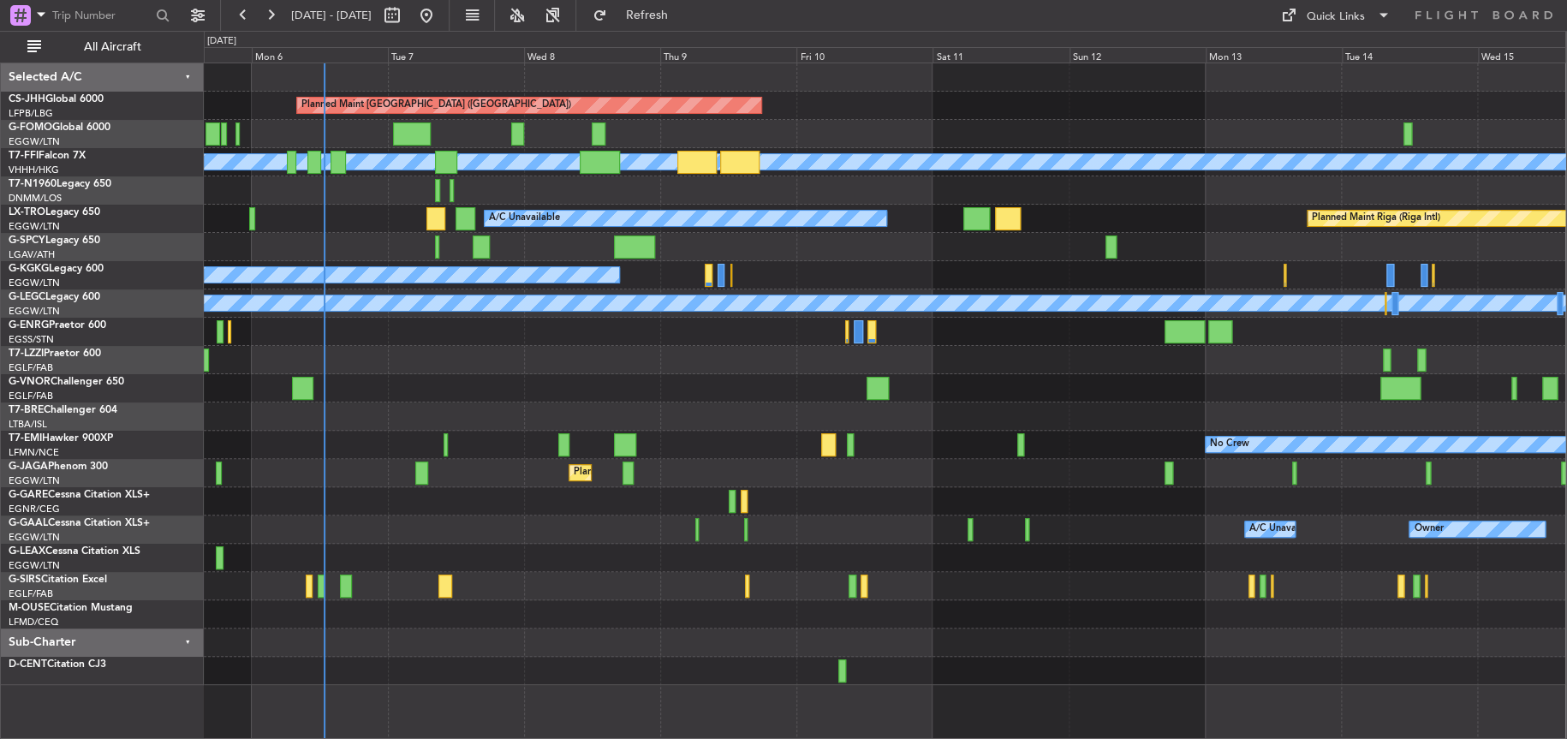
click at [844, 348] on div "Planned Maint Paris (Le Bourget) Planned Maint Geneva (Cointrin) MEL MEL A/C Un…" at bounding box center [884, 373] width 1361 height 621
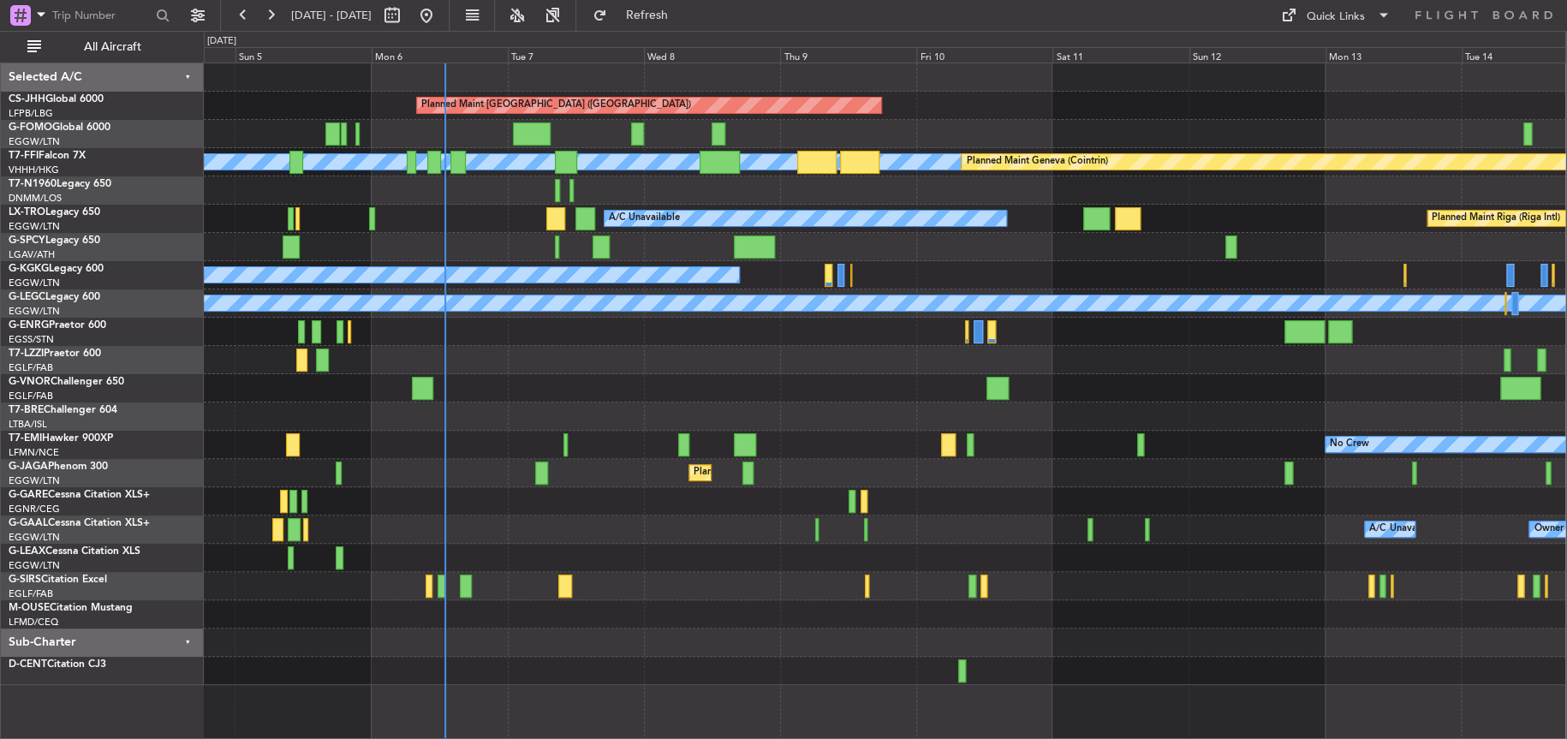
click at [668, 397] on div at bounding box center [884, 388] width 1361 height 28
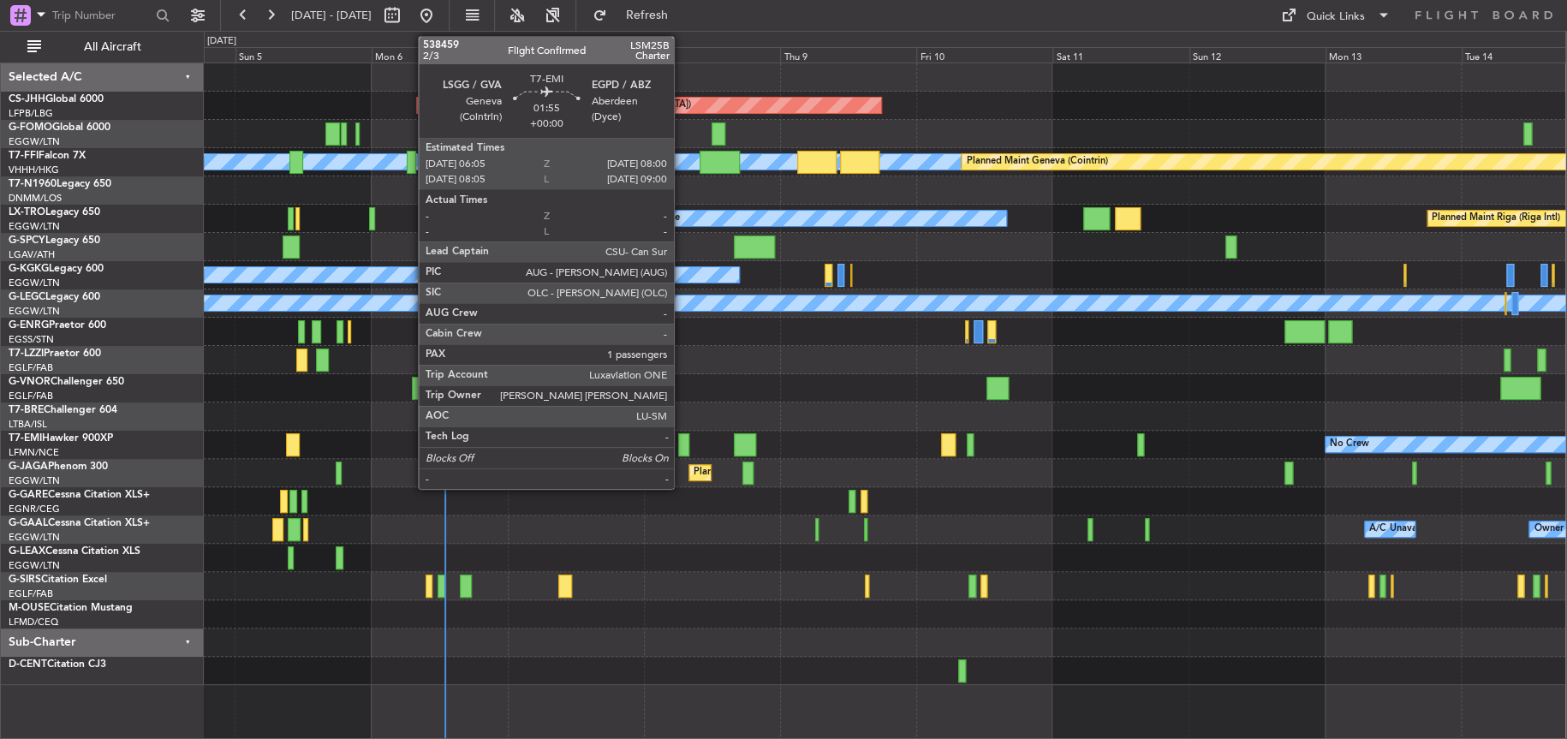
click at [681, 437] on div at bounding box center [683, 444] width 11 height 23
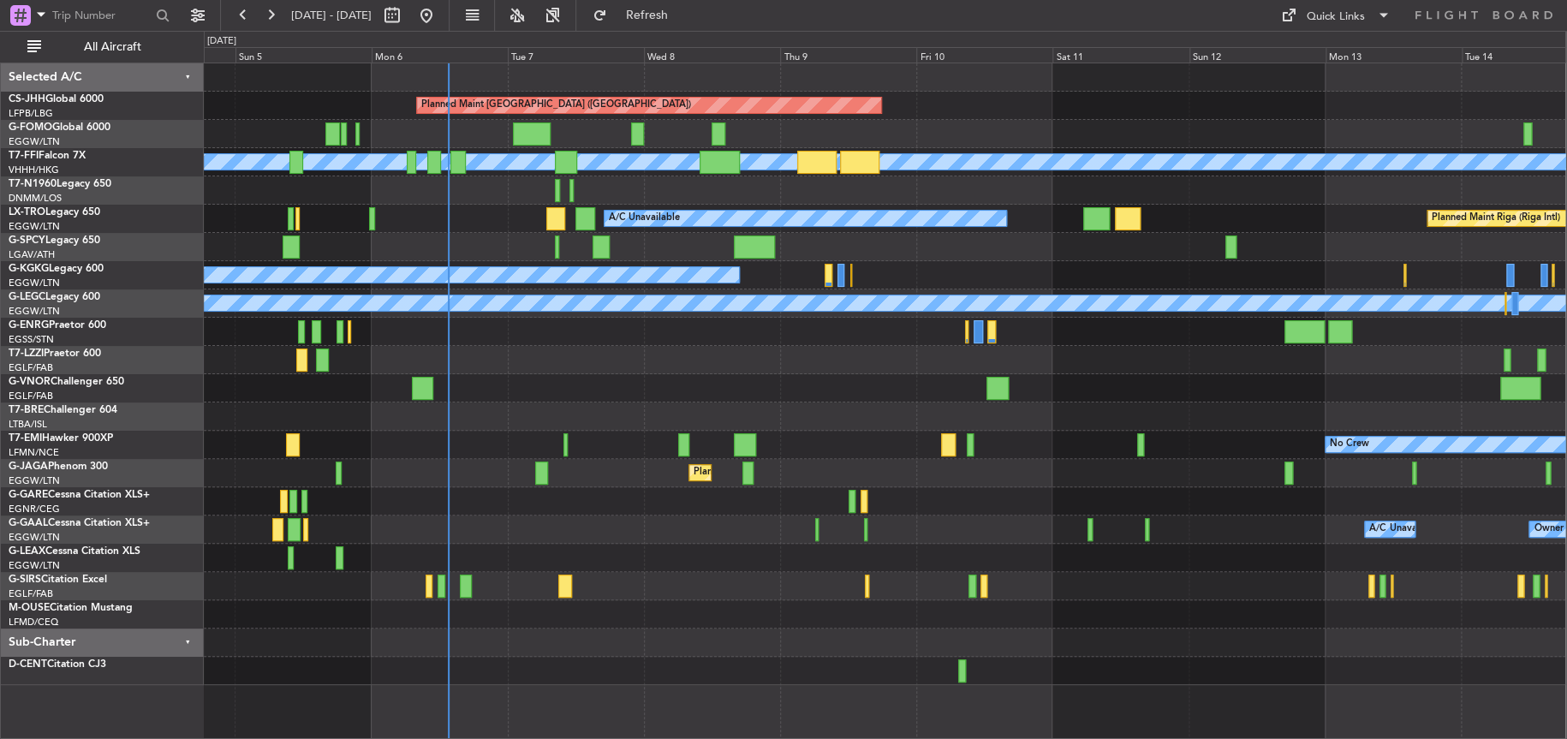
click at [610, 397] on div at bounding box center [884, 388] width 1361 height 28
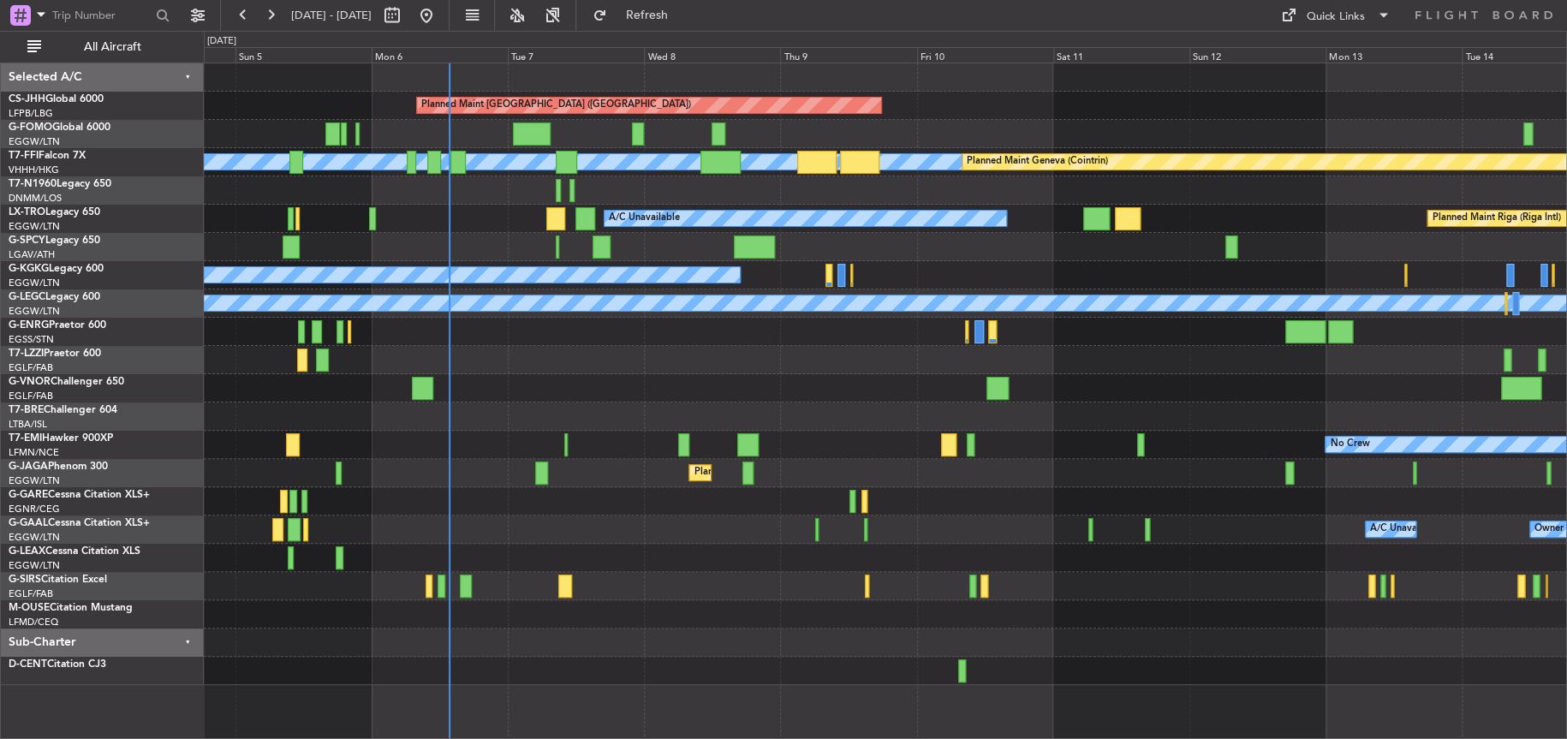
click at [1414, 374] on div "Planned Maint Paris (Le Bourget) MEL MEL Planned Maint Geneva (Cointrin) Planne…" at bounding box center [885, 373] width 1362 height 621
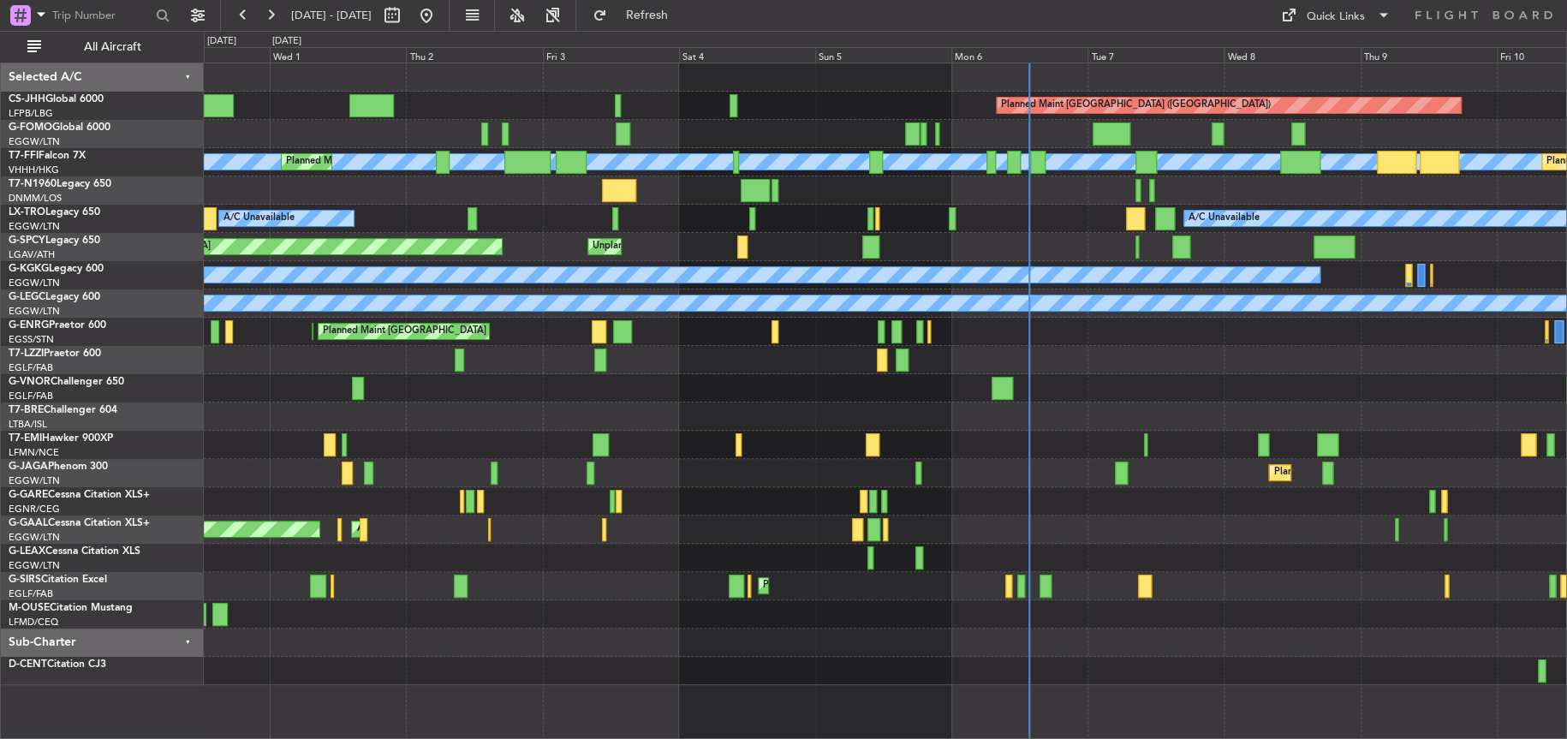
click at [1195, 376] on div "Planned Maint Paris (Le Bourget) MEL MEL Planned Maint Geneva (Cointrin) Planne…" at bounding box center [885, 373] width 1362 height 621
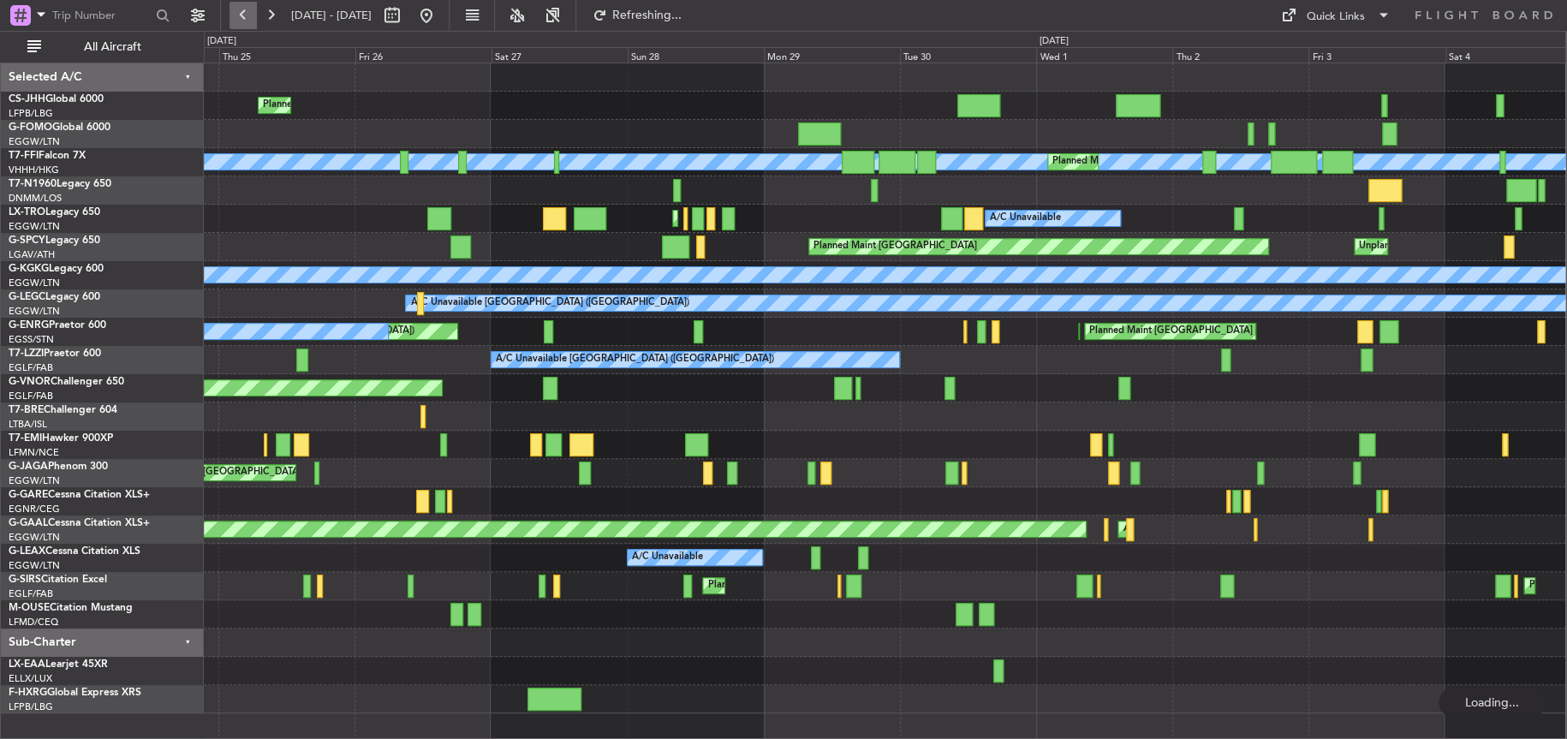
click at [249, 19] on button at bounding box center [242, 15] width 27 height 27
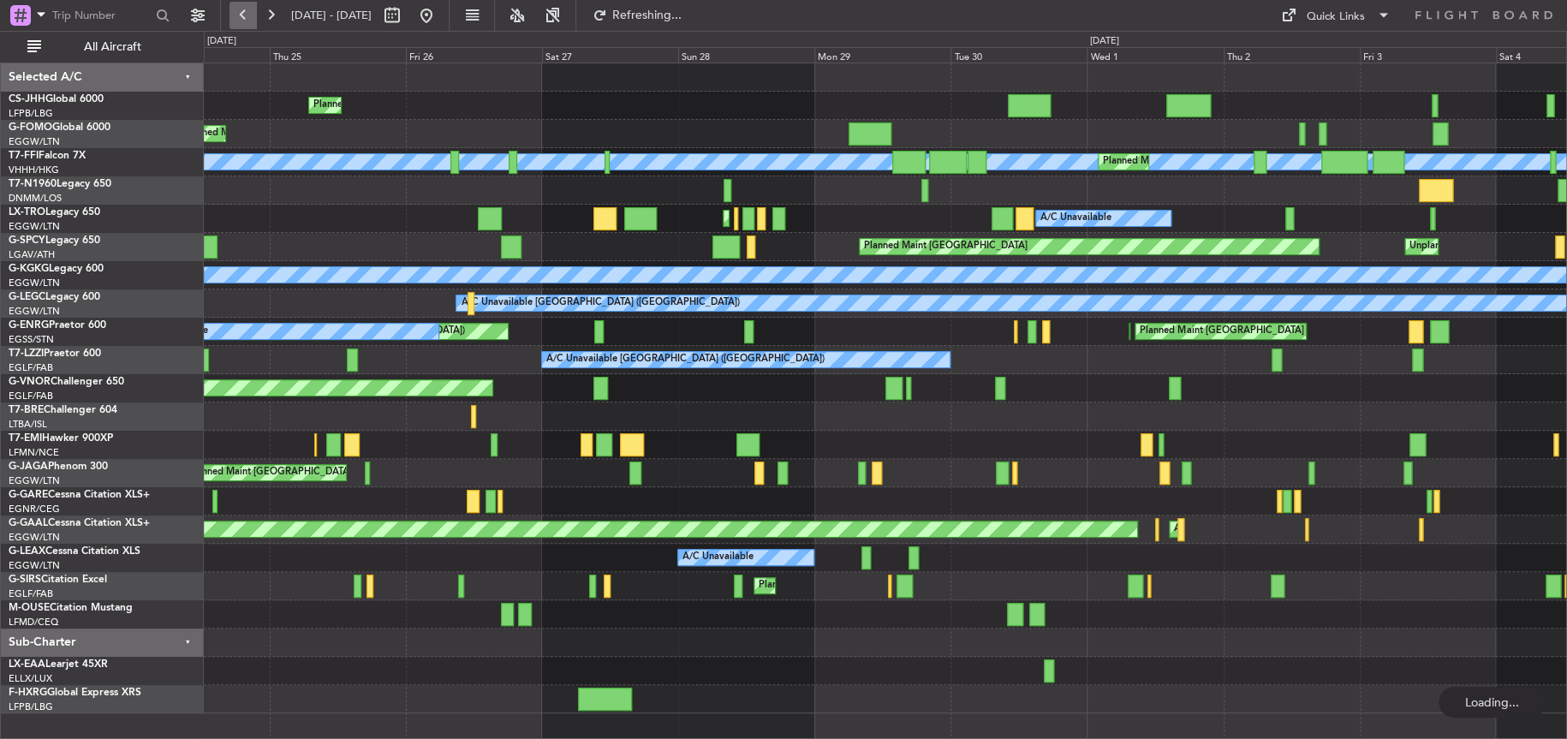
click at [249, 19] on button at bounding box center [242, 15] width 27 height 27
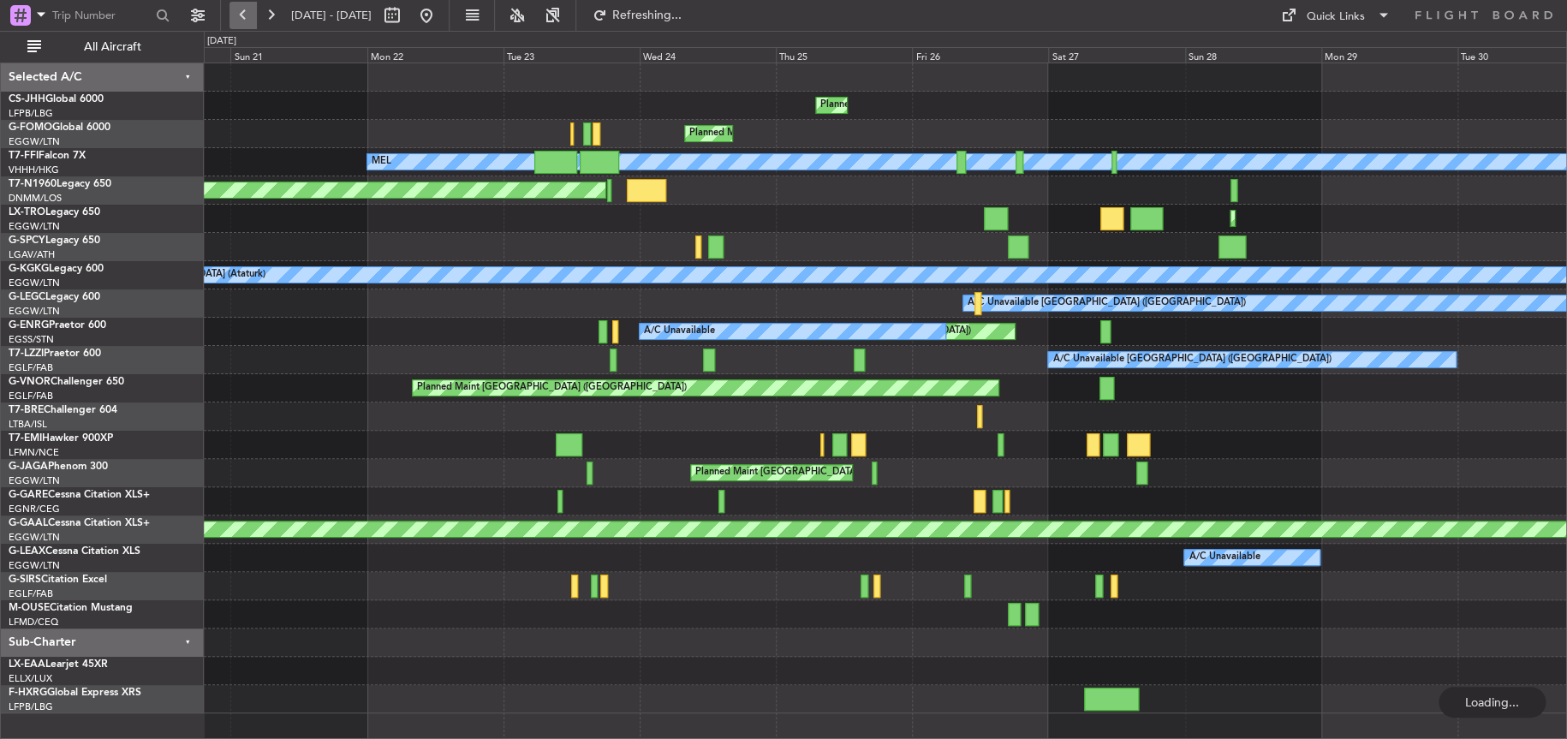
click at [249, 19] on button at bounding box center [242, 15] width 27 height 27
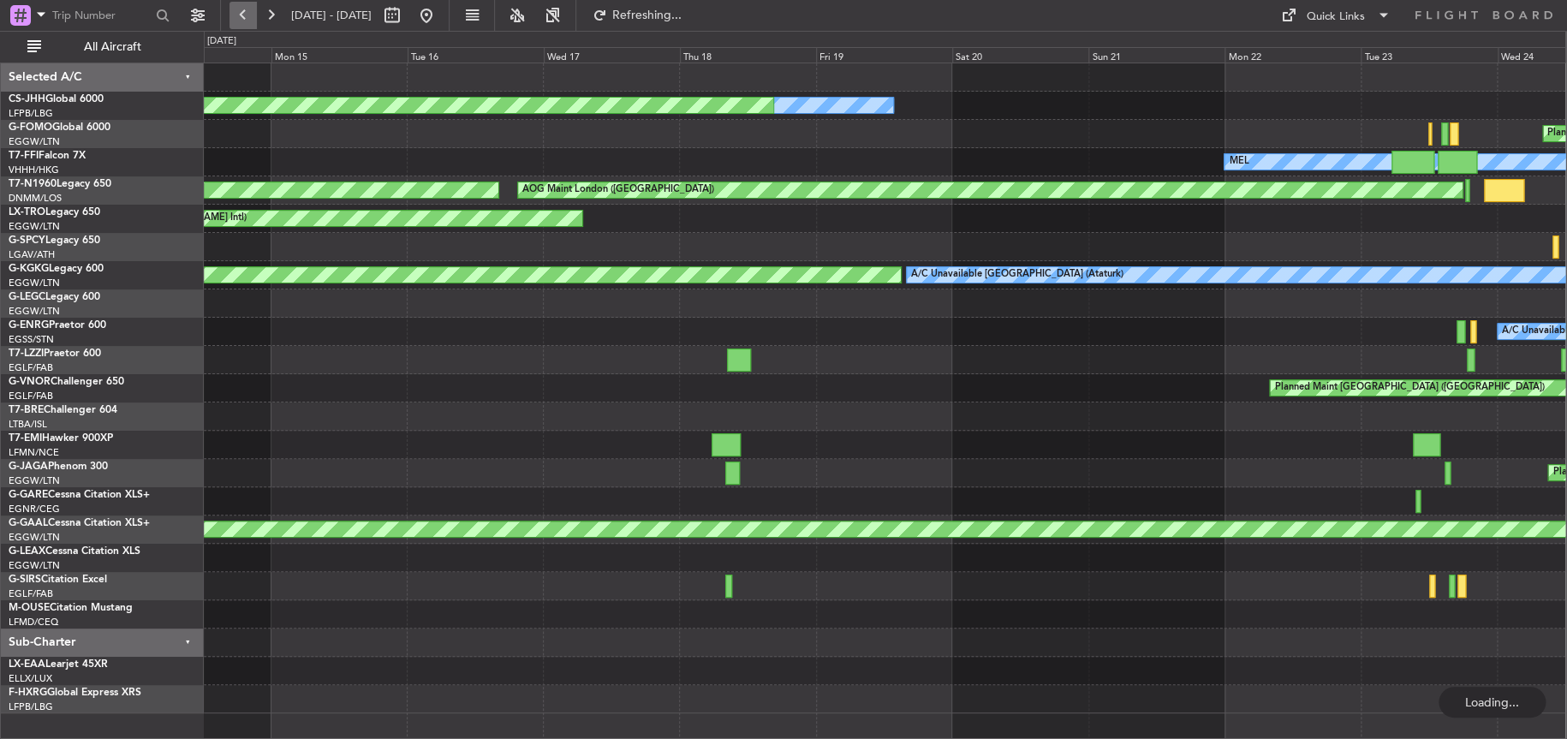
click at [249, 19] on button at bounding box center [242, 15] width 27 height 27
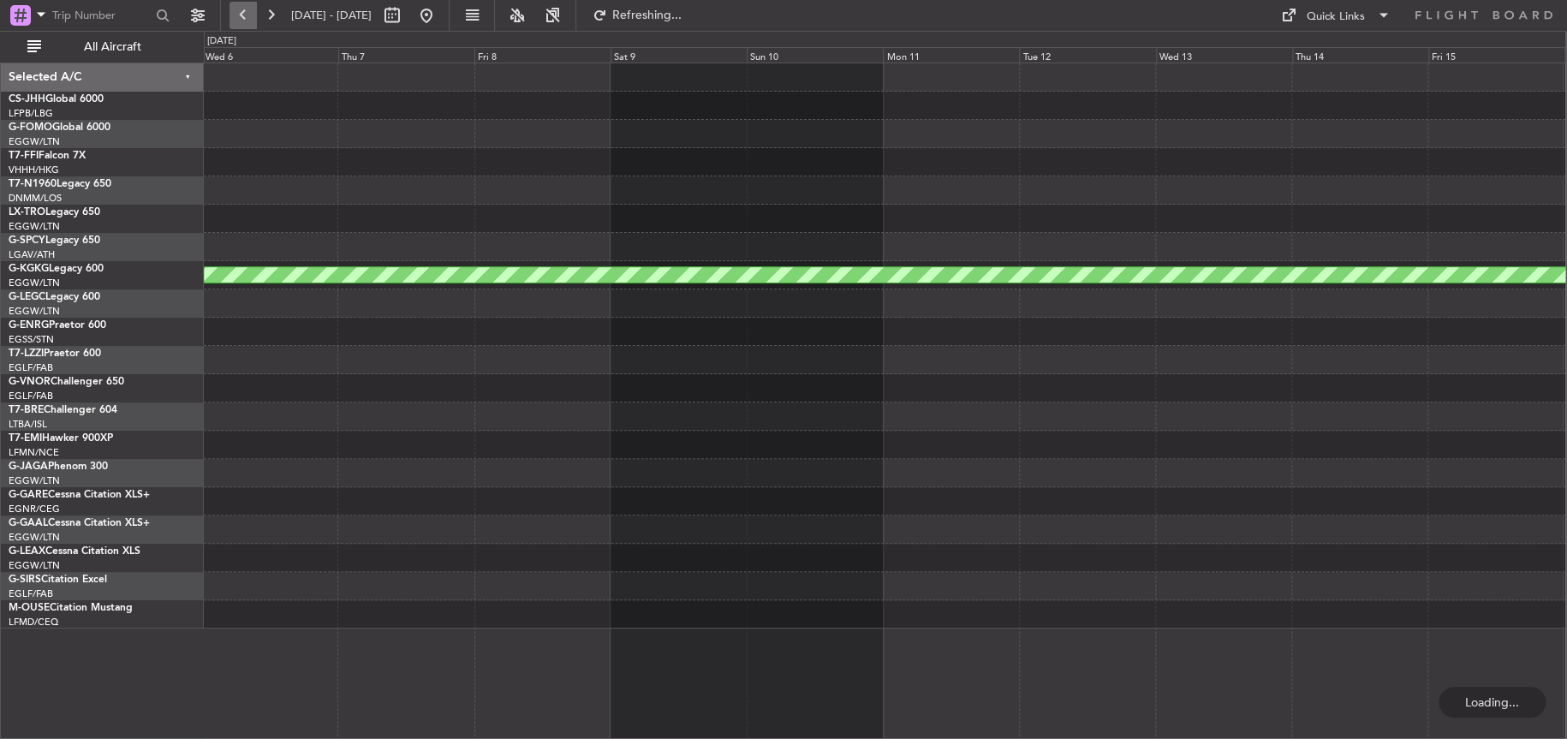
click at [249, 19] on button at bounding box center [242, 15] width 27 height 27
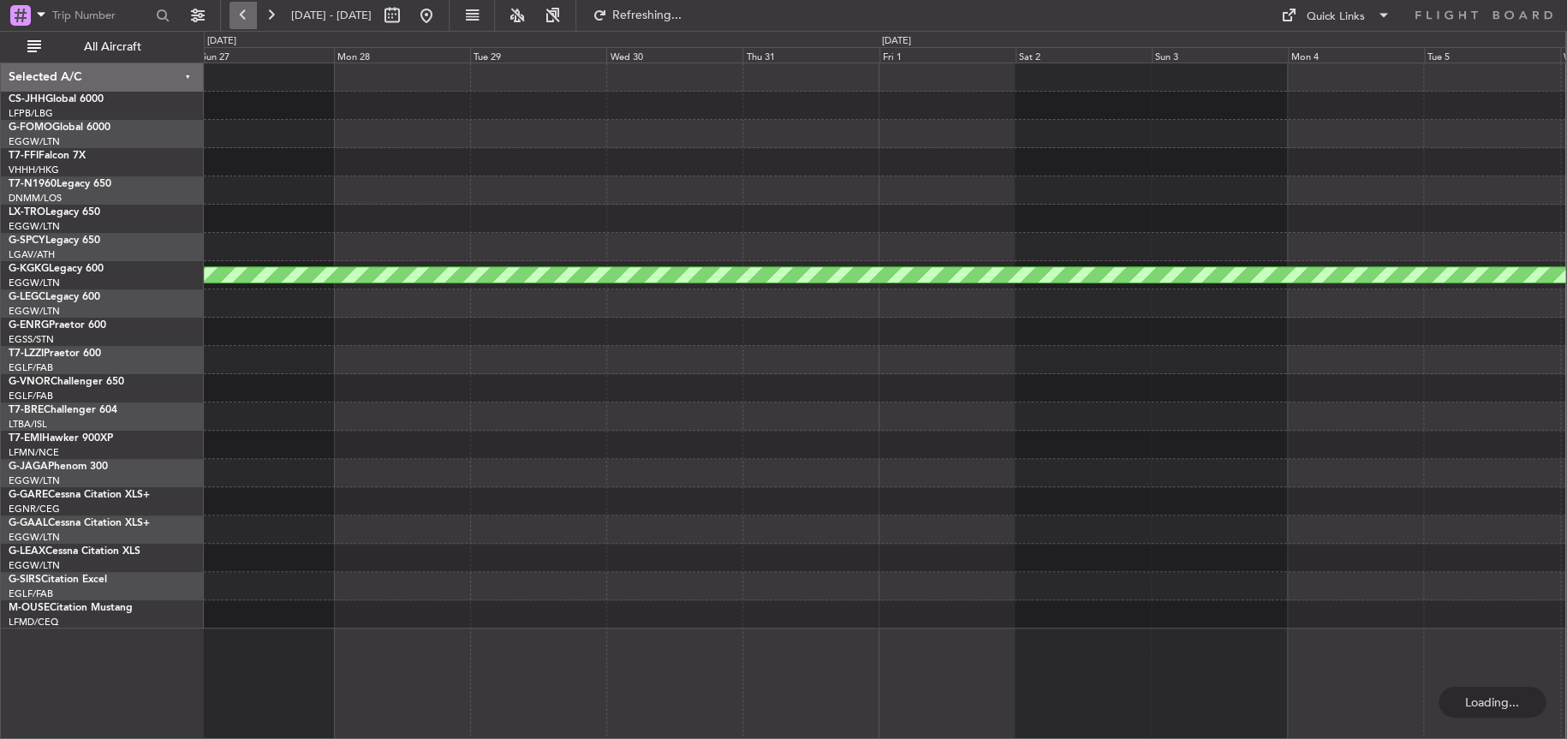
click at [249, 19] on button at bounding box center [242, 15] width 27 height 27
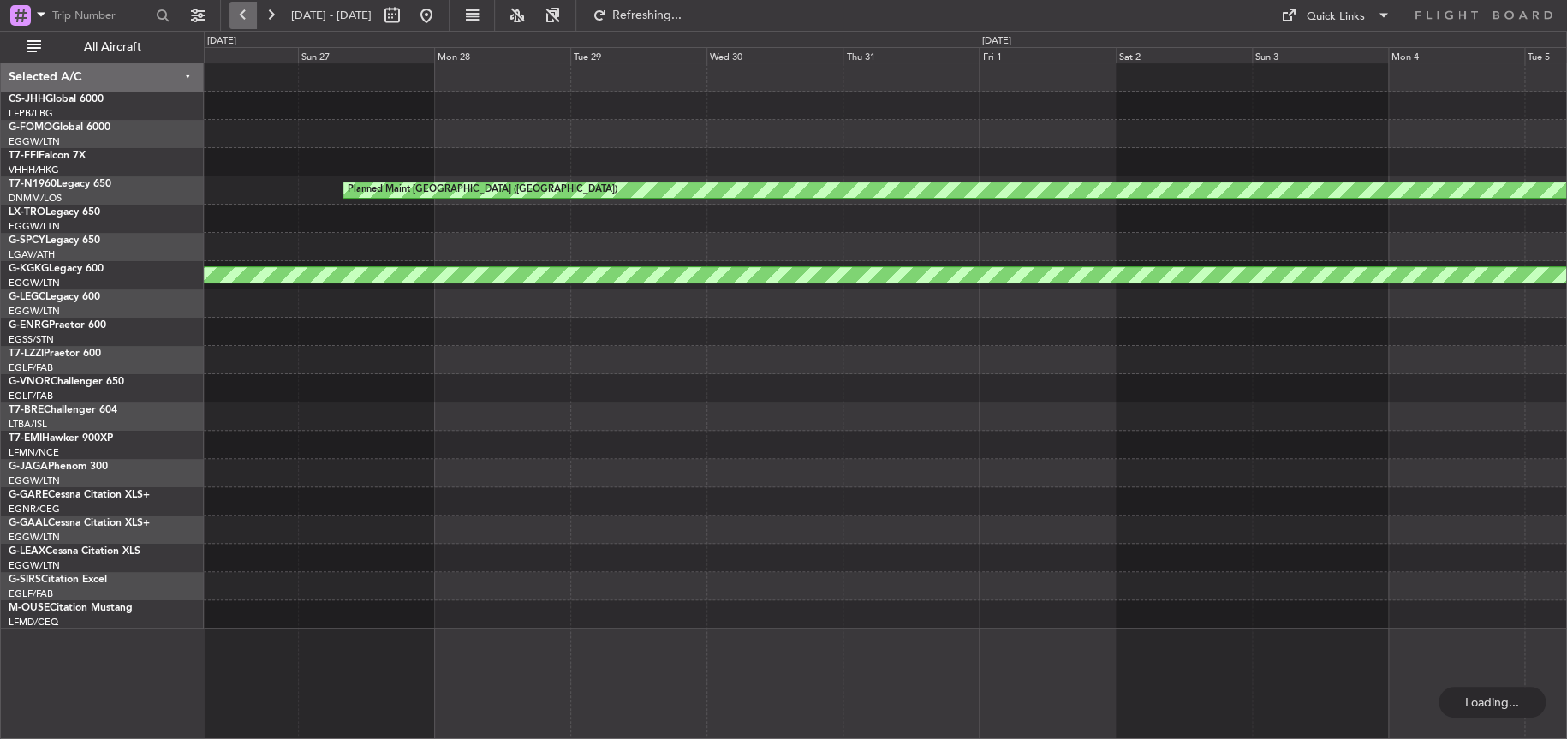
click at [249, 19] on button at bounding box center [242, 15] width 27 height 27
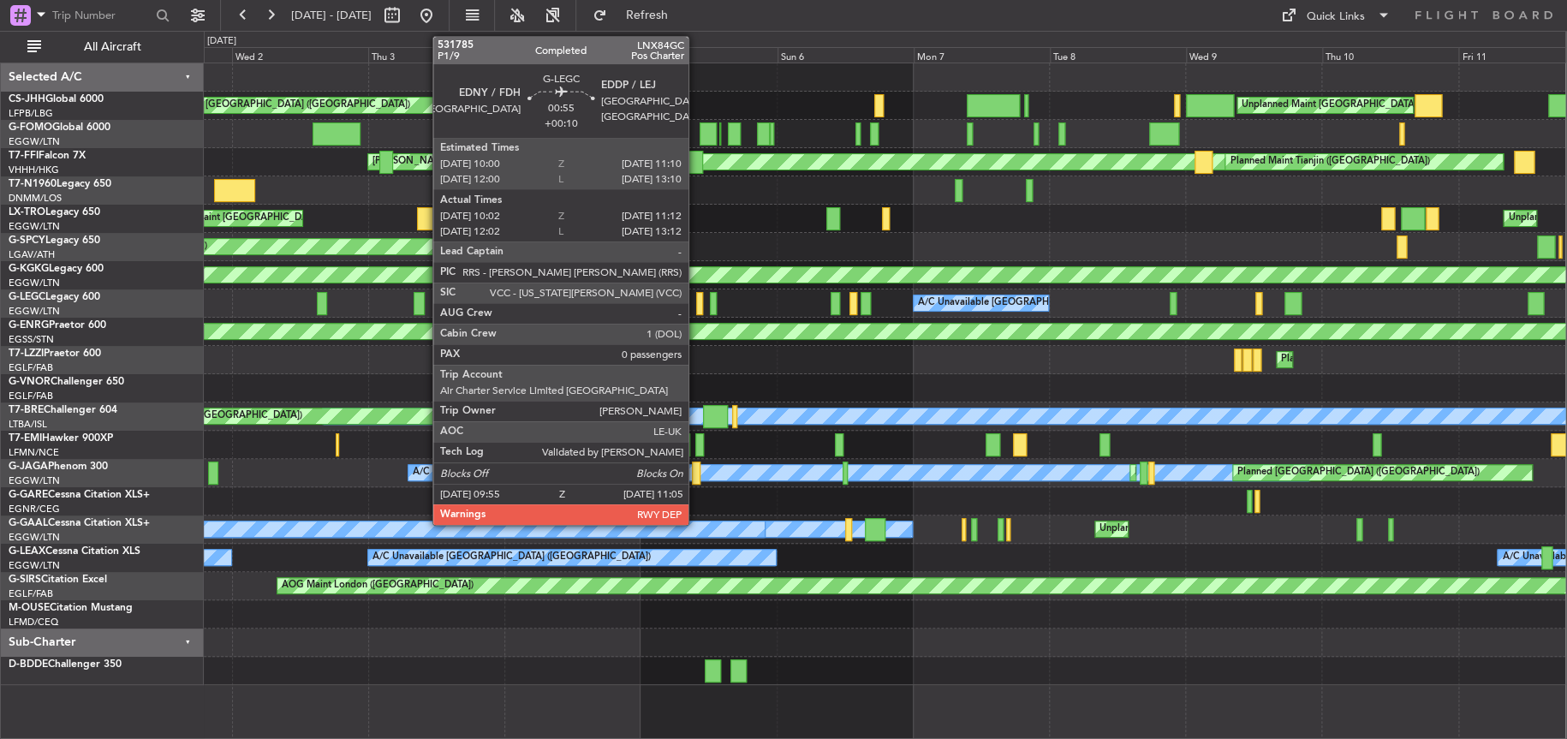
click at [696, 306] on div at bounding box center [699, 303] width 7 height 23
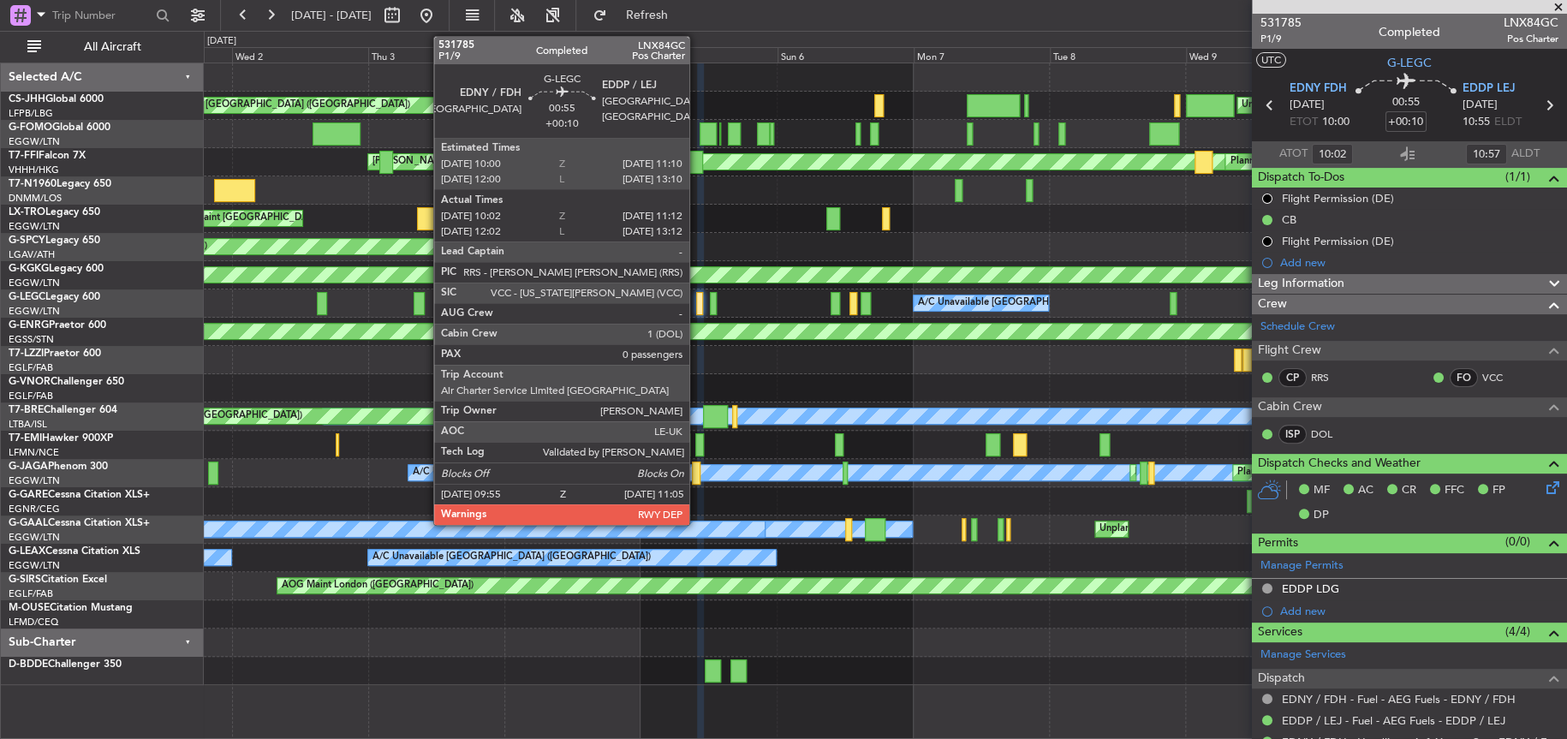
click at [697, 300] on div at bounding box center [699, 303] width 7 height 23
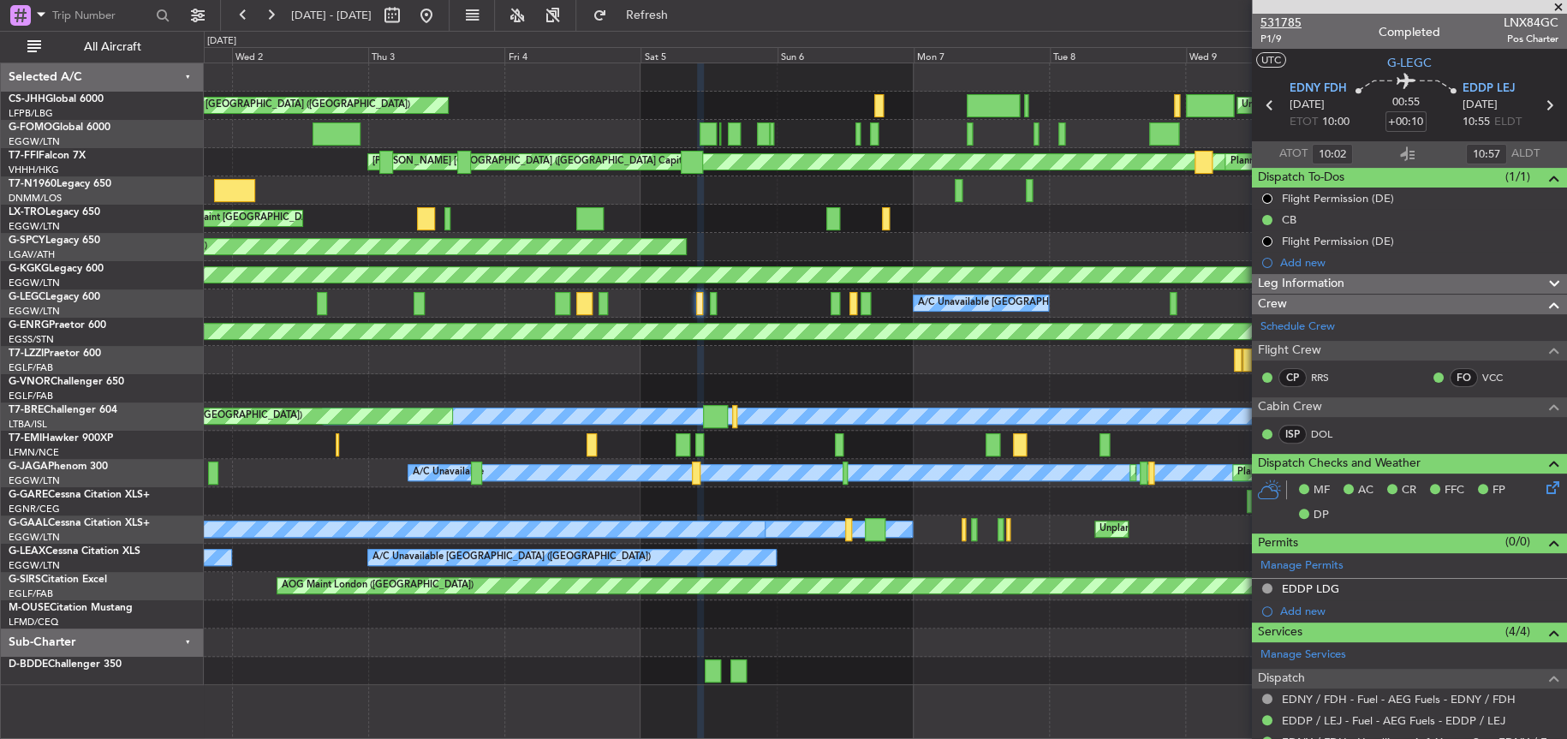
click at [1275, 28] on span "531785" at bounding box center [1280, 23] width 41 height 18
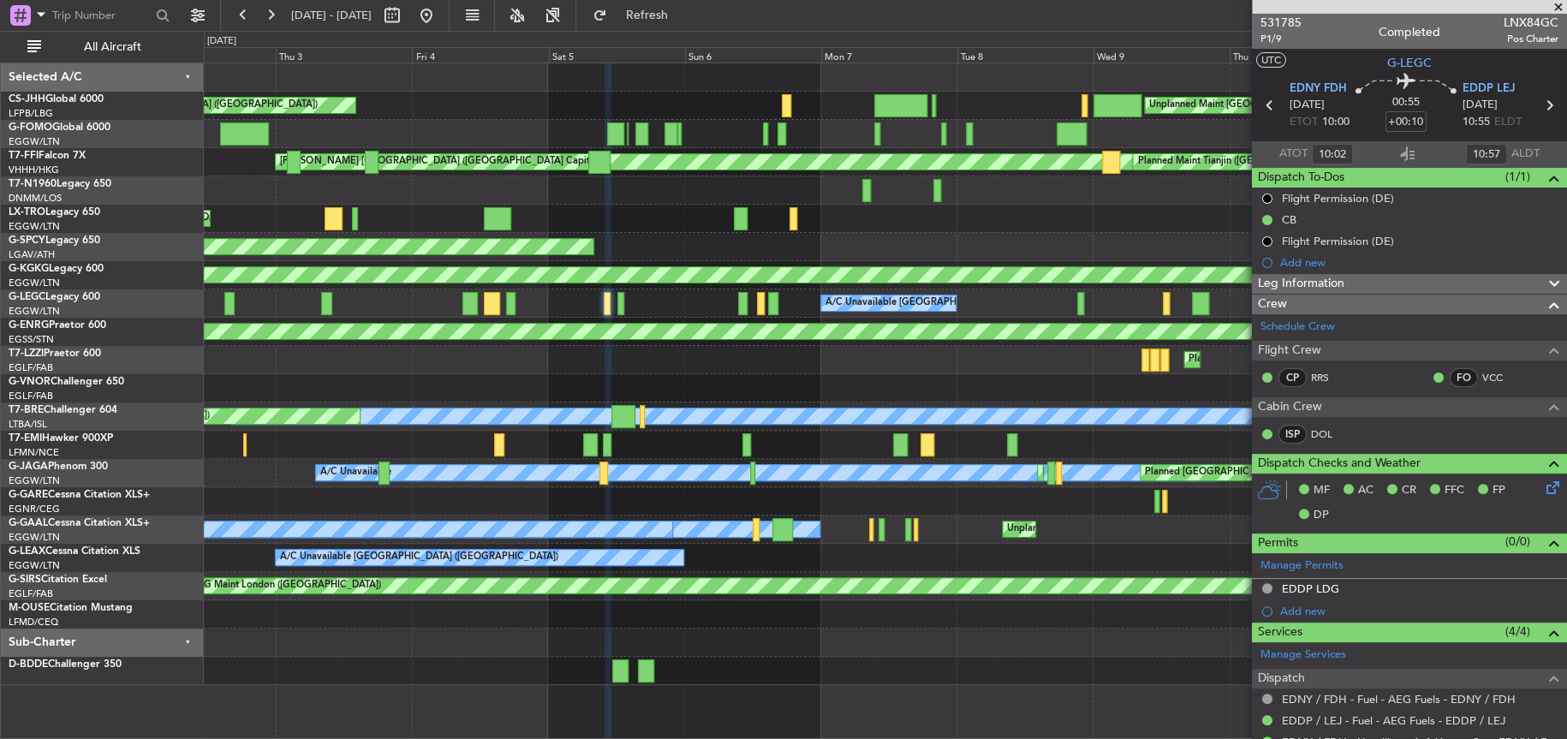
click at [789, 368] on div "Planned Maint [GEOGRAPHIC_DATA] ([GEOGRAPHIC_DATA])" at bounding box center [884, 360] width 1361 height 28
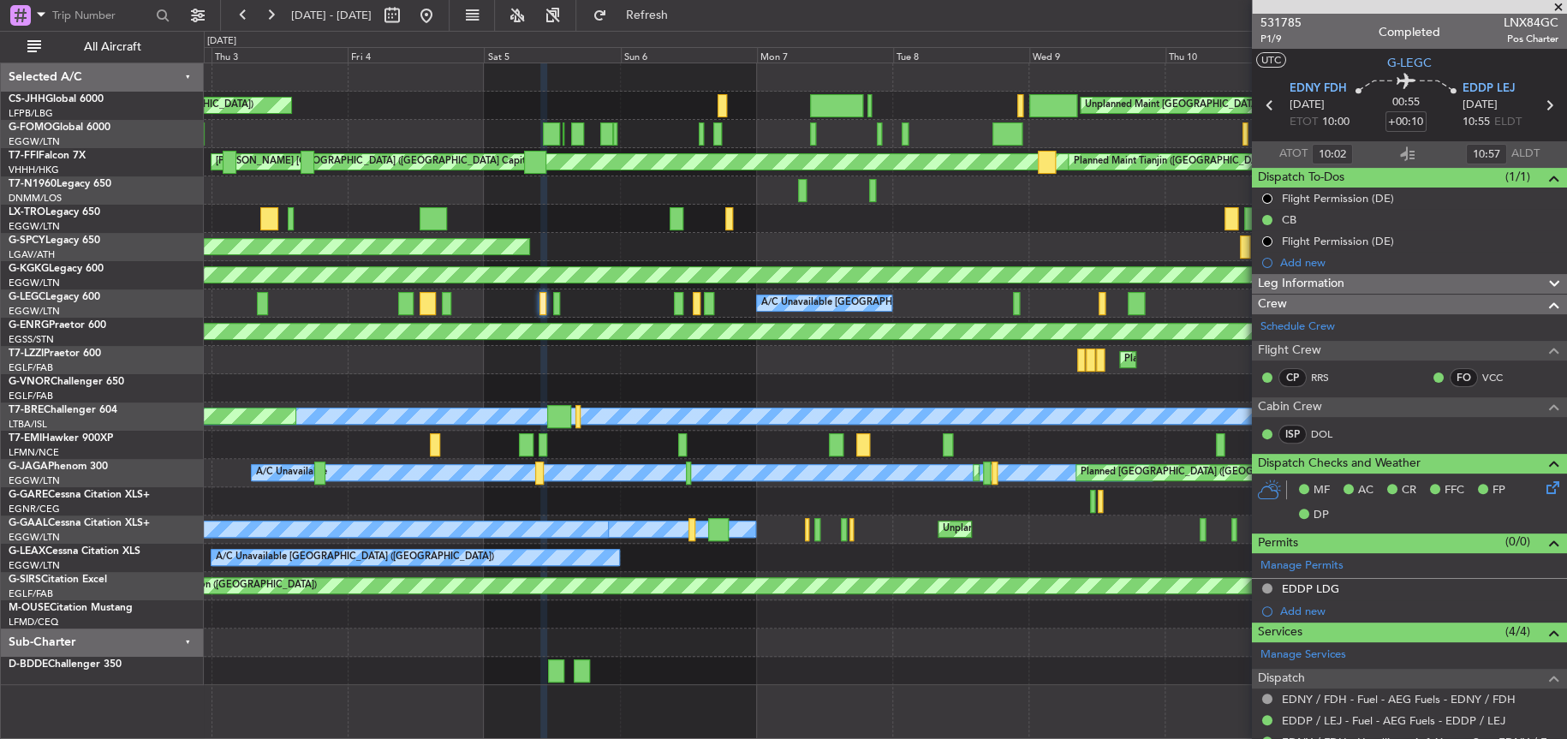
click at [719, 368] on div "Planned Maint [GEOGRAPHIC_DATA] ([GEOGRAPHIC_DATA])" at bounding box center [884, 360] width 1361 height 28
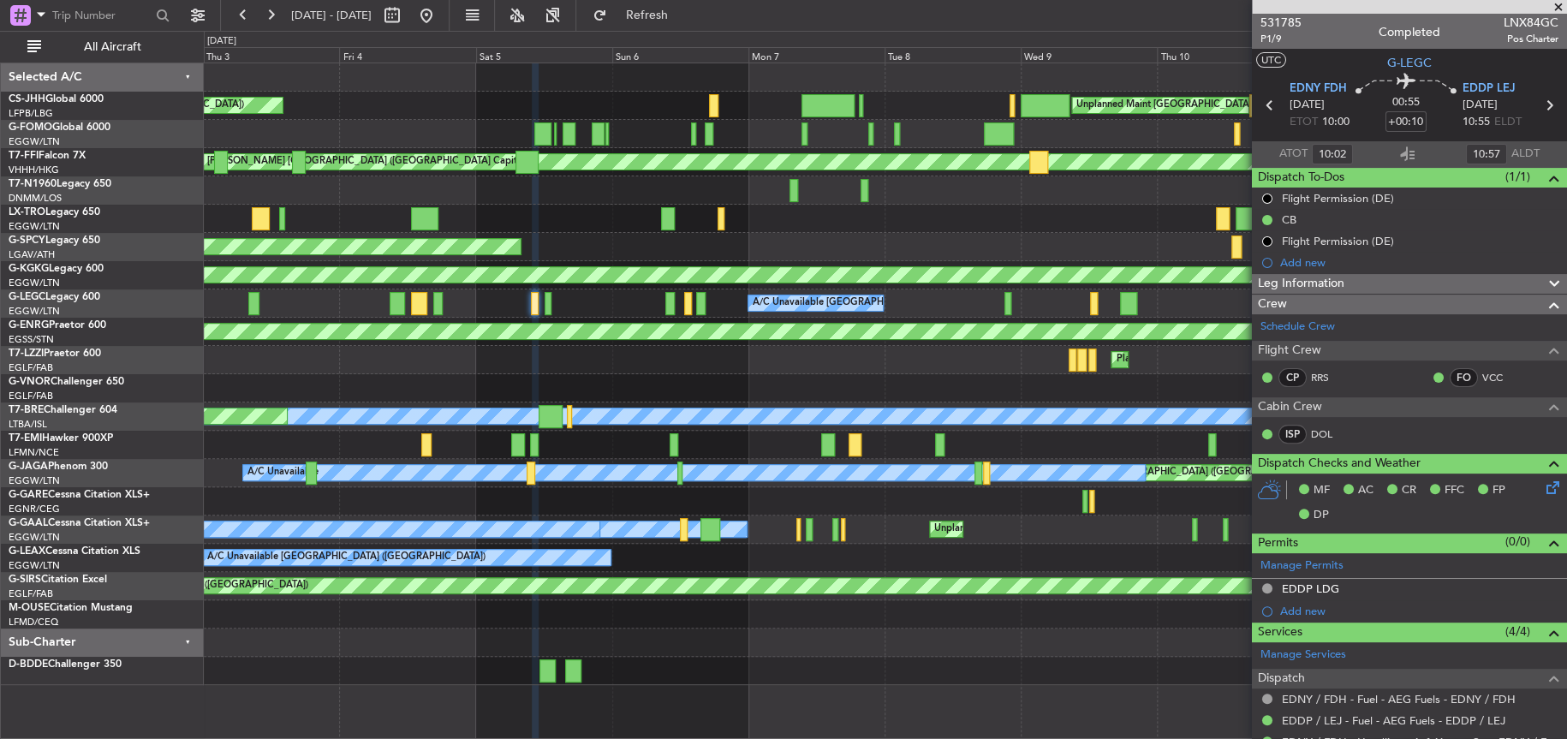
click at [668, 378] on div at bounding box center [885, 388] width 1362 height 28
click at [820, 701] on div "Unplanned Maint London (Luton) A/C Unavailable Malabo Planned Maint Paris (Le B…" at bounding box center [885, 400] width 1363 height 676
click at [705, 366] on div "Planned Maint [GEOGRAPHIC_DATA] ([GEOGRAPHIC_DATA])" at bounding box center [885, 360] width 1362 height 28
click at [877, 219] on div "Unplanned Maint London (Luton) Unplanned Maint London (Luton)" at bounding box center [884, 219] width 1361 height 28
click at [634, 253] on div "Unplanned Maint London (Luton) A/C Unavailable Malabo Planned Maint Paris (Le B…" at bounding box center [884, 373] width 1361 height 621
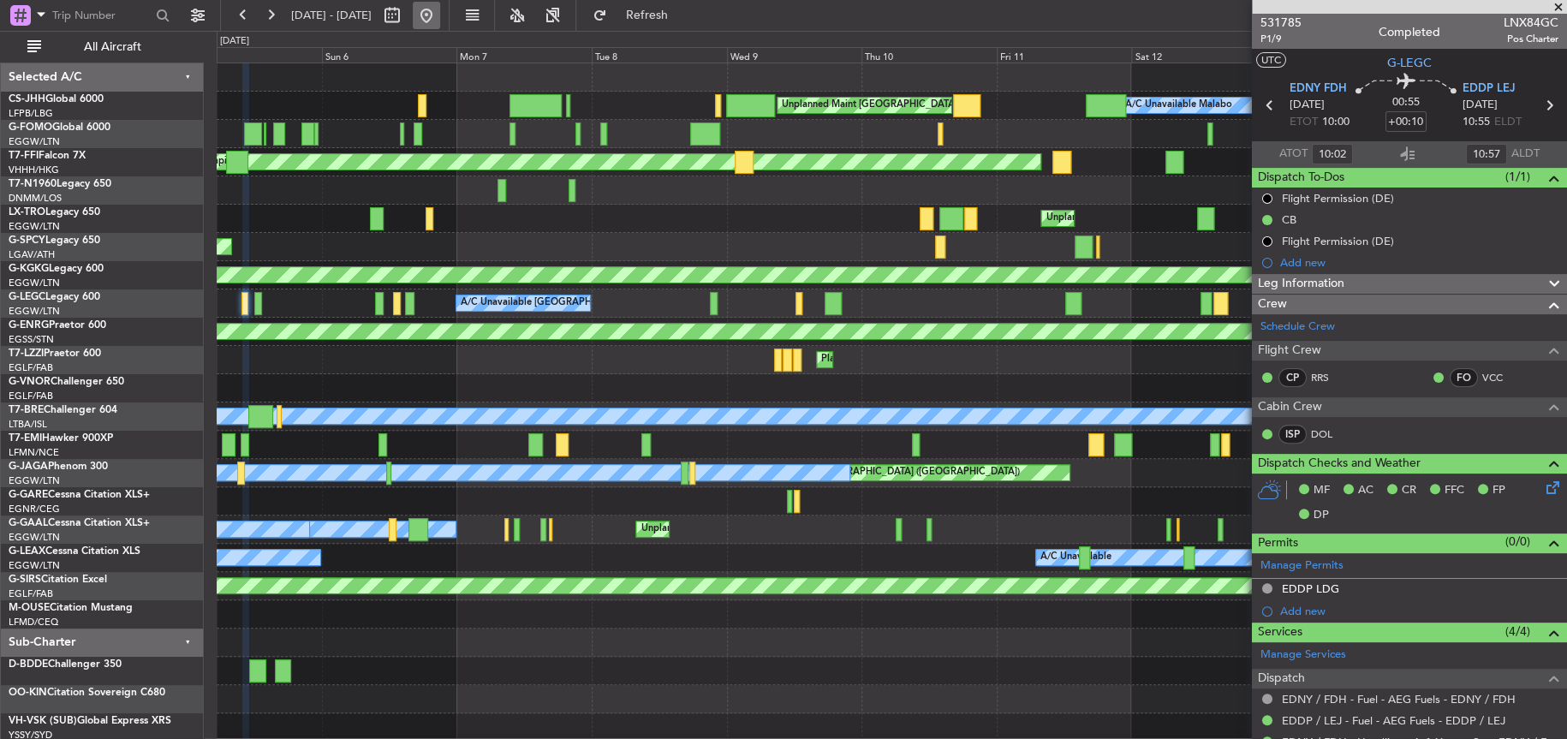
click at [440, 12] on button at bounding box center [426, 15] width 27 height 27
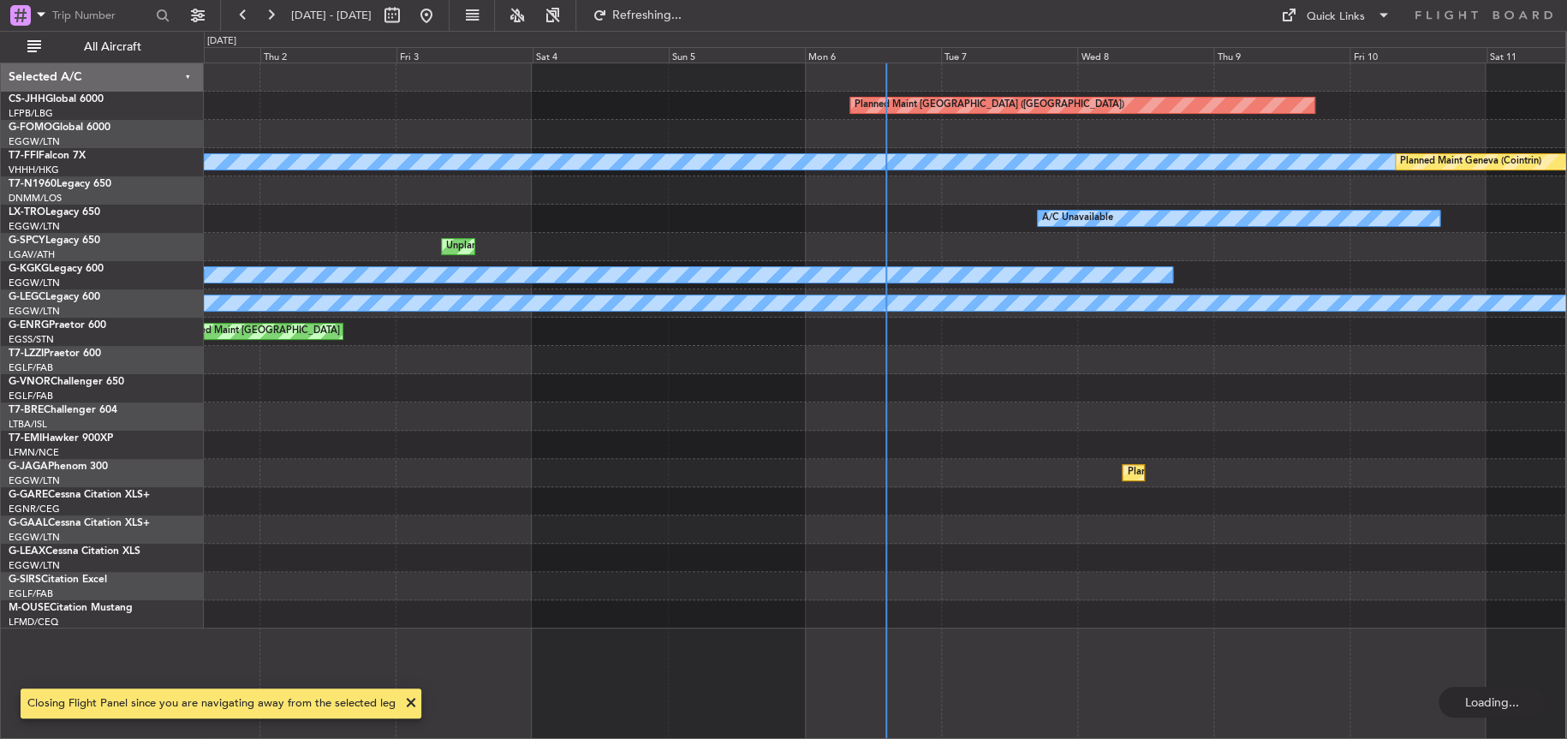
click at [914, 217] on div "A/C Unavailable Planned Maint Riga (Riga Intl)" at bounding box center [884, 219] width 1361 height 28
